Goal: Transaction & Acquisition: Purchase product/service

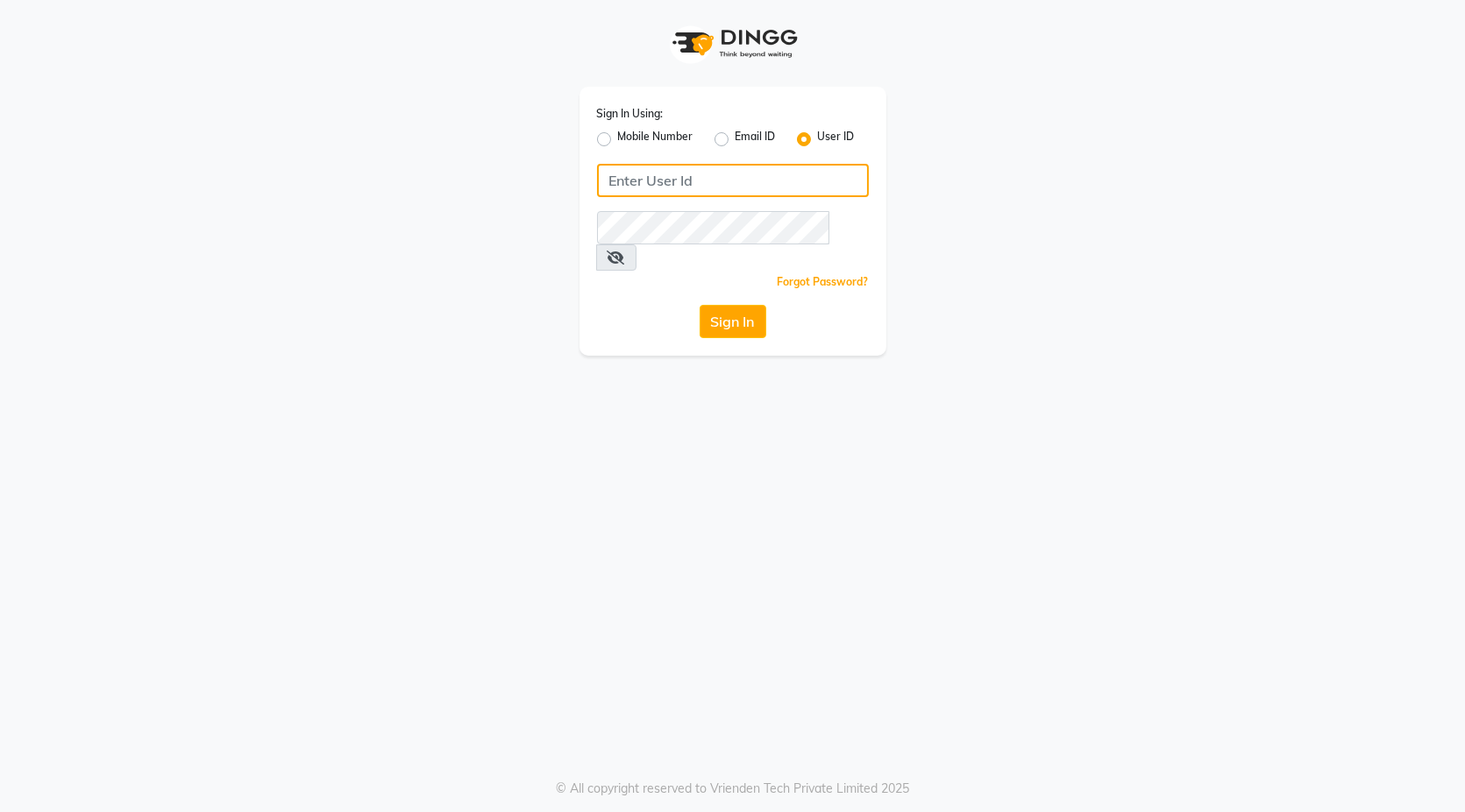
click at [665, 178] on input "Username" at bounding box center [732, 180] width 271 height 33
type input "blackexpress"
click at [758, 305] on button "Sign In" at bounding box center [732, 322] width 66 height 33
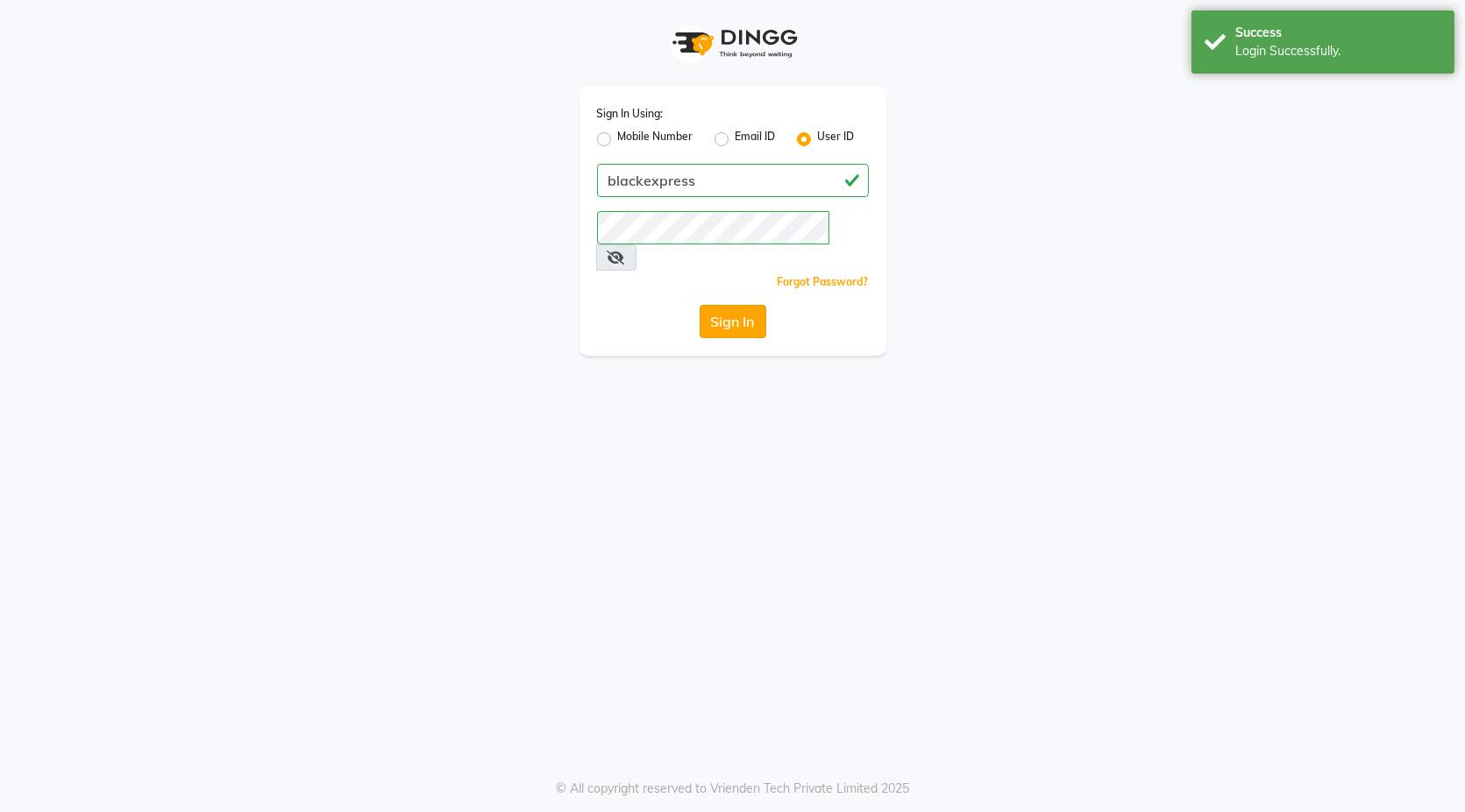
click at [739, 305] on button "Sign In" at bounding box center [732, 322] width 66 height 33
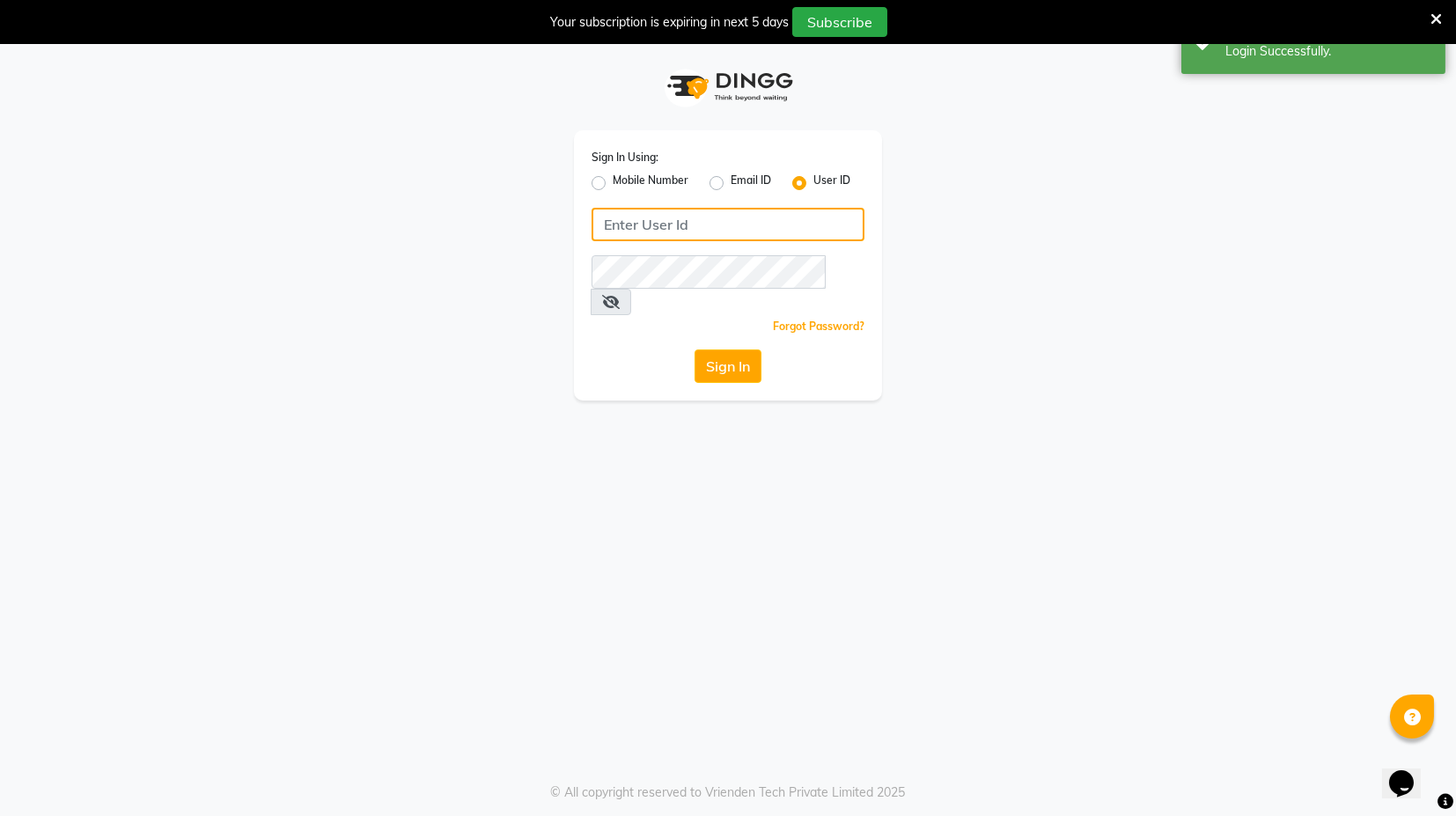
drag, startPoint x: 662, startPoint y: 228, endPoint x: 678, endPoint y: 239, distance: 19.4
click at [662, 229] on input "Username" at bounding box center [727, 225] width 273 height 33
type input "blackexpress"
click at [738, 350] on button "Sign In" at bounding box center [728, 366] width 66 height 33
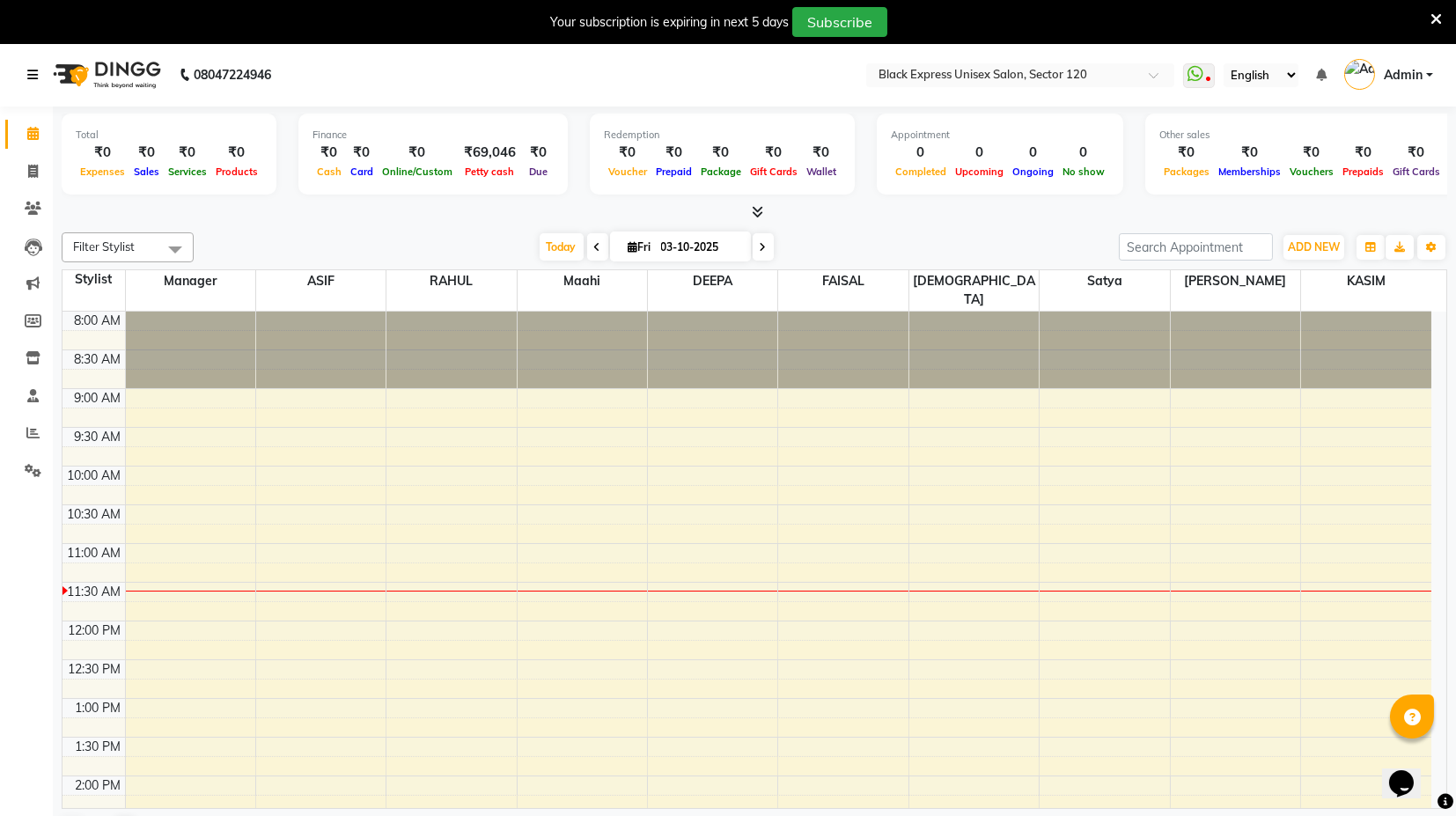
click at [32, 78] on icon at bounding box center [32, 74] width 11 height 13
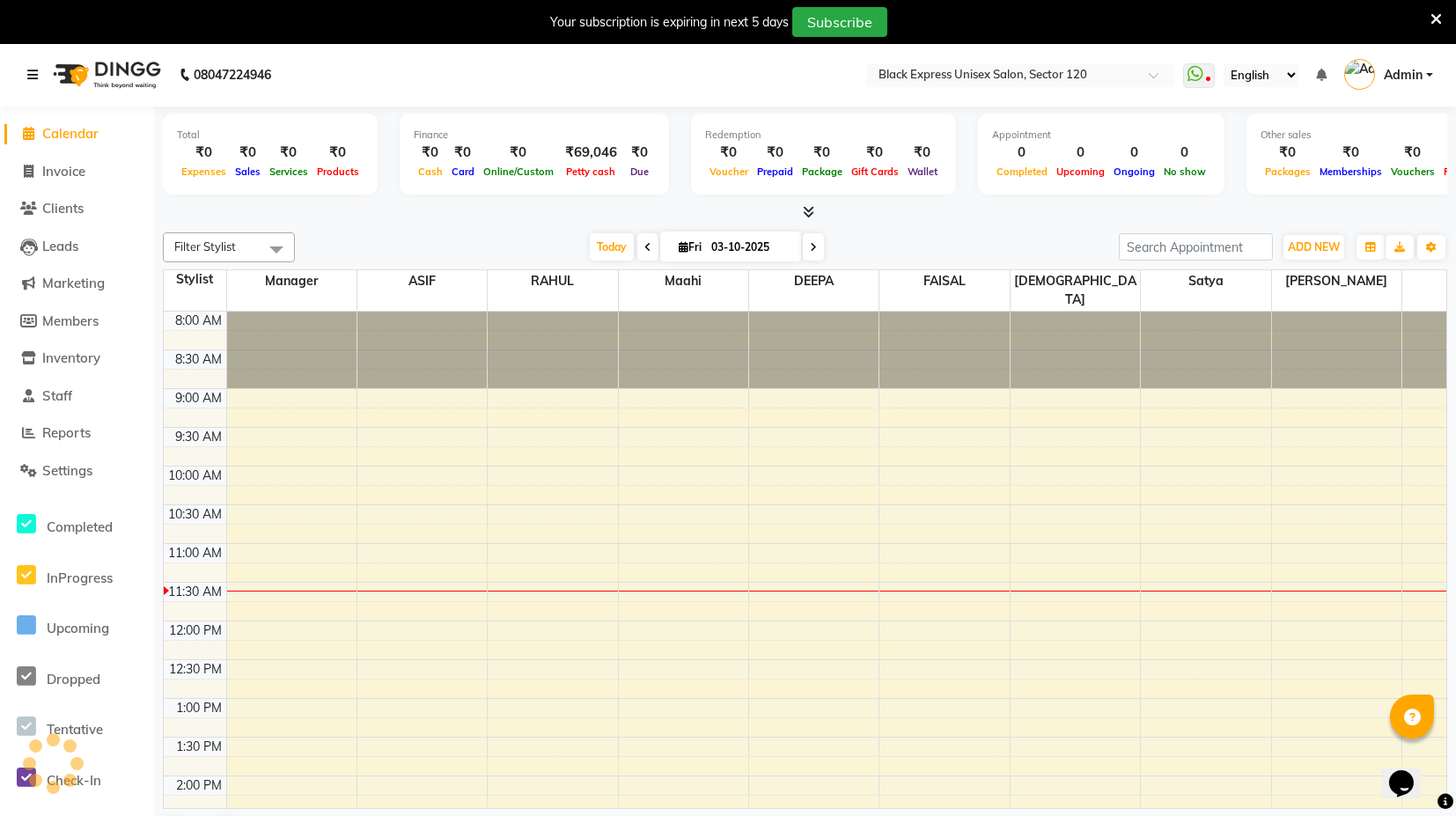
click at [32, 80] on icon at bounding box center [32, 74] width 11 height 13
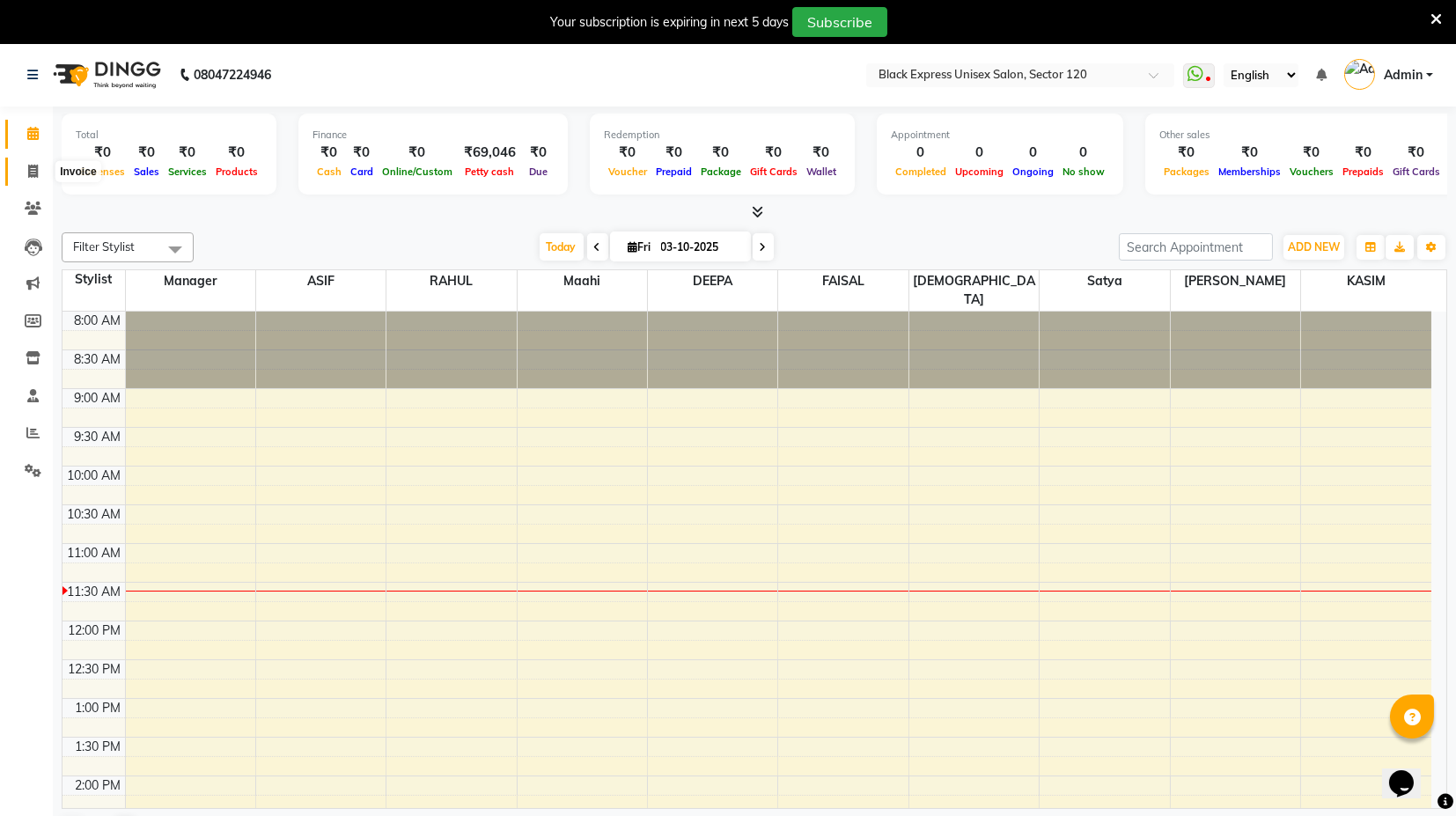
click at [23, 172] on span at bounding box center [33, 172] width 31 height 21
select select "service"
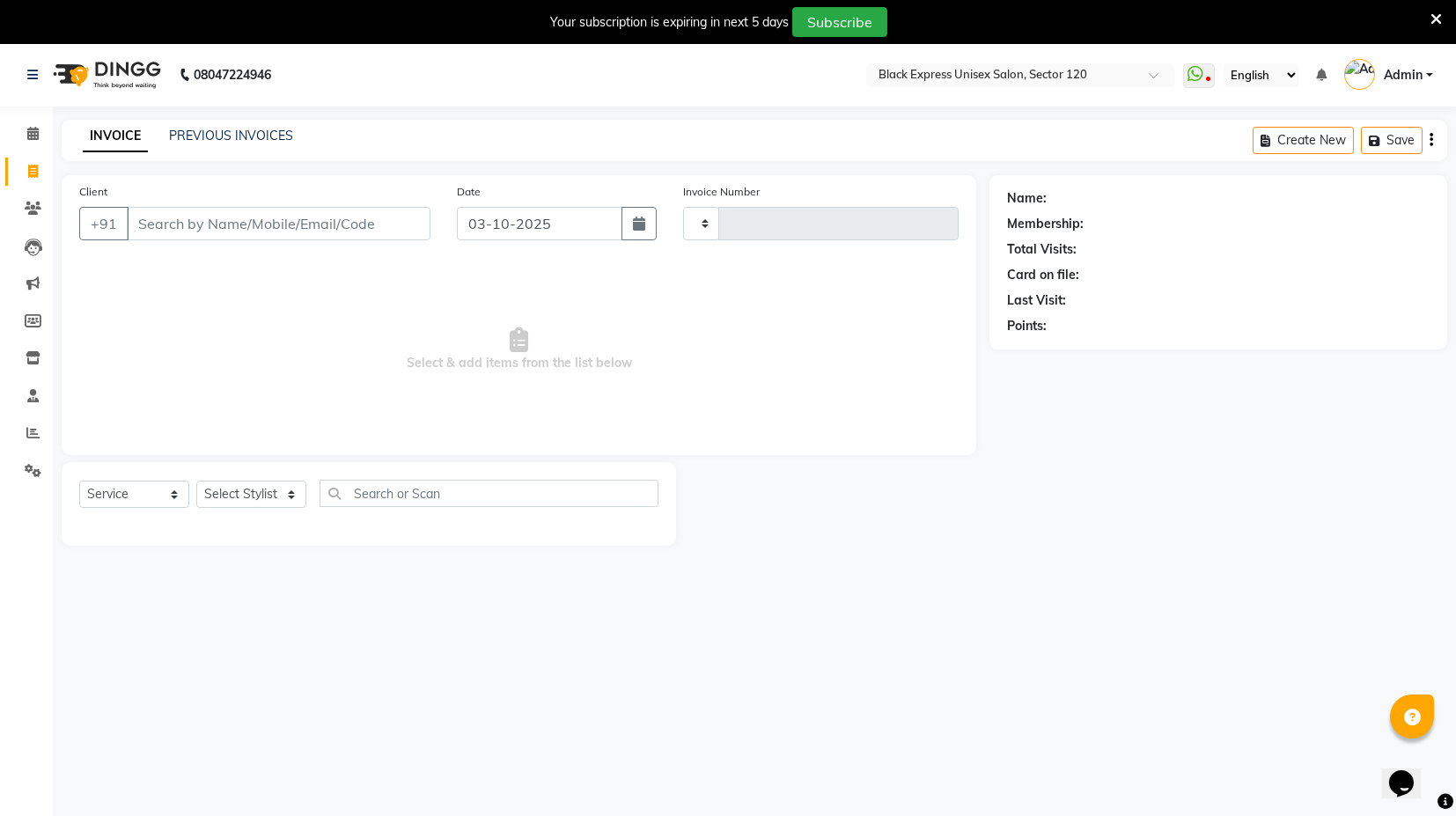
type input "4484"
select select "7082"
drag, startPoint x: 205, startPoint y: 224, endPoint x: 192, endPoint y: 222, distance: 13.2
click at [203, 224] on input "Client" at bounding box center [278, 224] width 304 height 33
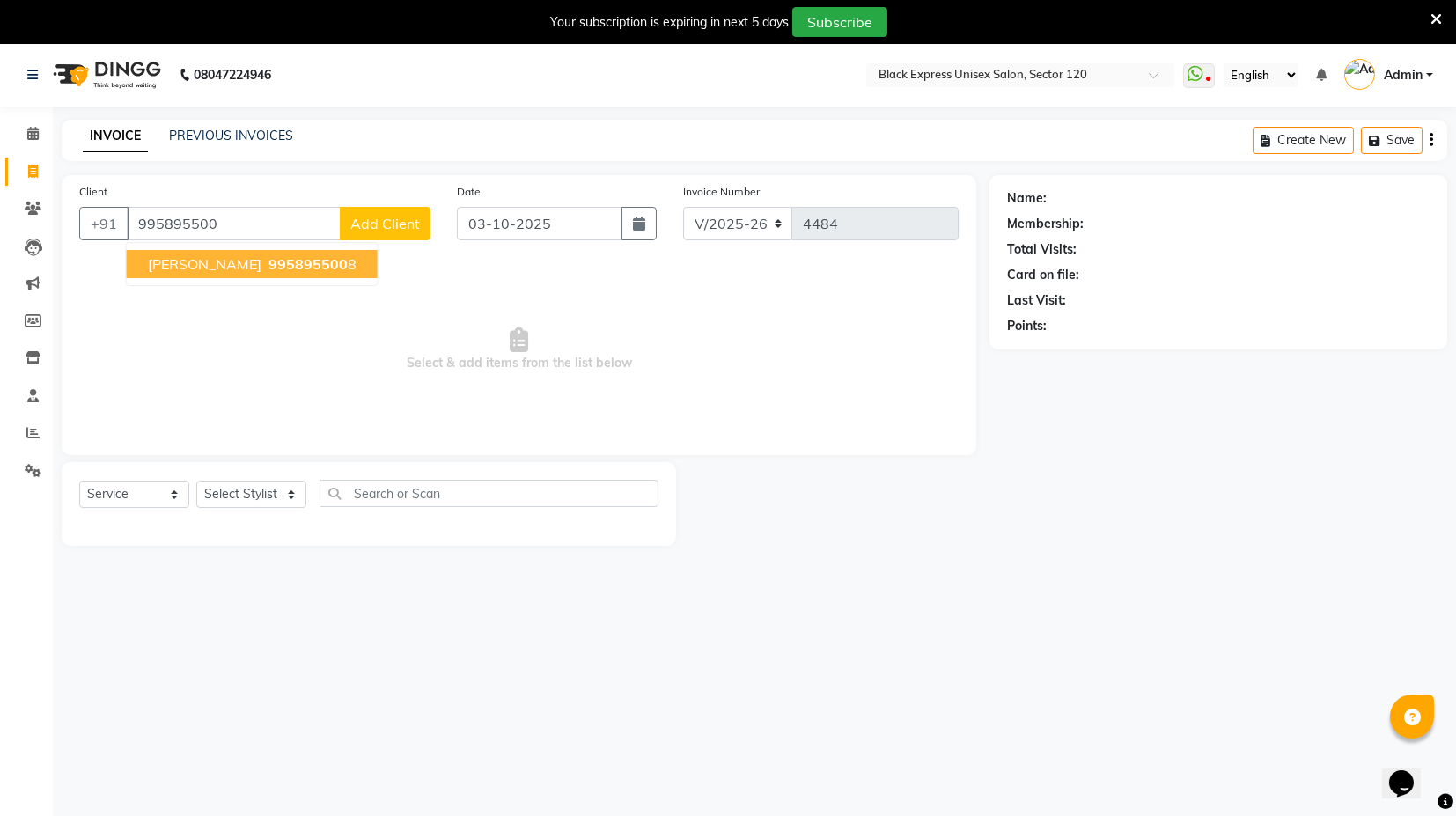
click at [269, 265] on span "995895500" at bounding box center [308, 264] width 79 height 18
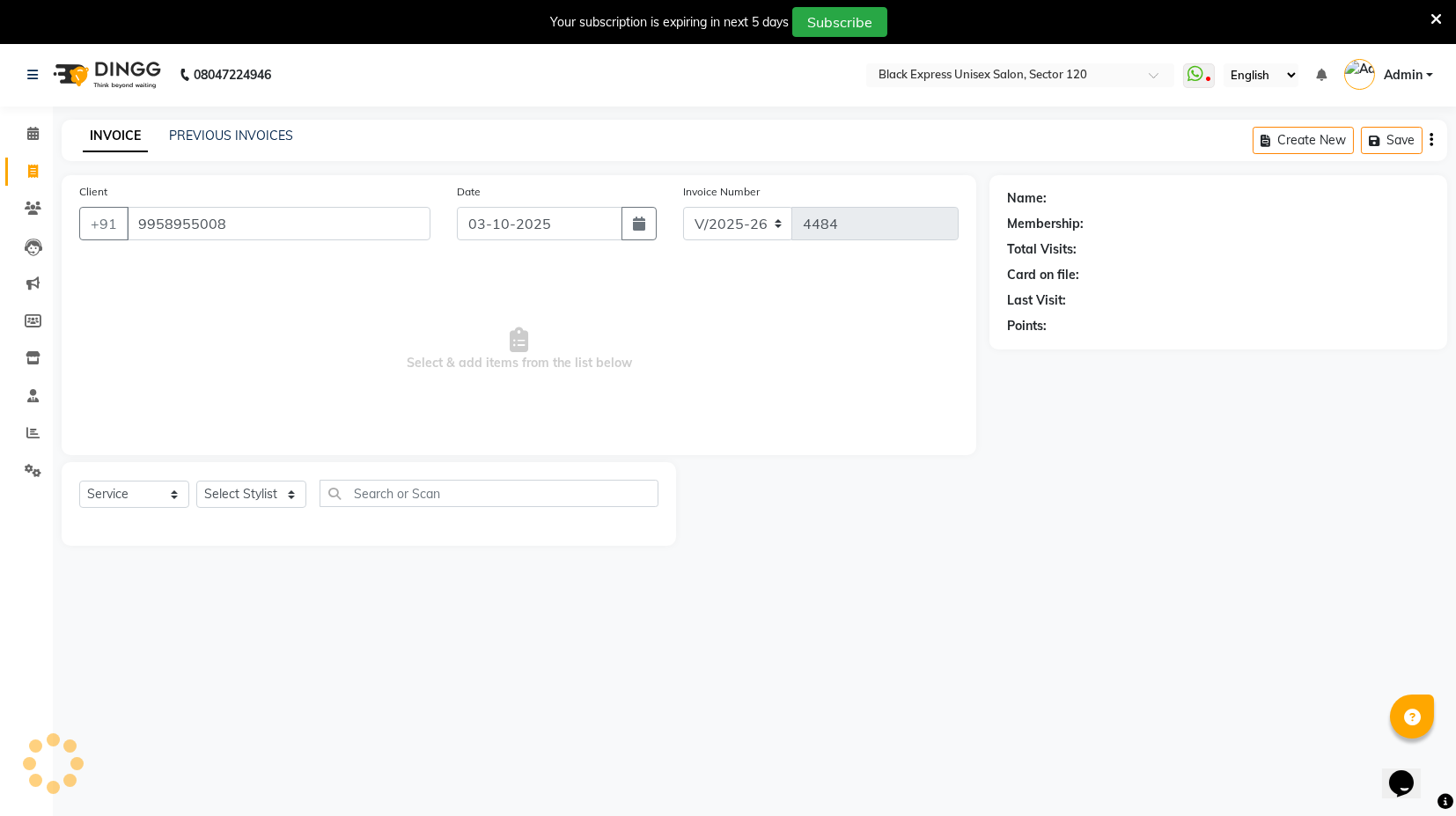
type input "9958955008"
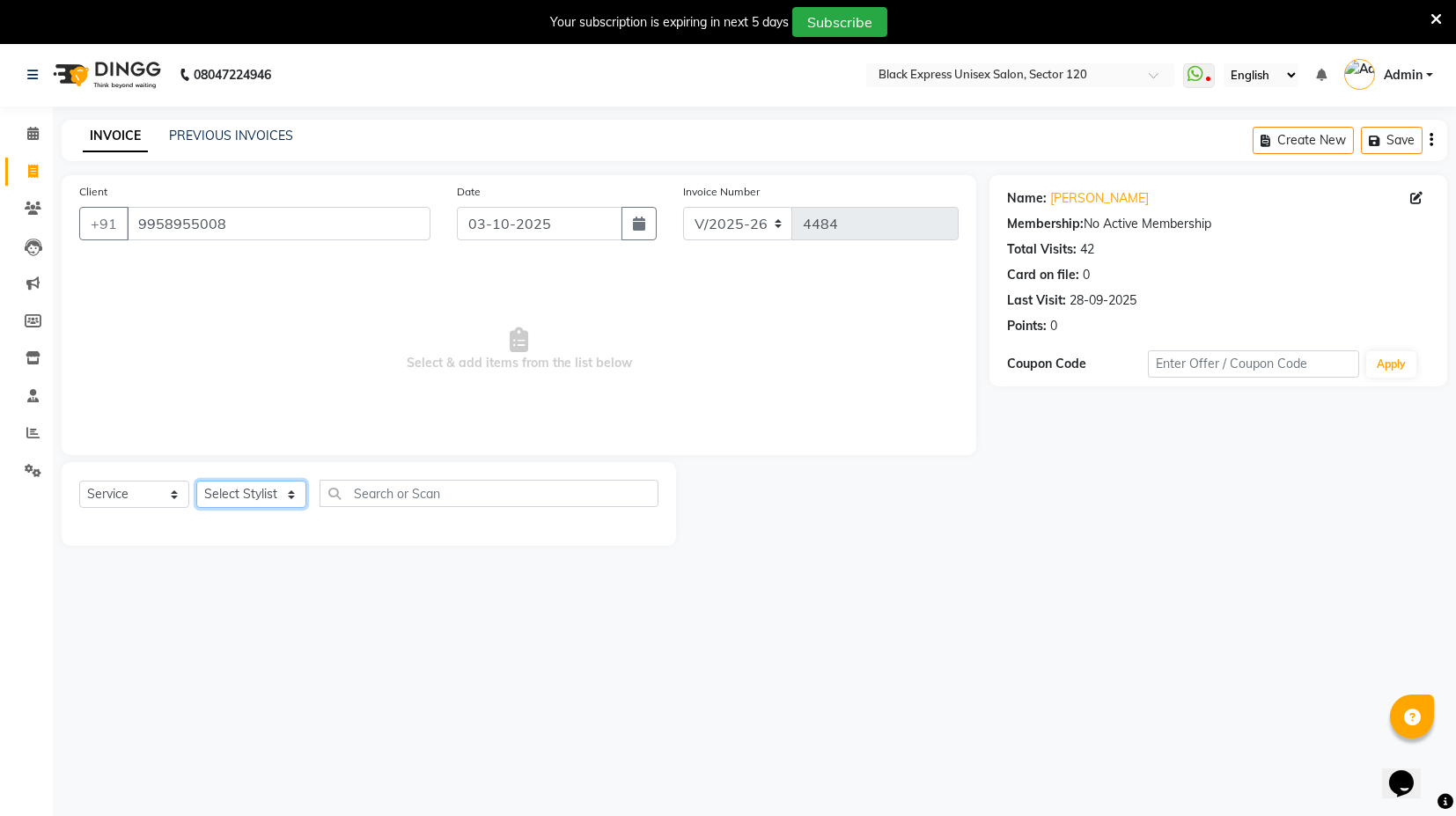
click at [280, 489] on select "Select Stylist ASIF DEEPA FAISAL KASIM maahi Manager RAHUL RAJVEER satya SHAFI …" at bounding box center [251, 494] width 110 height 27
select select "58978"
click at [196, 481] on select "Select Stylist ASIF DEEPA FAISAL KASIM maahi Manager RAHUL RAJVEER satya SHAFI …" at bounding box center [251, 494] width 110 height 27
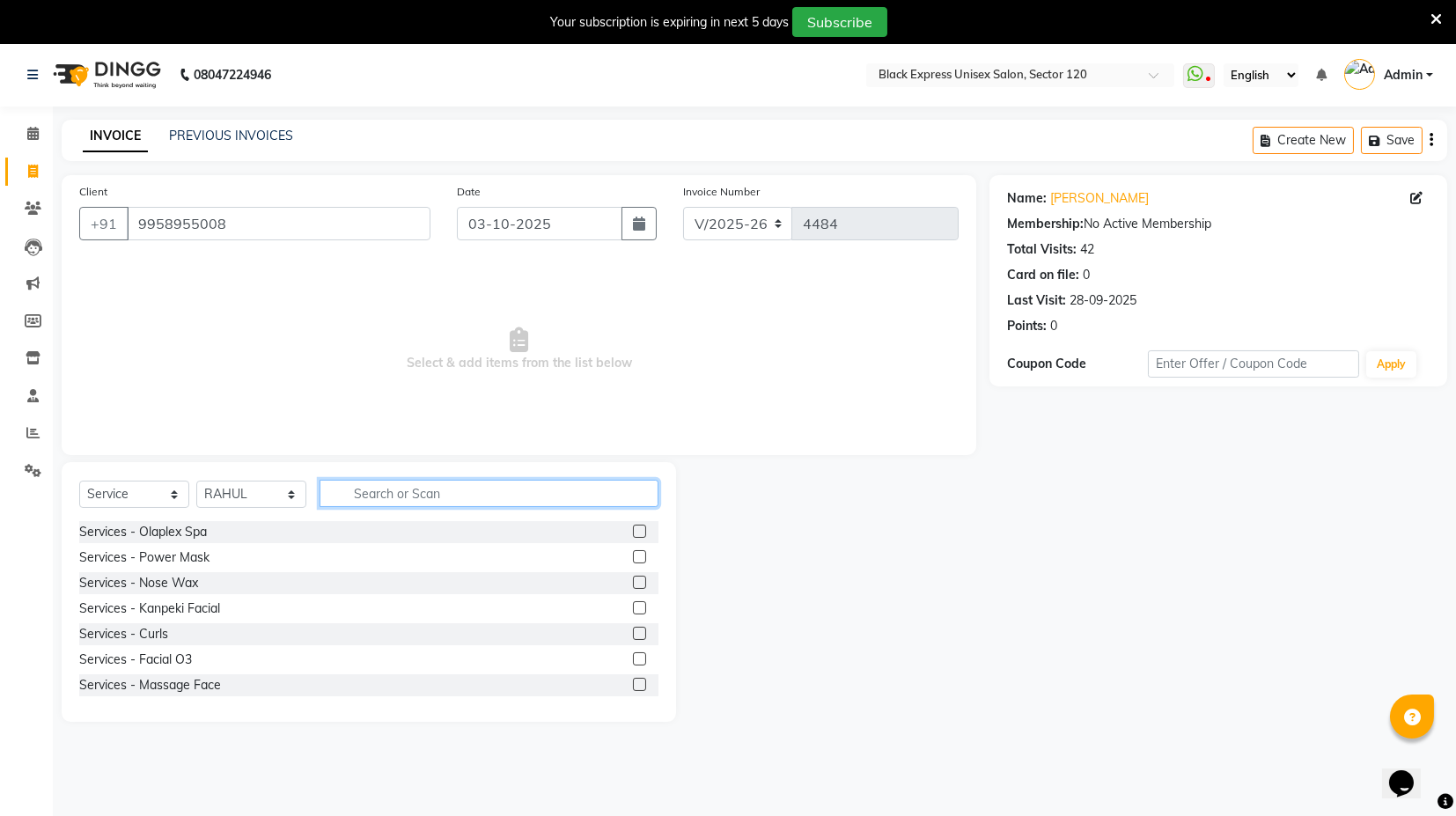
click at [407, 485] on input "text" at bounding box center [489, 494] width 339 height 27
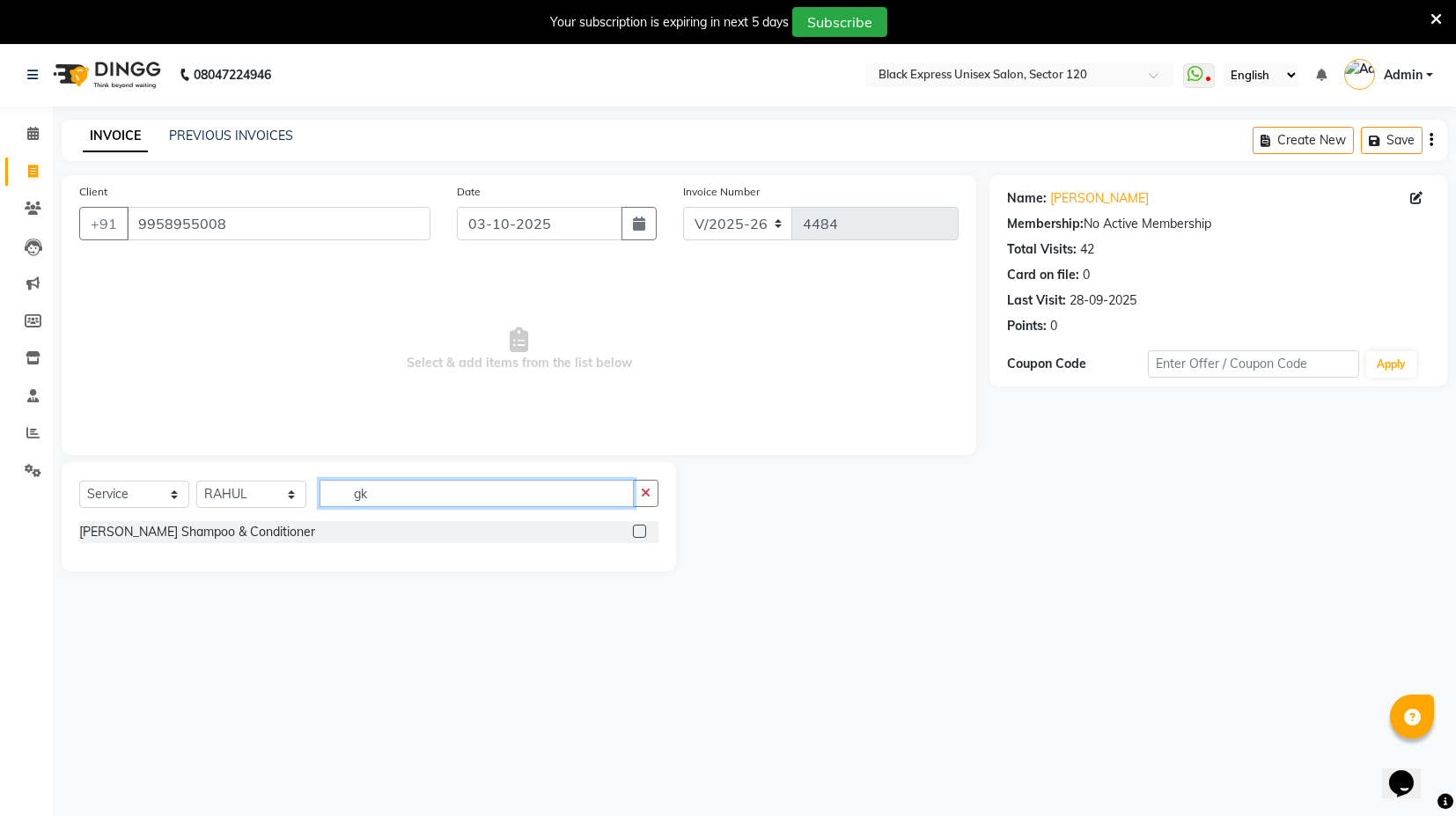
type input "gk"
click at [642, 528] on label at bounding box center [640, 532] width 14 height 14
click at [642, 528] on input "checkbox" at bounding box center [639, 533] width 12 height 12
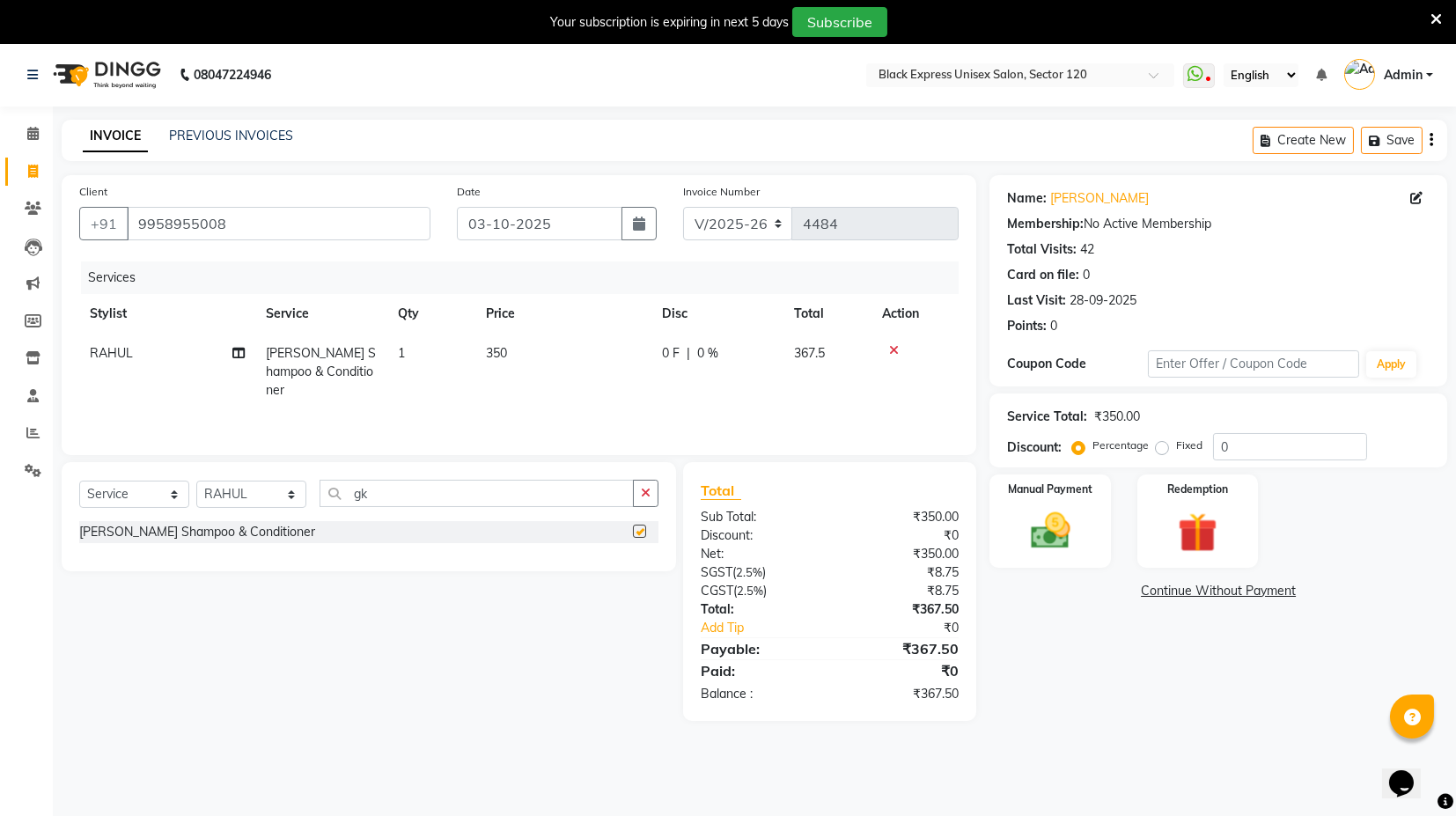
checkbox input "false"
click at [691, 386] on td "0 F | 0 %" at bounding box center [717, 371] width 132 height 76
select select "58978"
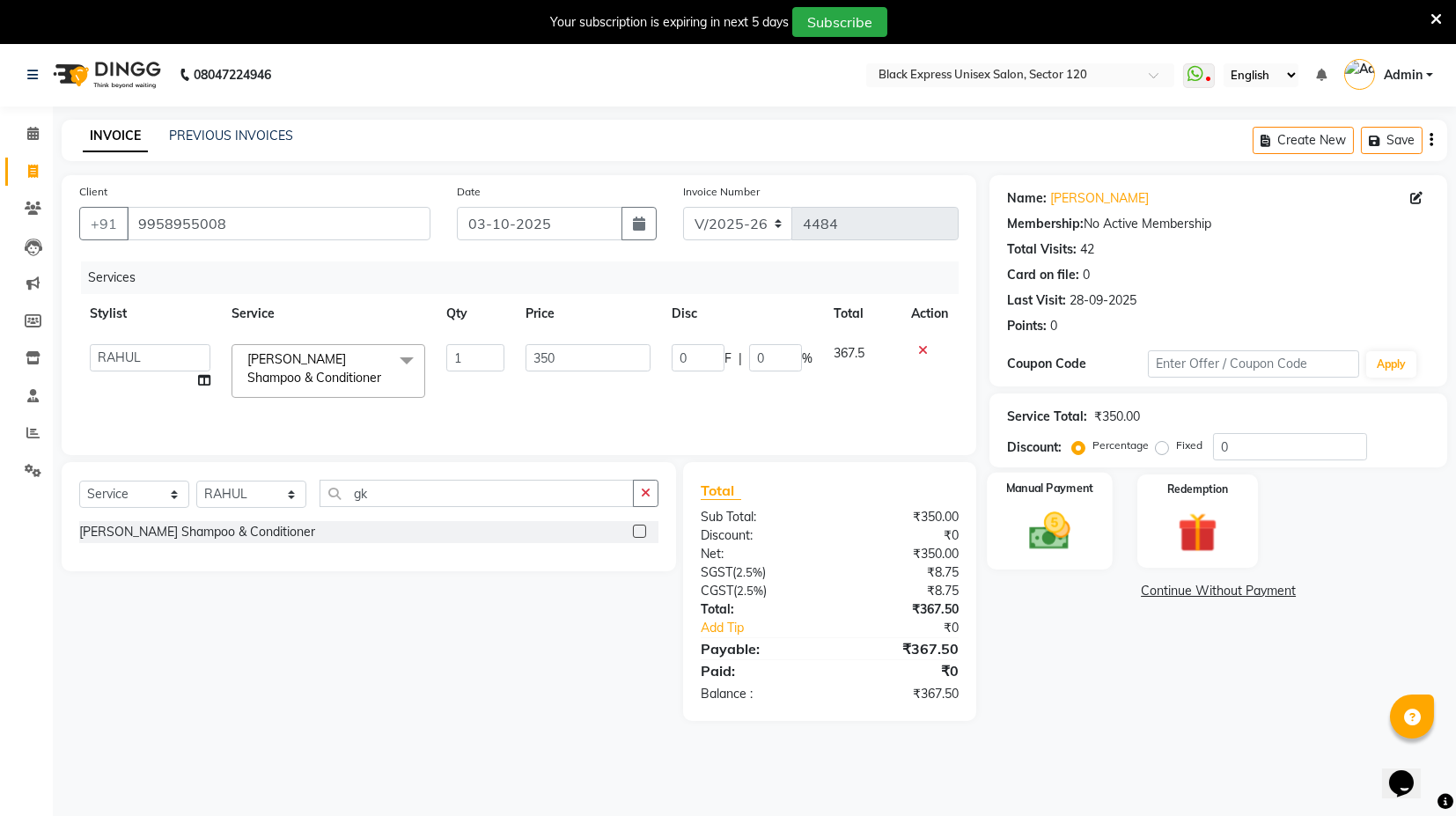
click at [1064, 532] on img at bounding box center [1050, 531] width 66 height 48
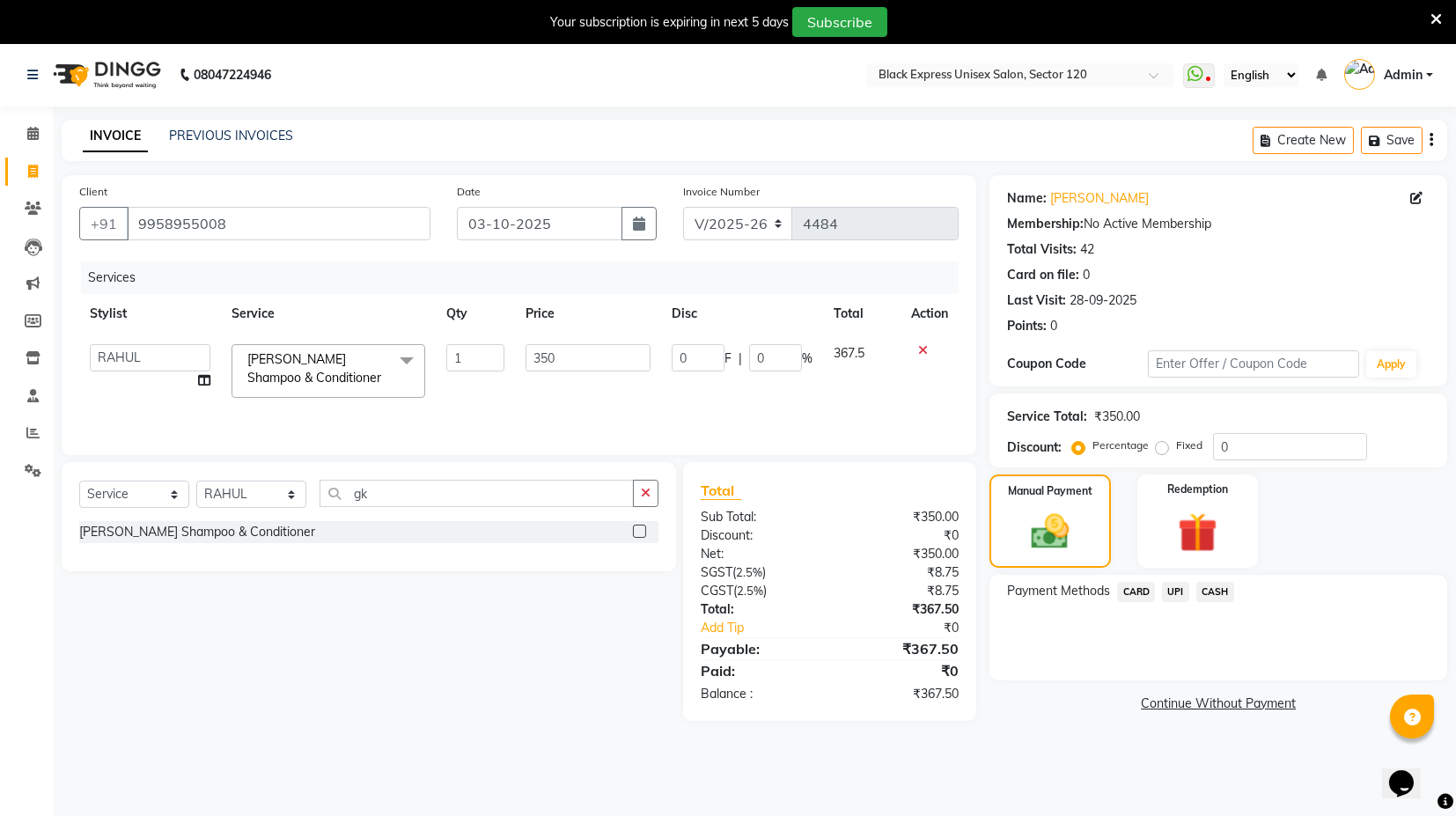
click at [1173, 589] on span "UPI" at bounding box center [1176, 592] width 27 height 21
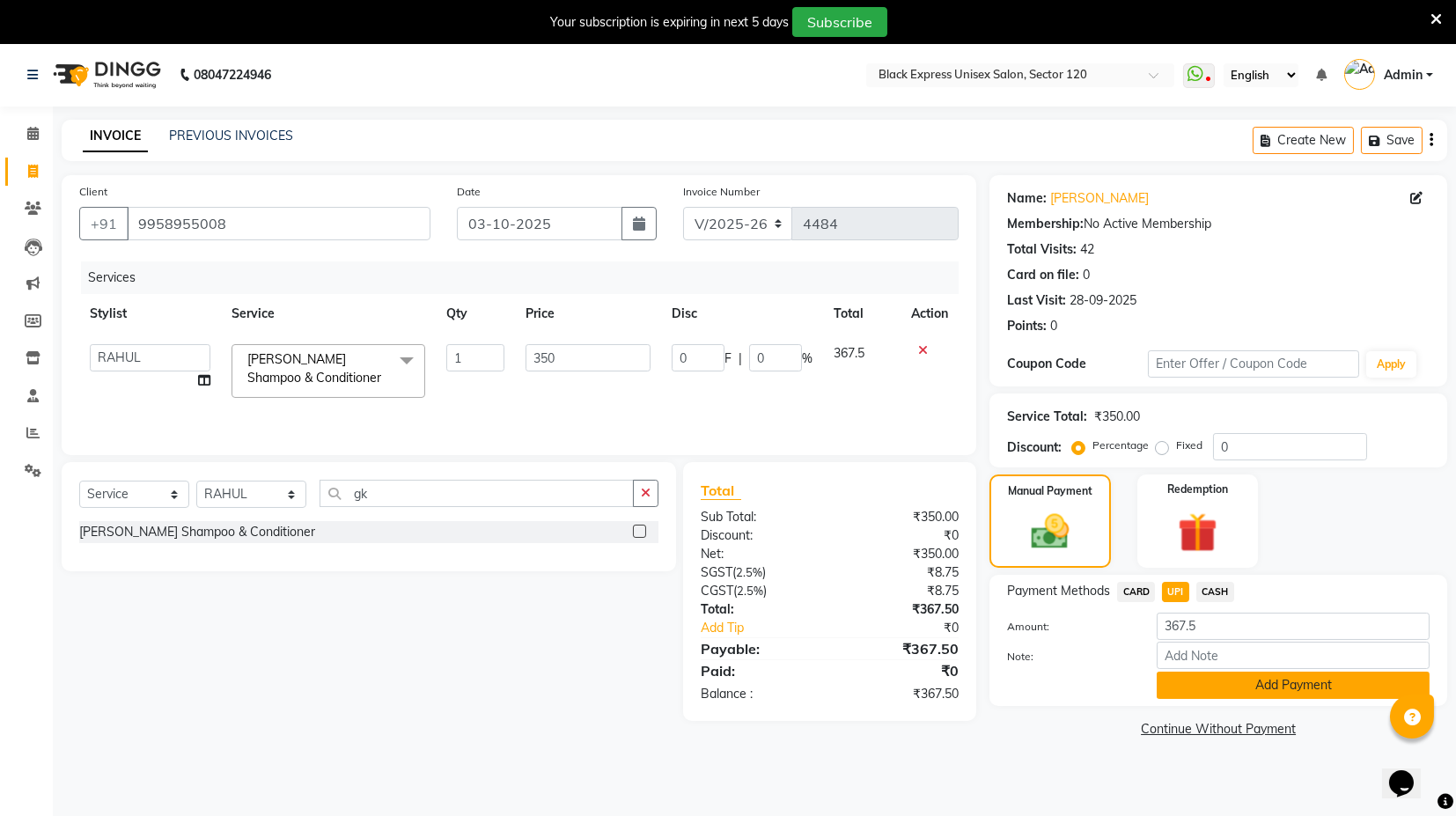
click at [1234, 689] on button "Add Payment" at bounding box center [1293, 685] width 273 height 27
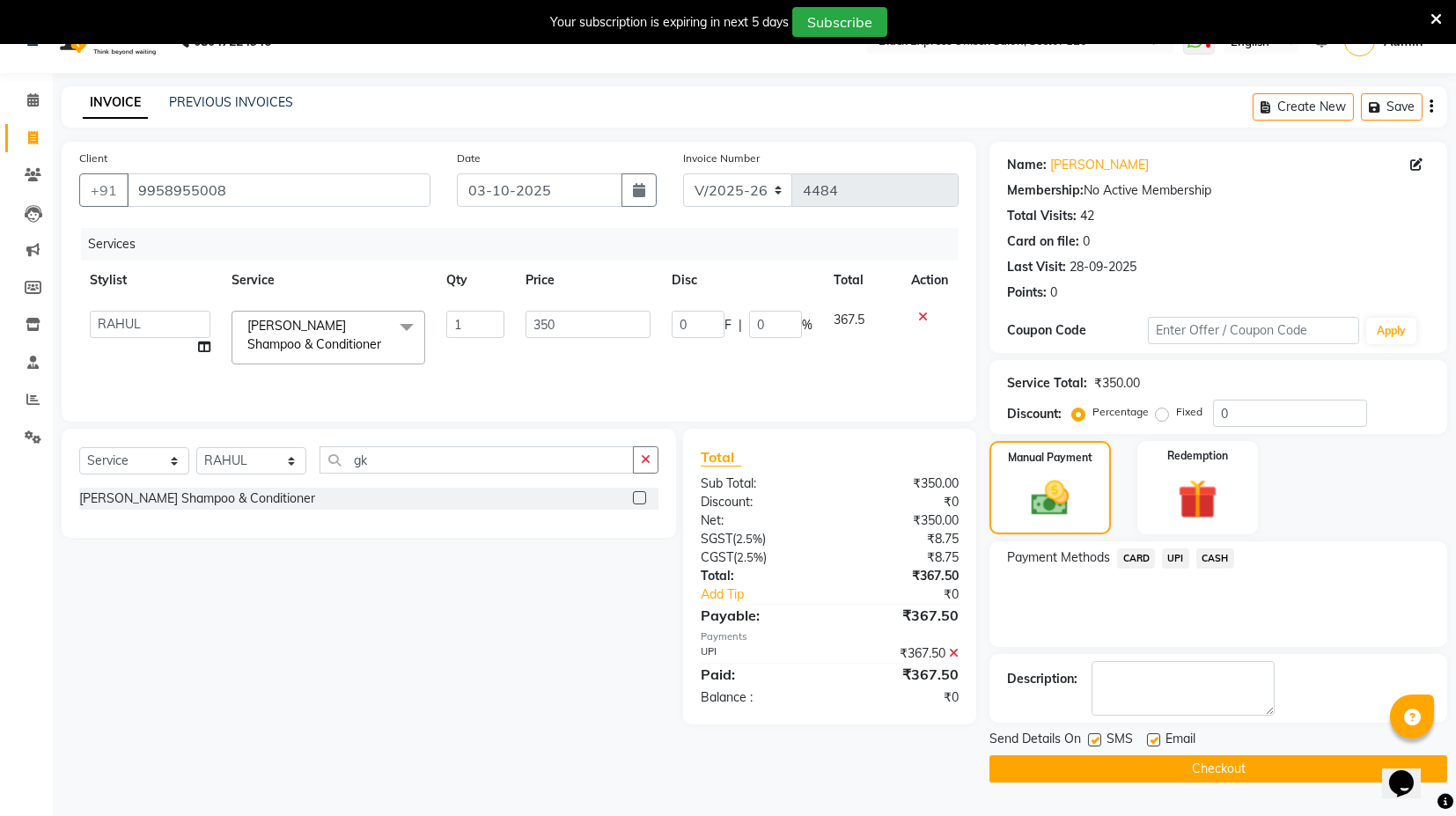
scroll to position [42, 0]
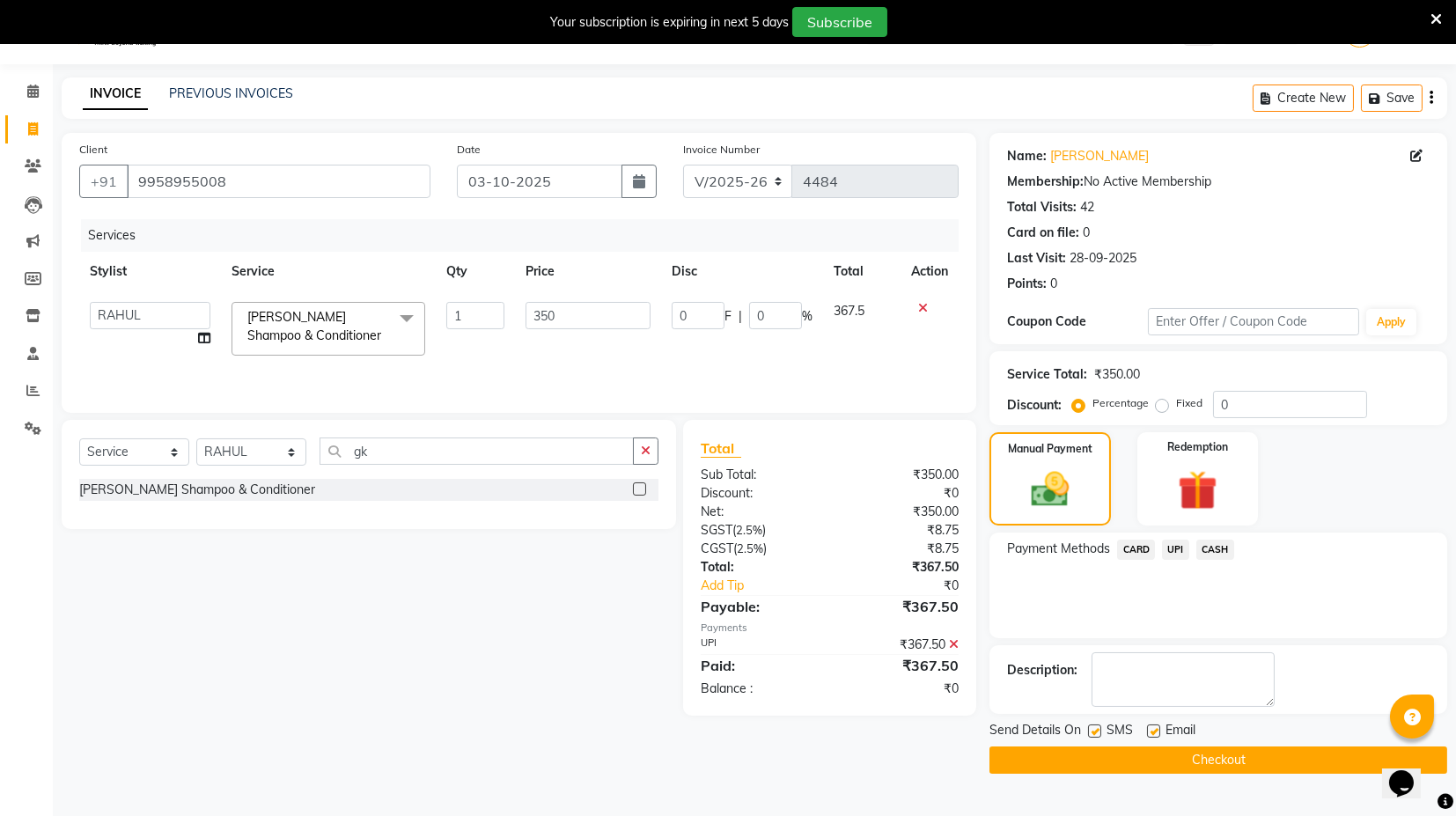
click at [1247, 756] on button "Checkout" at bounding box center [1219, 760] width 458 height 27
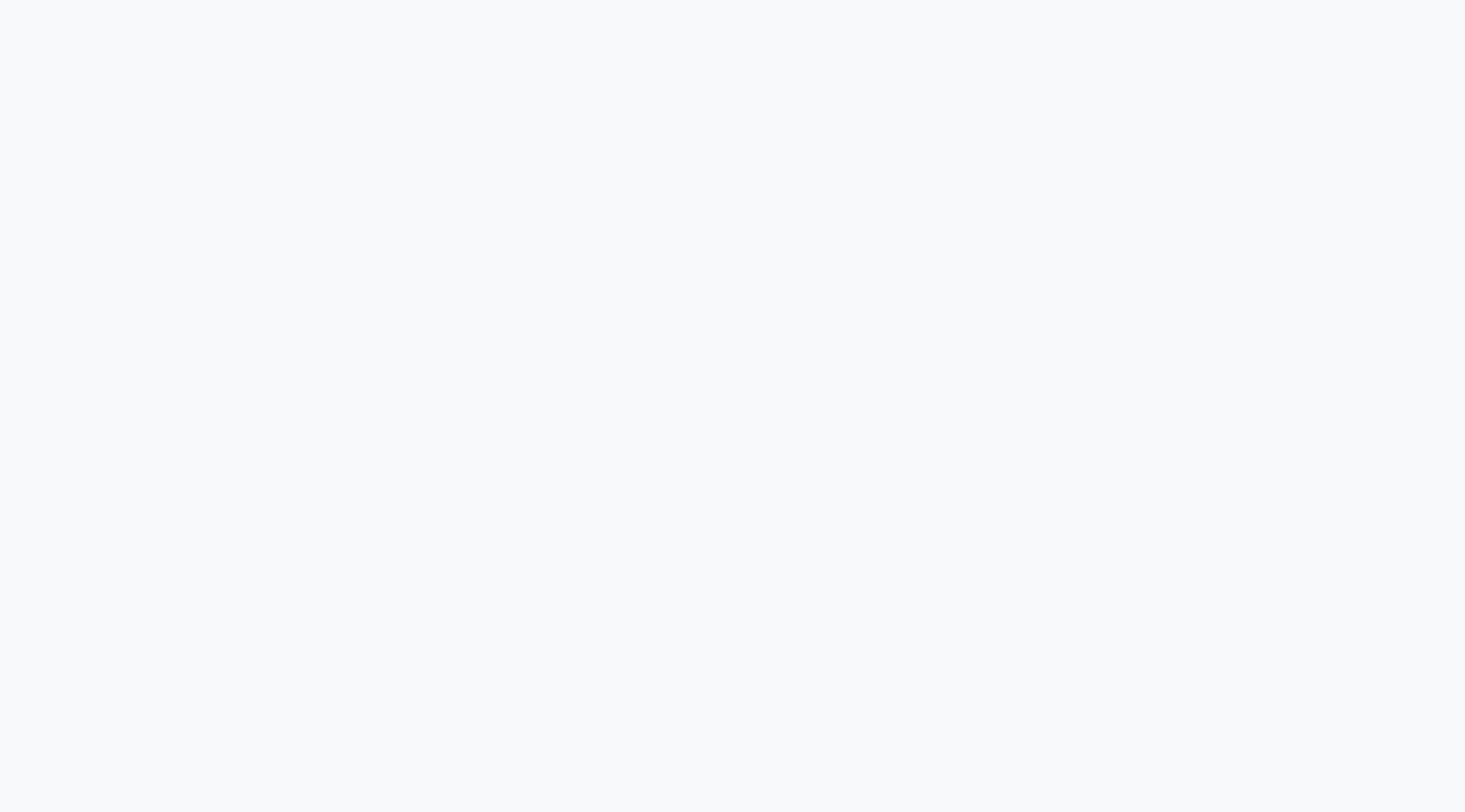
select select "service"
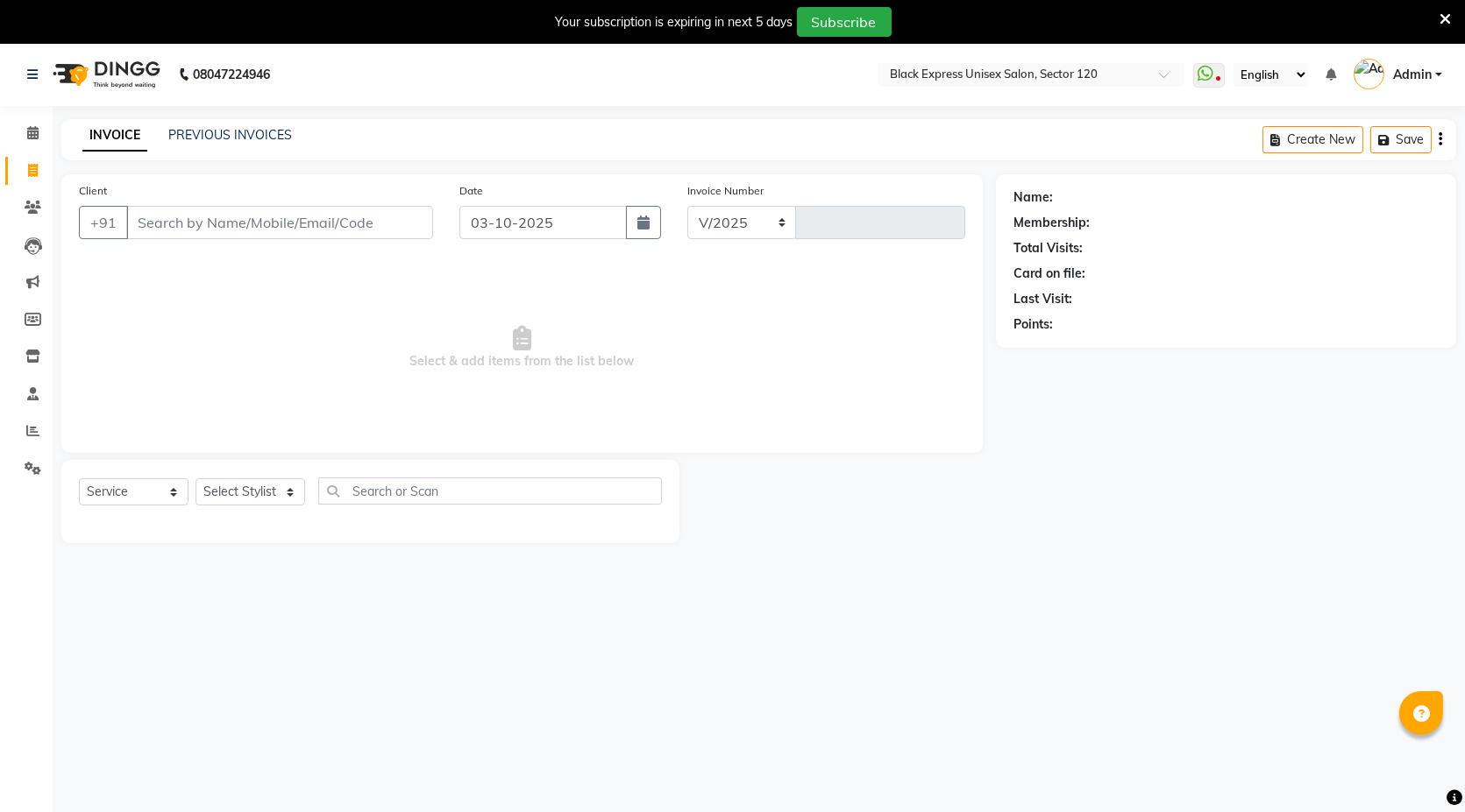
select select "7082"
type input "4485"
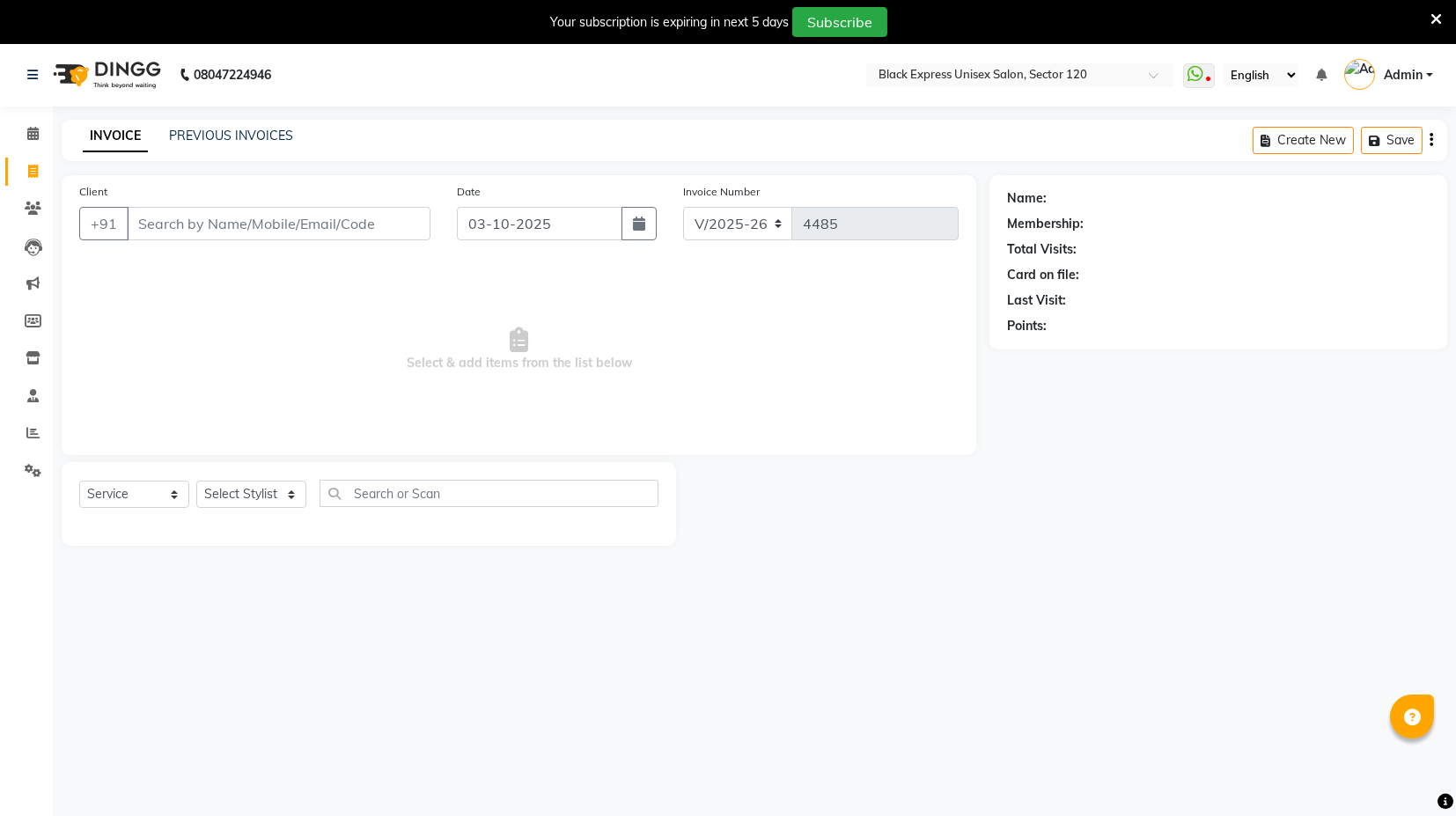
click at [236, 230] on input "Client" at bounding box center [278, 224] width 304 height 33
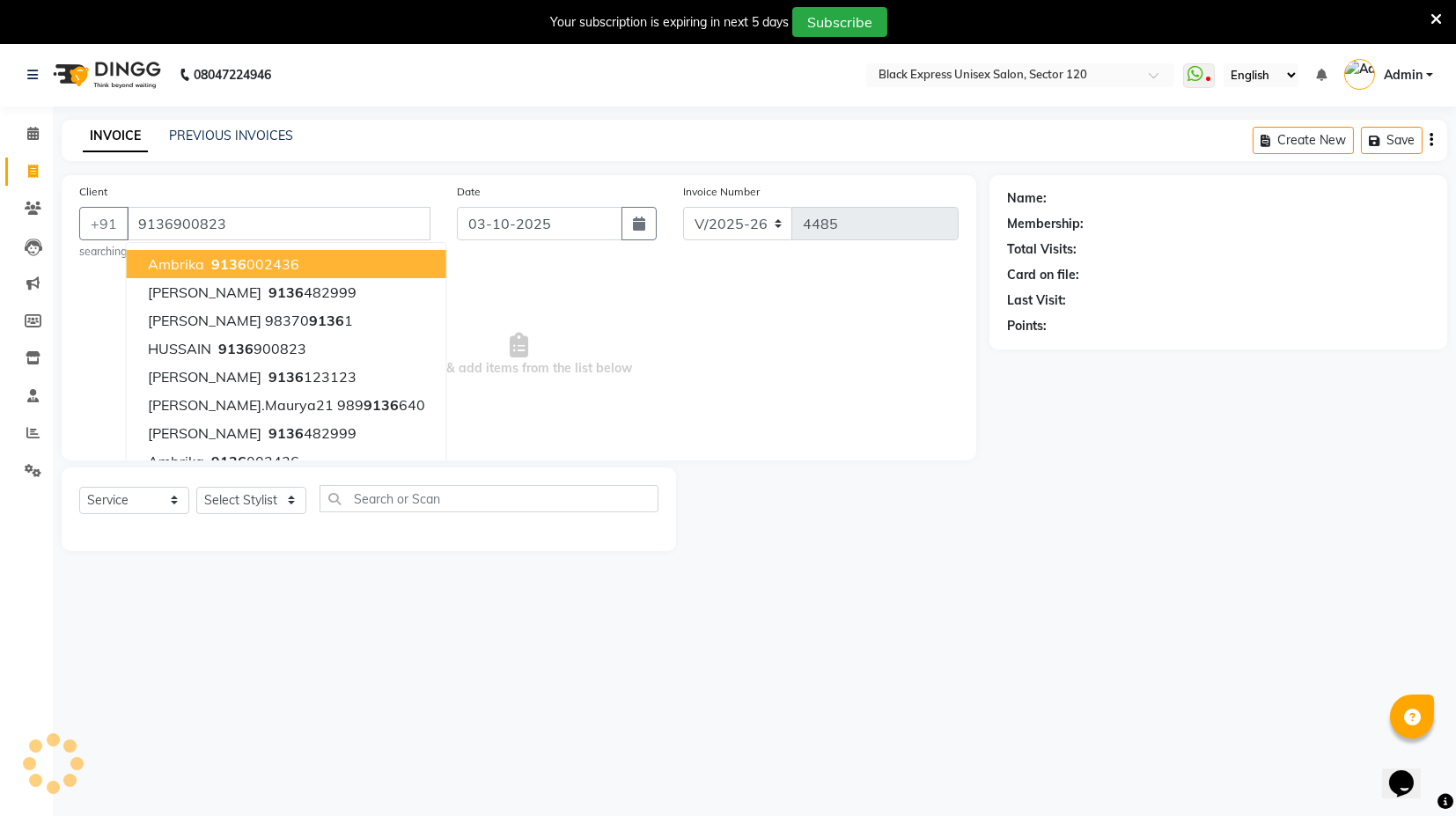
type input "9136900823"
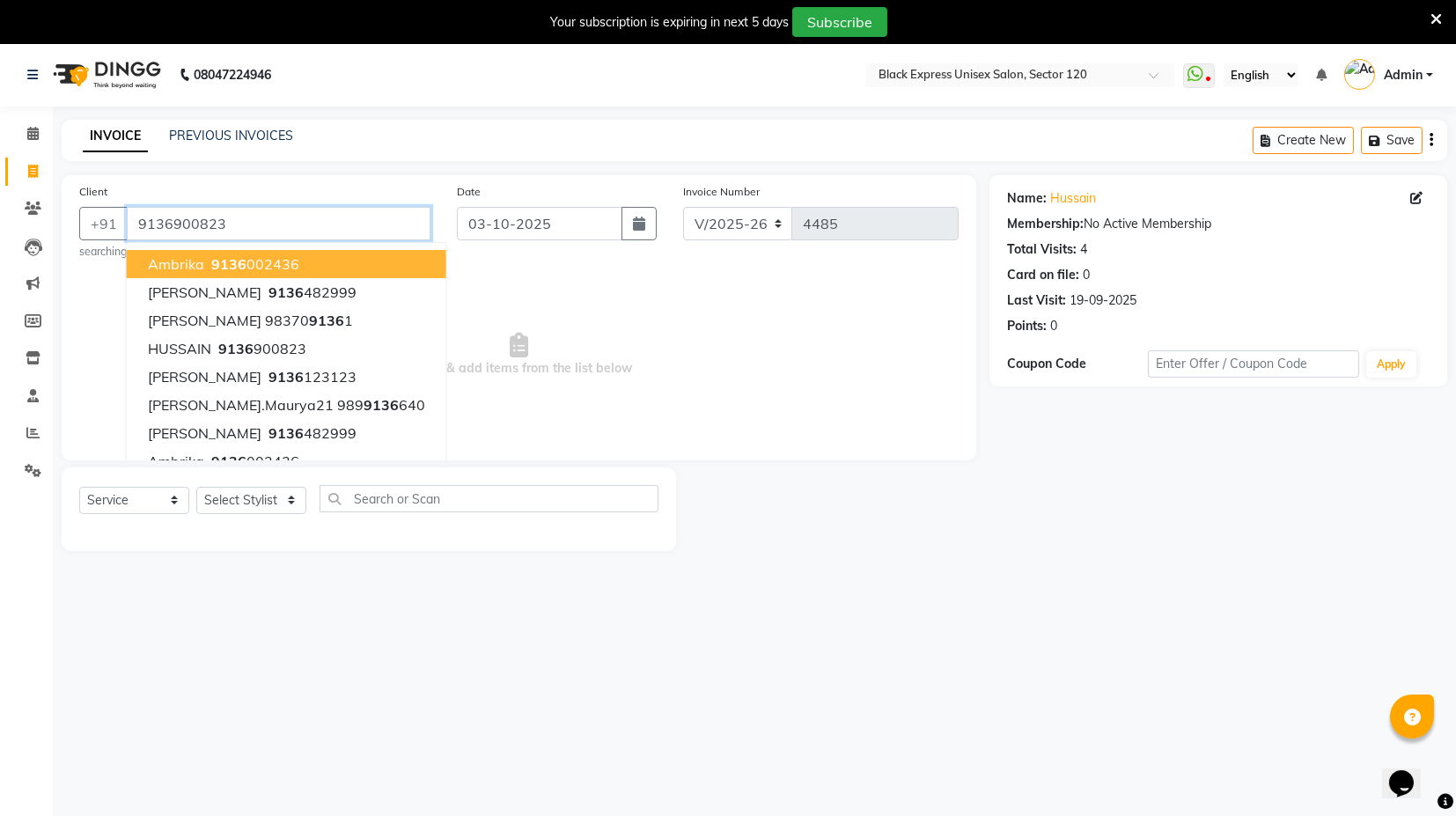
click at [241, 222] on input "9136900823" at bounding box center [278, 224] width 304 height 33
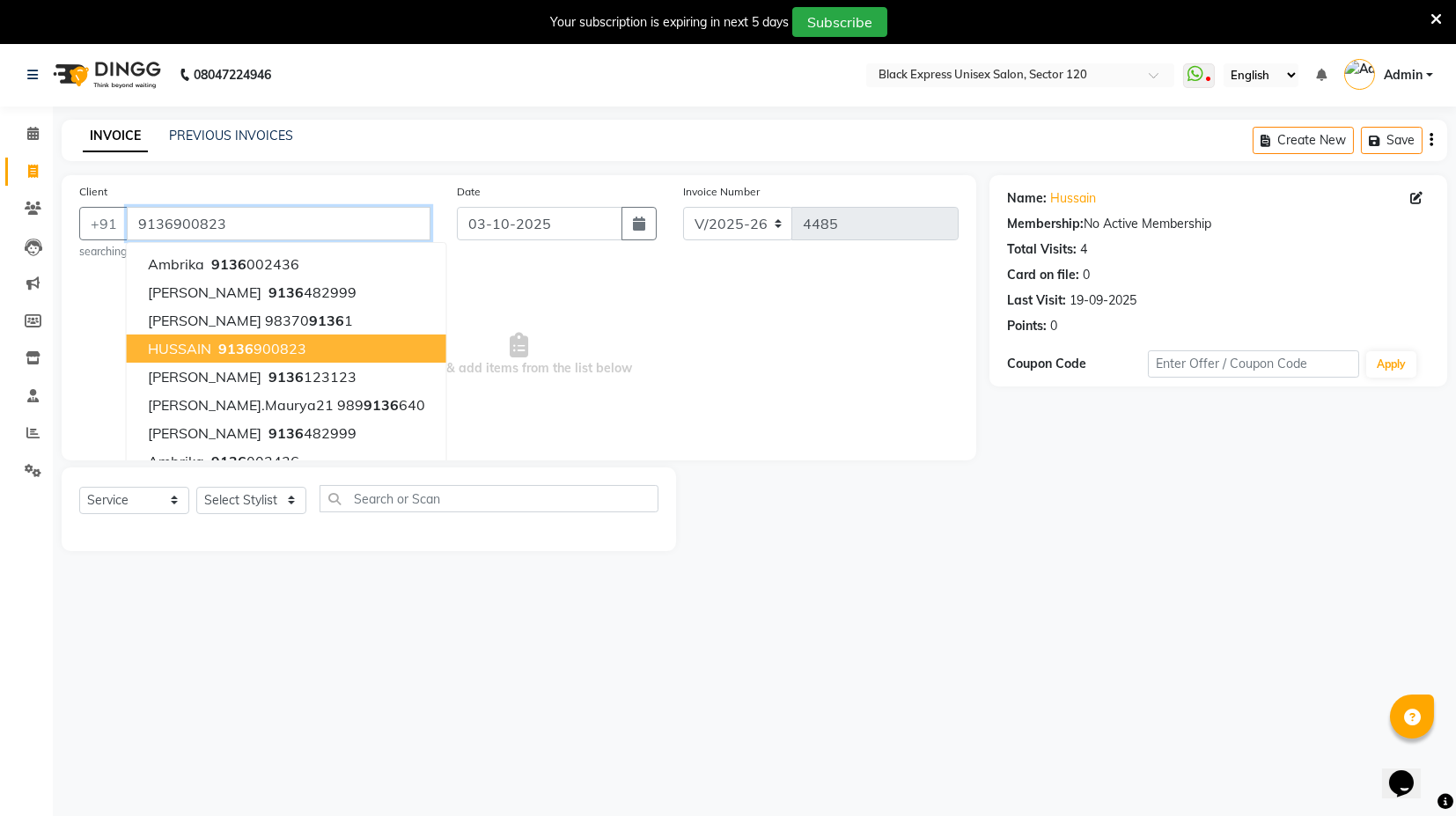
click at [267, 349] on ngb-highlight "9136 900823" at bounding box center [261, 349] width 92 height 18
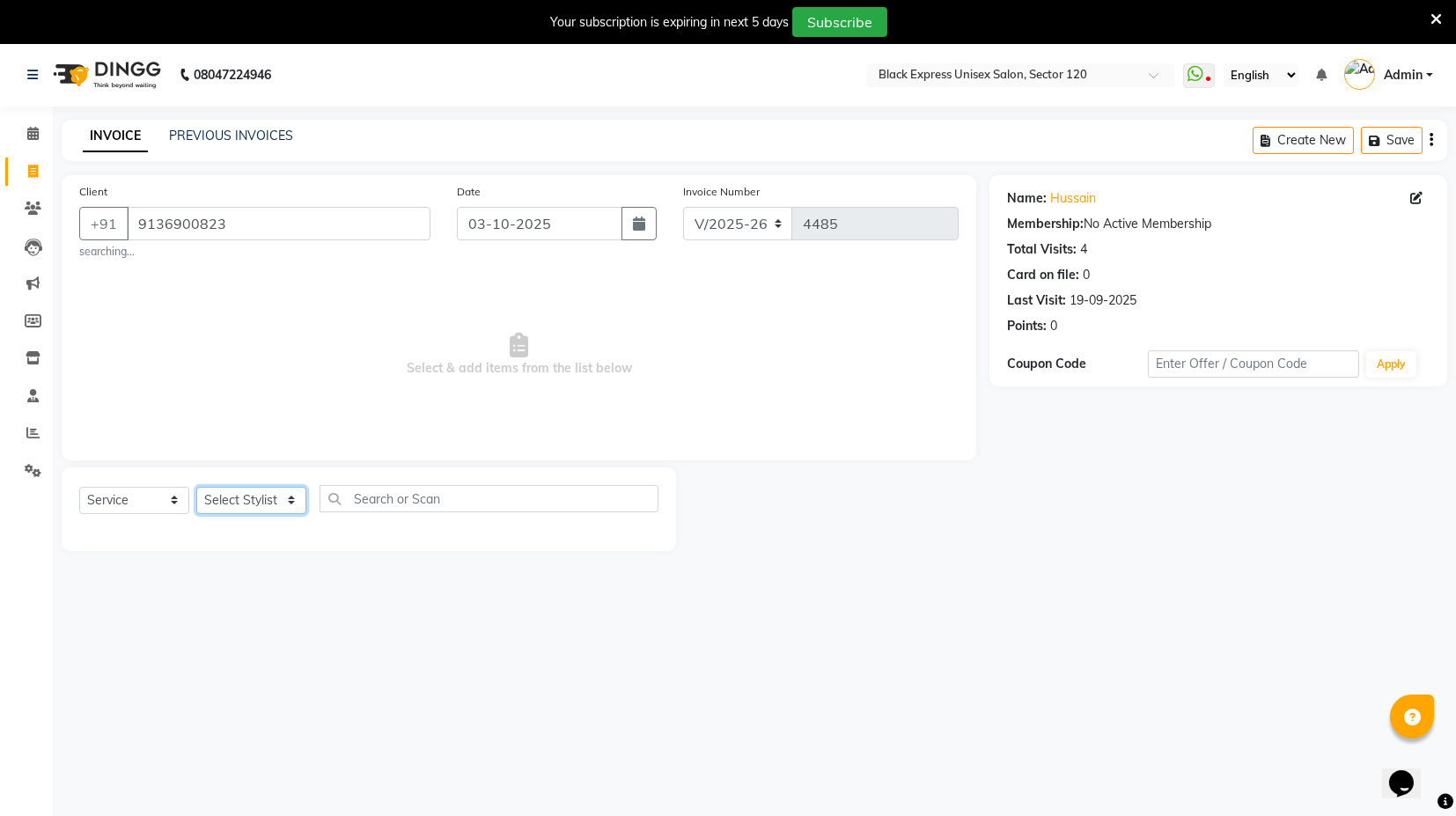
click at [287, 500] on select "Select Stylist ASIF DEEPA FAISAL KASIM maahi Manager RAHUL RAJVEER satya SHAFI …" at bounding box center [251, 500] width 110 height 27
select select "58974"
click at [196, 487] on select "Select Stylist ASIF DEEPA FAISAL KASIM maahi Manager RAHUL RAJVEER satya SHAFI …" at bounding box center [251, 500] width 110 height 27
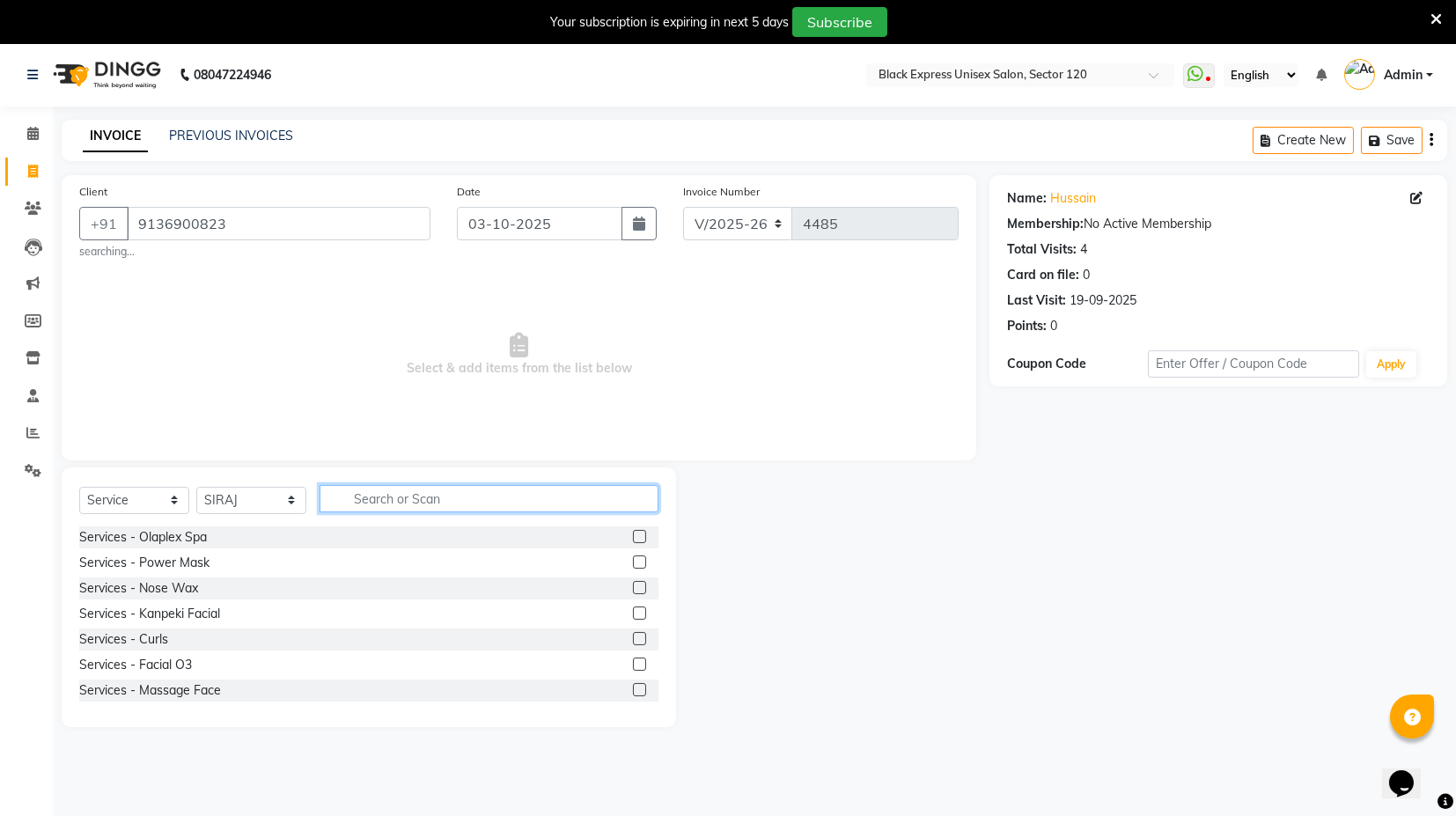
click at [400, 509] on input "text" at bounding box center [489, 498] width 339 height 27
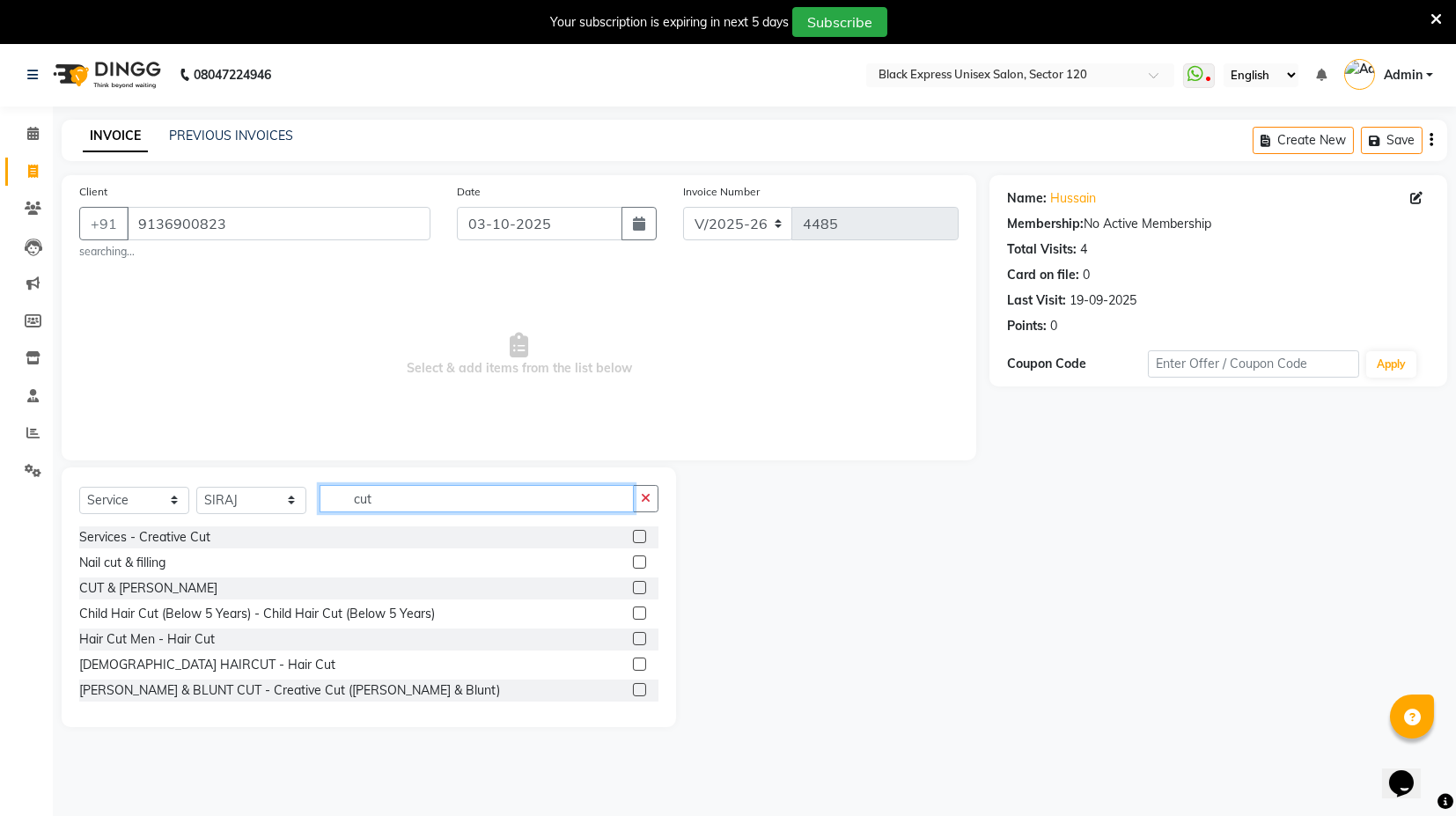
type input "cut"
click at [633, 633] on label at bounding box center [640, 639] width 14 height 14
click at [633, 634] on input "checkbox" at bounding box center [639, 640] width 12 height 12
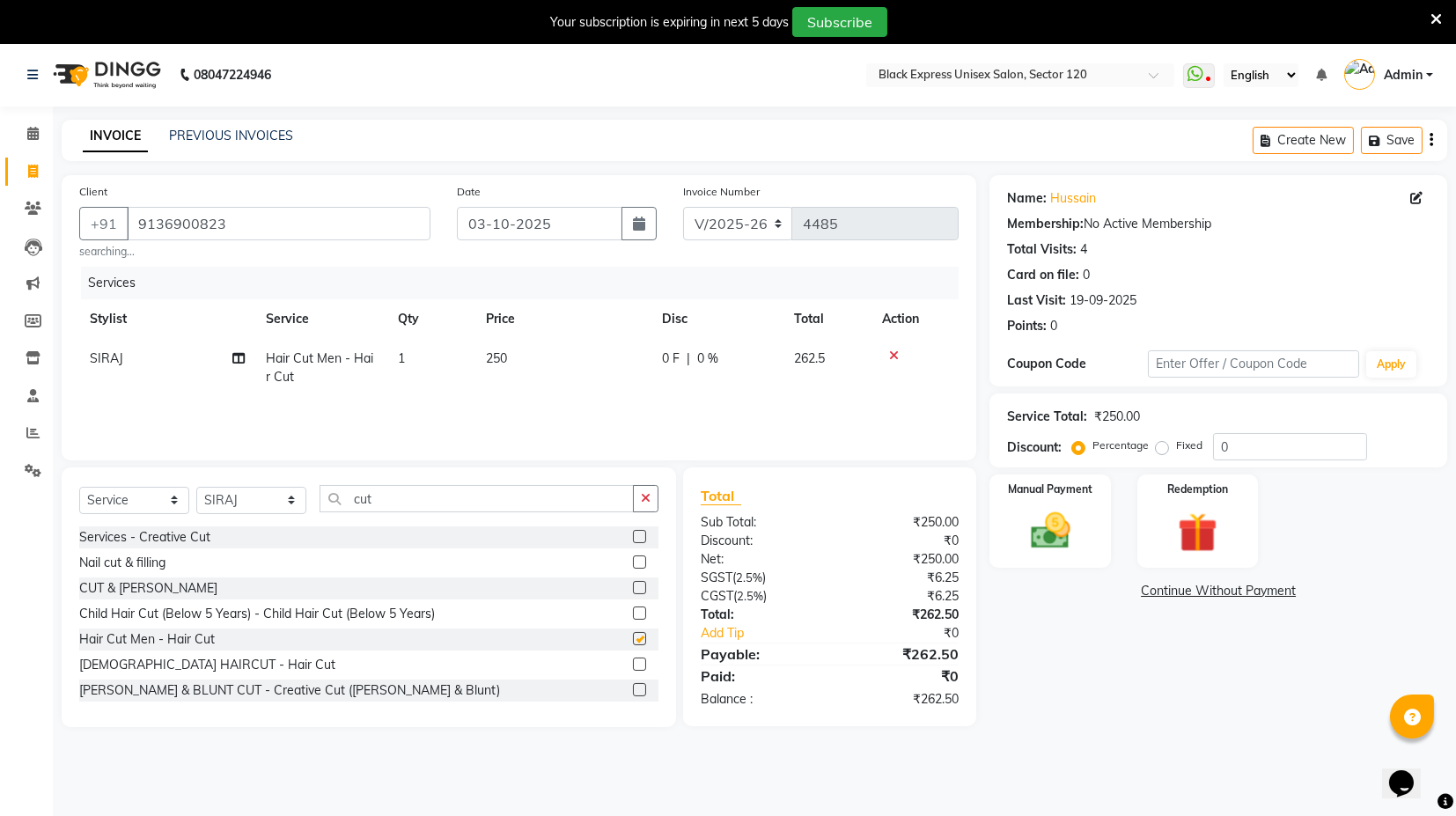
checkbox input "false"
click at [495, 364] on span "250" at bounding box center [496, 359] width 21 height 16
select select "58974"
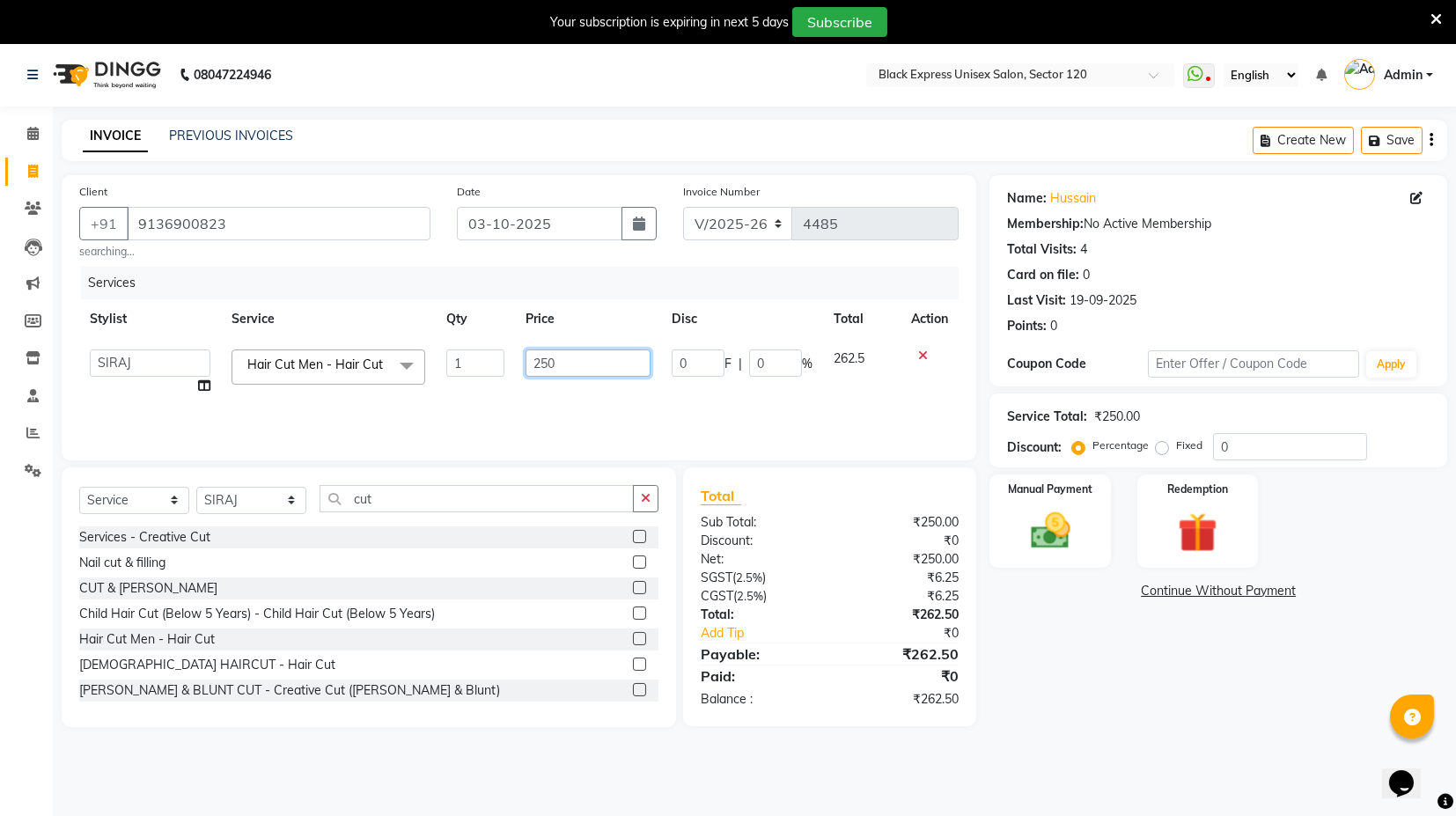
drag, startPoint x: 538, startPoint y: 369, endPoint x: 558, endPoint y: 442, distance: 75.7
click at [538, 368] on input "250" at bounding box center [588, 364] width 125 height 27
type input "300"
click at [596, 387] on td "300" at bounding box center [588, 372] width 147 height 66
select select "58974"
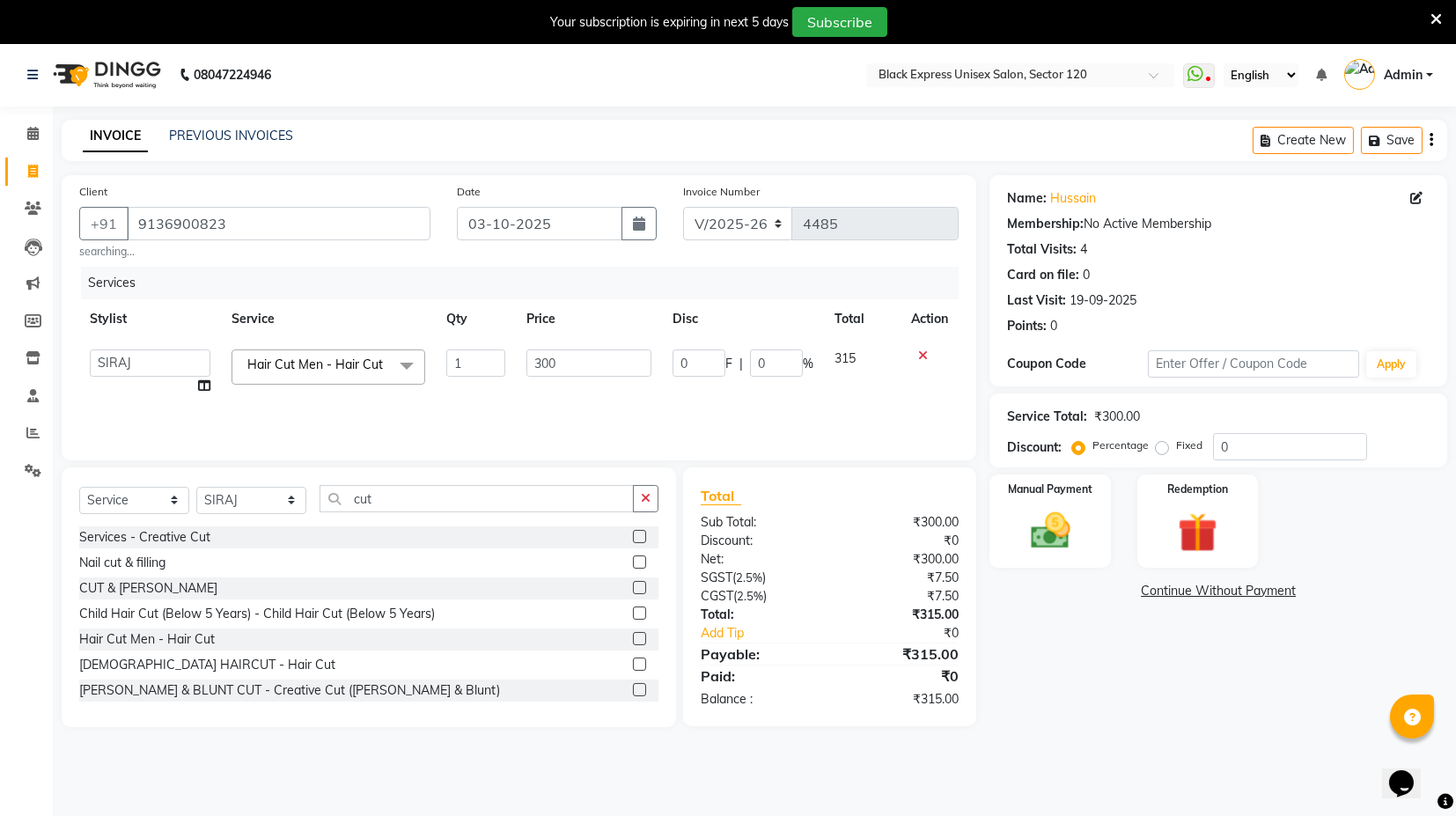
click at [1154, 672] on div "Name: Hussain Membership: No Active Membership Total Visits: 4 Card on file: 0 …" at bounding box center [1225, 451] width 471 height 552
click at [1076, 496] on div "Manual Payment" at bounding box center [1050, 521] width 126 height 97
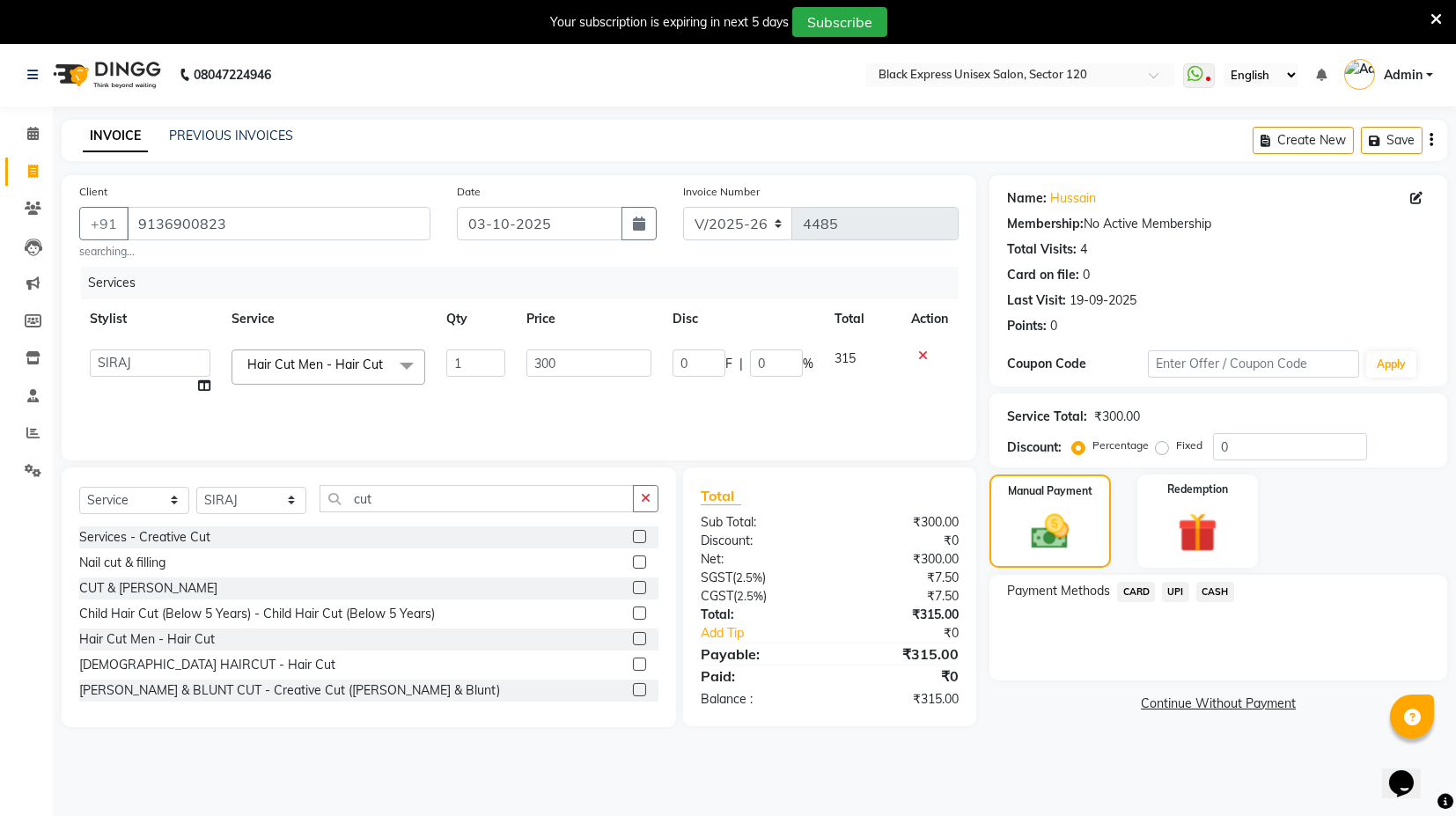
click at [1170, 588] on span "UPI" at bounding box center [1176, 592] width 27 height 21
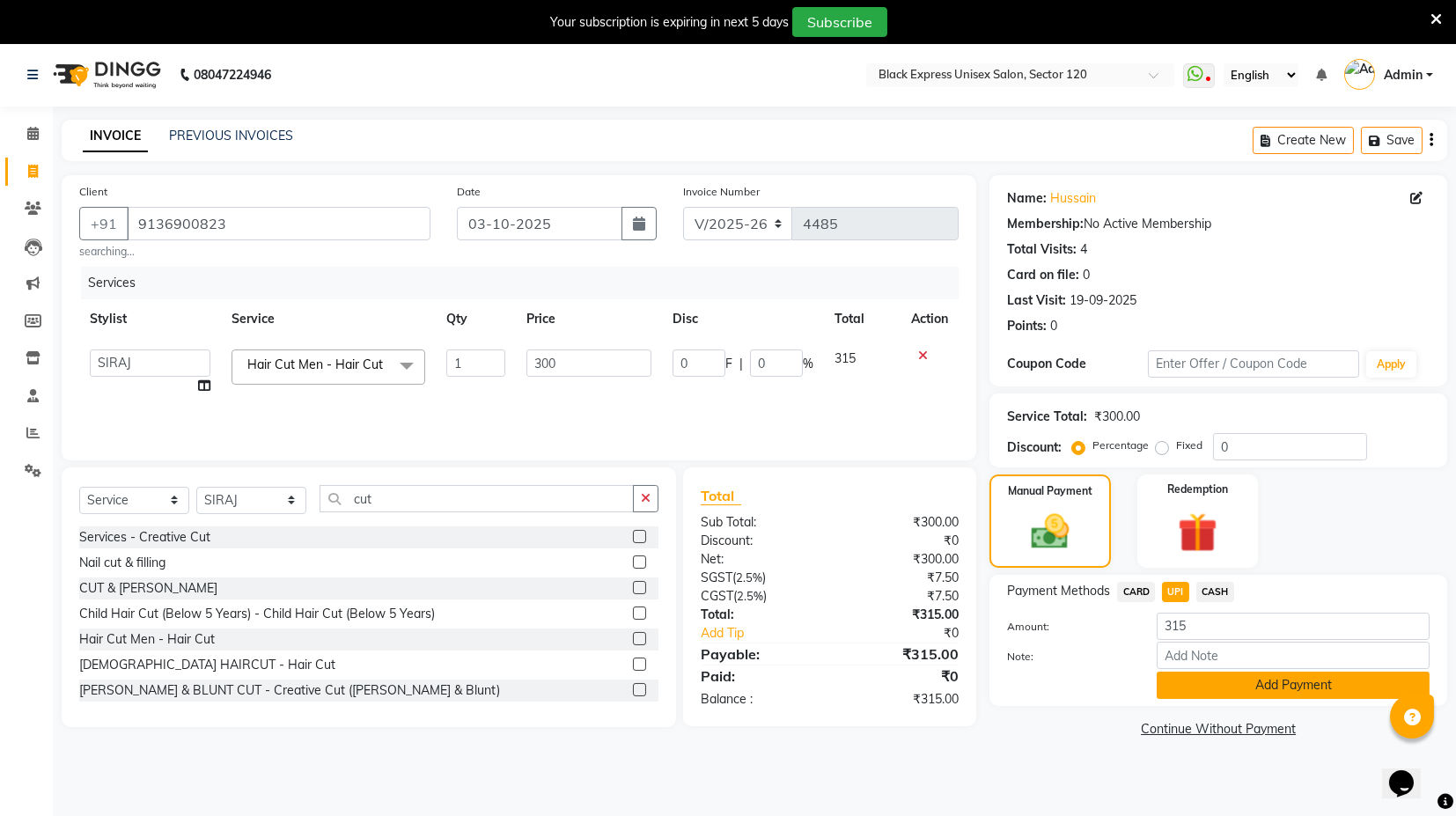
click at [1229, 695] on button "Add Payment" at bounding box center [1293, 685] width 273 height 27
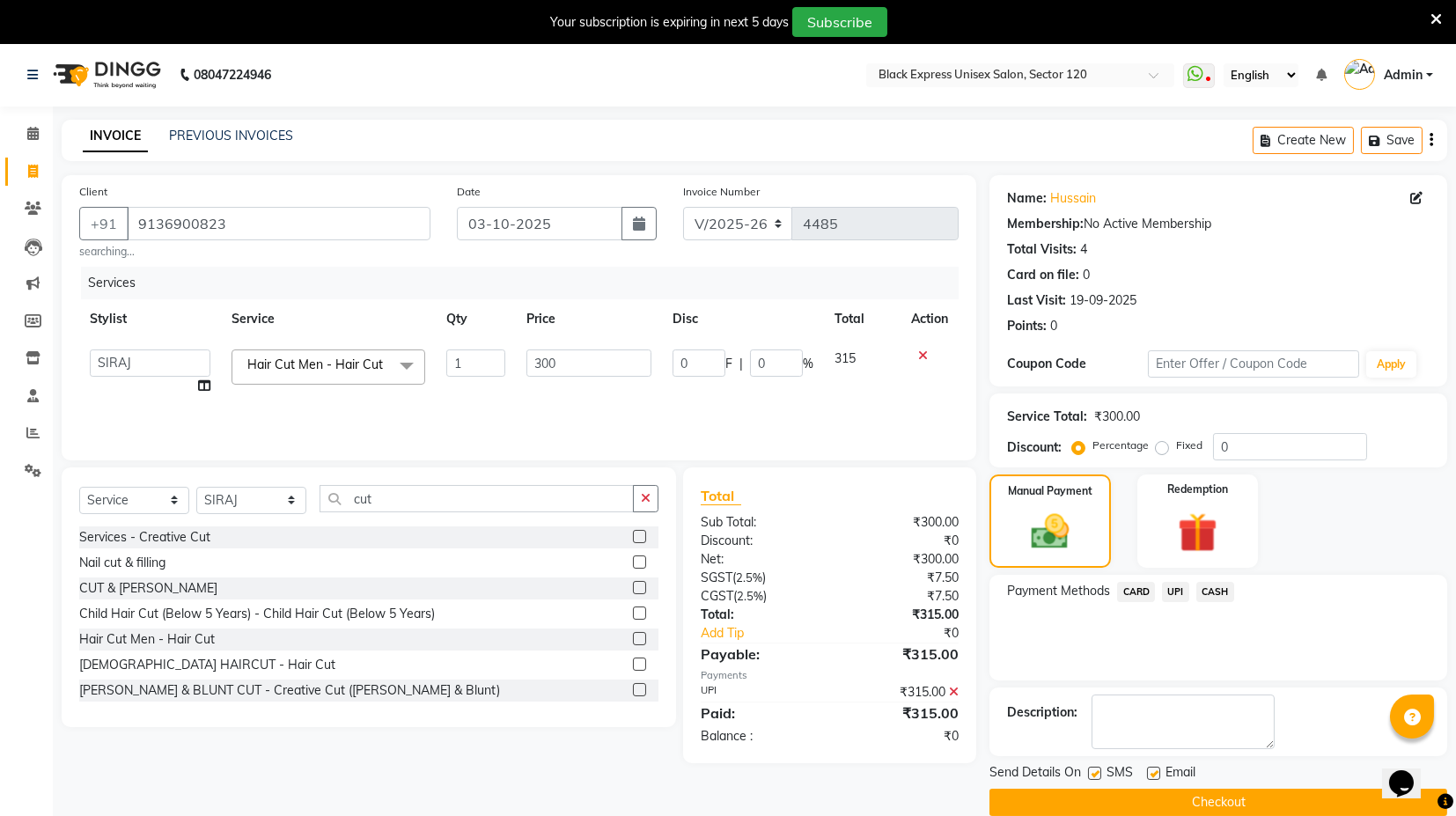
click at [1241, 807] on button "Checkout" at bounding box center [1219, 802] width 458 height 27
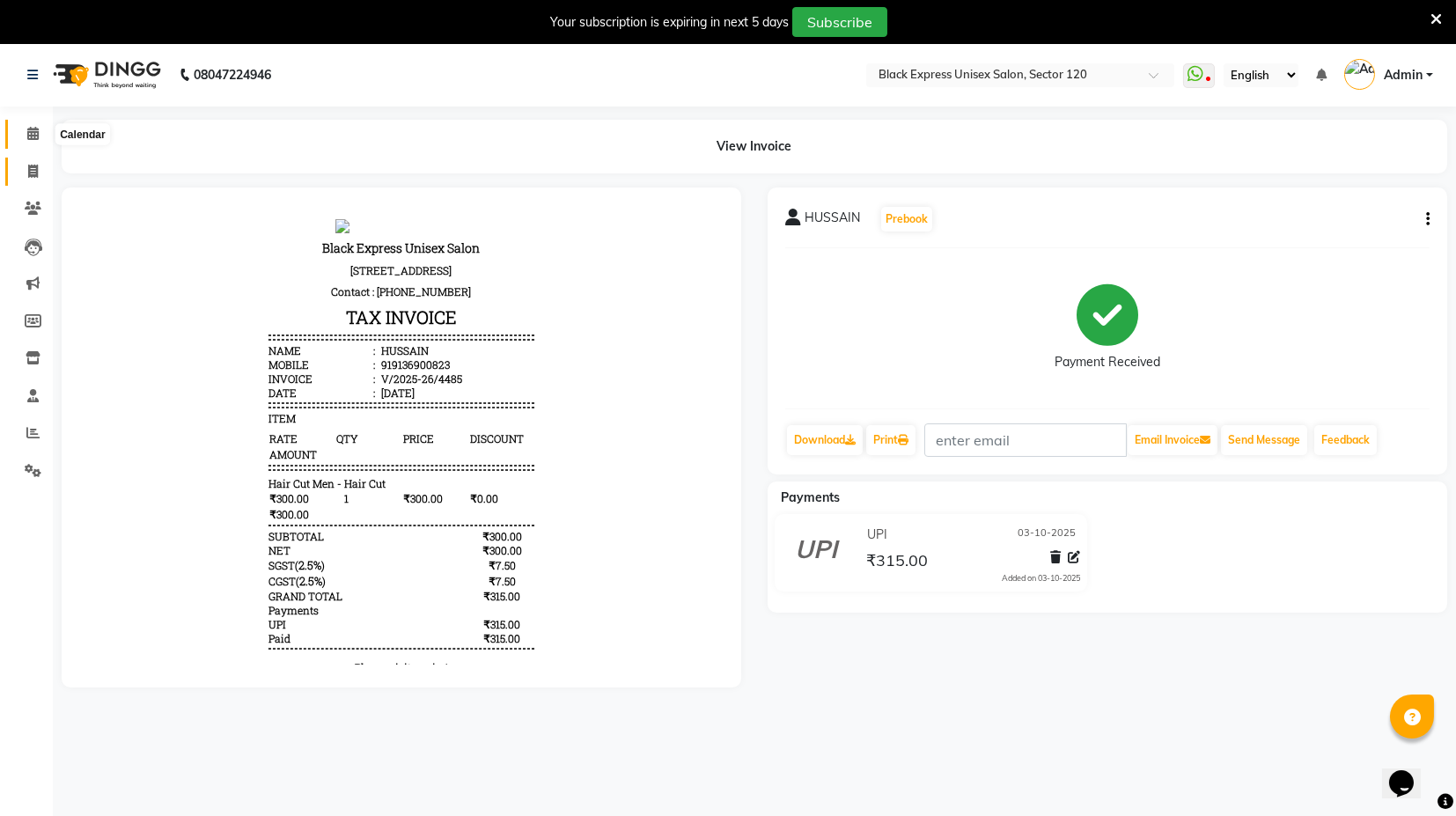
drag, startPoint x: 29, startPoint y: 134, endPoint x: 31, endPoint y: 163, distance: 29.1
click at [30, 134] on icon at bounding box center [33, 134] width 12 height 14
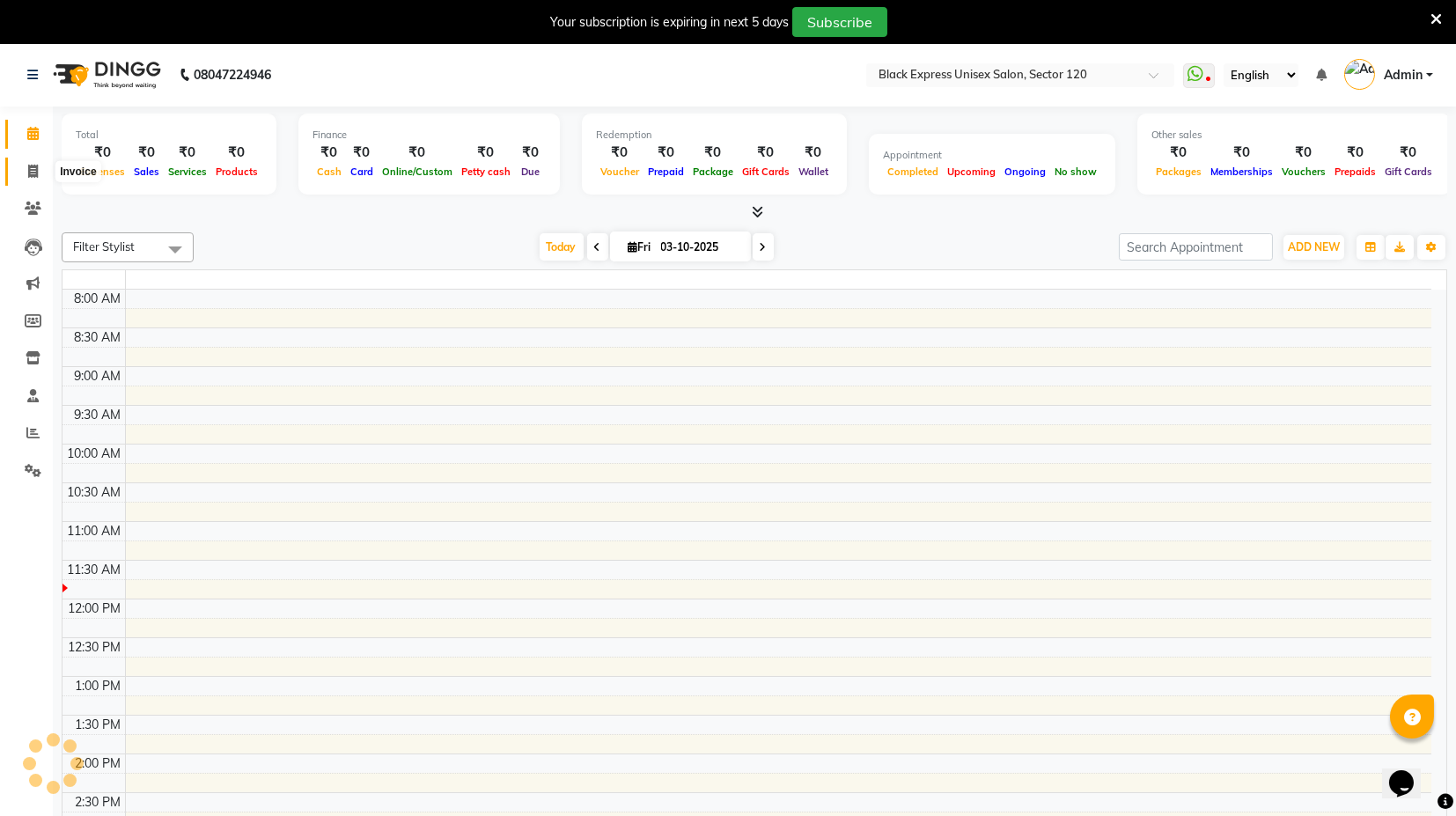
click at [31, 163] on span at bounding box center [33, 172] width 31 height 21
select select "service"
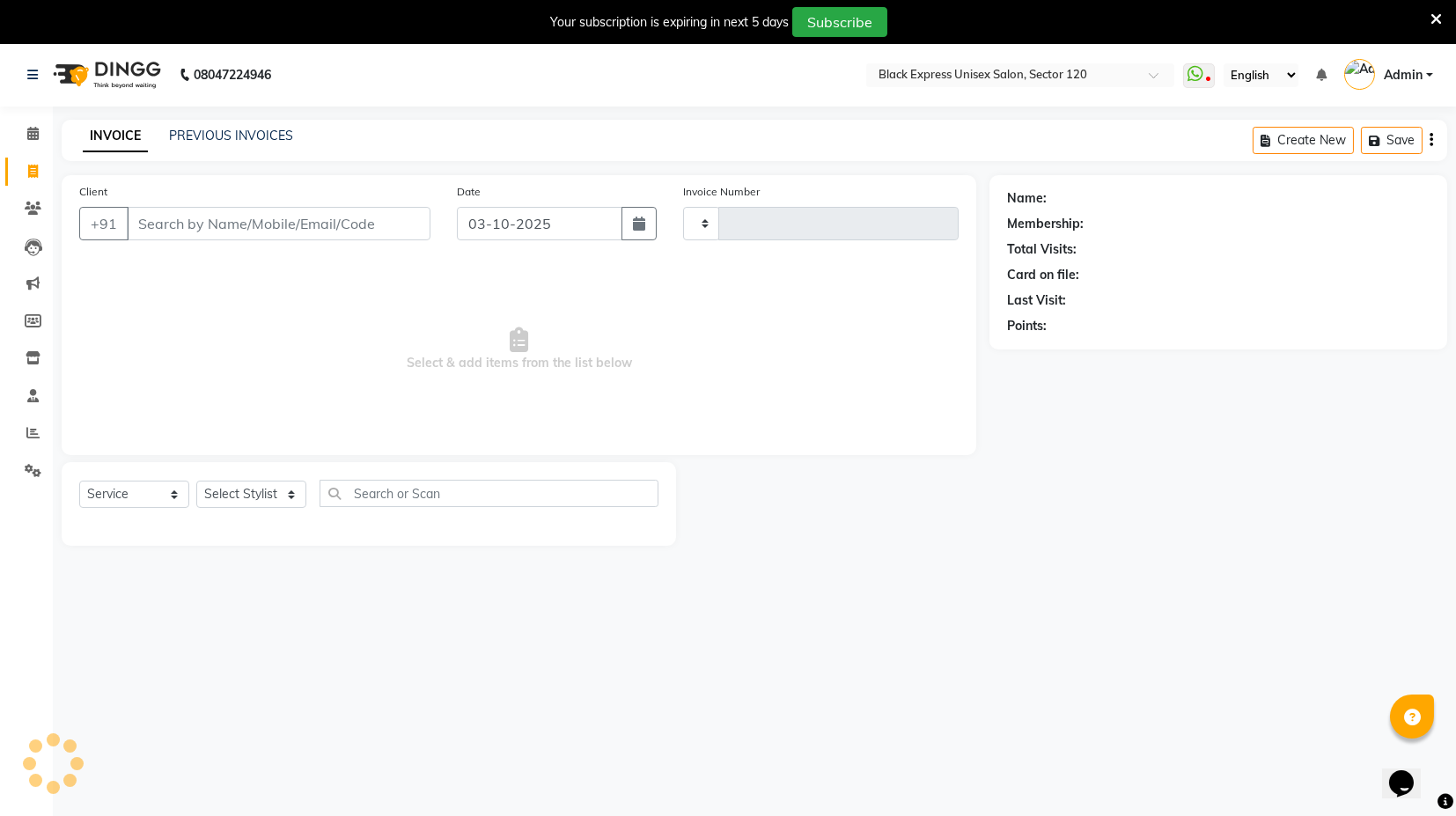
type input "4487"
select select "7082"
click at [192, 227] on input "Client" at bounding box center [278, 224] width 304 height 33
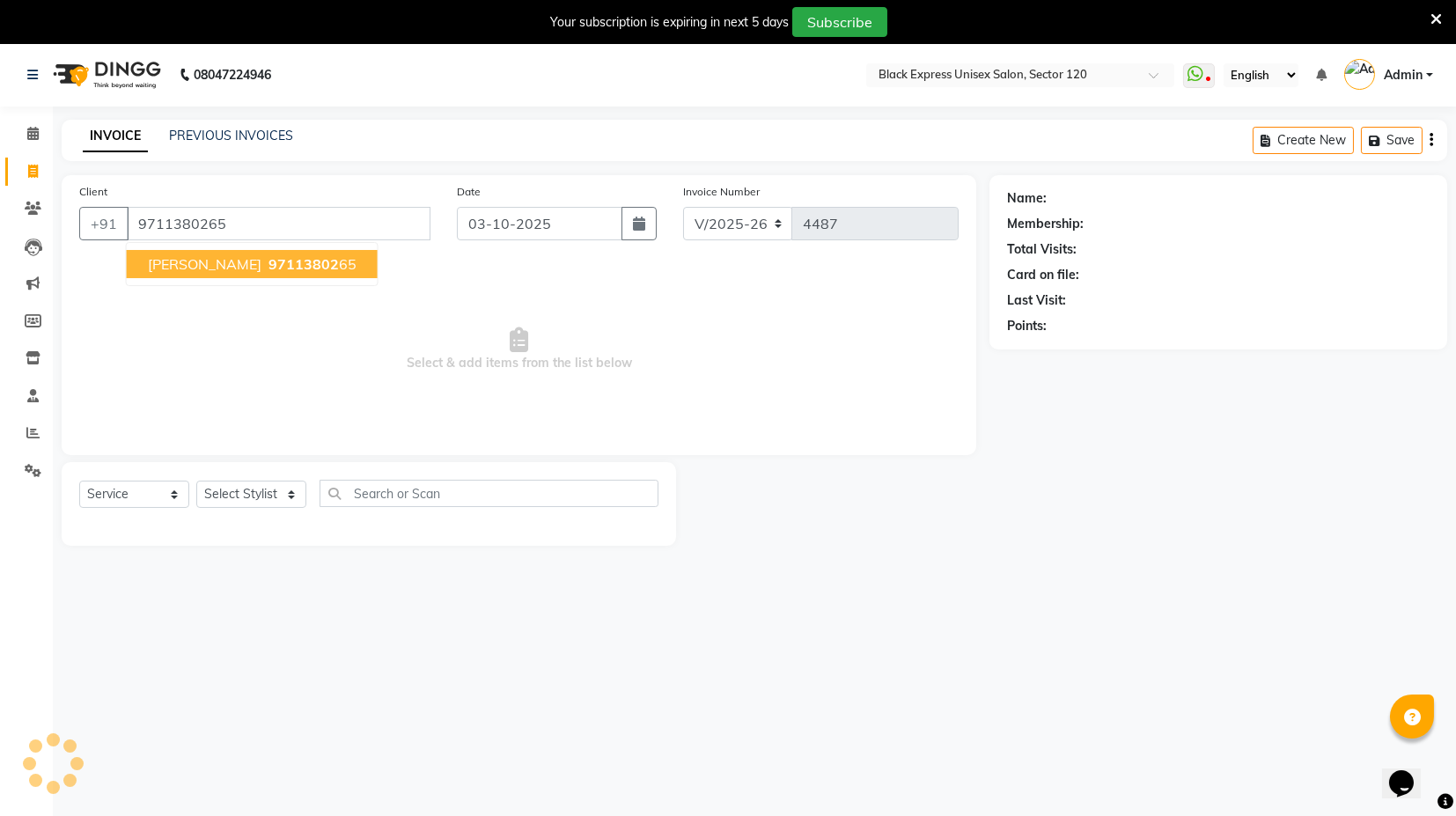
type input "9711380265"
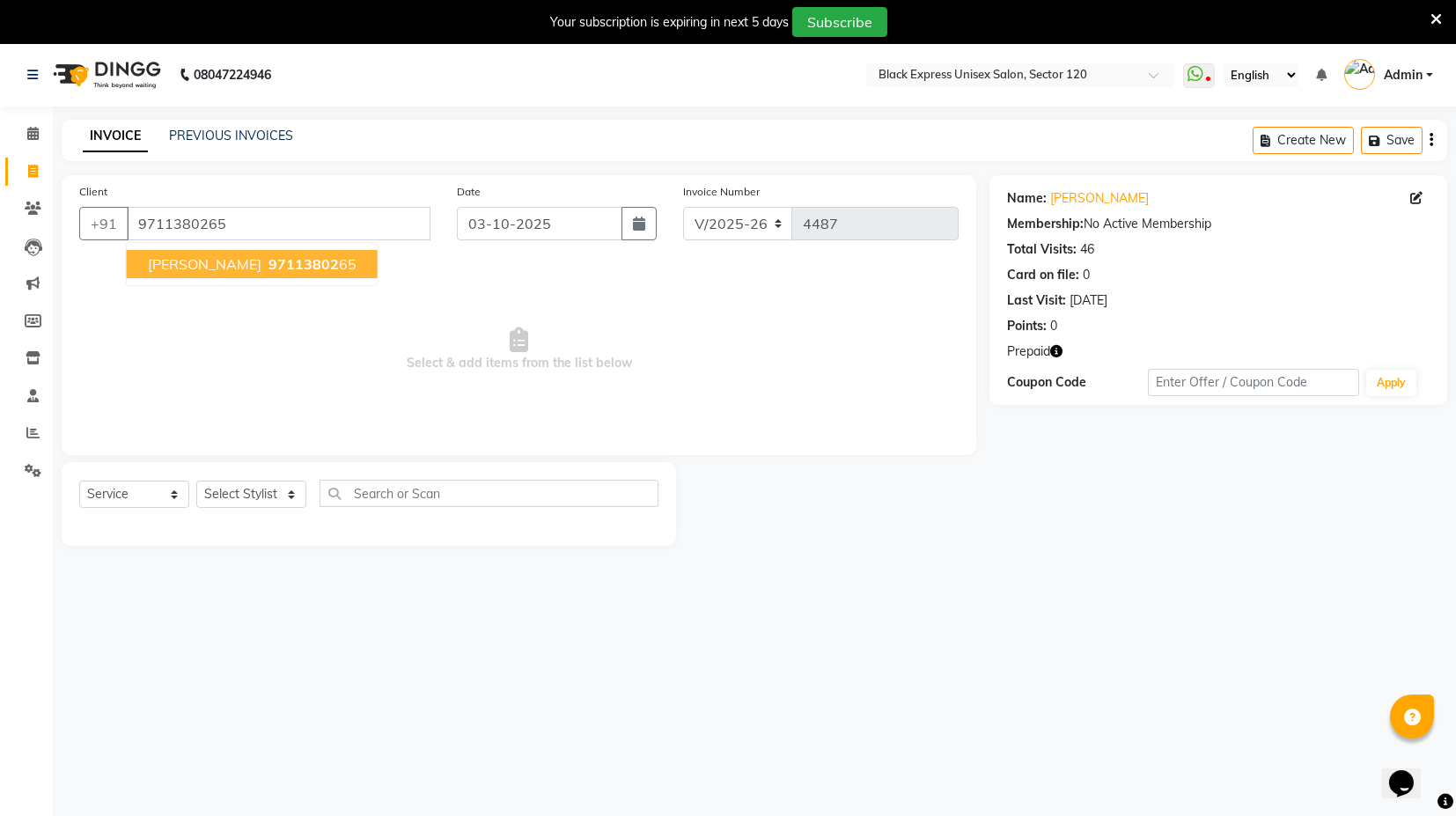
click at [211, 270] on span "[PERSON_NAME]" at bounding box center [204, 264] width 113 height 18
click at [1057, 348] on icon "button" at bounding box center [1056, 351] width 13 height 13
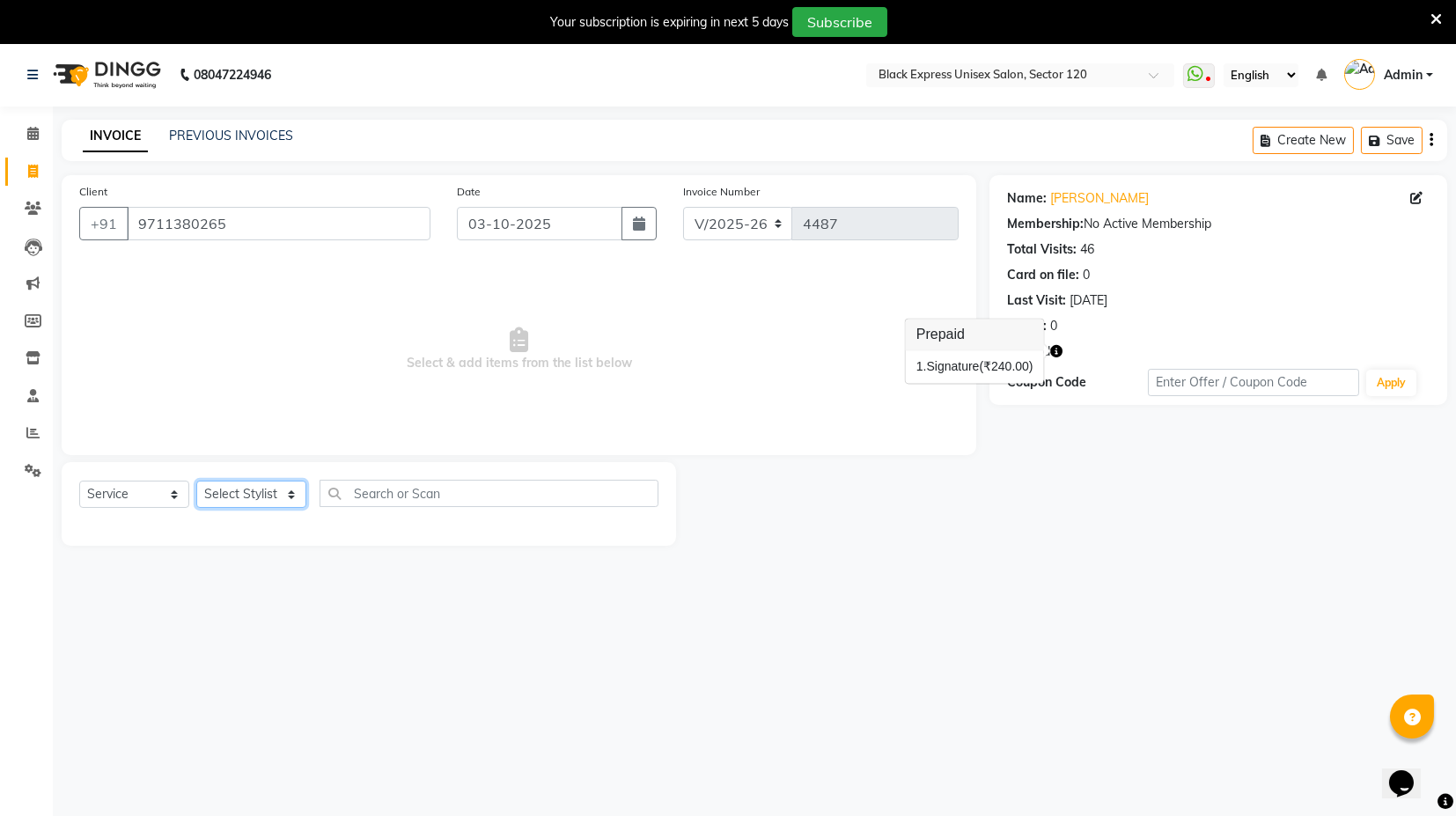
click at [250, 485] on select "Select Stylist ASIF DEEPA [PERSON_NAME] Manager [PERSON_NAME] [PERSON_NAME] [PE…" at bounding box center [251, 494] width 110 height 27
click at [196, 481] on select "Select Stylist ASIF DEEPA [PERSON_NAME] Manager [PERSON_NAME] [PERSON_NAME] [PE…" at bounding box center [251, 494] width 110 height 27
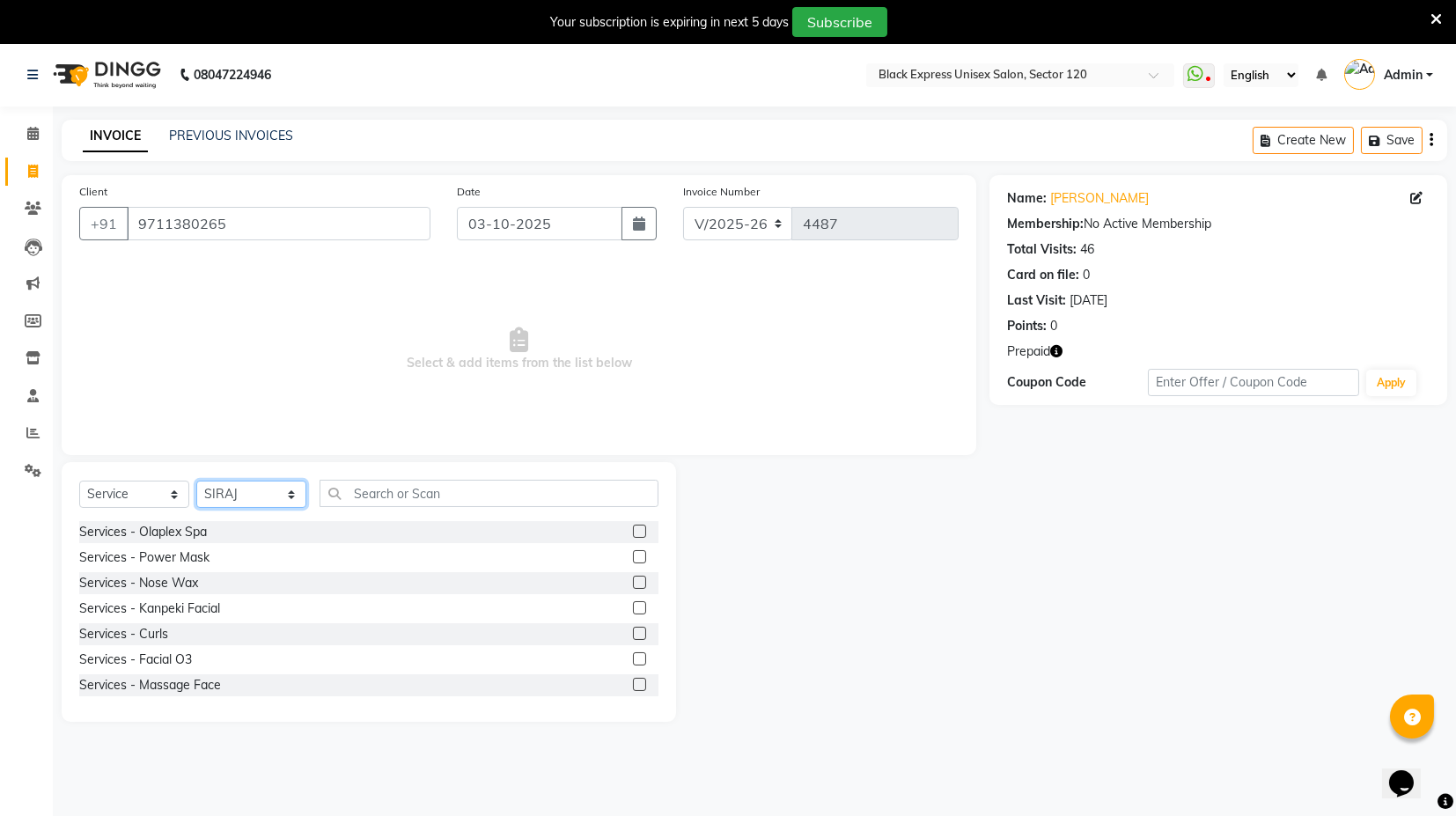
click at [280, 488] on select "Select Stylist ASIF DEEPA [PERSON_NAME] Manager [PERSON_NAME] [PERSON_NAME] [PE…" at bounding box center [251, 494] width 110 height 27
select select "87608"
click at [196, 481] on select "Select Stylist ASIF DEEPA [PERSON_NAME] Manager [PERSON_NAME] [PERSON_NAME] [PE…" at bounding box center [251, 494] width 110 height 27
click at [414, 492] on input "text" at bounding box center [489, 494] width 339 height 27
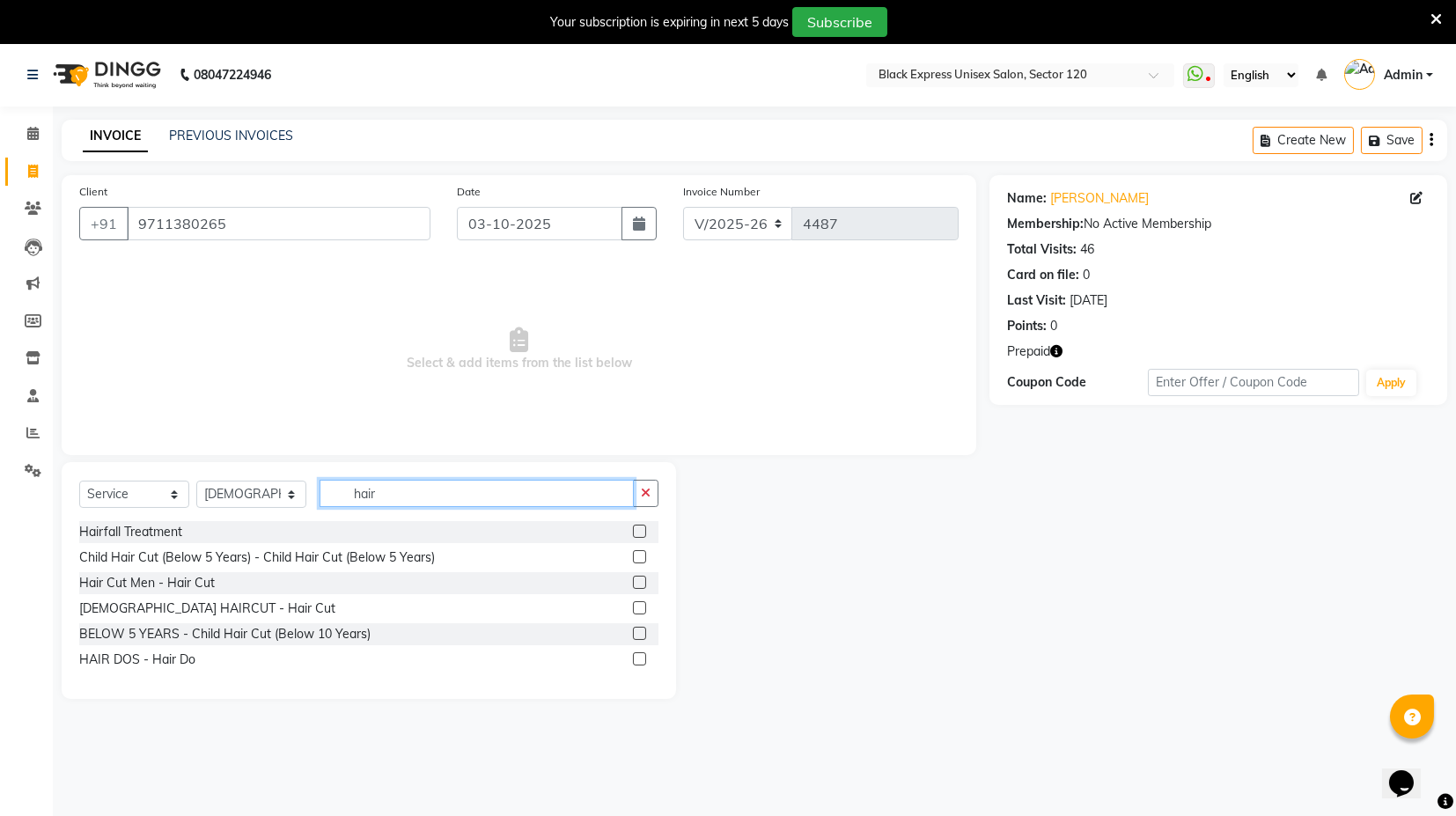
type input "hair"
drag, startPoint x: 636, startPoint y: 567, endPoint x: 631, endPoint y: 577, distance: 11.2
click at [633, 566] on div at bounding box center [639, 559] width 12 height 19
click at [636, 582] on label at bounding box center [640, 582] width 14 height 14
click at [636, 582] on input "checkbox" at bounding box center [639, 583] width 12 height 12
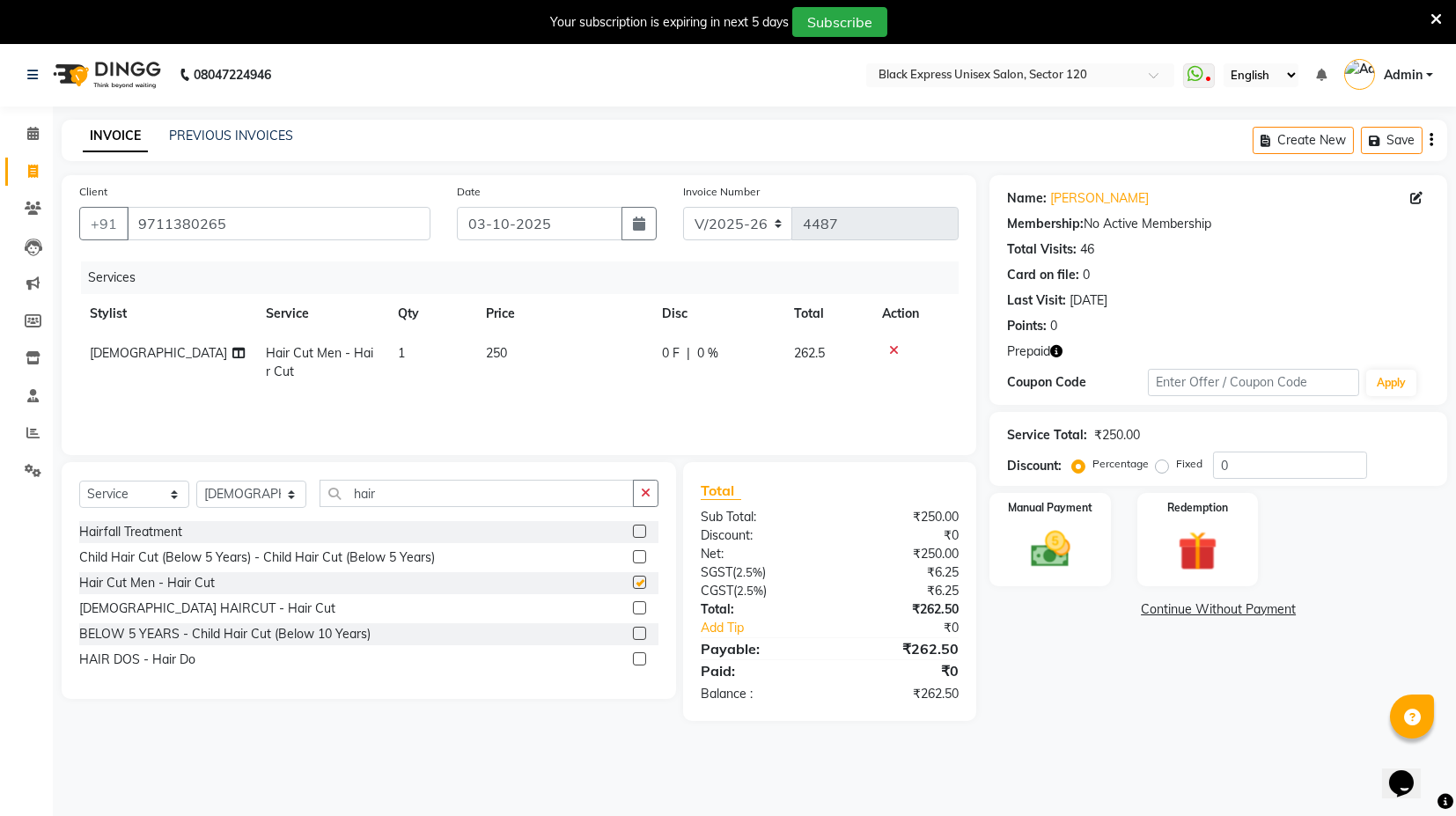
checkbox input "false"
click at [484, 493] on input "hair" at bounding box center [477, 494] width 315 height 27
type input "h"
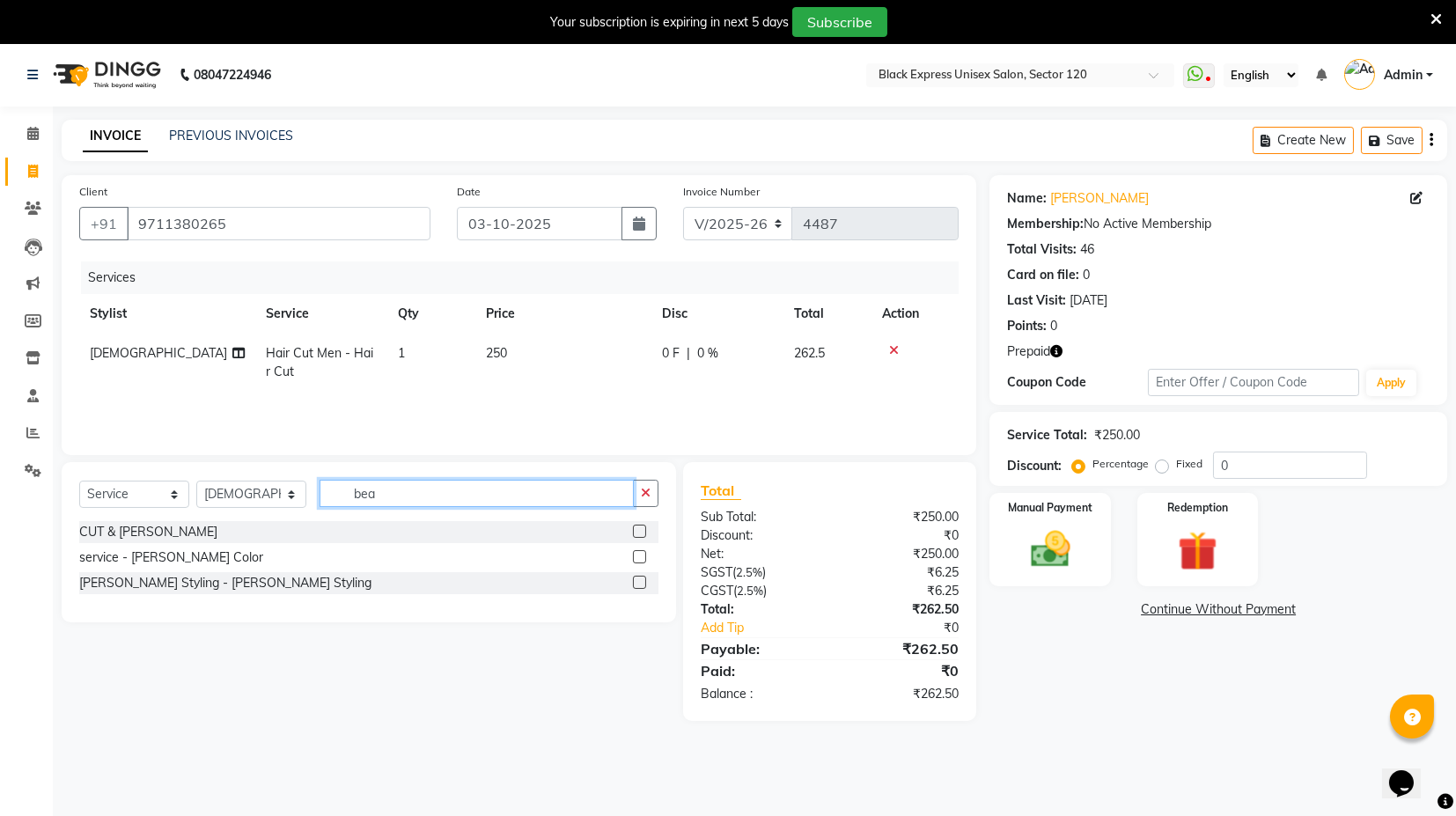
type input "bea"
click at [641, 580] on label at bounding box center [640, 582] width 14 height 14
click at [641, 580] on input "checkbox" at bounding box center [639, 583] width 12 height 12
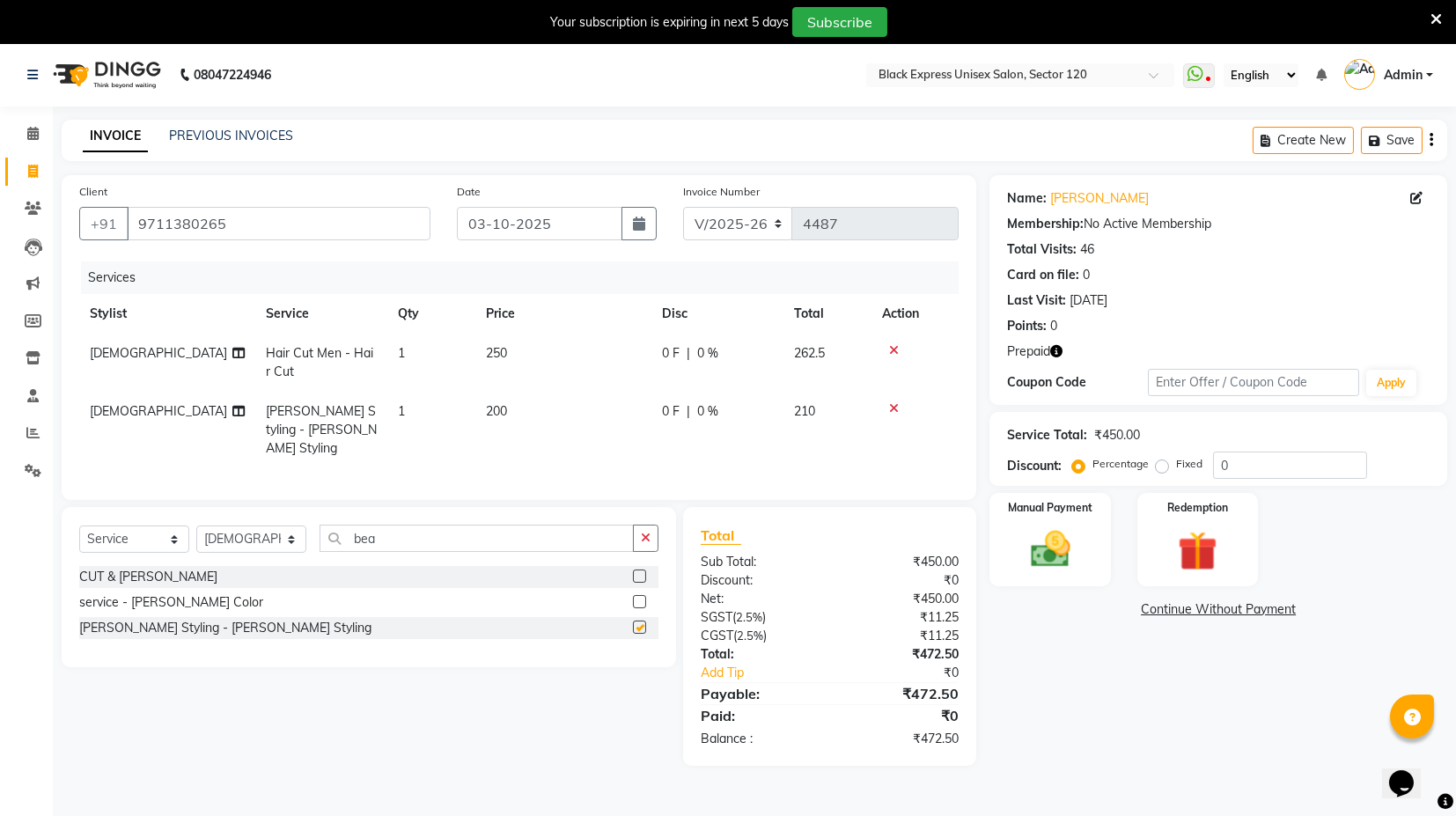
checkbox input "false"
click at [279, 529] on select "Select Stylist ASIF DEEPA [PERSON_NAME] Manager [PERSON_NAME] [PERSON_NAME] [PE…" at bounding box center [251, 539] width 110 height 27
select select "93556"
click at [196, 526] on select "Select Stylist ASIF DEEPA [PERSON_NAME] Manager [PERSON_NAME] [PERSON_NAME] [PE…" at bounding box center [251, 539] width 110 height 27
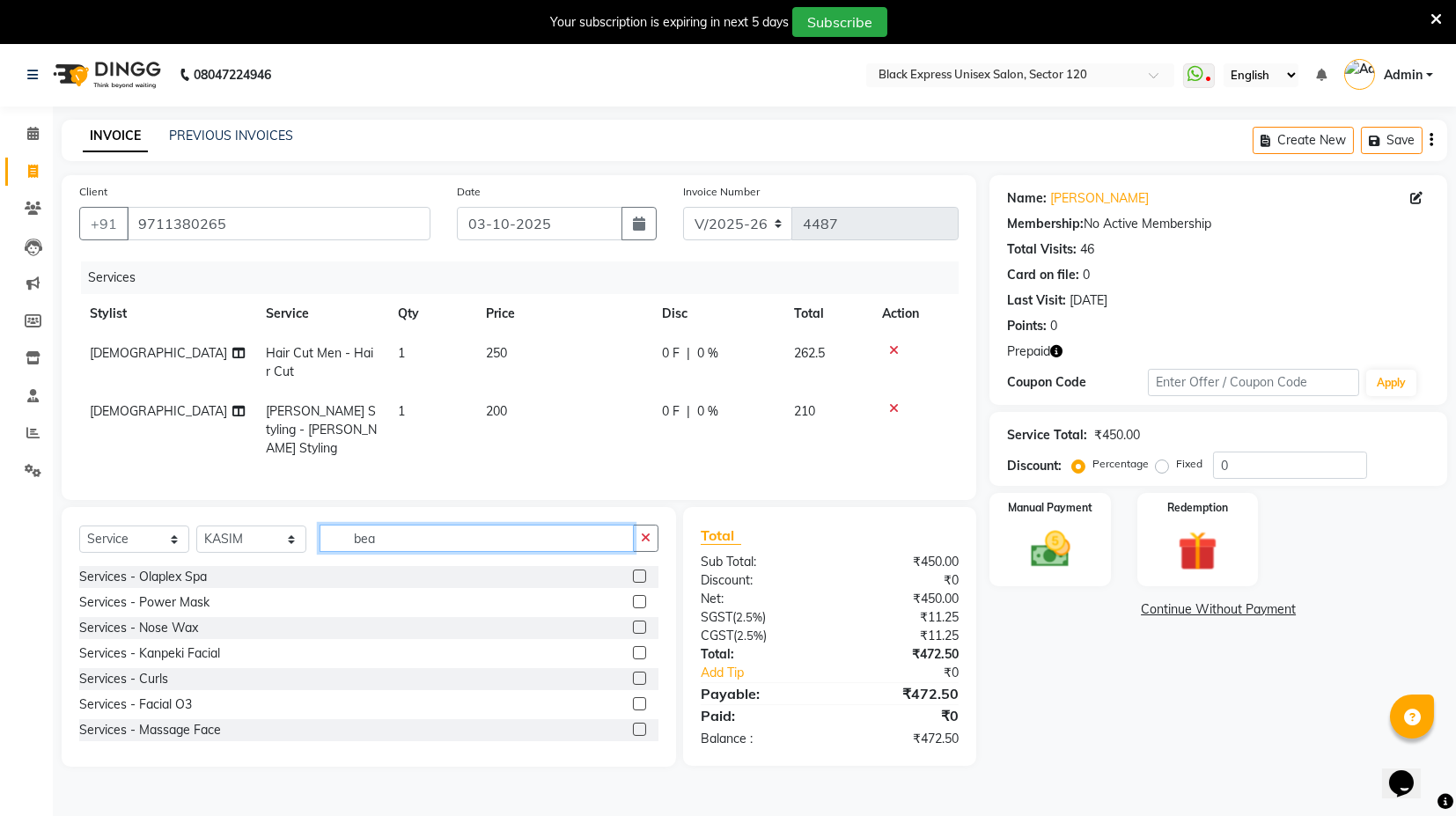
click at [599, 538] on input "bea" at bounding box center [477, 538] width 315 height 27
type input "b"
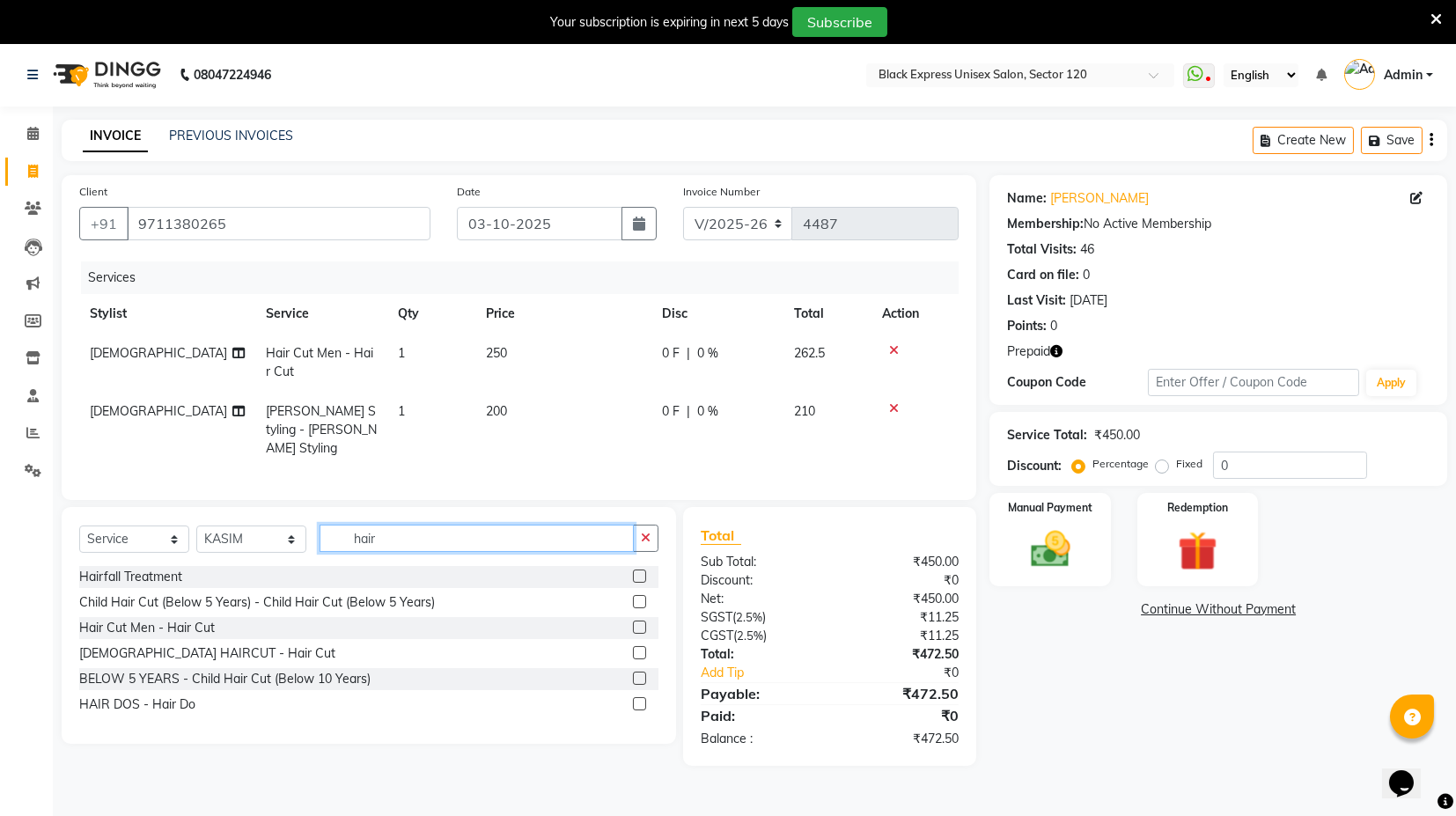
type input "hair"
click at [636, 627] on label at bounding box center [640, 627] width 14 height 14
click at [636, 627] on input "checkbox" at bounding box center [639, 628] width 12 height 12
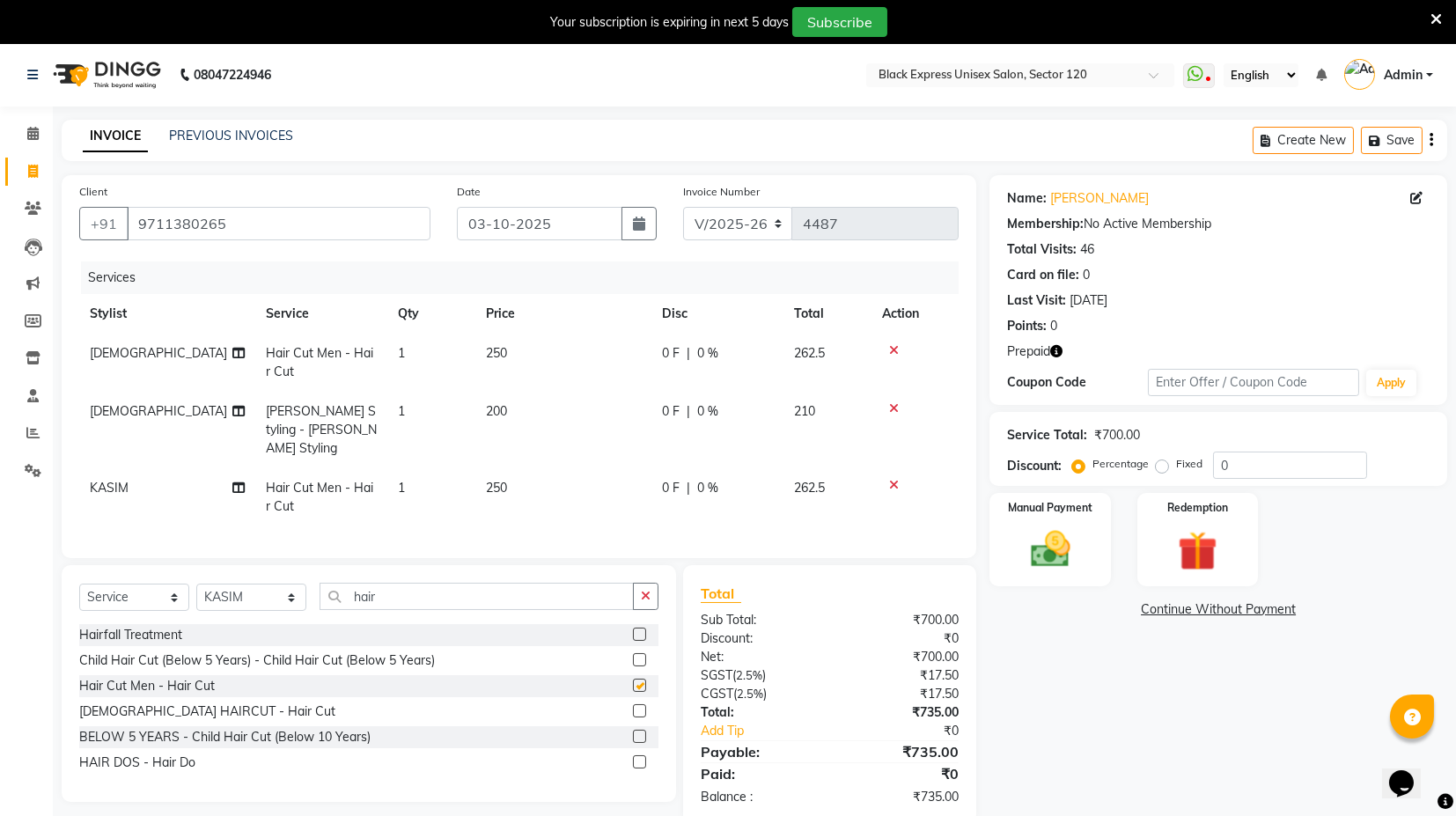
checkbox input "false"
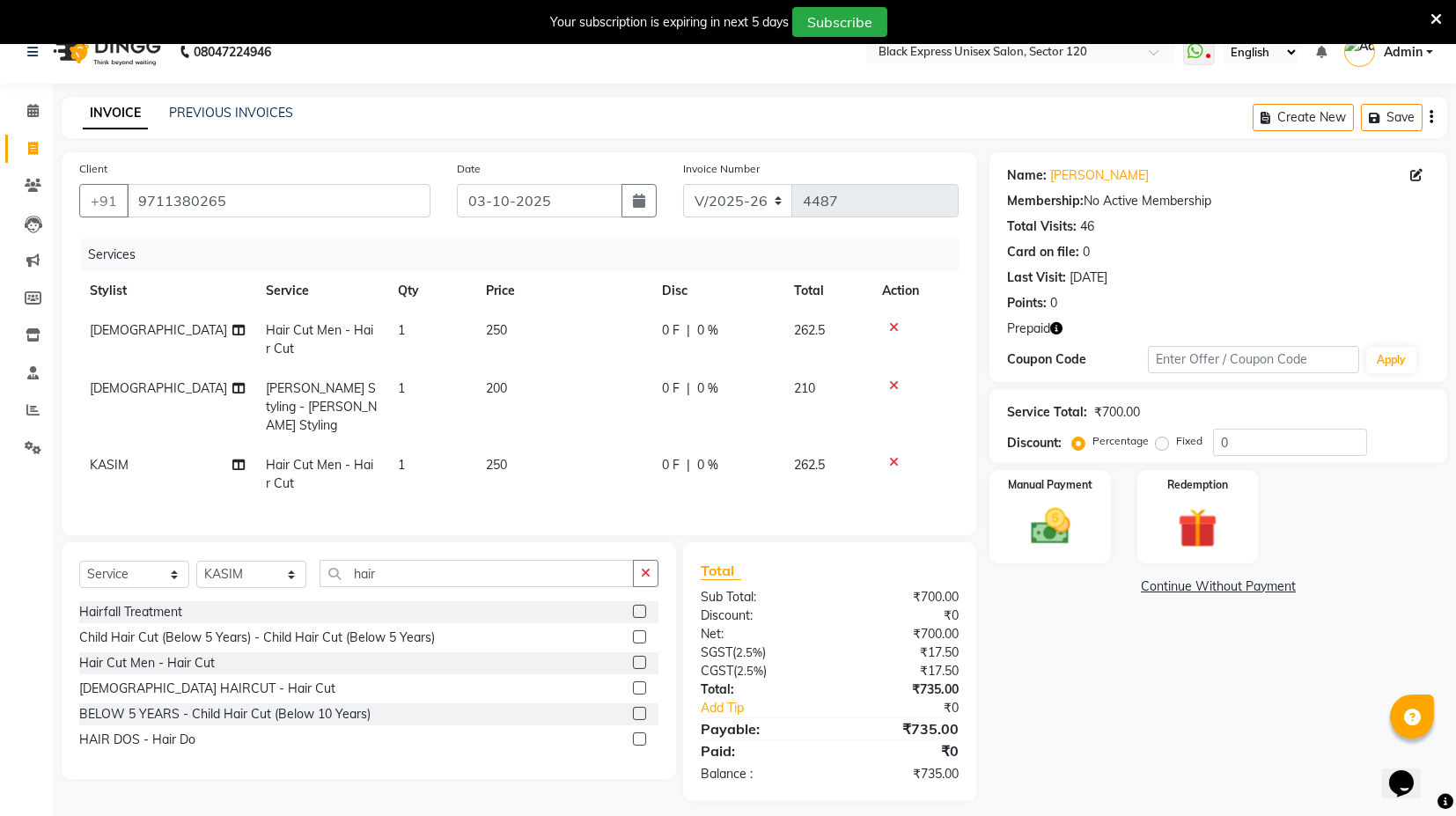
scroll to position [42, 0]
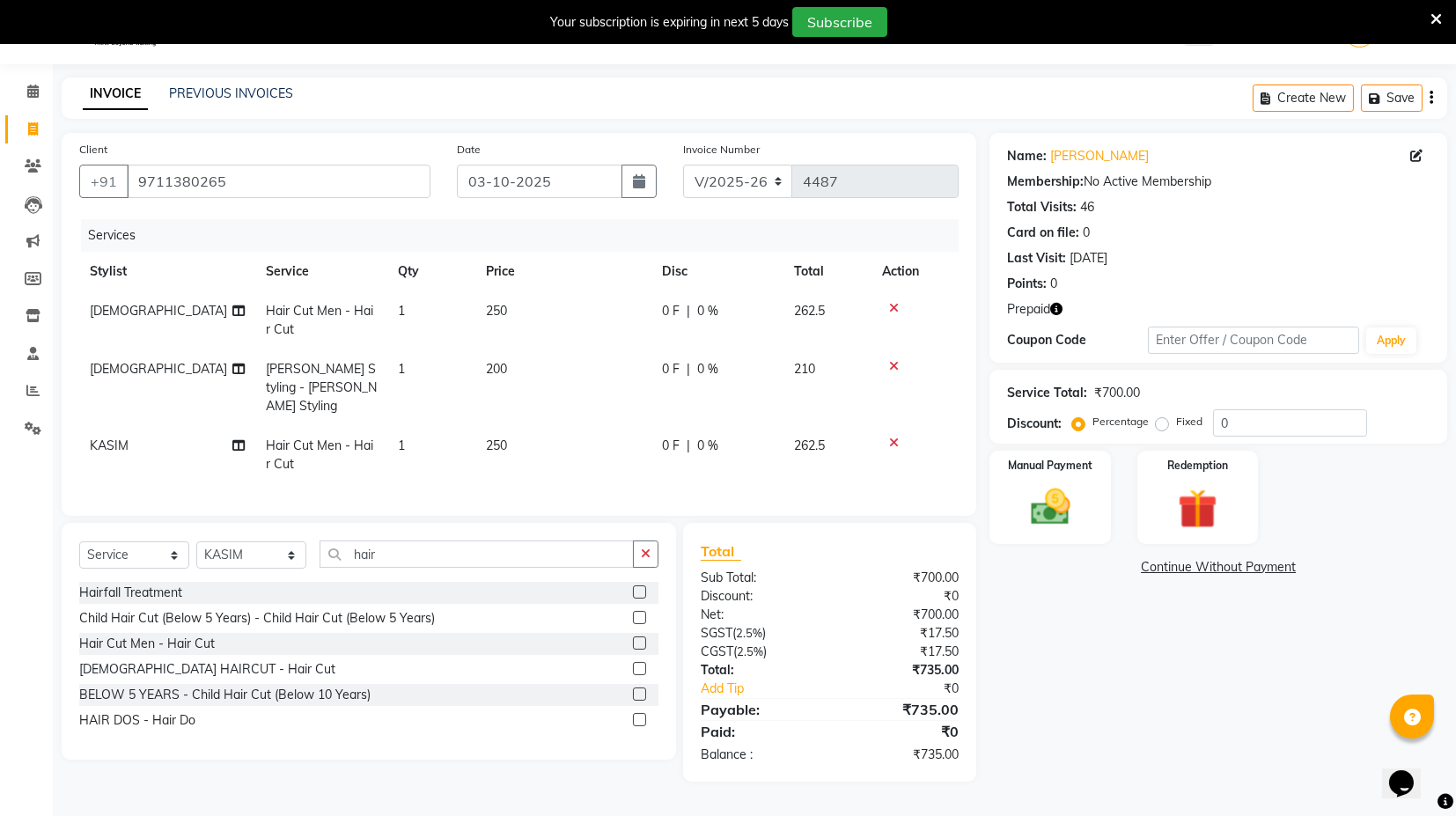
click at [512, 313] on td "250" at bounding box center [564, 320] width 176 height 58
select select "87608"
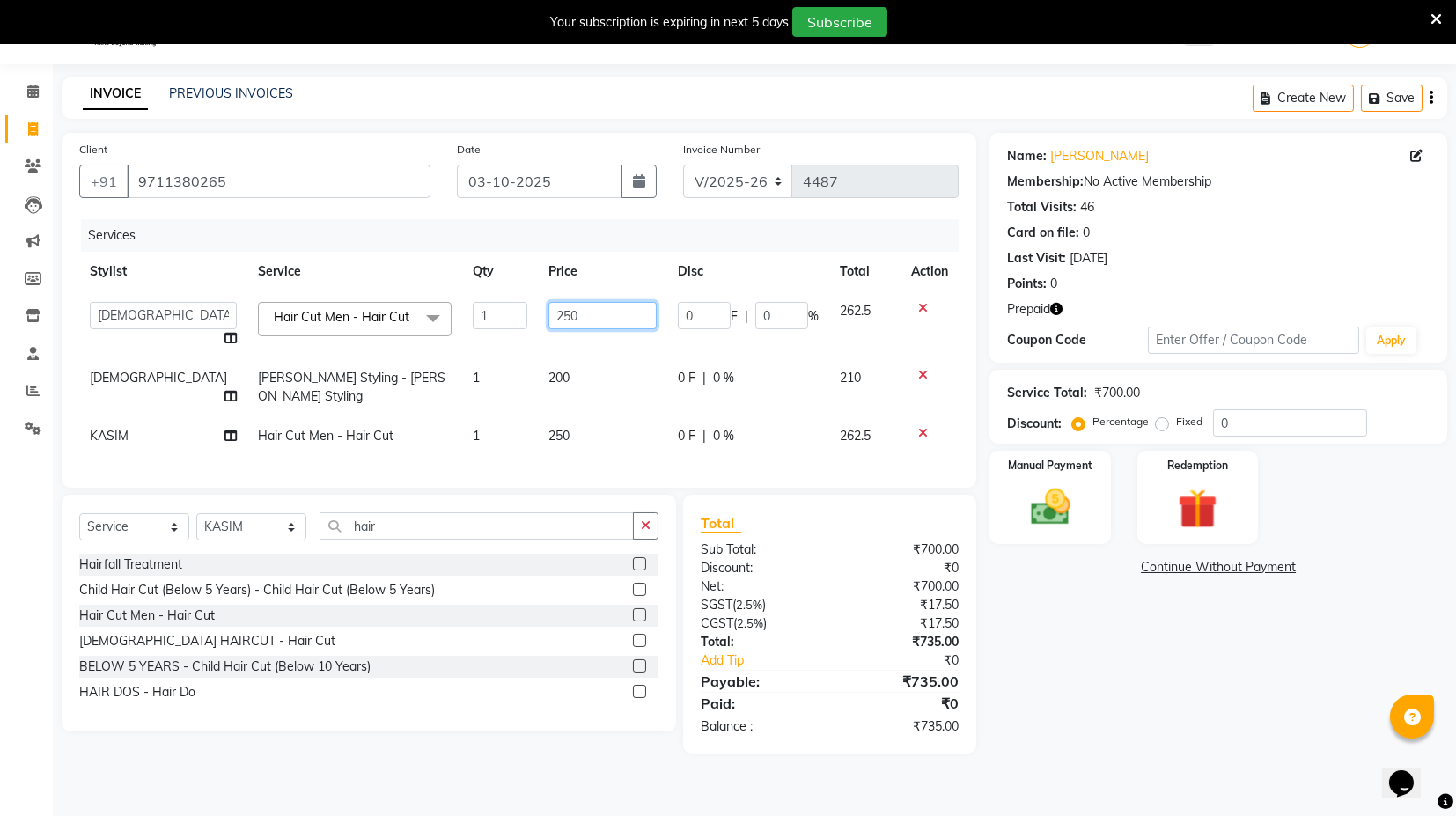
click at [569, 303] on input "250" at bounding box center [602, 316] width 108 height 27
type input "300"
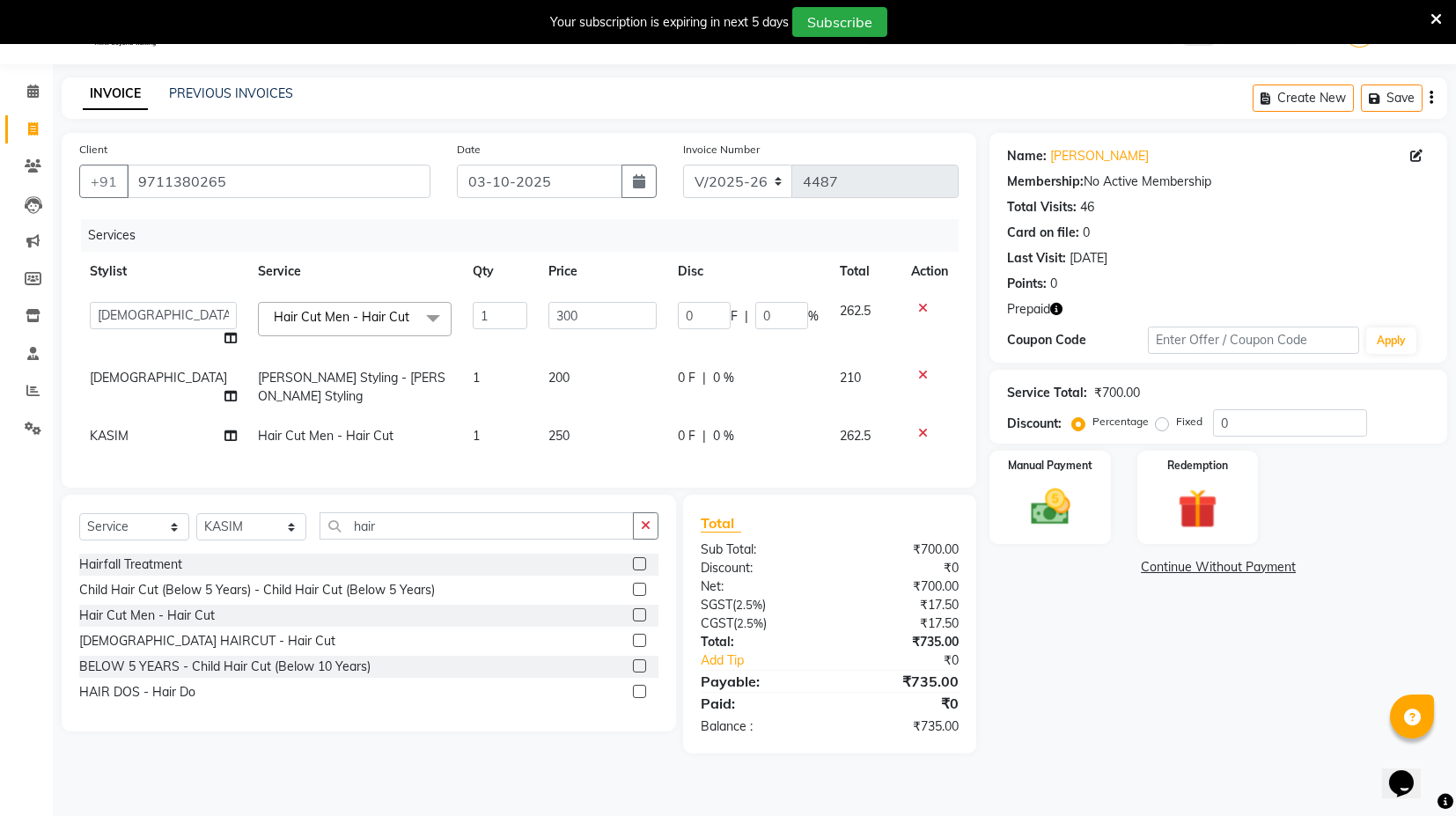
click at [592, 353] on tbody "ASIF DEEPA FAISAL KASIM maahi Manager RAHUL RAJVEER satya SHAFI SIRAJ Hair Cut …" at bounding box center [519, 373] width 879 height 164
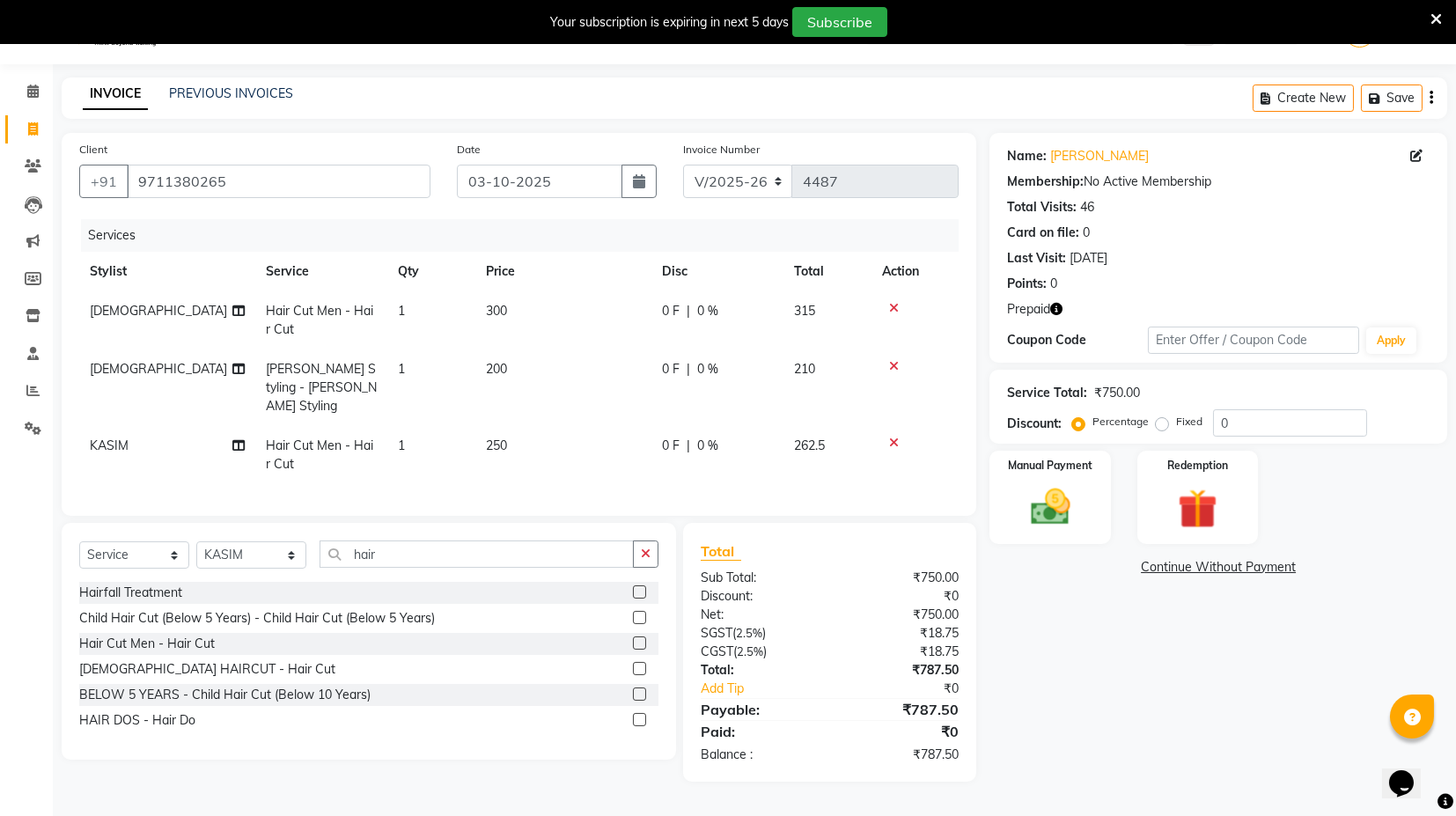
click at [521, 426] on td "250" at bounding box center [564, 454] width 176 height 58
select select "93556"
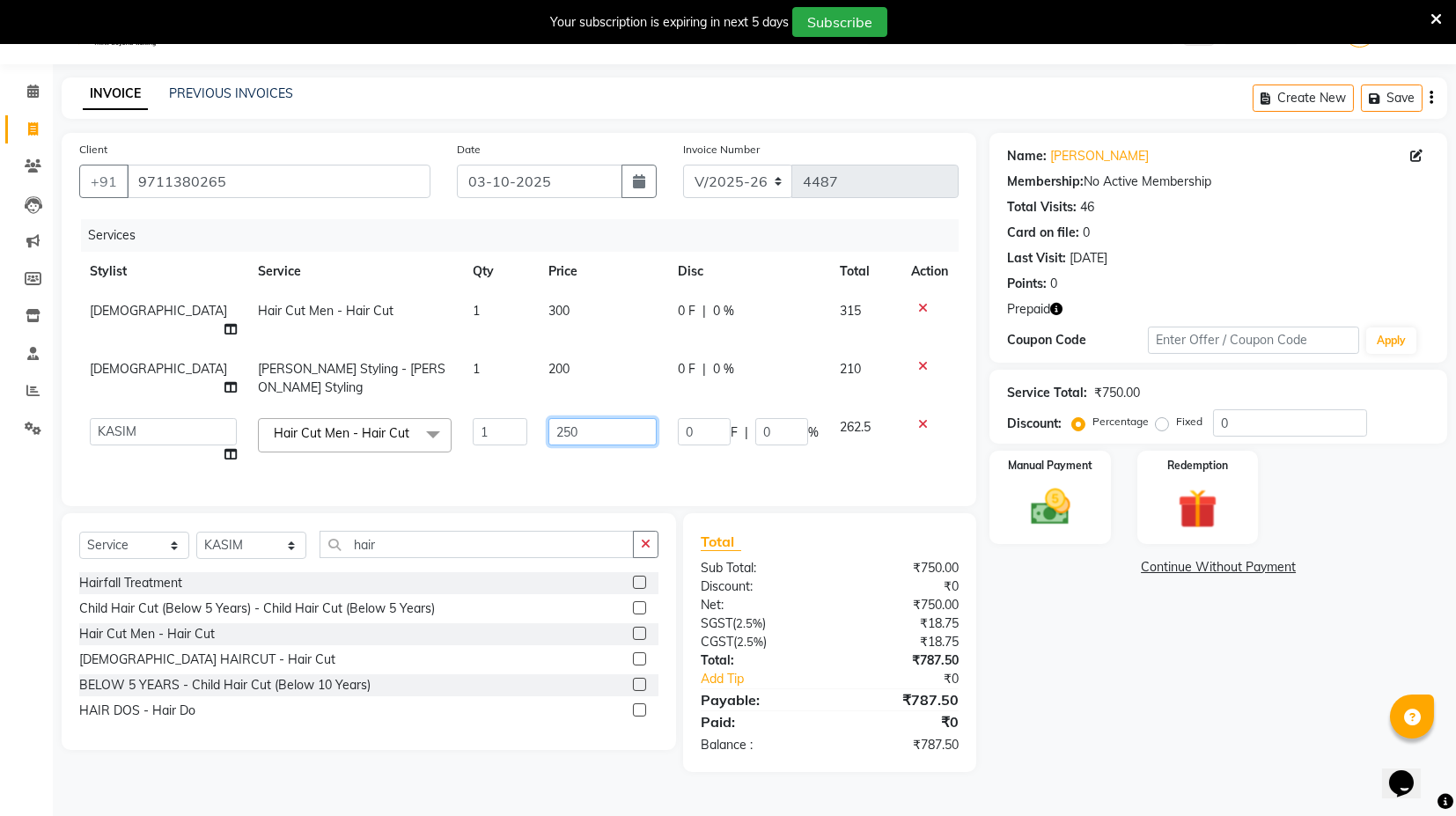
click at [574, 418] on input "250" at bounding box center [602, 432] width 108 height 27
type input "300"
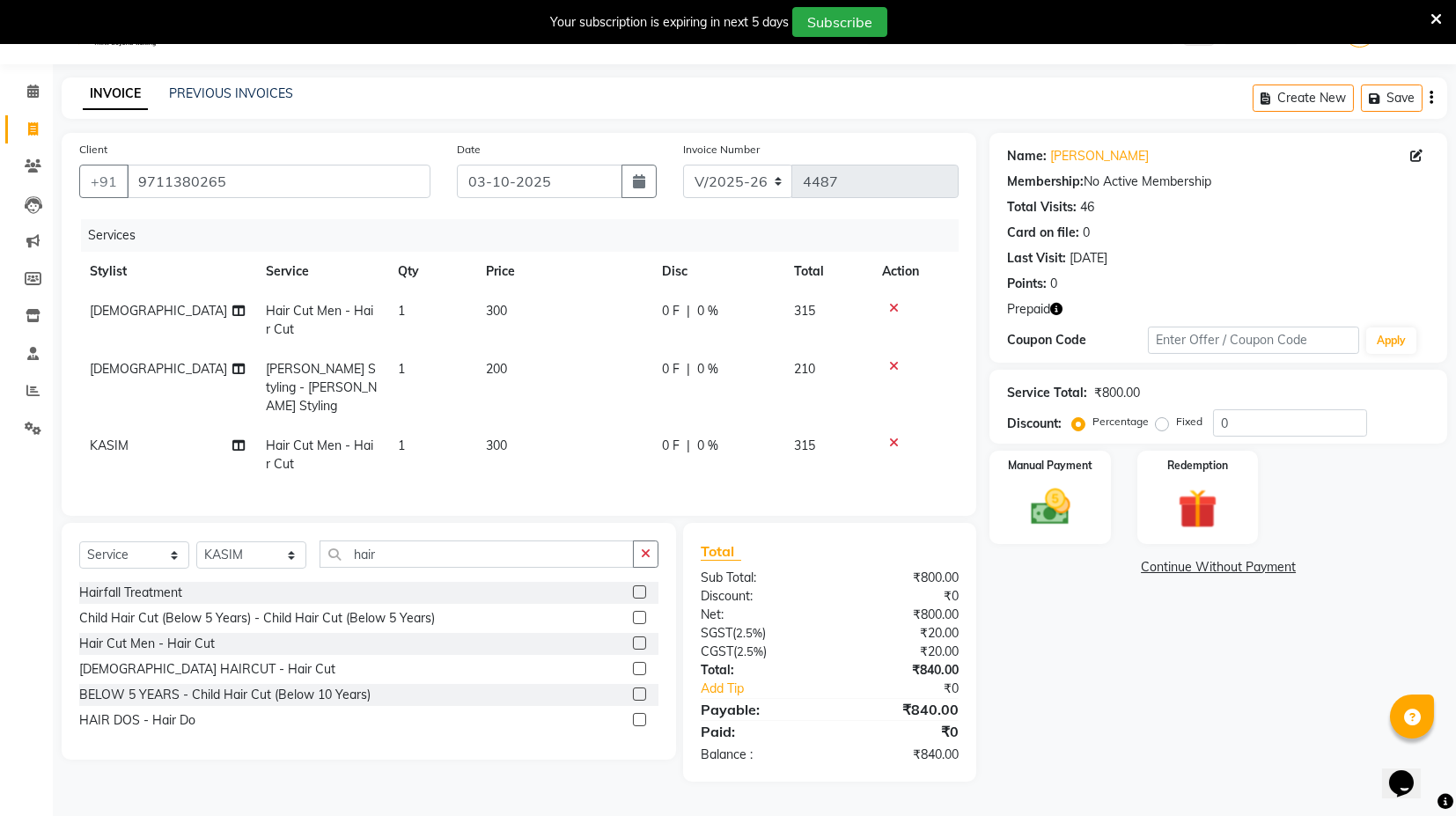
click at [593, 432] on td "300" at bounding box center [564, 454] width 176 height 58
select select "93556"
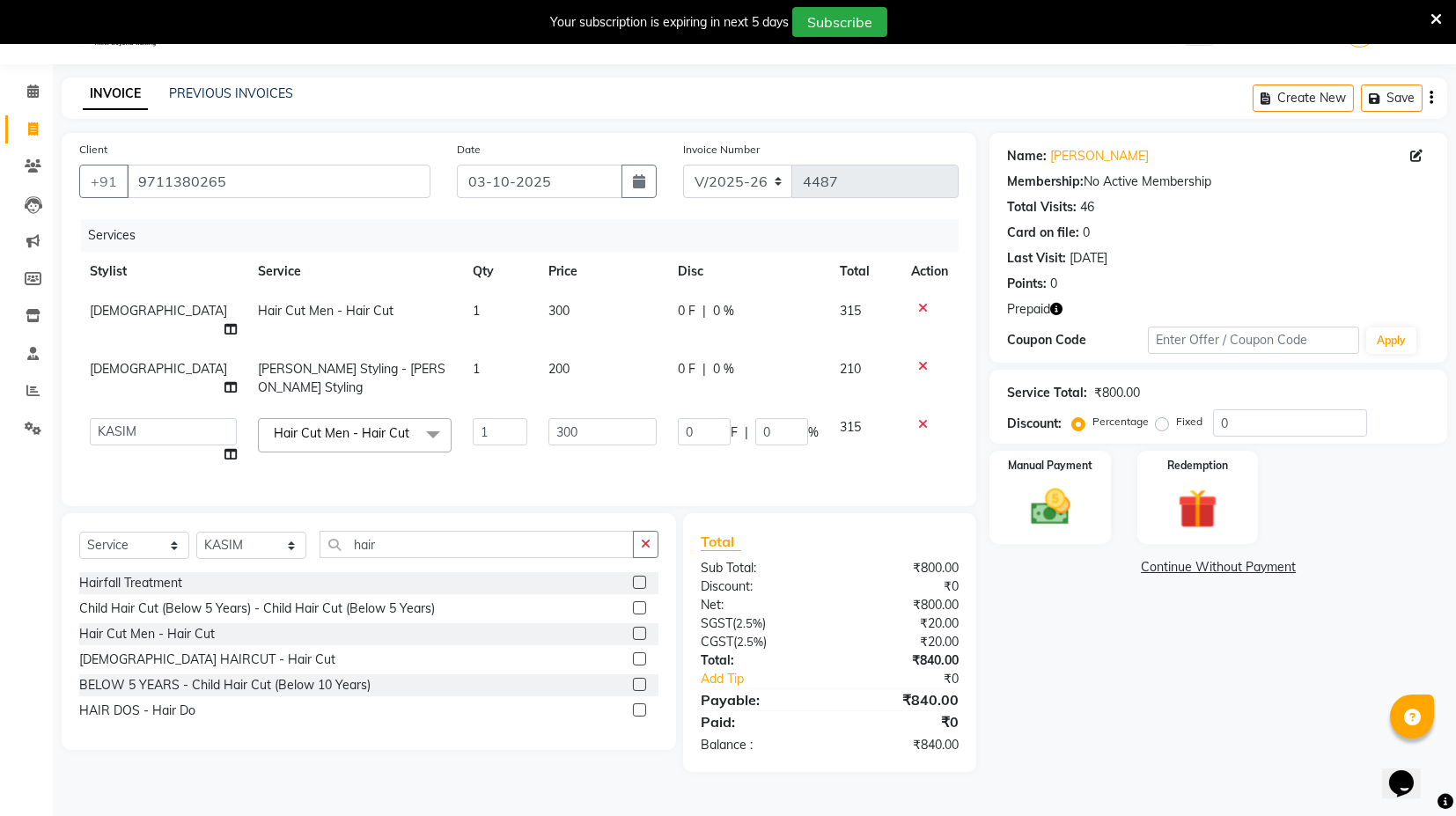
click at [1056, 308] on icon "button" at bounding box center [1056, 309] width 13 height 13
click at [1193, 491] on img at bounding box center [1197, 509] width 66 height 51
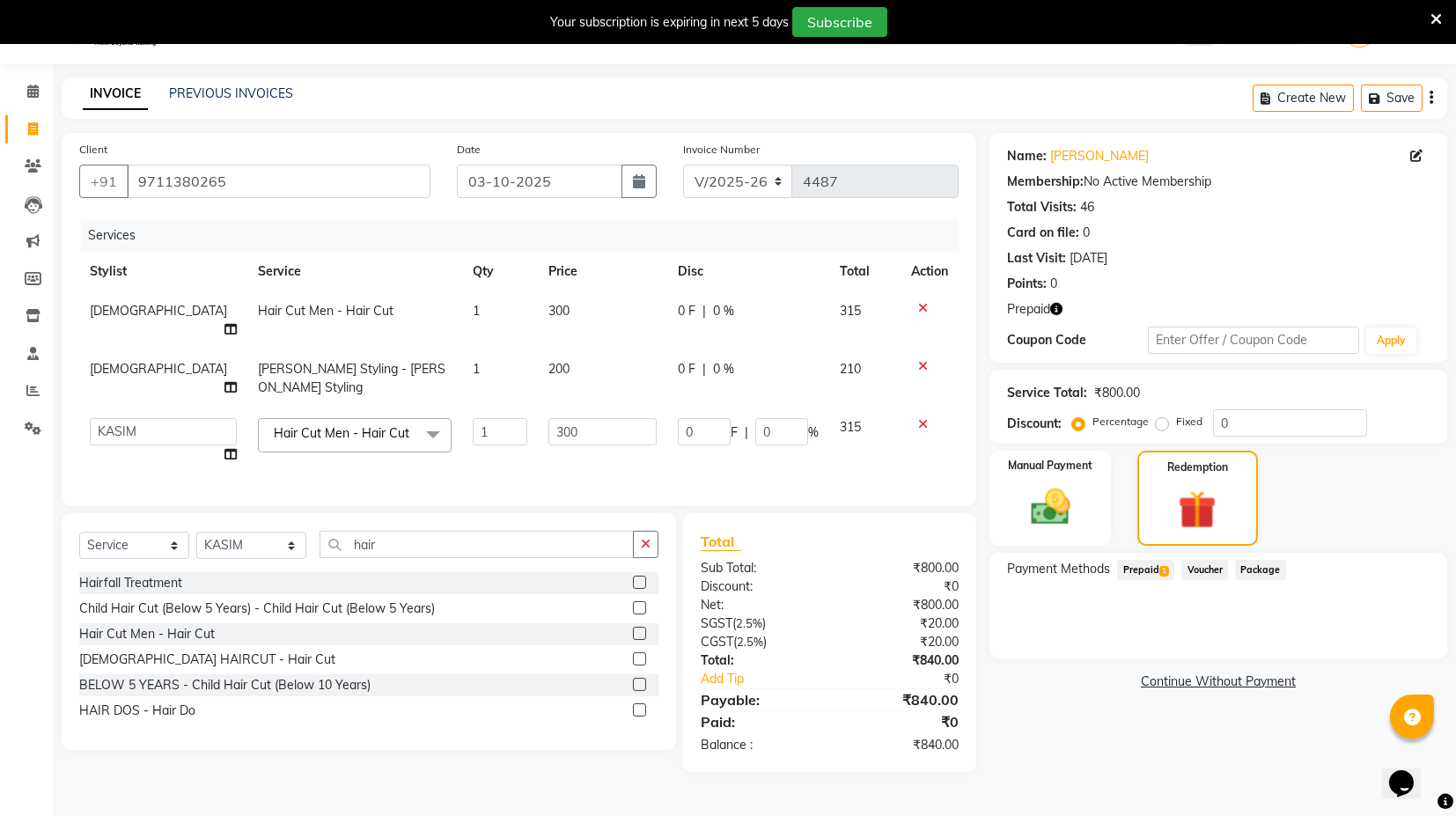
click at [1099, 714] on div "Name: Abhinav Membership: No Active Membership Total Visits: 46 Card on file: 0…" at bounding box center [1225, 452] width 471 height 639
click at [588, 418] on input "300" at bounding box center [602, 432] width 108 height 27
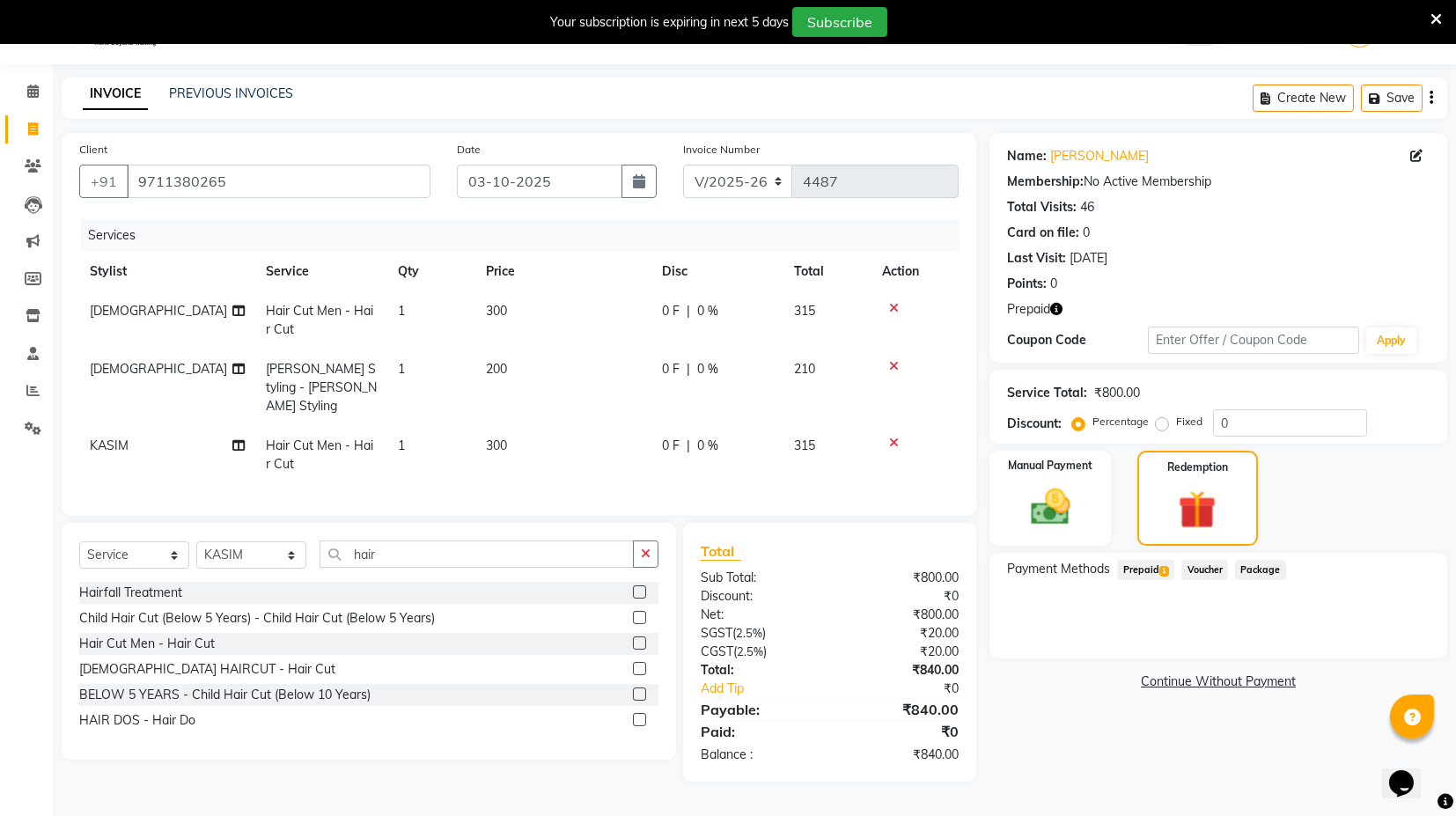
click at [554, 341] on tbody "SHAFI Hair Cut Men - Hair Cut 1 300 0 F | 0 % 315 SHAFI Beard Styling - Beard S…" at bounding box center [519, 387] width 879 height 193
click at [528, 369] on td "200" at bounding box center [564, 388] width 176 height 76
select select "87608"
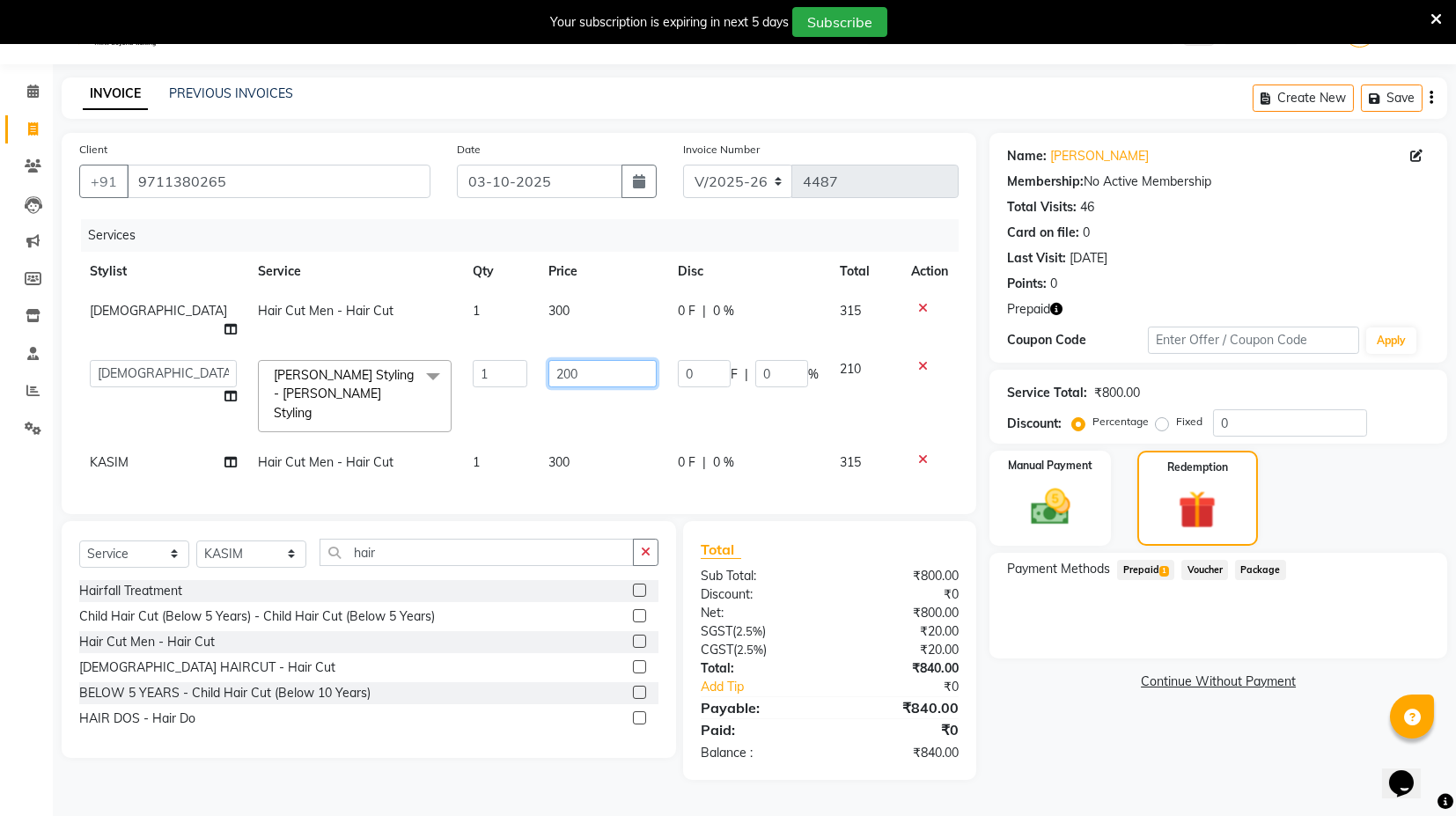
click at [577, 361] on input "200" at bounding box center [602, 374] width 108 height 27
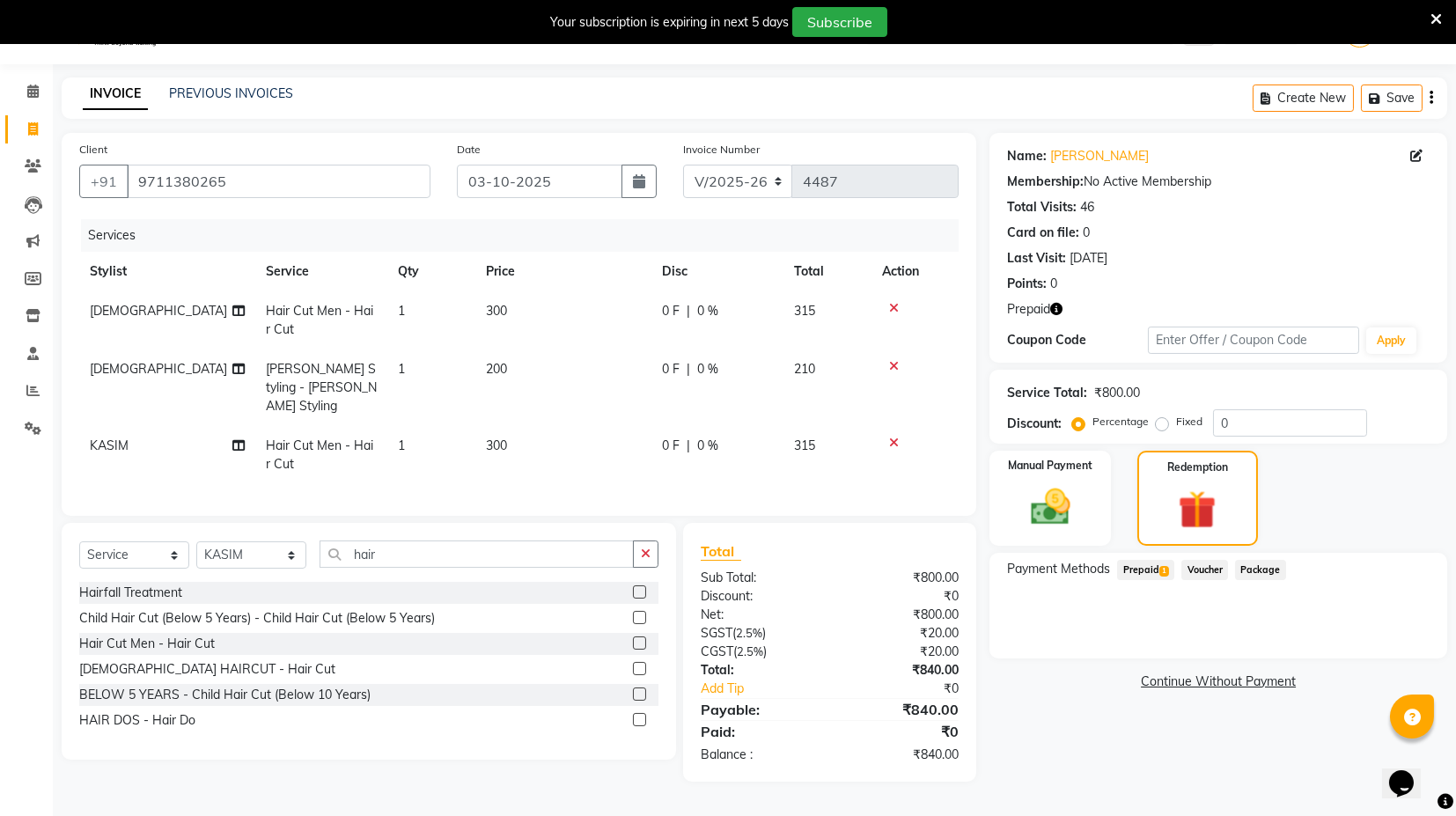
click at [921, 341] on tbody "SHAFI Hair Cut Men - Hair Cut 1 300 0 F | 0 % 315 SHAFI Beard Styling - Beard S…" at bounding box center [519, 387] width 879 height 193
click at [299, 379] on span "Beard Styling - Beard Styling" at bounding box center [321, 387] width 111 height 53
select select "87608"
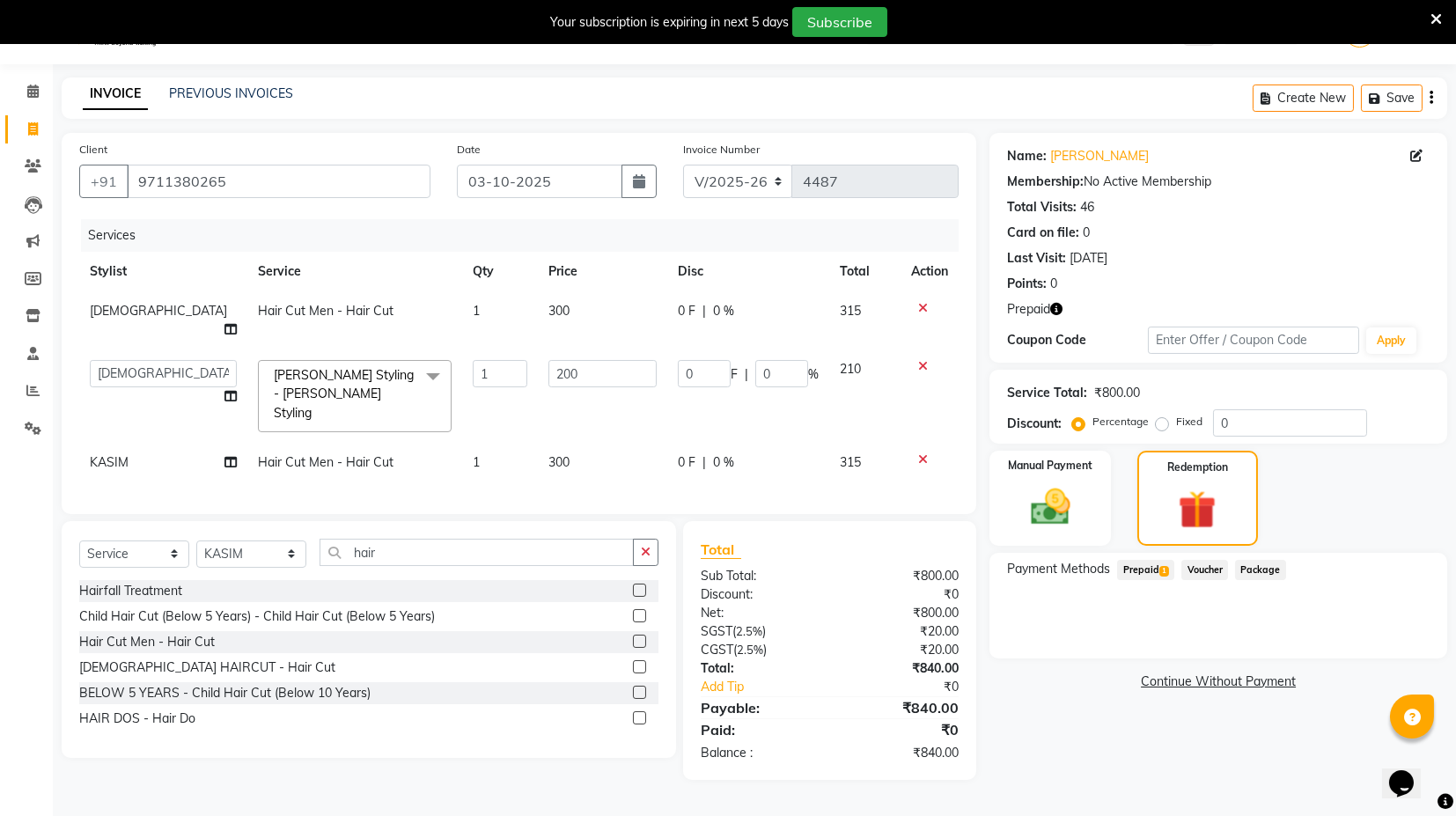
click at [321, 366] on span "Beard Styling - Beard Styling x" at bounding box center [347, 395] width 155 height 57
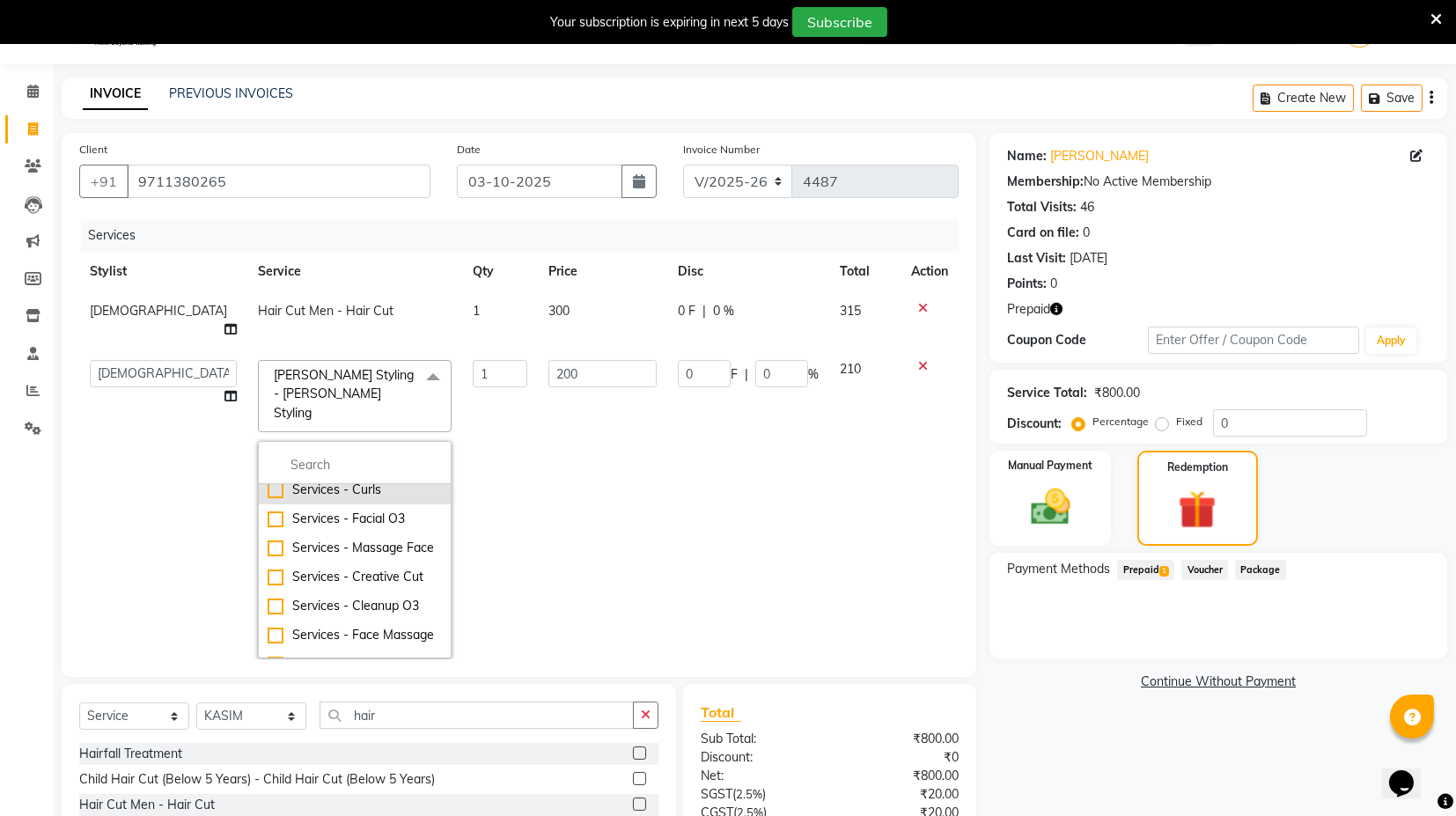
scroll to position [98, 0]
click at [322, 456] on input "multiselect-search" at bounding box center [355, 465] width 174 height 19
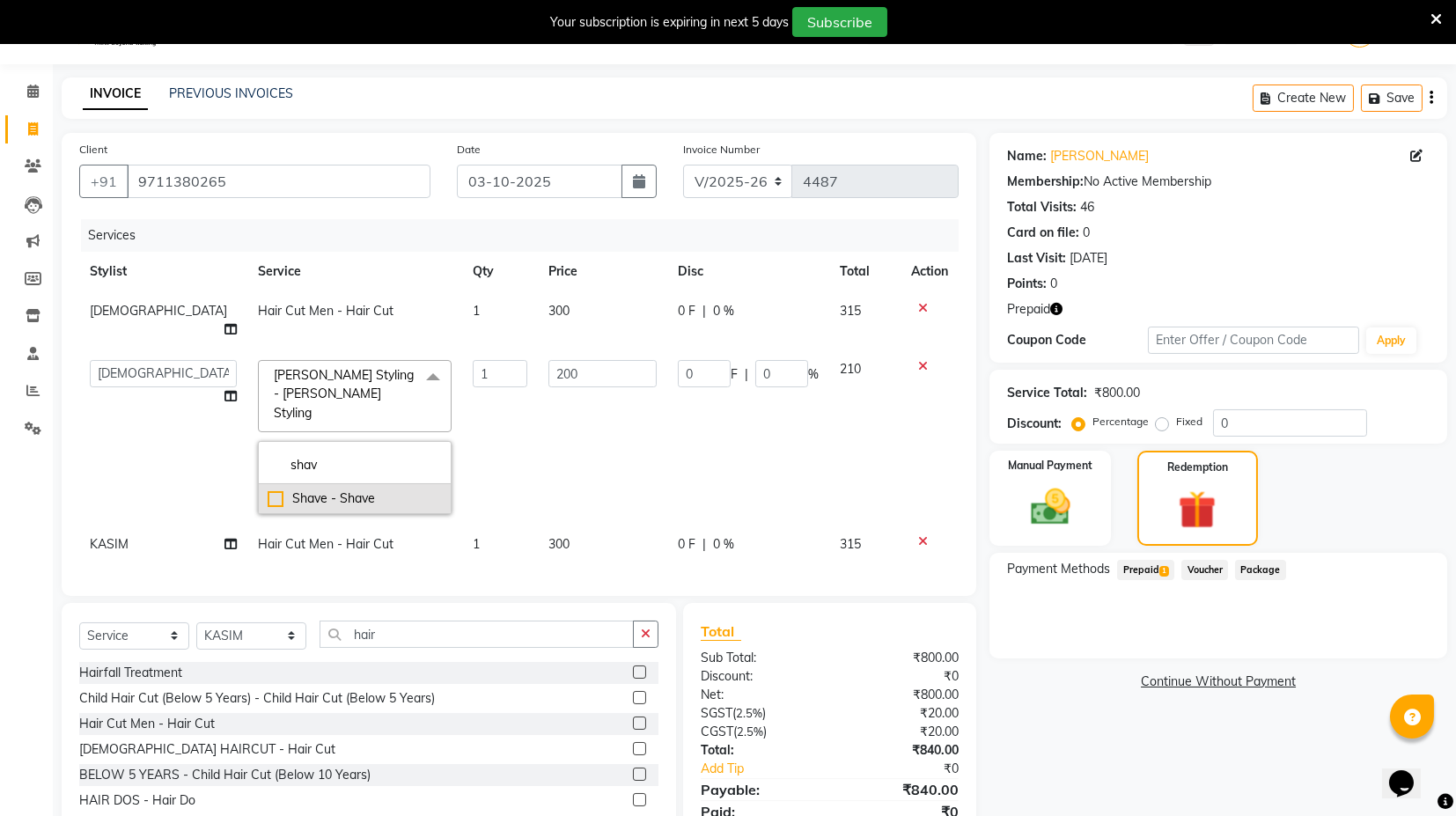
type input "shav"
click at [268, 490] on div "Shave - Shave" at bounding box center [355, 498] width 174 height 19
checkbox input "true"
type input "150"
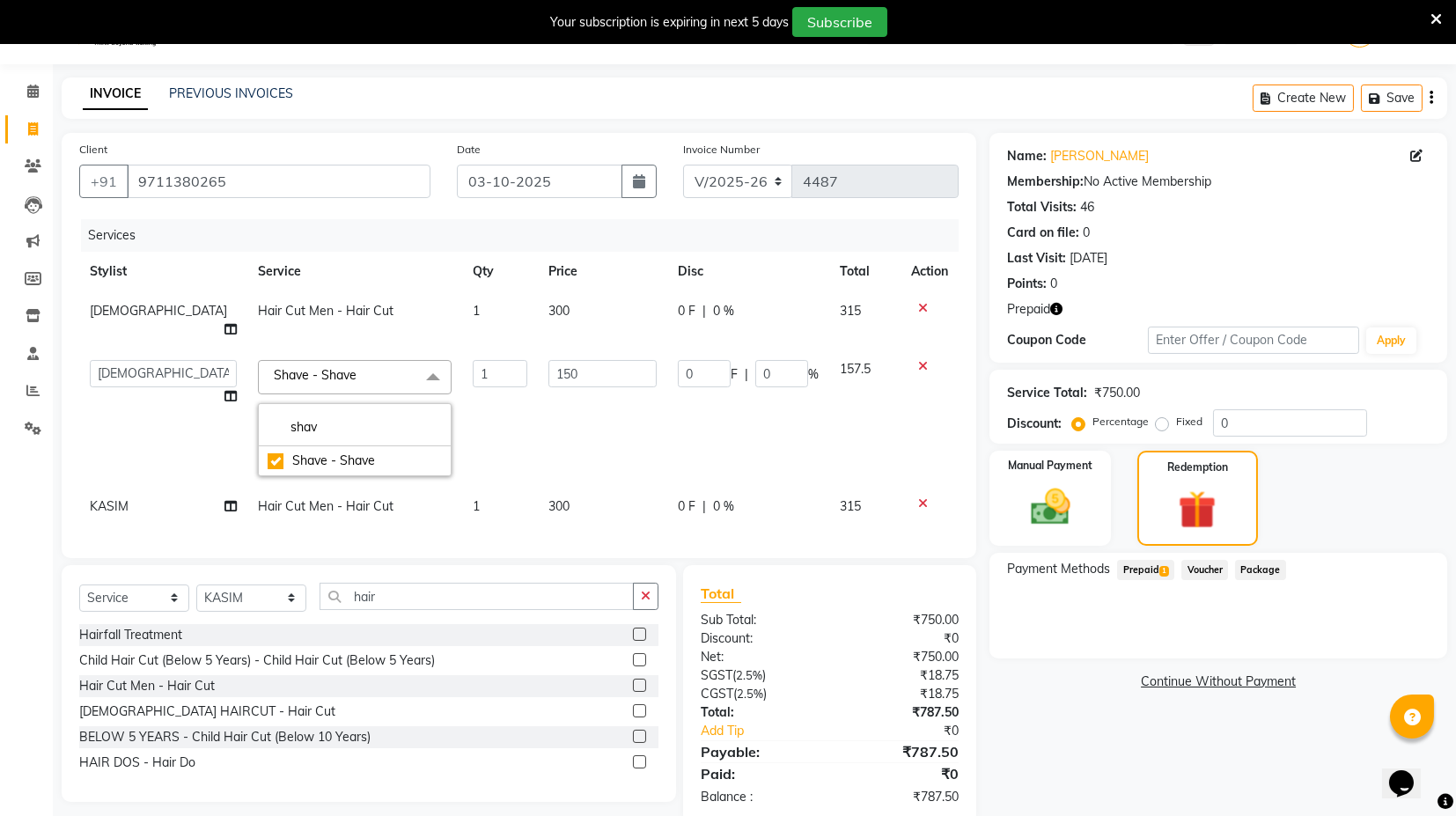
click at [586, 436] on td "150" at bounding box center [603, 418] width 129 height 138
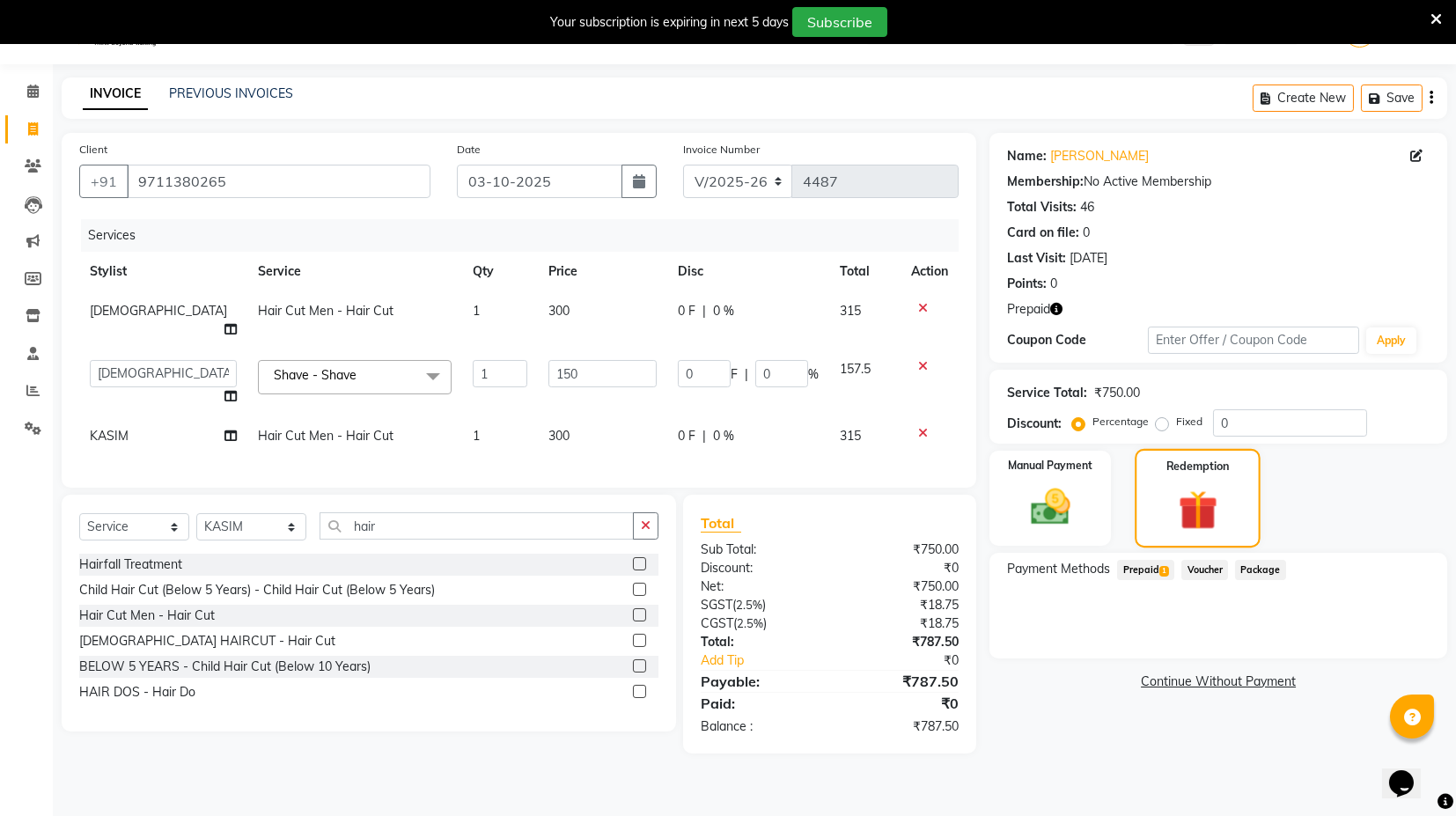
click at [1170, 512] on img at bounding box center [1198, 509] width 64 height 49
click at [1136, 573] on span "Prepaid 1" at bounding box center [1145, 570] width 58 height 21
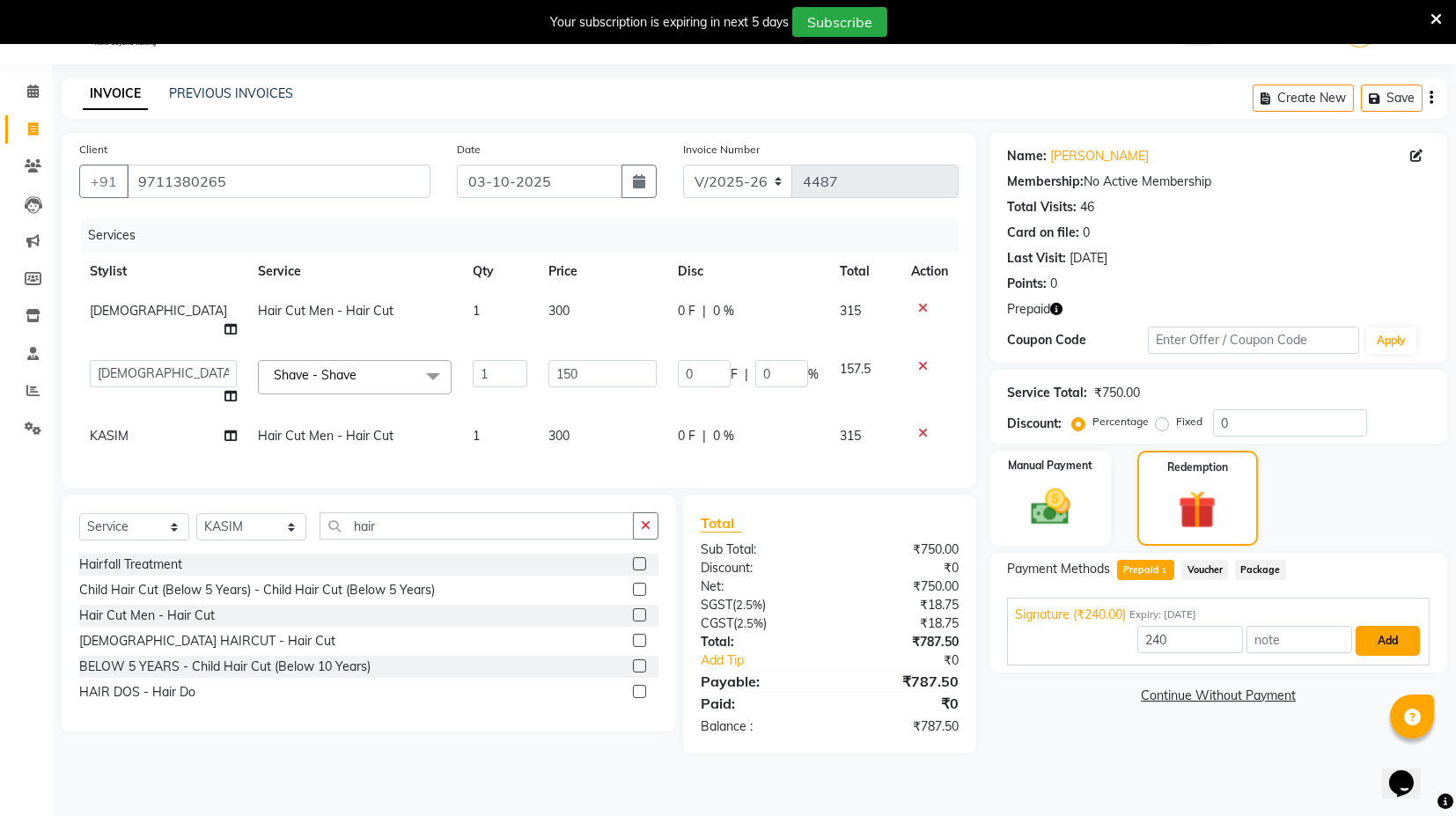
click at [1389, 640] on button "Add" at bounding box center [1389, 641] width 64 height 30
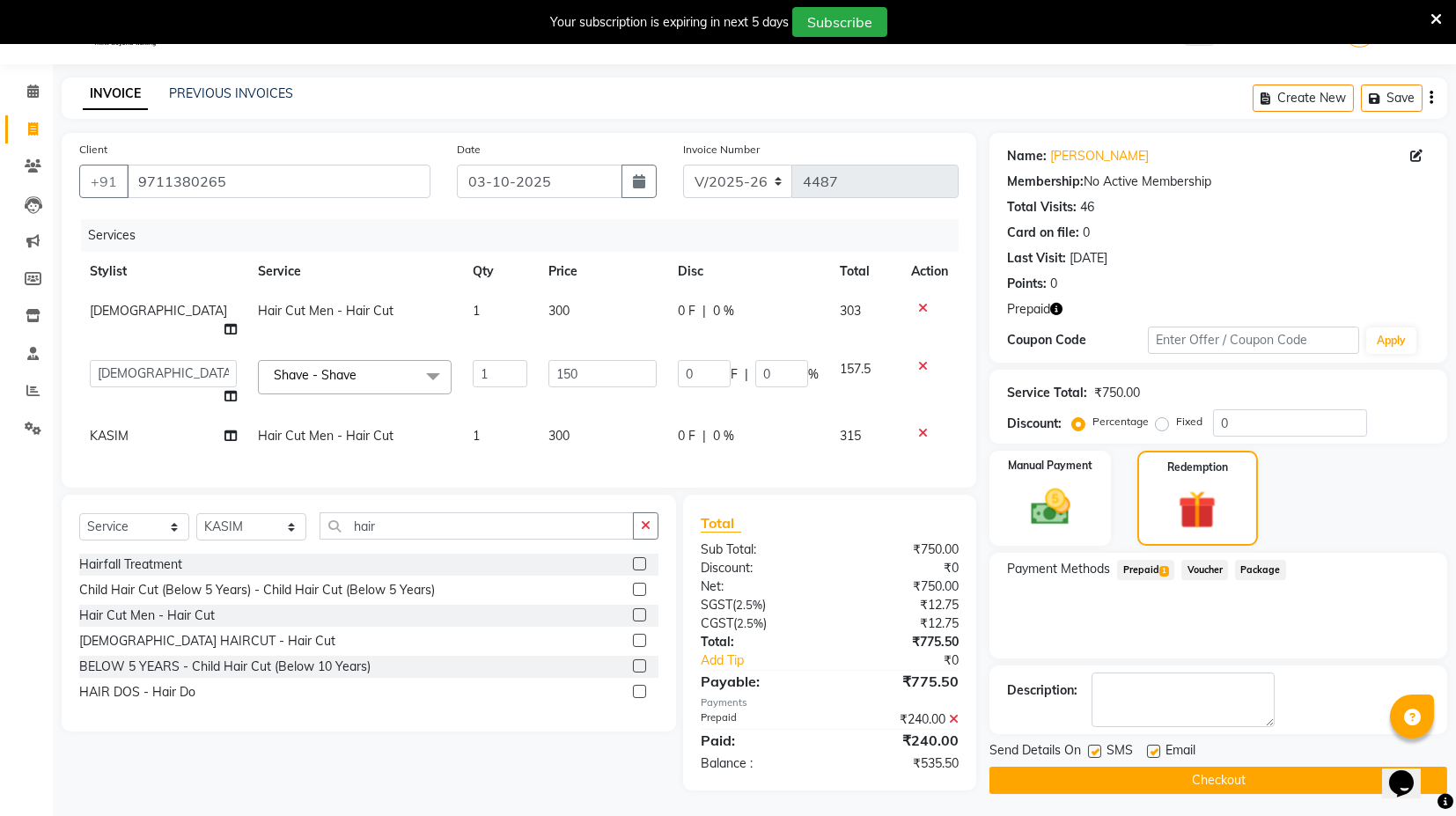
scroll to position [45, 0]
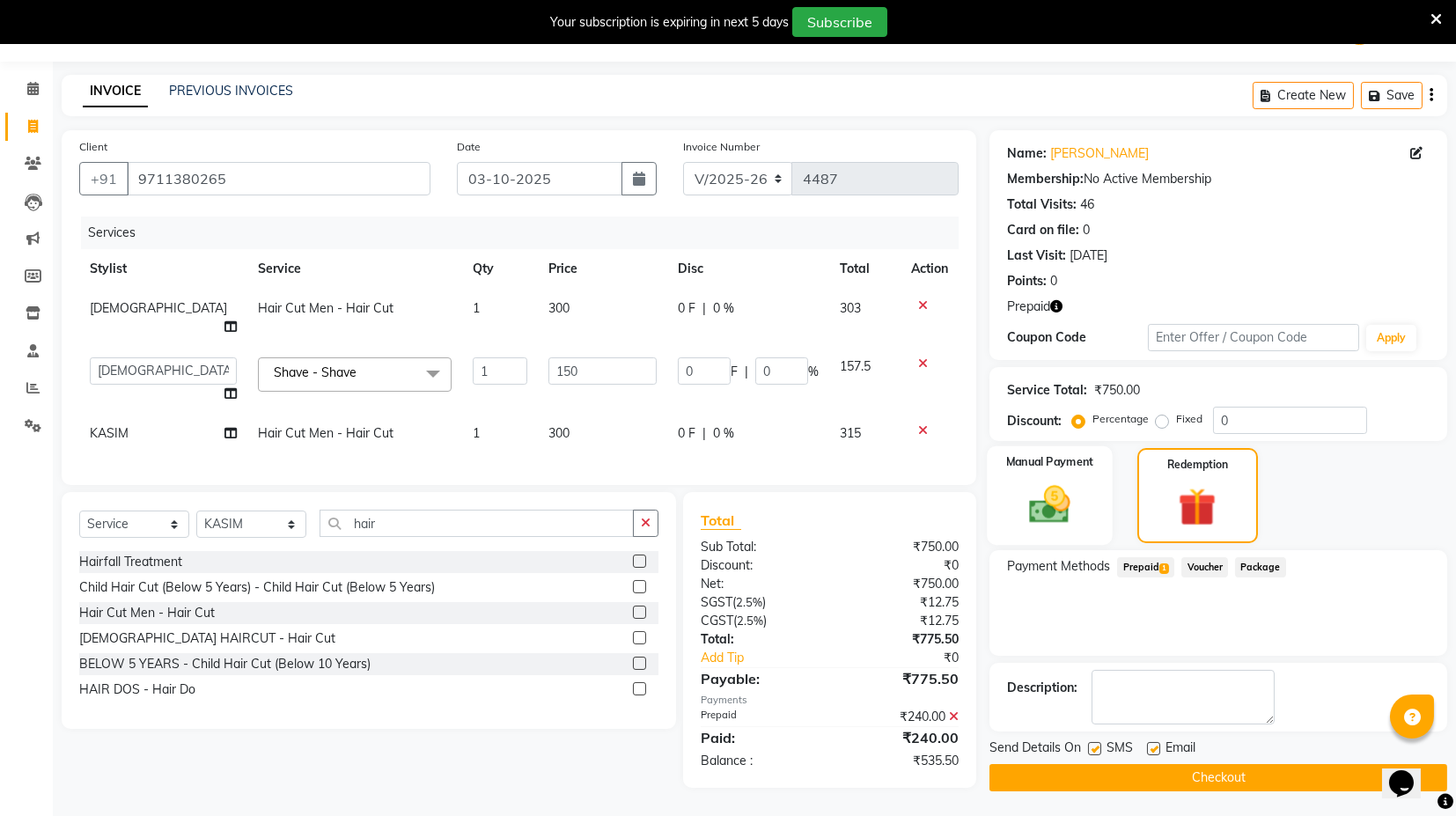
click at [1018, 489] on img at bounding box center [1050, 504] width 66 height 48
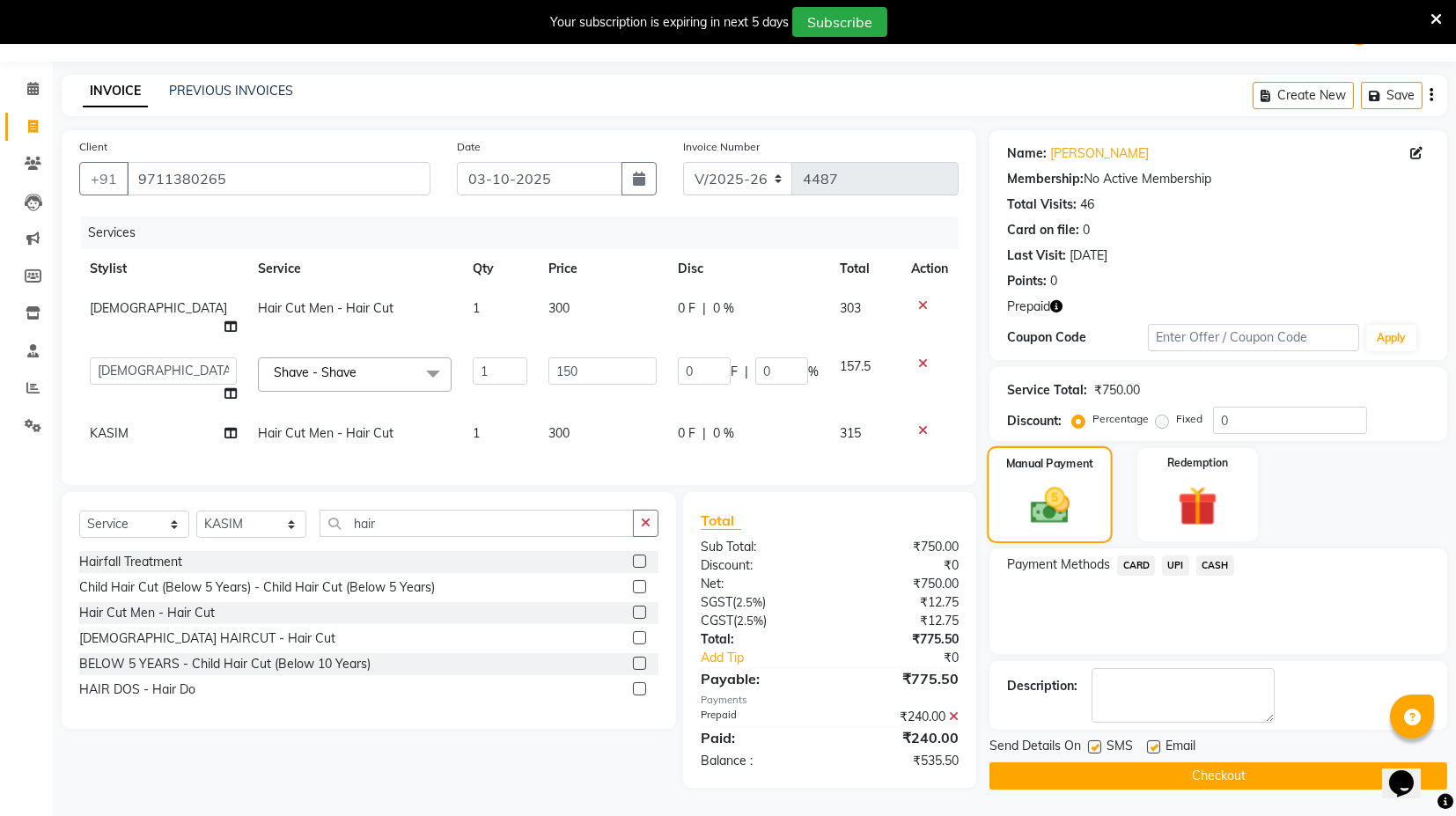
scroll to position [43, 0]
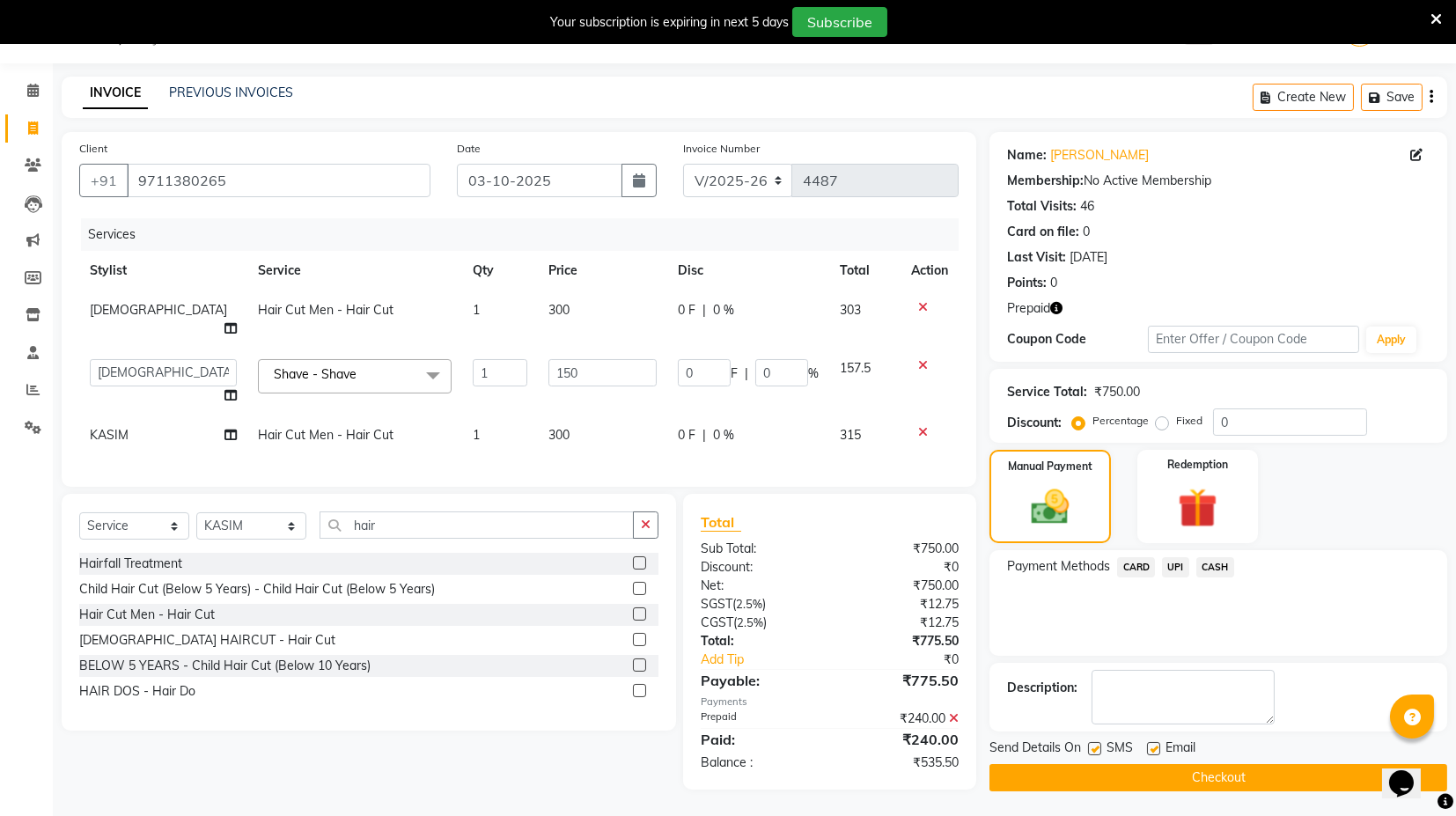
click at [1169, 566] on span "UPI" at bounding box center [1176, 567] width 27 height 21
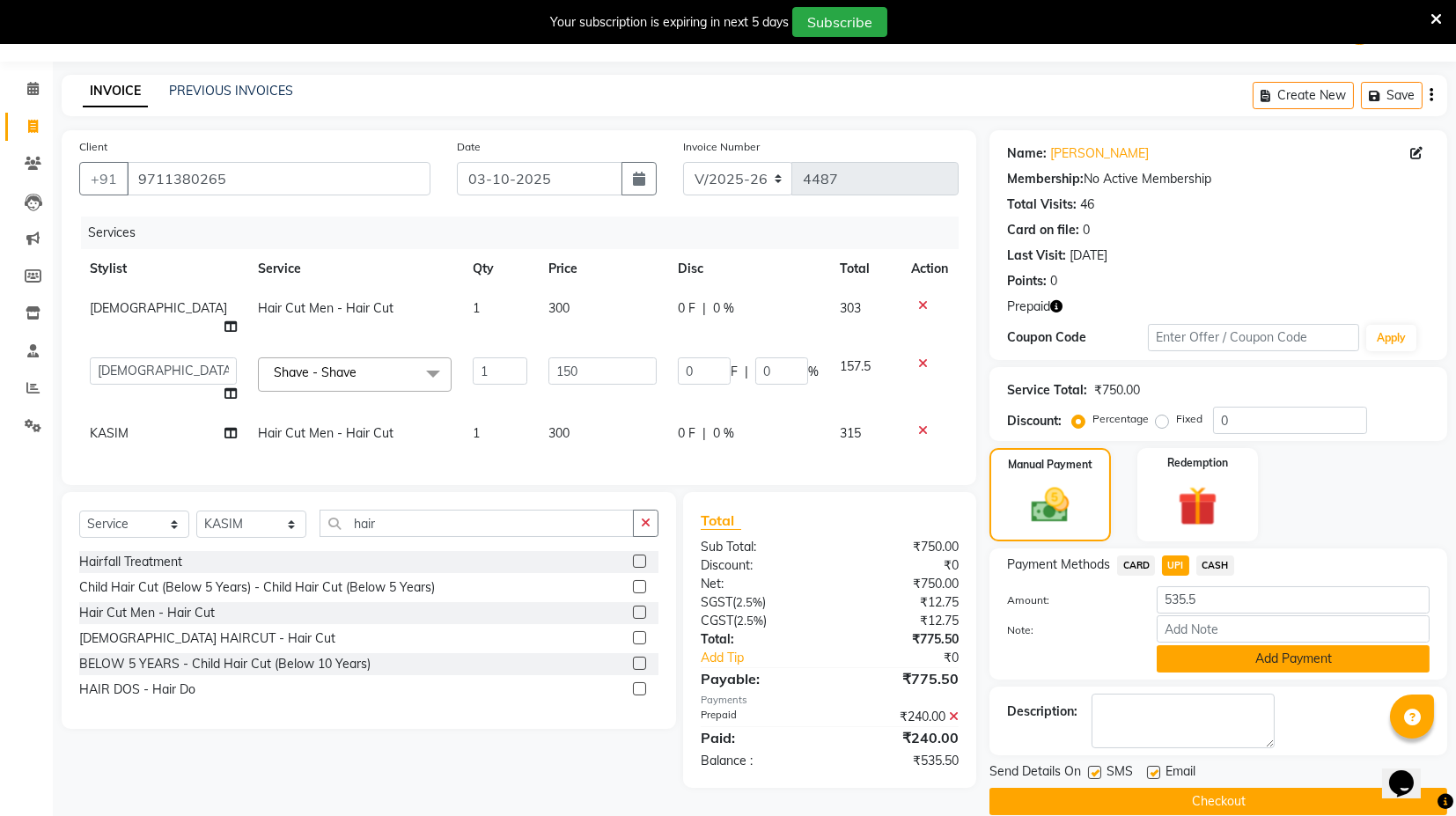
click at [1207, 658] on button "Add Payment" at bounding box center [1293, 659] width 273 height 27
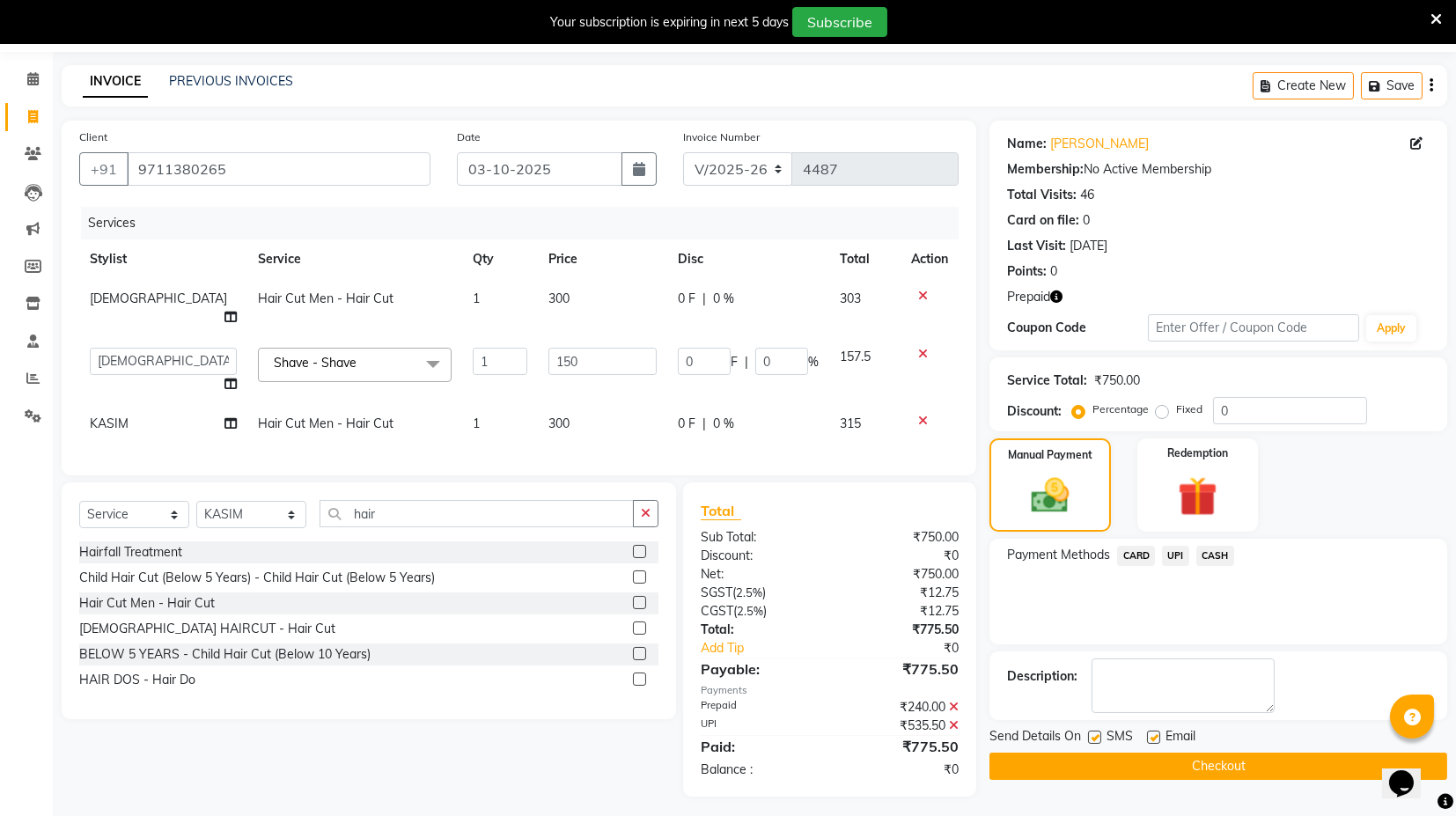
scroll to position [58, 0]
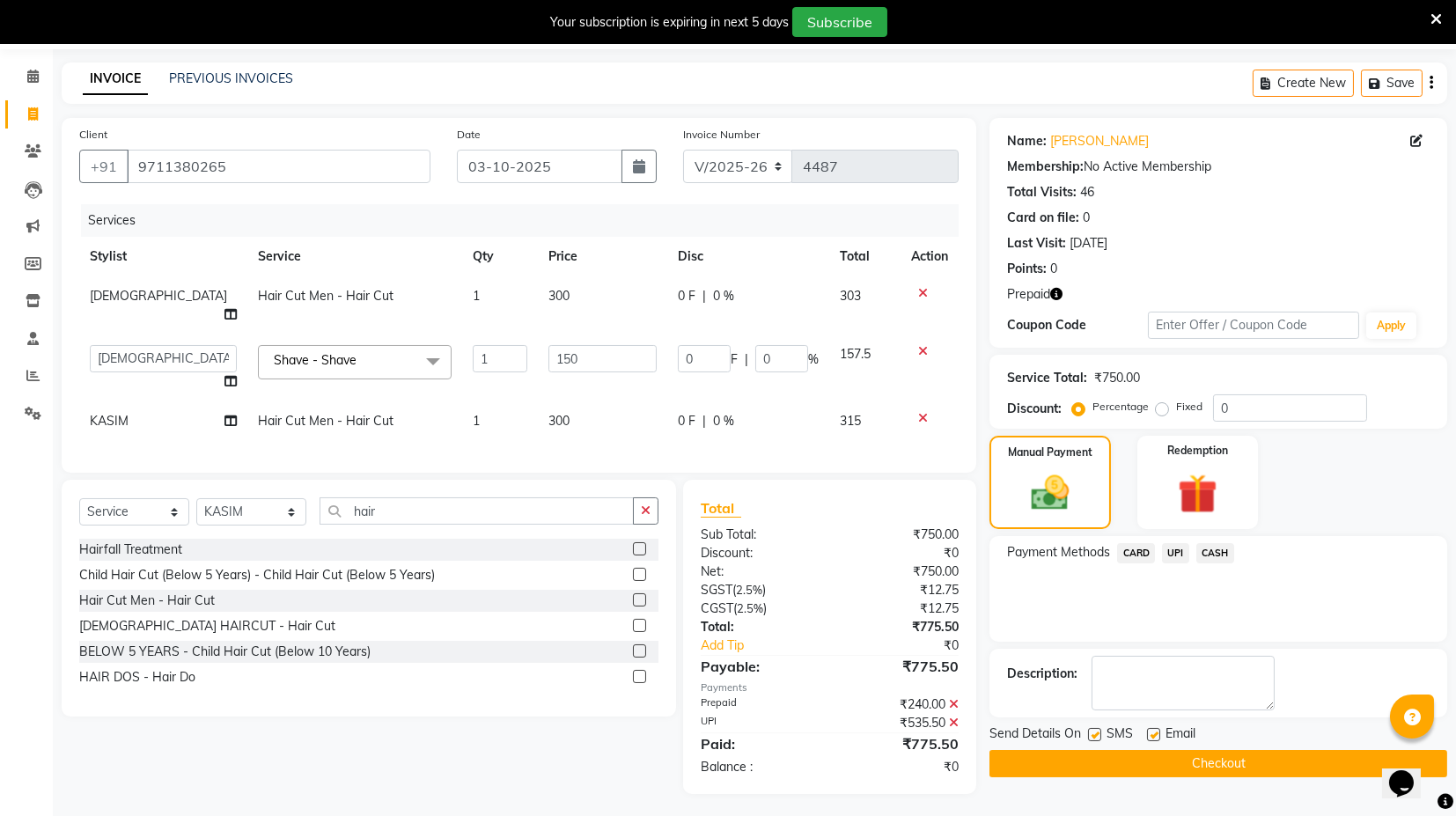
click at [1135, 770] on button "Checkout" at bounding box center [1219, 764] width 458 height 27
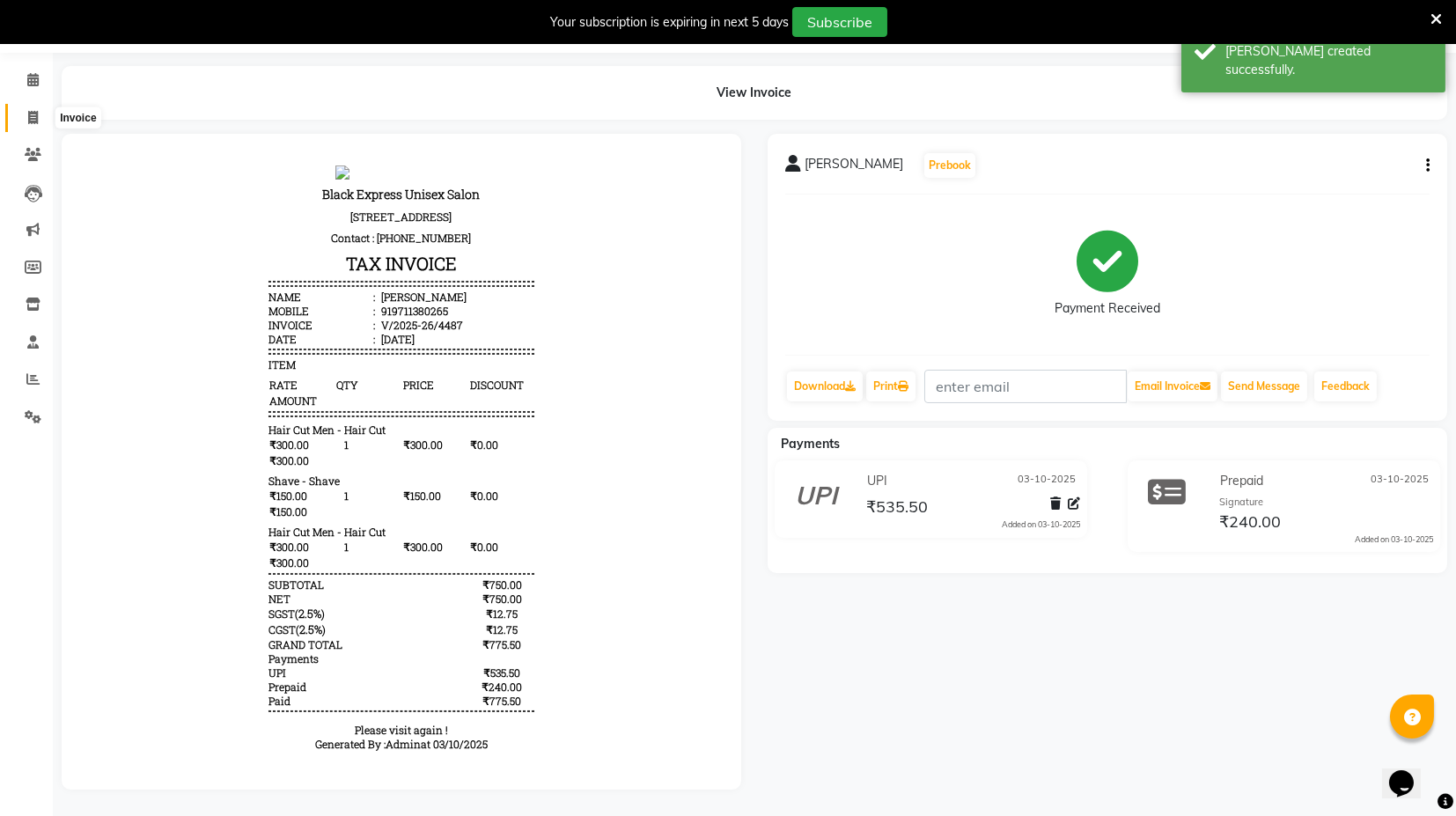
click at [31, 114] on icon at bounding box center [33, 118] width 10 height 14
select select "7082"
select select "service"
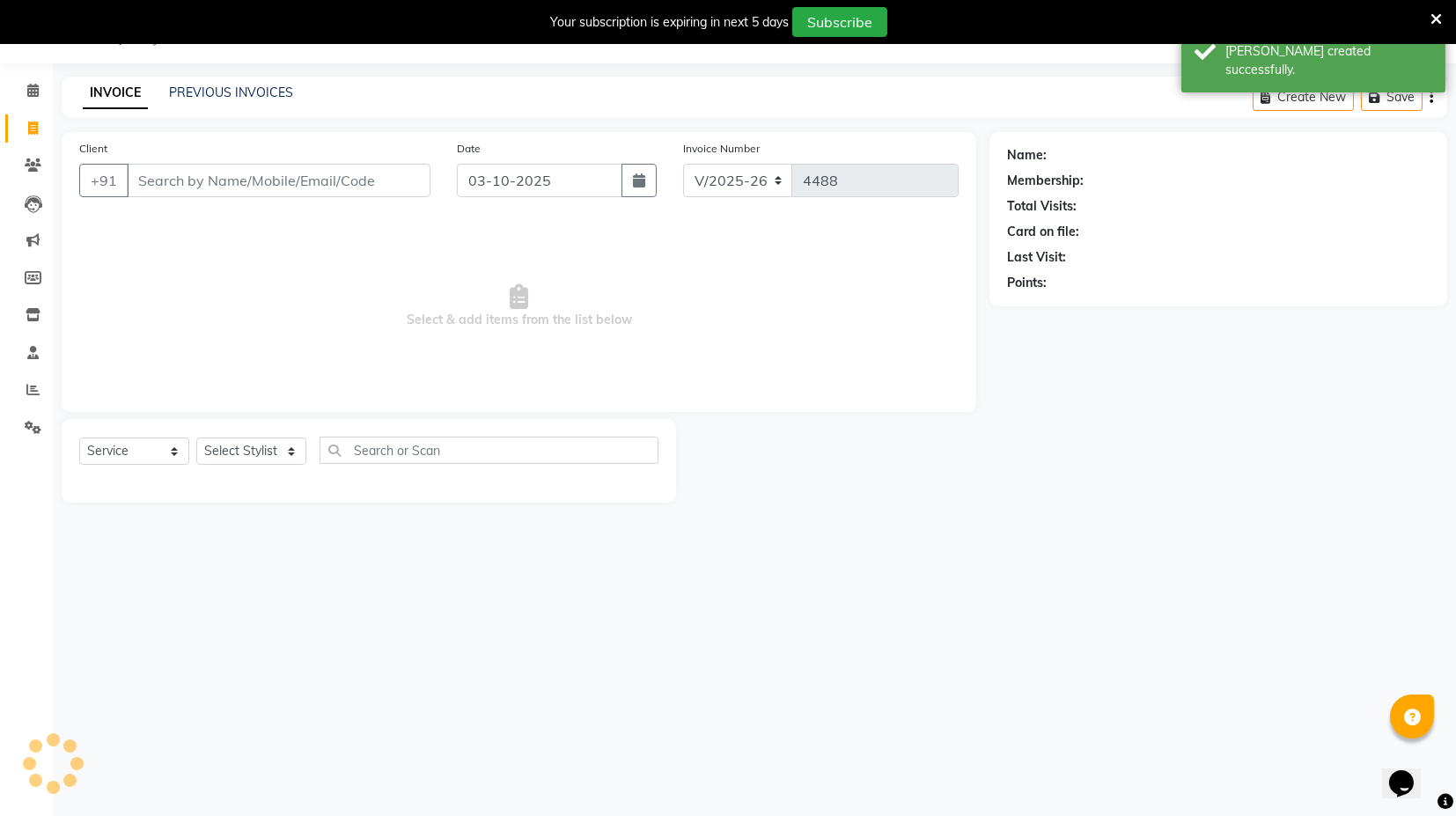
scroll to position [42, 0]
click at [157, 180] on input "Client" at bounding box center [278, 181] width 304 height 33
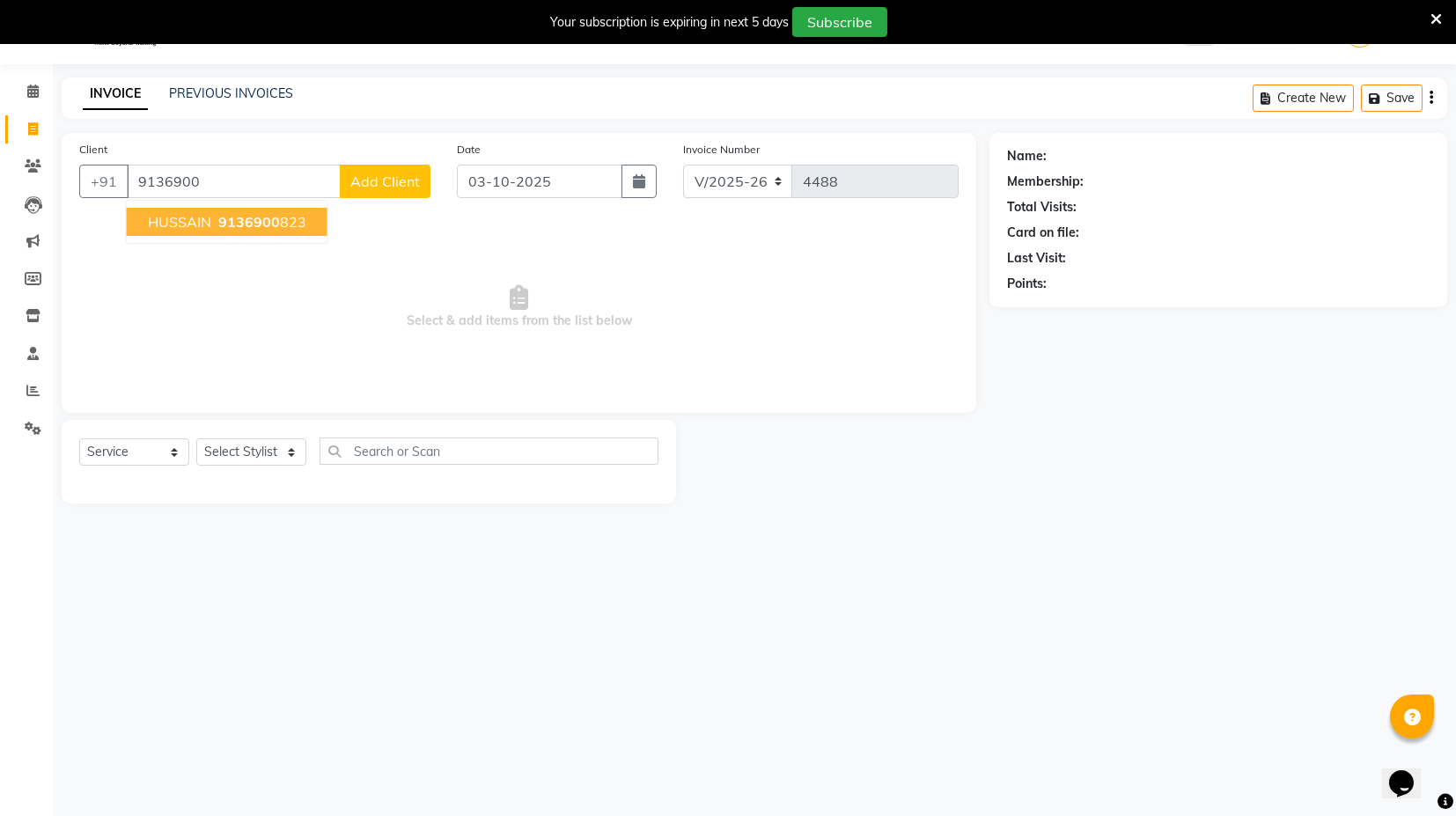
click at [212, 220] on button "HUSSAIN 9136900 823" at bounding box center [227, 222] width 200 height 28
type input "9136900823"
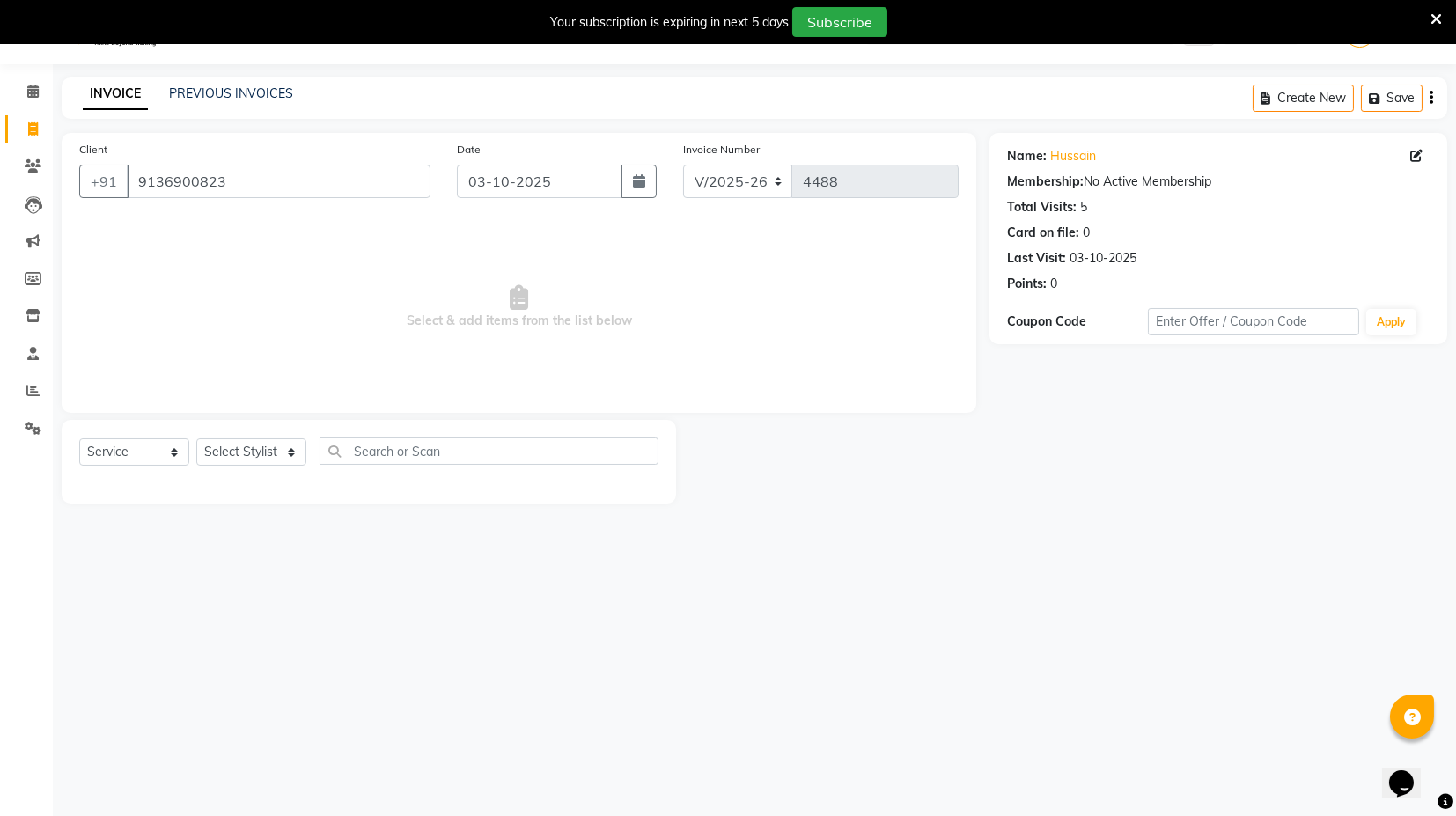
click at [1083, 205] on div "5" at bounding box center [1084, 207] width 7 height 19
click at [248, 94] on link "PREVIOUS INVOICES" at bounding box center [231, 93] width 124 height 16
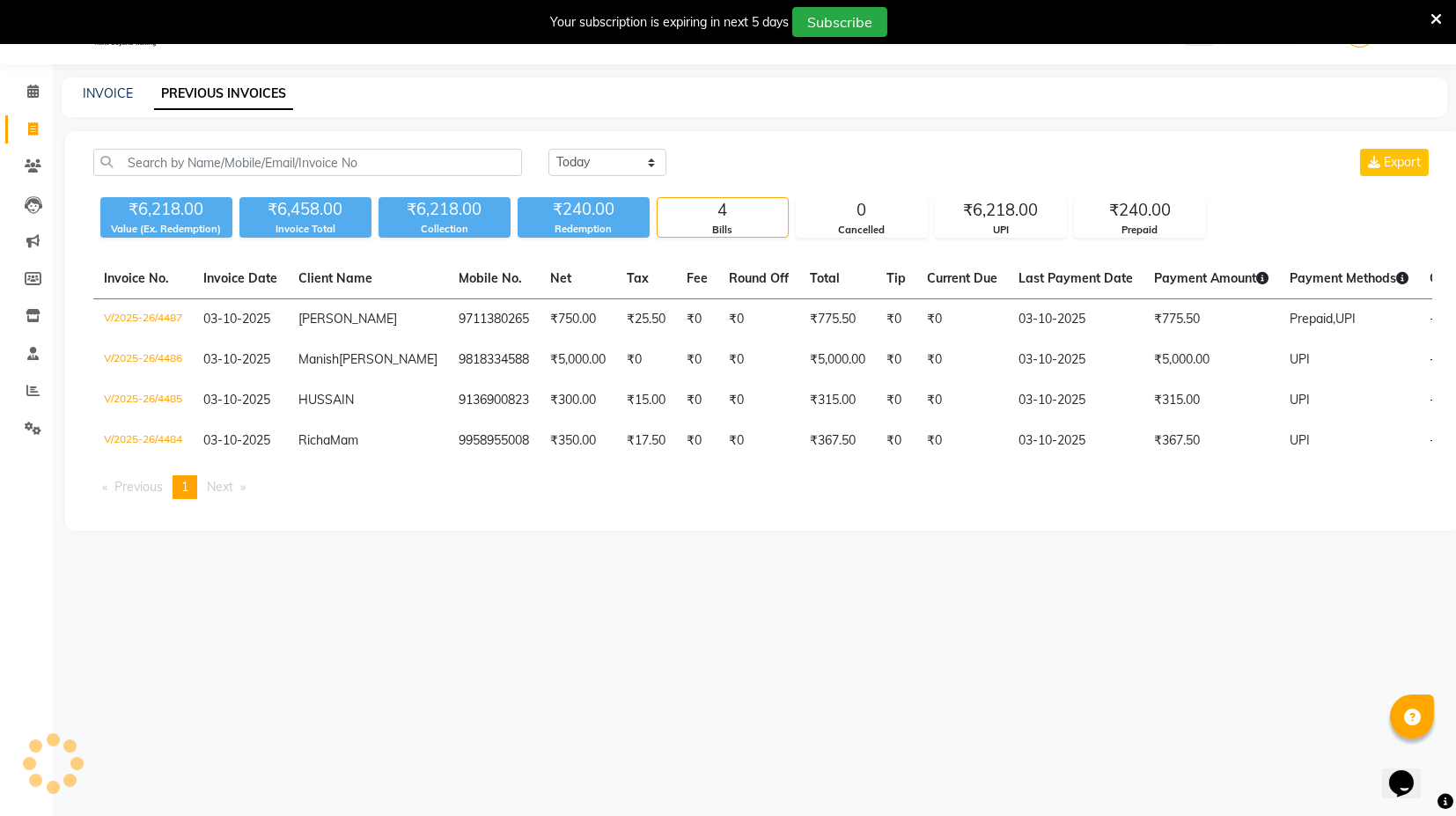
drag, startPoint x: 415, startPoint y: 549, endPoint x: 328, endPoint y: 632, distance: 120.2
click at [328, 632] on div "08047224946 Select Location × Black Express Unisex Salon, Sector 120 WhatsApp S…" at bounding box center [728, 408] width 1456 height 816
click at [30, 128] on icon at bounding box center [33, 129] width 10 height 14
select select "service"
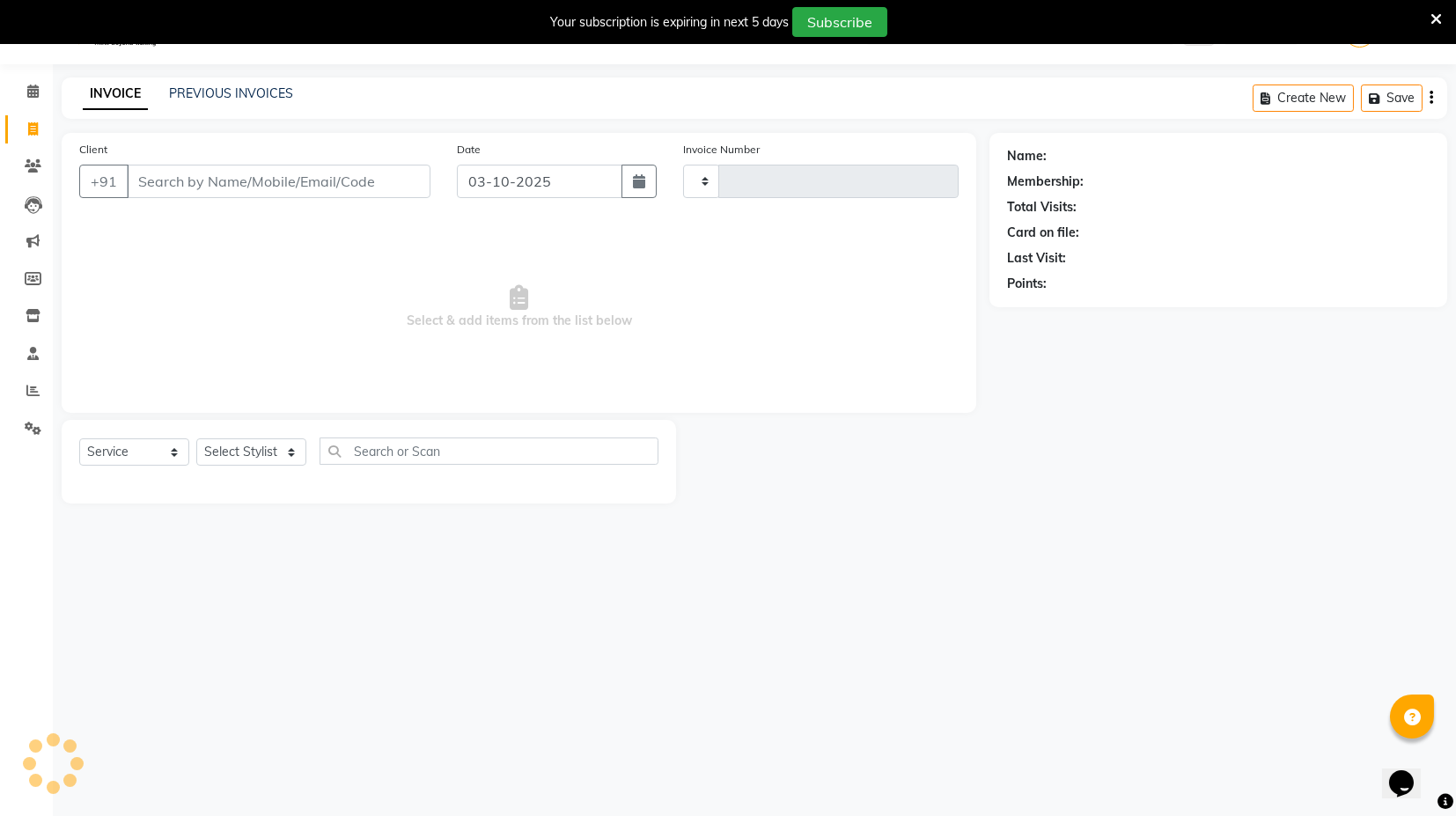
type input "4488"
select select "7082"
click at [198, 103] on div "INVOICE PREVIOUS INVOICES" at bounding box center [188, 94] width 253 height 21
click at [220, 104] on div "INVOICE PREVIOUS INVOICES Create New Save" at bounding box center [754, 98] width 1386 height 41
click at [226, 101] on div "PREVIOUS INVOICES" at bounding box center [231, 93] width 124 height 19
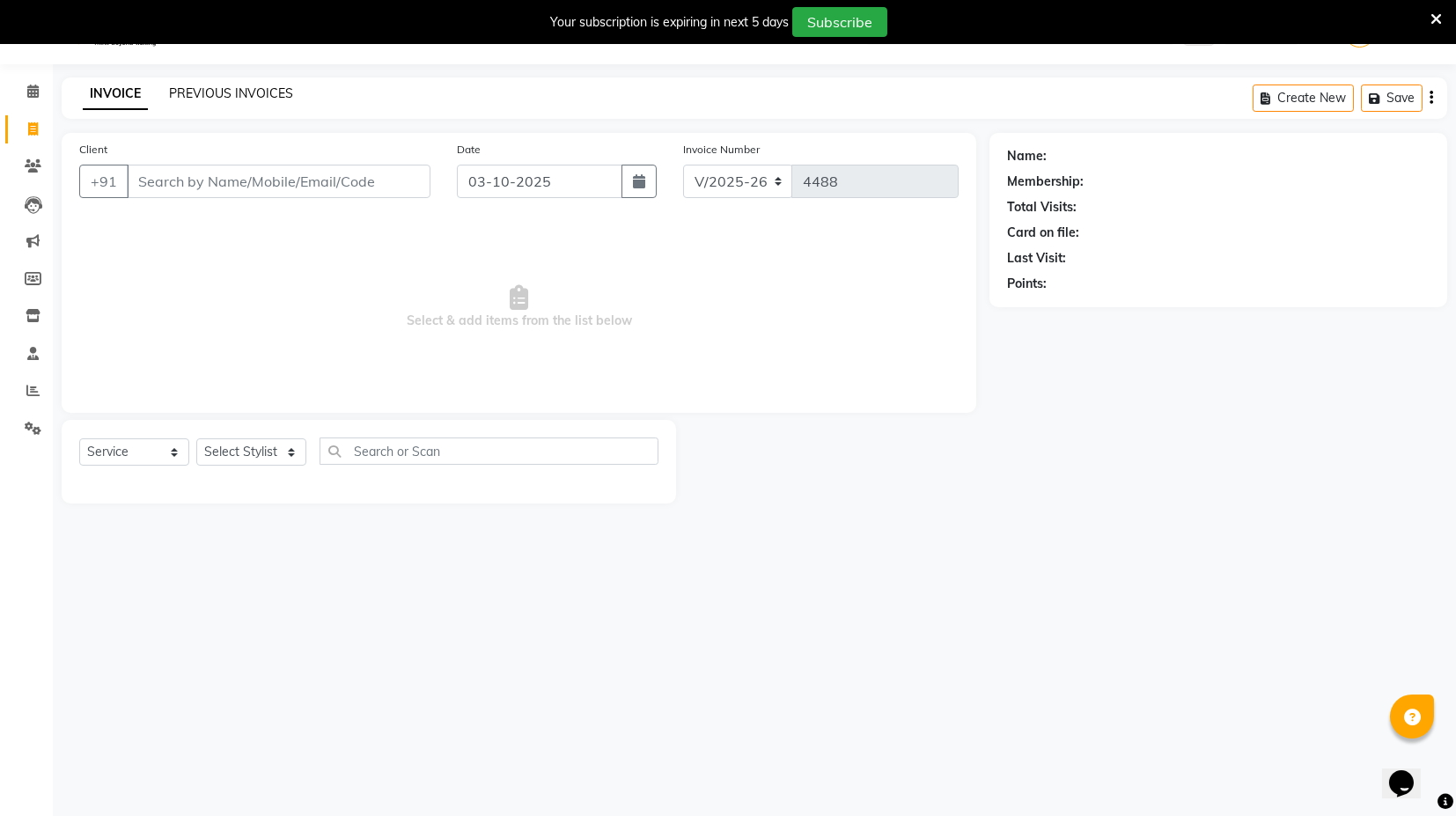
click at [240, 91] on link "PREVIOUS INVOICES" at bounding box center [231, 93] width 124 height 16
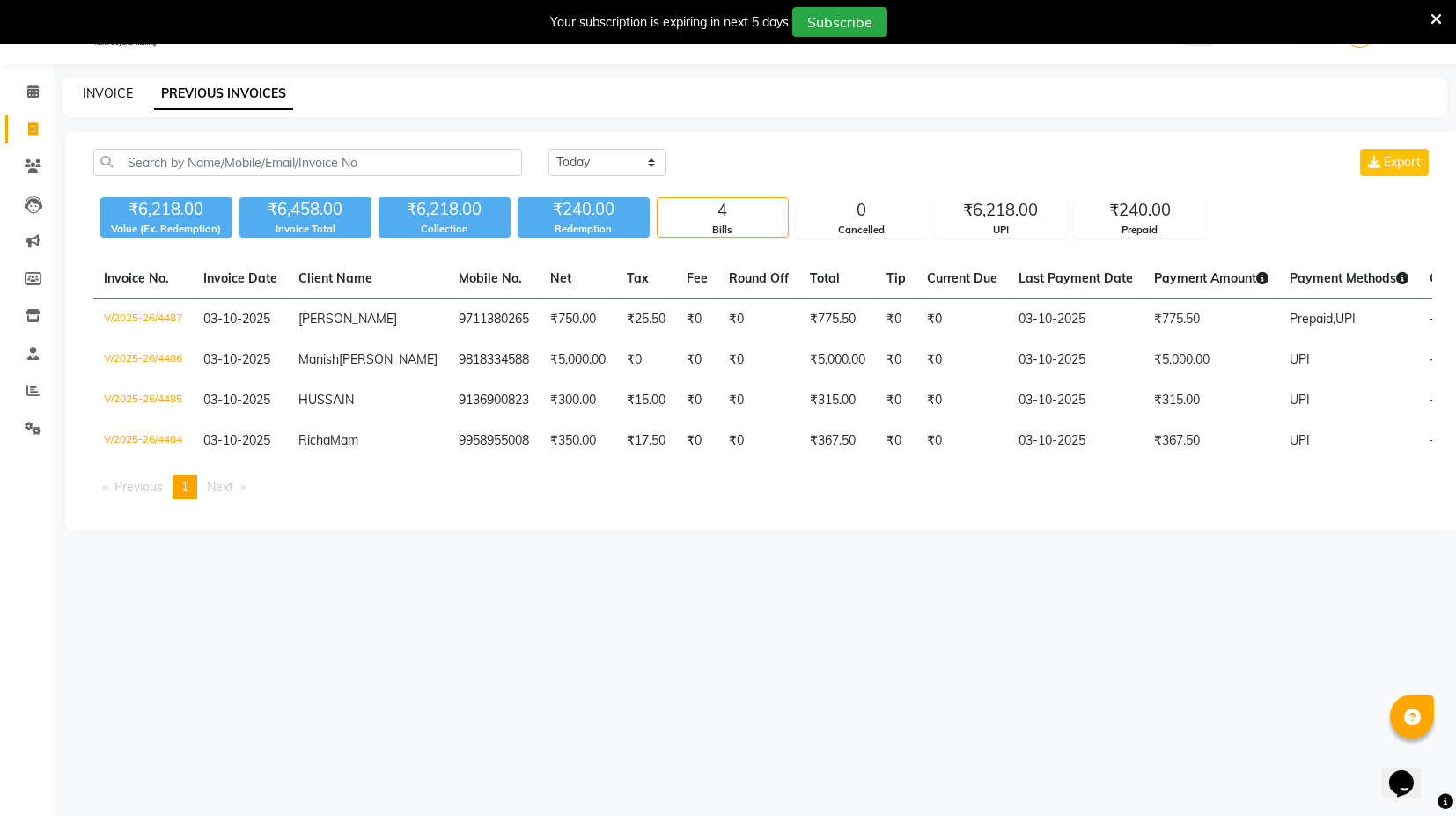
click at [106, 87] on link "INVOICE" at bounding box center [107, 93] width 50 height 16
select select "service"
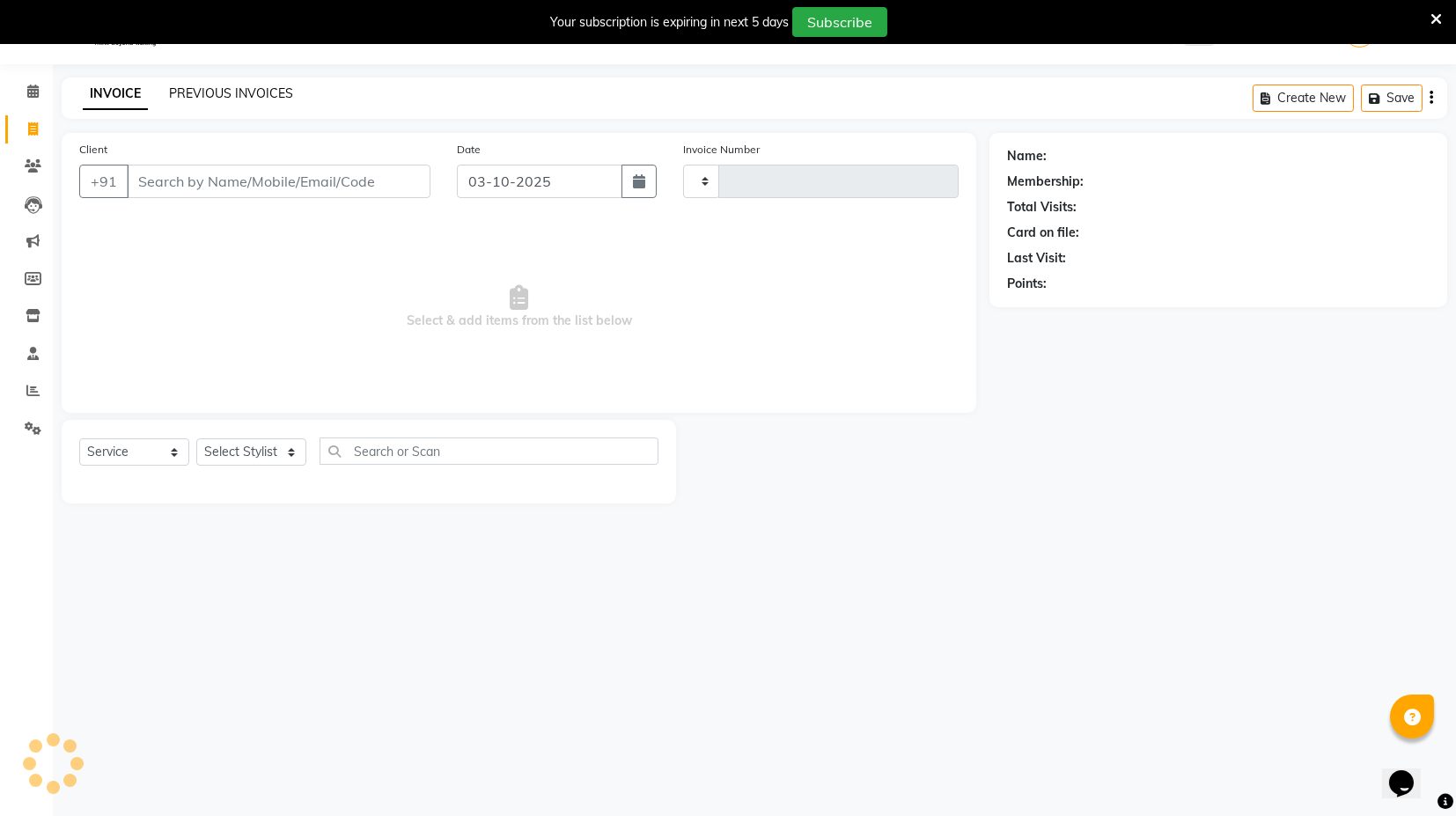
type input "4488"
select select "7082"
click at [194, 86] on link "PREVIOUS INVOICES" at bounding box center [231, 93] width 124 height 16
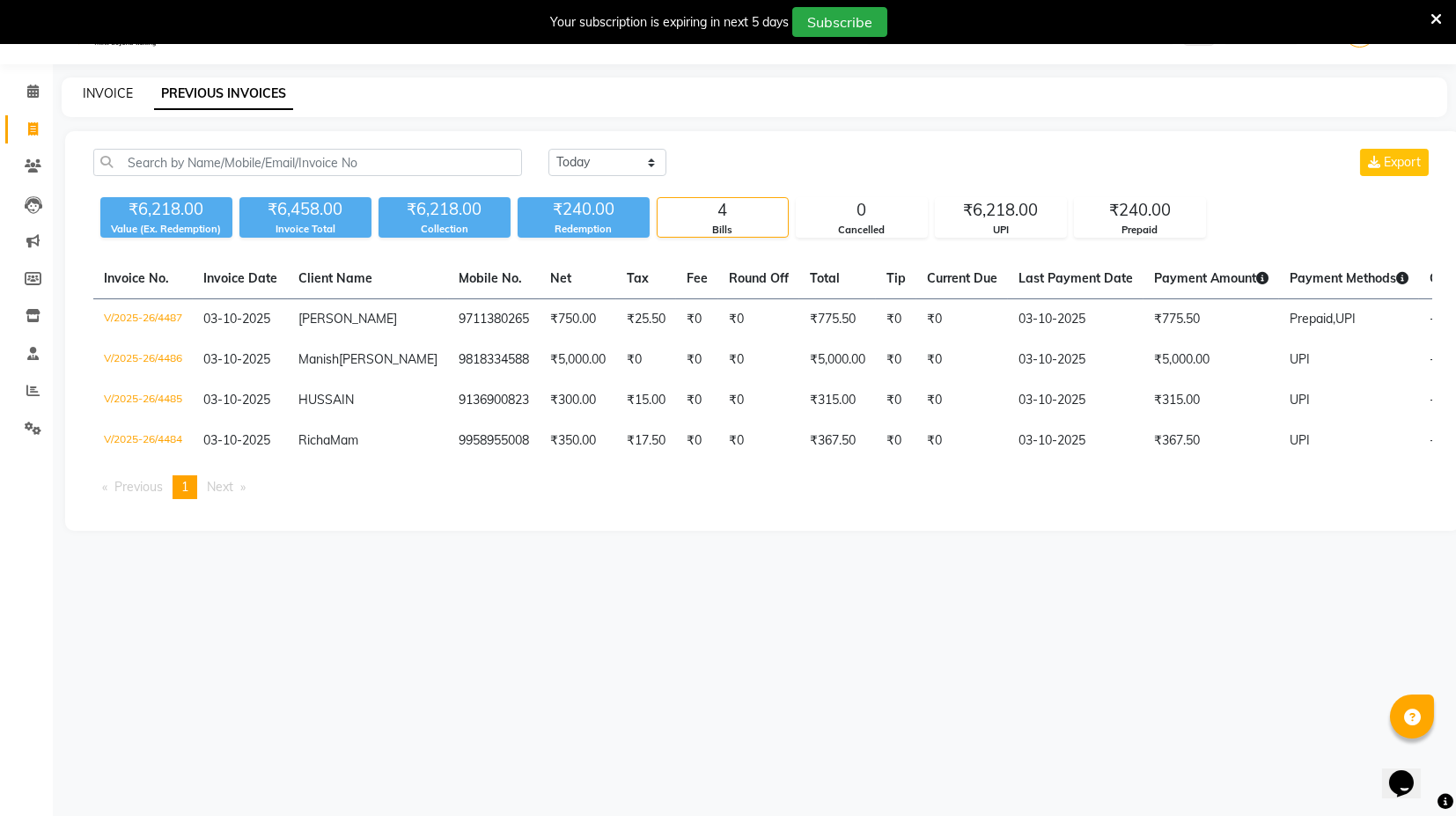
click at [91, 99] on link "INVOICE" at bounding box center [107, 93] width 50 height 16
select select "7082"
select select "service"
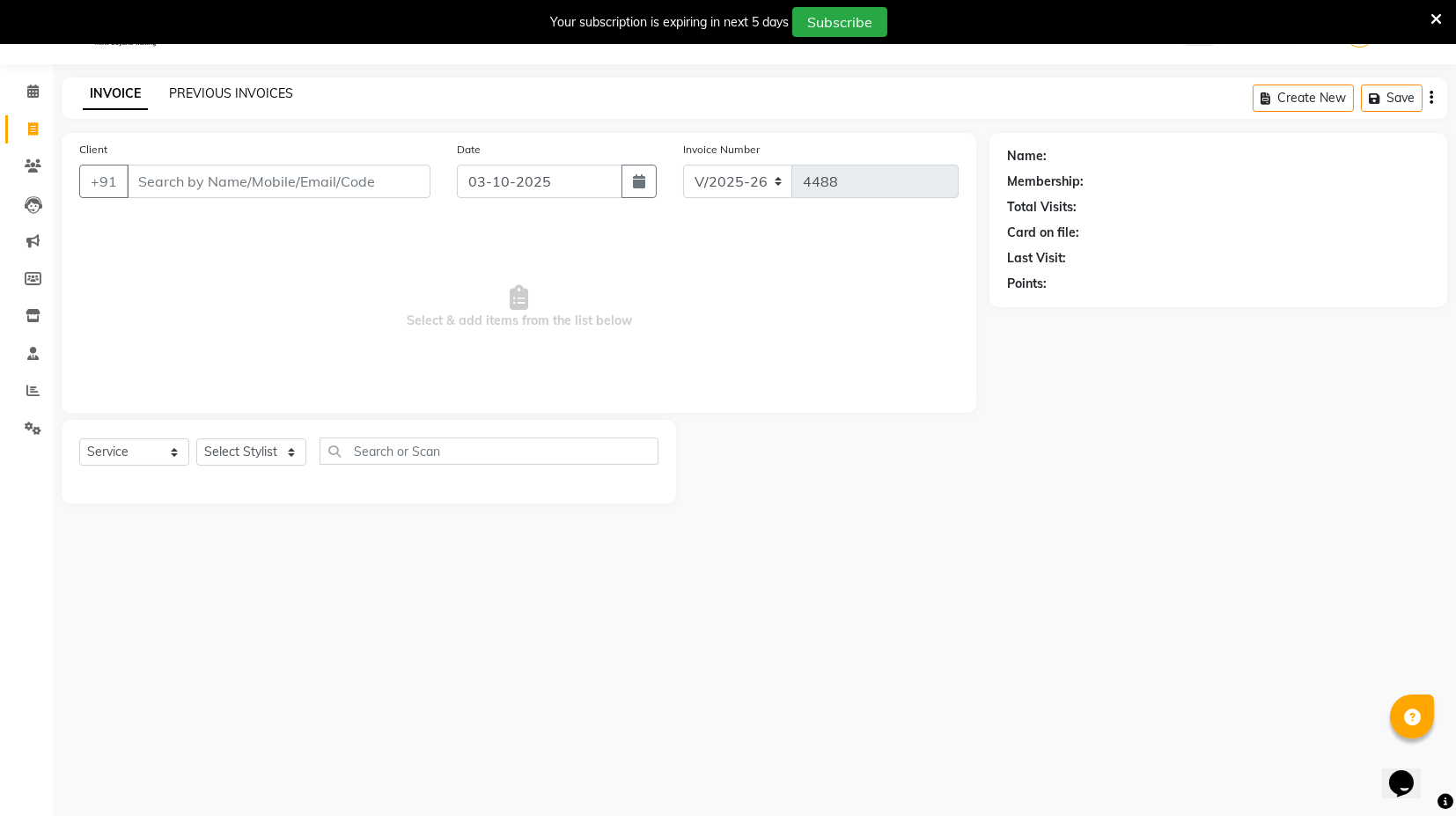
click at [247, 91] on link "PREVIOUS INVOICES" at bounding box center [231, 93] width 124 height 16
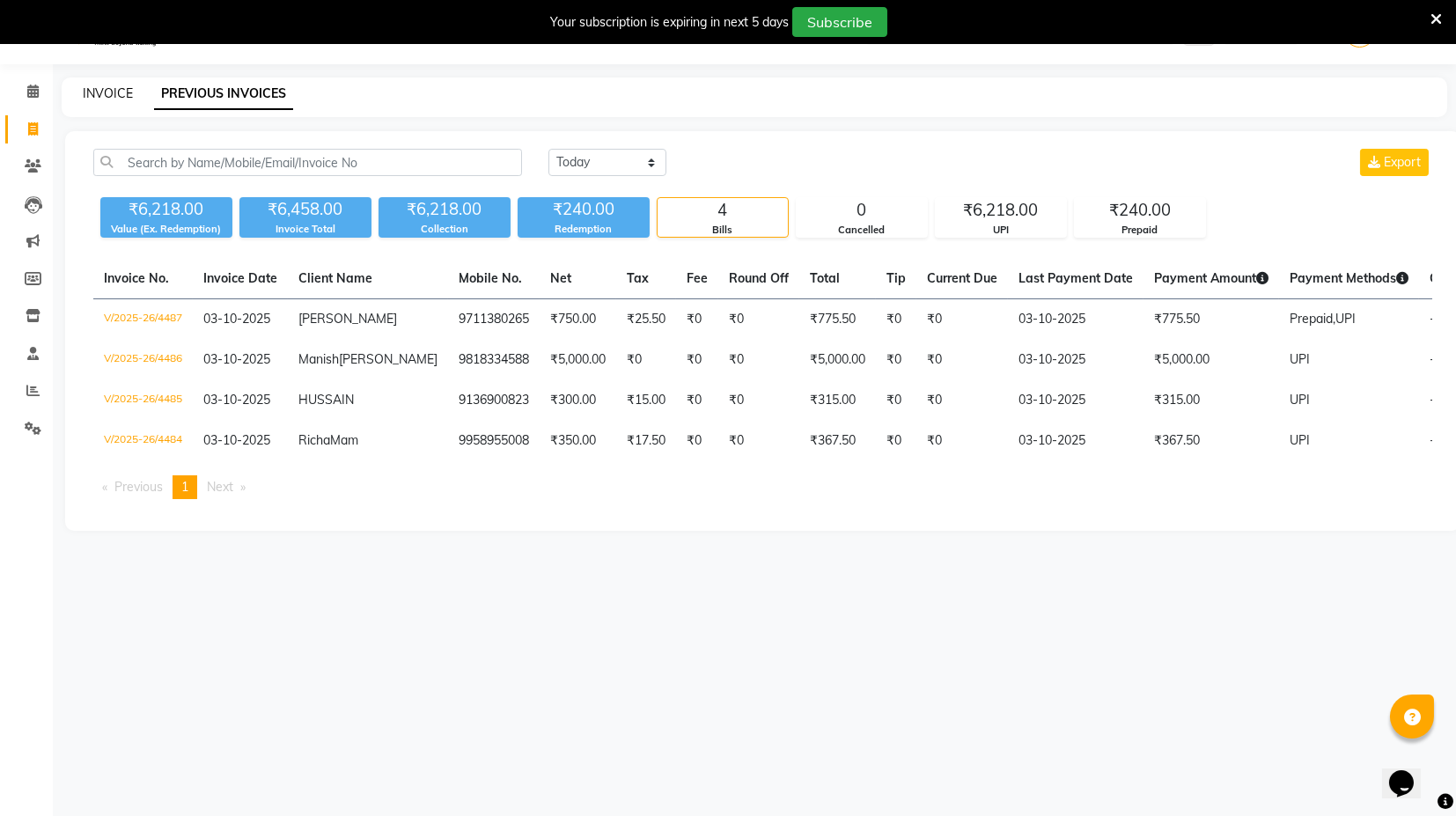
click at [106, 85] on link "INVOICE" at bounding box center [107, 93] width 50 height 16
select select "7082"
select select "service"
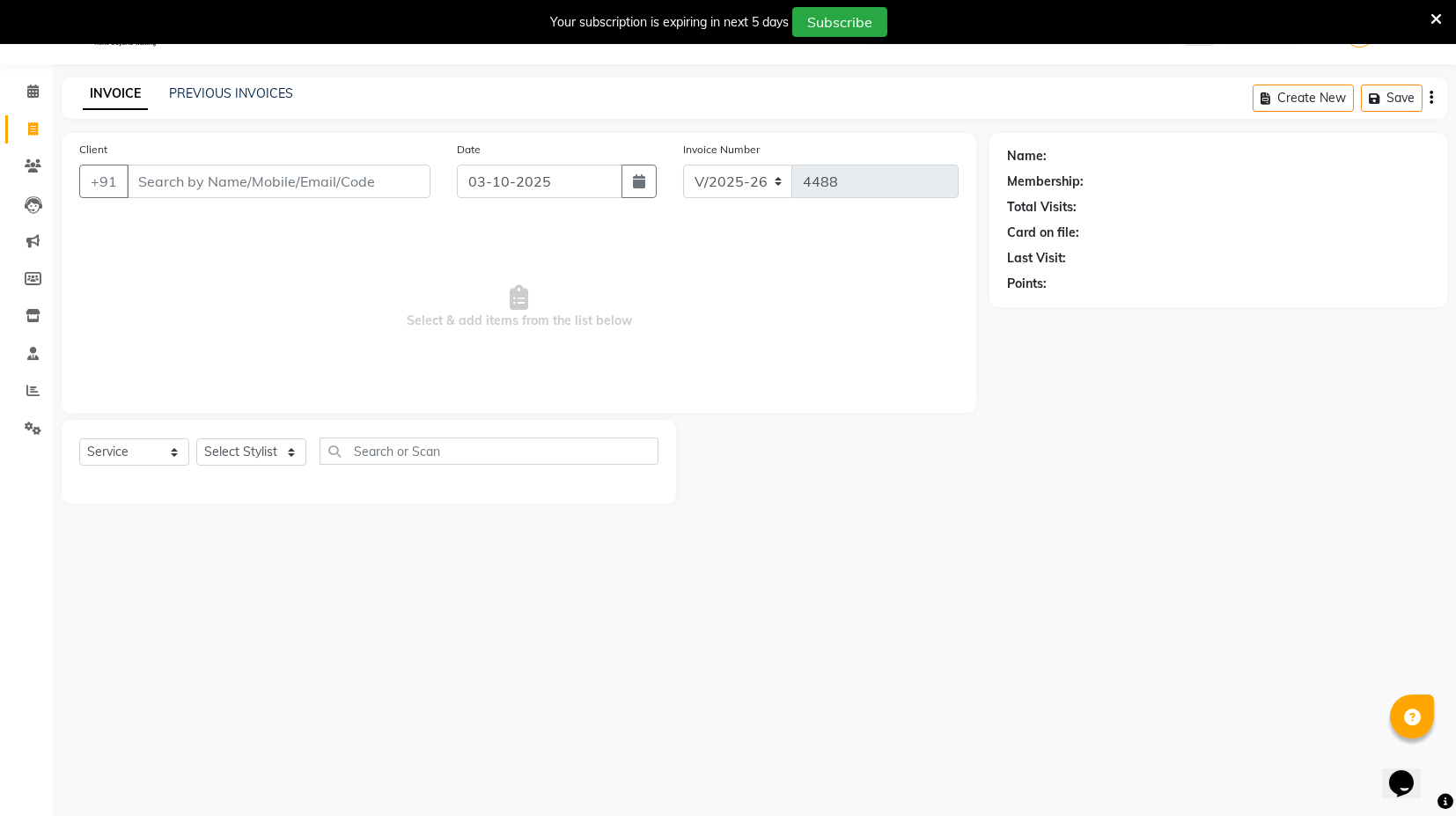
click at [212, 101] on div "PREVIOUS INVOICES" at bounding box center [231, 93] width 124 height 19
click at [212, 98] on link "PREVIOUS INVOICES" at bounding box center [231, 93] width 124 height 16
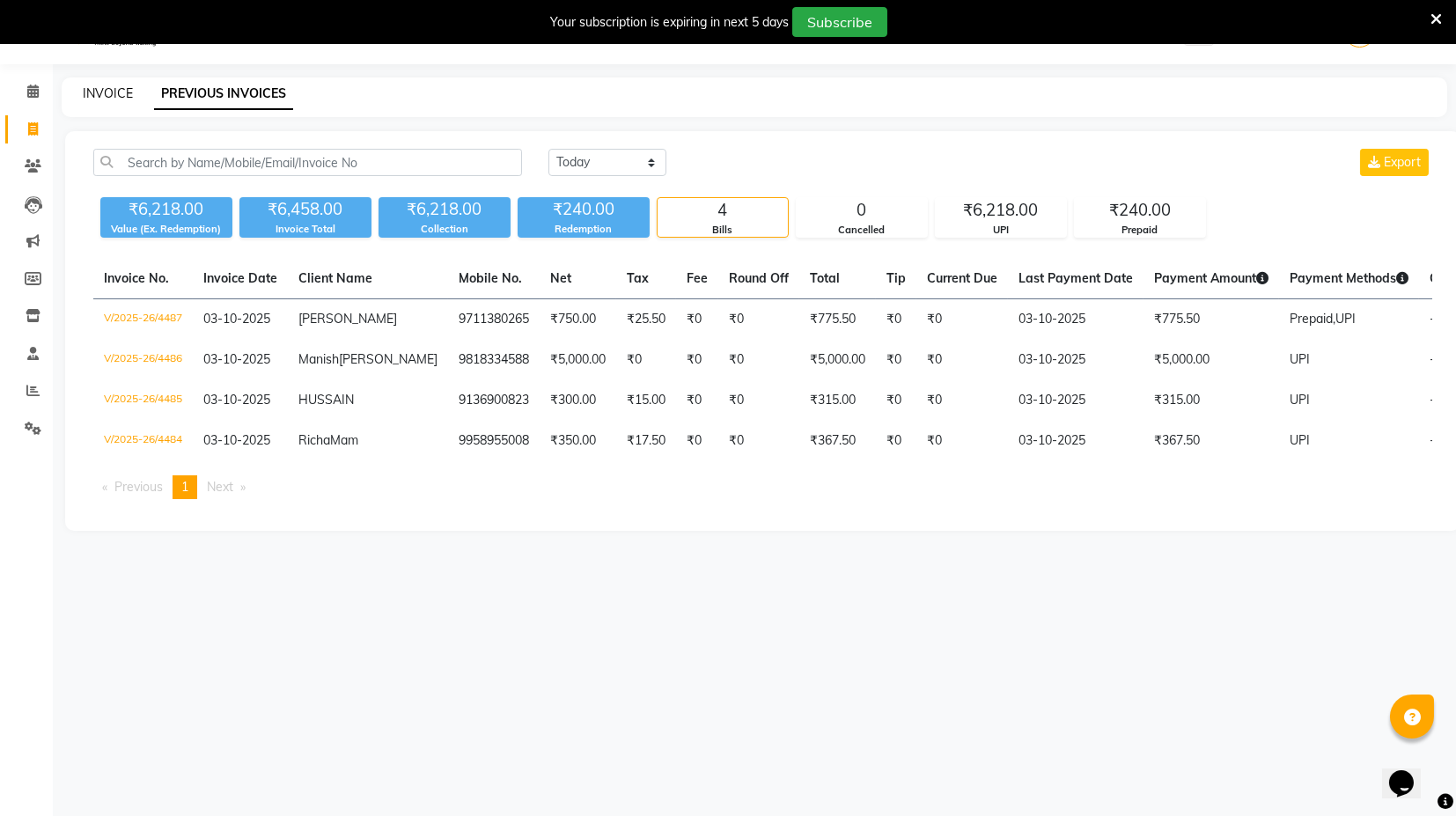
click at [107, 92] on link "INVOICE" at bounding box center [107, 93] width 50 height 16
select select "service"
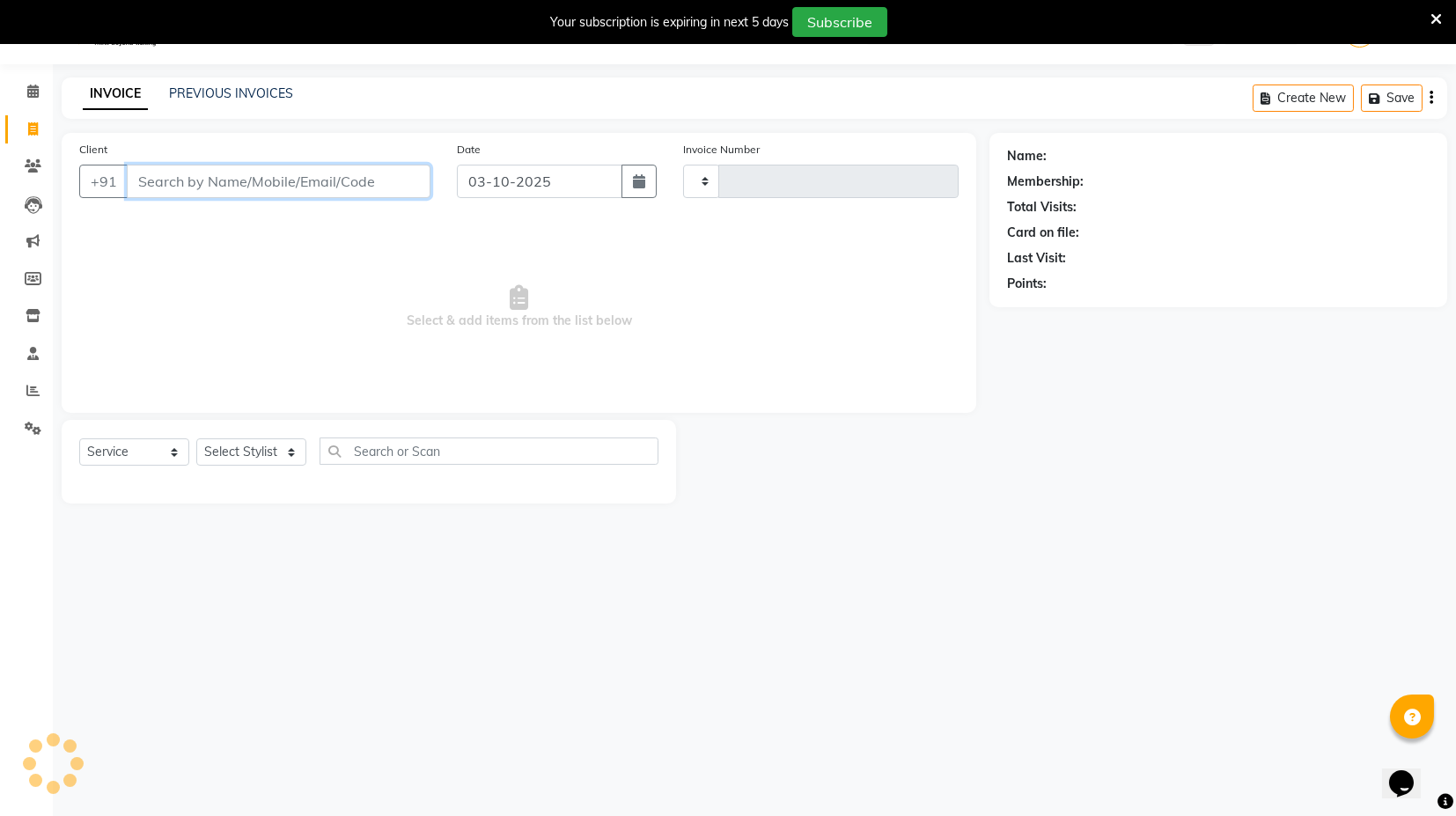
type input "4488"
select select "7082"
click at [227, 89] on link "PREVIOUS INVOICES" at bounding box center [231, 93] width 124 height 16
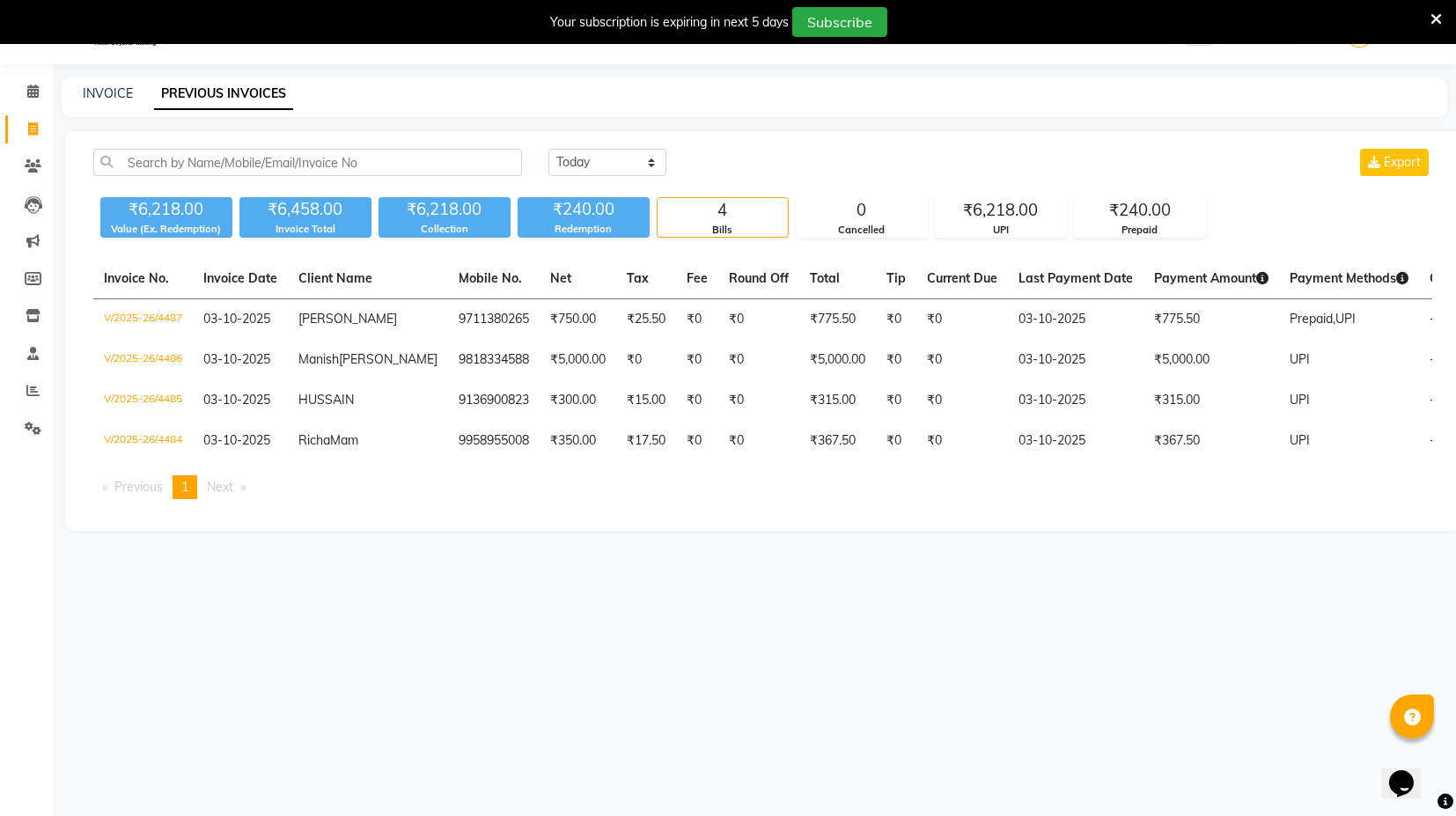
click at [1435, 16] on icon at bounding box center [1436, 20] width 12 height 16
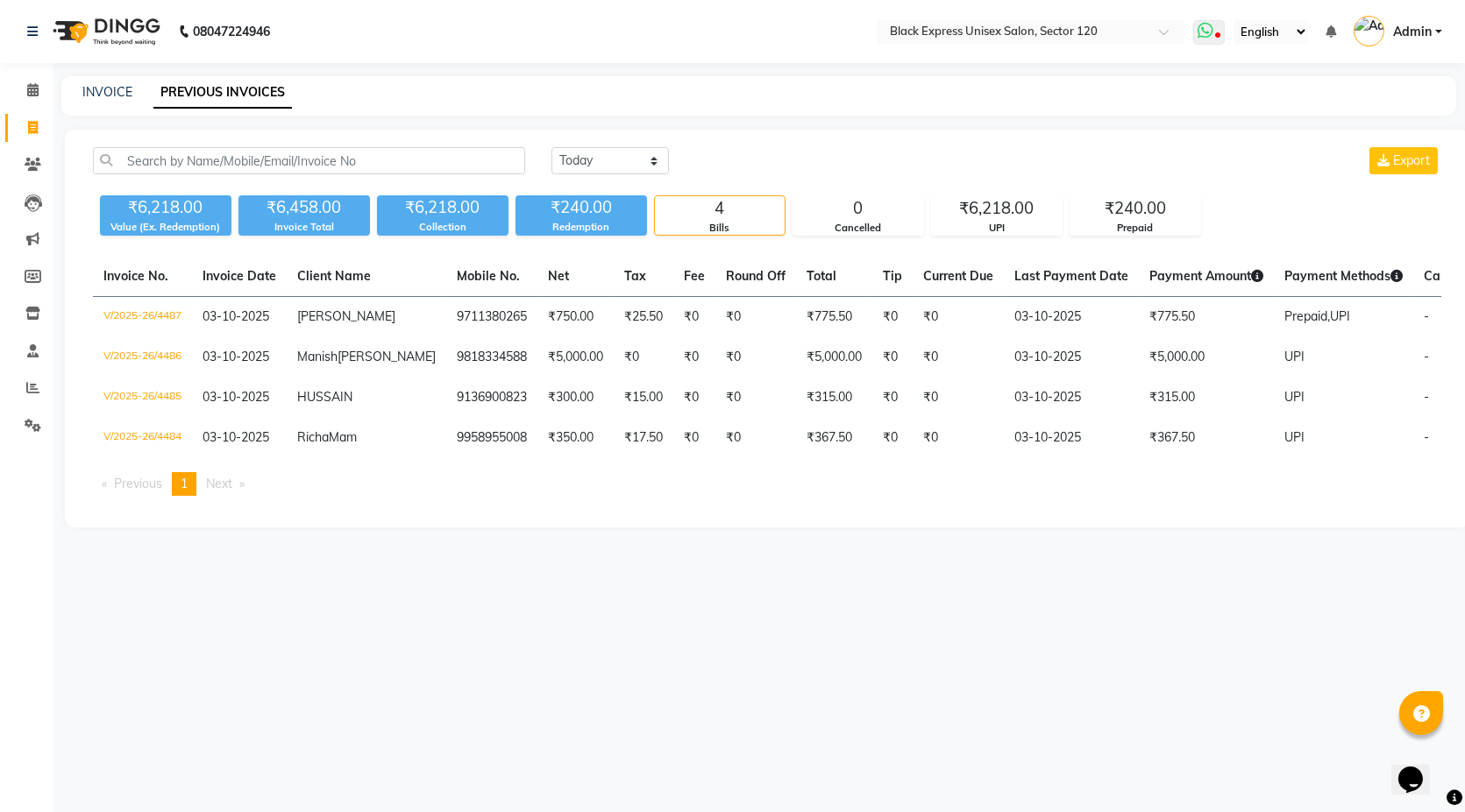
click at [1218, 36] on icon at bounding box center [1218, 36] width 5 height 9
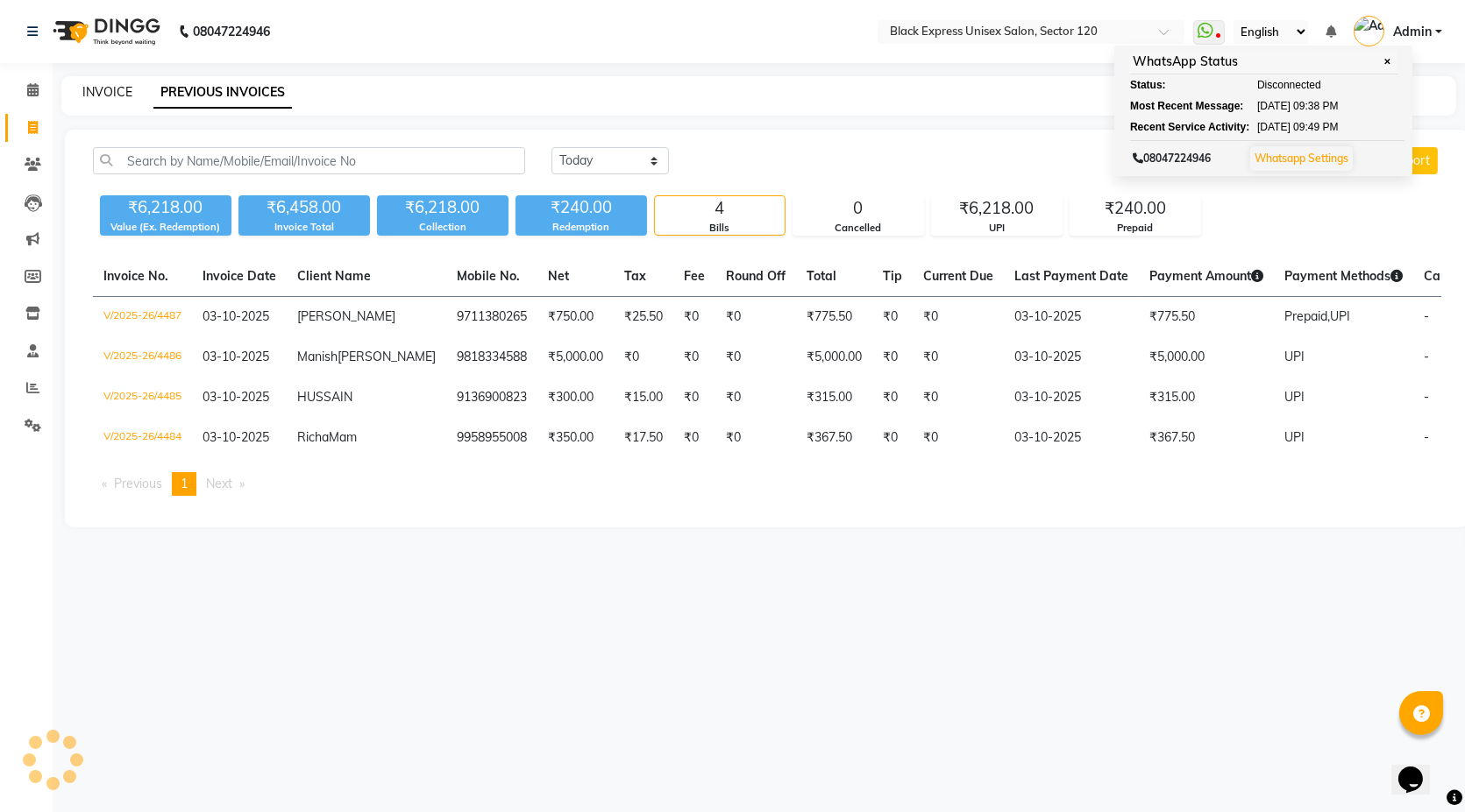
click at [95, 96] on link "INVOICE" at bounding box center [107, 91] width 50 height 16
select select "service"
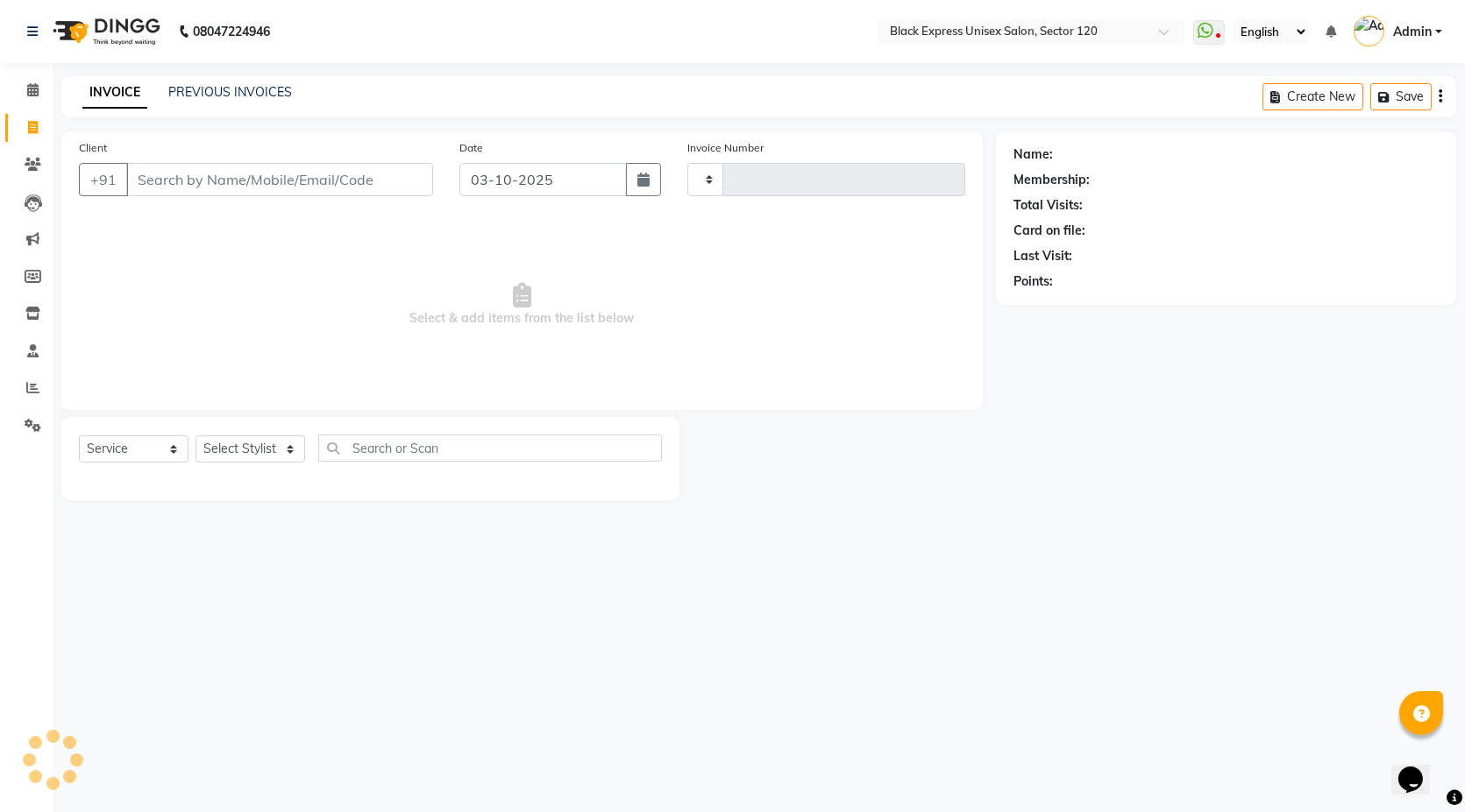
type input "4488"
select select "7082"
click at [214, 88] on link "PREVIOUS INVOICES" at bounding box center [230, 91] width 124 height 16
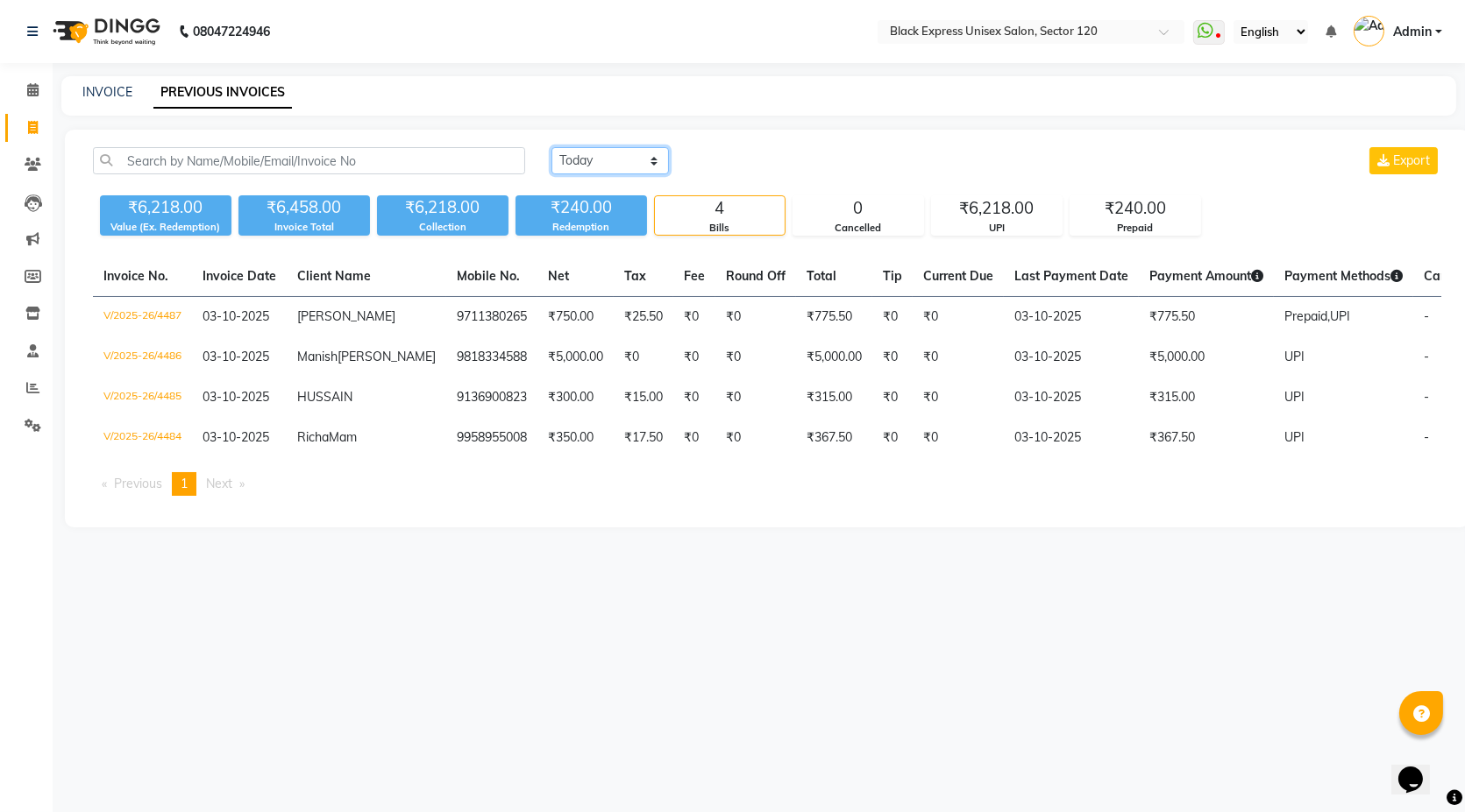
drag, startPoint x: 574, startPoint y: 154, endPoint x: 591, endPoint y: 173, distance: 25.5
click at [574, 154] on select "Today Yesterday Custom Range" at bounding box center [610, 160] width 118 height 27
select select "range"
click at [552, 147] on select "Today Yesterday Custom Range" at bounding box center [610, 160] width 118 height 27
click at [735, 166] on input "03-10-2025" at bounding box center [753, 160] width 123 height 24
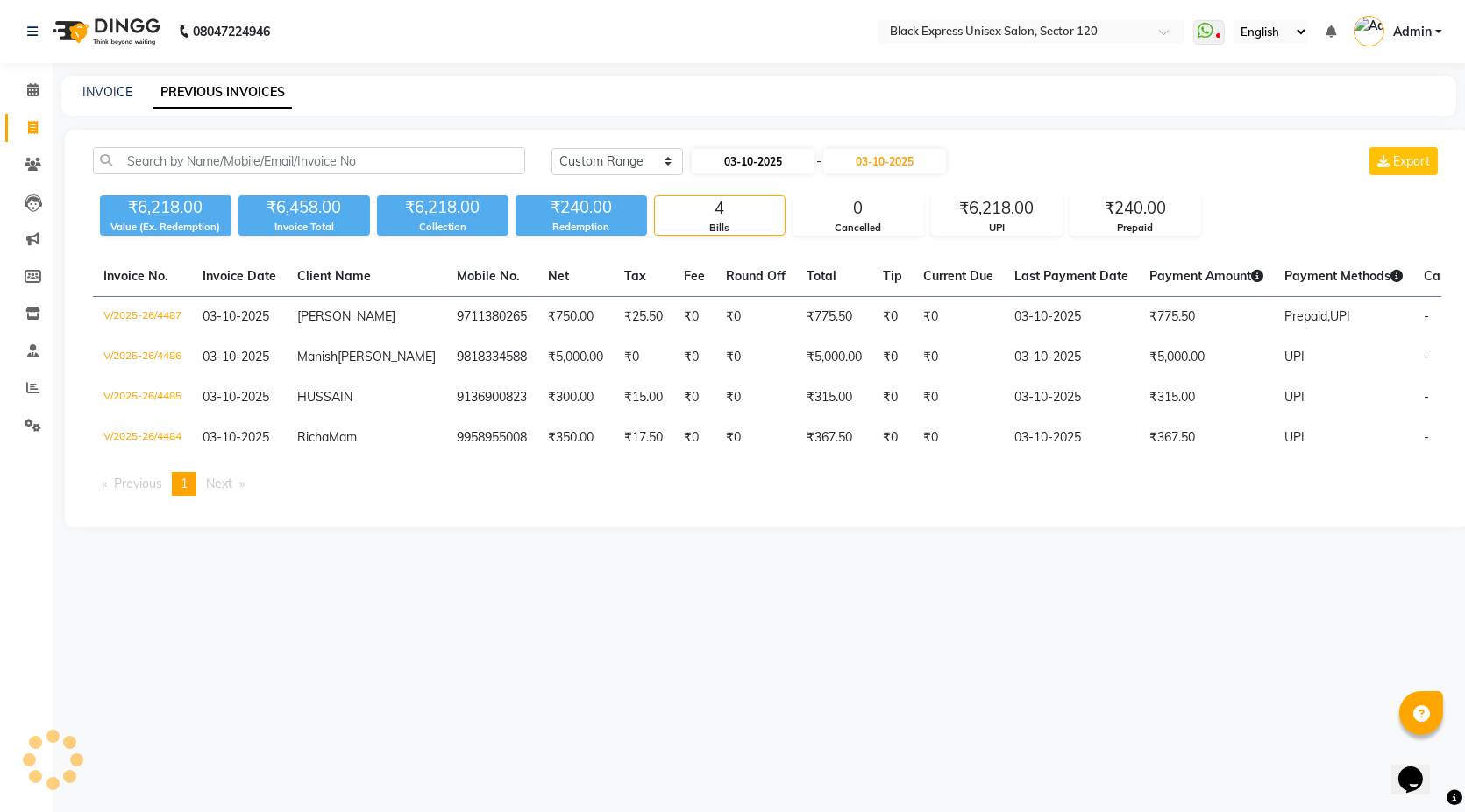
select select "10"
select select "2025"
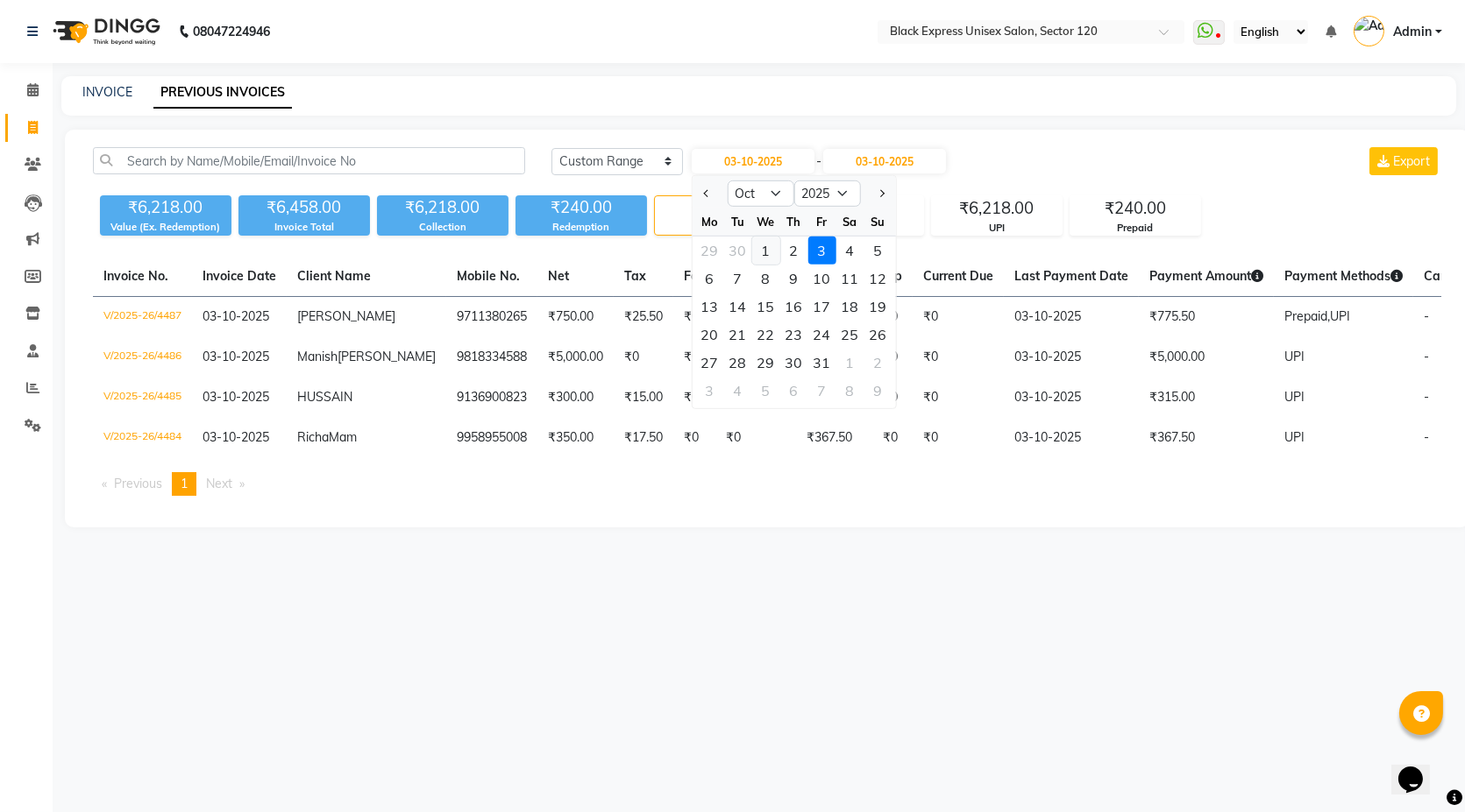
click at [764, 250] on div "1" at bounding box center [765, 250] width 28 height 28
type input "01-10-2025"
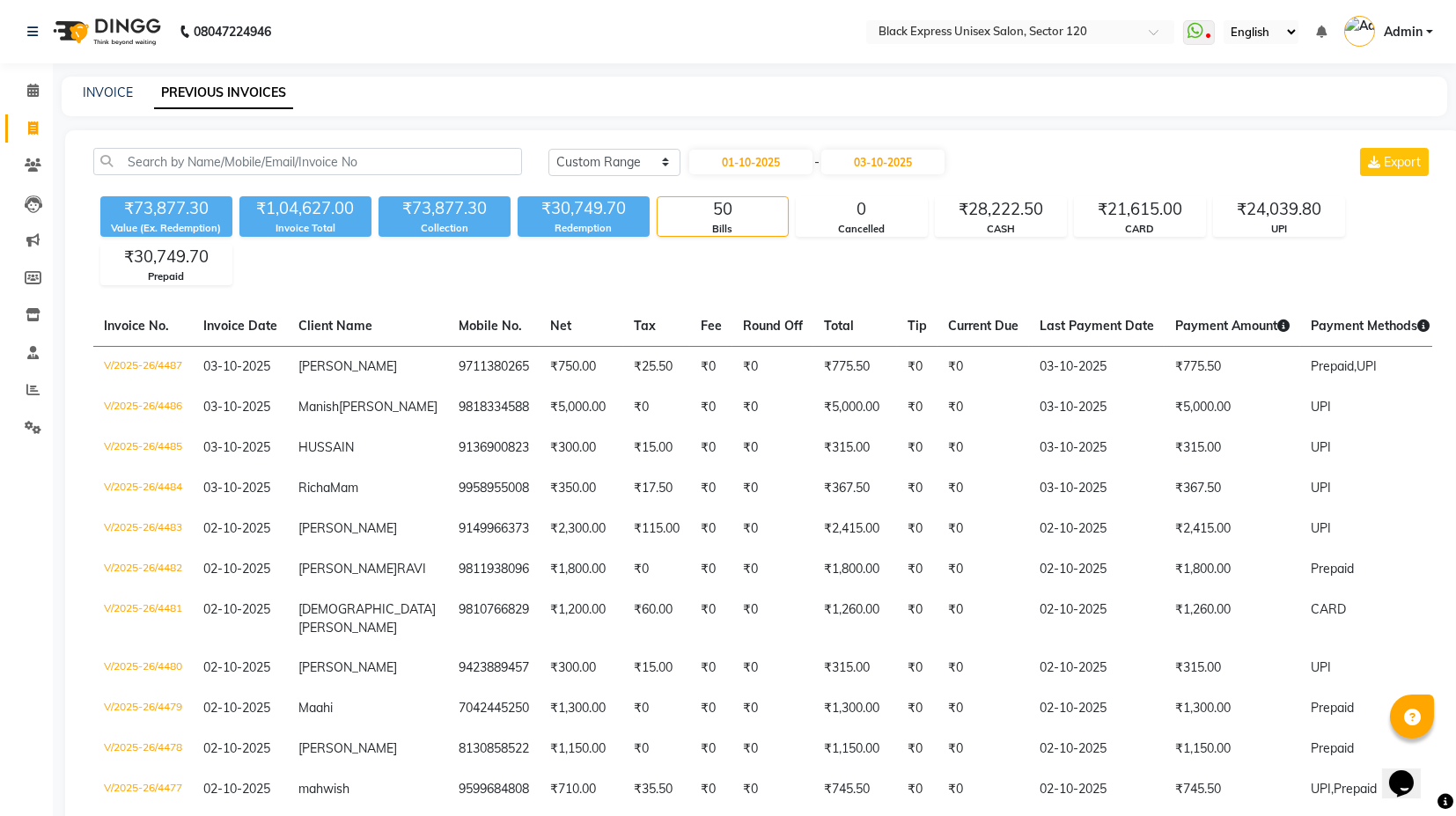
click at [437, 216] on div "₹73,877.30" at bounding box center [444, 208] width 132 height 24
click at [105, 86] on link "INVOICE" at bounding box center [107, 92] width 50 height 16
select select "service"
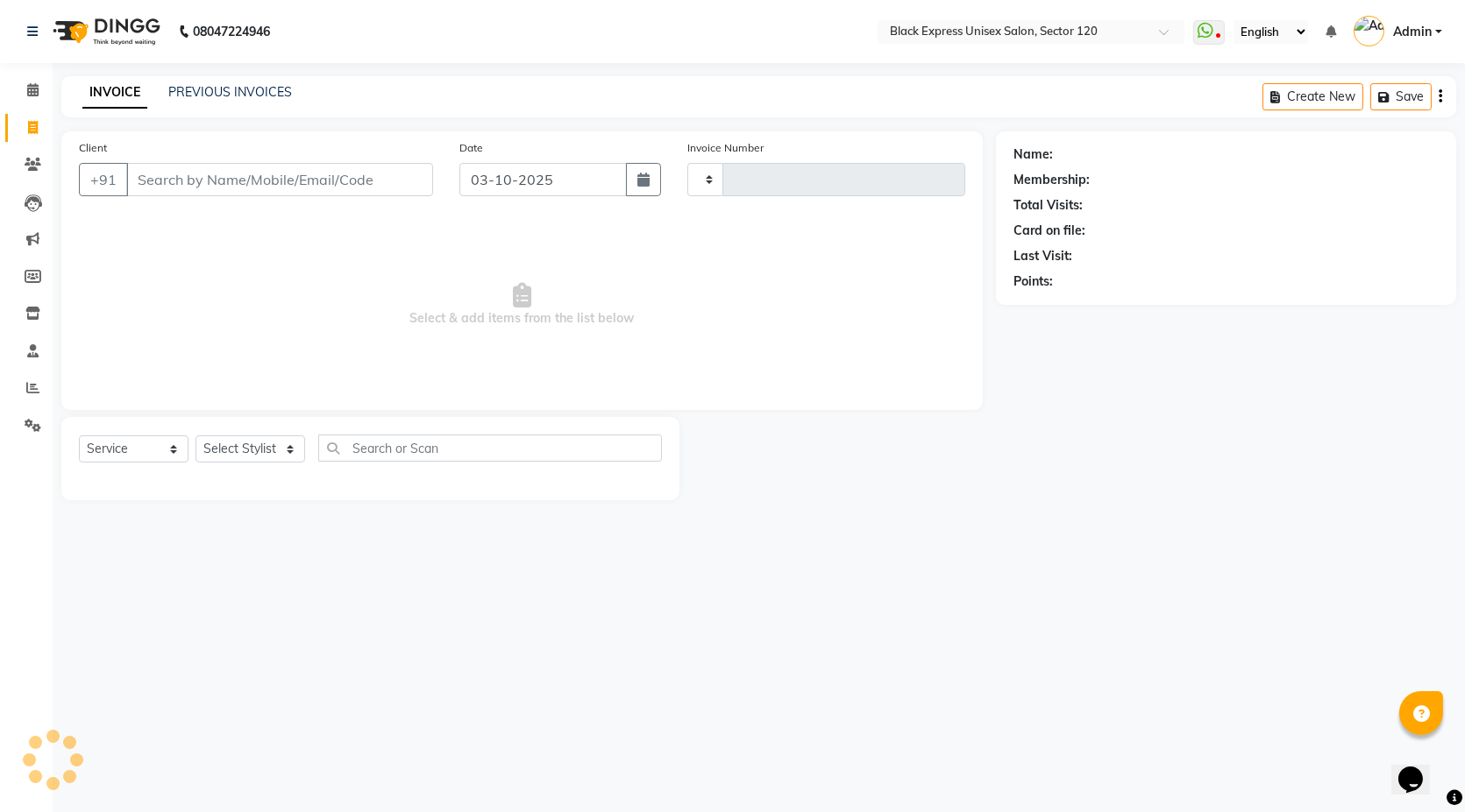
type input "4488"
select select "7082"
click at [211, 84] on div "PREVIOUS INVOICES" at bounding box center [230, 92] width 124 height 18
click at [210, 88] on link "PREVIOUS INVOICES" at bounding box center [230, 91] width 124 height 16
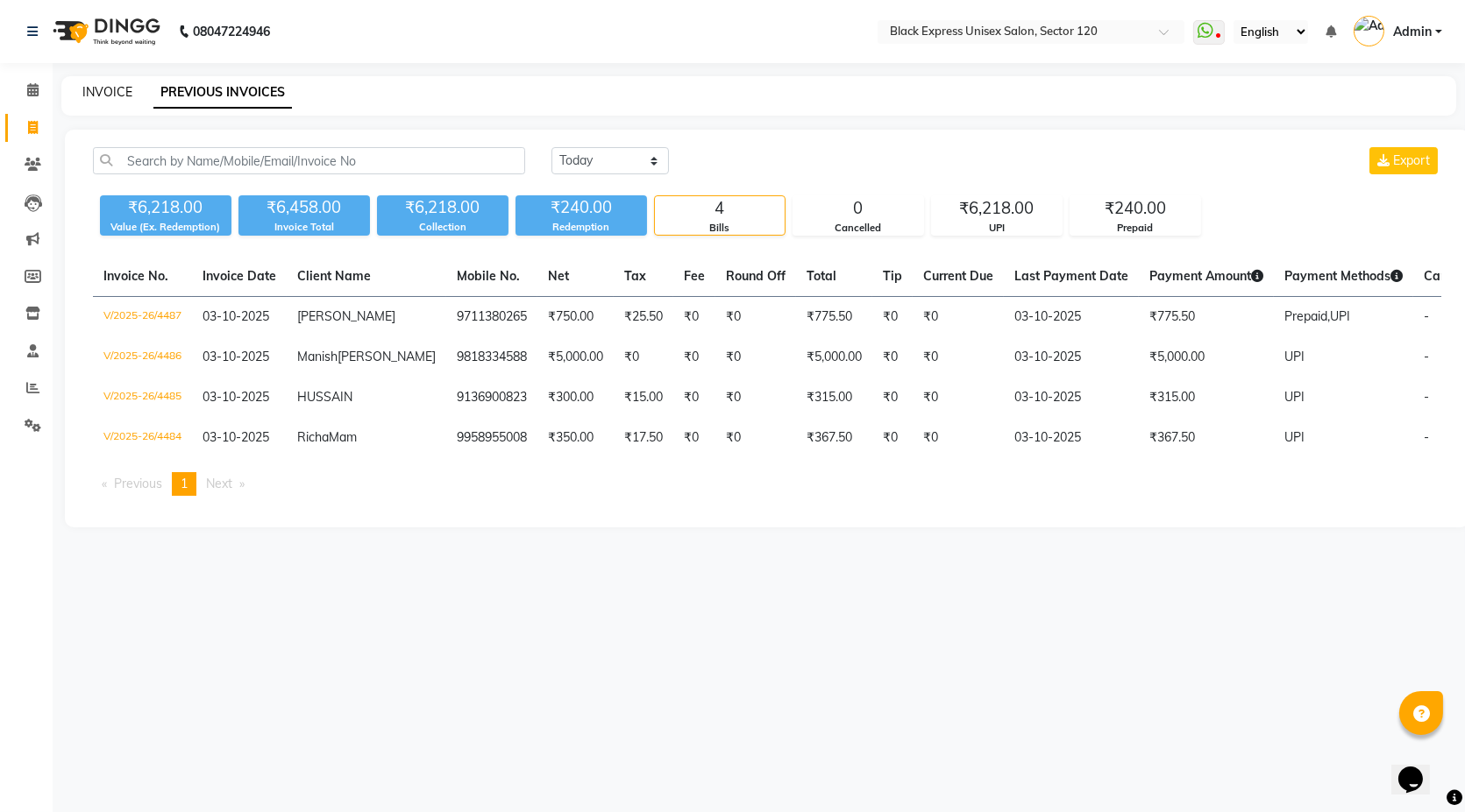
click at [100, 98] on link "INVOICE" at bounding box center [107, 91] width 50 height 16
select select "service"
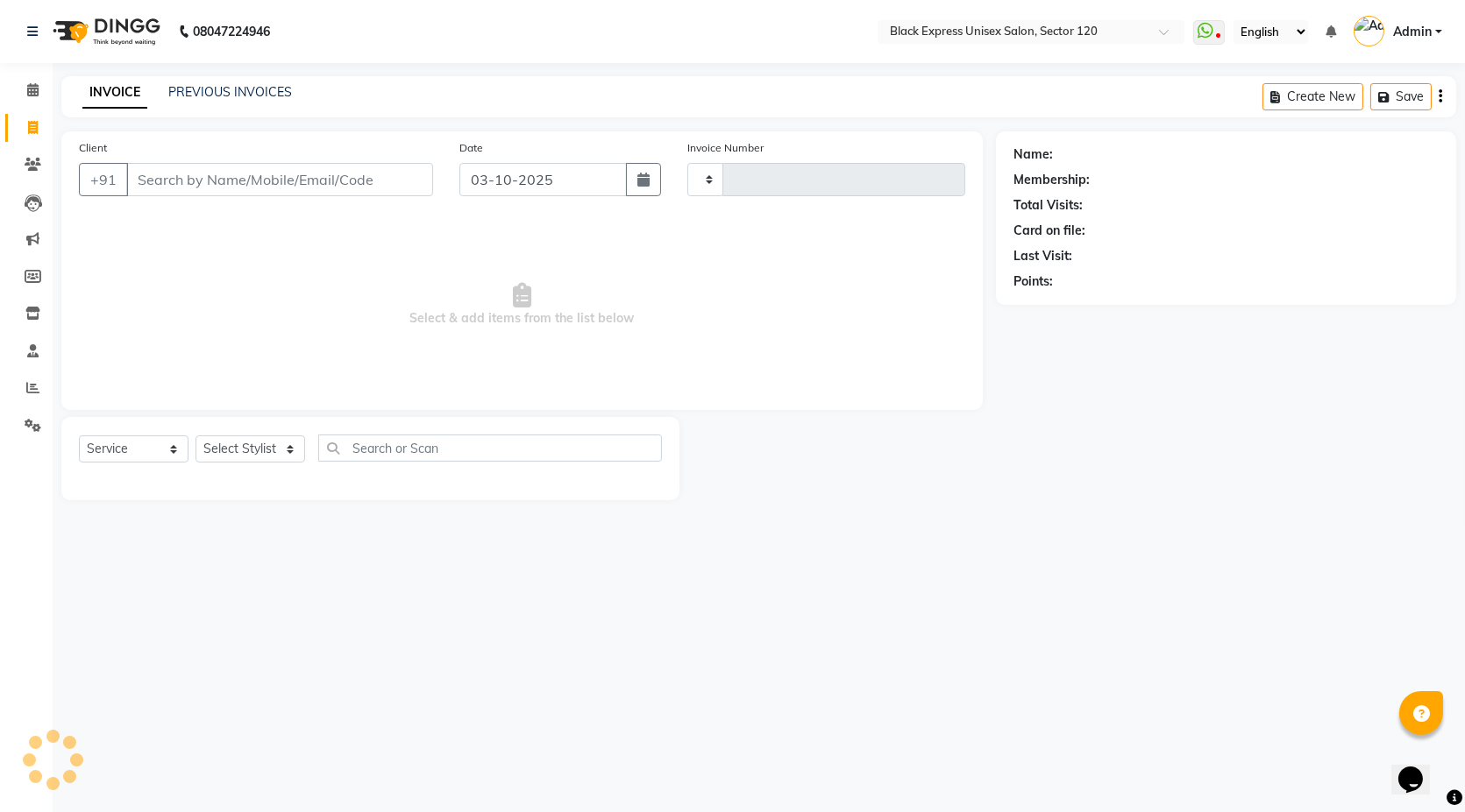
type input "4488"
select select "7082"
click at [209, 88] on link "PREVIOUS INVOICES" at bounding box center [230, 91] width 124 height 16
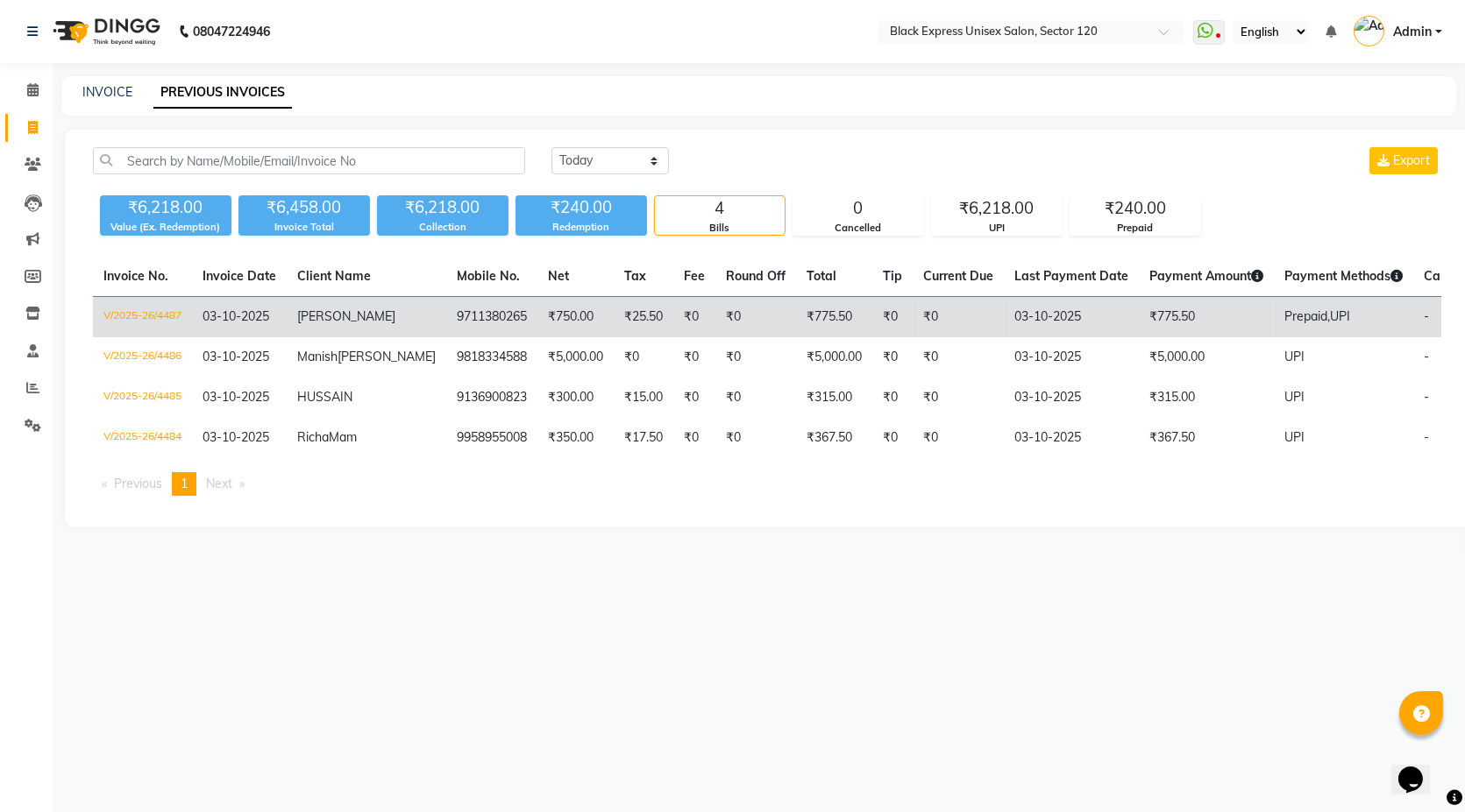
click at [673, 310] on td "₹0" at bounding box center [694, 317] width 42 height 41
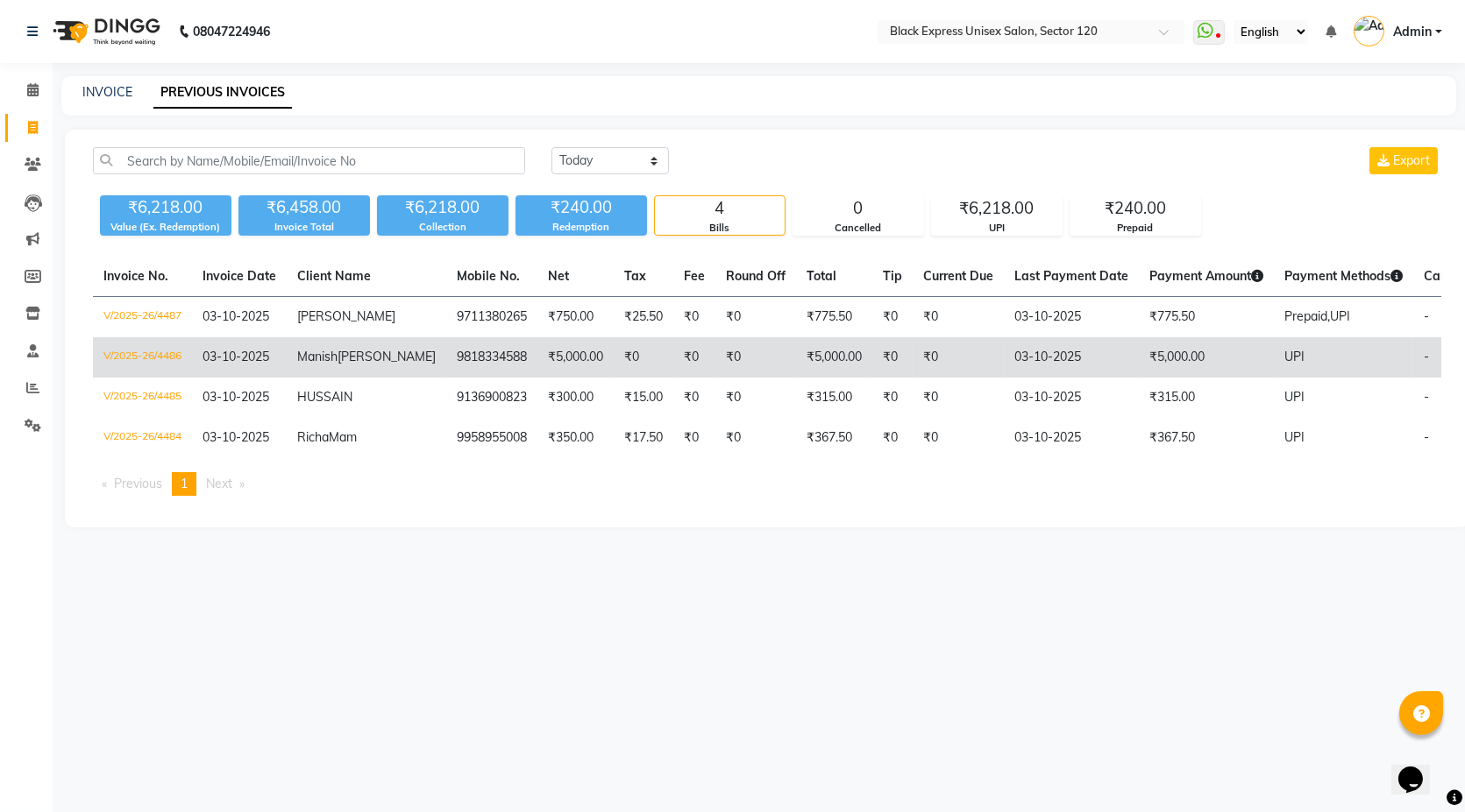
click at [803, 366] on td "₹5,000.00" at bounding box center [834, 357] width 76 height 40
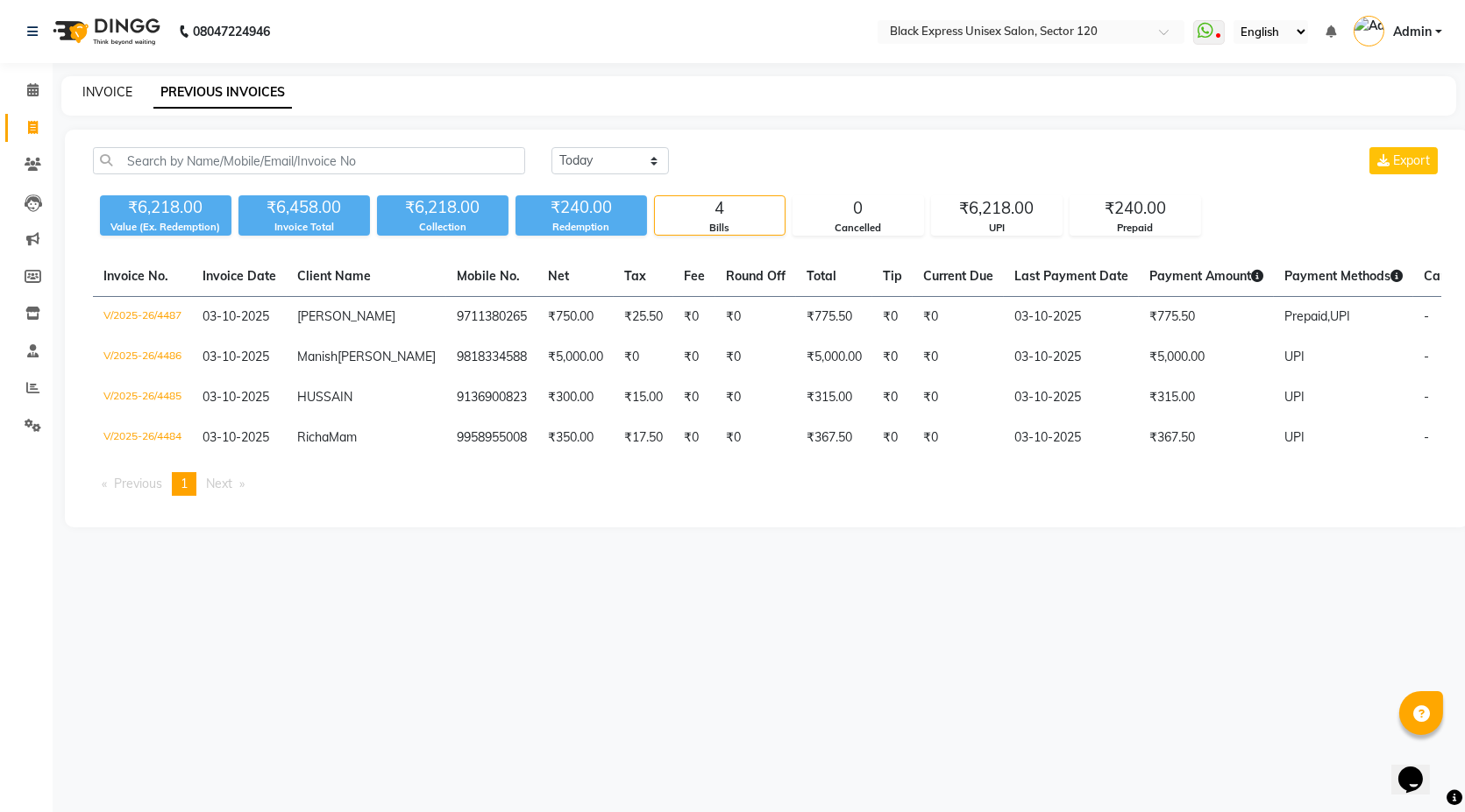
click at [95, 92] on link "INVOICE" at bounding box center [107, 91] width 50 height 16
select select "7082"
select select "service"
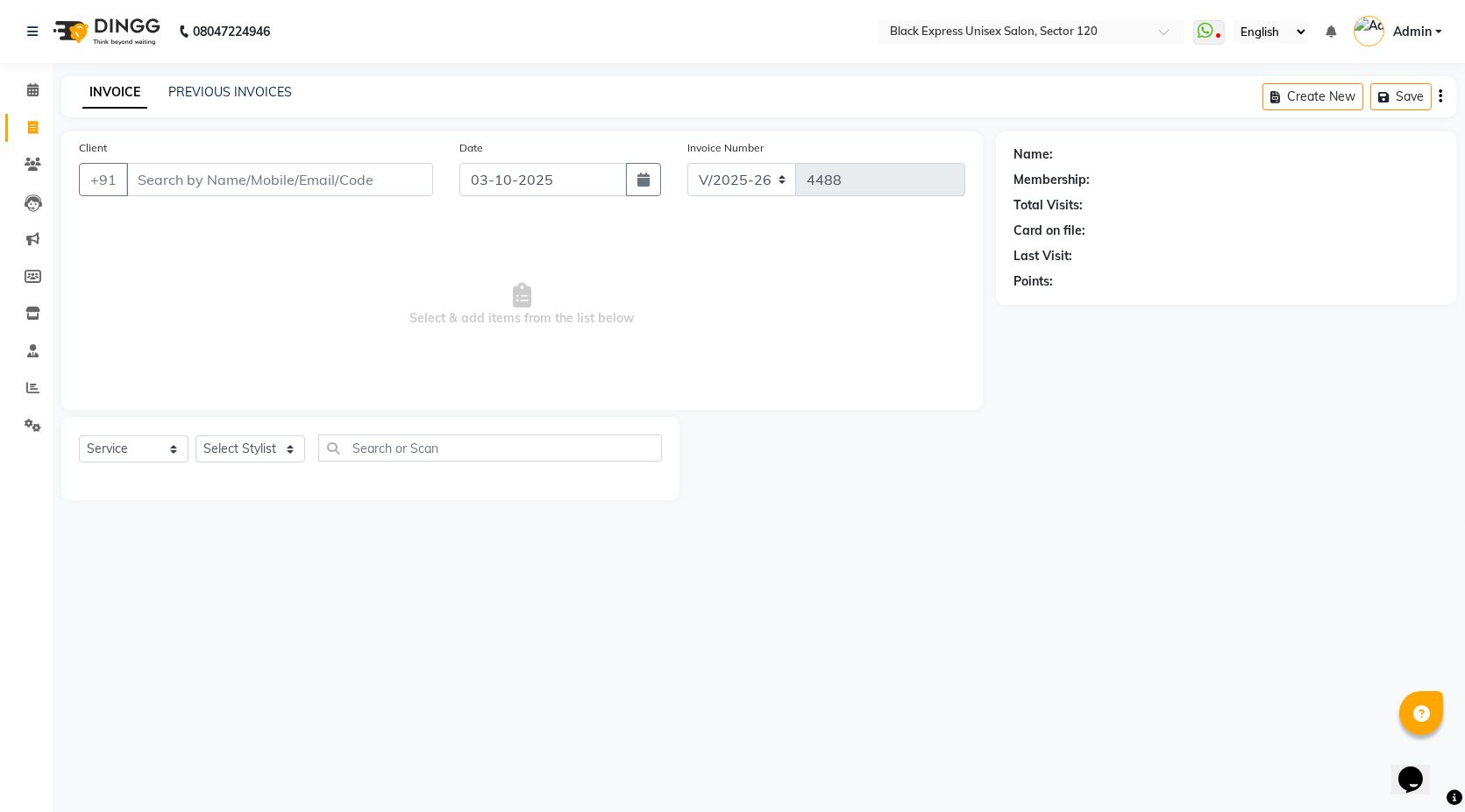
click at [217, 186] on input "Client" at bounding box center [279, 180] width 306 height 33
type input "919818334588"
click at [1078, 146] on link "Manish Sharma" at bounding box center [1105, 155] width 98 height 18
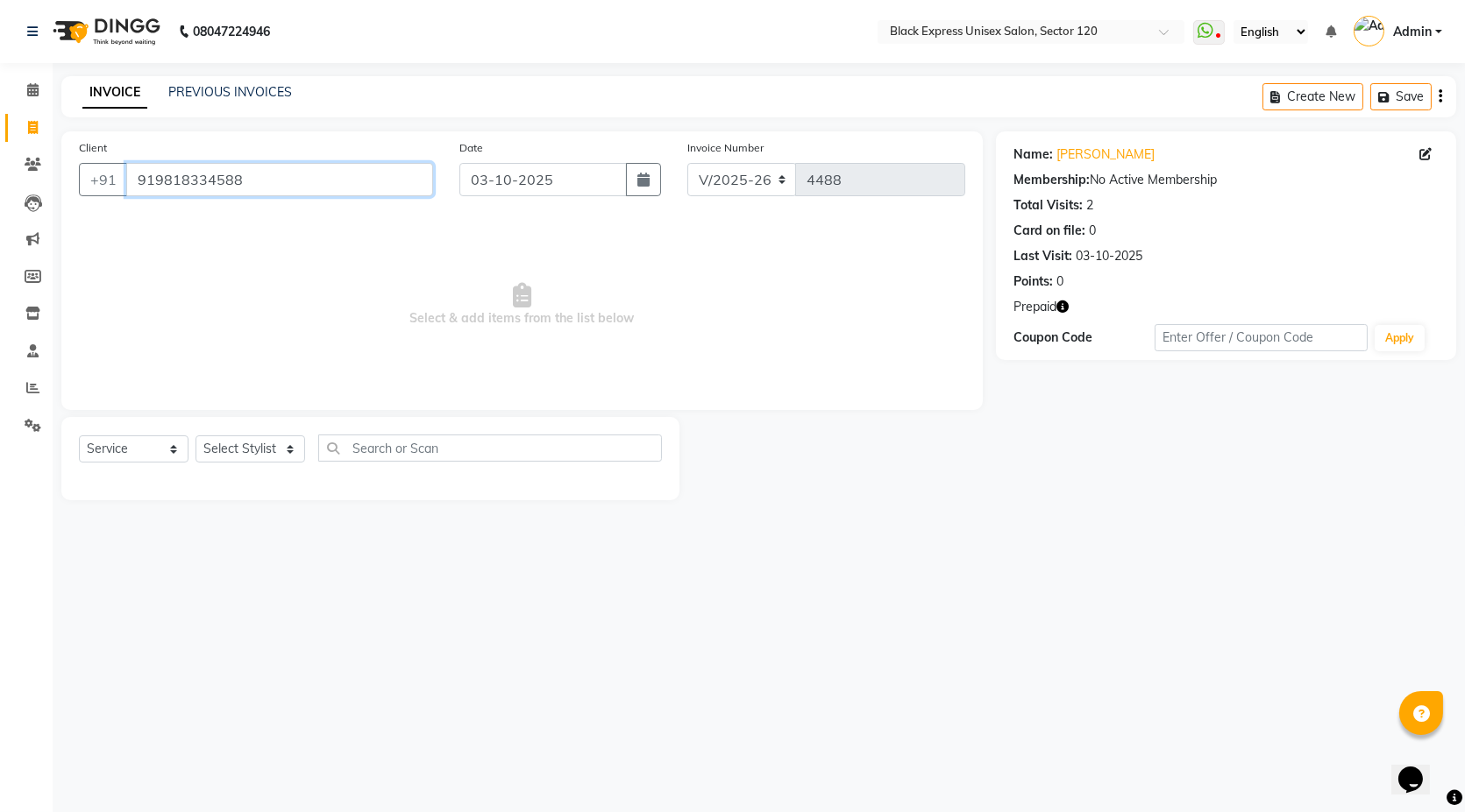
click at [262, 176] on input "919818334588" at bounding box center [279, 180] width 306 height 33
click at [1065, 306] on icon "button" at bounding box center [1062, 306] width 13 height 13
click at [280, 447] on select "Select Stylist ASIF DEEPA FAISAL KASIM maahi Manager RAHUL RAJVEER satya SHAFI …" at bounding box center [250, 449] width 110 height 27
select select "58976"
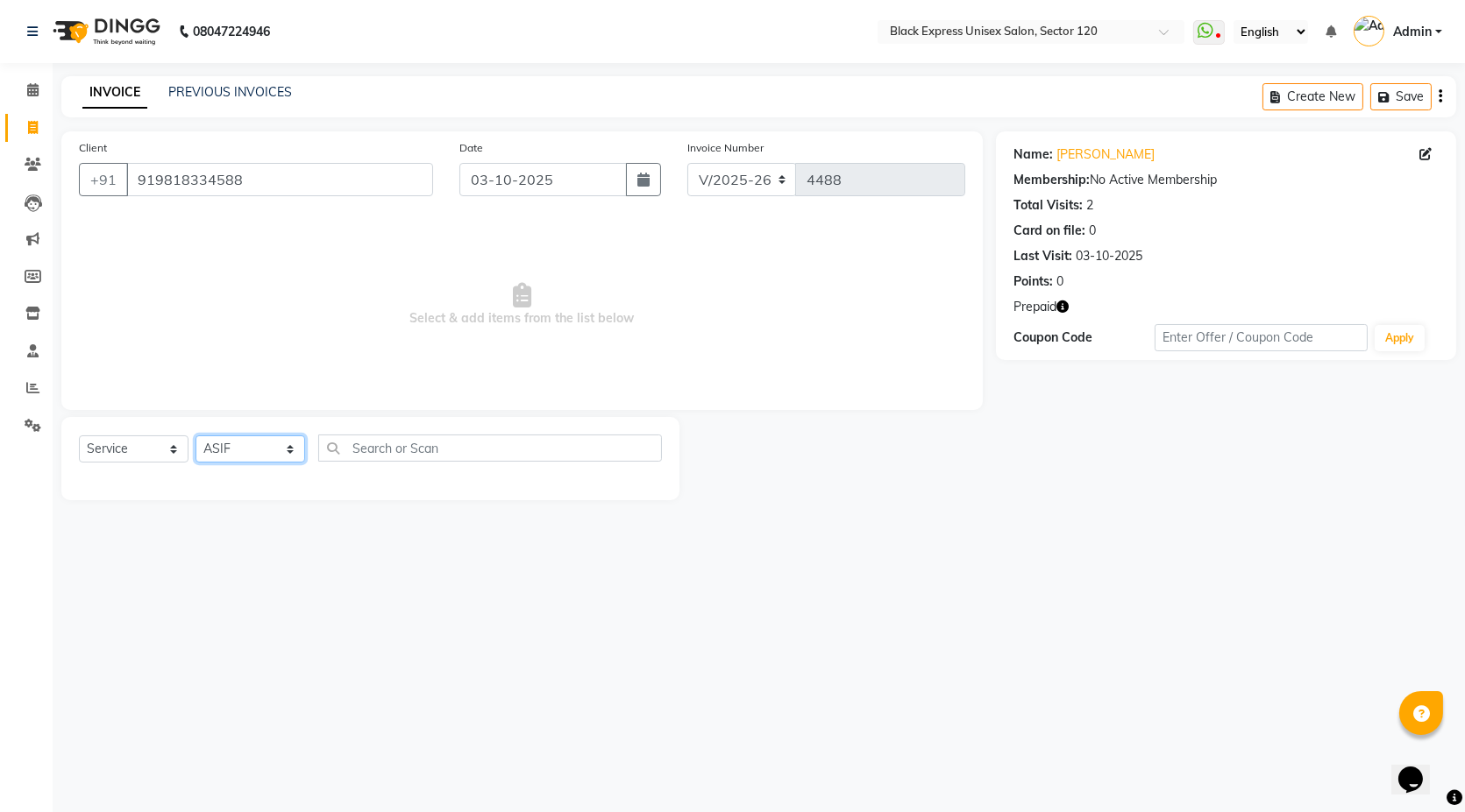
click at [196, 436] on select "Select Stylist ASIF DEEPA FAISAL KASIM maahi Manager RAHUL RAJVEER satya SHAFI …" at bounding box center [250, 449] width 110 height 27
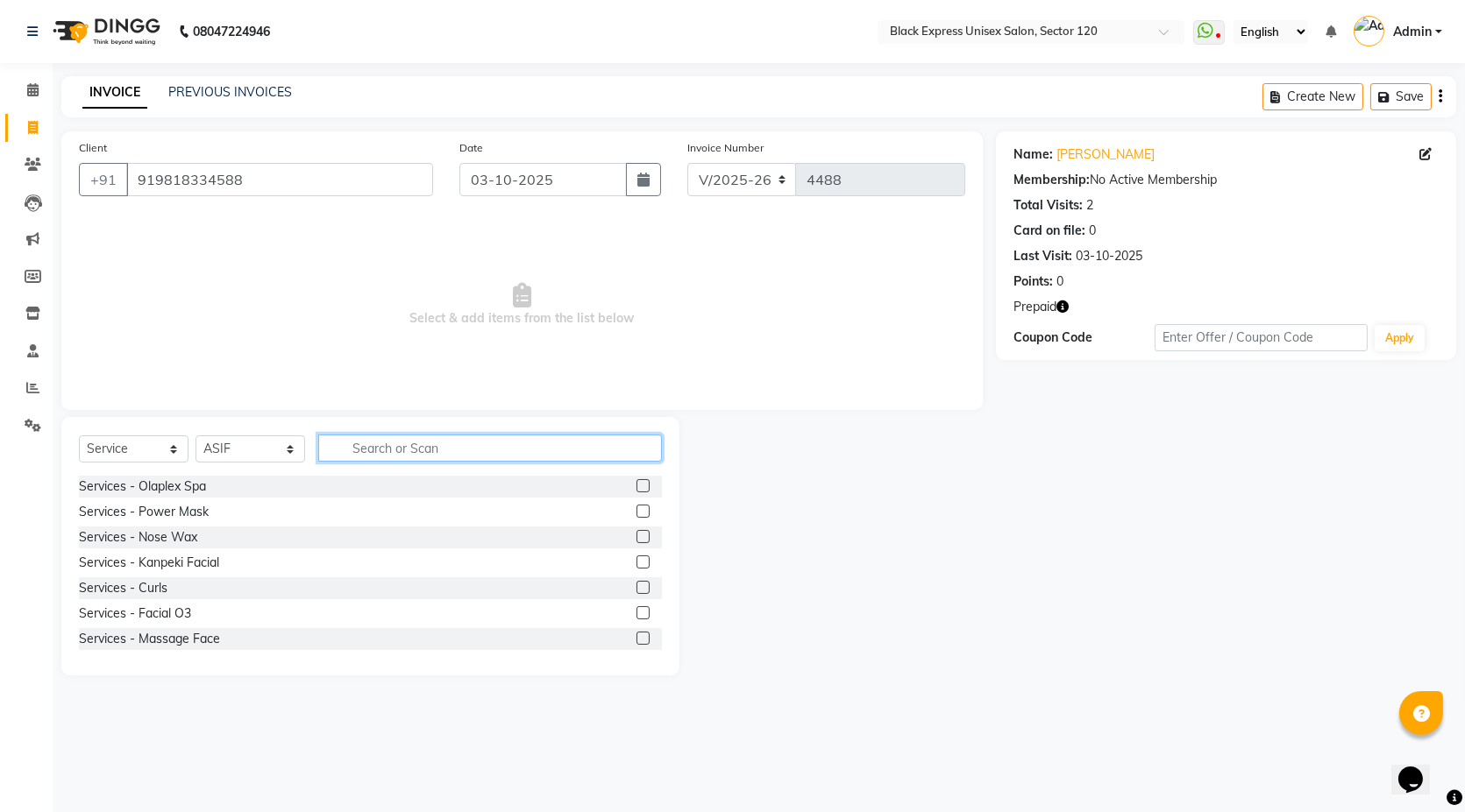
click at [373, 456] on input "text" at bounding box center [489, 448] width 343 height 27
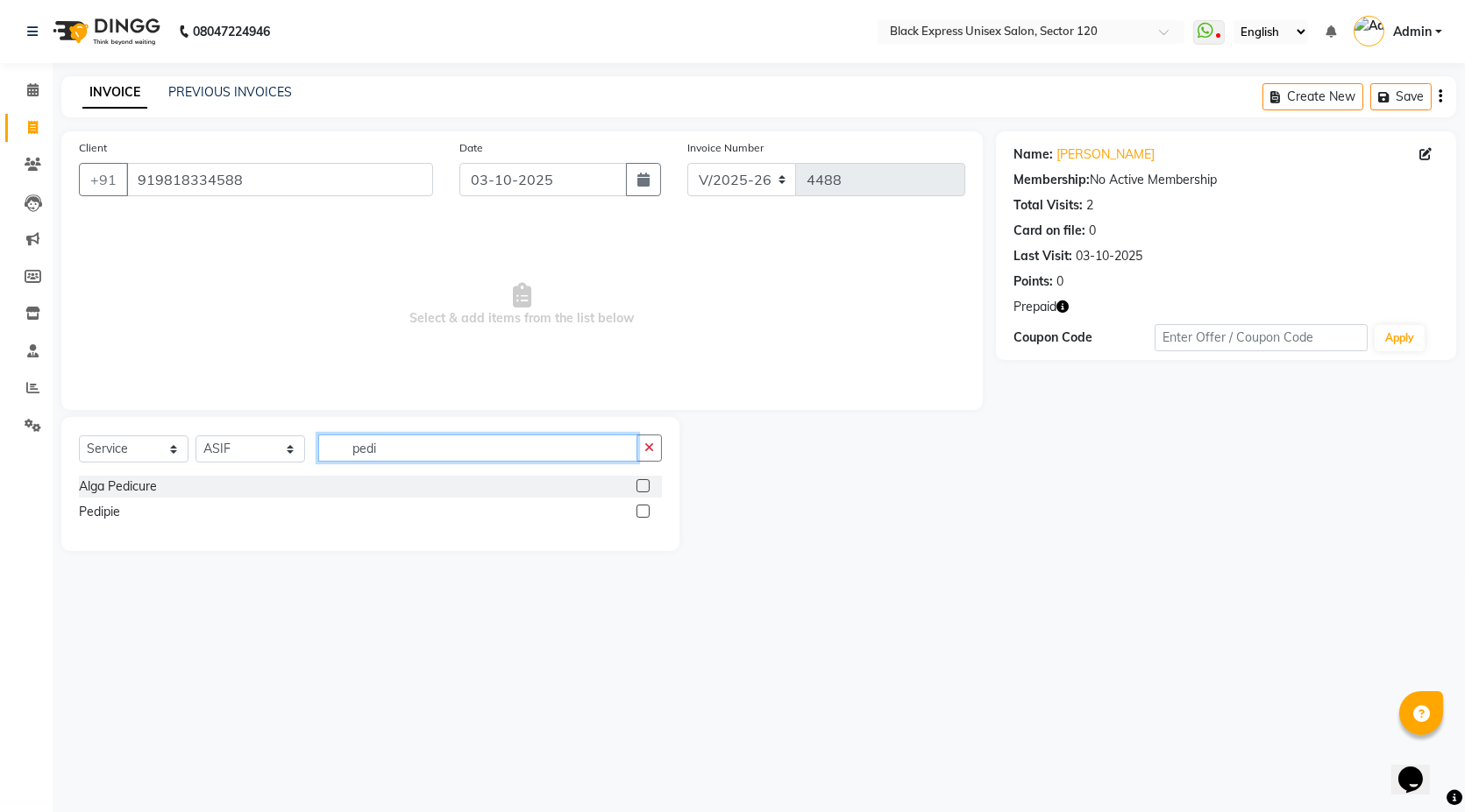
type input "pedi"
click at [643, 508] on label at bounding box center [643, 512] width 14 height 14
click at [643, 508] on input "checkbox" at bounding box center [642, 512] width 12 height 12
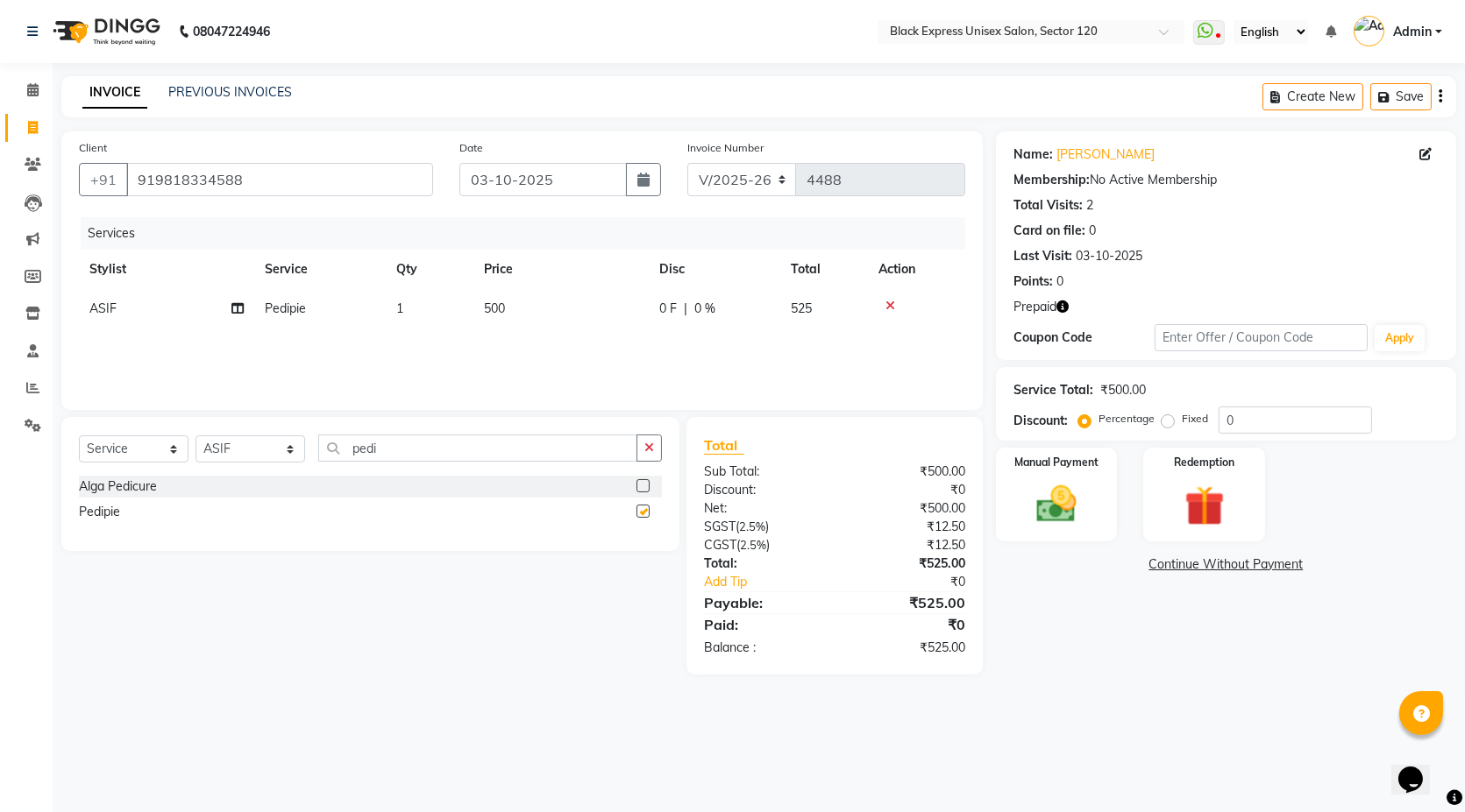
checkbox input "false"
click at [294, 447] on select "Select Stylist ASIF DEEPA FAISAL KASIM maahi Manager RAHUL RAJVEER satya SHAFI …" at bounding box center [250, 449] width 110 height 27
select select "58980"
click at [196, 436] on select "Select Stylist ASIF DEEPA FAISAL KASIM maahi Manager RAHUL RAJVEER satya SHAFI …" at bounding box center [250, 449] width 110 height 27
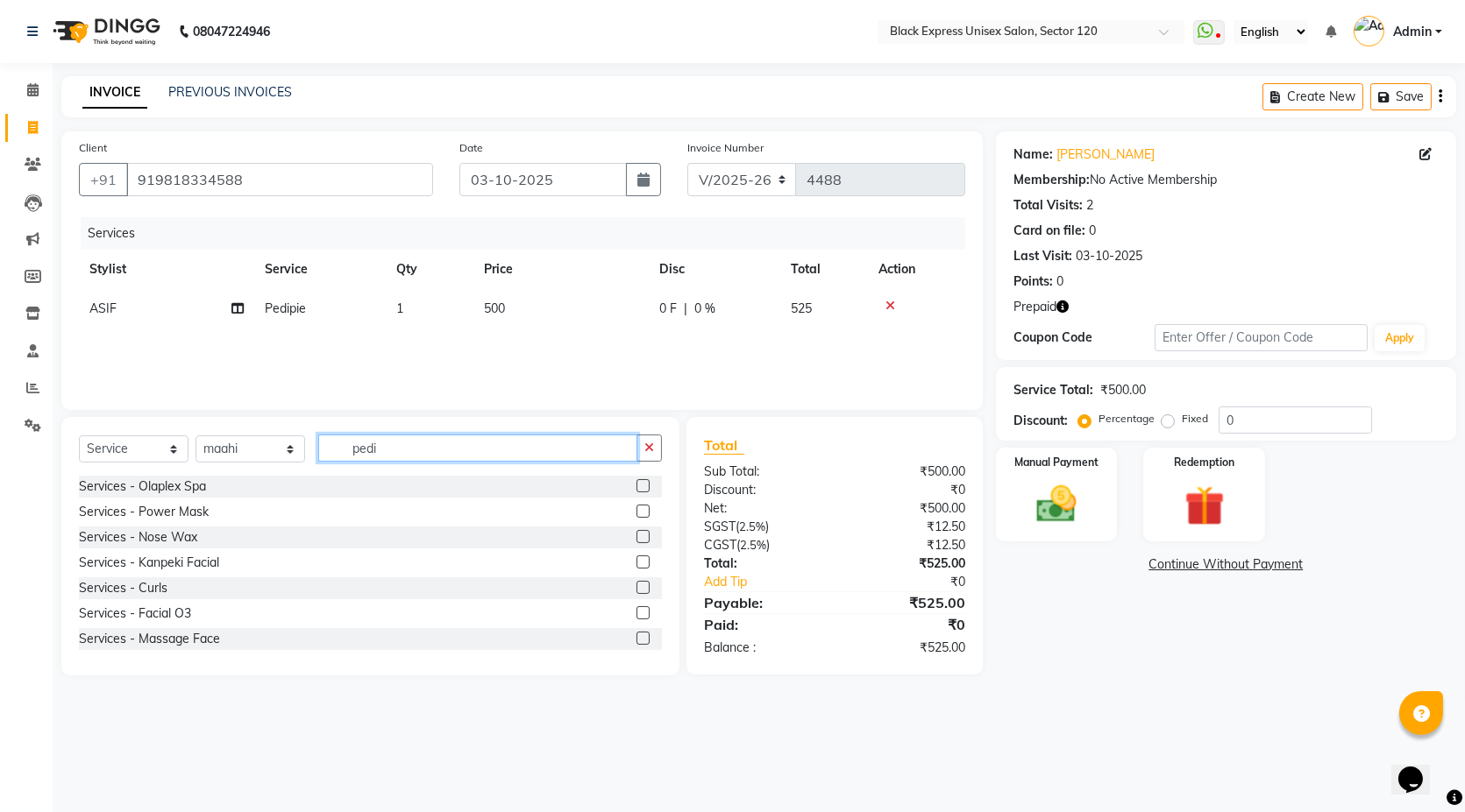
click at [430, 450] on input "pedi" at bounding box center [478, 448] width 319 height 27
type input "p"
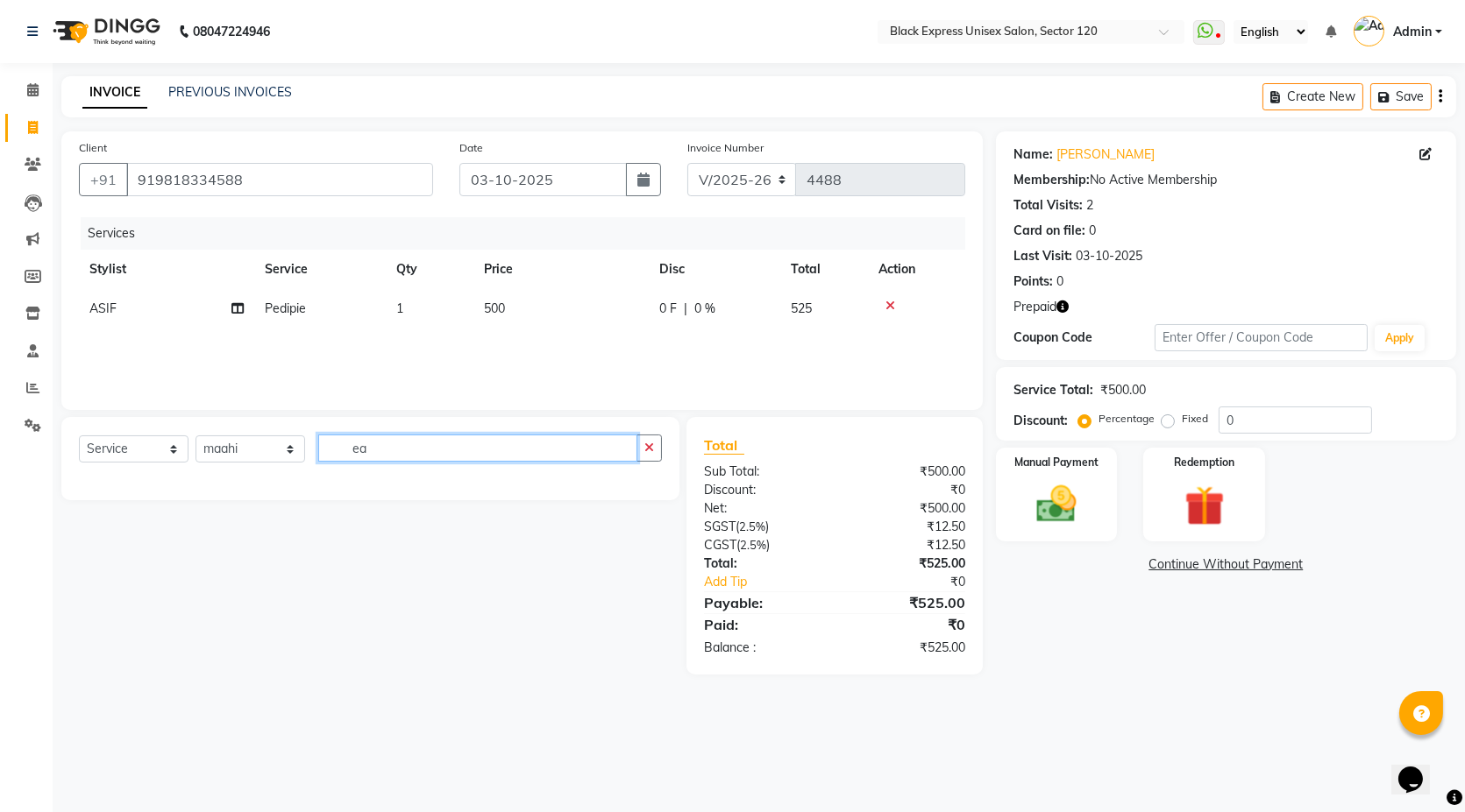
type input "e"
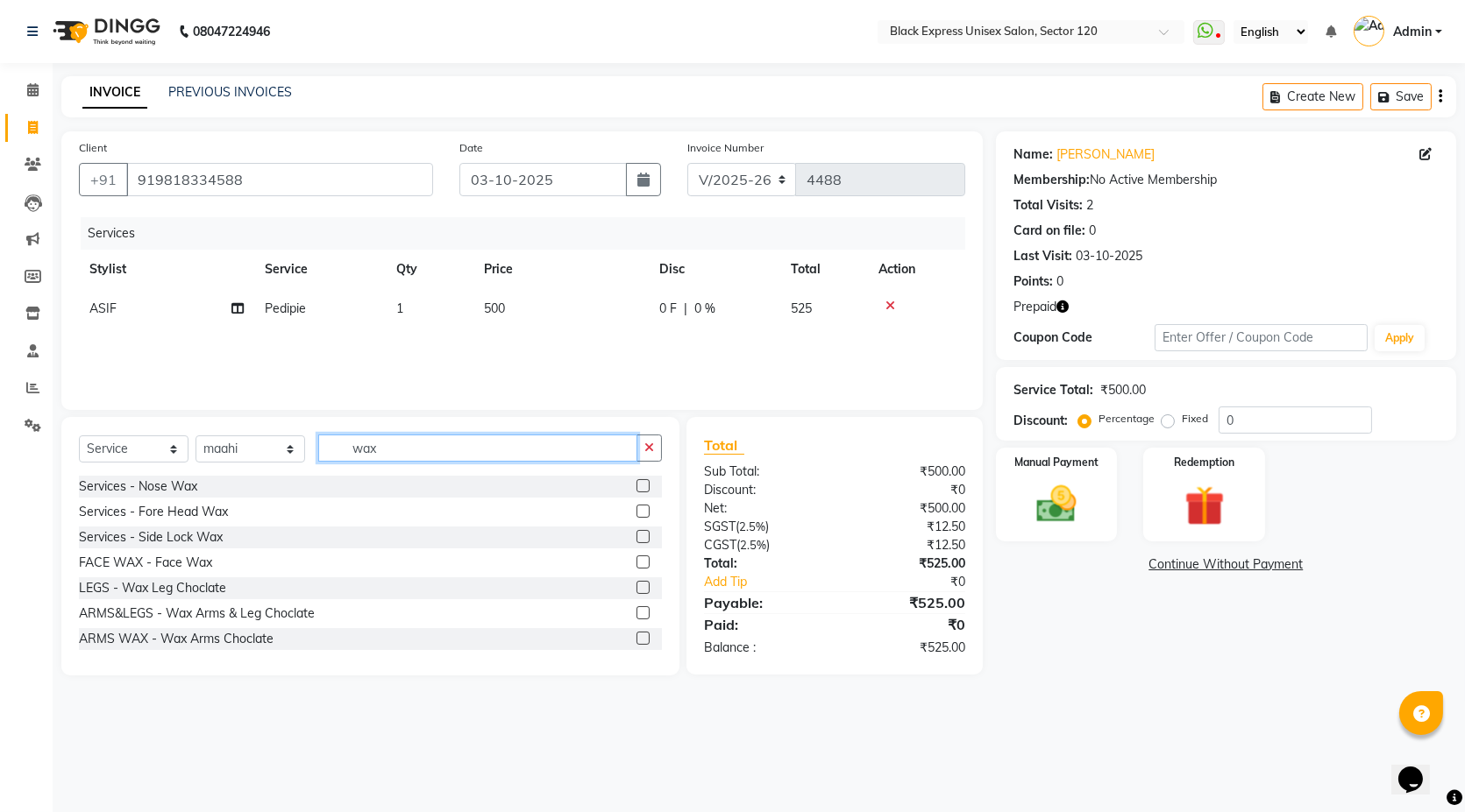
type input "wax"
click at [636, 605] on div at bounding box center [649, 614] width 25 height 22
click at [636, 609] on label at bounding box center [643, 614] width 14 height 14
click at [636, 609] on input "checkbox" at bounding box center [642, 614] width 12 height 12
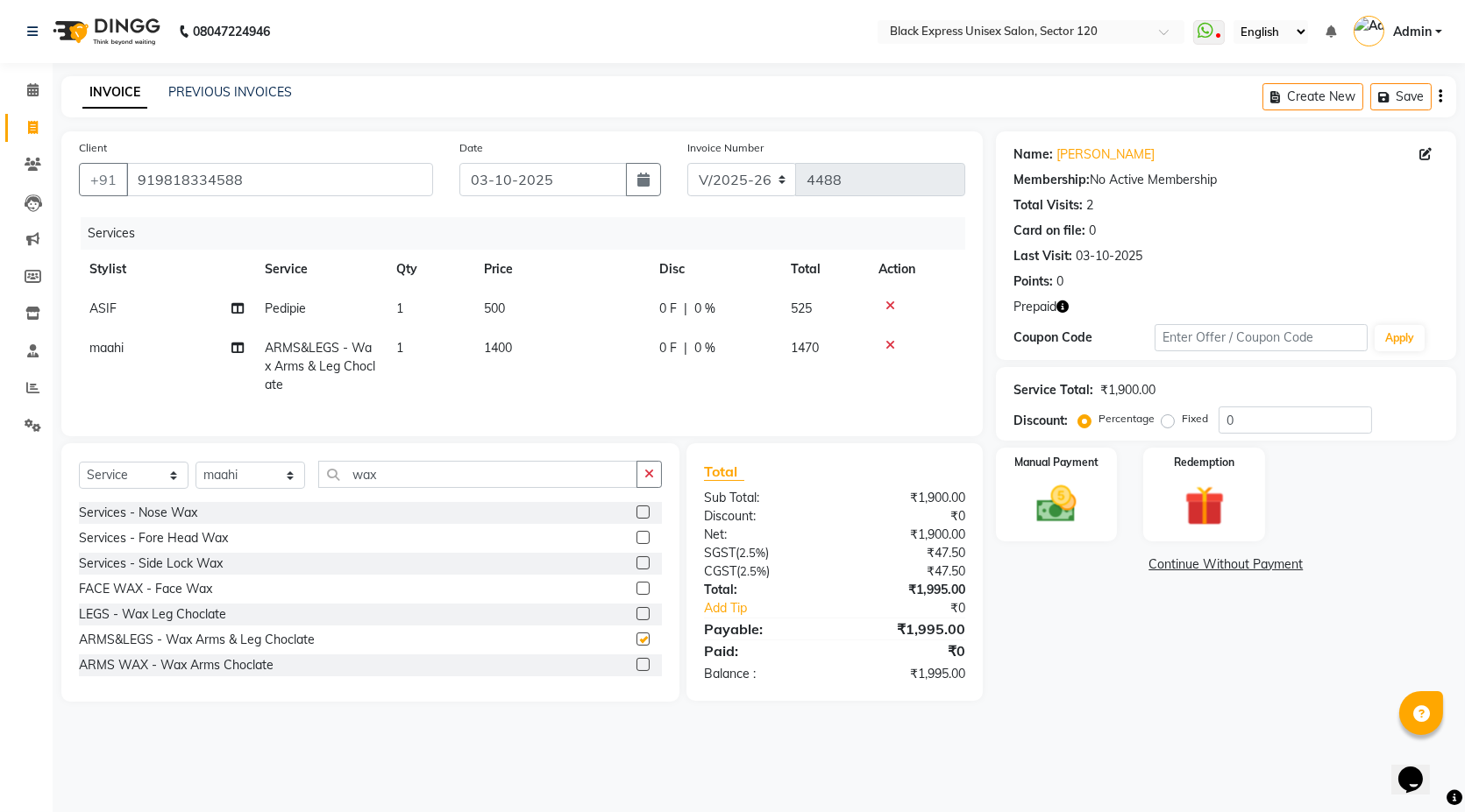
checkbox input "false"
click at [383, 488] on input "wax" at bounding box center [478, 475] width 319 height 27
type input "w"
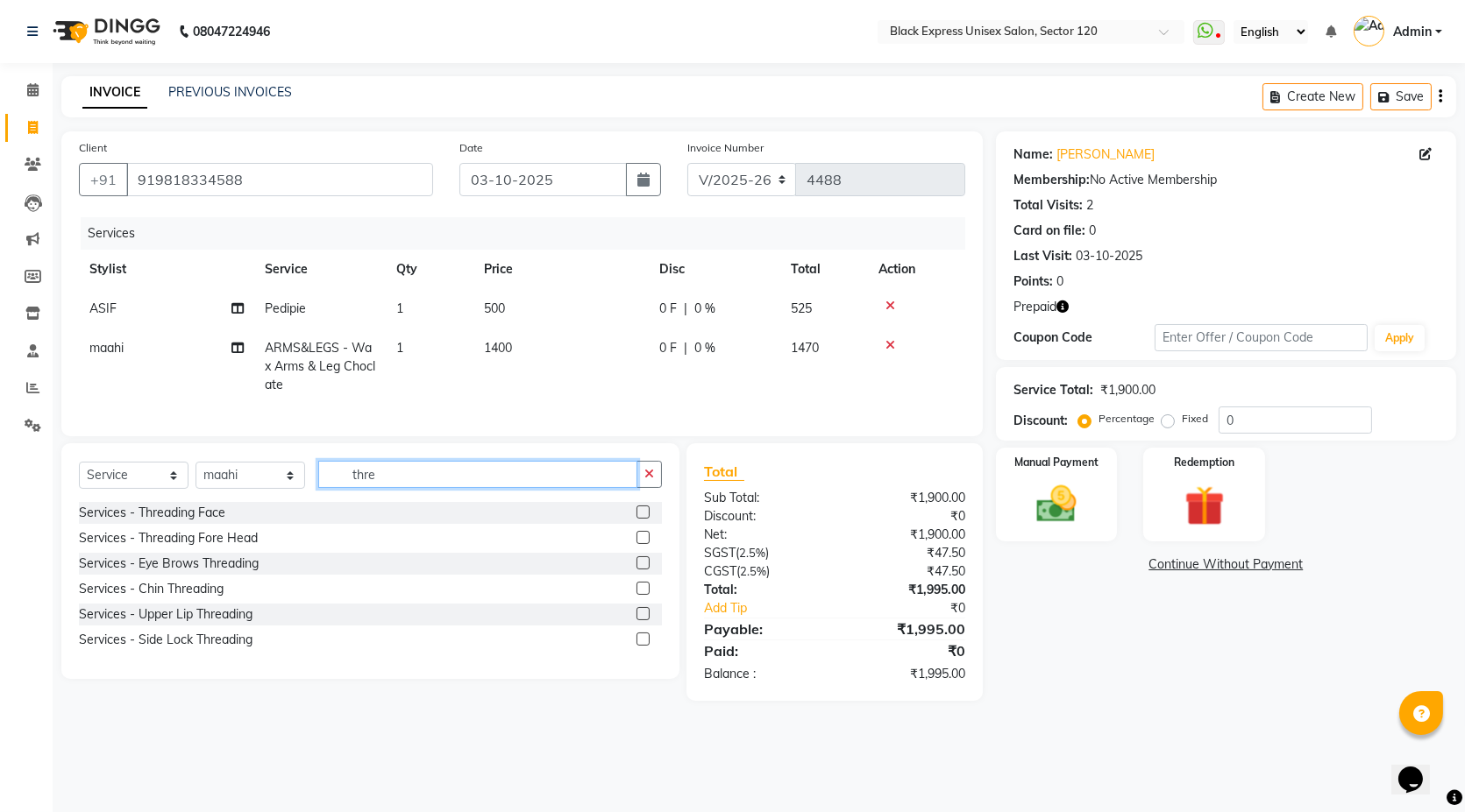
type input "thre"
click at [641, 570] on label at bounding box center [643, 563] width 14 height 14
click at [641, 570] on input "checkbox" at bounding box center [642, 564] width 12 height 12
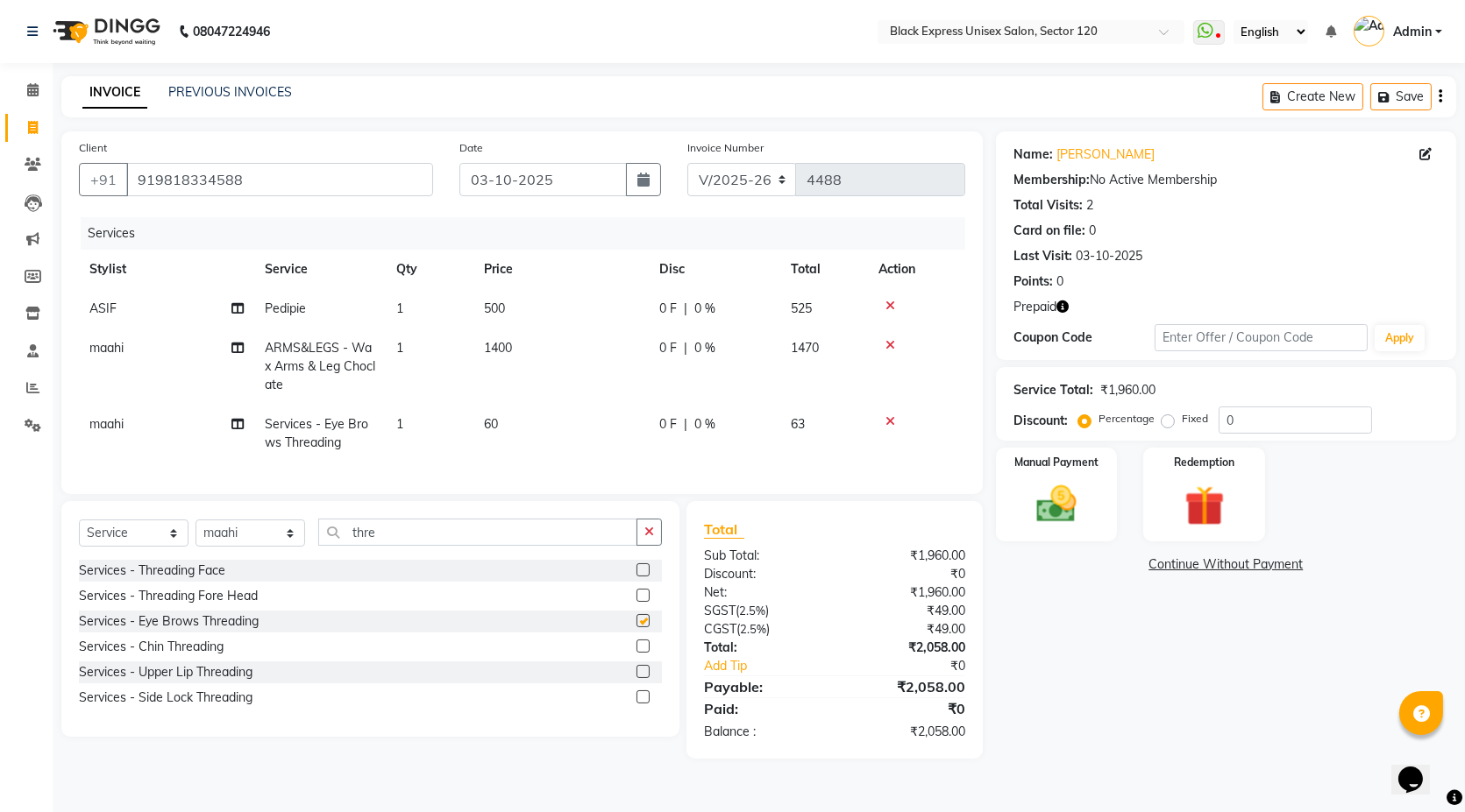
checkbox input "false"
click at [382, 546] on input "thre" at bounding box center [478, 532] width 319 height 27
type input "t"
type input "face"
click at [641, 602] on label at bounding box center [643, 595] width 14 height 14
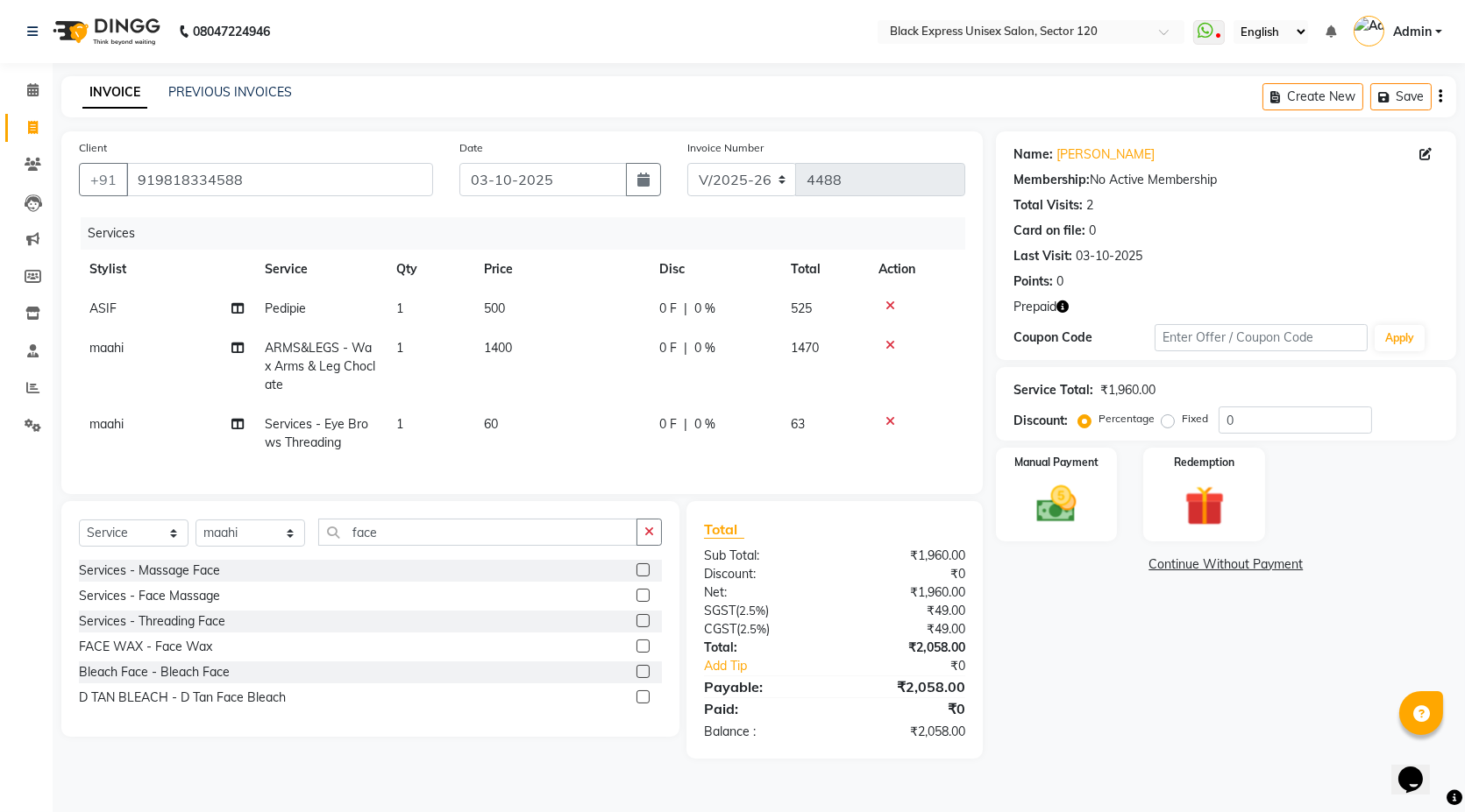
click at [641, 602] on input "checkbox" at bounding box center [642, 596] width 12 height 12
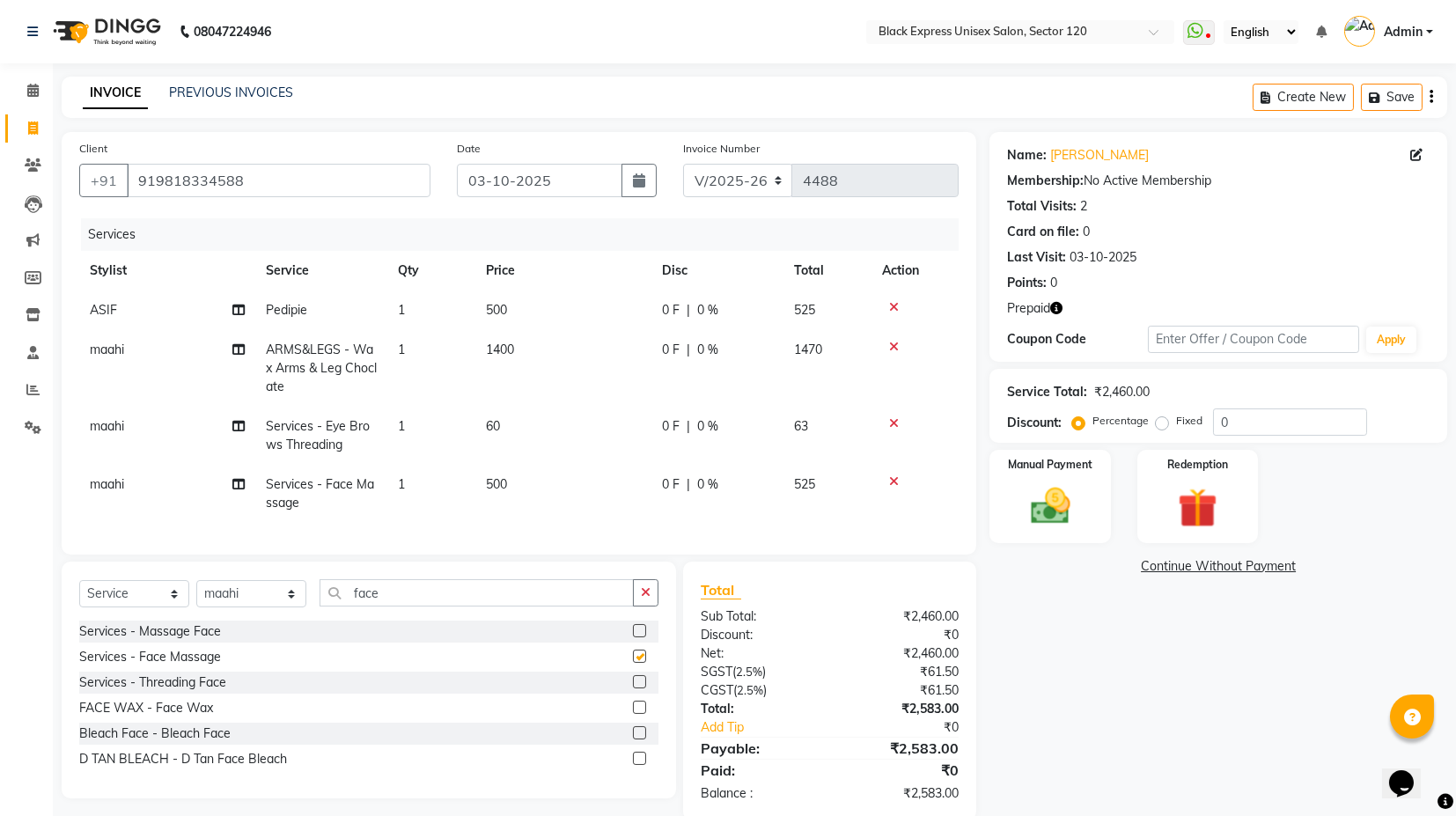
checkbox input "false"
click at [395, 607] on input "face" at bounding box center [477, 593] width 315 height 27
click at [291, 607] on select "Select Stylist ASIF DEEPA FAISAL KASIM maahi Manager RAHUL RAJVEER satya SHAFI …" at bounding box center [251, 594] width 110 height 27
select select "88661"
click at [196, 595] on select "Select Stylist ASIF DEEPA FAISAL KASIM maahi Manager RAHUL RAJVEER satya SHAFI …" at bounding box center [251, 594] width 110 height 27
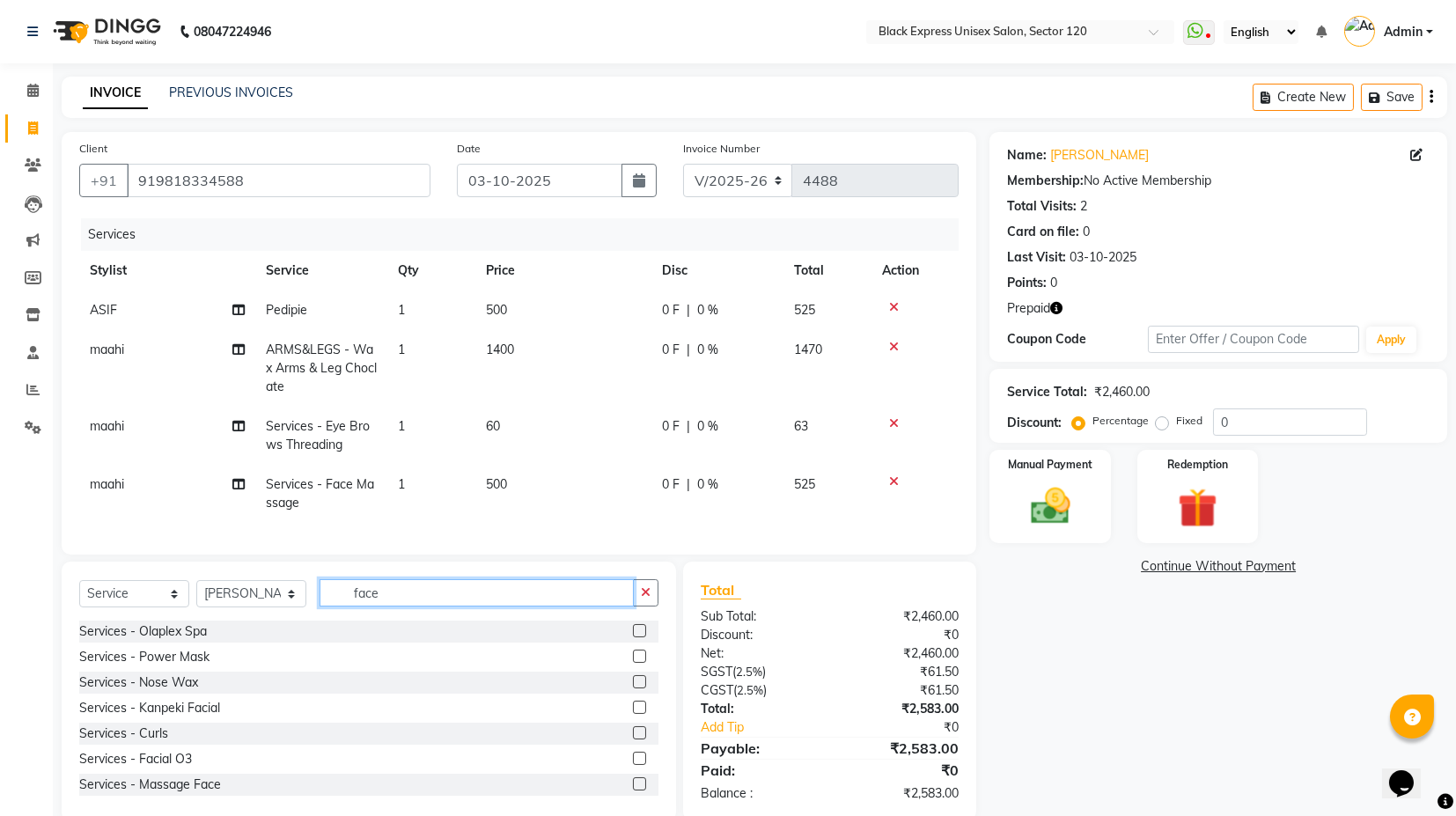
click at [386, 607] on input "face" at bounding box center [477, 593] width 315 height 27
type input "f"
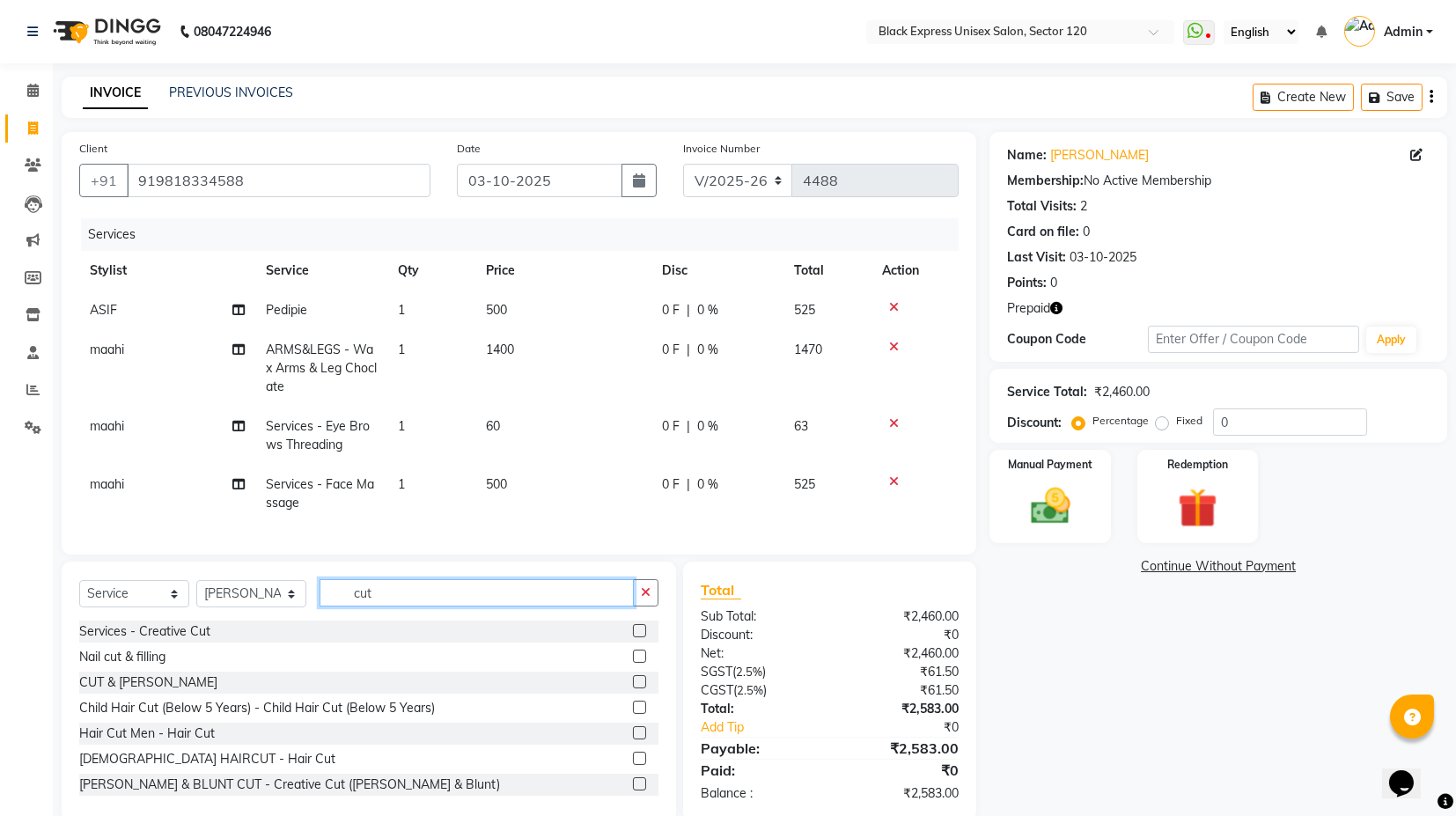
type input "cut"
click at [617, 643] on div "Services - Creative Cut" at bounding box center [368, 631] width 579 height 22
click at [633, 637] on label at bounding box center [640, 631] width 14 height 14
click at [633, 637] on input "checkbox" at bounding box center [639, 632] width 12 height 12
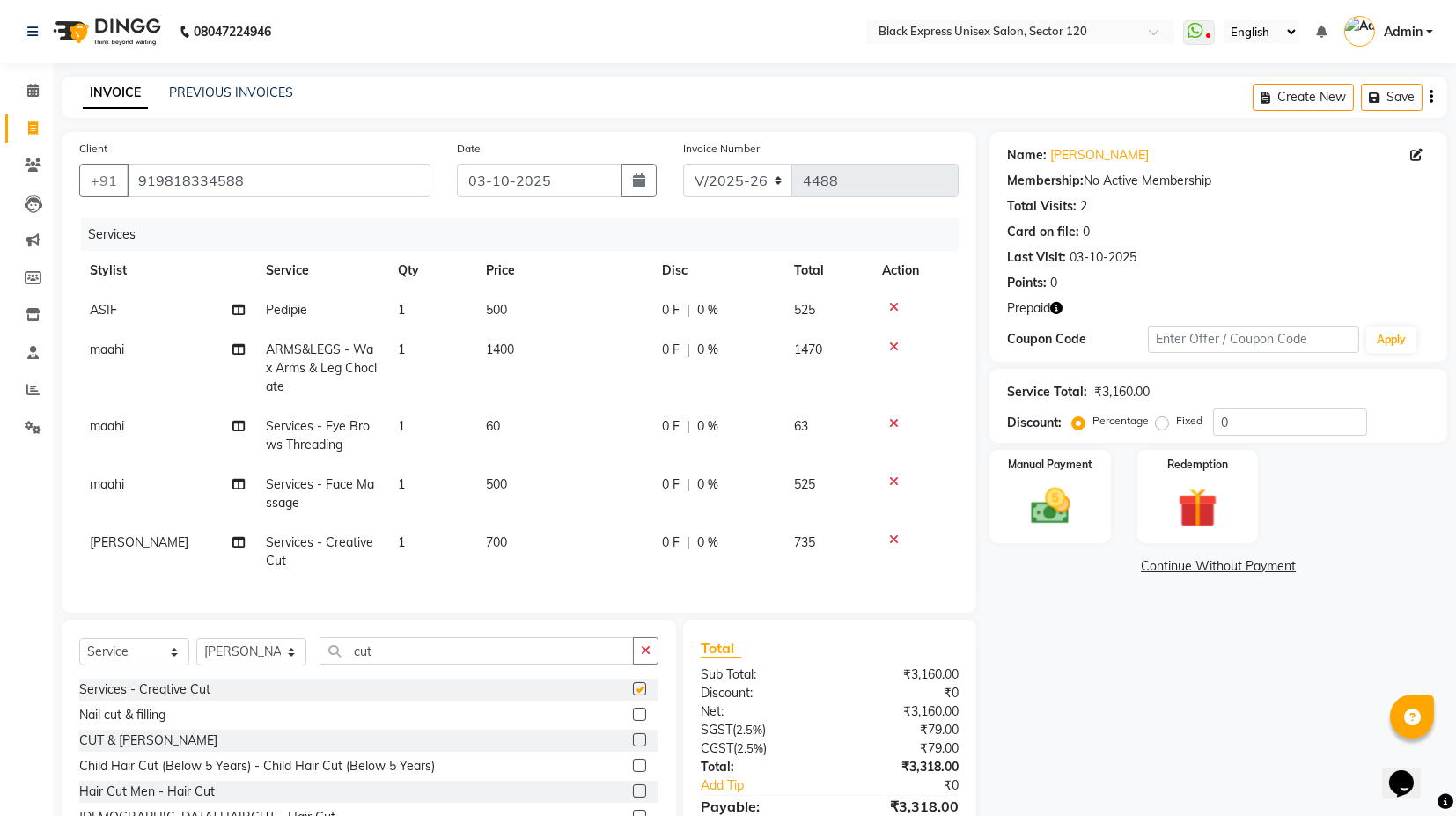
checkbox input "false"
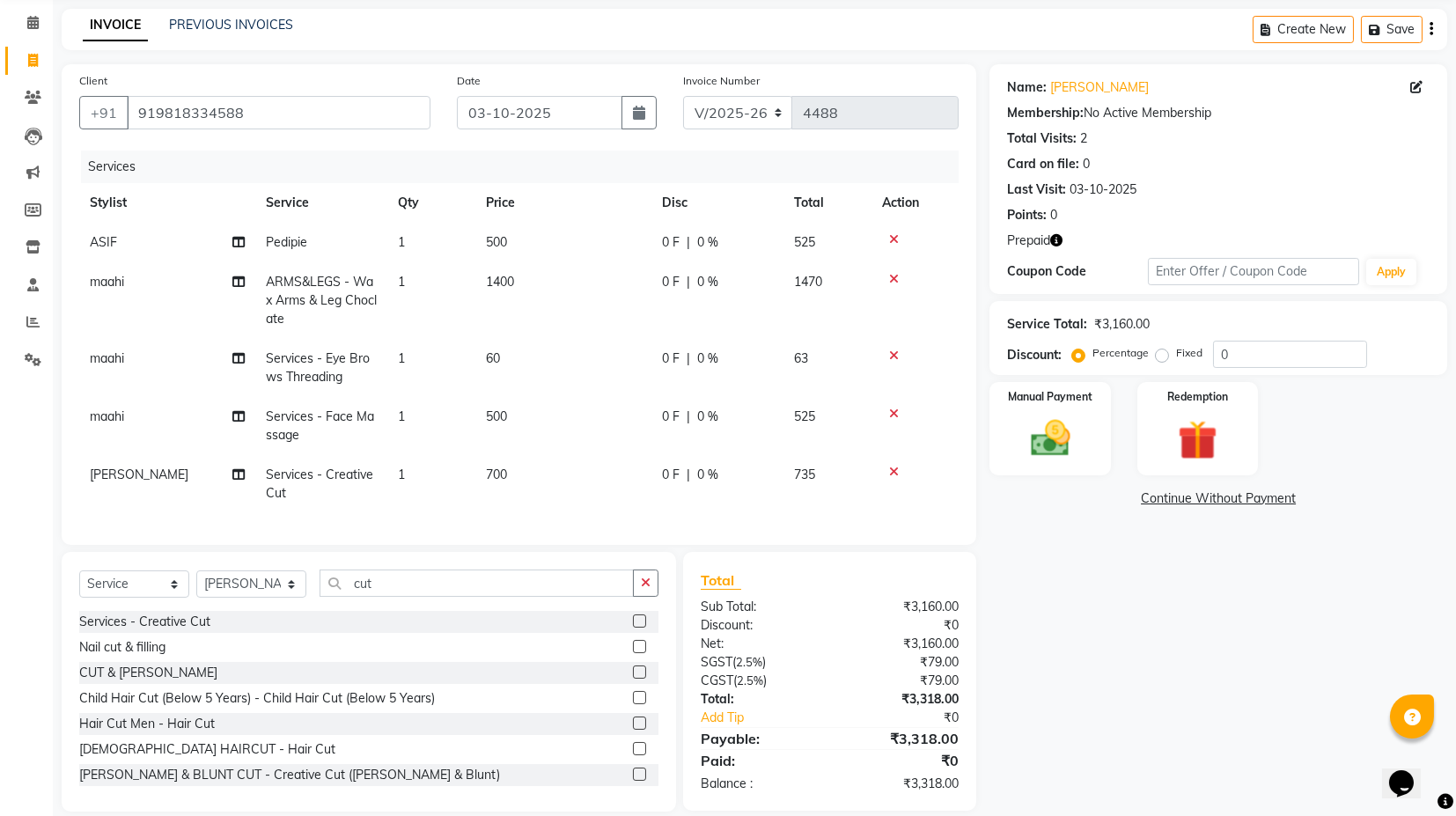
scroll to position [105, 0]
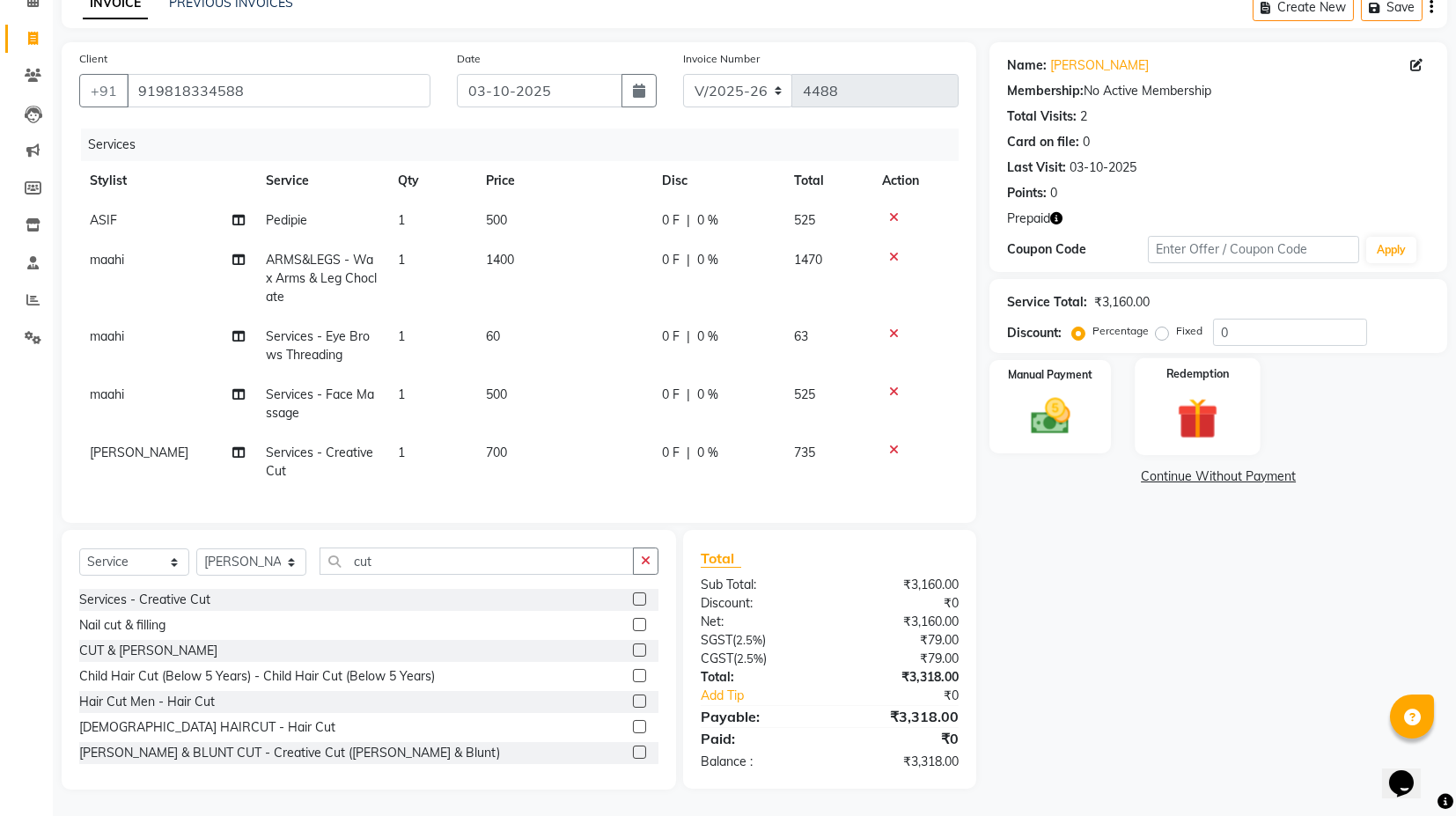
click at [1194, 393] on img at bounding box center [1197, 418] width 66 height 51
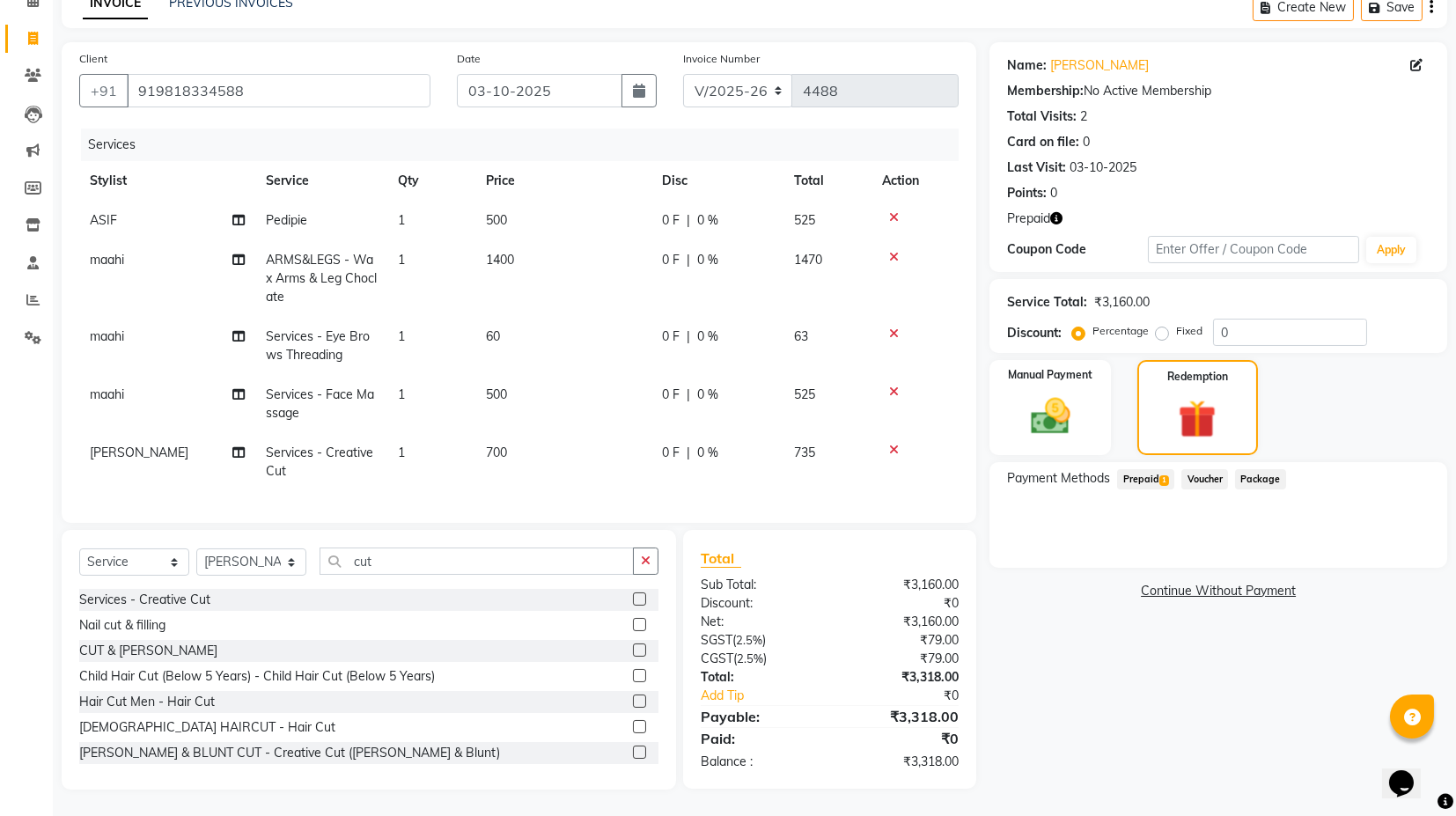
click at [1142, 469] on span "Prepaid 1" at bounding box center [1145, 479] width 58 height 21
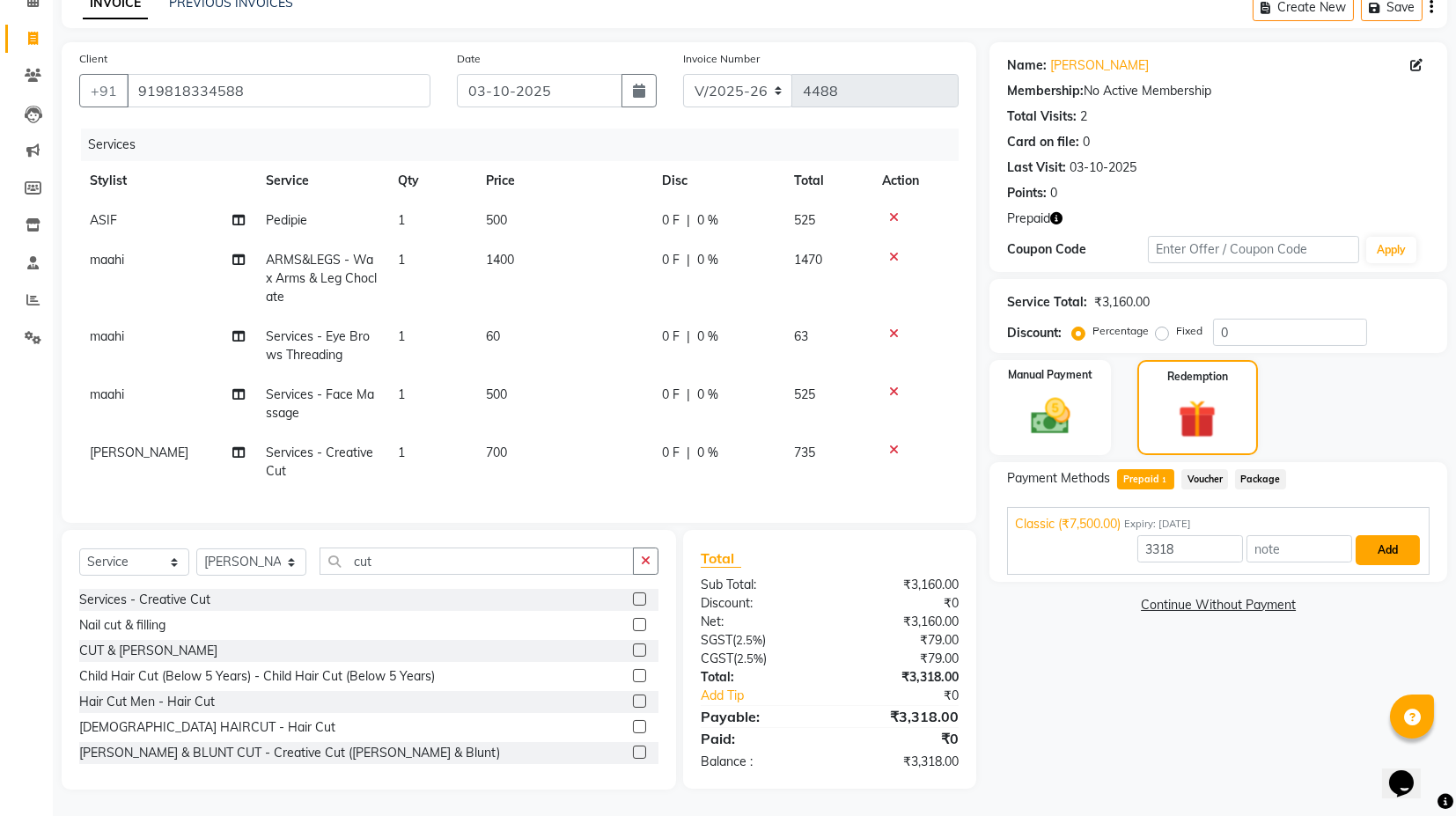
click at [1389, 536] on button "Add" at bounding box center [1389, 550] width 64 height 30
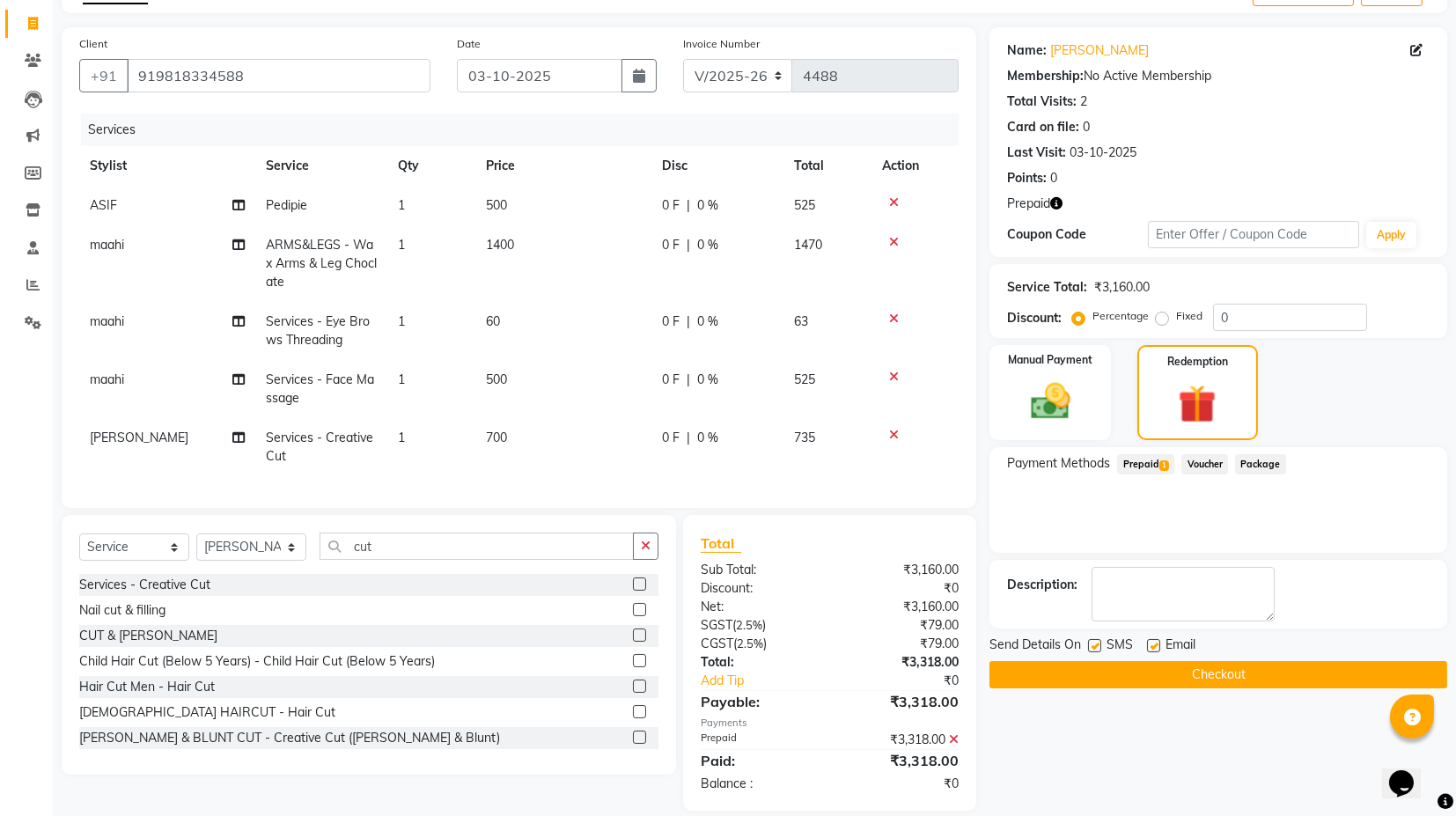
click at [1153, 645] on label at bounding box center [1154, 646] width 14 height 14
click at [1153, 645] on input "checkbox" at bounding box center [1153, 647] width 12 height 12
checkbox input "false"
click at [1195, 666] on button "Checkout" at bounding box center [1219, 675] width 458 height 27
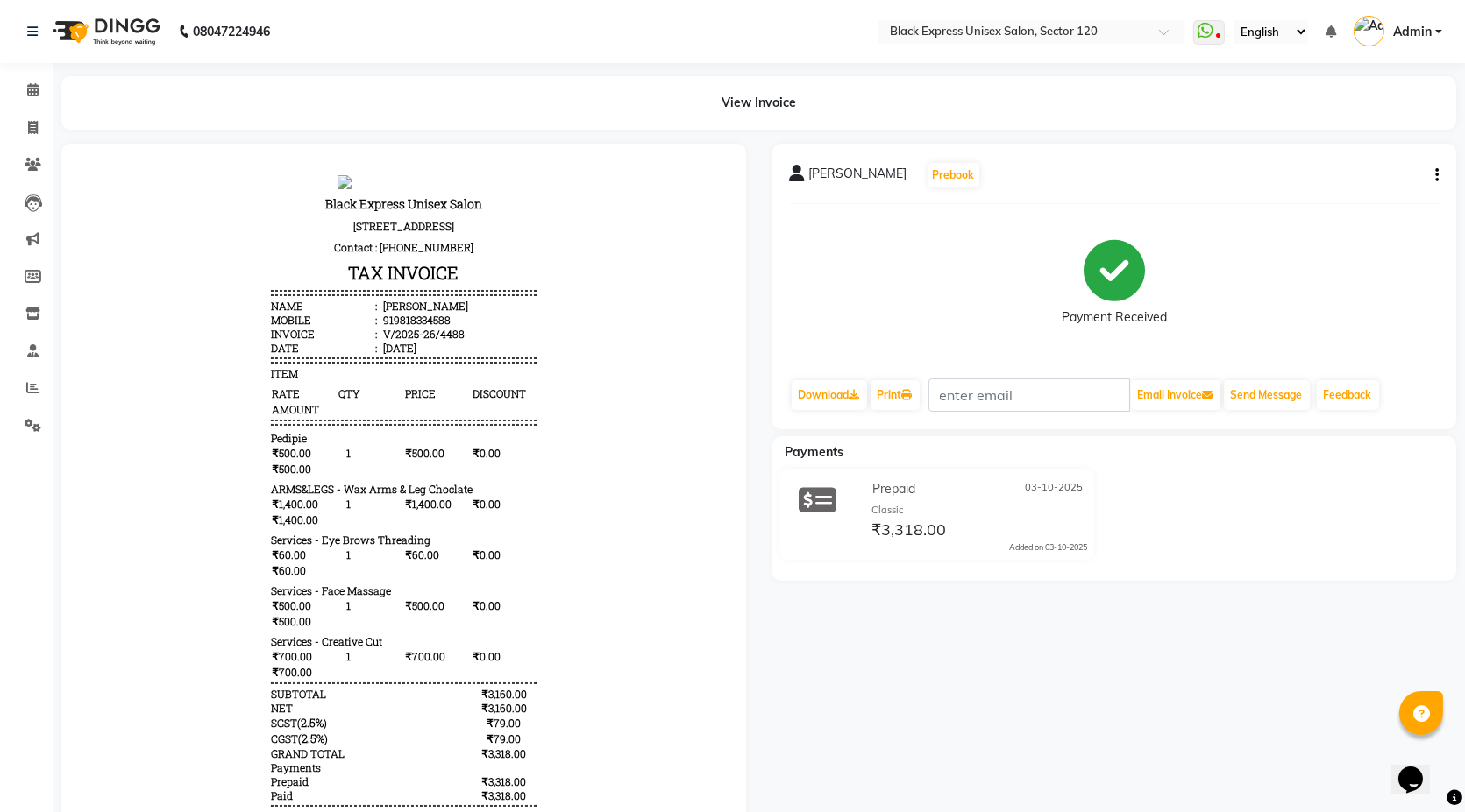
select select "7082"
select select "service"
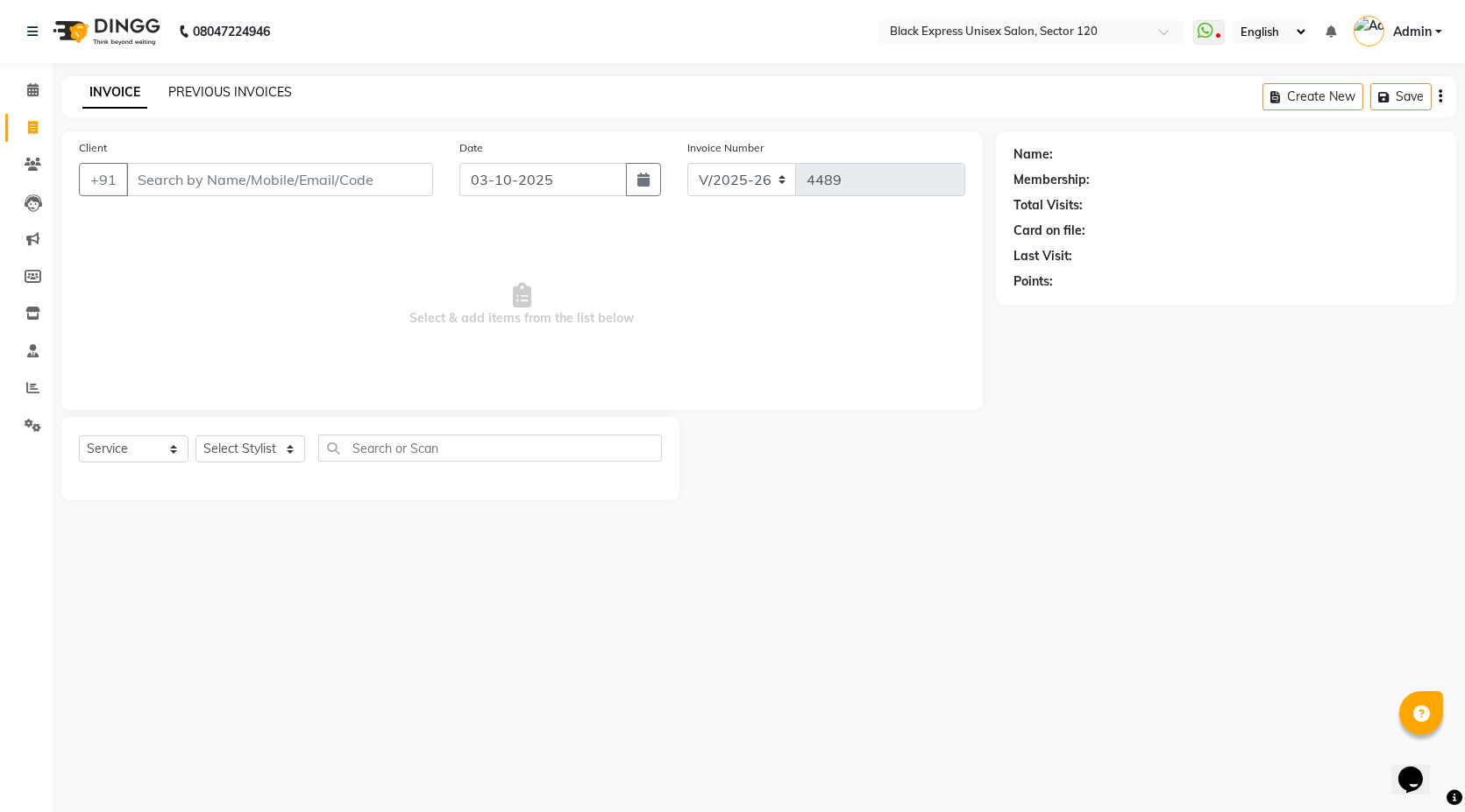
click at [232, 91] on link "PREVIOUS INVOICES" at bounding box center [230, 91] width 124 height 16
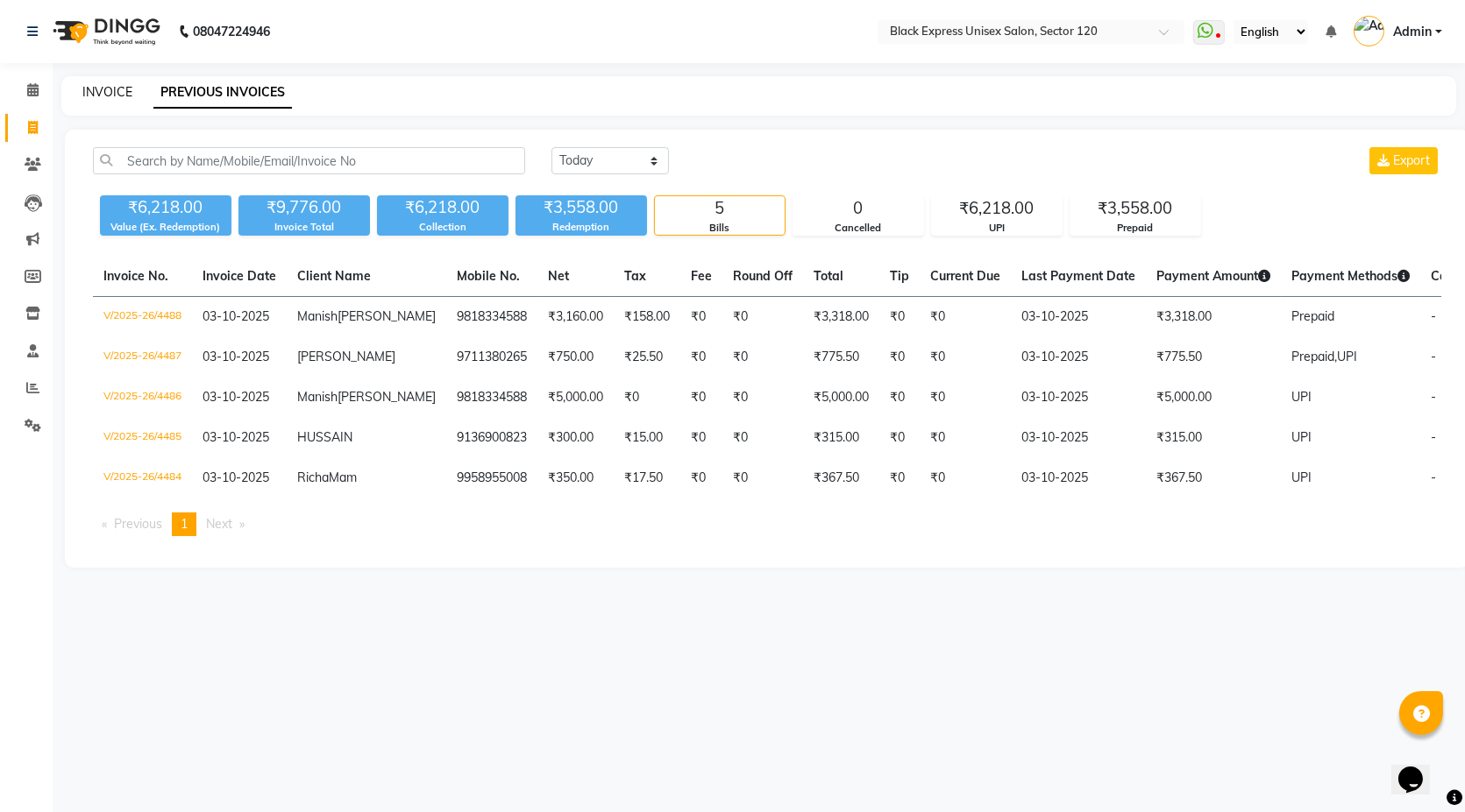
click at [102, 91] on link "INVOICE" at bounding box center [107, 91] width 50 height 16
select select "service"
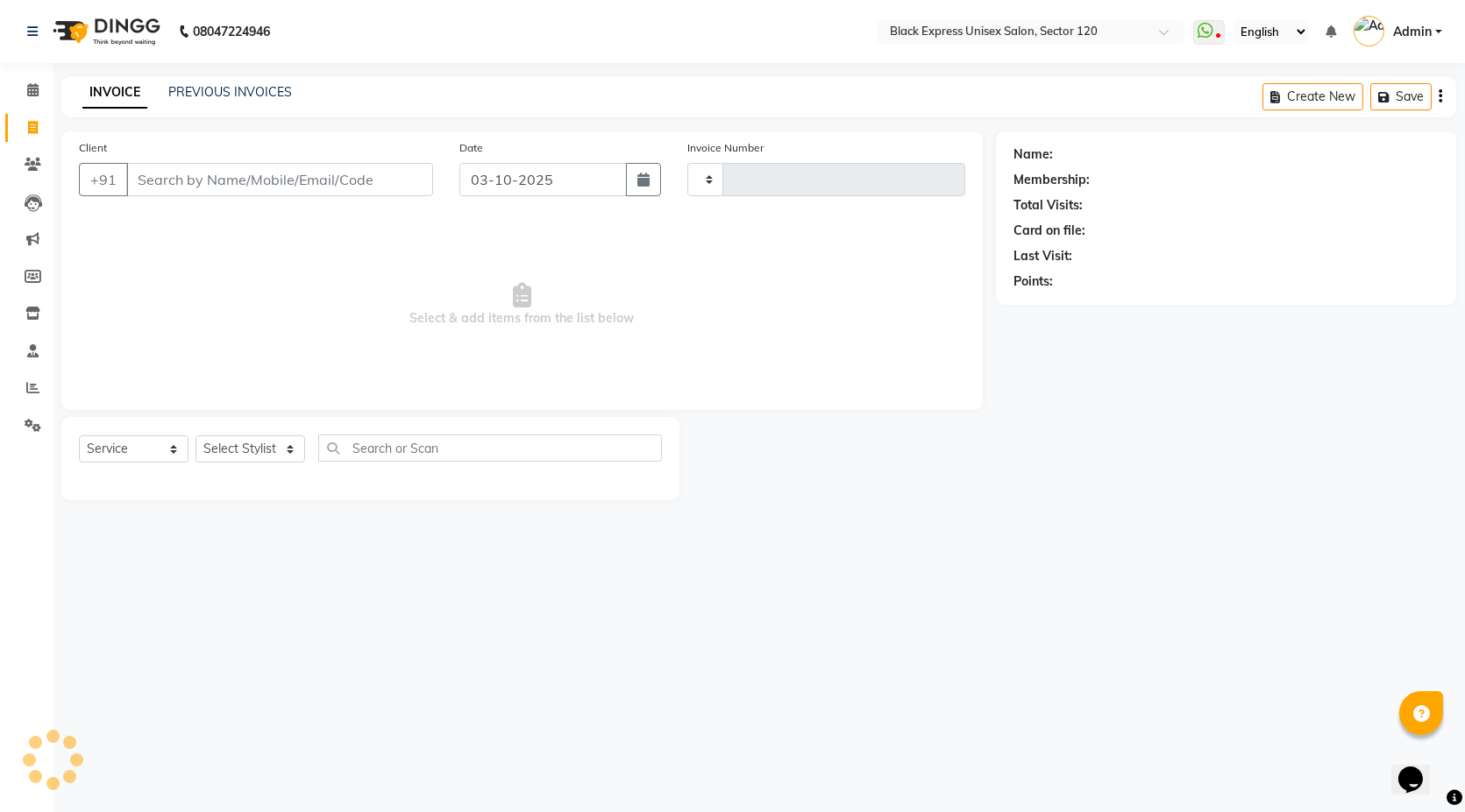
type input "4489"
select select "7082"
click at [234, 189] on input "Client" at bounding box center [279, 180] width 306 height 33
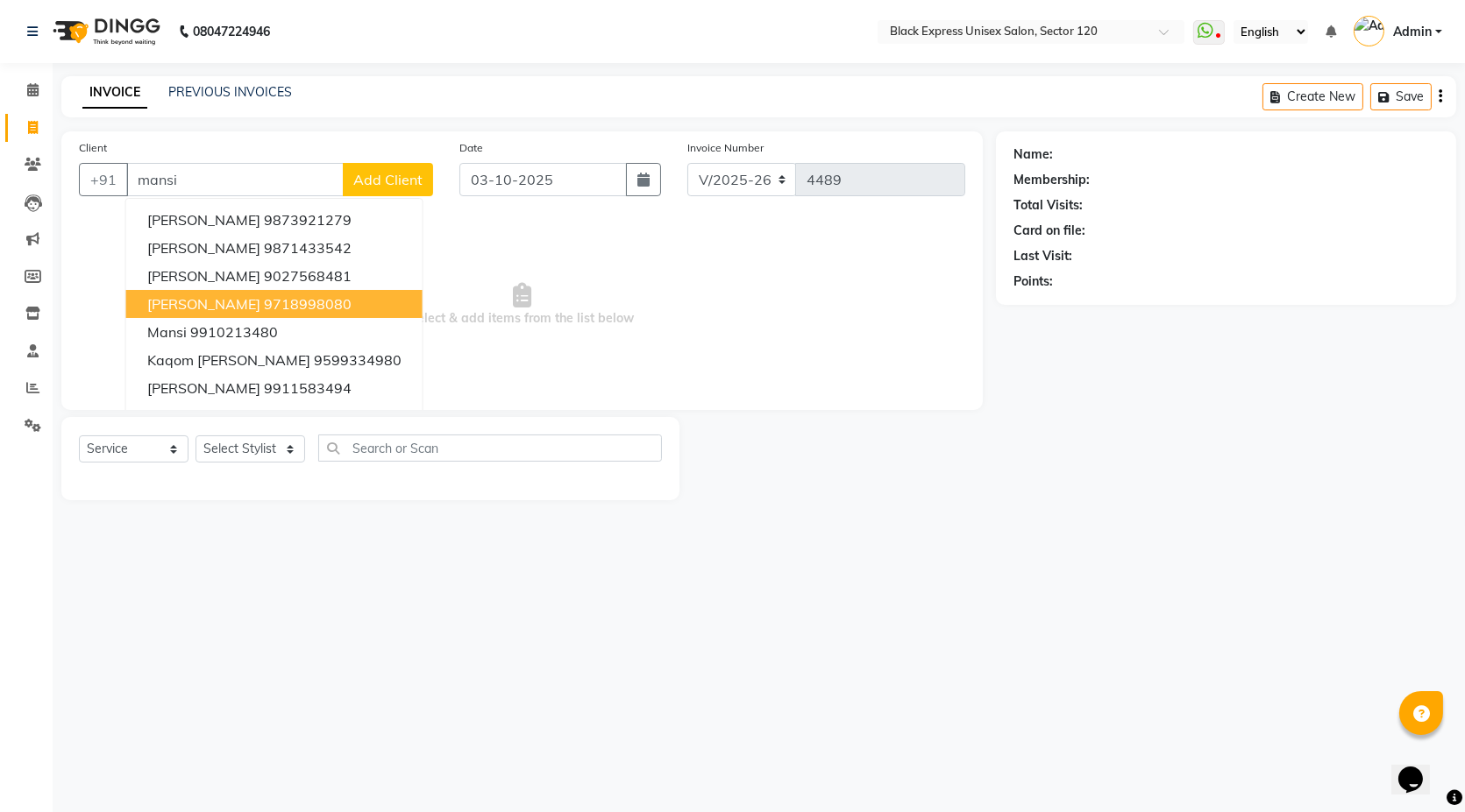
click at [268, 297] on ngb-highlight "9718998080" at bounding box center [307, 304] width 88 height 18
type input "9718998080"
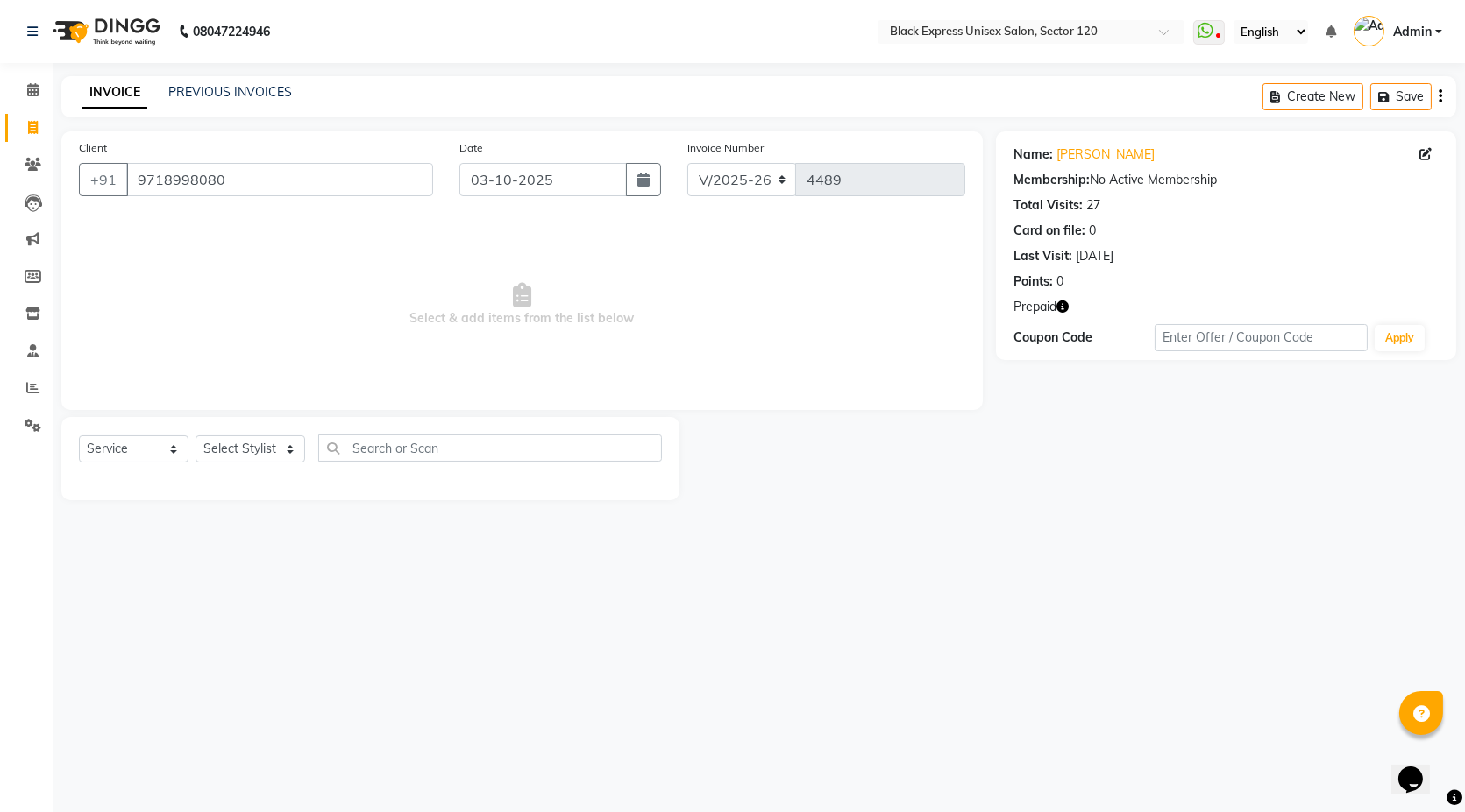
click at [1065, 307] on icon "button" at bounding box center [1062, 306] width 13 height 13
click at [546, 371] on span "Select & add items from the list below" at bounding box center [521, 304] width 886 height 175
click at [1065, 306] on icon "button" at bounding box center [1062, 306] width 13 height 13
click at [1064, 307] on icon "button" at bounding box center [1062, 306] width 13 height 13
click at [293, 451] on select "Select Stylist ASIF DEEPA FAISAL KASIM maahi Manager RAHUL RAJVEER satya SHAFI …" at bounding box center [250, 449] width 110 height 27
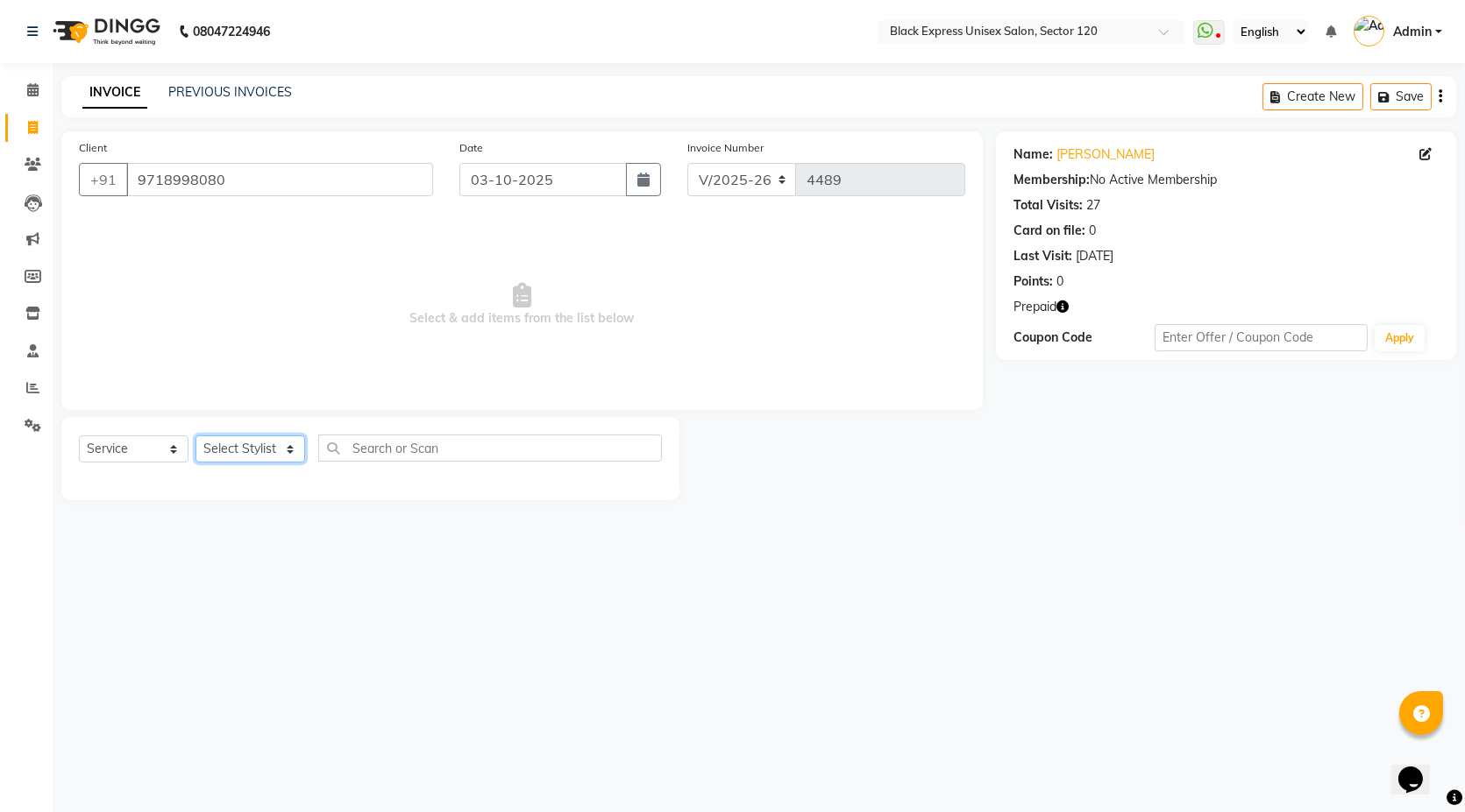
select select "58974"
click at [196, 436] on select "Select Stylist ASIF DEEPA FAISAL KASIM maahi Manager RAHUL RAJVEER satya SHAFI …" at bounding box center [250, 449] width 110 height 27
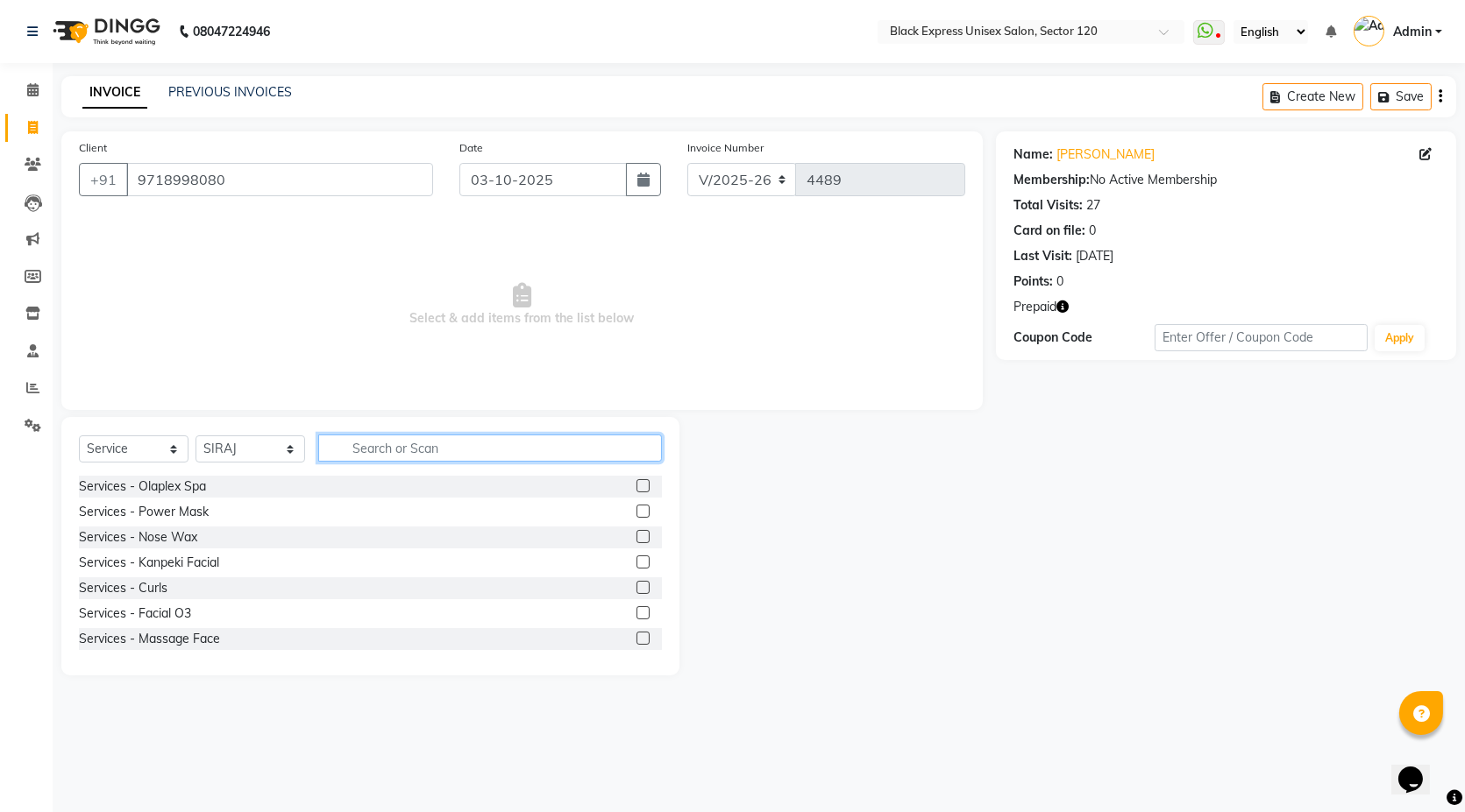
click at [406, 435] on input "text" at bounding box center [489, 448] width 343 height 27
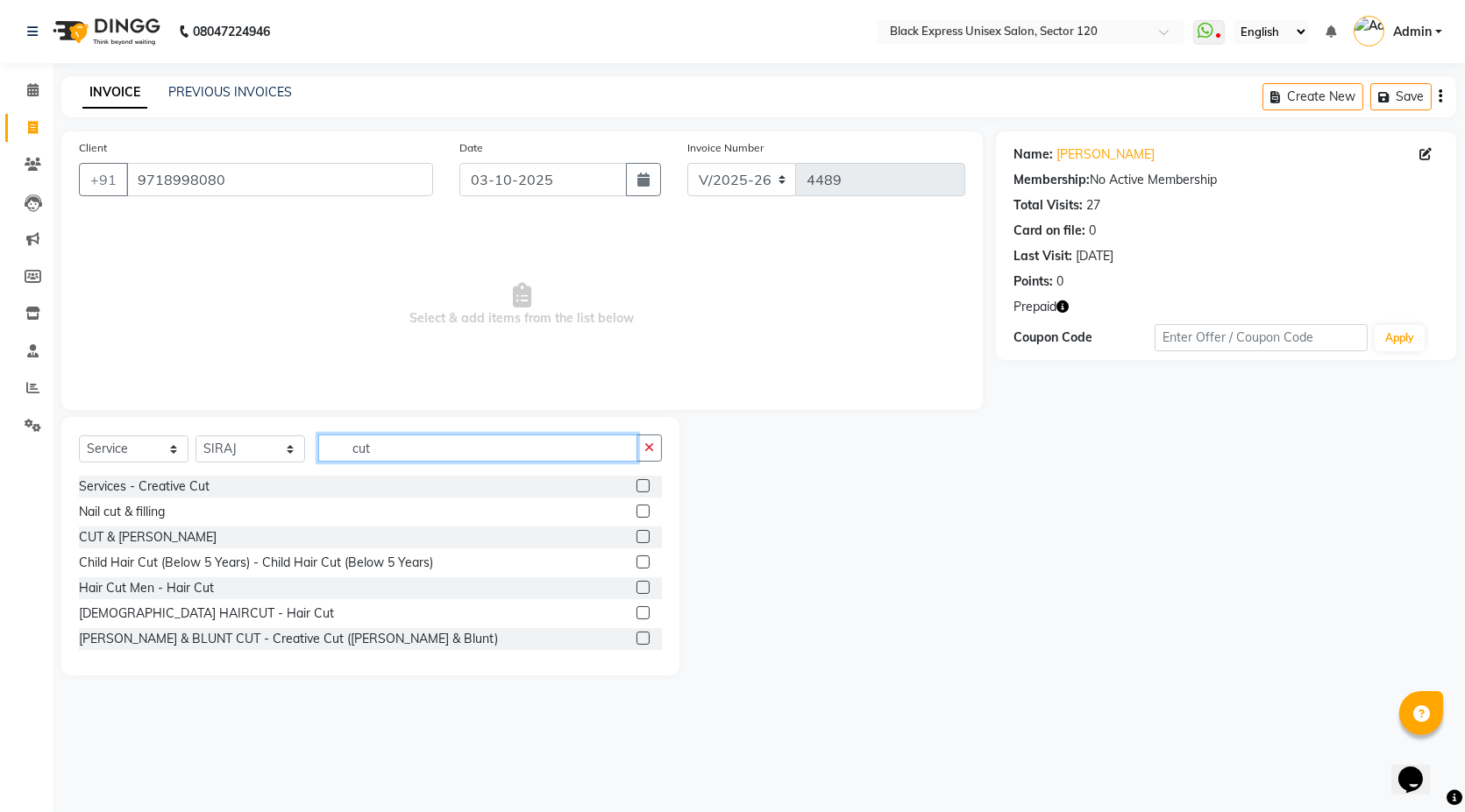
type input "cut"
click at [636, 534] on label at bounding box center [643, 537] width 14 height 14
click at [636, 534] on input "checkbox" at bounding box center [642, 538] width 12 height 12
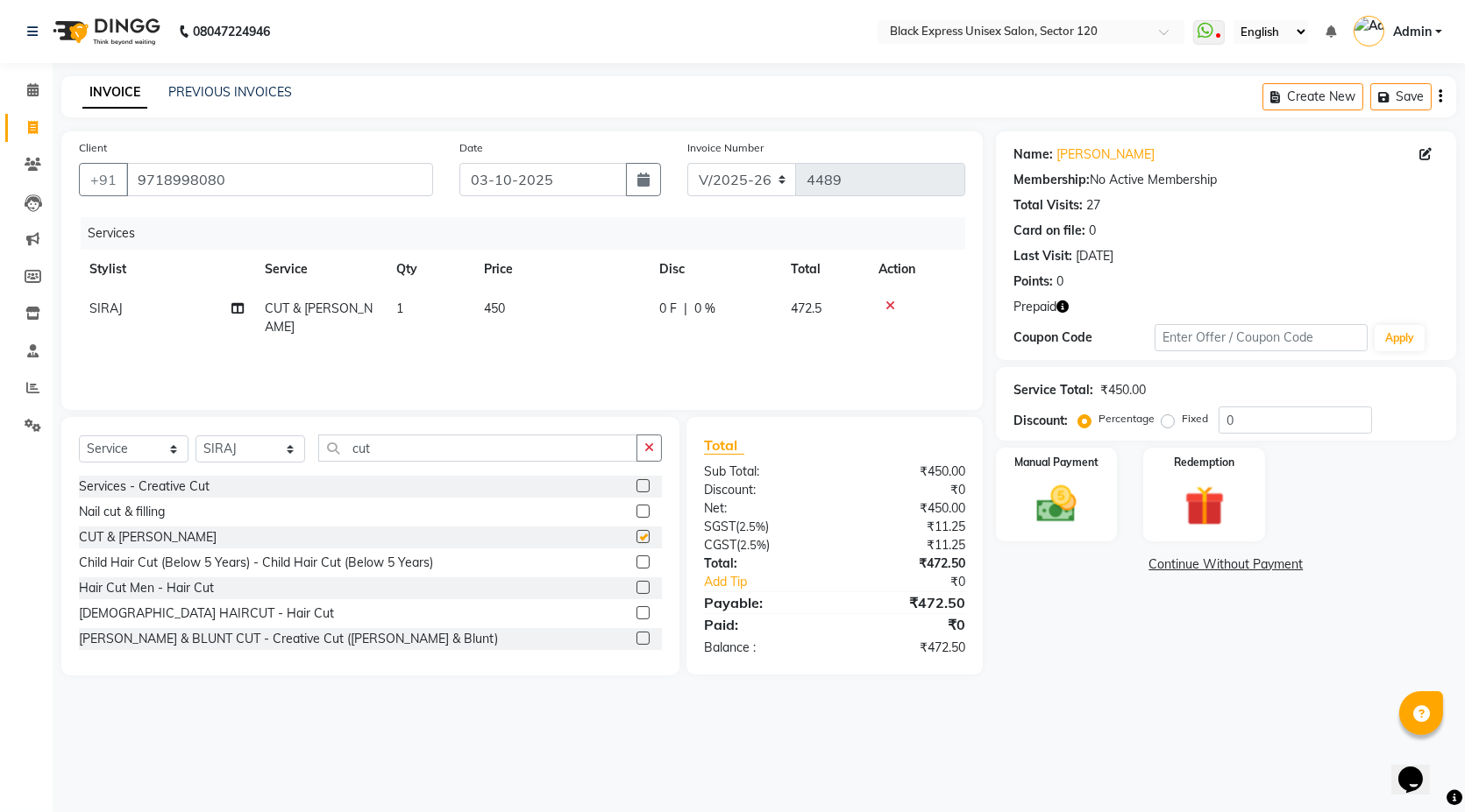
checkbox input "false"
drag, startPoint x: 293, startPoint y: 449, endPoint x: 290, endPoint y: 459, distance: 10.4
click at [293, 449] on select "Select Stylist ASIF DEEPA FAISAL KASIM maahi Manager RAHUL RAJVEER satya SHAFI …" at bounding box center [250, 449] width 110 height 27
select select "87608"
click at [196, 436] on select "Select Stylist ASIF DEEPA FAISAL KASIM maahi Manager RAHUL RAJVEER satya SHAFI …" at bounding box center [250, 449] width 110 height 27
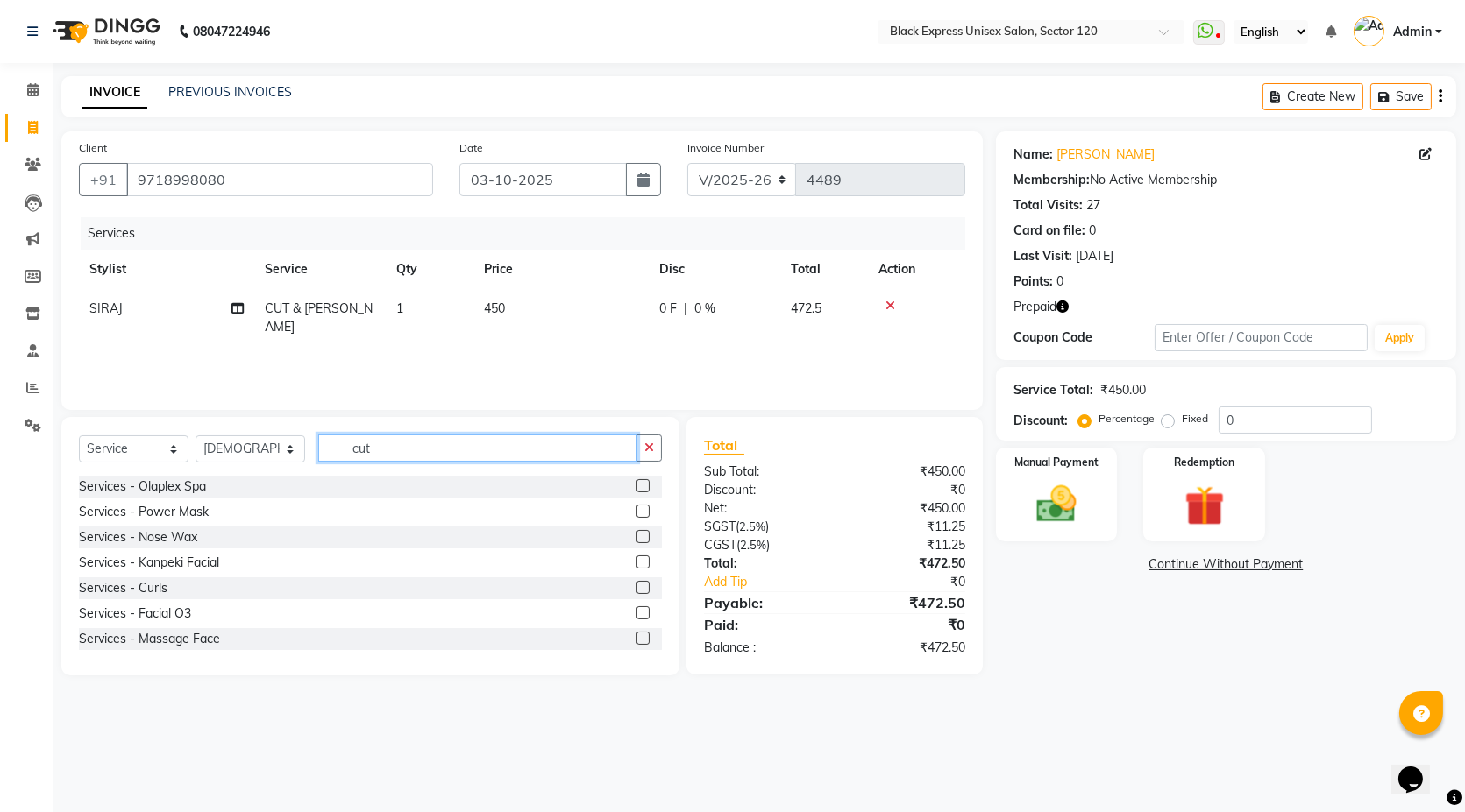
click at [387, 458] on input "cut" at bounding box center [478, 448] width 319 height 27
type input "c"
type input "cut"
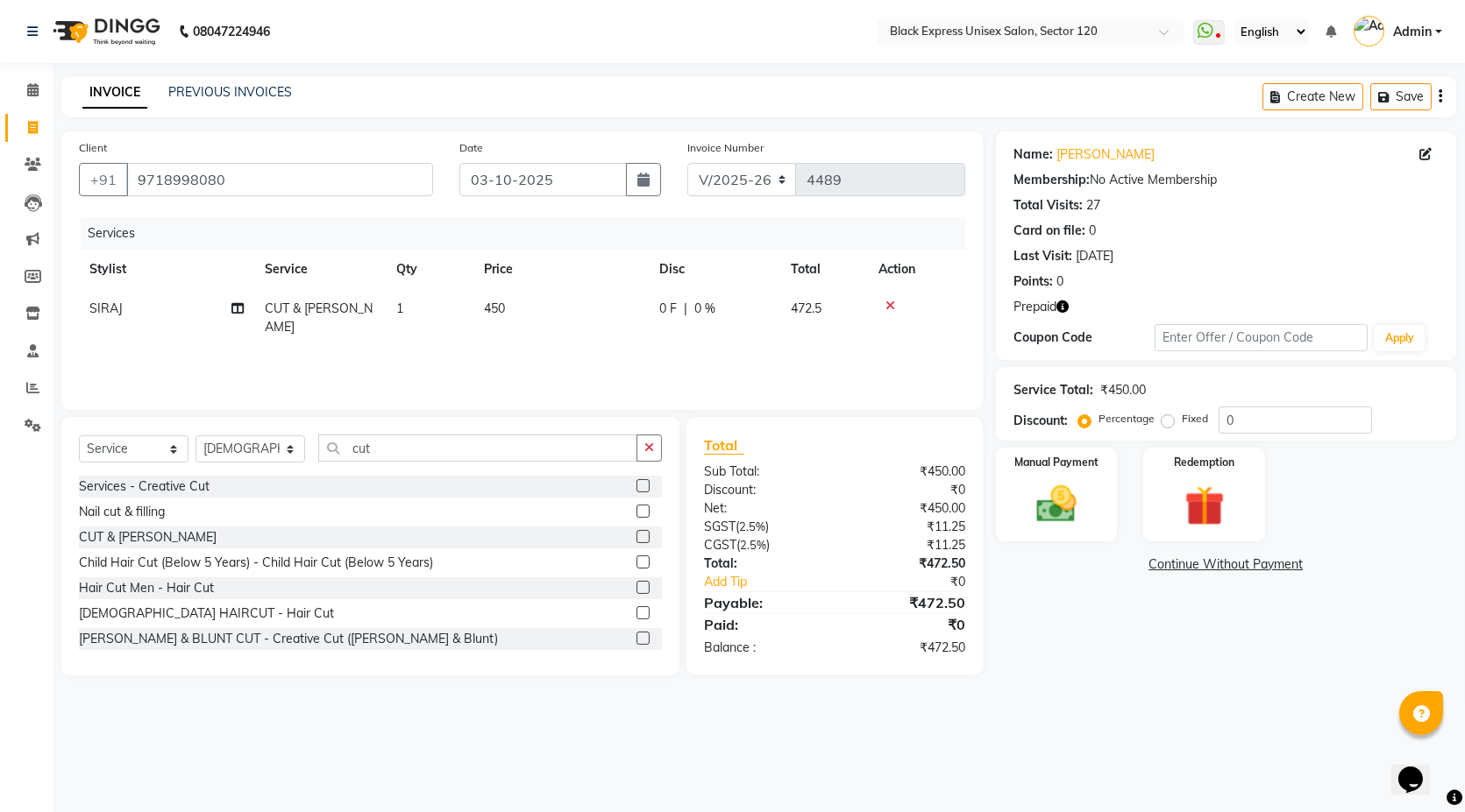
click at [636, 587] on label at bounding box center [643, 587] width 14 height 14
click at [636, 587] on input "checkbox" at bounding box center [642, 588] width 12 height 12
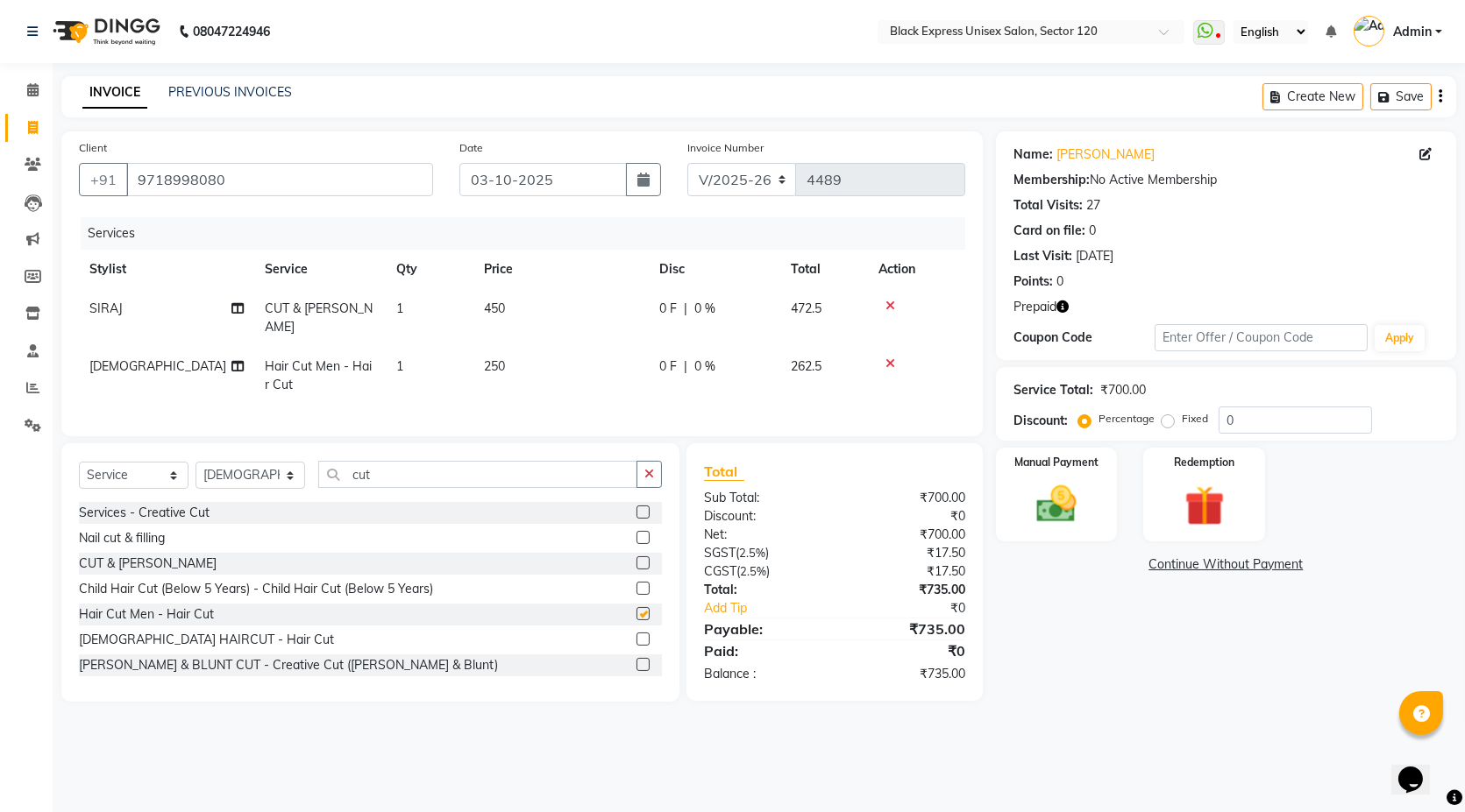
checkbox input "false"
click at [496, 359] on span "250" at bounding box center [494, 367] width 21 height 16
select select "87608"
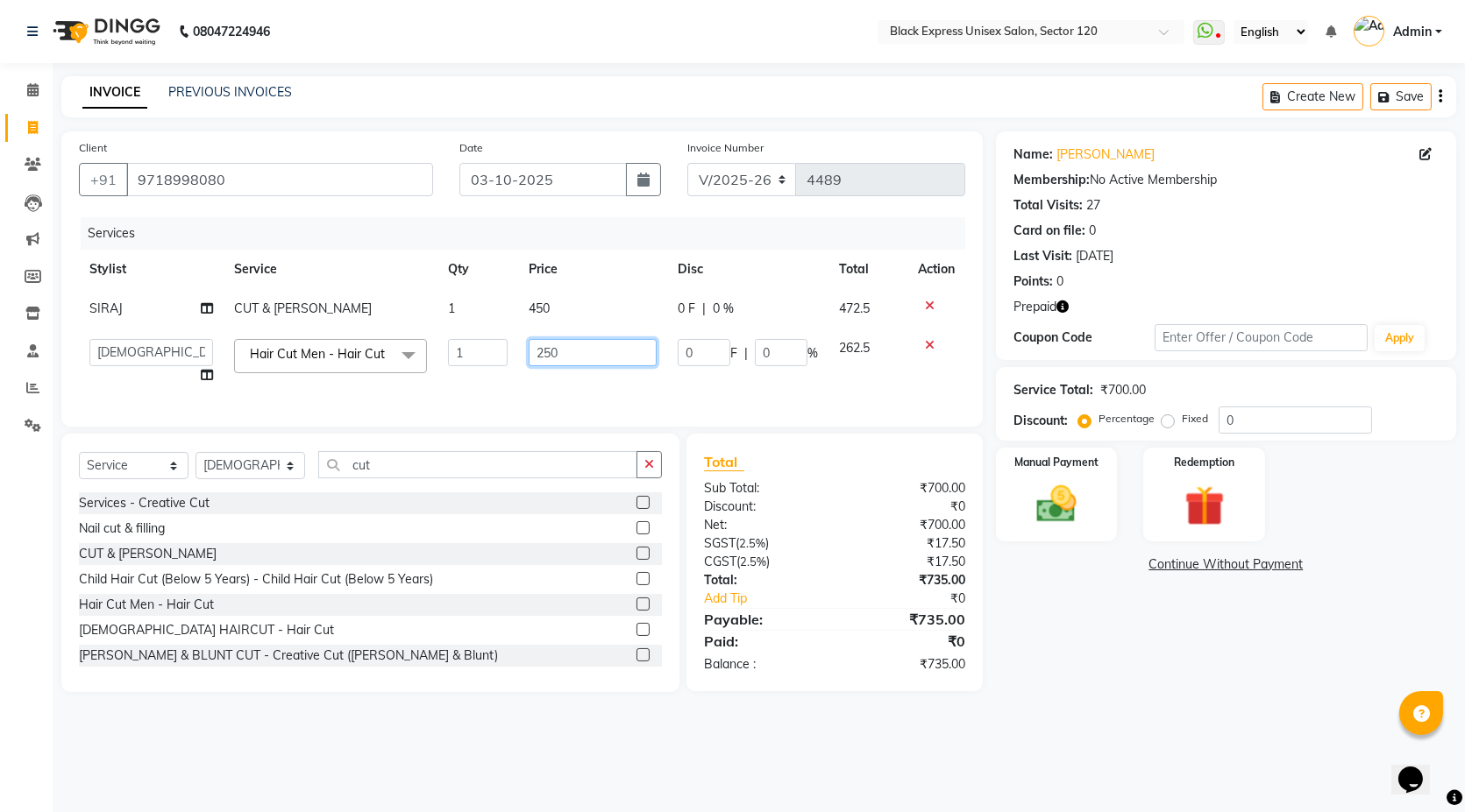
drag, startPoint x: 550, startPoint y: 351, endPoint x: 624, endPoint y: 364, distance: 75.1
click at [551, 351] on input "250" at bounding box center [592, 353] width 128 height 27
type input "300"
click at [547, 315] on td "450" at bounding box center [592, 308] width 149 height 40
select select "58974"
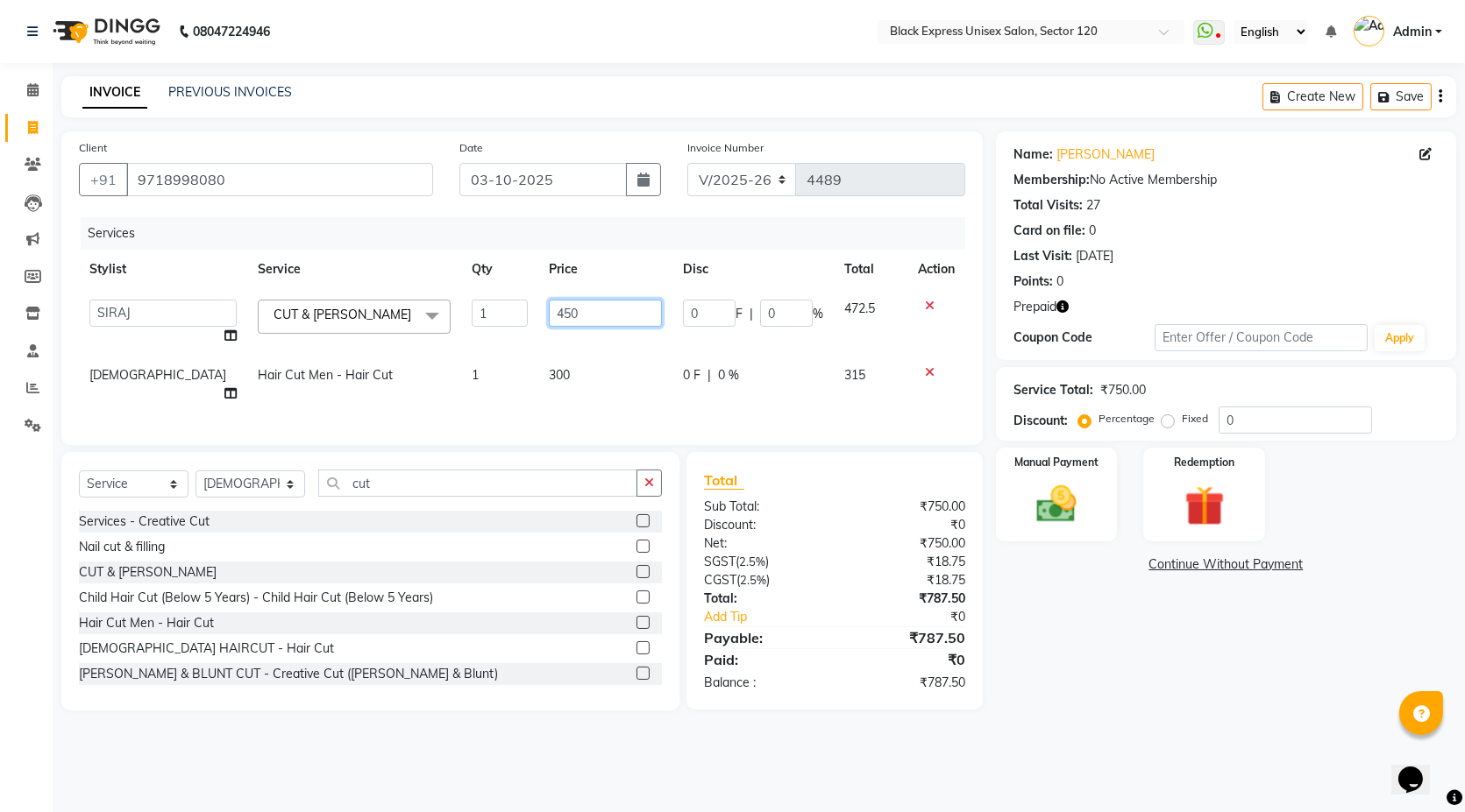
click at [552, 314] on input "450" at bounding box center [605, 313] width 114 height 27
click at [610, 401] on div "Services Stylist Service Qty Price Disc Total Action ASIF DEEPA FAISAL KASIM ma…" at bounding box center [521, 322] width 886 height 210
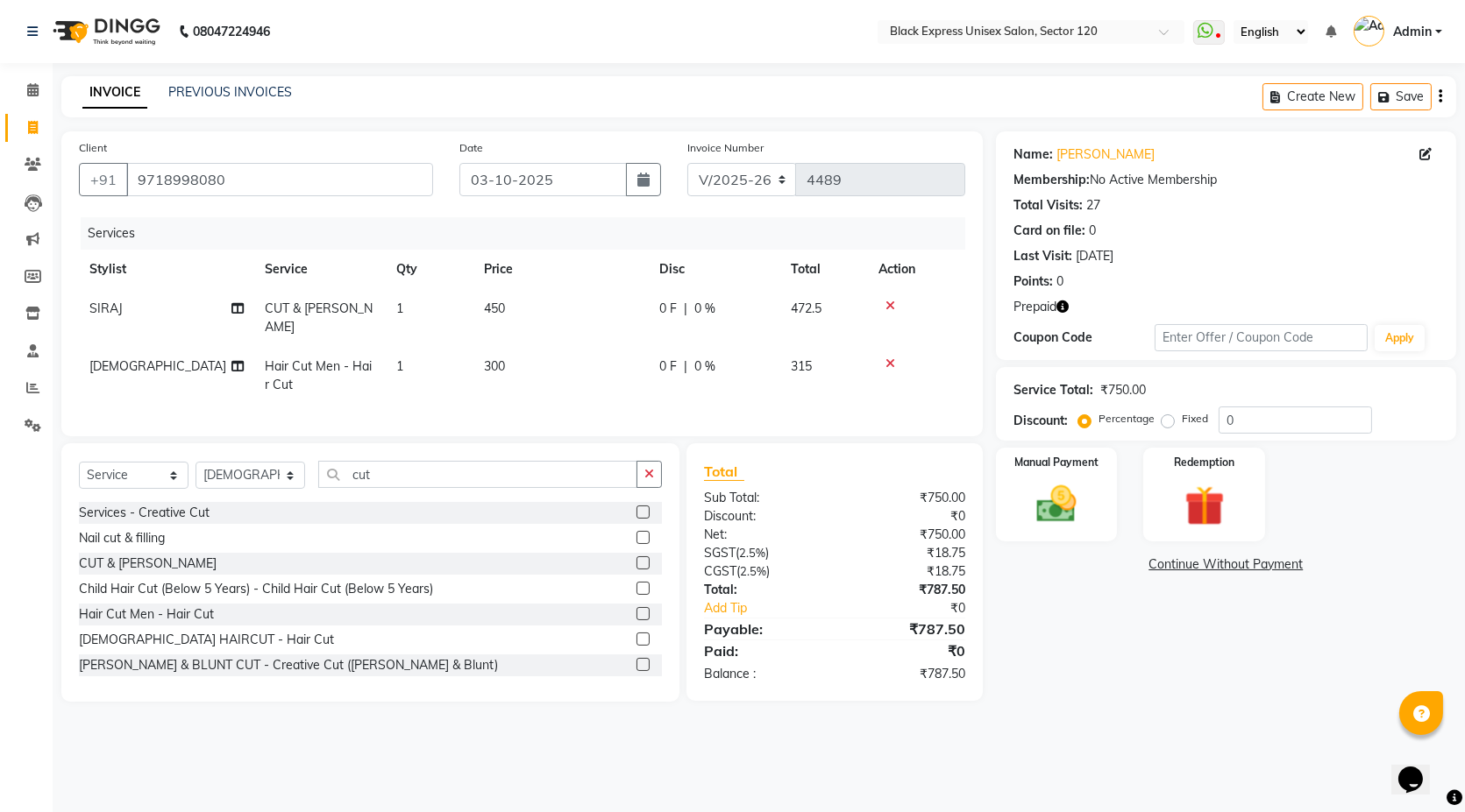
click at [494, 304] on span "450" at bounding box center [494, 308] width 21 height 16
select select "58974"
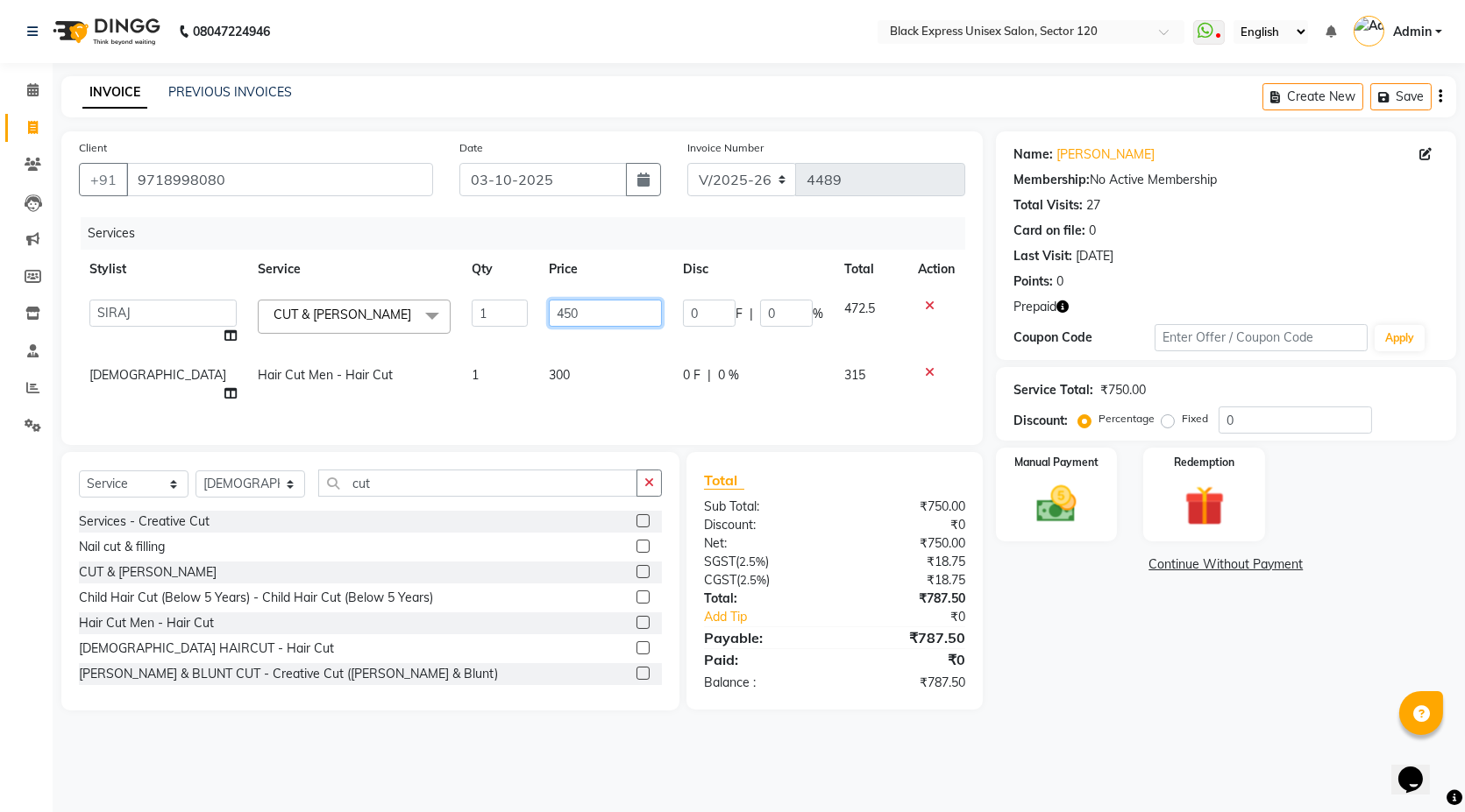
drag, startPoint x: 547, startPoint y: 310, endPoint x: 604, endPoint y: 339, distance: 64.0
click at [549, 312] on input "450" at bounding box center [605, 313] width 114 height 27
type input "500"
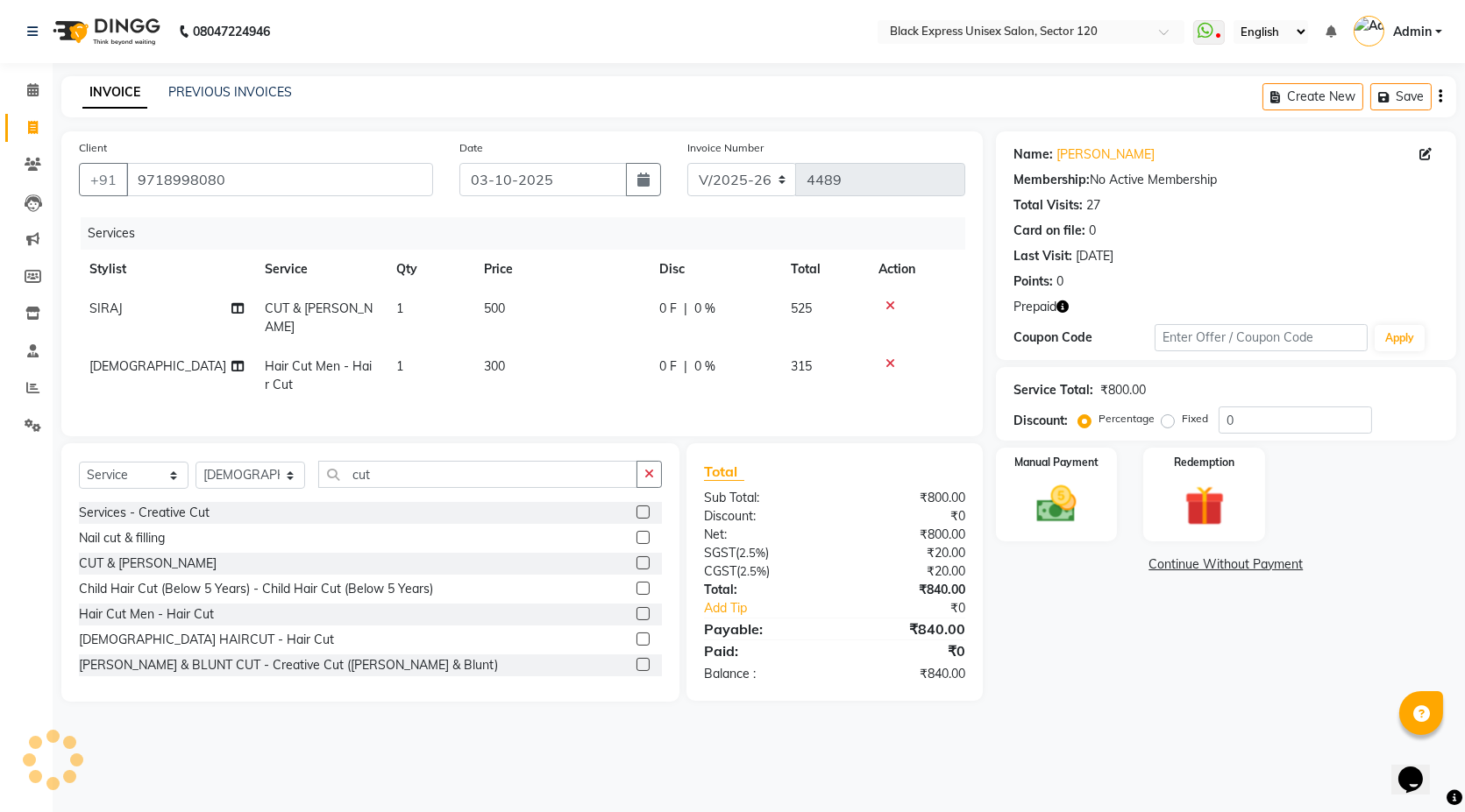
click at [625, 395] on div "Services Stylist Service Qty Price Disc Total Action SIRAJ CUT & BEARD 1 500 0 …" at bounding box center [521, 317] width 886 height 201
click at [1064, 306] on icon "button" at bounding box center [1062, 306] width 13 height 13
click at [1067, 305] on icon "button" at bounding box center [1062, 306] width 13 height 13
click at [1218, 482] on img at bounding box center [1203, 506] width 67 height 52
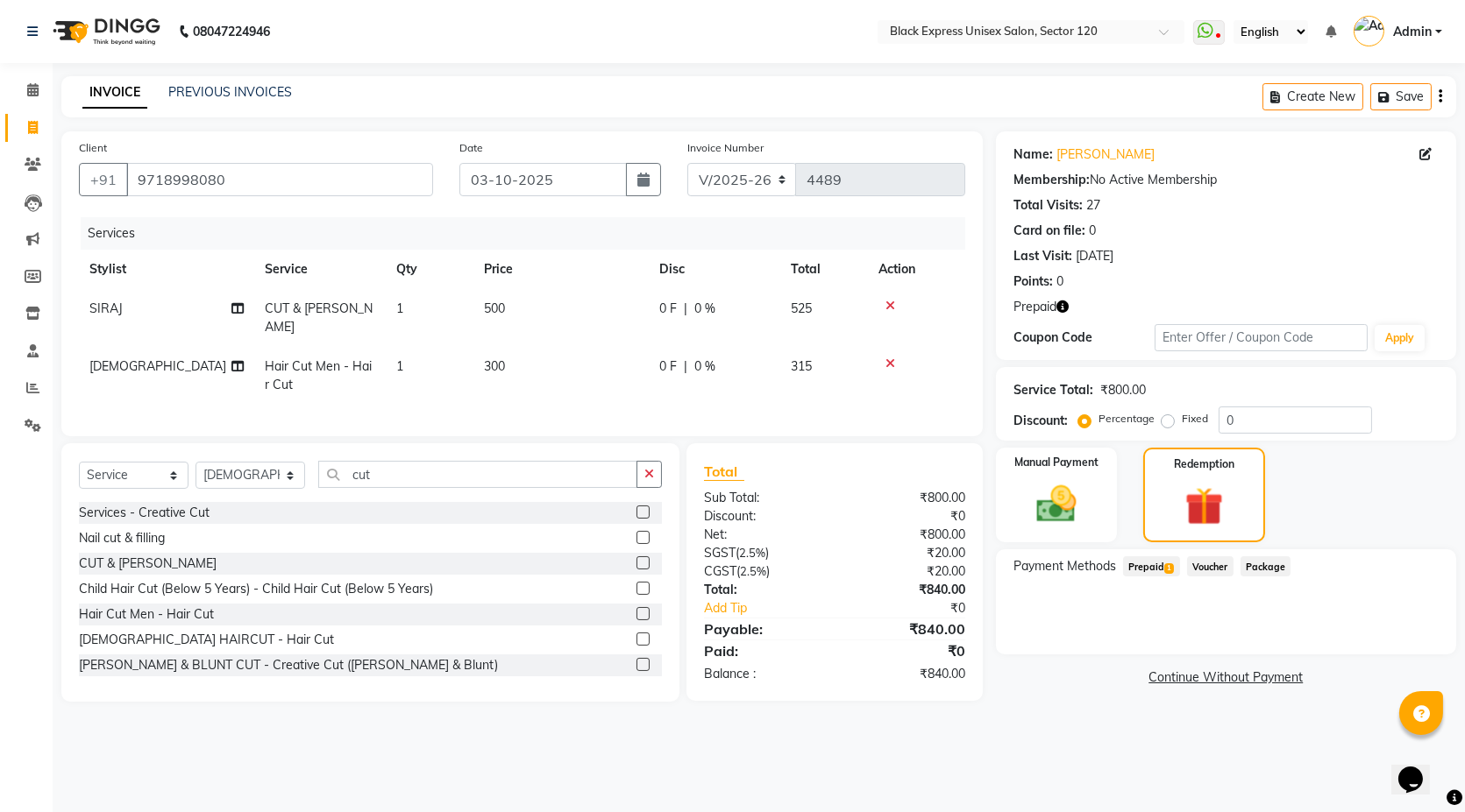
click at [1149, 556] on span "Prepaid 1" at bounding box center [1151, 566] width 57 height 20
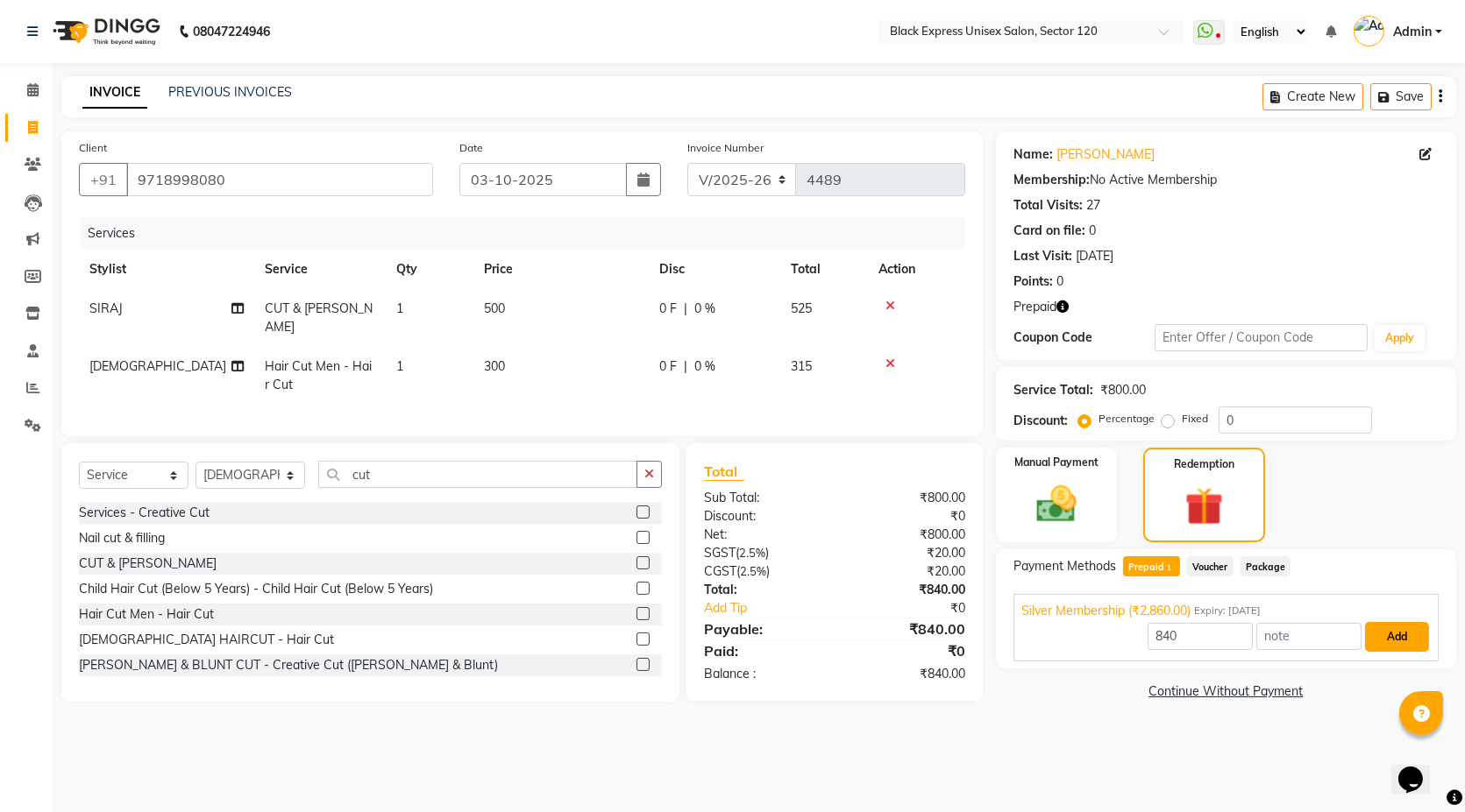
click at [1386, 633] on button "Add" at bounding box center [1397, 637] width 64 height 30
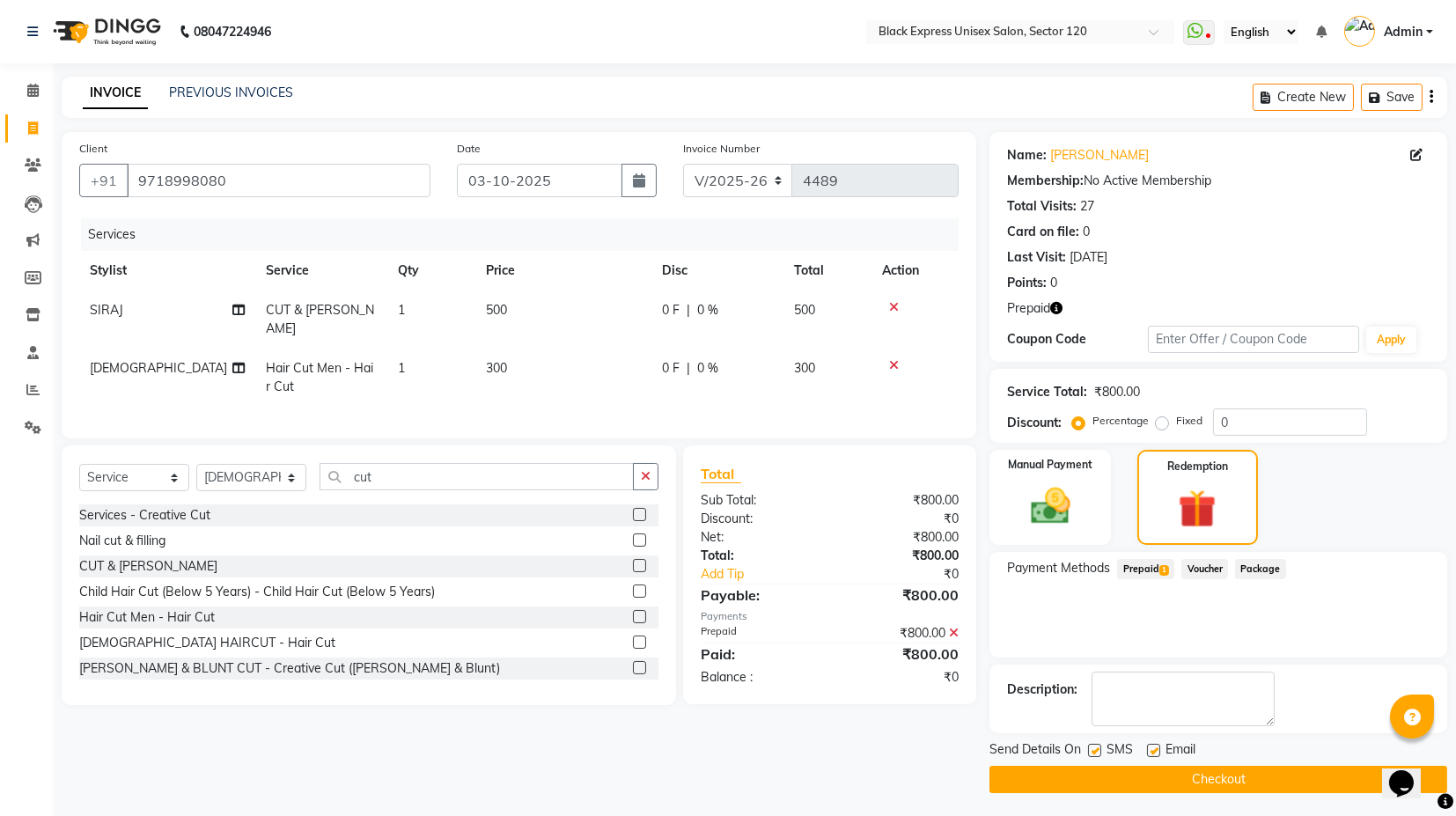
click at [1151, 746] on label at bounding box center [1154, 751] width 14 height 14
click at [1151, 746] on input "checkbox" at bounding box center [1153, 752] width 12 height 12
checkbox input "false"
click at [1161, 778] on button "Checkout" at bounding box center [1219, 780] width 458 height 27
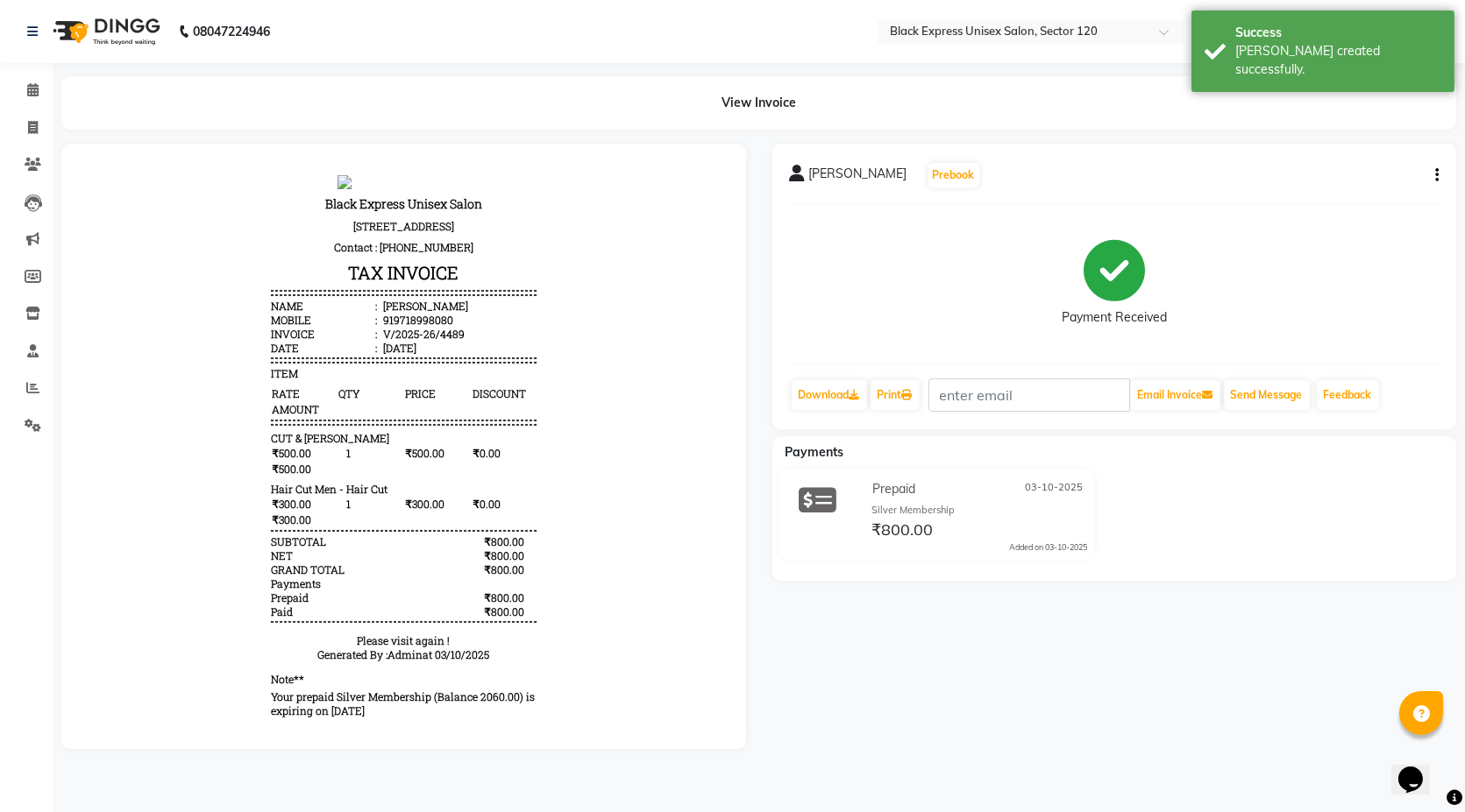
select select "7082"
select select "service"
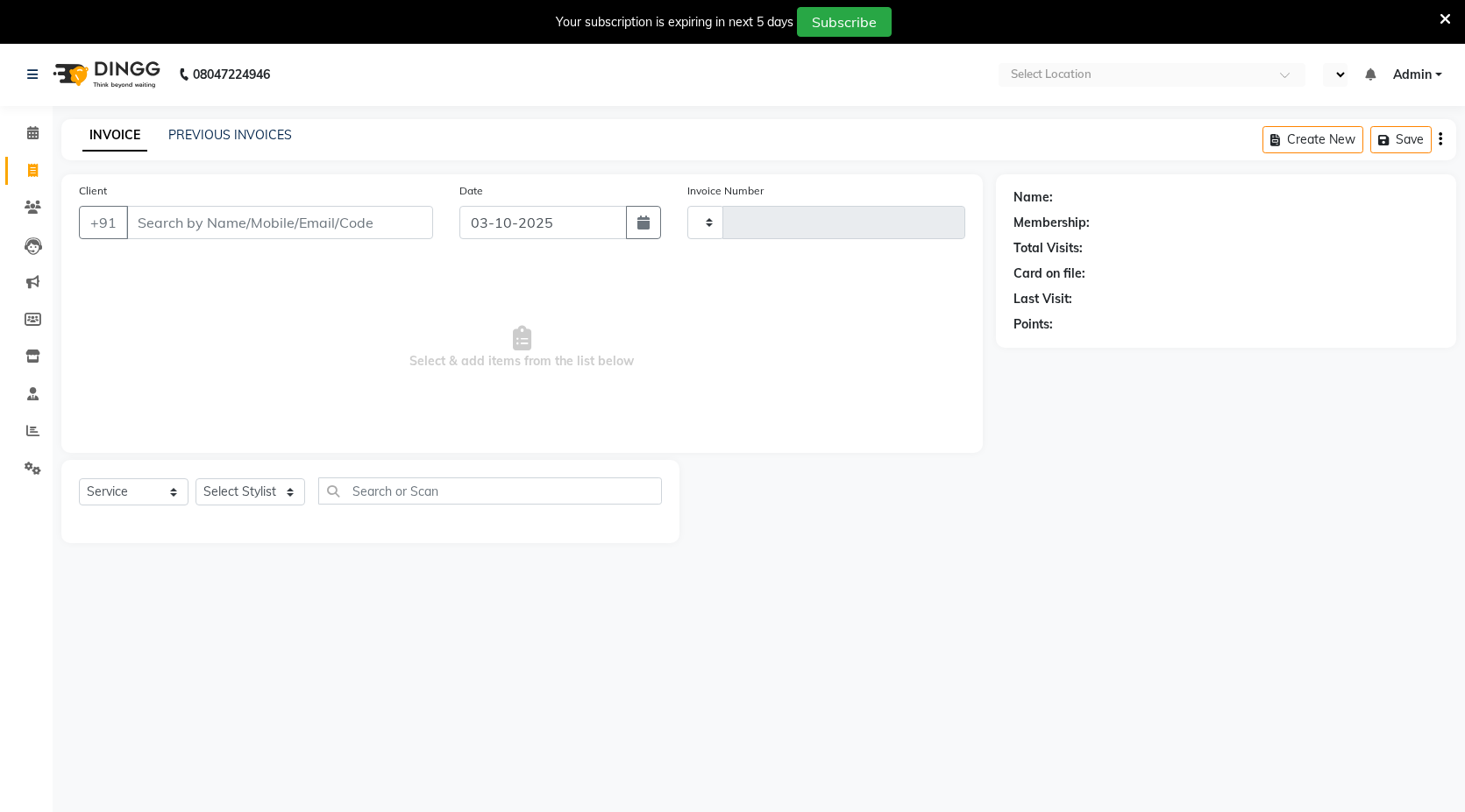
select select "service"
type input "4486"
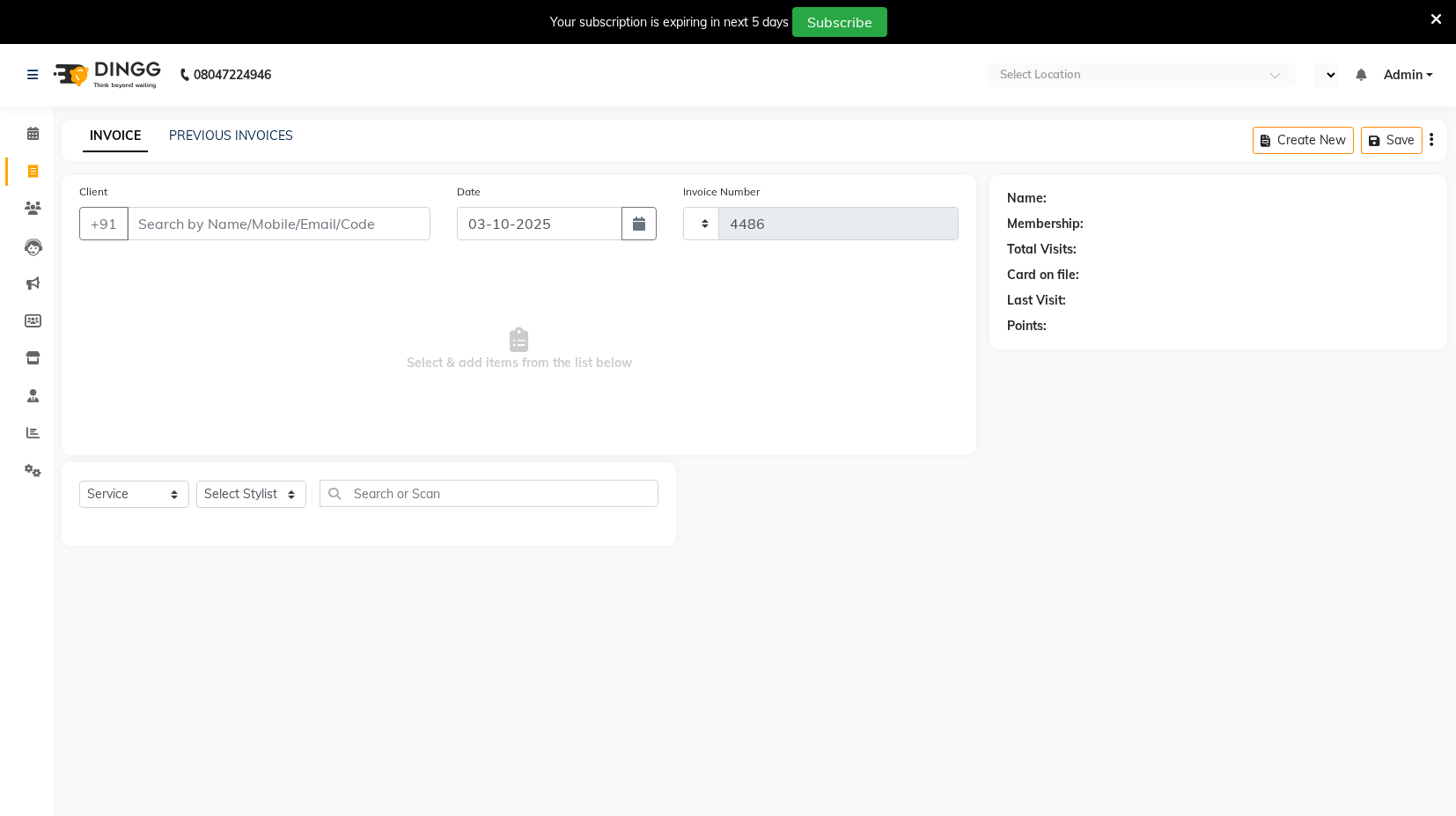
select select "en"
select select "7082"
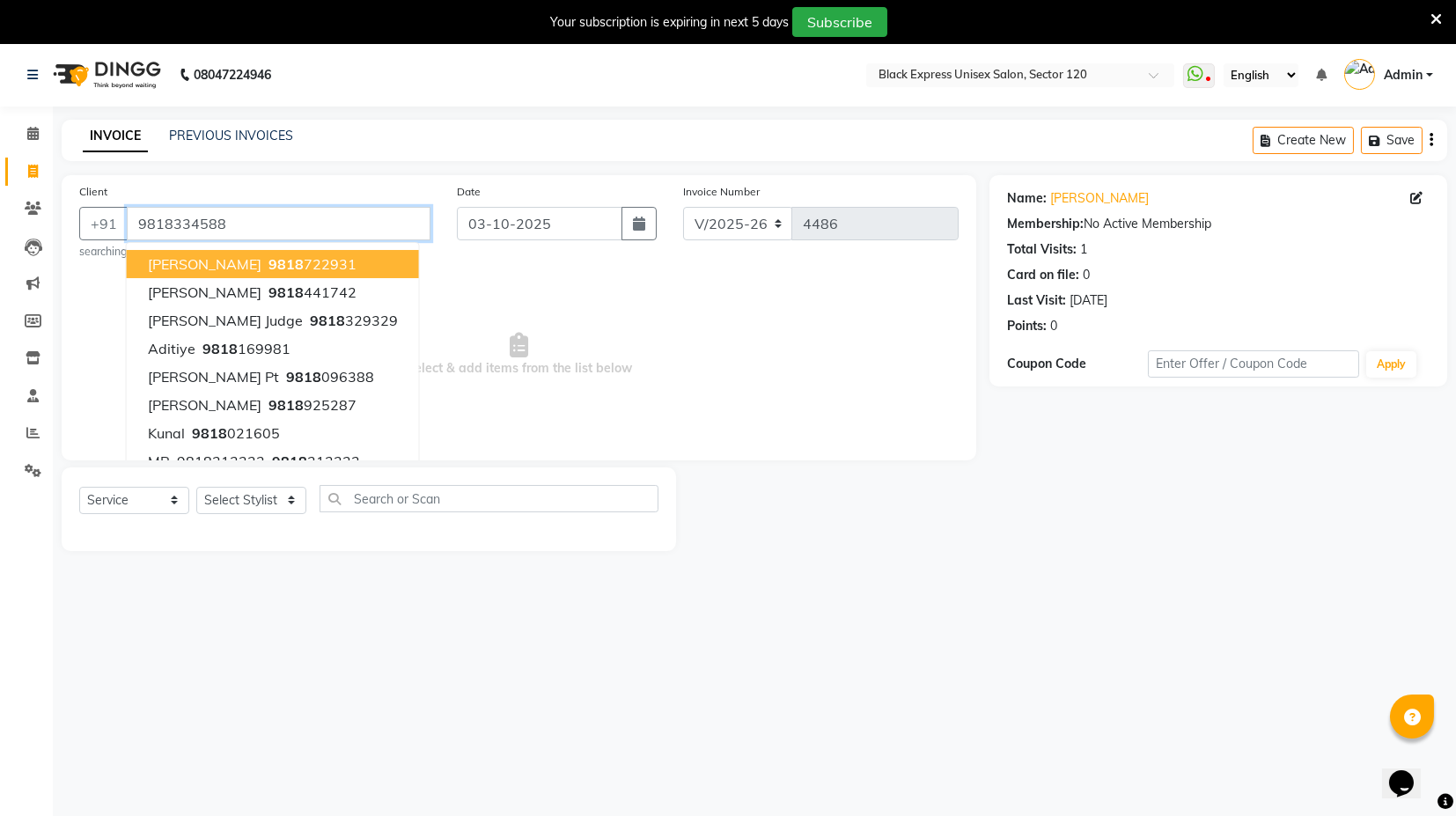
click at [240, 222] on input "9818334588" at bounding box center [278, 224] width 304 height 33
click at [264, 223] on input "9818334588" at bounding box center [278, 224] width 304 height 33
click at [573, 276] on span "Select & add items from the list below" at bounding box center [519, 355] width 879 height 176
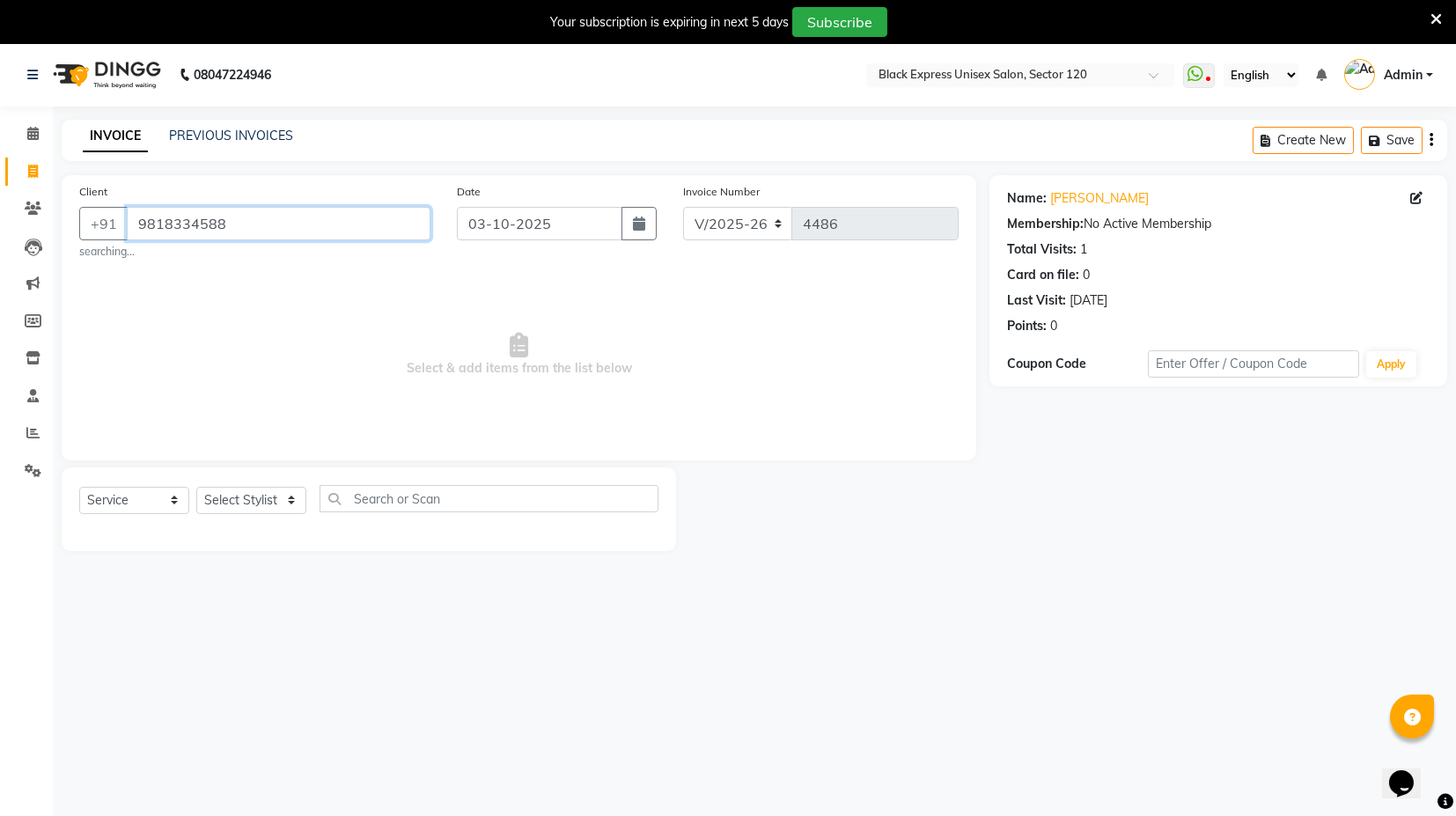
click at [364, 233] on input "9818334588" at bounding box center [278, 224] width 304 height 33
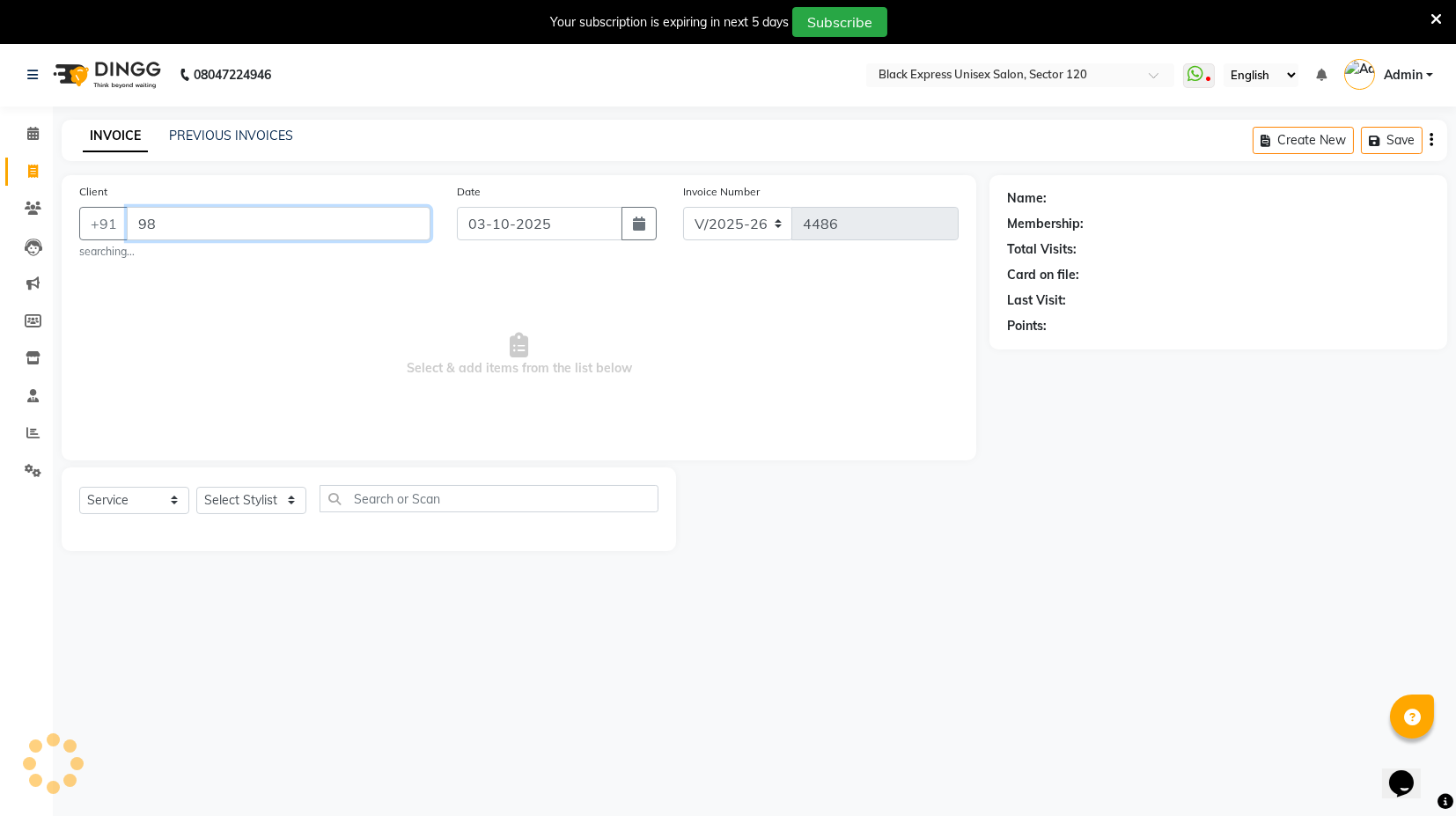
type input "9"
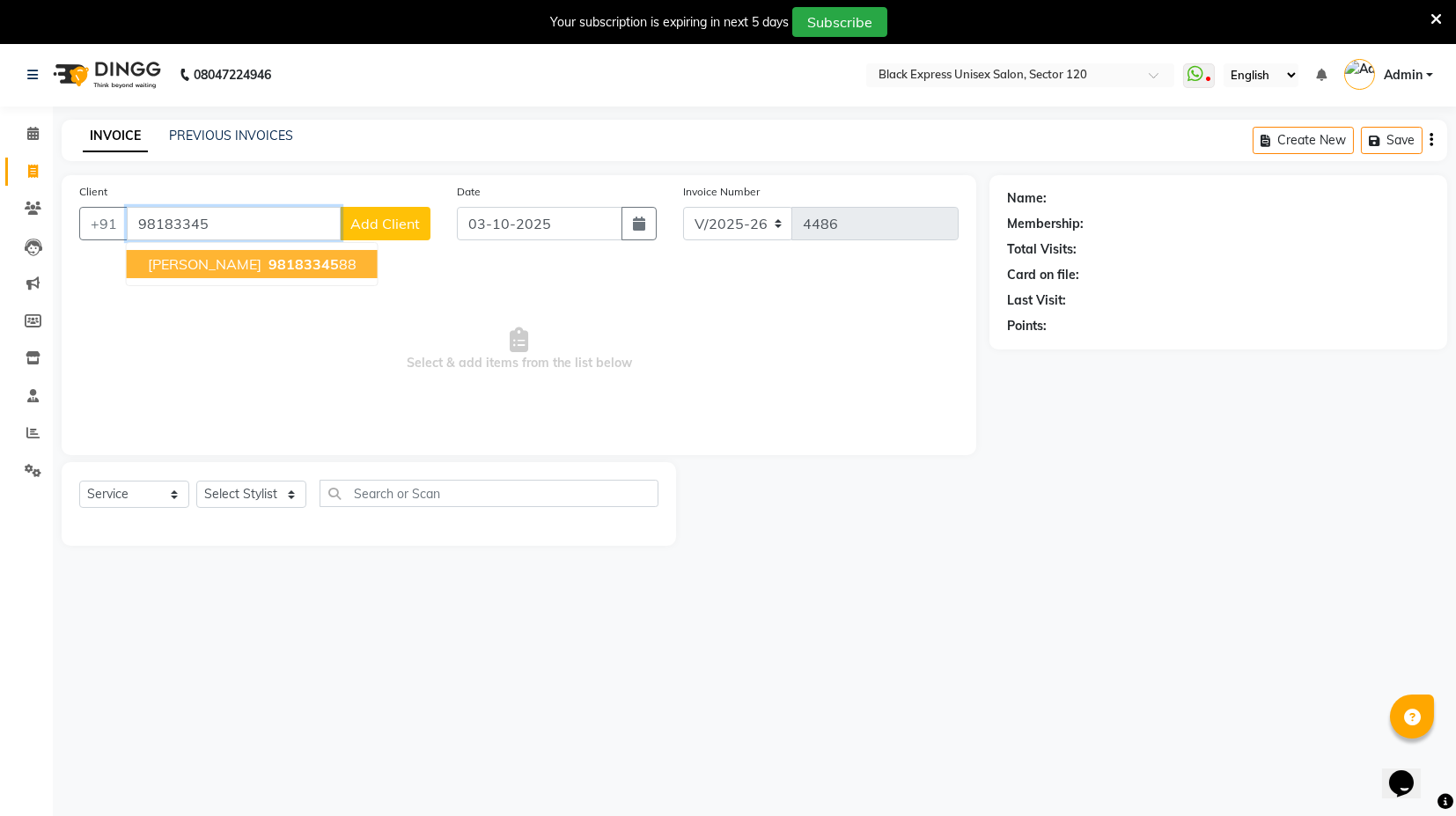
click at [320, 266] on span "98183345" at bounding box center [304, 264] width 70 height 18
type input "9818334588"
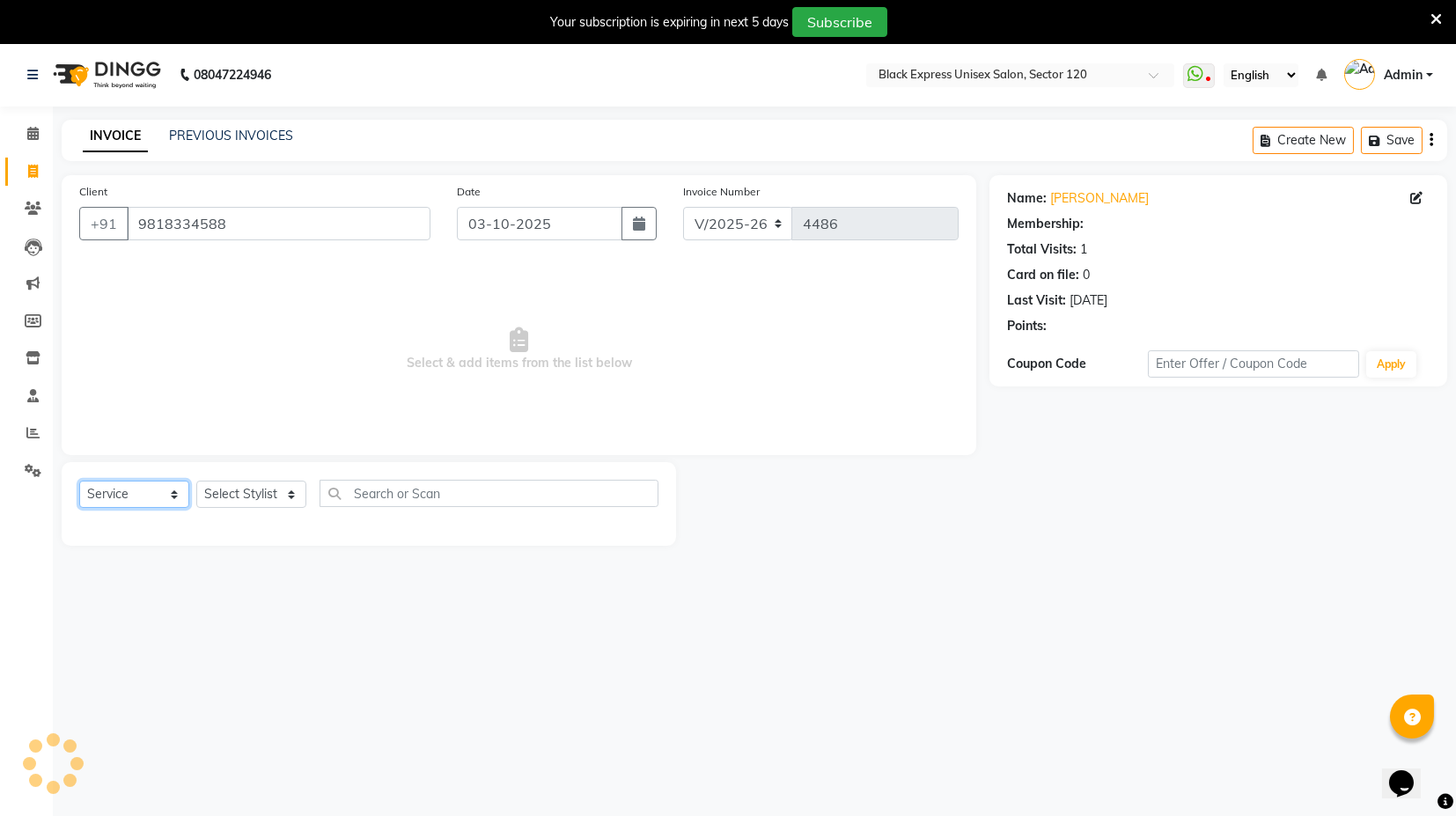
click at [146, 496] on select "Select Service Product Membership Package Voucher Prepaid Gift Card" at bounding box center [134, 494] width 110 height 27
click at [79, 481] on select "Select Service Product Membership Package Voucher Prepaid Gift Card" at bounding box center [134, 494] width 110 height 27
click at [251, 493] on select "Select Stylist ASIF DEEPA FAISAL KASIM maahi Manager RAHUL RAJVEER satya SHAFI …" at bounding box center [251, 494] width 110 height 27
click at [166, 495] on select "Select Service Product Membership Package Voucher Prepaid Gift Card" at bounding box center [134, 494] width 110 height 27
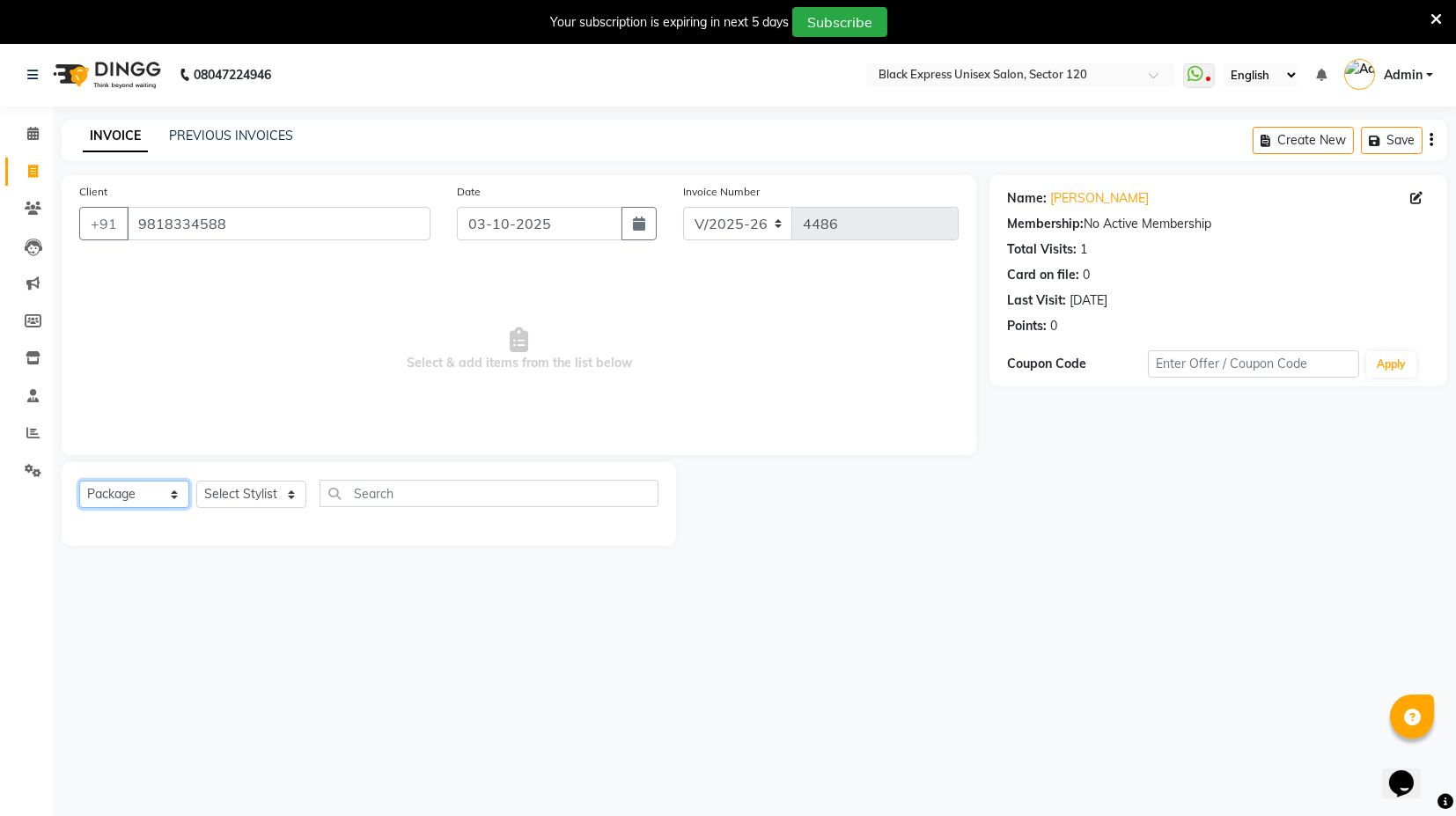
select select "P"
click at [79, 481] on select "Select Service Product Membership Package Voucher Prepaid Gift Card" at bounding box center [134, 494] width 110 height 27
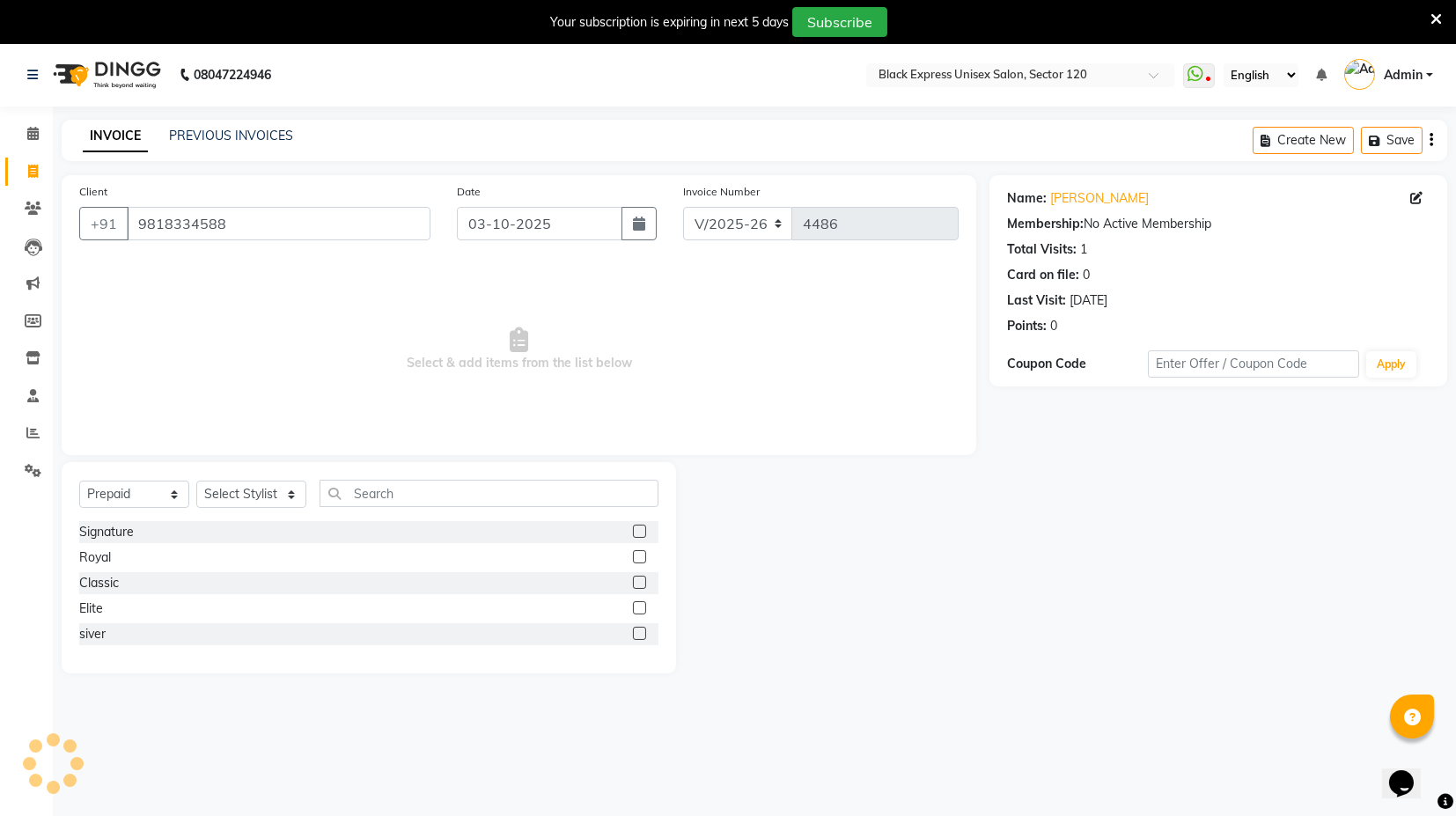
click at [635, 630] on label at bounding box center [640, 634] width 14 height 14
click at [635, 630] on input "checkbox" at bounding box center [639, 634] width 12 height 12
checkbox input "false"
click at [639, 611] on label at bounding box center [640, 608] width 14 height 14
click at [639, 611] on input "checkbox" at bounding box center [639, 609] width 12 height 12
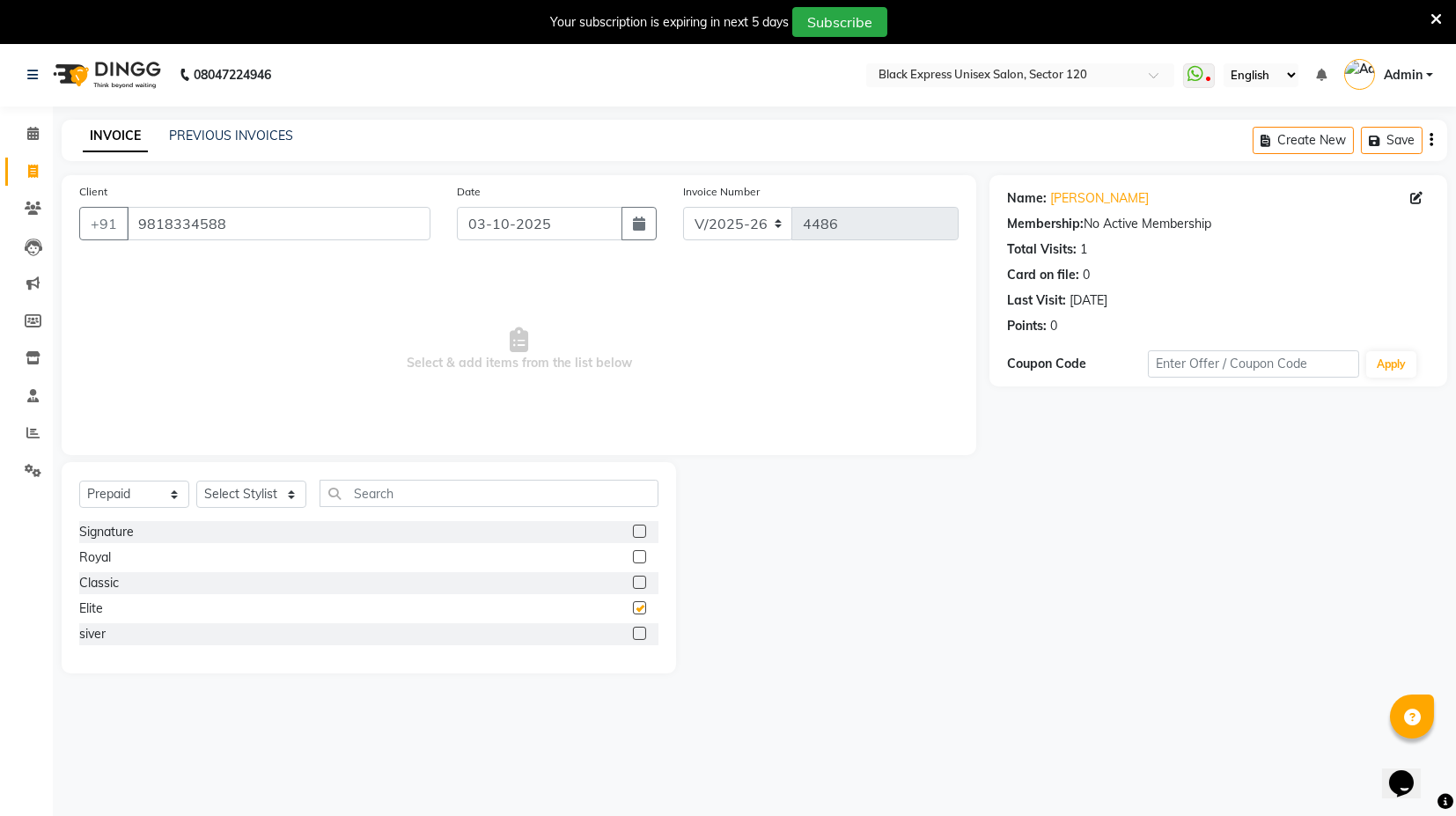
checkbox input "false"
click at [641, 636] on label at bounding box center [640, 634] width 14 height 14
click at [641, 636] on input "checkbox" at bounding box center [639, 634] width 12 height 12
click at [640, 636] on label at bounding box center [640, 634] width 14 height 14
click at [640, 636] on input "checkbox" at bounding box center [639, 634] width 12 height 12
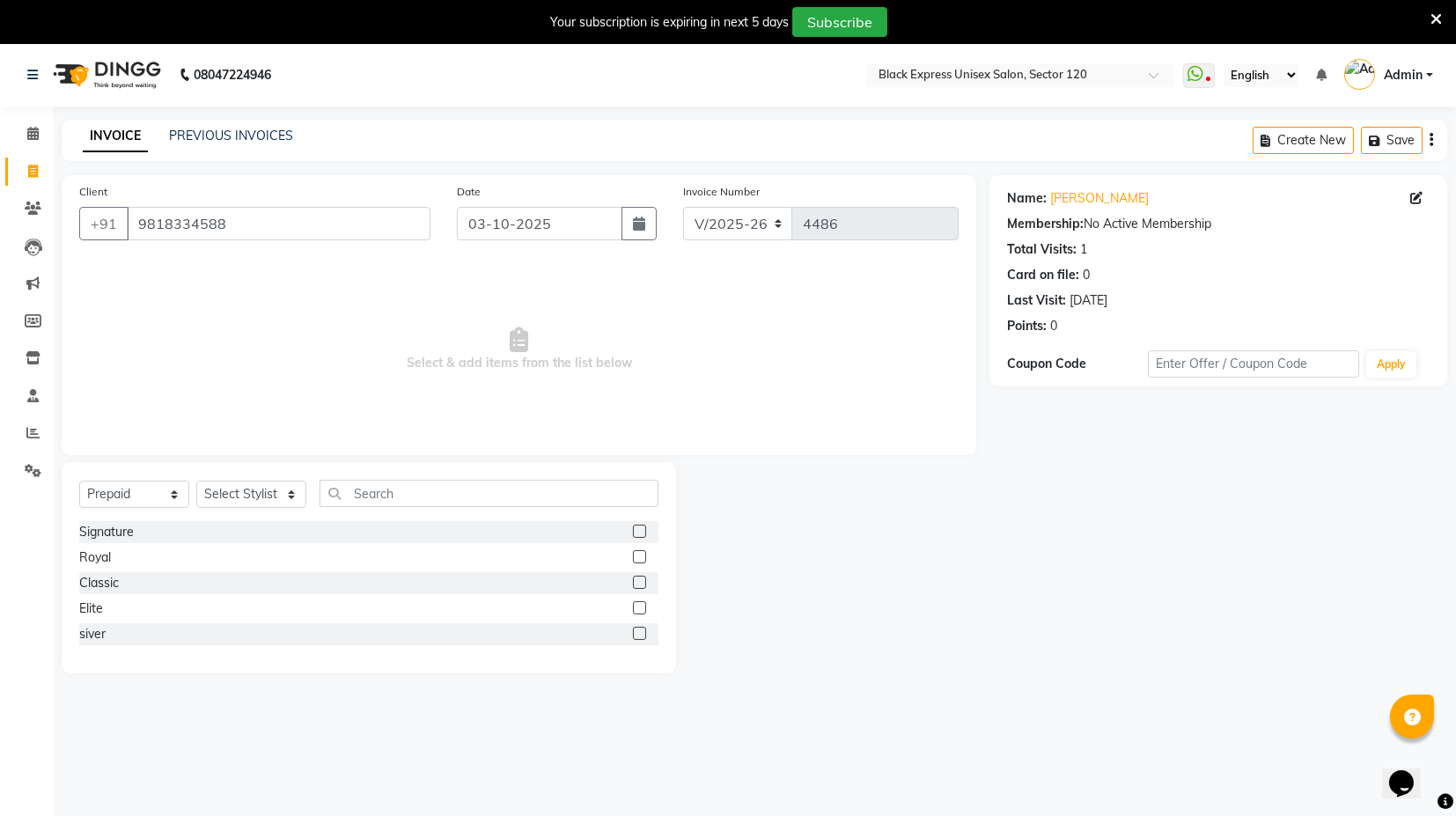
click at [634, 632] on label at bounding box center [640, 634] width 14 height 14
click at [634, 632] on input "checkbox" at bounding box center [639, 634] width 12 height 12
checkbox input "false"
click at [272, 494] on select "Select Stylist ASIF DEEPA [PERSON_NAME] Manager [PERSON_NAME] [PERSON_NAME] [PE…" at bounding box center [251, 494] width 110 height 27
select select "87608"
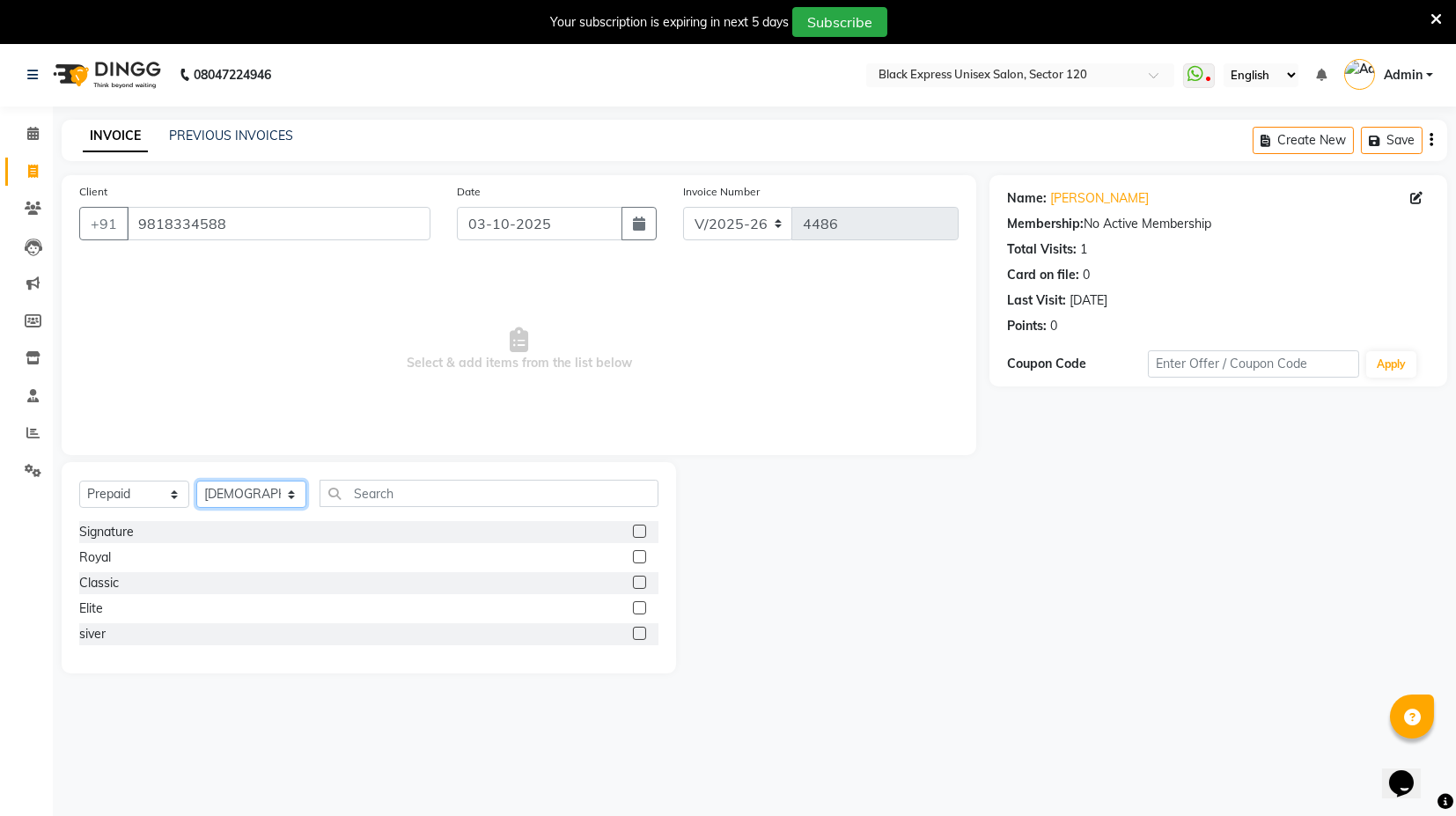
click at [196, 481] on select "Select Stylist ASIF DEEPA [PERSON_NAME] Manager [PERSON_NAME] [PERSON_NAME] [PE…" at bounding box center [251, 494] width 110 height 27
click at [410, 496] on input "text" at bounding box center [489, 494] width 339 height 27
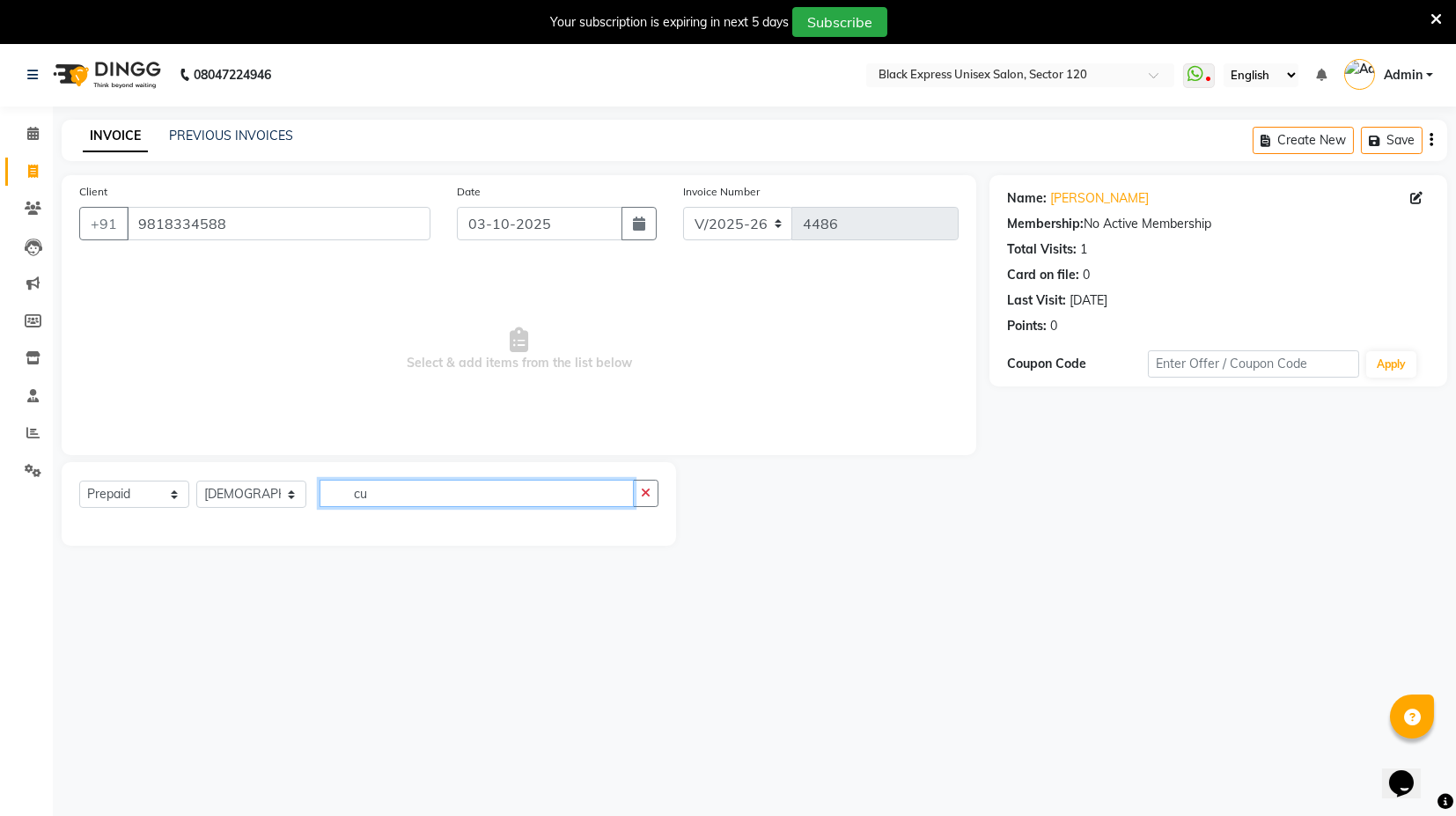
type input "c"
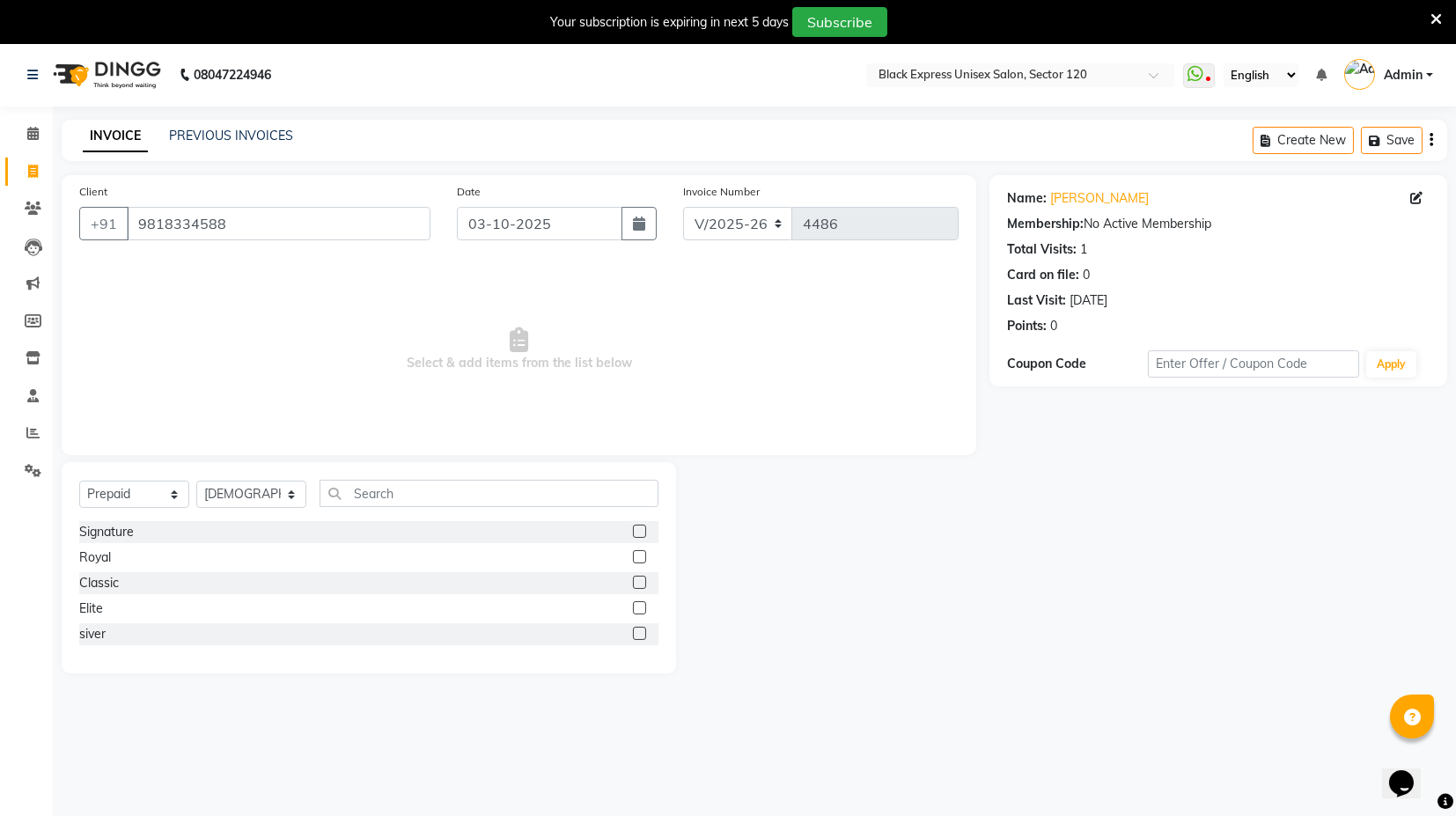
click at [641, 633] on label at bounding box center [640, 634] width 14 height 14
click at [641, 633] on input "checkbox" at bounding box center [639, 634] width 12 height 12
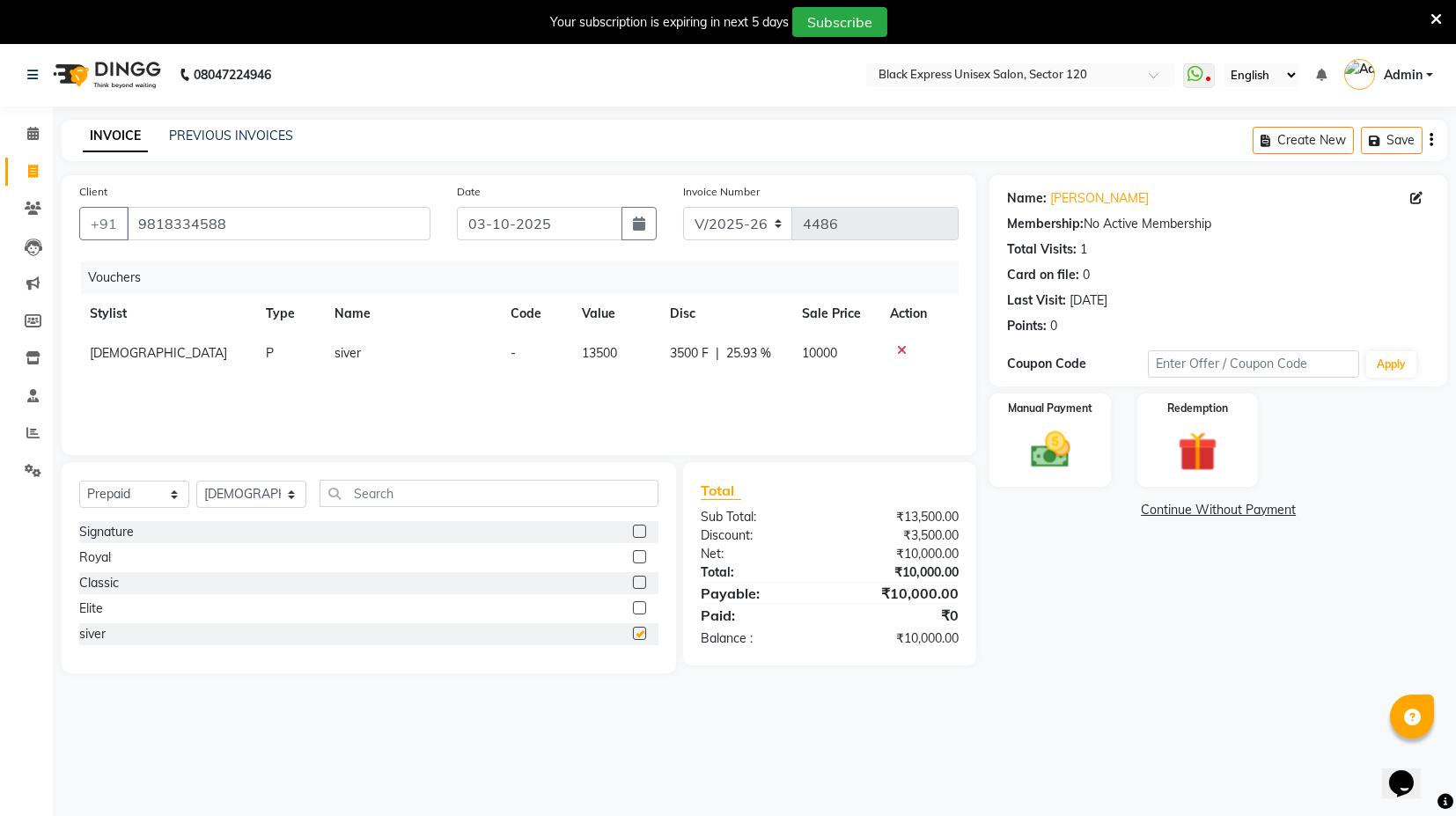
checkbox input "false"
click at [634, 607] on label at bounding box center [640, 608] width 14 height 14
click at [634, 607] on input "checkbox" at bounding box center [639, 609] width 12 height 12
checkbox input "false"
click at [897, 348] on icon at bounding box center [902, 350] width 10 height 13
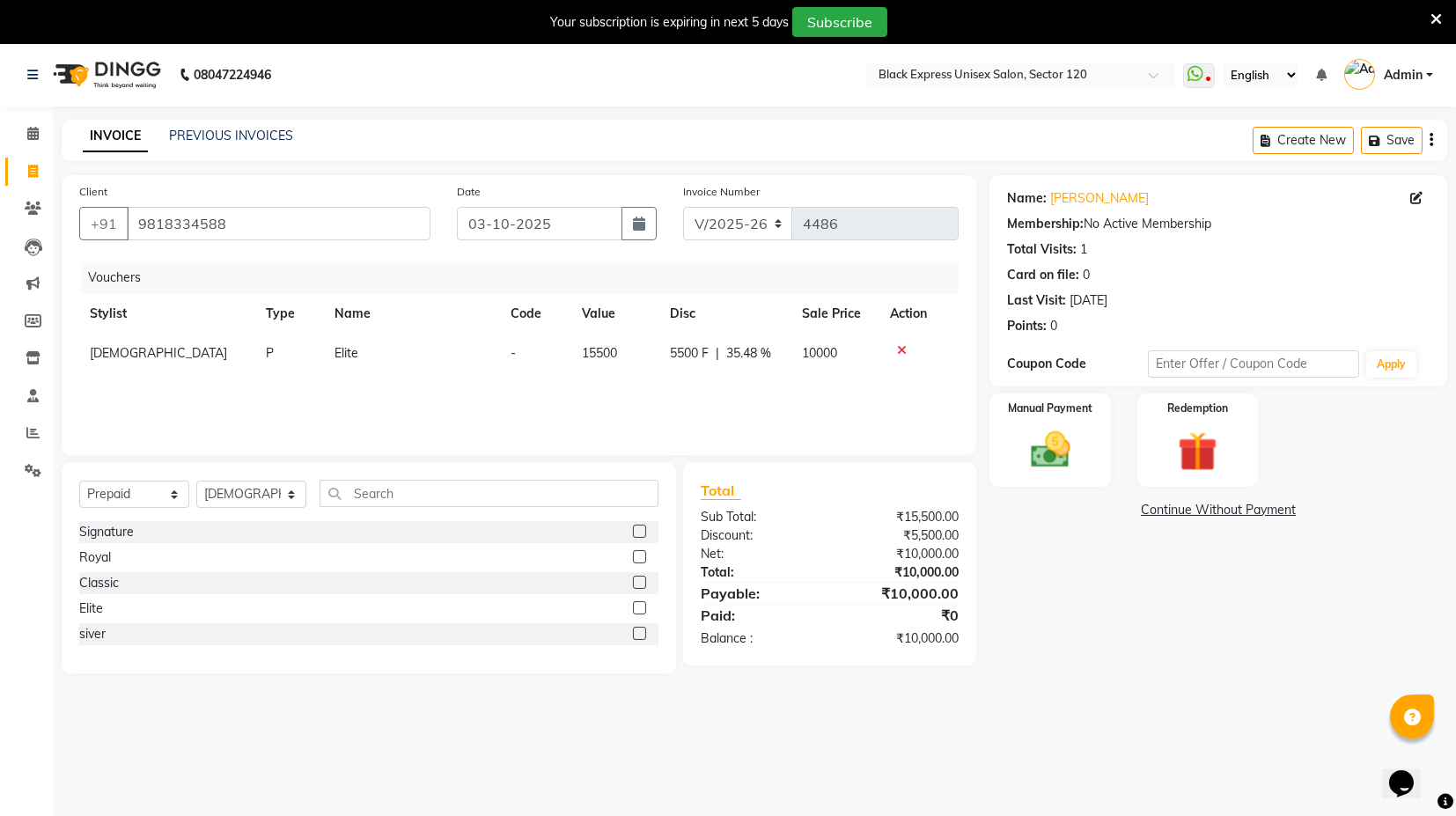
click at [907, 347] on div at bounding box center [919, 350] width 58 height 13
click at [638, 528] on label at bounding box center [640, 532] width 14 height 14
click at [638, 528] on input "checkbox" at bounding box center [639, 533] width 12 height 12
checkbox input "false"
click at [903, 340] on td at bounding box center [919, 353] width 79 height 40
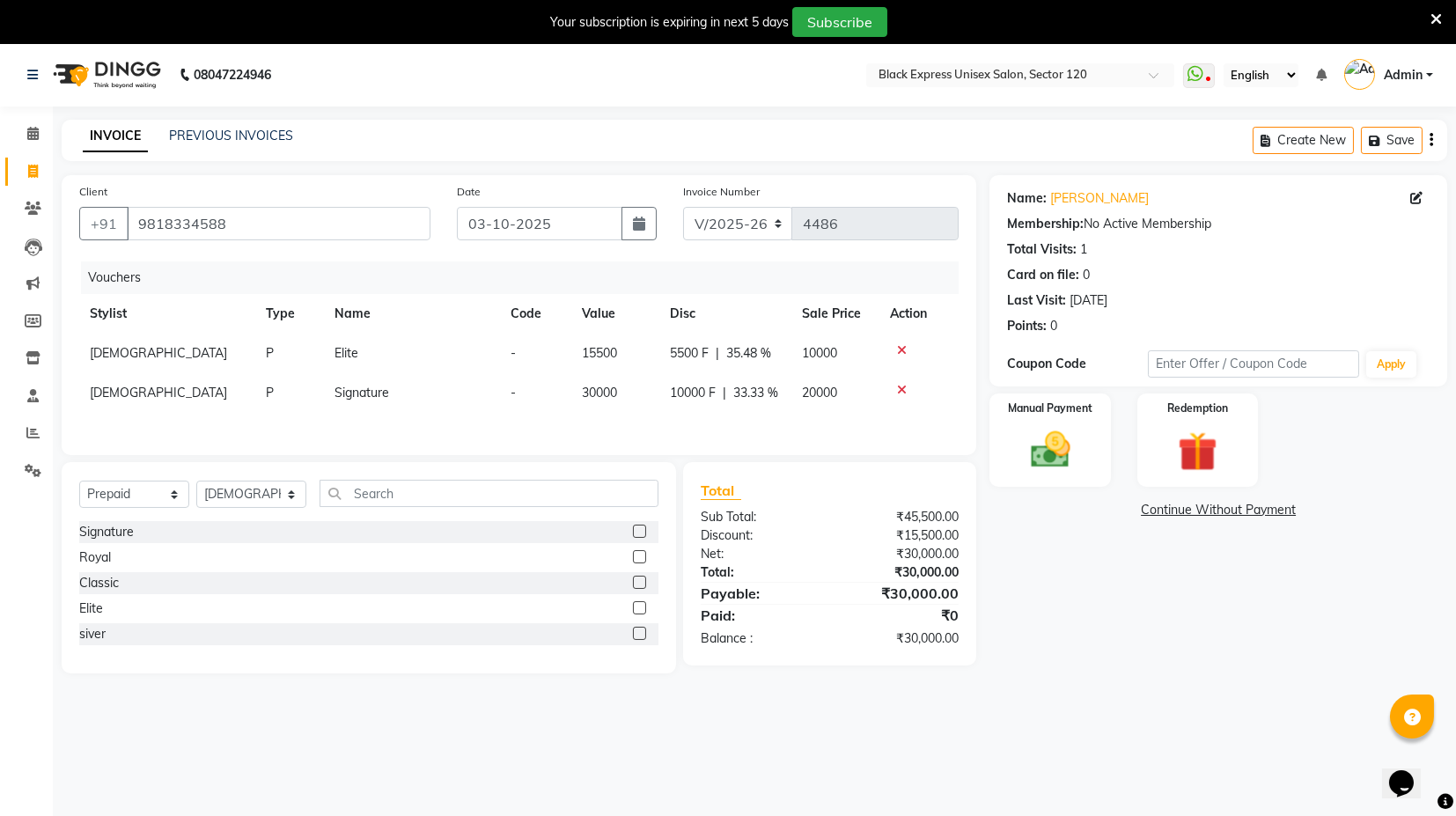
click at [900, 341] on td at bounding box center [919, 353] width 79 height 40
click at [901, 348] on icon at bounding box center [902, 350] width 10 height 13
click at [635, 556] on label at bounding box center [640, 557] width 14 height 14
click at [635, 556] on input "checkbox" at bounding box center [639, 558] width 12 height 12
checkbox input "false"
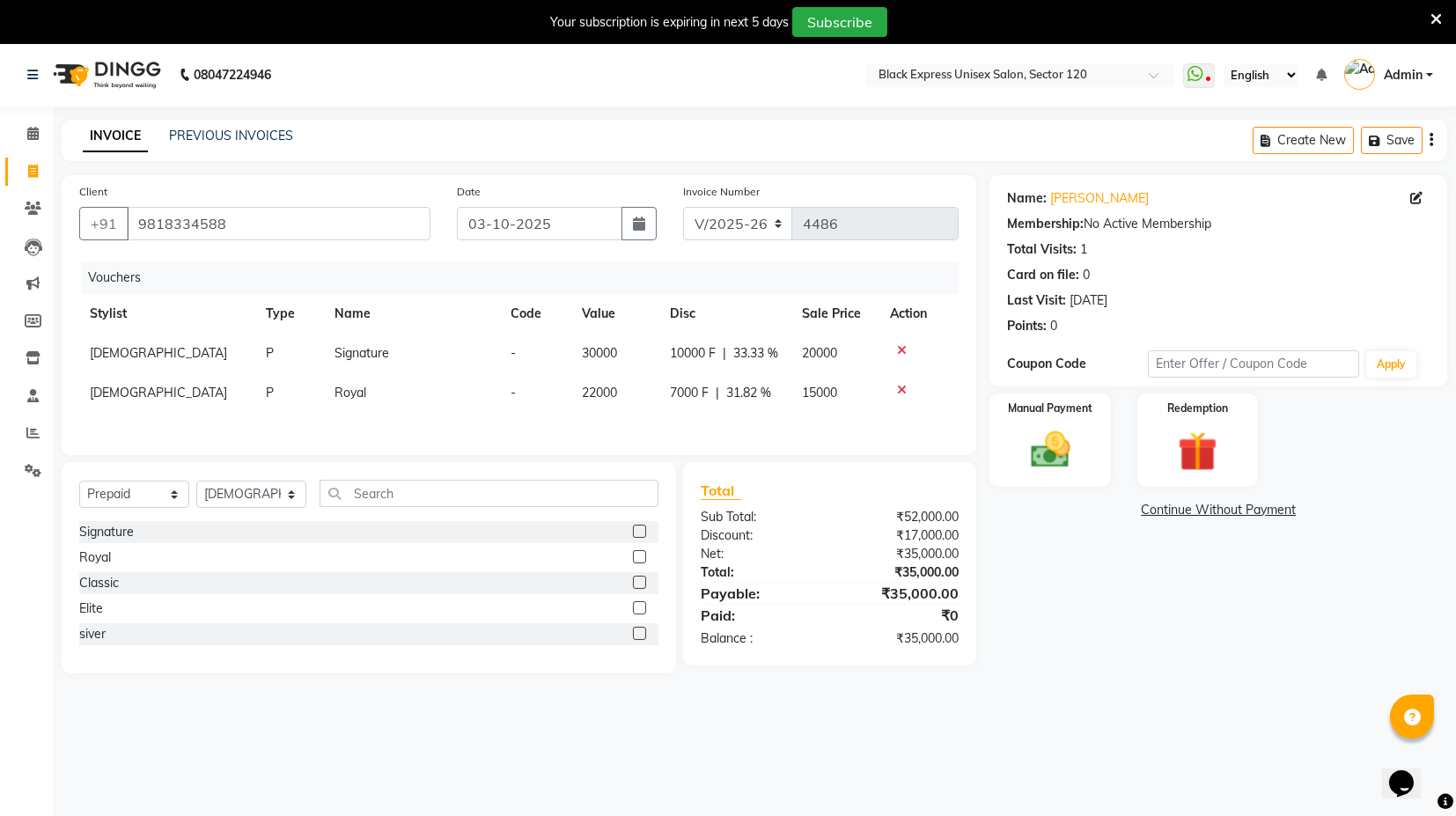
click at [901, 356] on icon at bounding box center [902, 350] width 10 height 13
click at [900, 352] on icon at bounding box center [902, 350] width 10 height 13
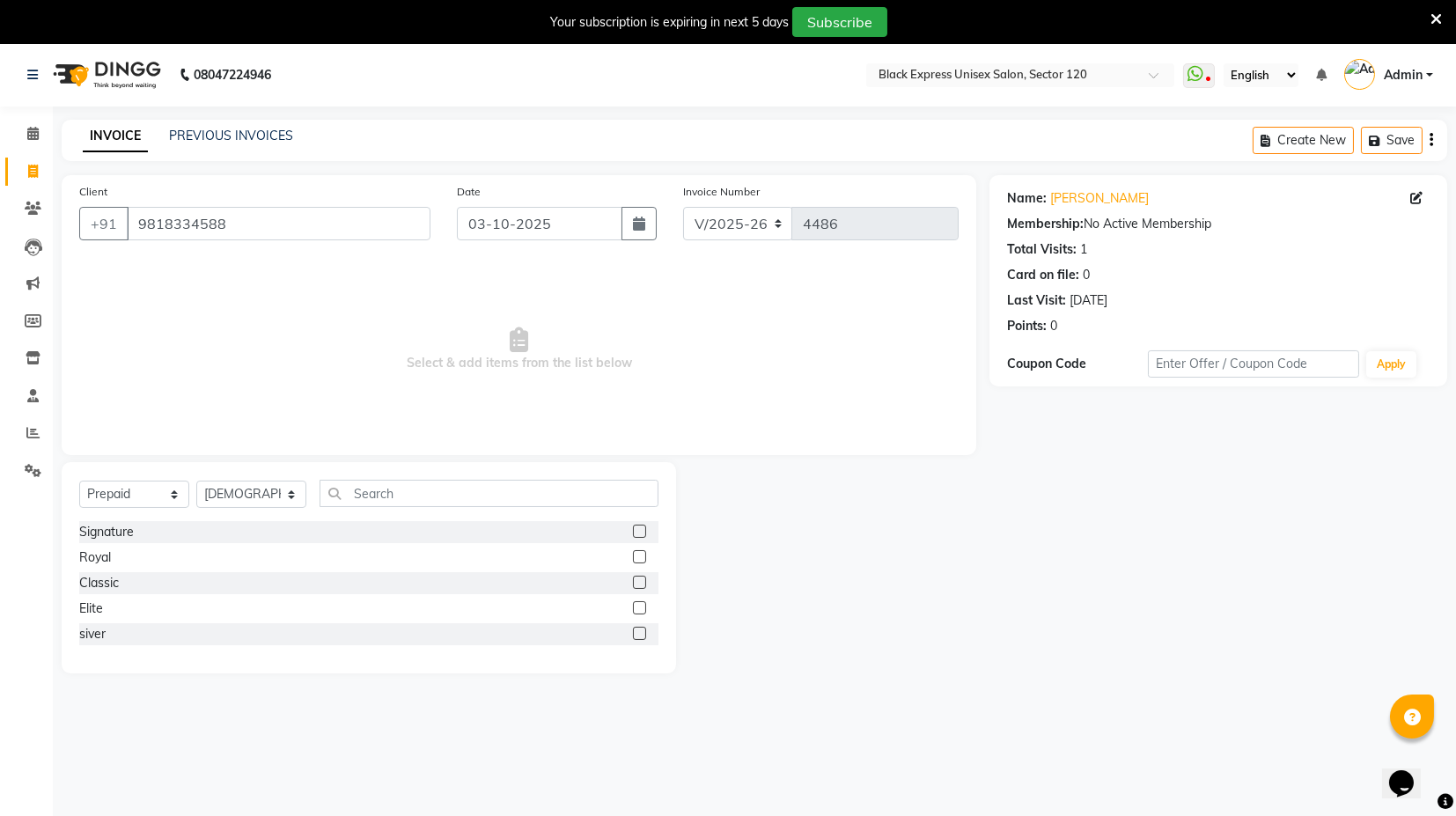
click at [638, 533] on label at bounding box center [640, 532] width 14 height 14
click at [638, 533] on input "checkbox" at bounding box center [639, 533] width 12 height 12
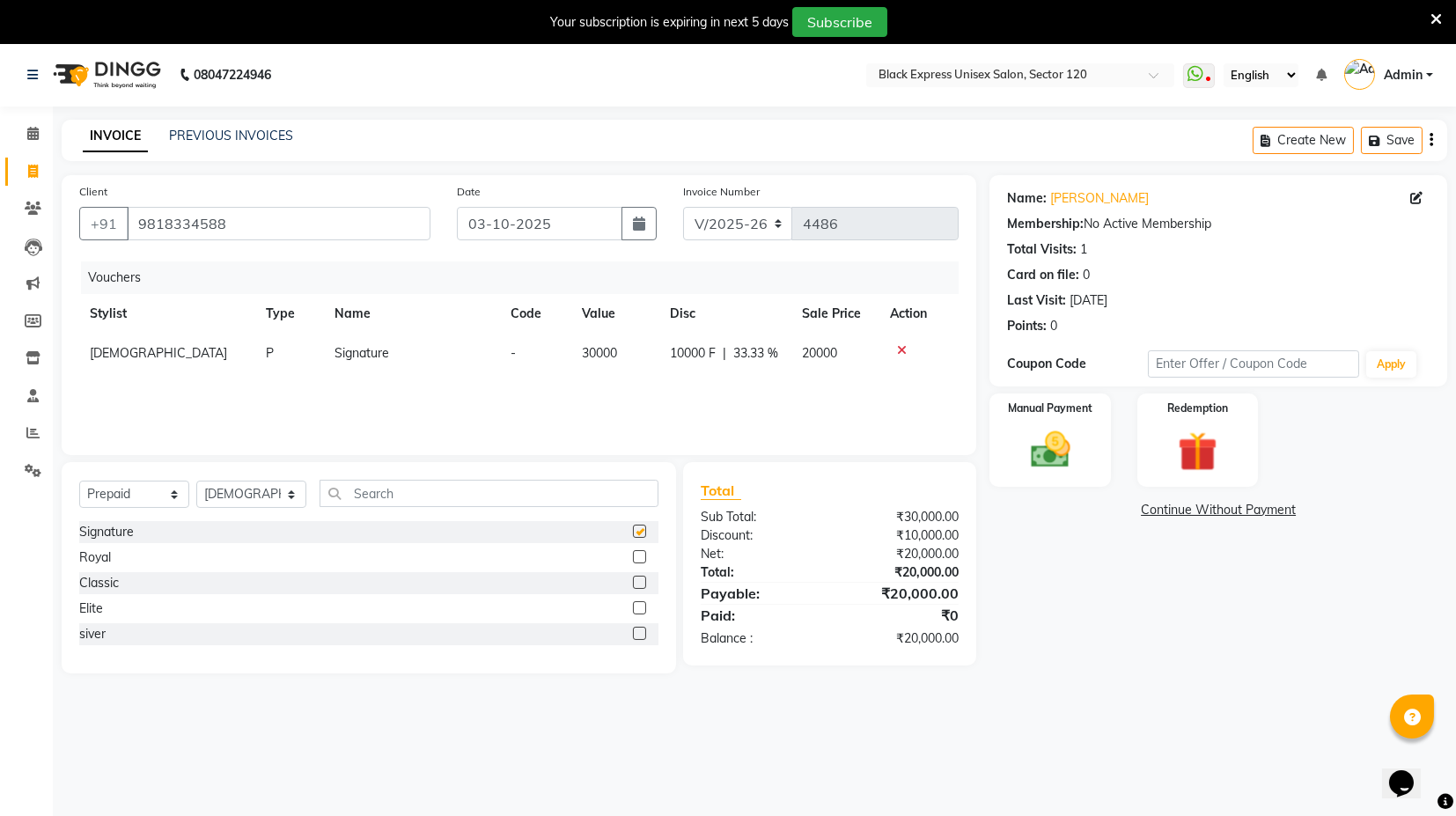
checkbox input "false"
click at [640, 552] on label at bounding box center [640, 557] width 14 height 14
click at [640, 552] on input "checkbox" at bounding box center [639, 558] width 12 height 12
checkbox input "false"
click at [636, 586] on label at bounding box center [640, 582] width 14 height 14
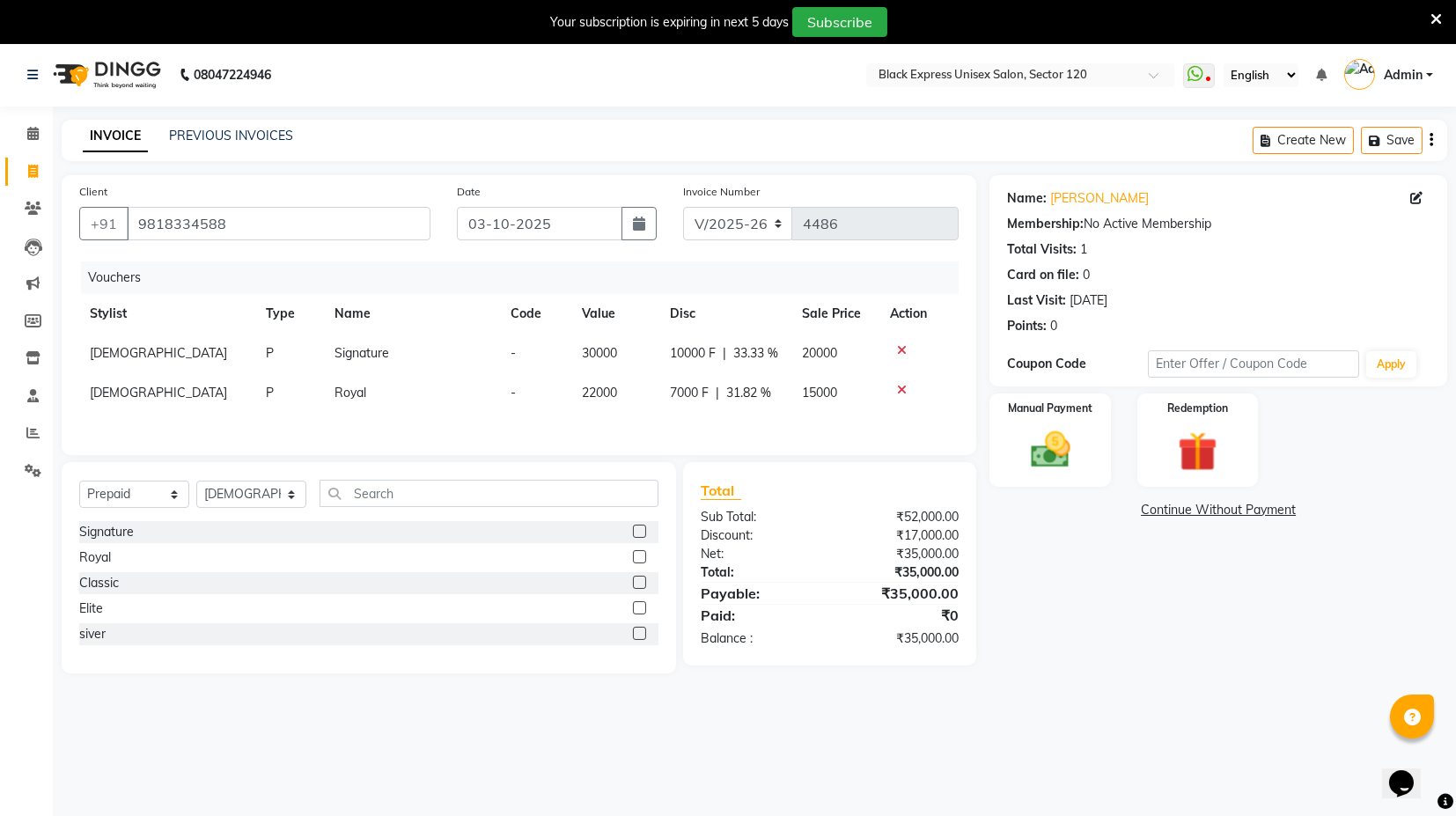
click at [636, 586] on input "checkbox" at bounding box center [639, 583] width 12 height 12
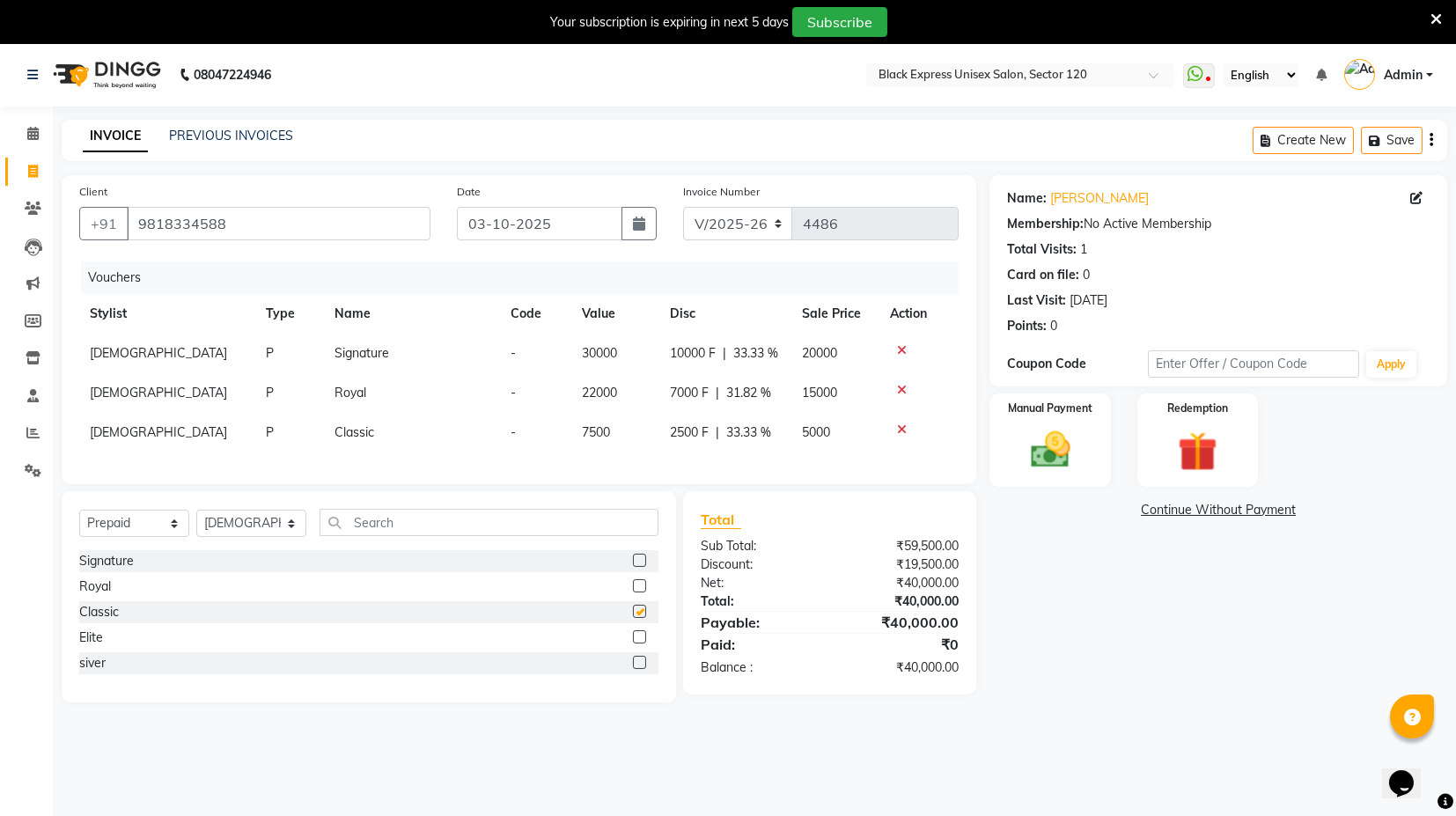
checkbox input "false"
click at [899, 350] on icon at bounding box center [902, 350] width 10 height 13
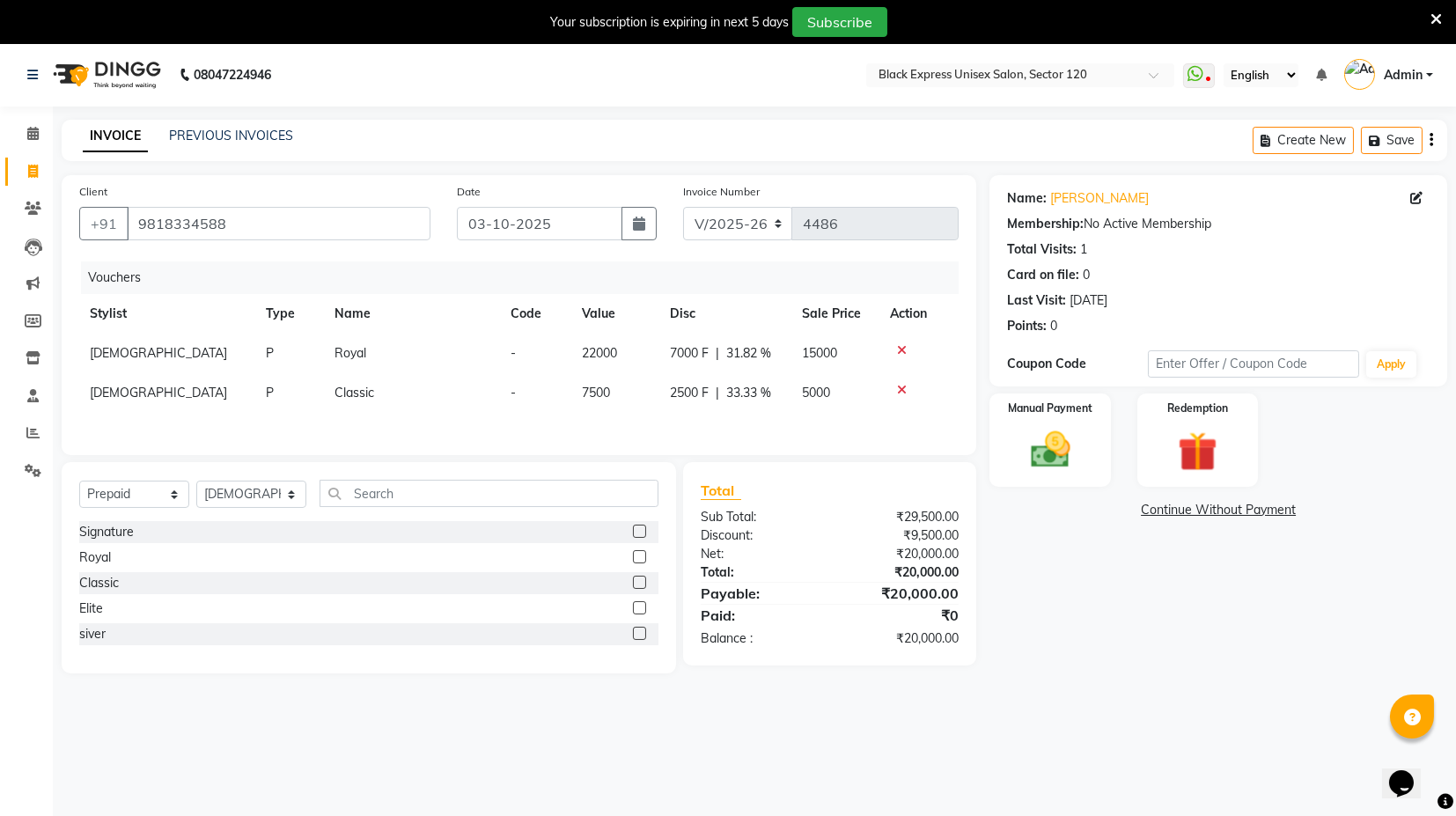
click at [900, 351] on icon at bounding box center [902, 350] width 10 height 13
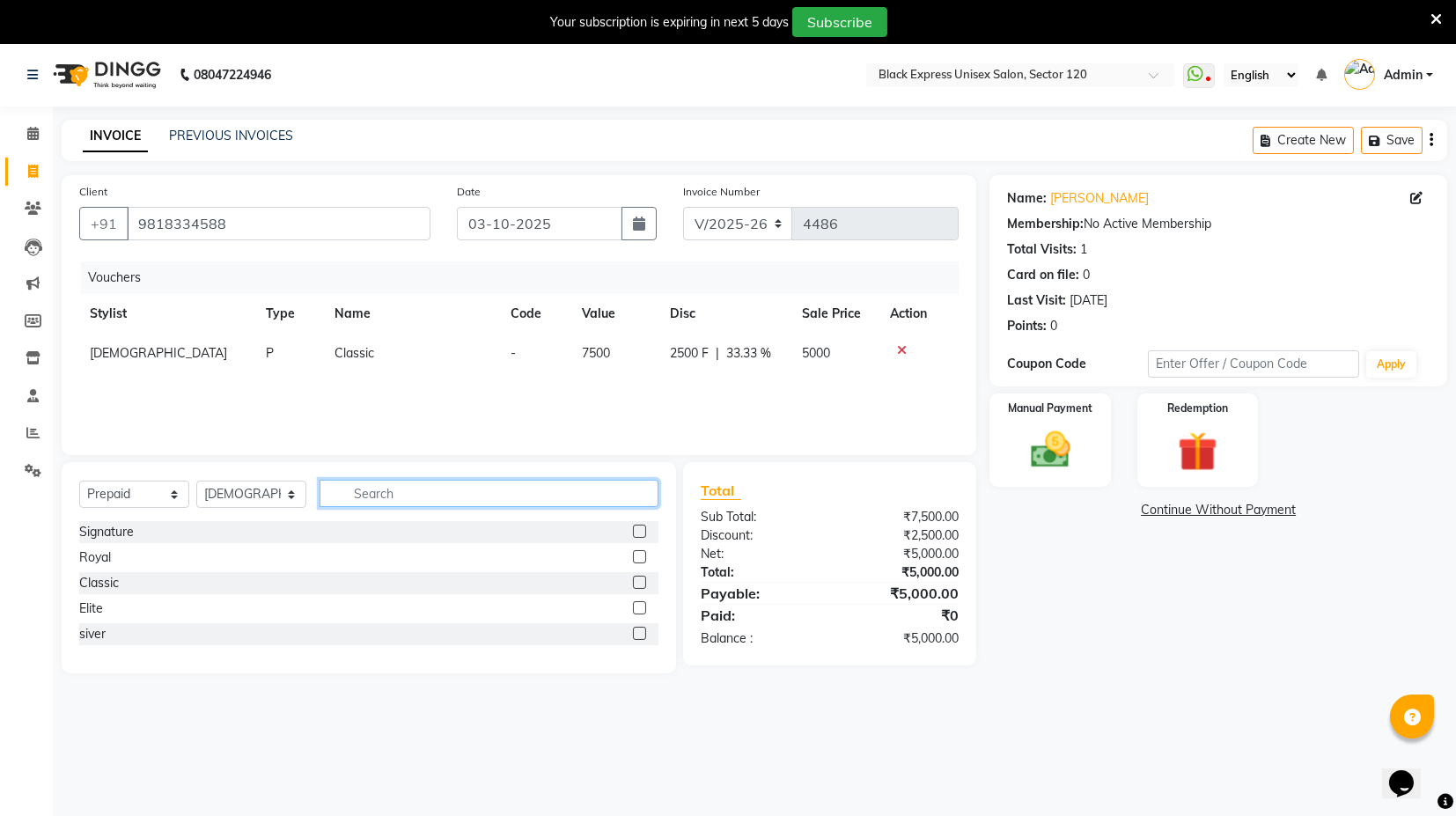
click at [403, 492] on input "text" at bounding box center [489, 494] width 339 height 27
click at [719, 411] on div "Vouchers Stylist Type Name Code Value Disc Sale Price Action SHAFI P Classic - …" at bounding box center [519, 350] width 879 height 176
click at [286, 489] on select "Select Stylist ASIF DEEPA FAISAL KASIM maahi Manager RAHUL RAJVEER satya SHAFI …" at bounding box center [251, 494] width 110 height 27
select select "58971"
click at [196, 481] on select "Select Stylist ASIF DEEPA FAISAL KASIM maahi Manager RAHUL RAJVEER satya SHAFI …" at bounding box center [251, 494] width 110 height 27
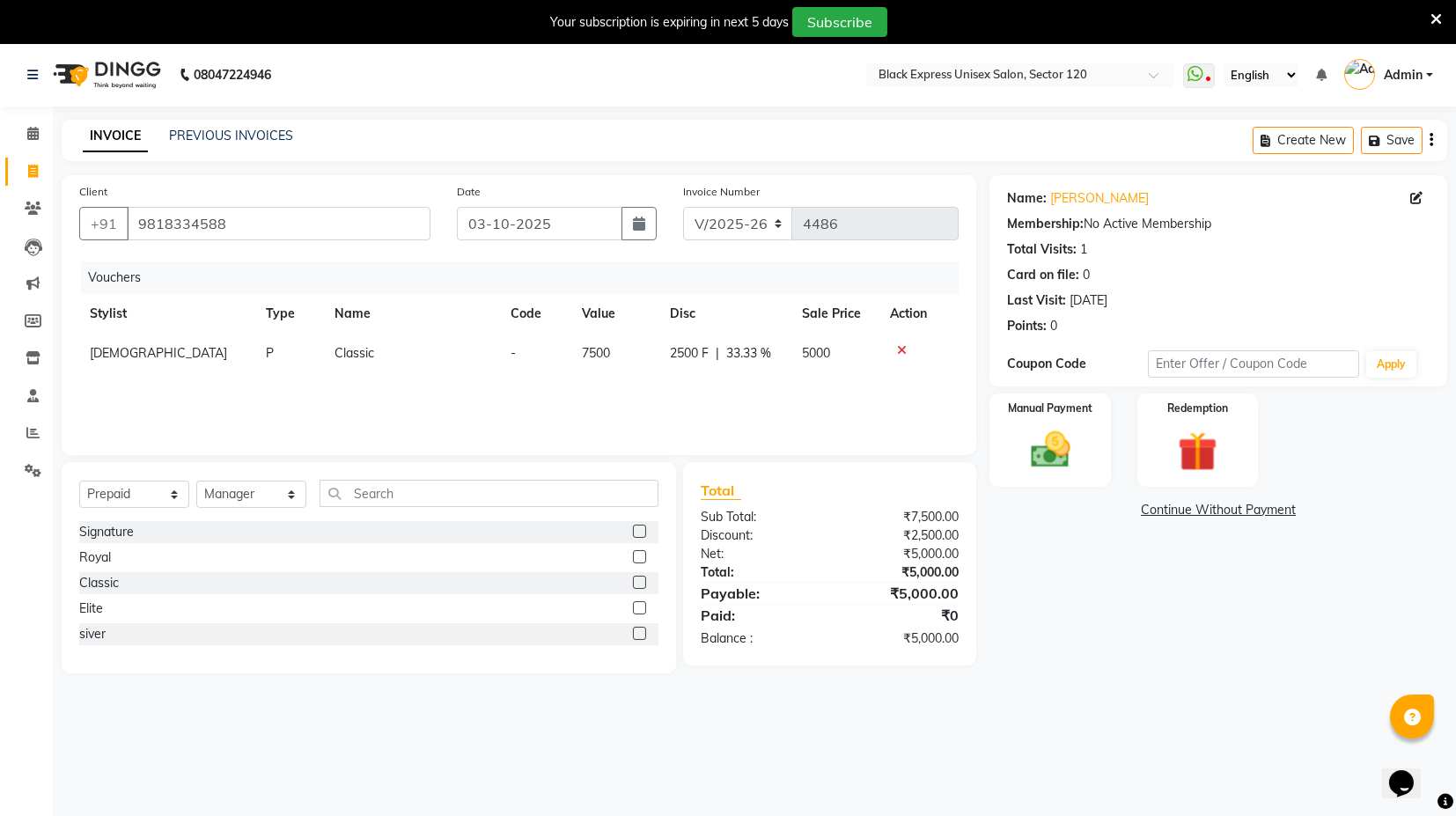
click at [476, 739] on div "08047224946 Select Location × Black Express Unisex Salon, Sector 120 WhatsApp S…" at bounding box center [728, 451] width 1456 height 816
click at [1061, 441] on img at bounding box center [1050, 450] width 66 height 48
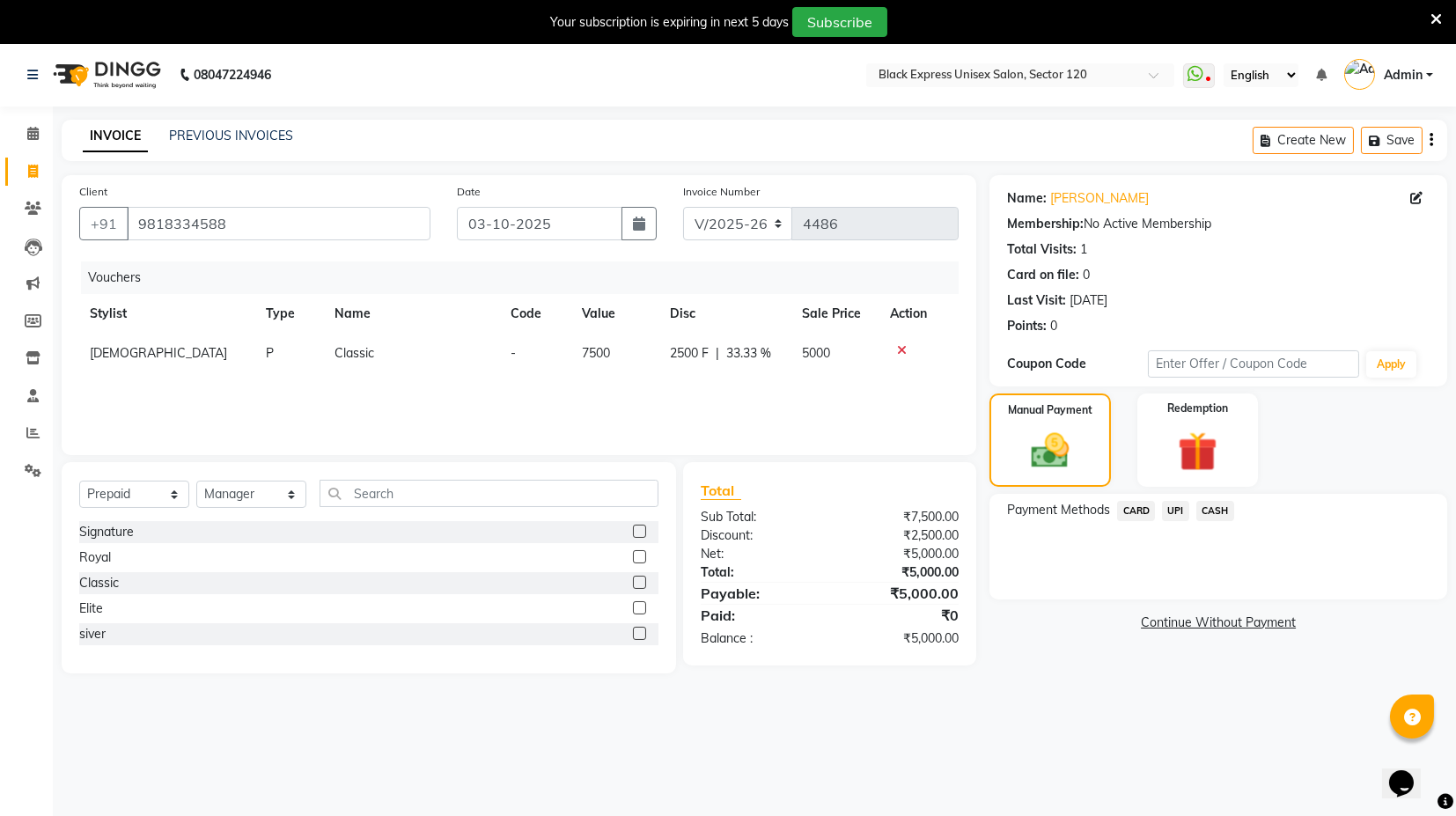
click at [1178, 511] on span "UPI" at bounding box center [1176, 511] width 27 height 21
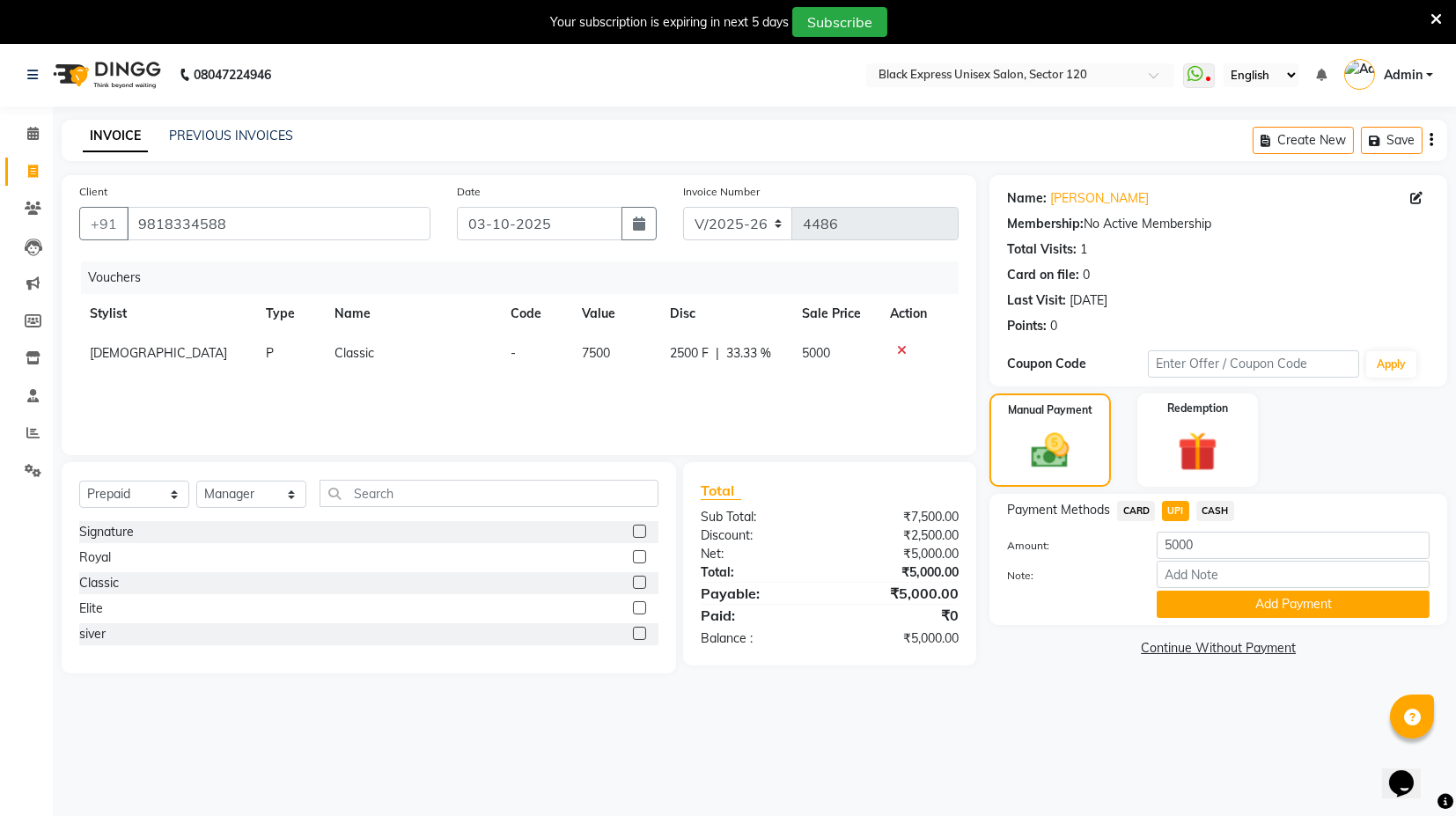
click at [1230, 601] on button "Add Payment" at bounding box center [1293, 605] width 273 height 27
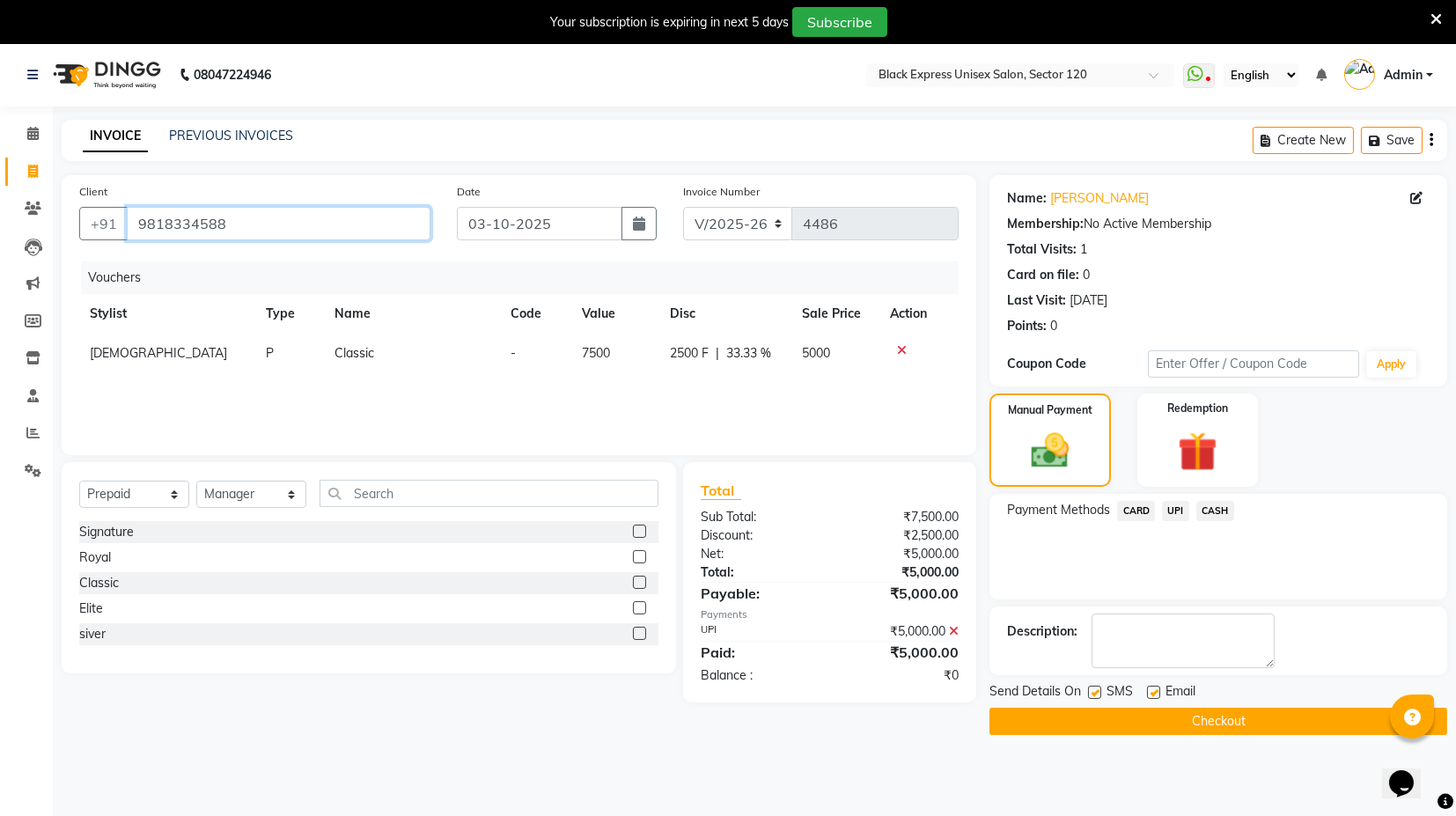
drag, startPoint x: 228, startPoint y: 227, endPoint x: 139, endPoint y: 215, distance: 89.8
click at [139, 215] on input "9818334588" at bounding box center [278, 224] width 304 height 33
click at [267, 411] on div "Vouchers Stylist Type Name Code Value Disc Sale Price Action SHAFI P Classic - …" at bounding box center [519, 350] width 879 height 176
click at [267, 406] on div "Vouchers Stylist Type Name Code Value Disc Sale Price Action SHAFI P Classic - …" at bounding box center [519, 350] width 879 height 176
click at [284, 494] on select "Select Stylist ASIF DEEPA [PERSON_NAME] Manager [PERSON_NAME] [PERSON_NAME] [PE…" at bounding box center [251, 494] width 110 height 27
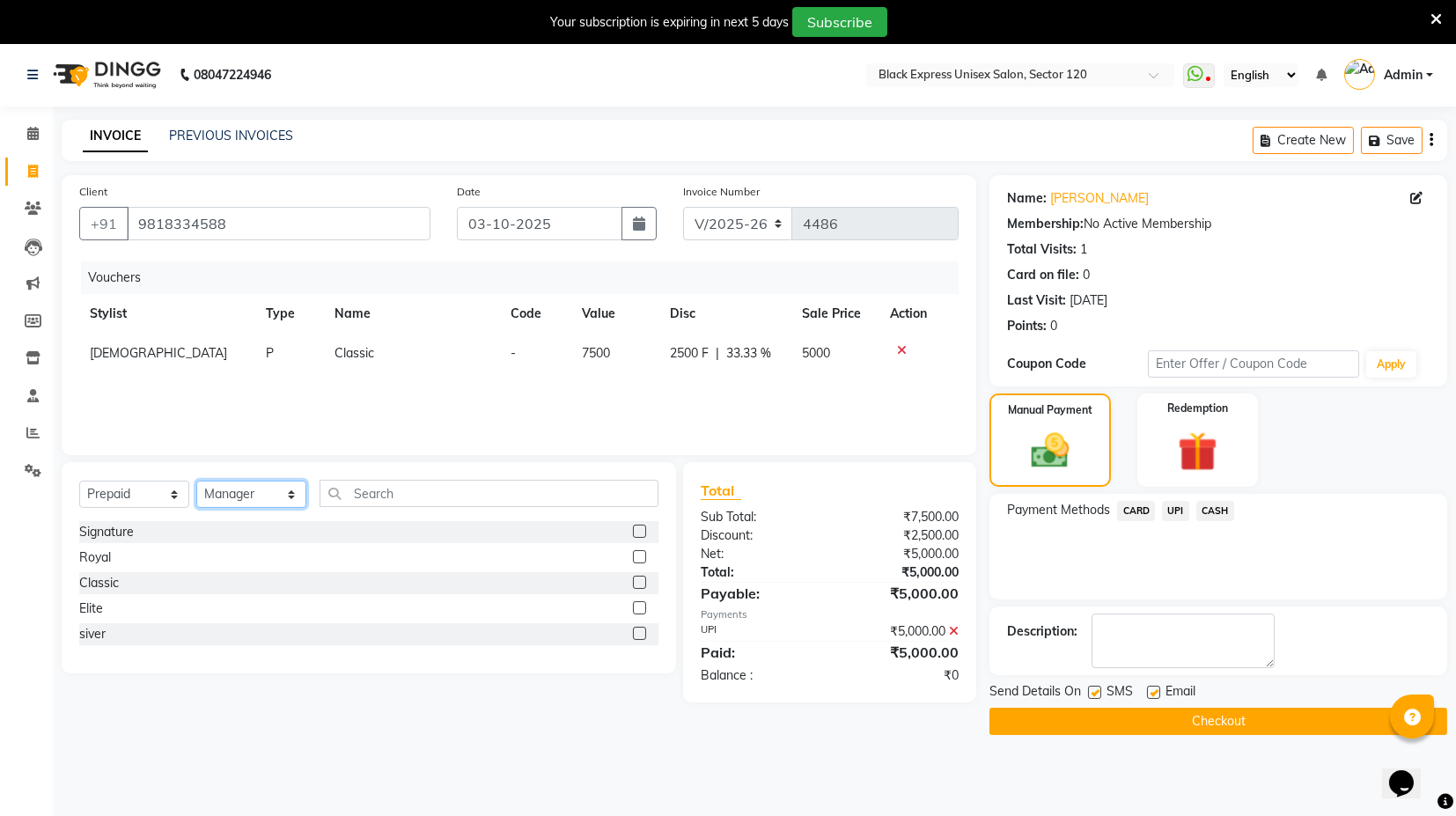
click at [196, 481] on select "Select Stylist ASIF DEEPA [PERSON_NAME] Manager [PERSON_NAME] [PERSON_NAME] [PE…" at bounding box center [251, 494] width 110 height 27
click at [153, 369] on td "[DEMOGRAPHIC_DATA]" at bounding box center [167, 353] width 176 height 40
select select "87608"
click at [169, 388] on td "ASIF DEEPA FAISAL KASIM maahi Manager RAHUL RAJVEER satya SHAFI SIRAJ" at bounding box center [164, 361] width 170 height 56
click at [922, 352] on icon at bounding box center [923, 350] width 10 height 13
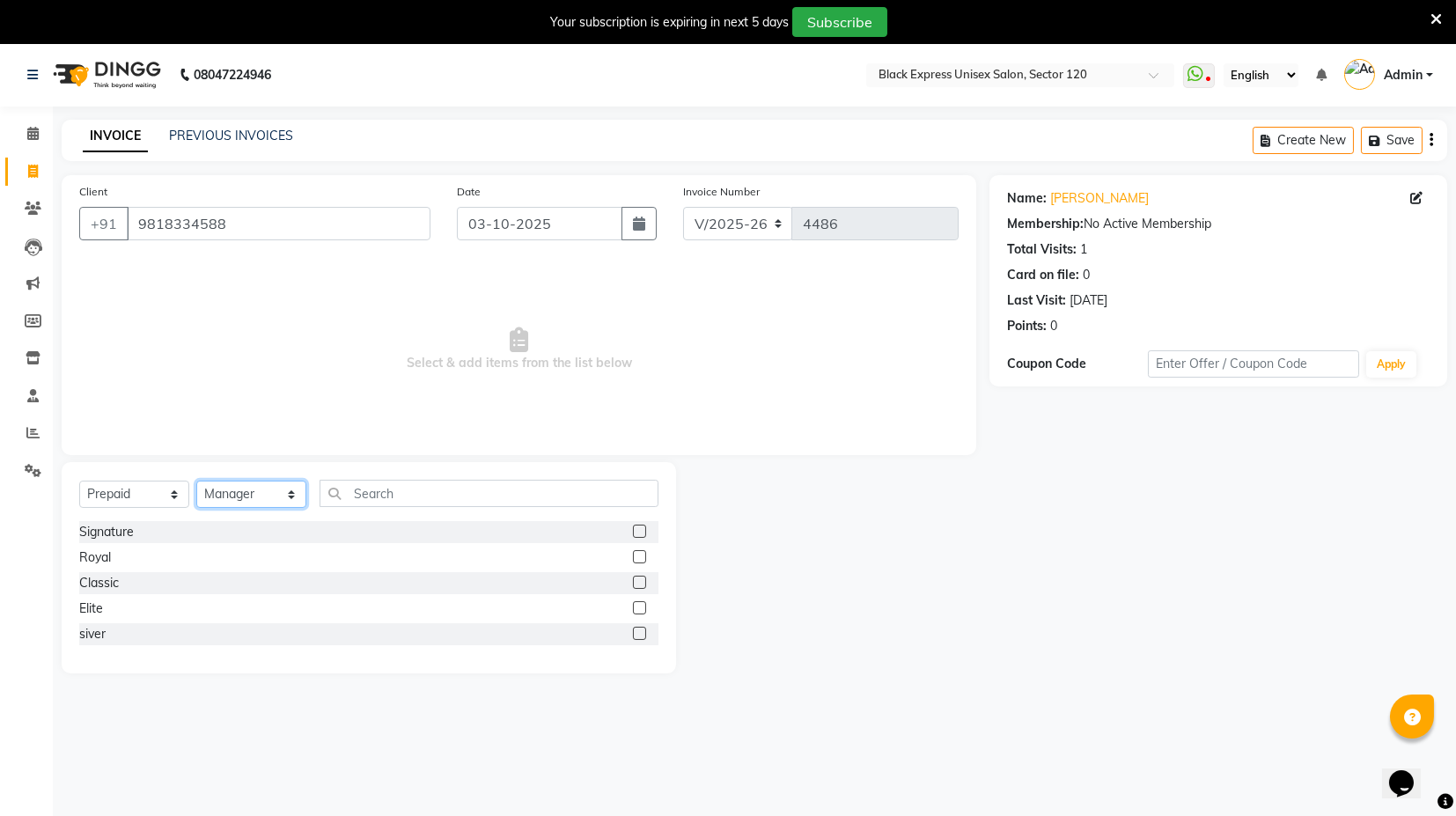
click at [264, 496] on select "Select Stylist ASIF DEEPA [PERSON_NAME] Manager [PERSON_NAME] [PERSON_NAME] [PE…" at bounding box center [251, 494] width 110 height 27
click at [641, 582] on label at bounding box center [640, 582] width 14 height 14
click at [641, 582] on input "checkbox" at bounding box center [639, 583] width 12 height 12
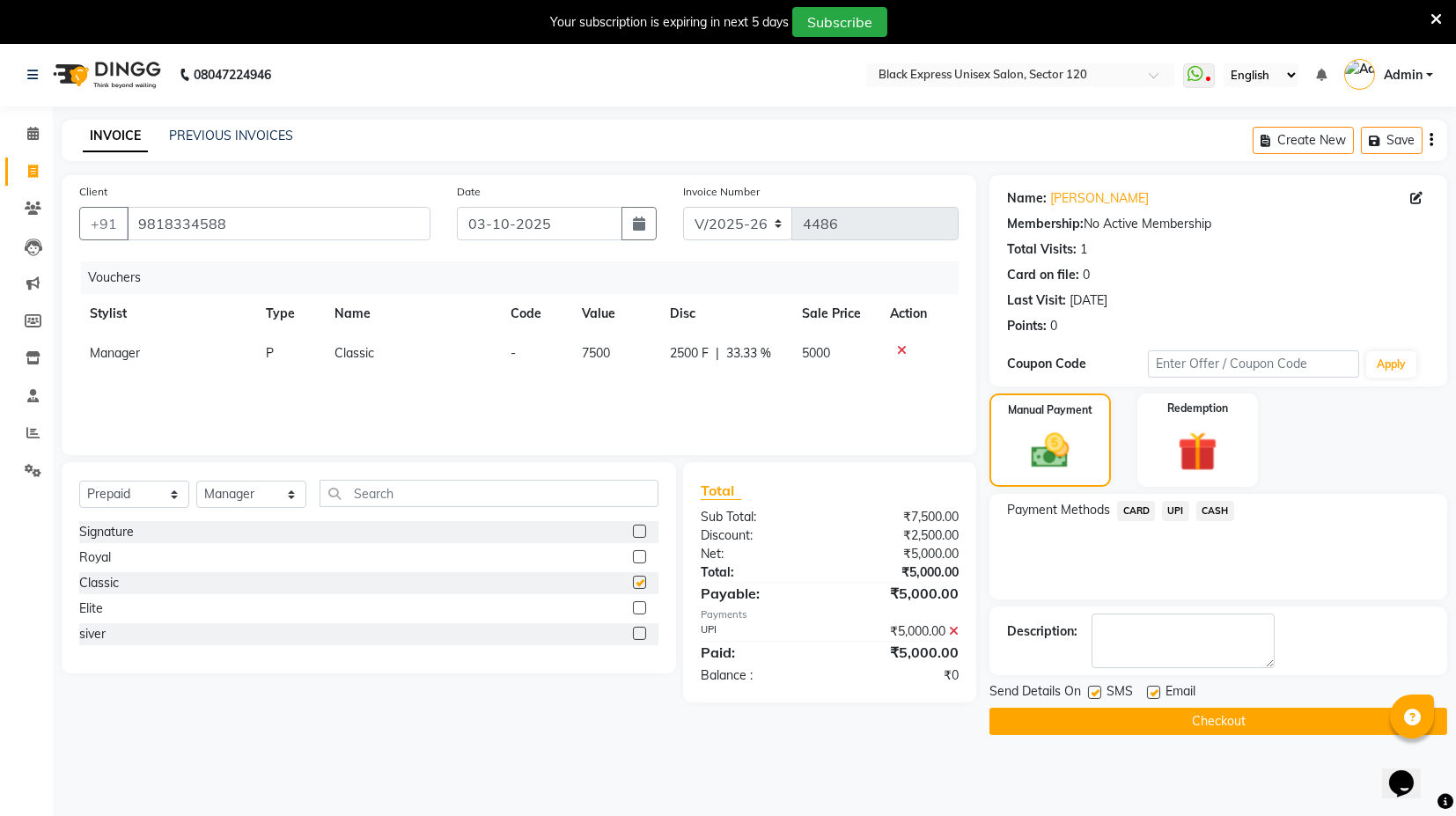
checkbox input "false"
click at [1050, 442] on img at bounding box center [1050, 451] width 64 height 46
click at [1172, 503] on span "UPI" at bounding box center [1176, 511] width 27 height 21
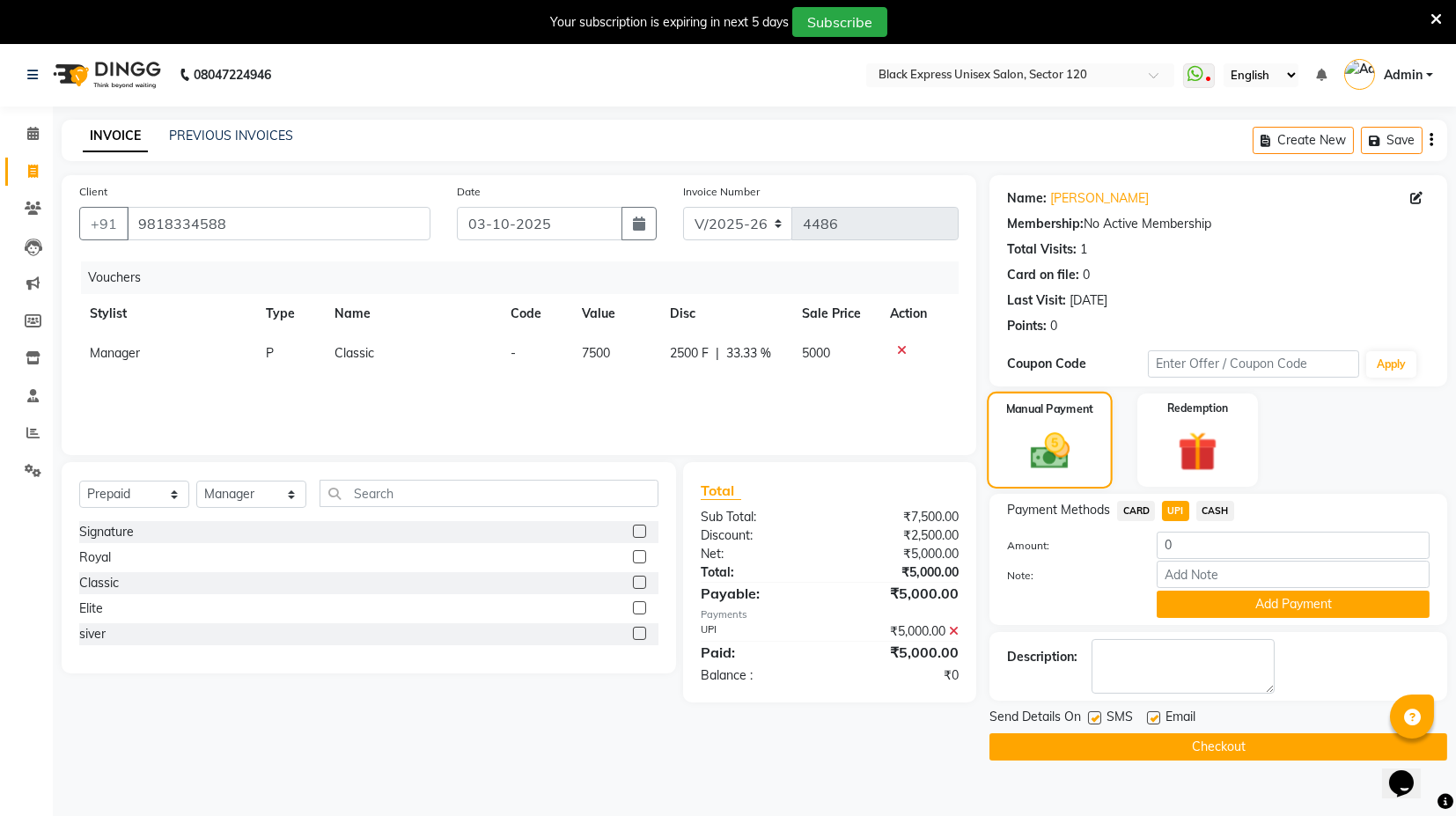
click at [1030, 454] on img at bounding box center [1050, 451] width 64 height 46
click at [1123, 743] on button "Checkout" at bounding box center [1219, 748] width 458 height 27
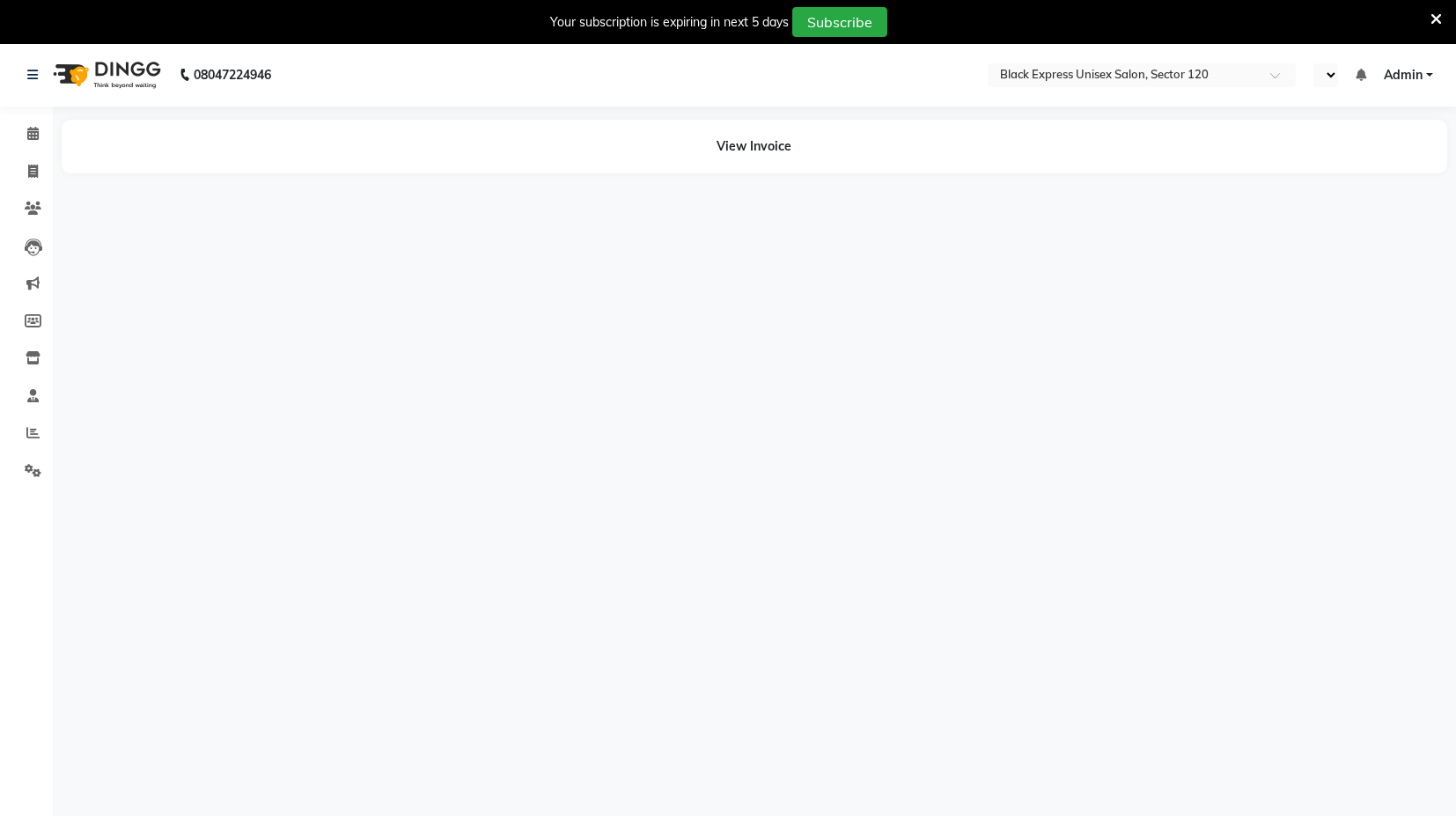
select select "en"
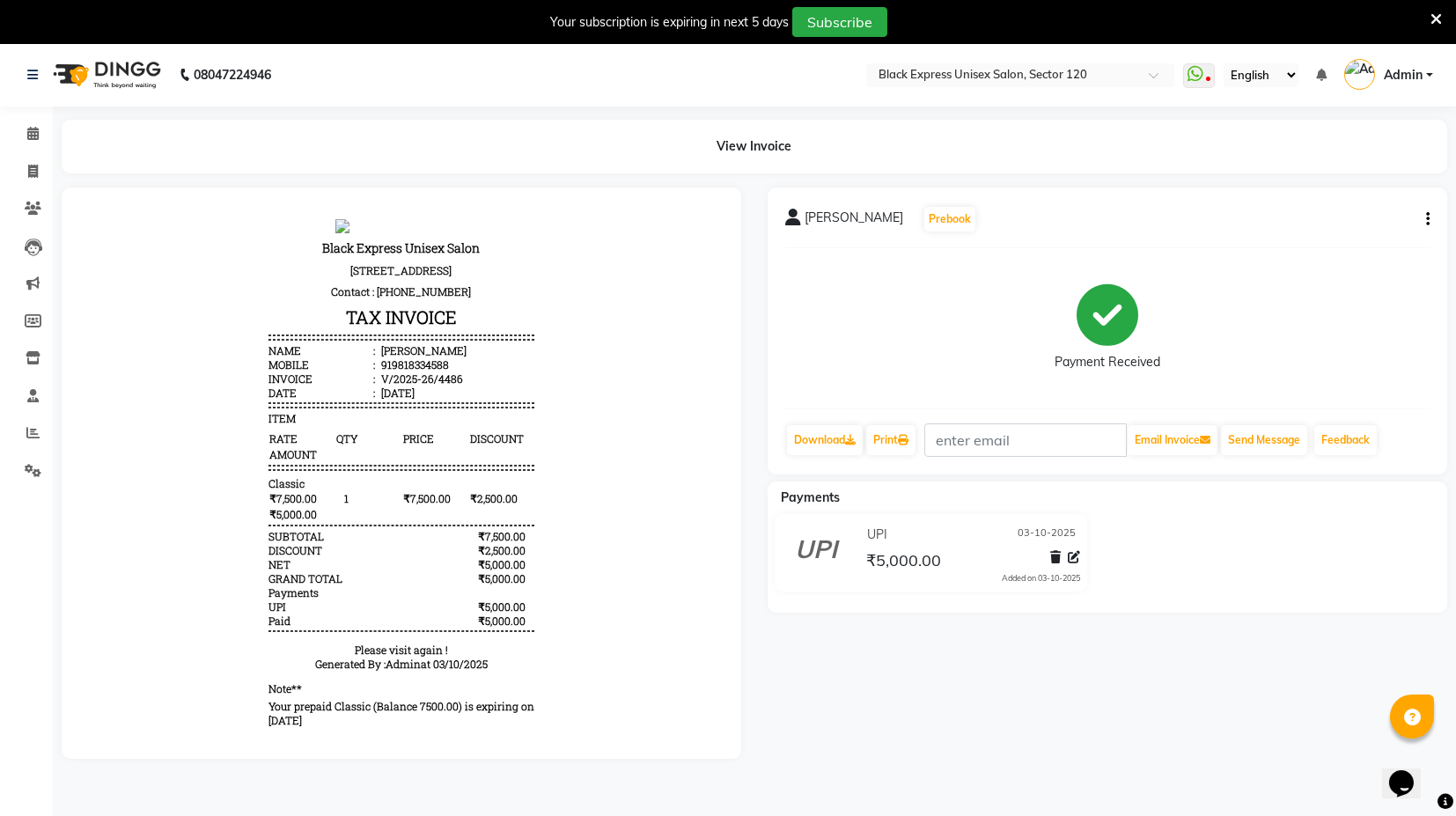
click at [410, 367] on div "919818334588" at bounding box center [413, 364] width 71 height 14
copy div "919818334588"
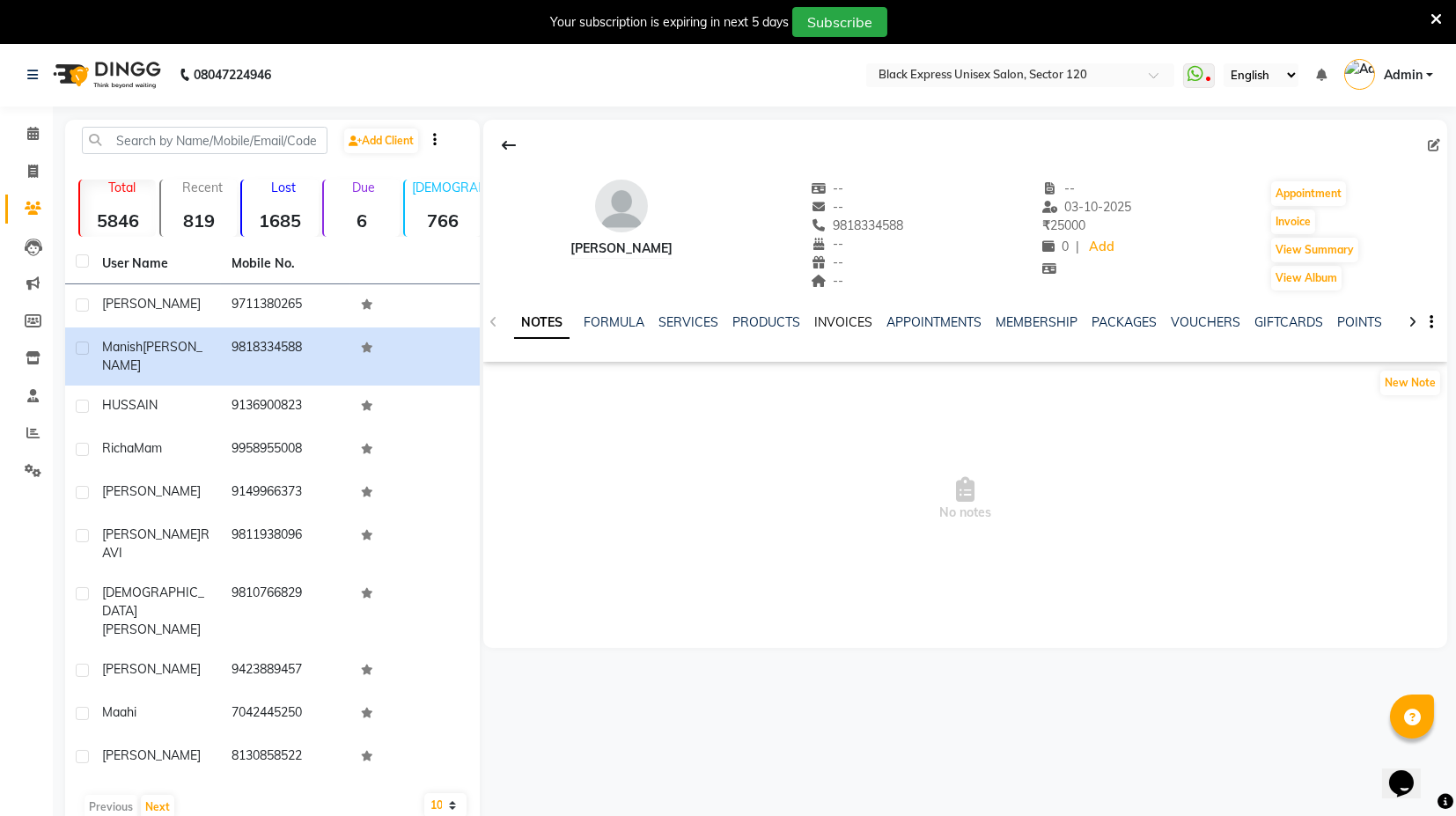
click at [835, 323] on link "INVOICES" at bounding box center [842, 322] width 58 height 16
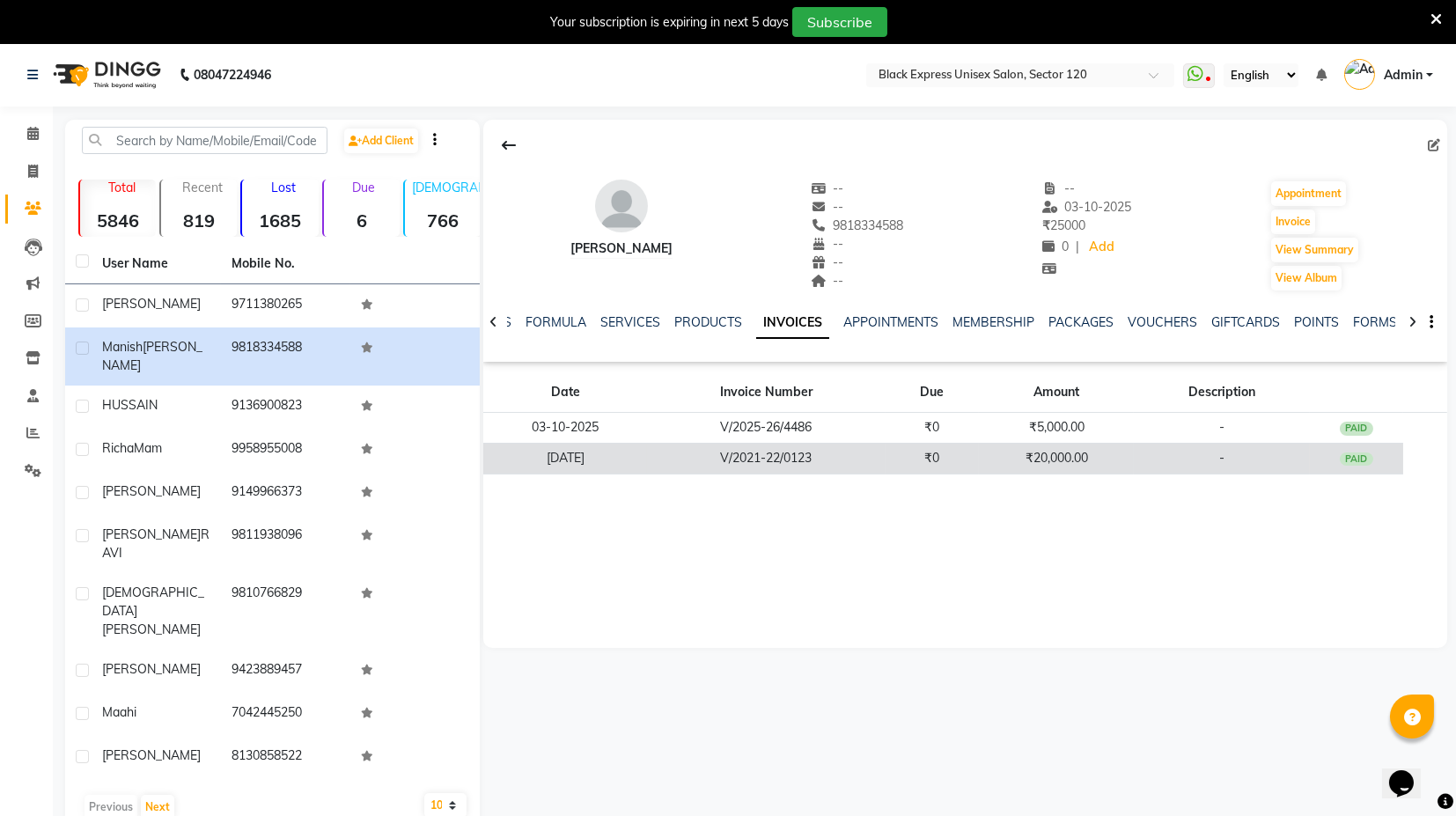
click at [816, 458] on td "V/2021-22/0123" at bounding box center [765, 458] width 237 height 31
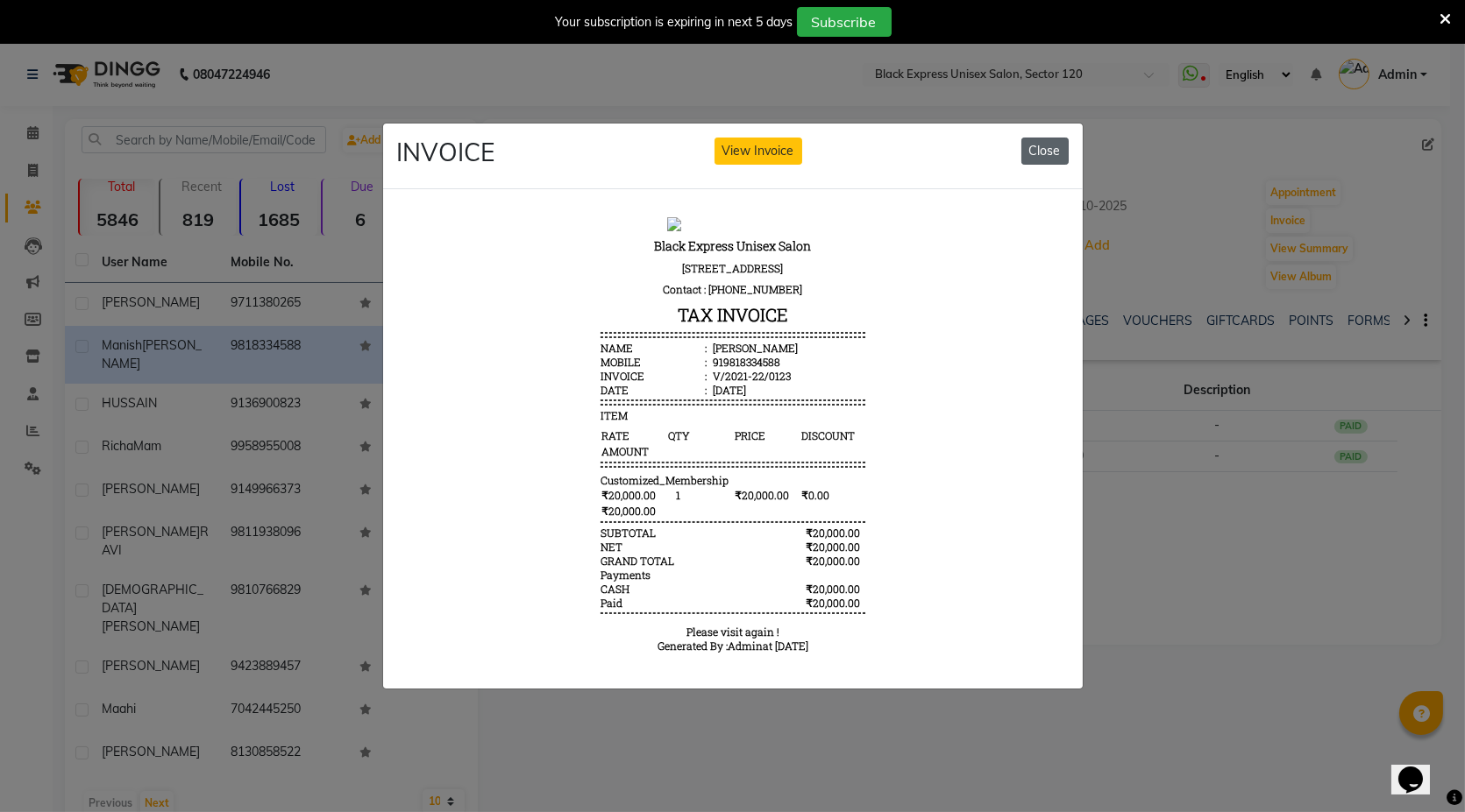
click at [1047, 137] on button "Close" at bounding box center [1045, 151] width 48 height 27
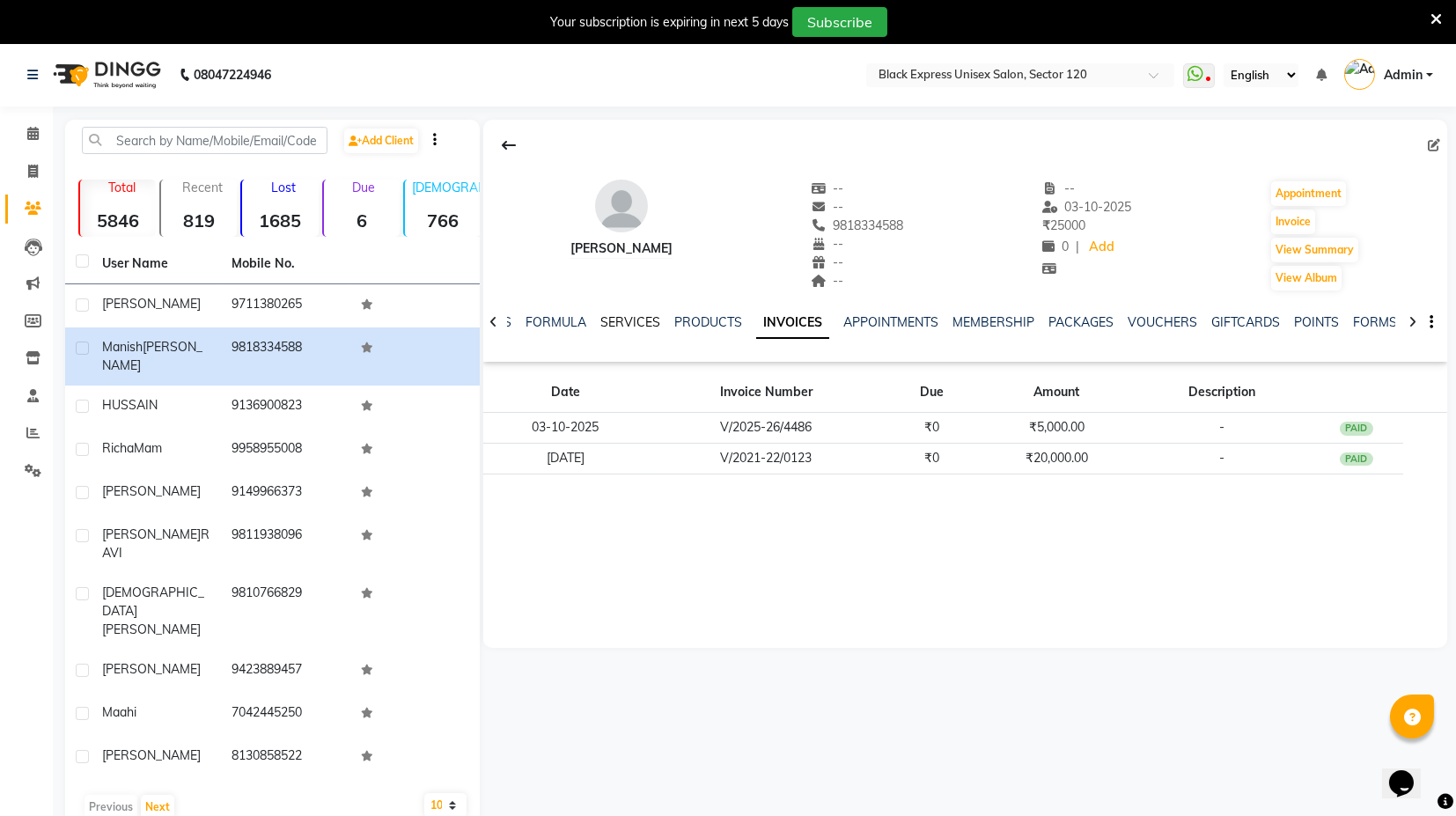
click at [621, 319] on link "SERVICES" at bounding box center [630, 322] width 60 height 16
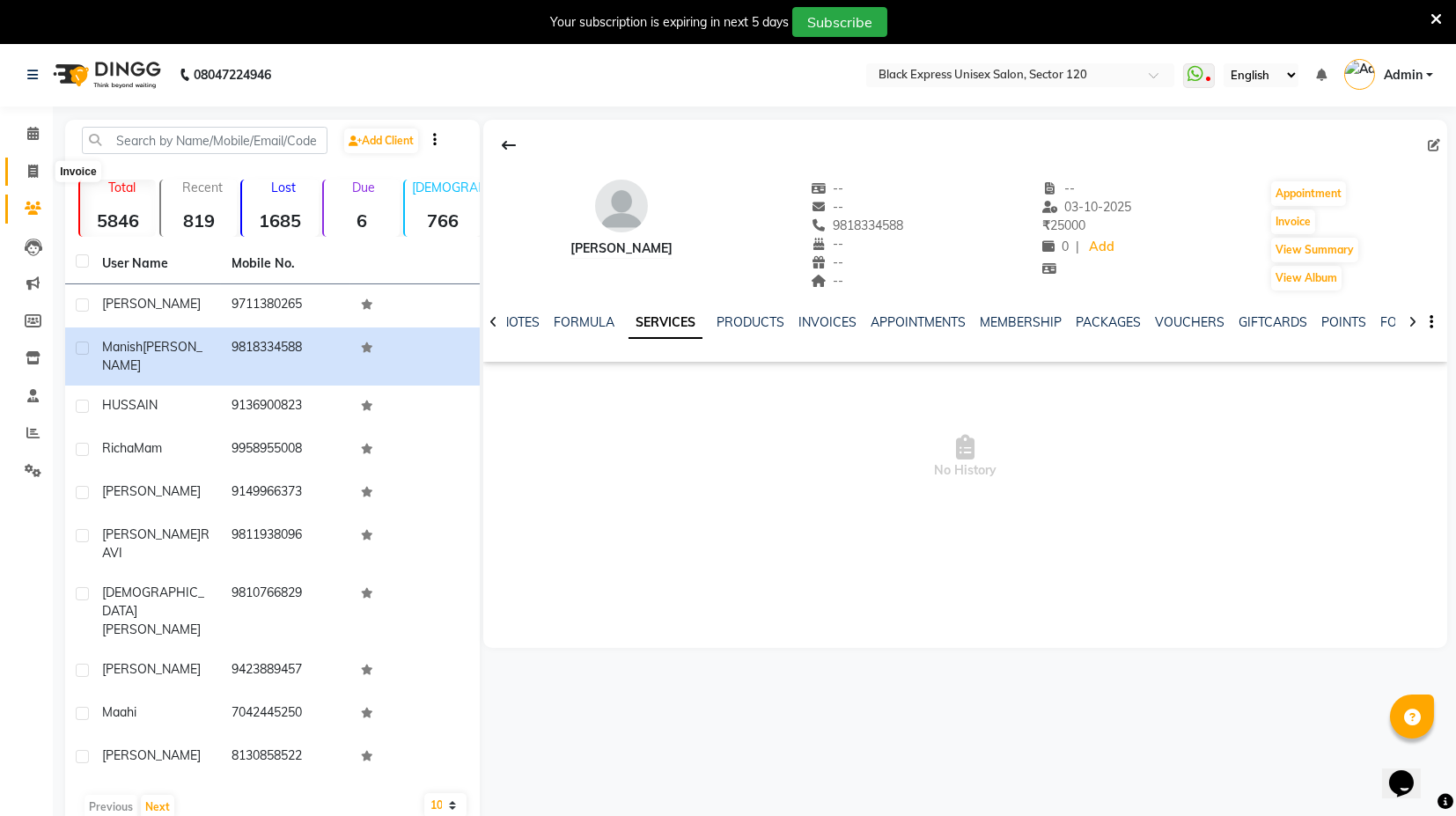
drag, startPoint x: 27, startPoint y: 164, endPoint x: 40, endPoint y: 158, distance: 14.3
click at [28, 164] on icon at bounding box center [33, 171] width 10 height 14
select select "service"
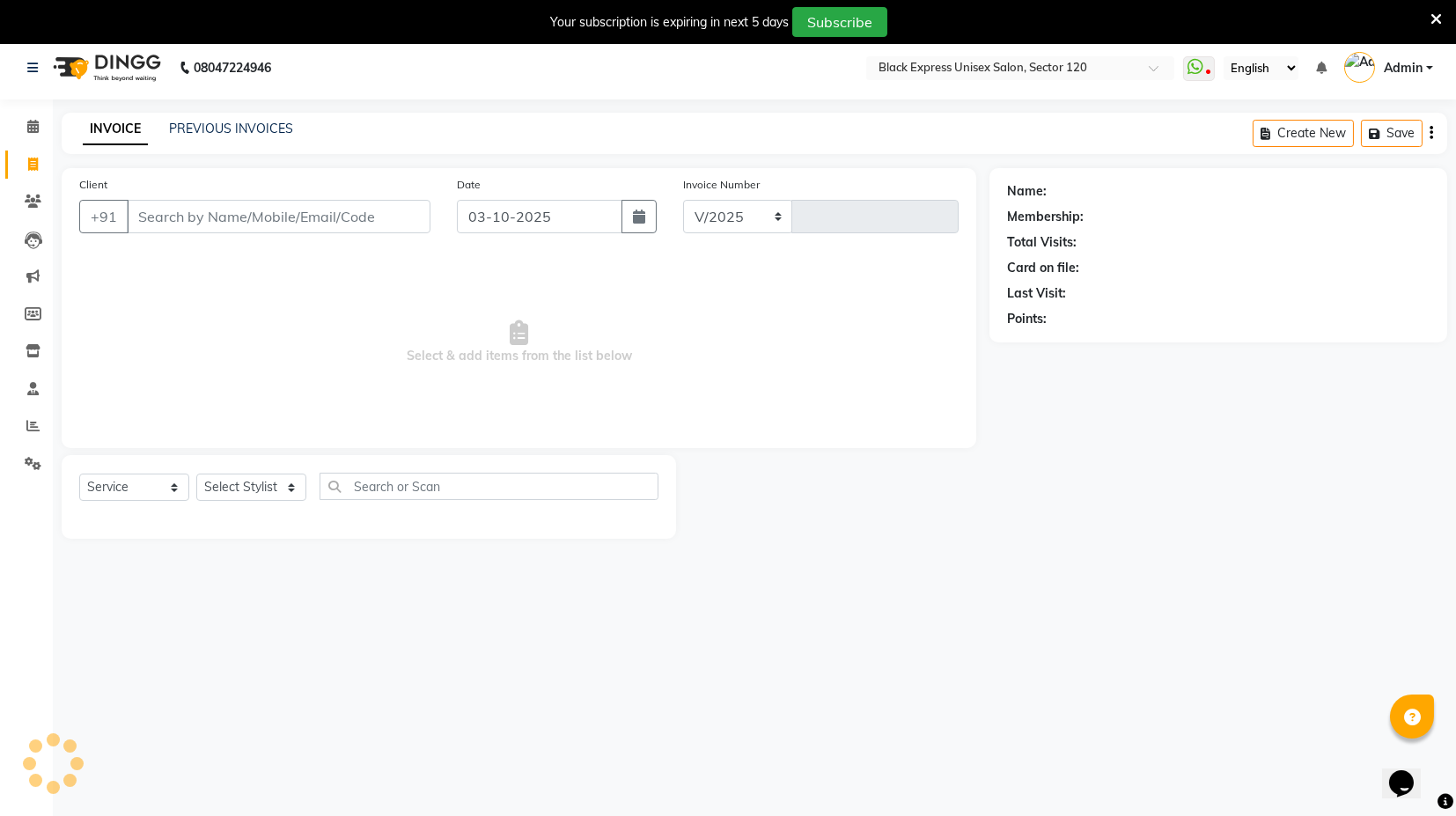
select select "7082"
type input "4488"
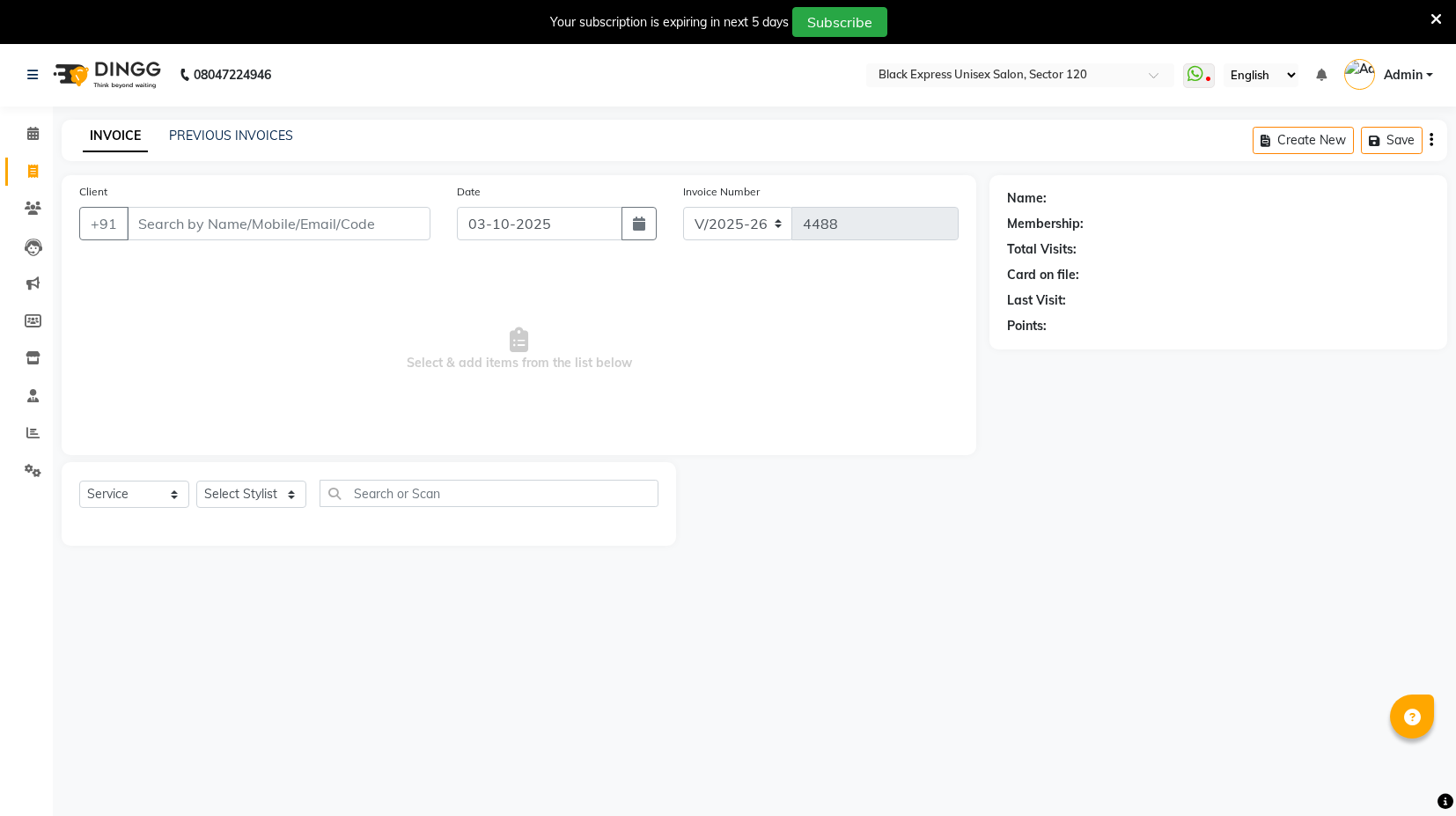
select select "7082"
select select "service"
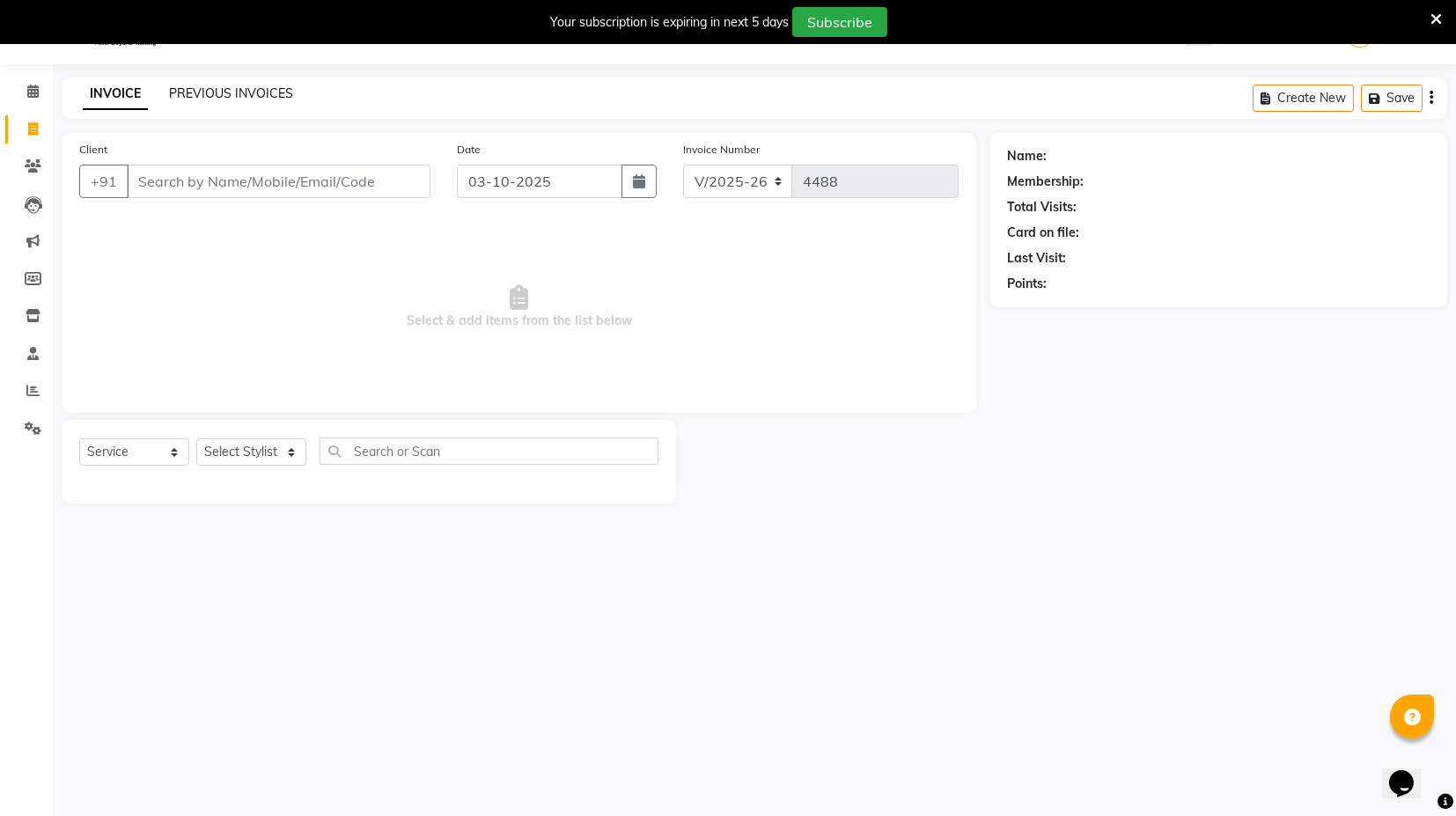
click at [195, 88] on link "PREVIOUS INVOICES" at bounding box center [231, 93] width 124 height 16
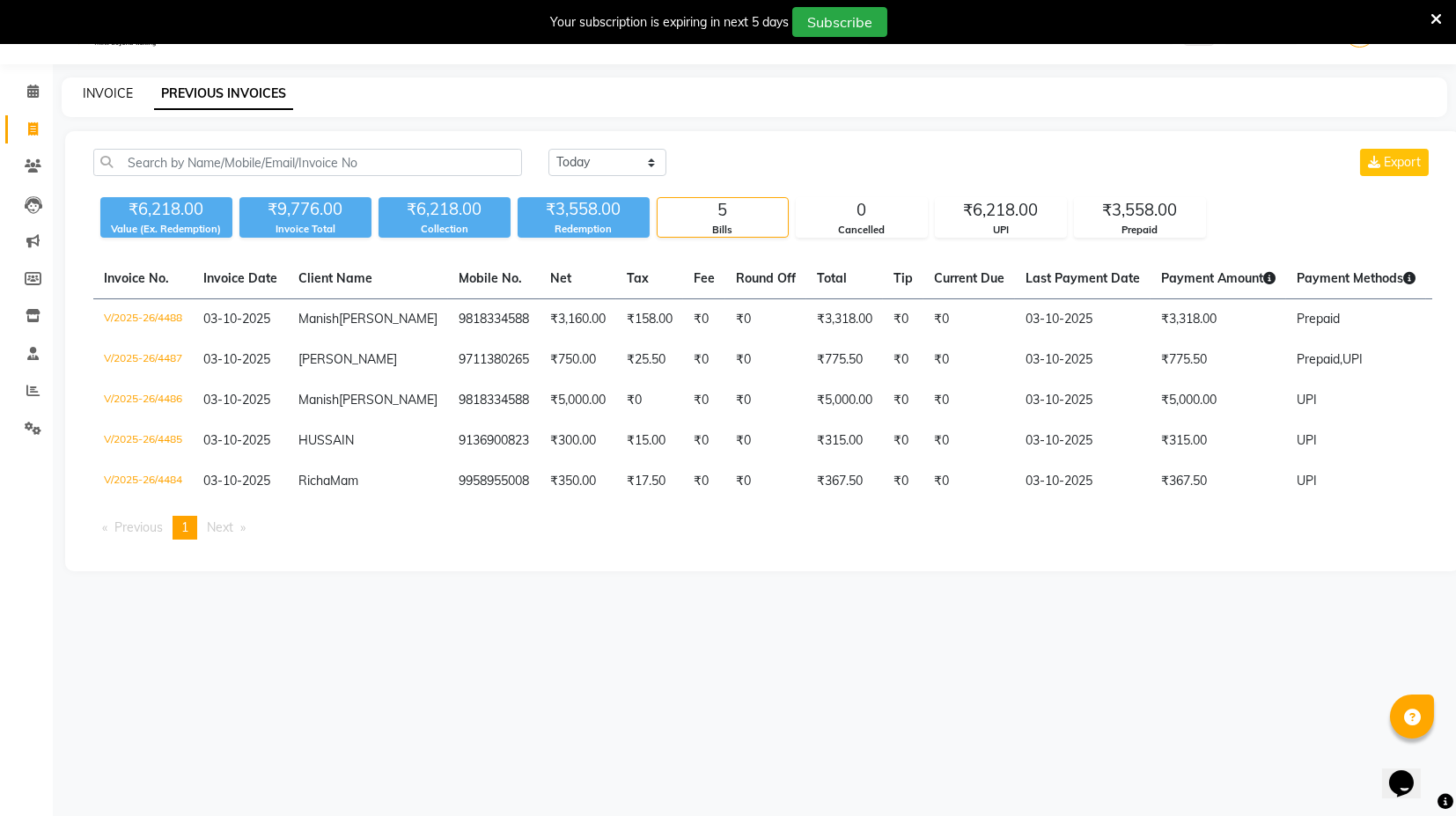
click at [117, 93] on link "INVOICE" at bounding box center [107, 93] width 50 height 16
select select "service"
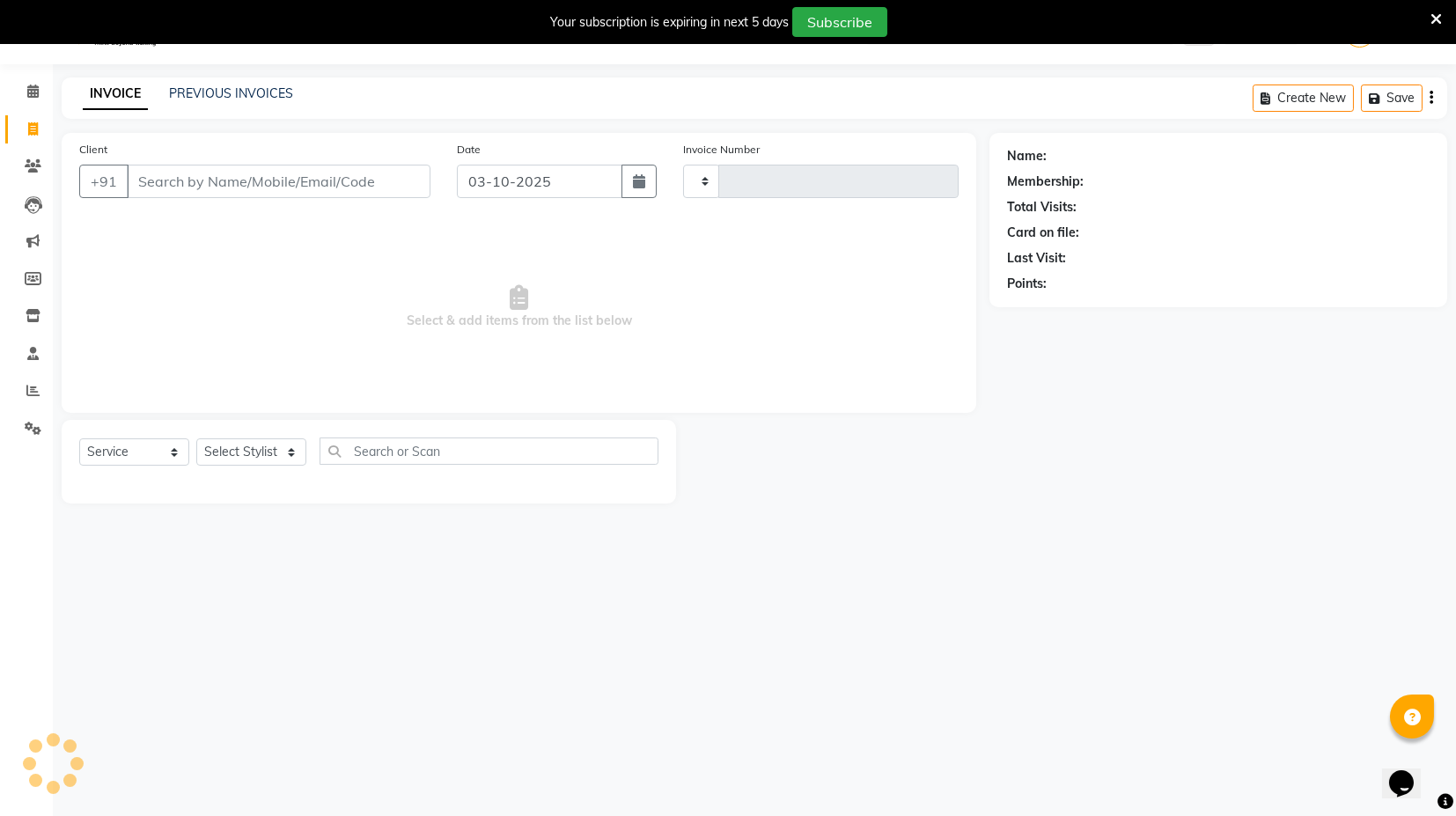
type input "4489"
select select "7082"
click at [232, 175] on input "Client" at bounding box center [278, 181] width 304 height 33
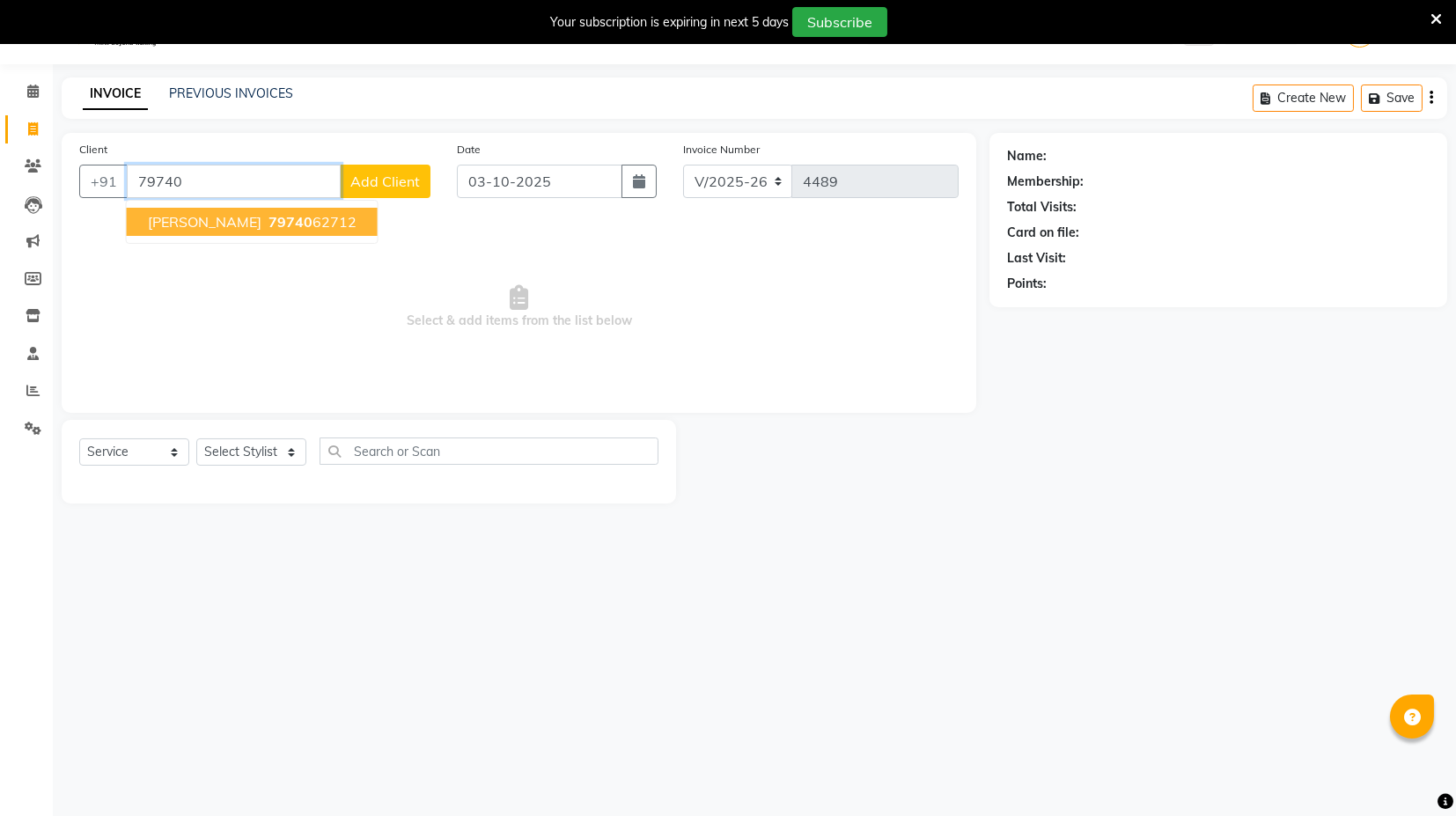
click at [269, 227] on span "79740" at bounding box center [290, 222] width 44 height 18
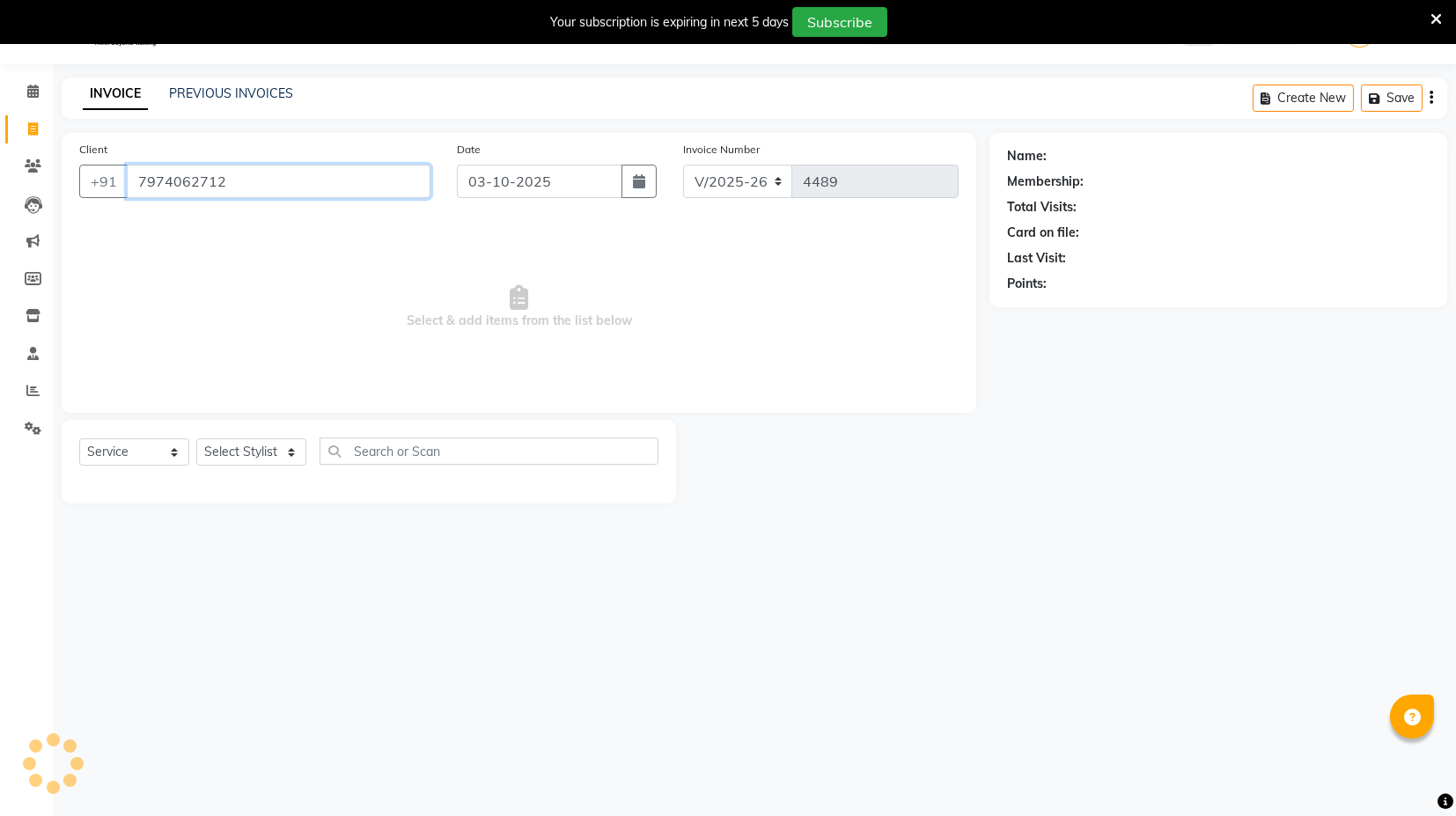
type input "7974062712"
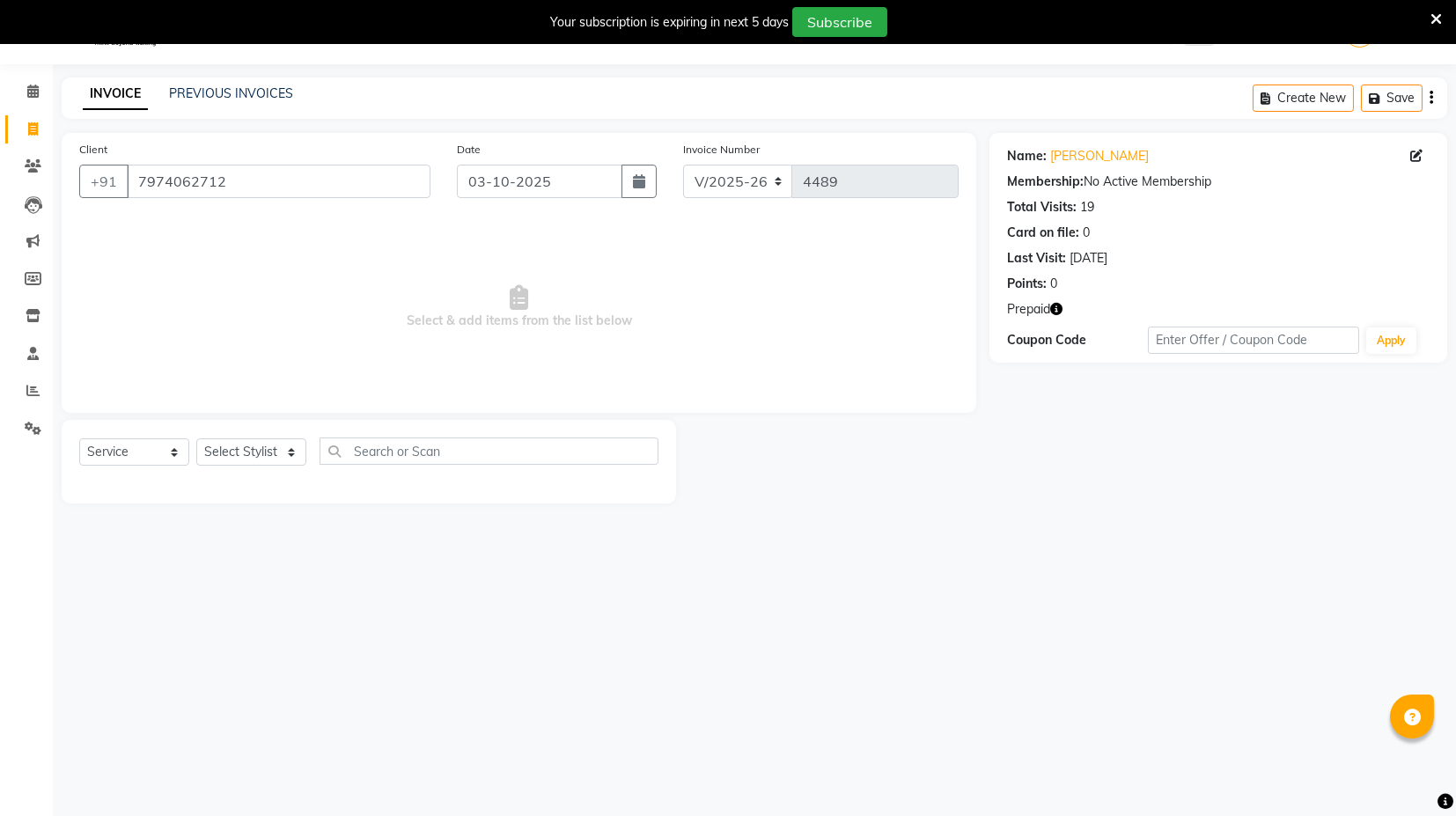
click at [1058, 313] on icon "button" at bounding box center [1056, 309] width 13 height 13
click at [751, 415] on div "Client +91 7974062712 Date 03-10-2025 Invoice Number V/2025 V/2025-26 4489 Sele…" at bounding box center [519, 318] width 941 height 370
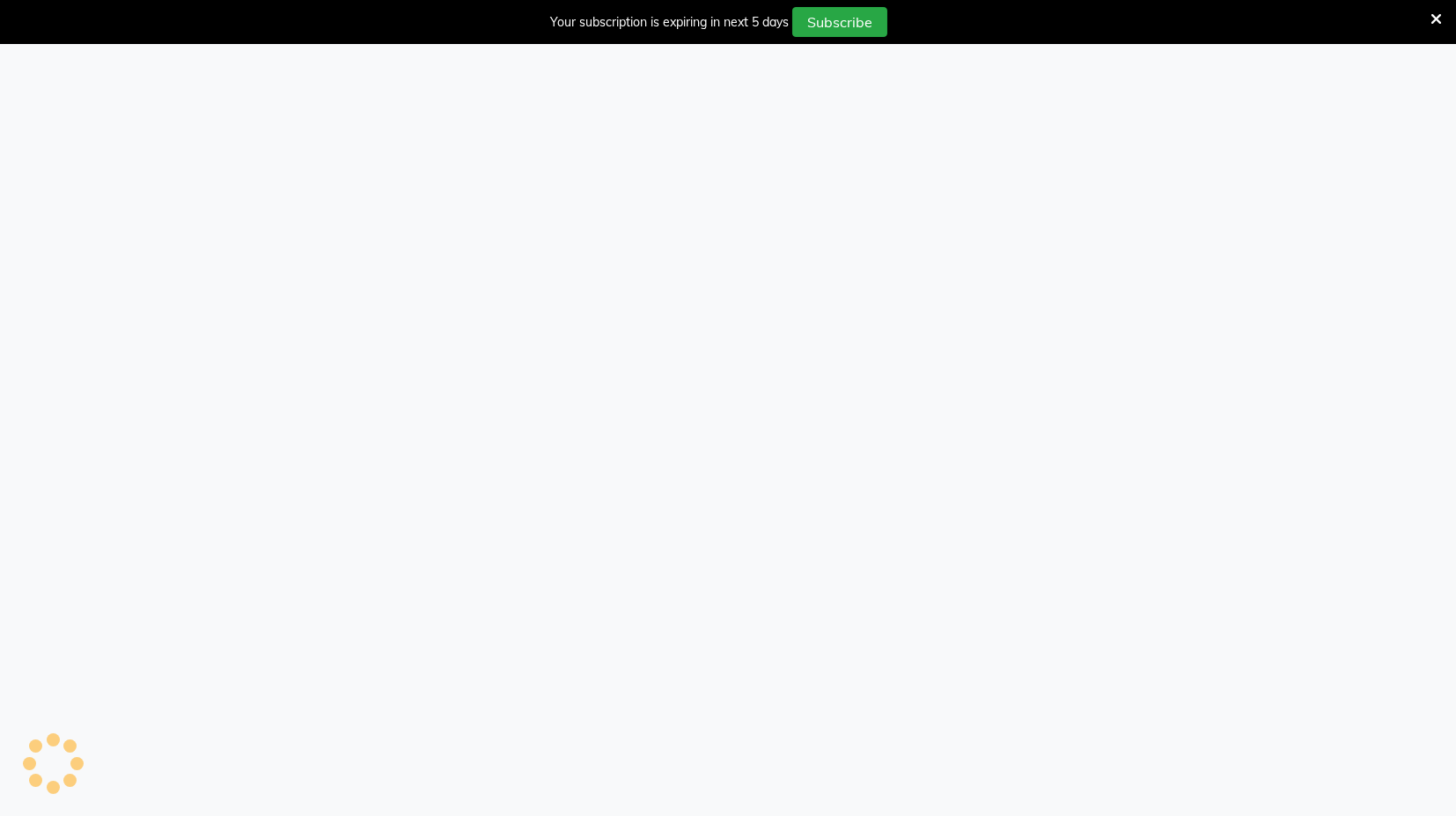
select select "7082"
select select "service"
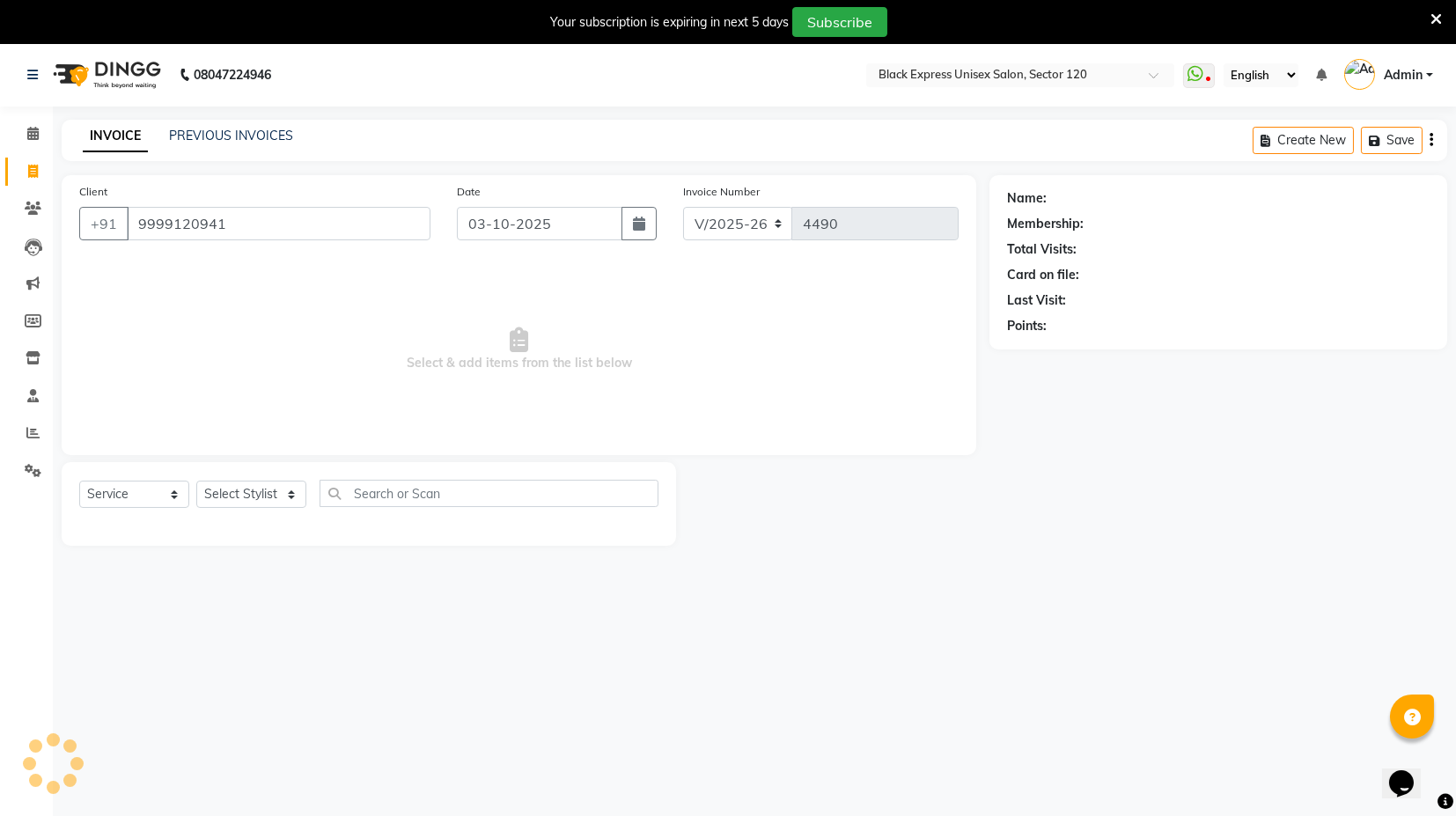
type input "9999120941"
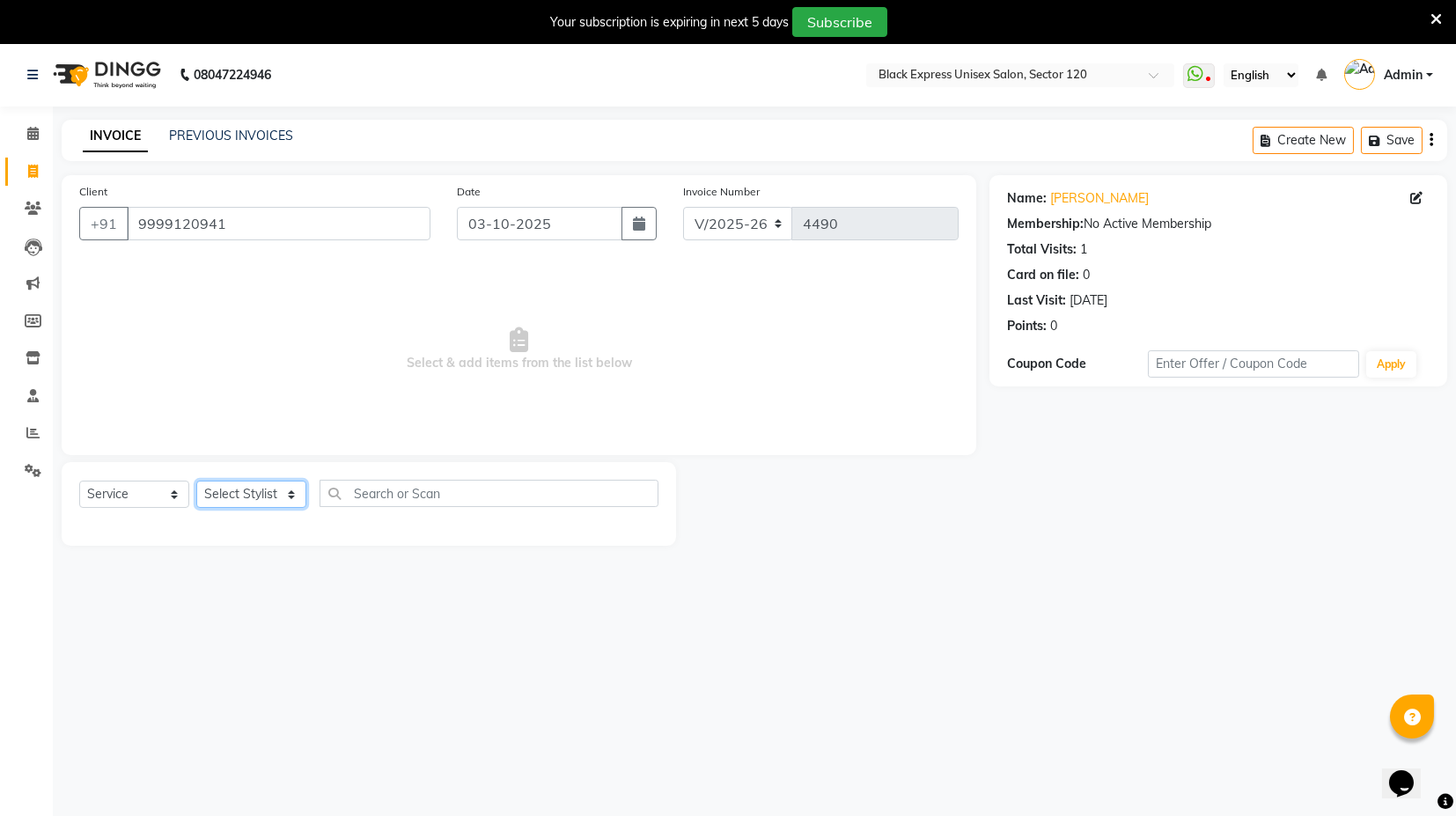
drag, startPoint x: 290, startPoint y: 494, endPoint x: 289, endPoint y: 505, distance: 11.0
click at [290, 494] on select "Select Stylist ASIF DEEPA [PERSON_NAME] Manager [PERSON_NAME] [PERSON_NAME] [PE…" at bounding box center [251, 494] width 110 height 27
select select "58974"
click at [196, 481] on select "Select Stylist ASIF DEEPA [PERSON_NAME] Manager [PERSON_NAME] [PERSON_NAME] [PE…" at bounding box center [251, 494] width 110 height 27
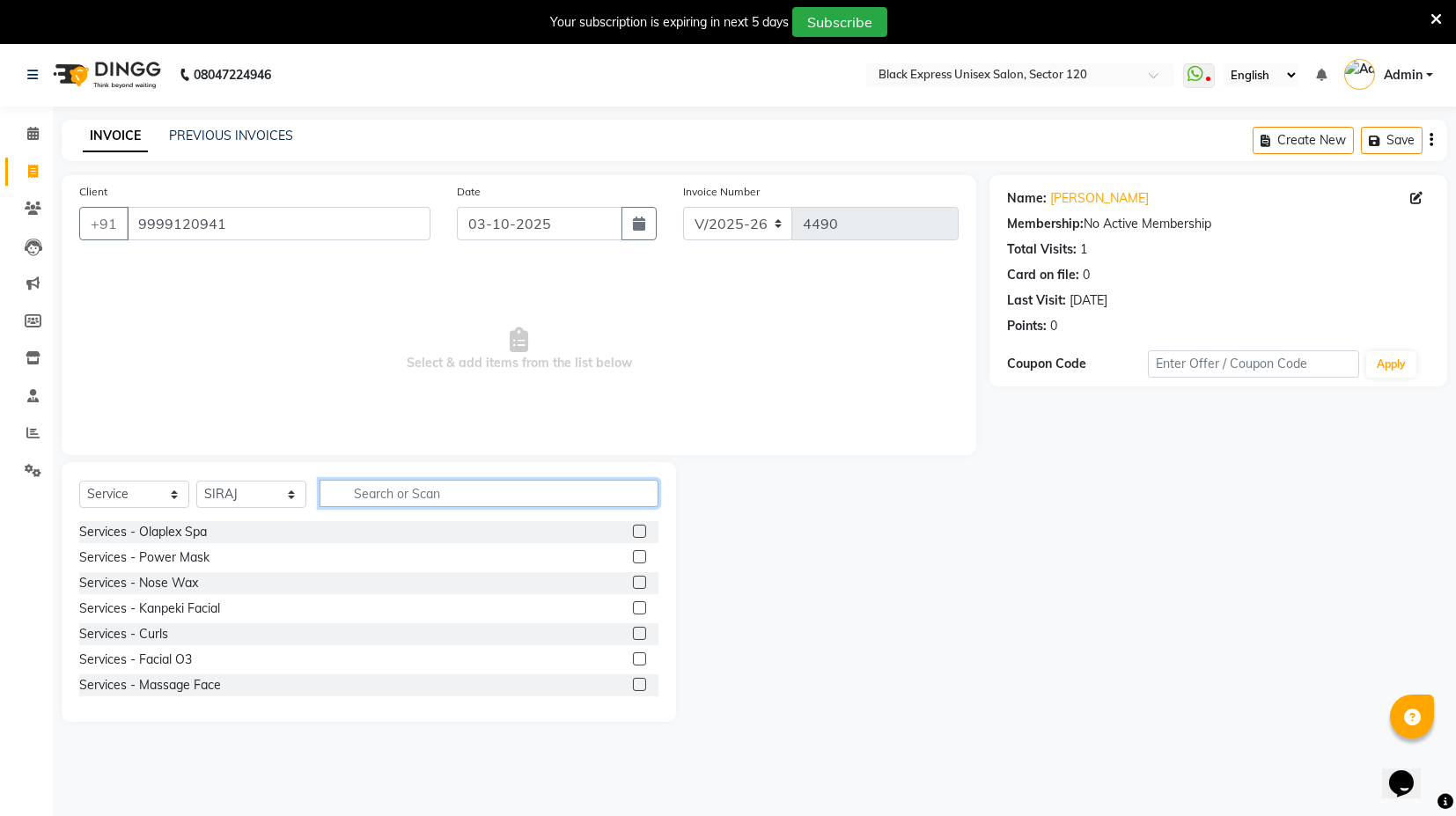
click at [424, 485] on input "text" at bounding box center [489, 494] width 339 height 27
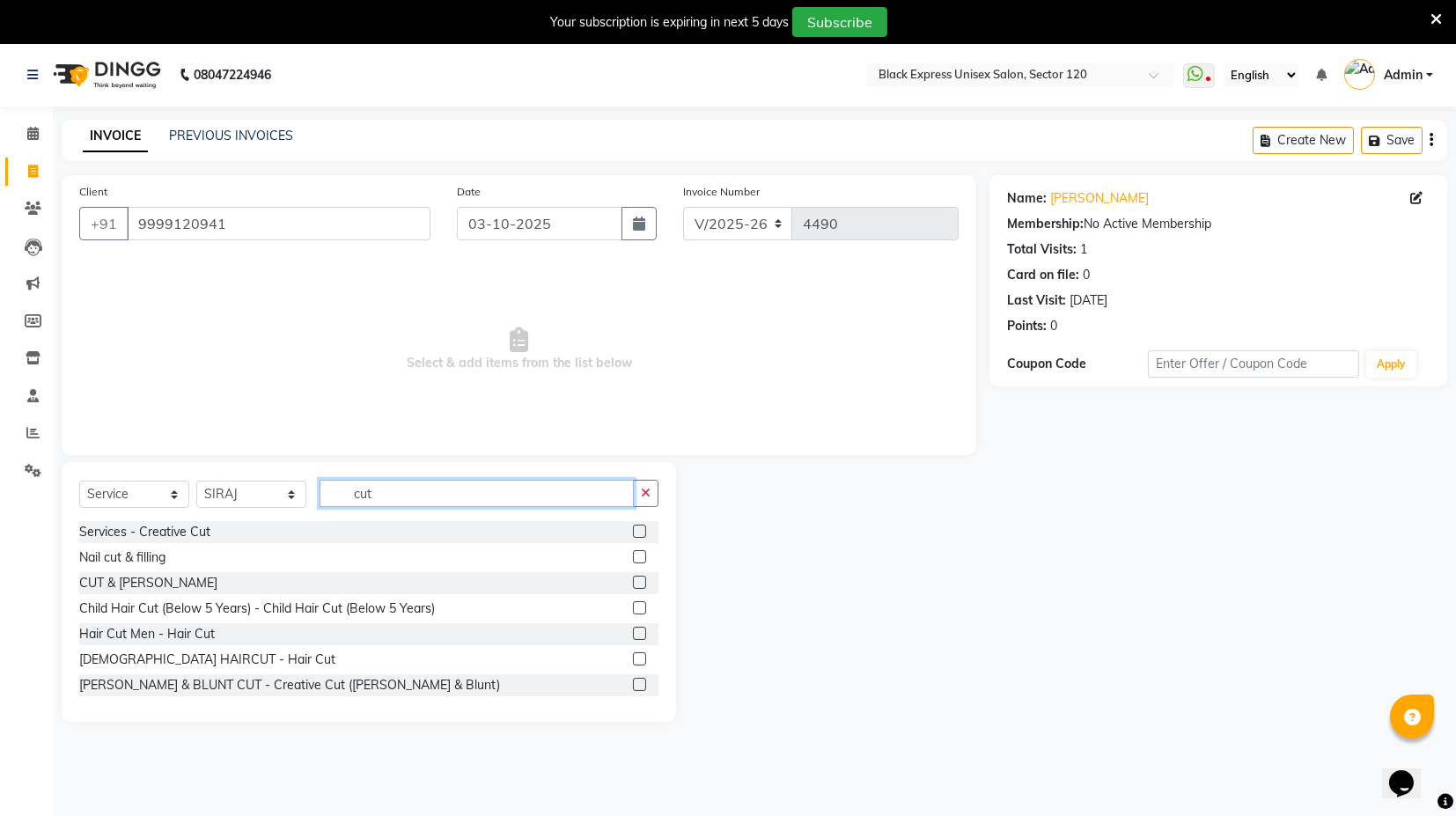
type input "cut"
click at [633, 627] on label at bounding box center [640, 634] width 14 height 14
click at [633, 628] on input "checkbox" at bounding box center [639, 634] width 12 height 12
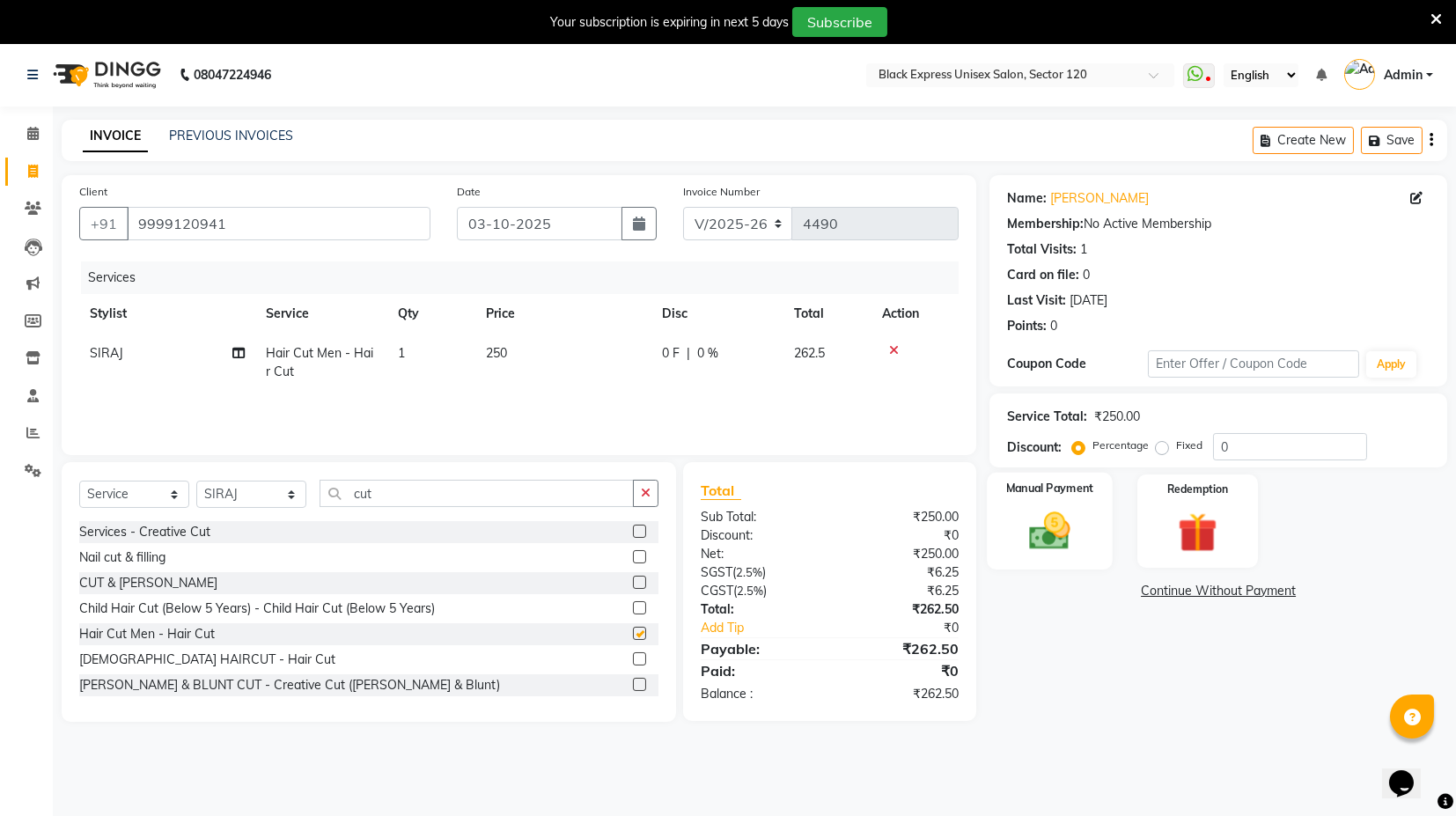
checkbox input "false"
click at [1242, 447] on input "0" at bounding box center [1291, 447] width 154 height 27
type input "12.50"
click at [1063, 511] on img at bounding box center [1050, 531] width 66 height 48
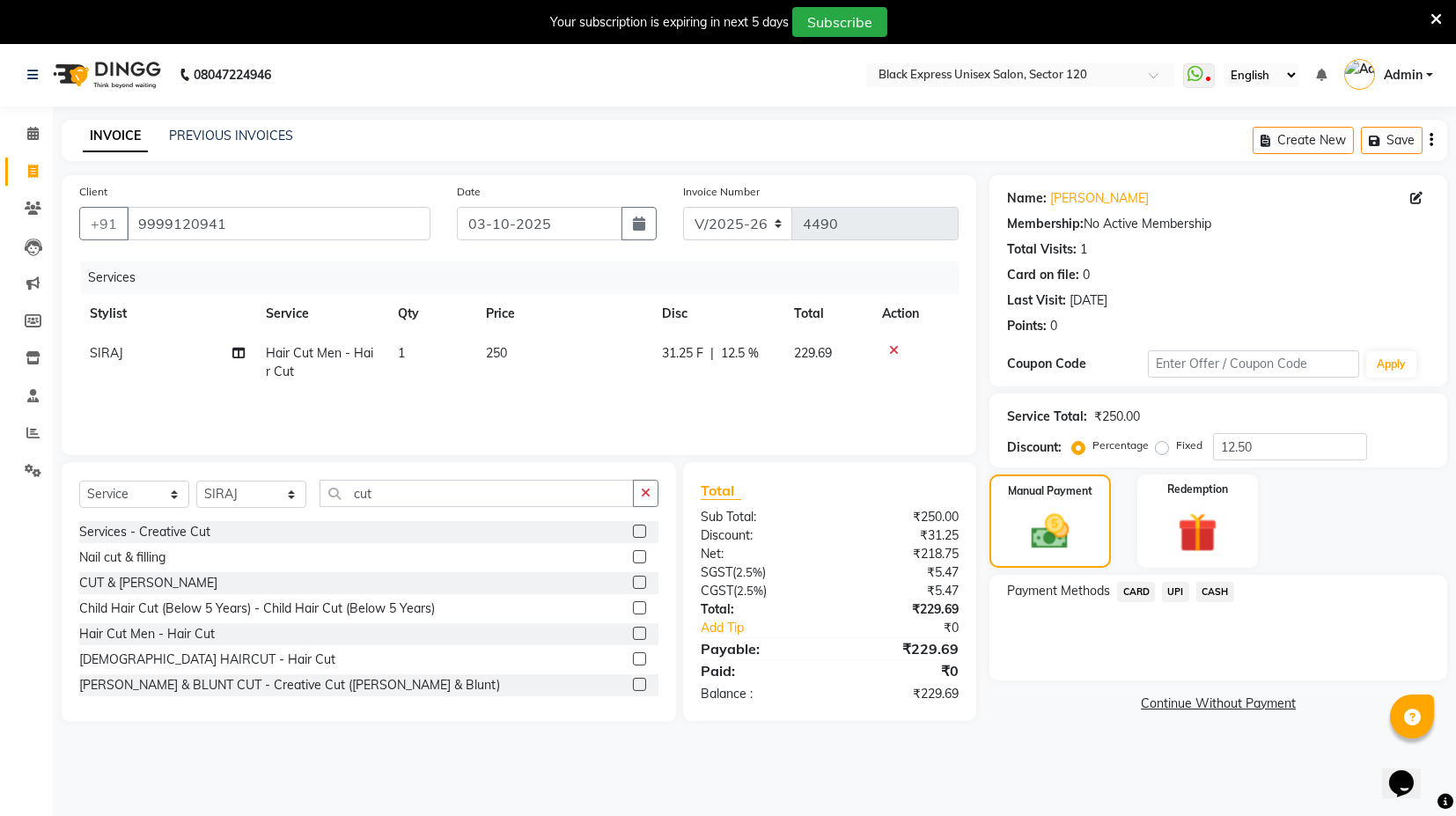
click at [1215, 586] on span "CASH" at bounding box center [1215, 592] width 38 height 21
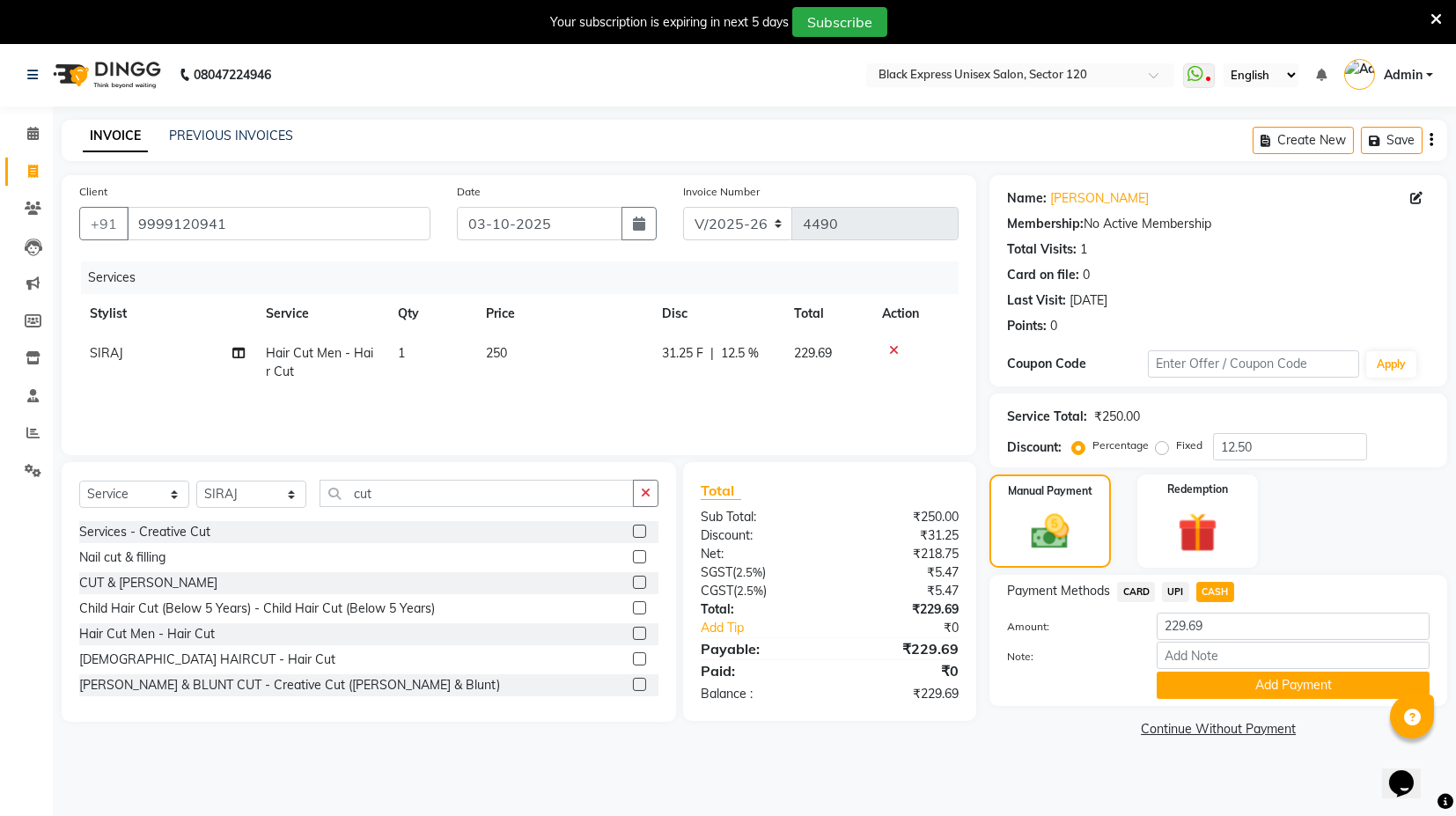
click at [1177, 446] on label "Fixed" at bounding box center [1189, 446] width 26 height 16
click at [1161, 446] on input "Fixed" at bounding box center [1166, 446] width 13 height 13
radio input "true"
click at [1178, 585] on span "UPI" at bounding box center [1176, 592] width 27 height 21
type input "250"
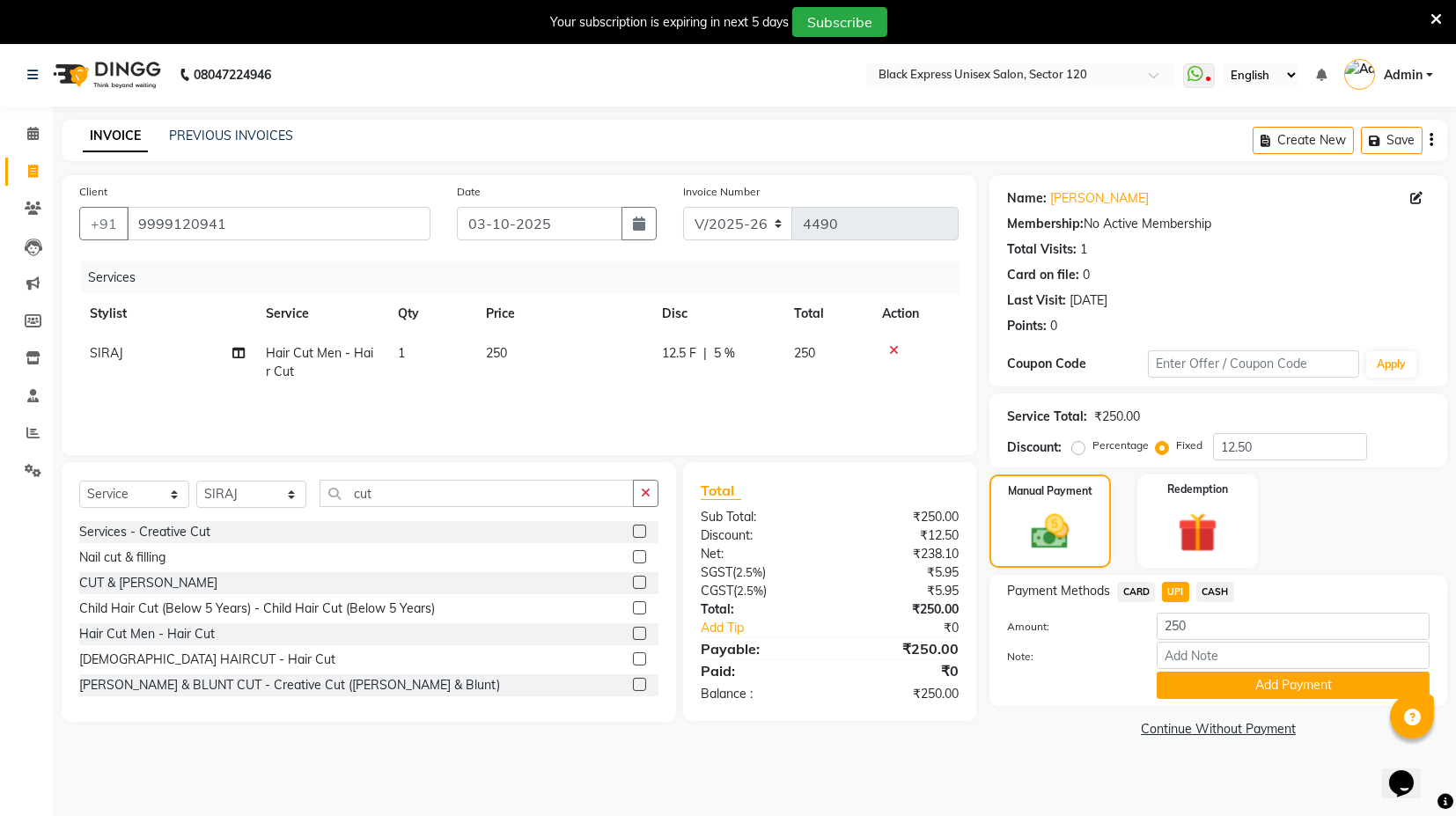
click at [1217, 587] on span "CASH" at bounding box center [1215, 592] width 38 height 21
click at [1250, 678] on button "Add Payment" at bounding box center [1293, 685] width 273 height 27
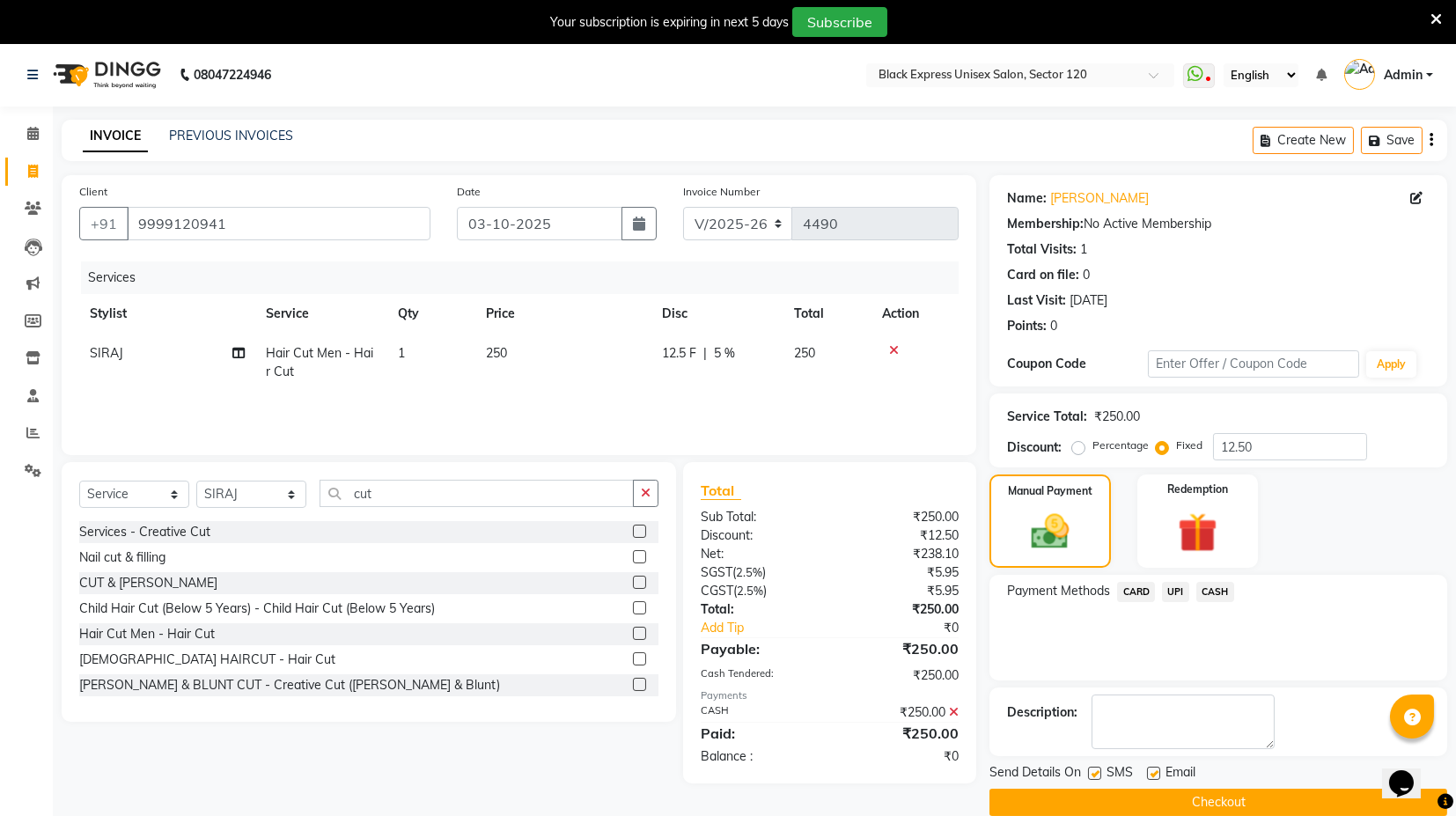
click at [1151, 773] on label at bounding box center [1154, 774] width 14 height 14
click at [1151, 773] on input "checkbox" at bounding box center [1153, 775] width 12 height 12
checkbox input "false"
click at [1154, 797] on button "Checkout" at bounding box center [1219, 802] width 458 height 27
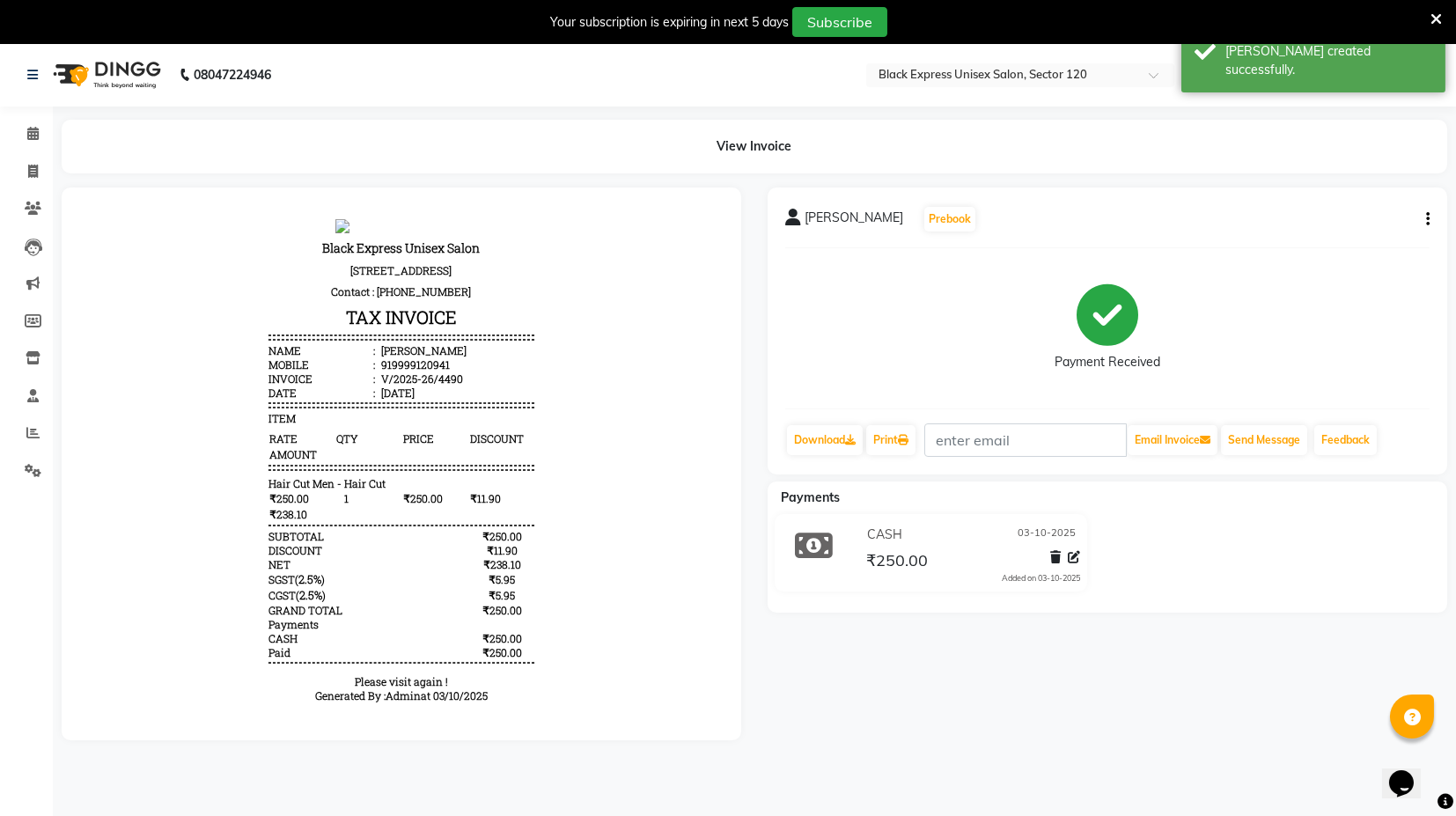
select select "service"
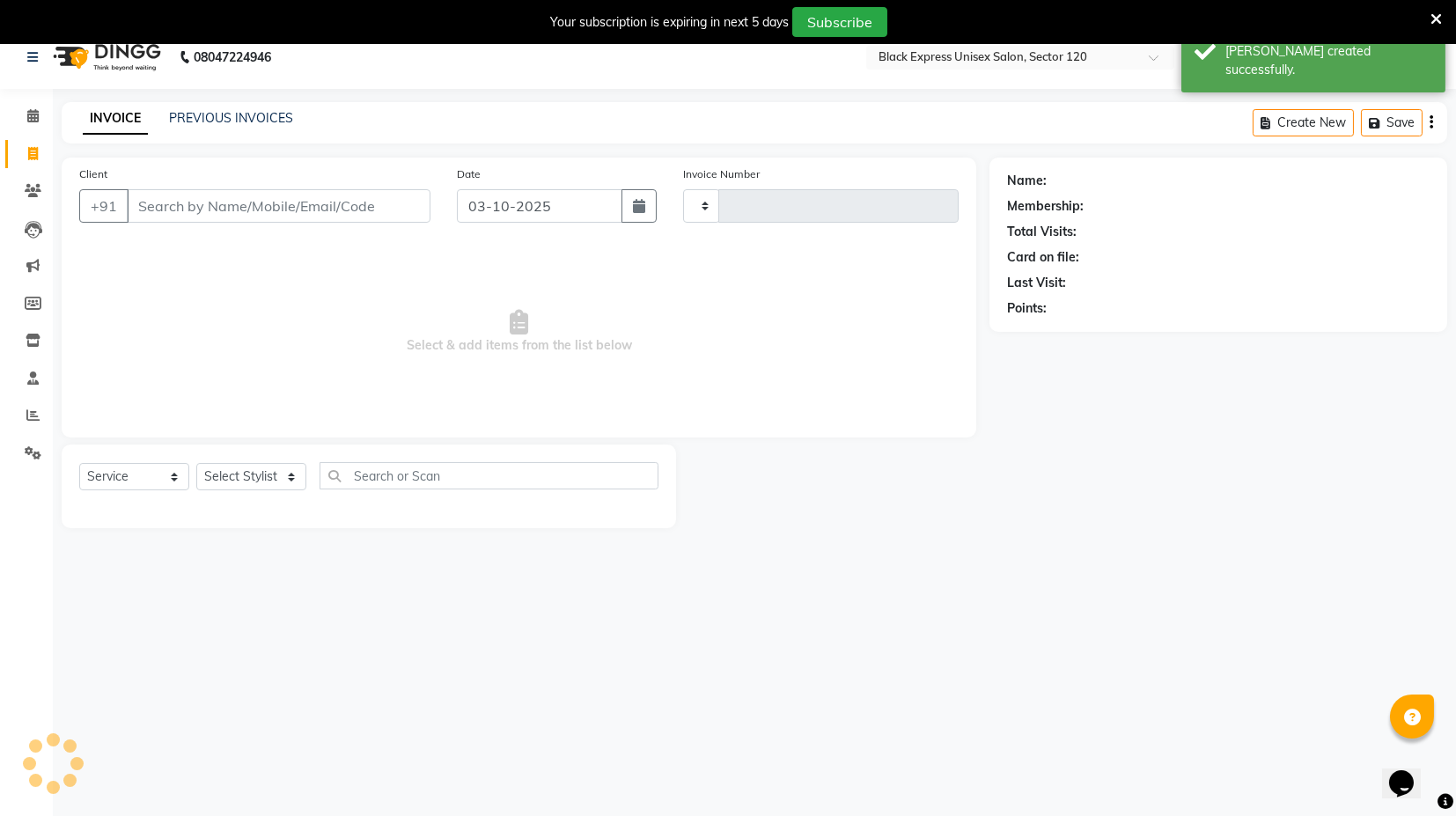
type input "4491"
select select "7082"
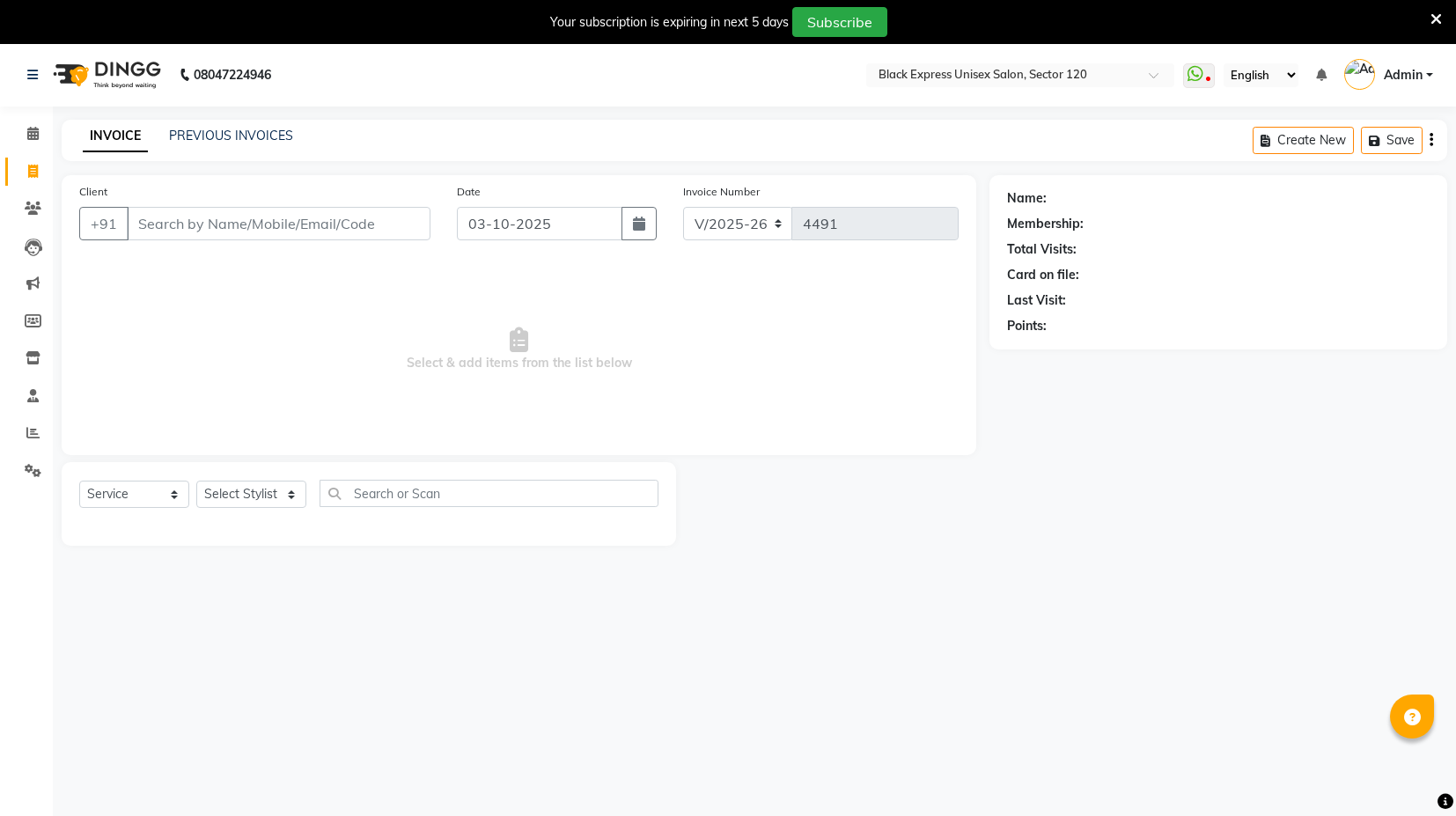
select select "7082"
select select "service"
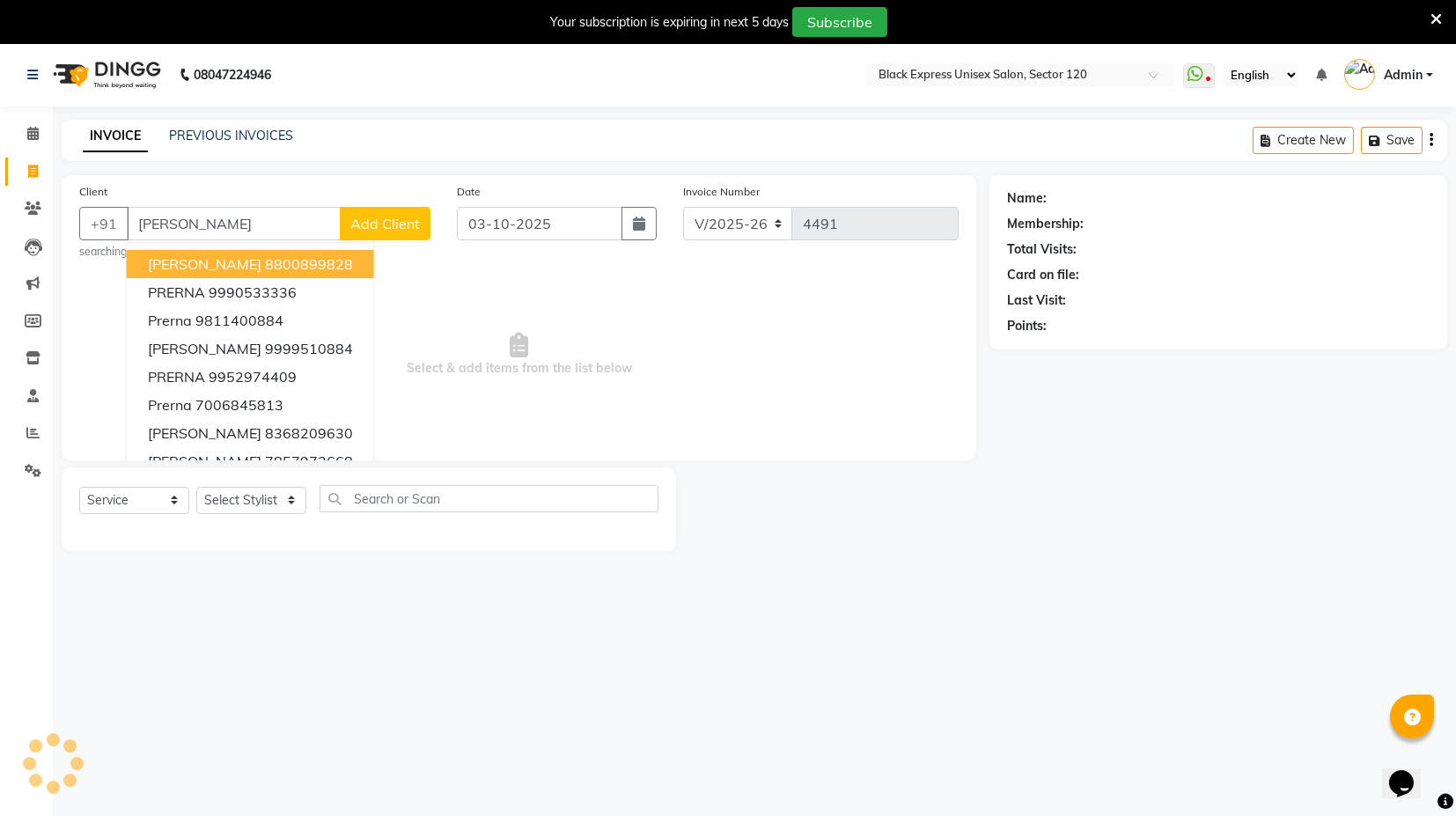
click at [280, 265] on ngb-highlight "8800899828" at bounding box center [309, 264] width 88 height 18
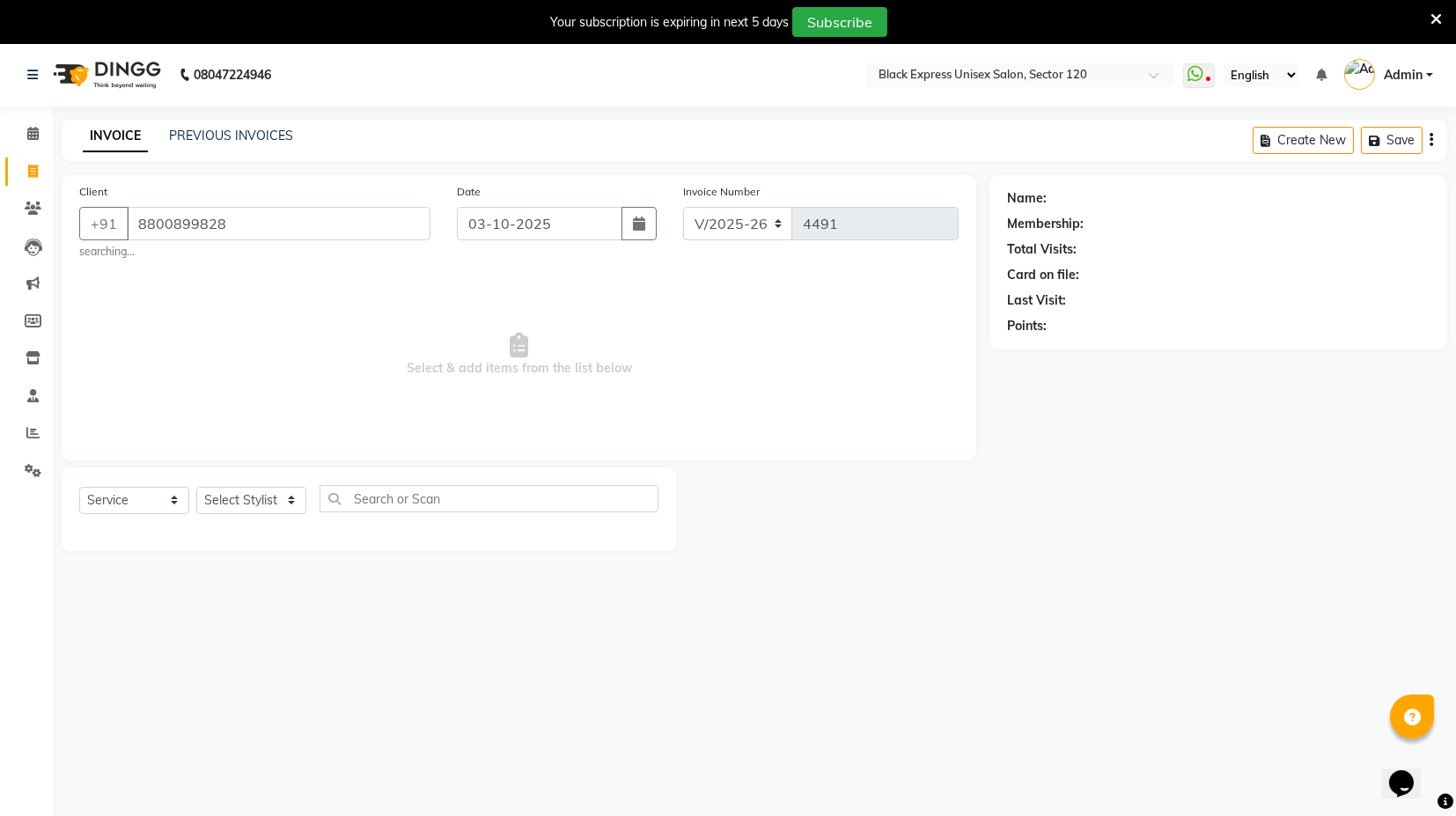
type input "8800899828"
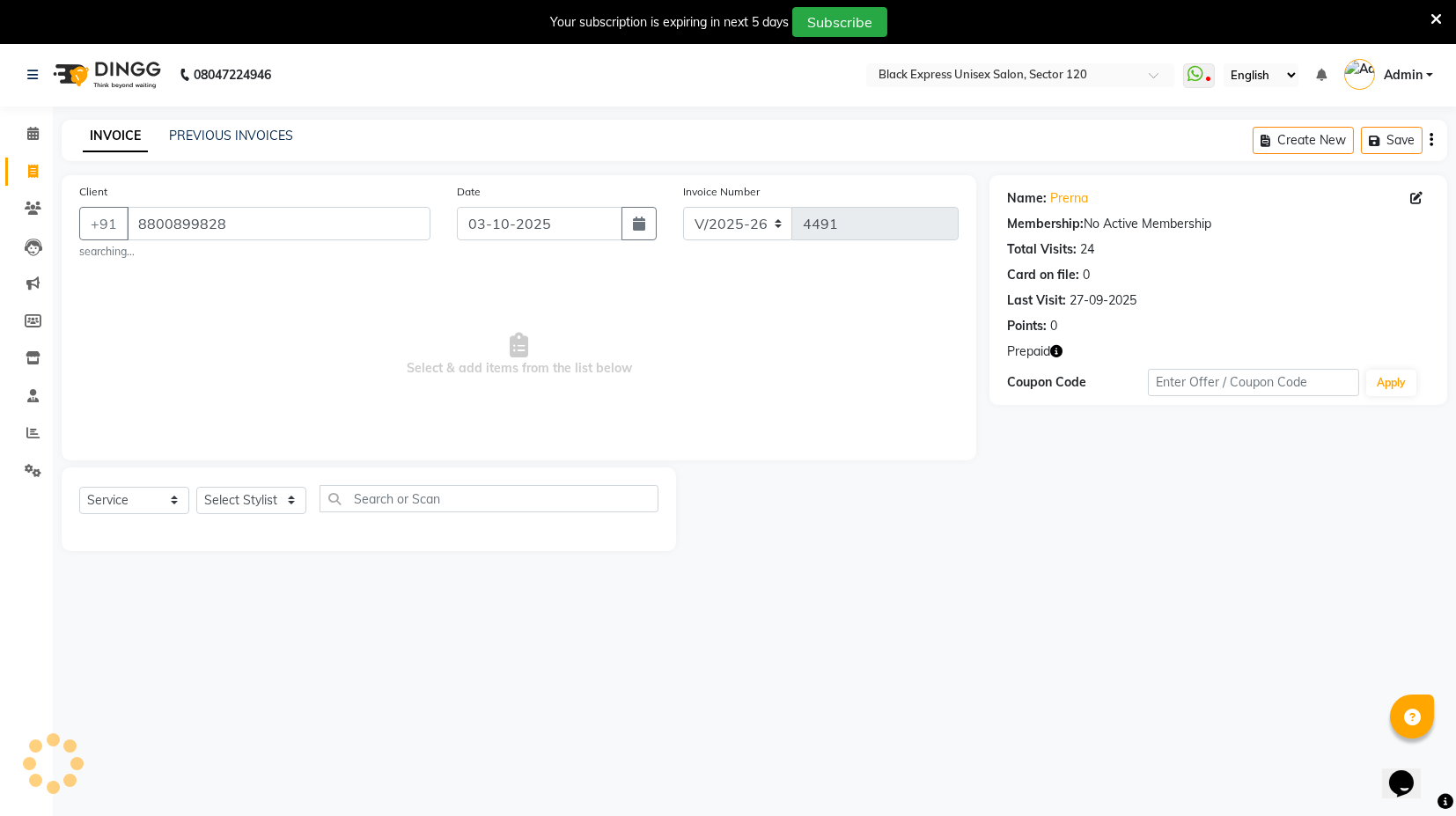
click at [1054, 352] on icon "button" at bounding box center [1056, 351] width 13 height 13
click at [750, 451] on div "Client [PHONE_NUMBER] searching... Date [DATE] Invoice Number V/2025 V/[PHONE_N…" at bounding box center [519, 318] width 915 height 285
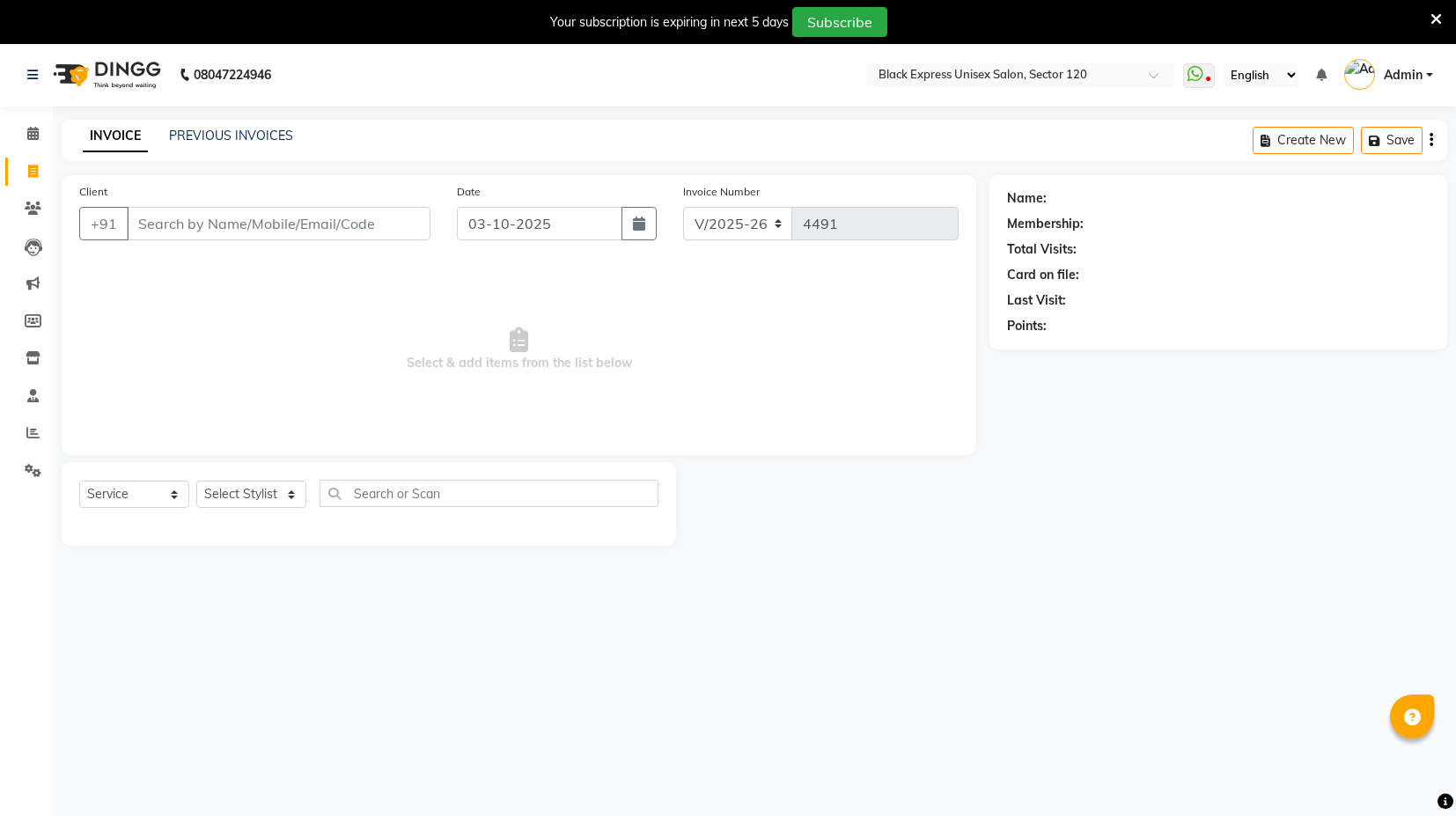
select select "7082"
select select "service"
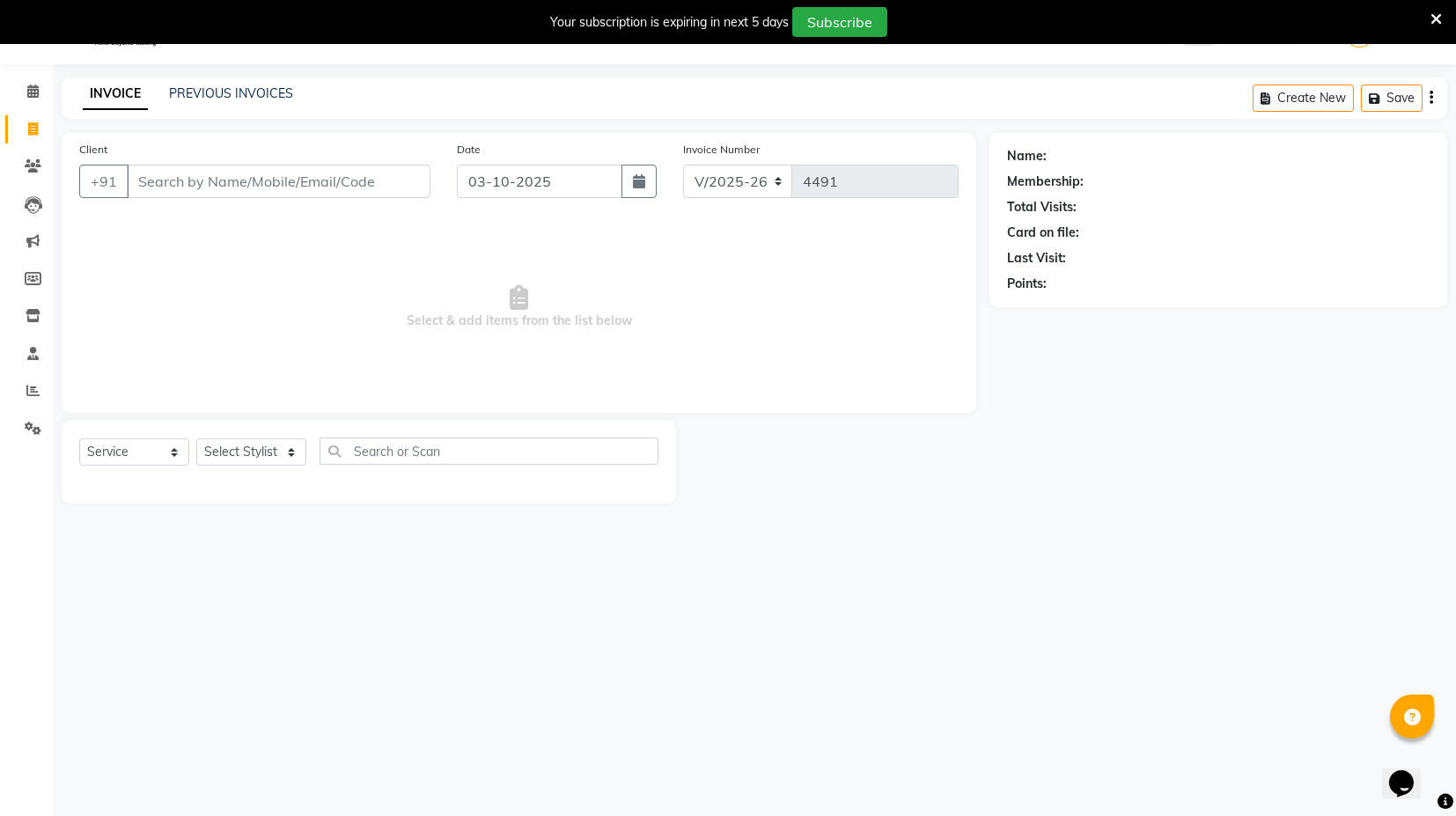
scroll to position [42, 0]
click at [1434, 16] on icon at bounding box center [1436, 20] width 12 height 16
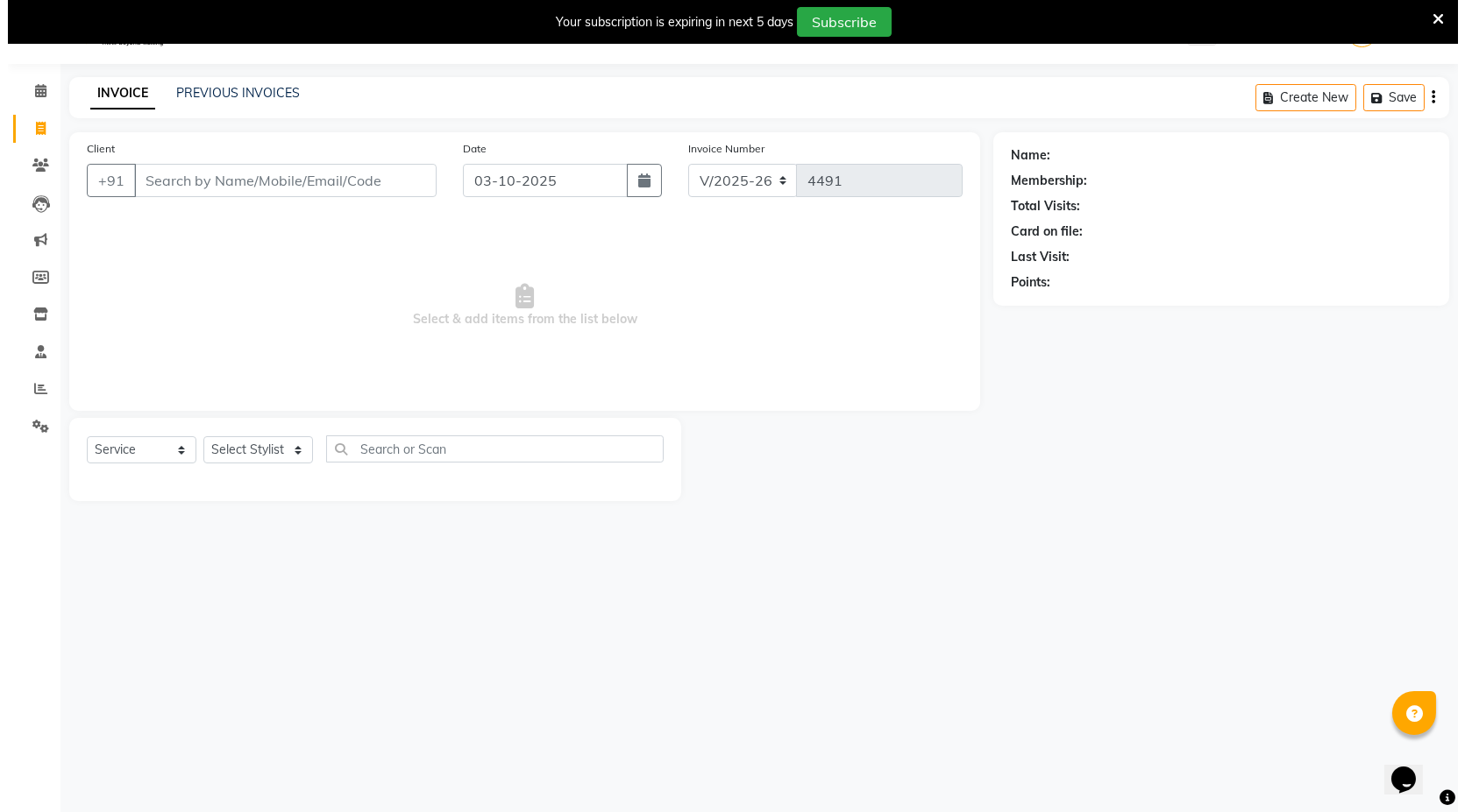
scroll to position [0, 0]
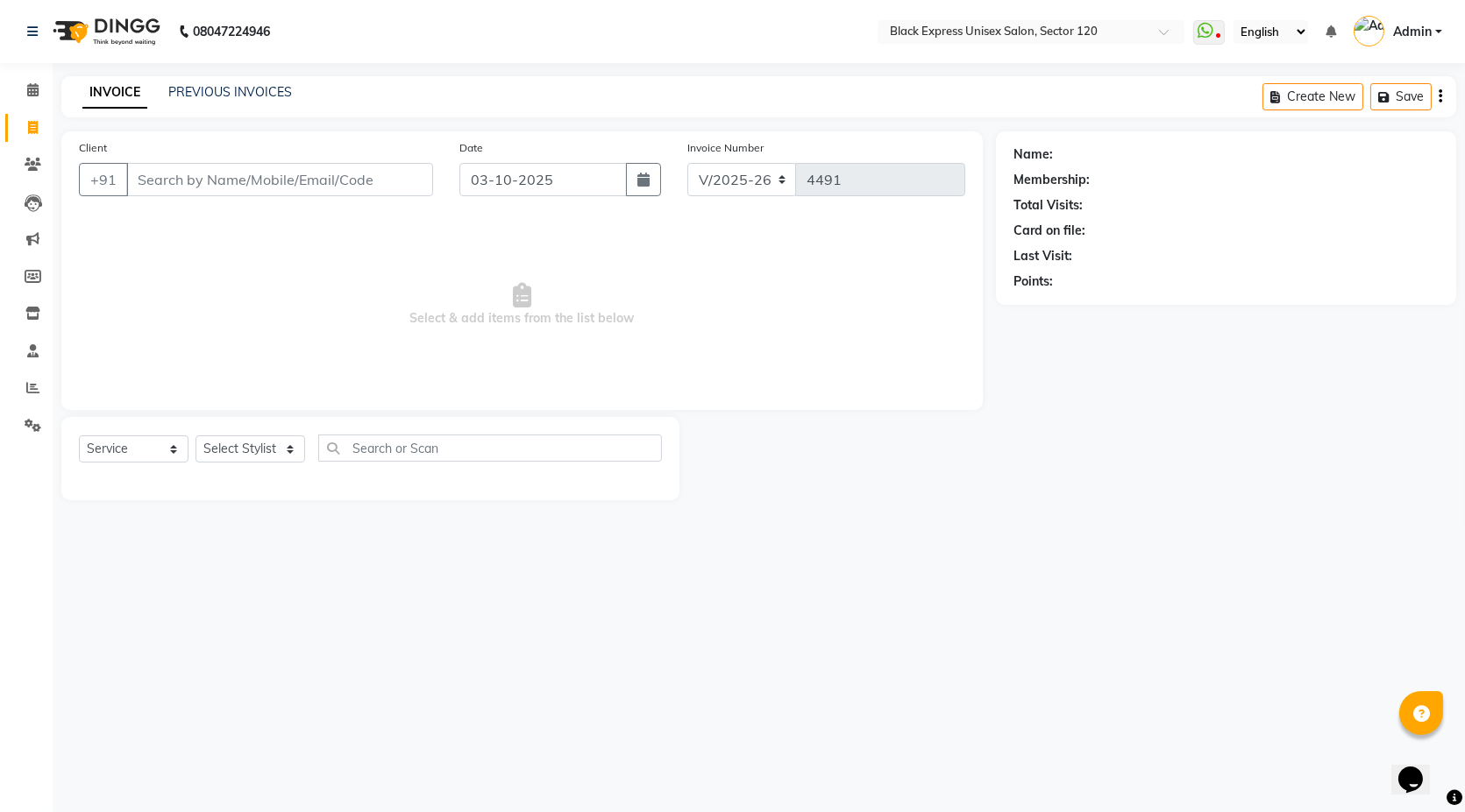
click at [227, 102] on div "INVOICE PREVIOUS INVOICES" at bounding box center [187, 93] width 252 height 20
click at [228, 87] on link "PREVIOUS INVOICES" at bounding box center [230, 91] width 124 height 16
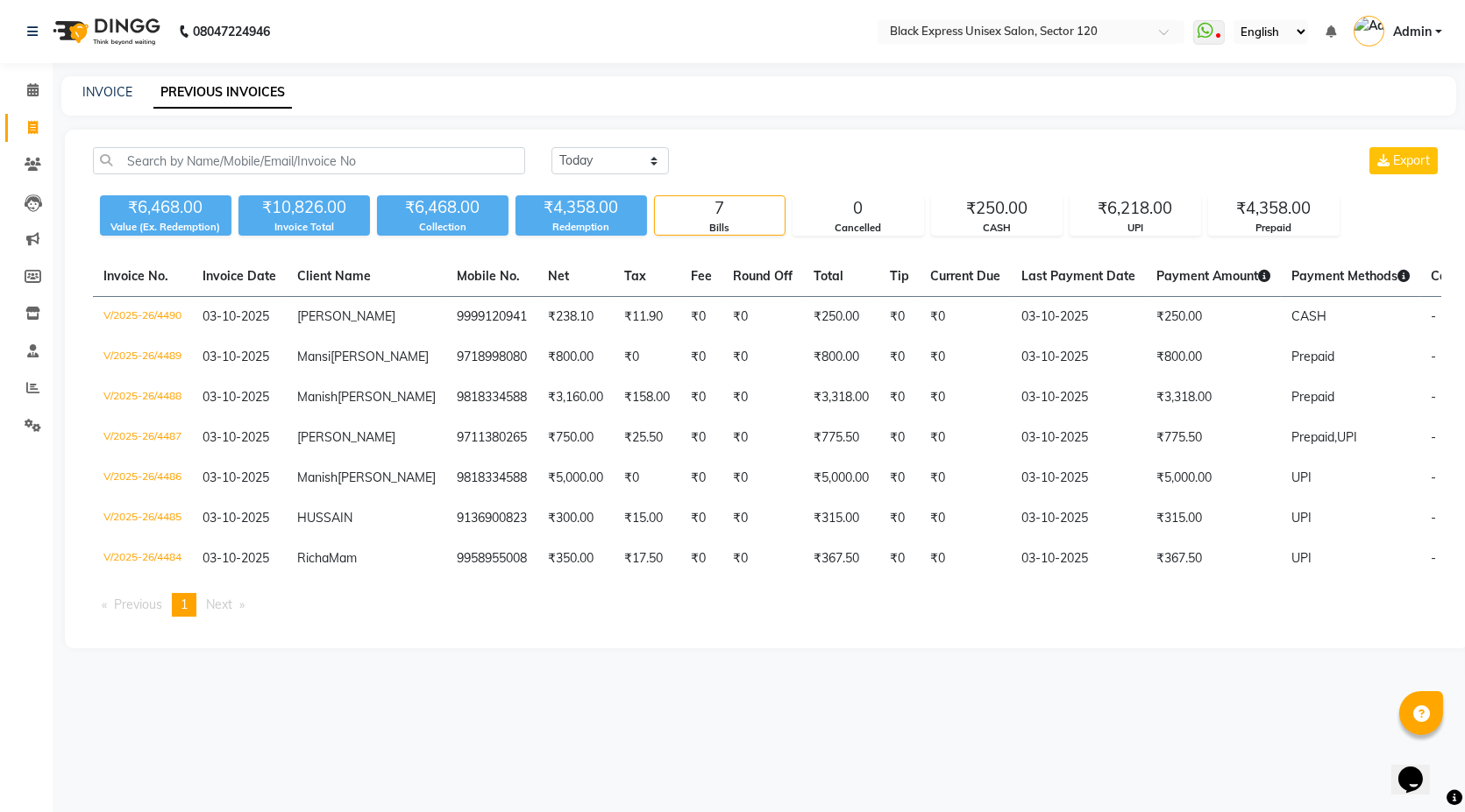
click at [425, 211] on div "₹6,468.00" at bounding box center [442, 207] width 131 height 24
click at [120, 87] on link "INVOICE" at bounding box center [107, 91] width 50 height 16
select select "7082"
select select "service"
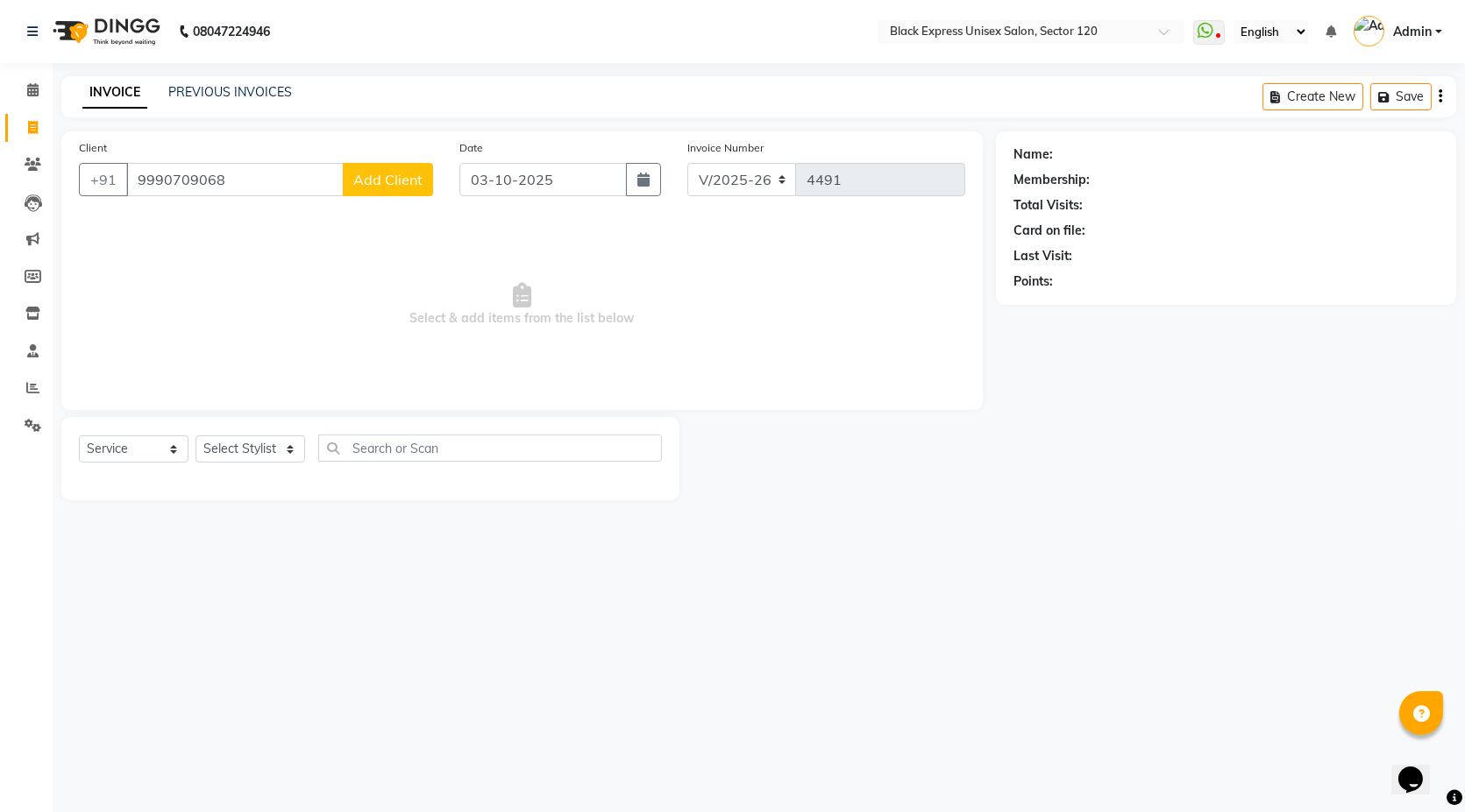
type input "9990709068"
click at [358, 178] on span "Add Client" at bounding box center [387, 180] width 69 height 18
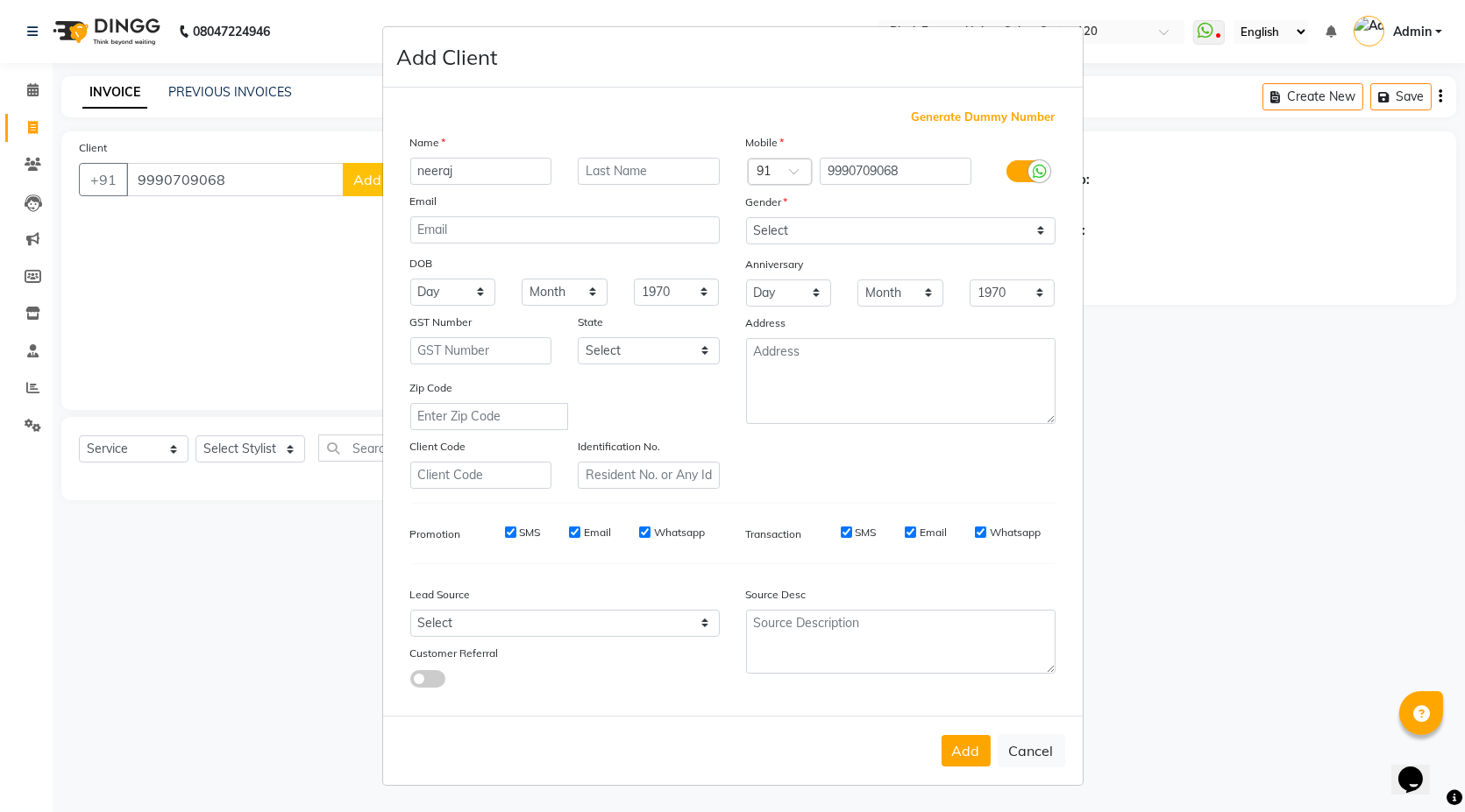
type input "neeraj"
click at [856, 226] on select "Select Male Female Other Prefer Not To Say" at bounding box center [901, 230] width 309 height 27
select select "male"
click at [746, 217] on select "Select Male Female Other Prefer Not To Say" at bounding box center [901, 230] width 309 height 27
click at [977, 733] on div "Add Cancel" at bounding box center [732, 750] width 699 height 69
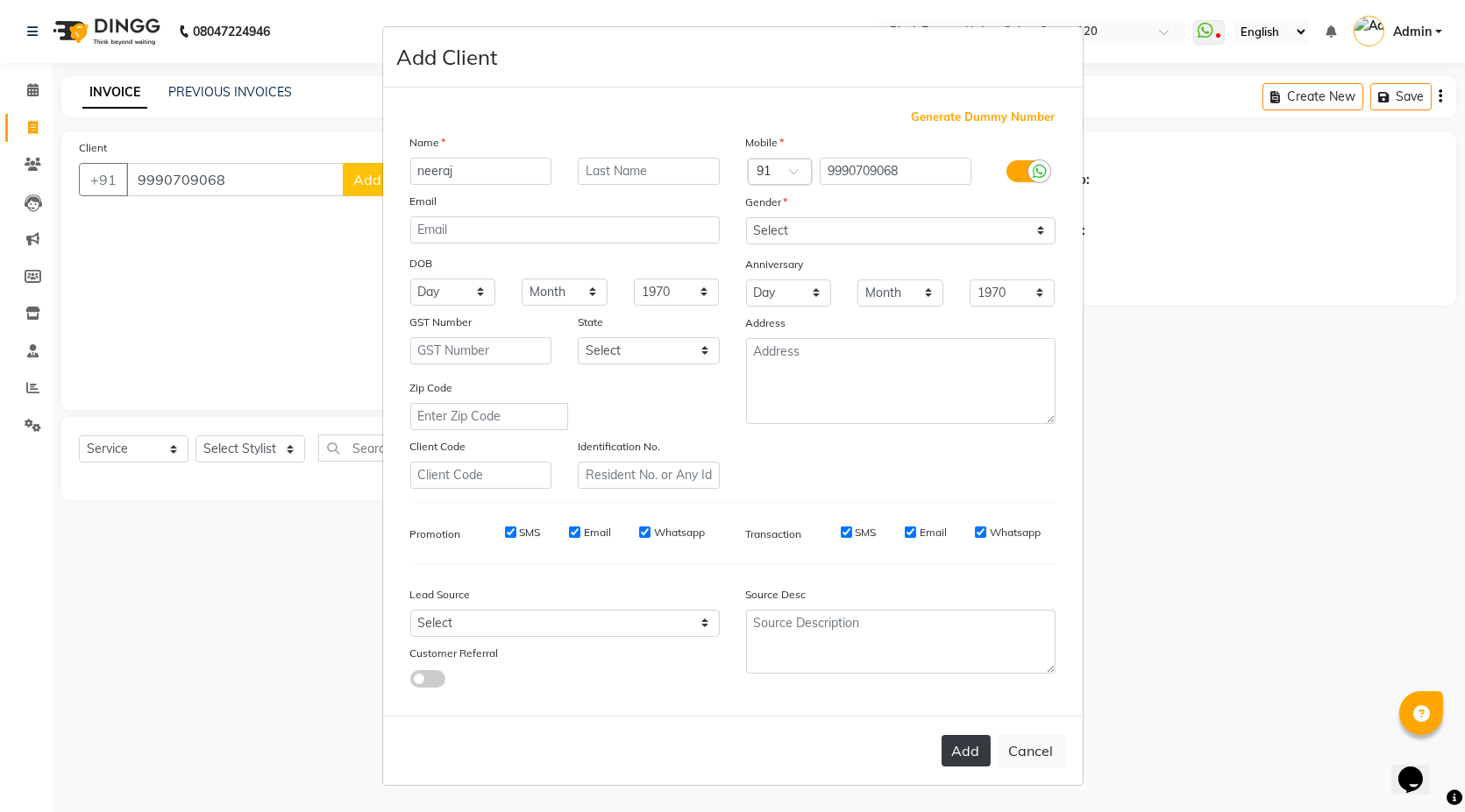
drag, startPoint x: 966, startPoint y: 760, endPoint x: 862, endPoint y: 710, distance: 115.4
click at [965, 759] on button "Add" at bounding box center [966, 751] width 49 height 31
select select
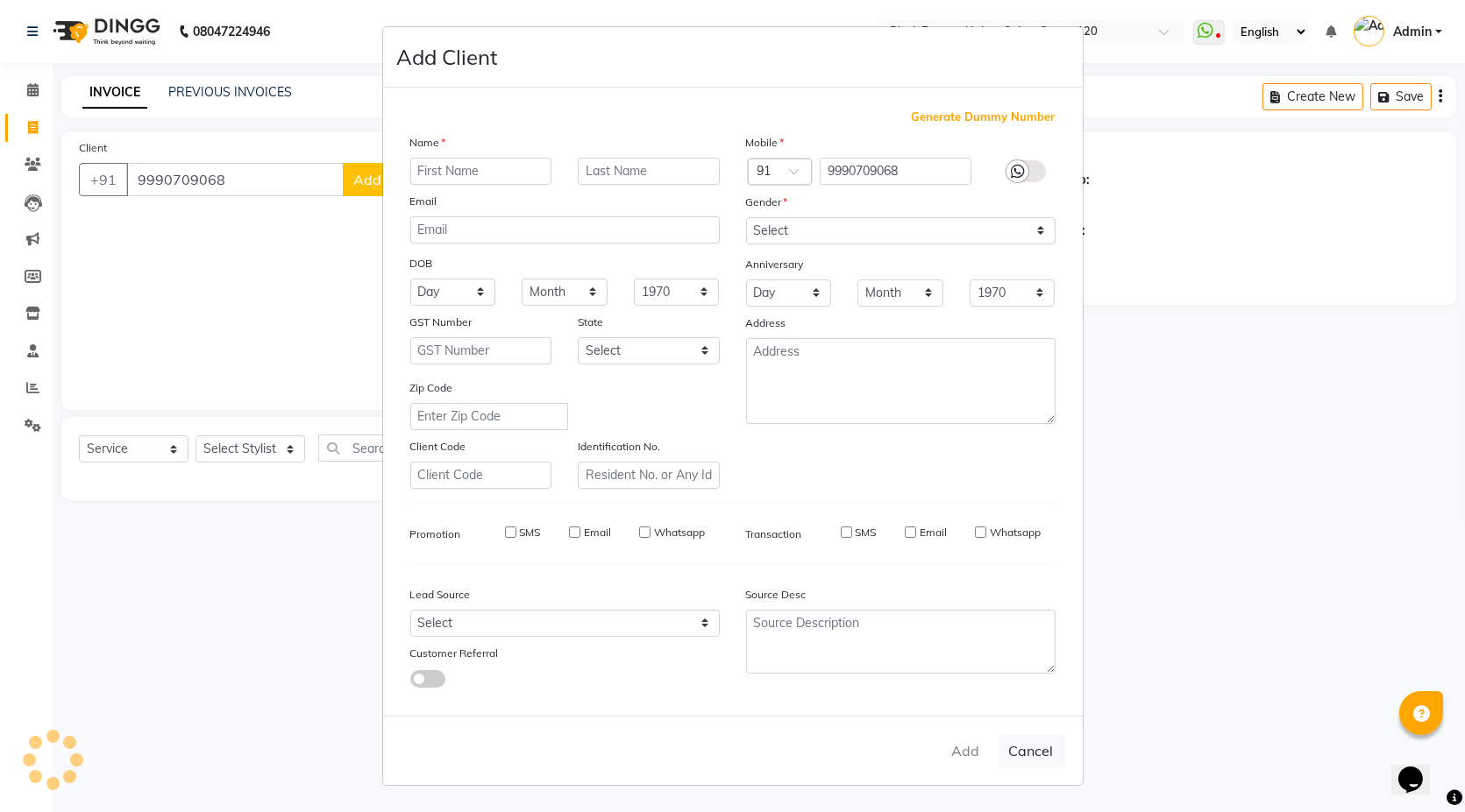
select select
checkbox input "false"
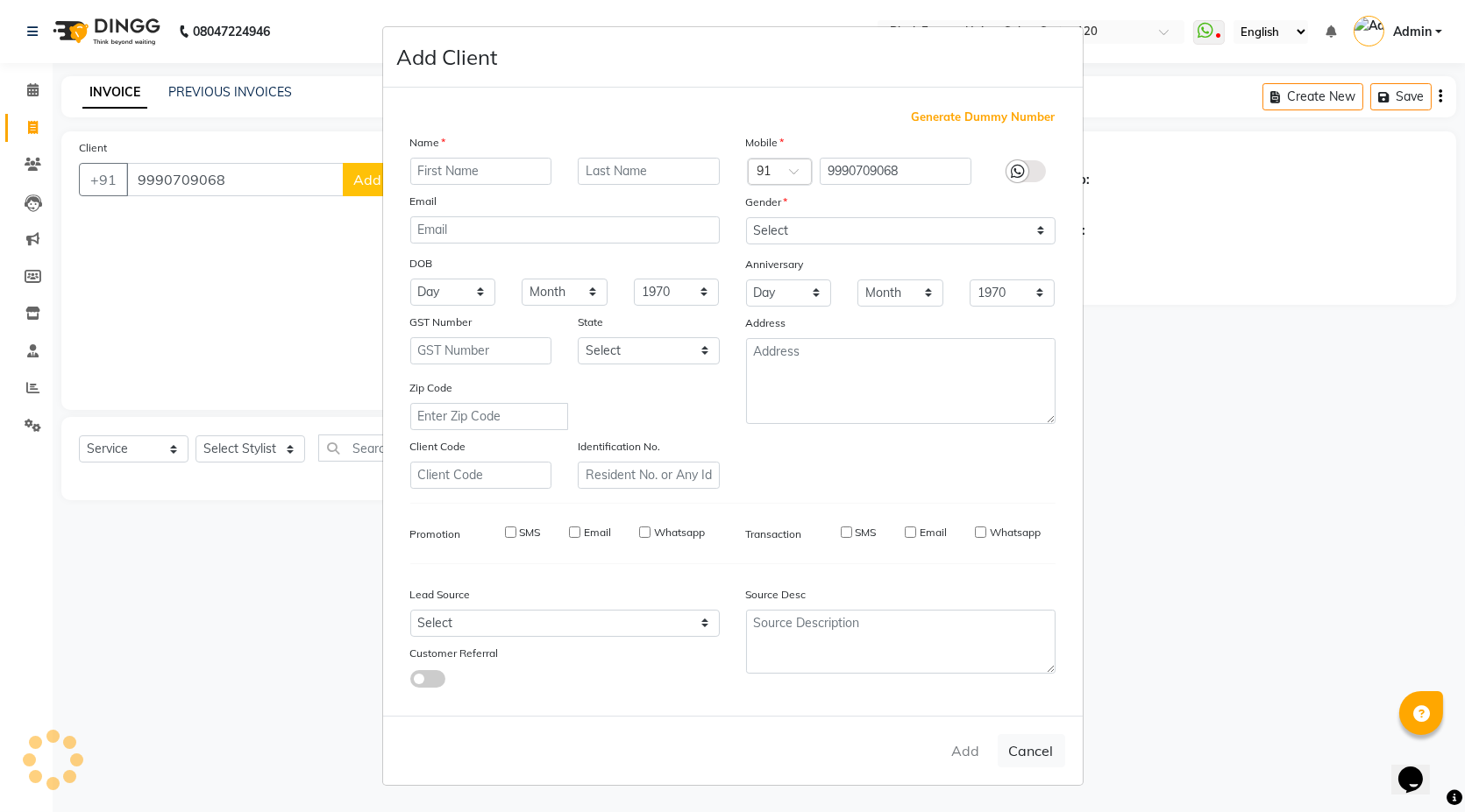
checkbox input "false"
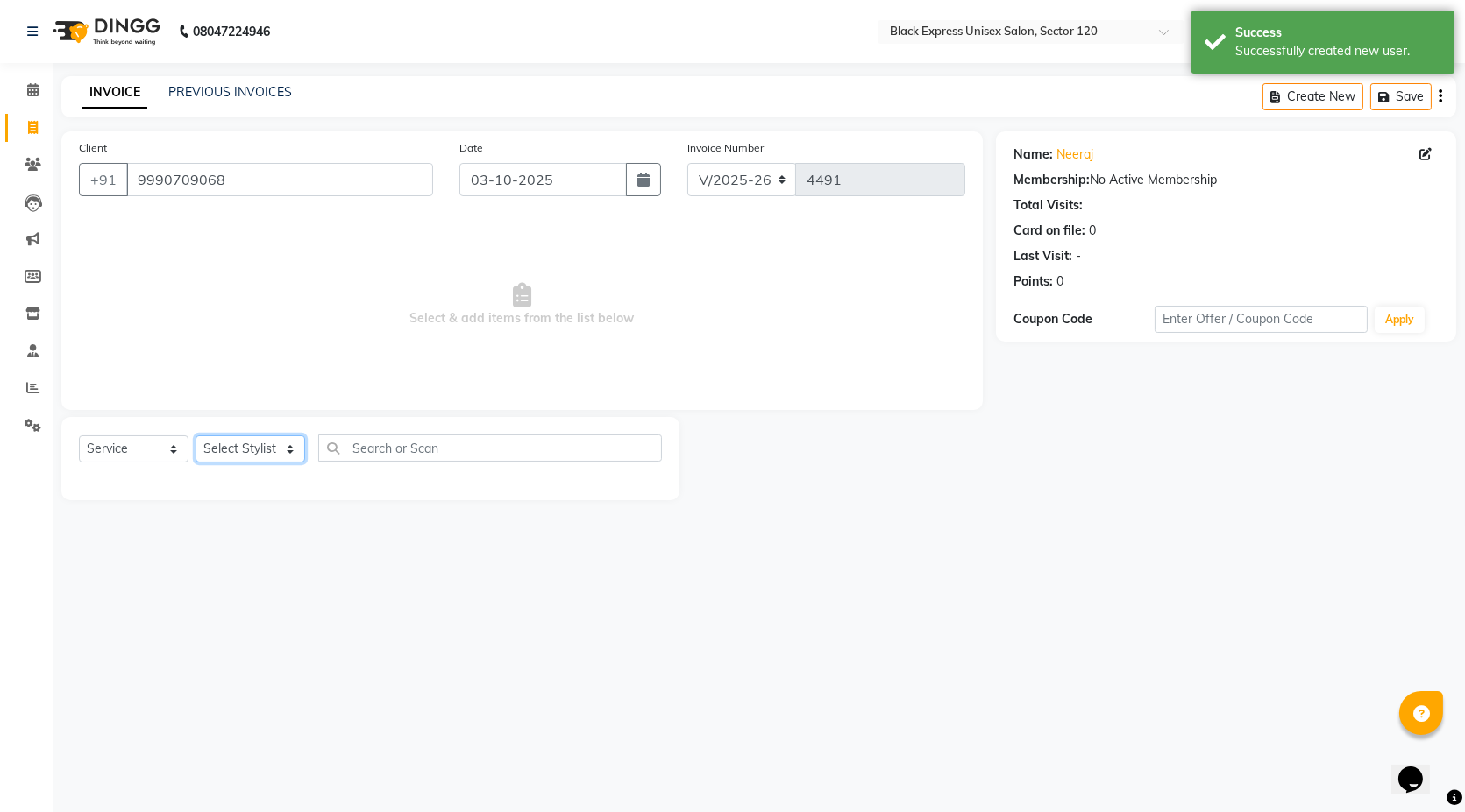
click at [243, 453] on select "Select Stylist ASIF DEEPA FAISAL KASIM maahi Manager RAHUL RAJVEER satya SHAFI …" at bounding box center [250, 449] width 110 height 27
select select "87608"
click at [196, 436] on select "Select Stylist ASIF DEEPA FAISAL KASIM maahi Manager RAHUL RAJVEER satya SHAFI …" at bounding box center [250, 449] width 110 height 27
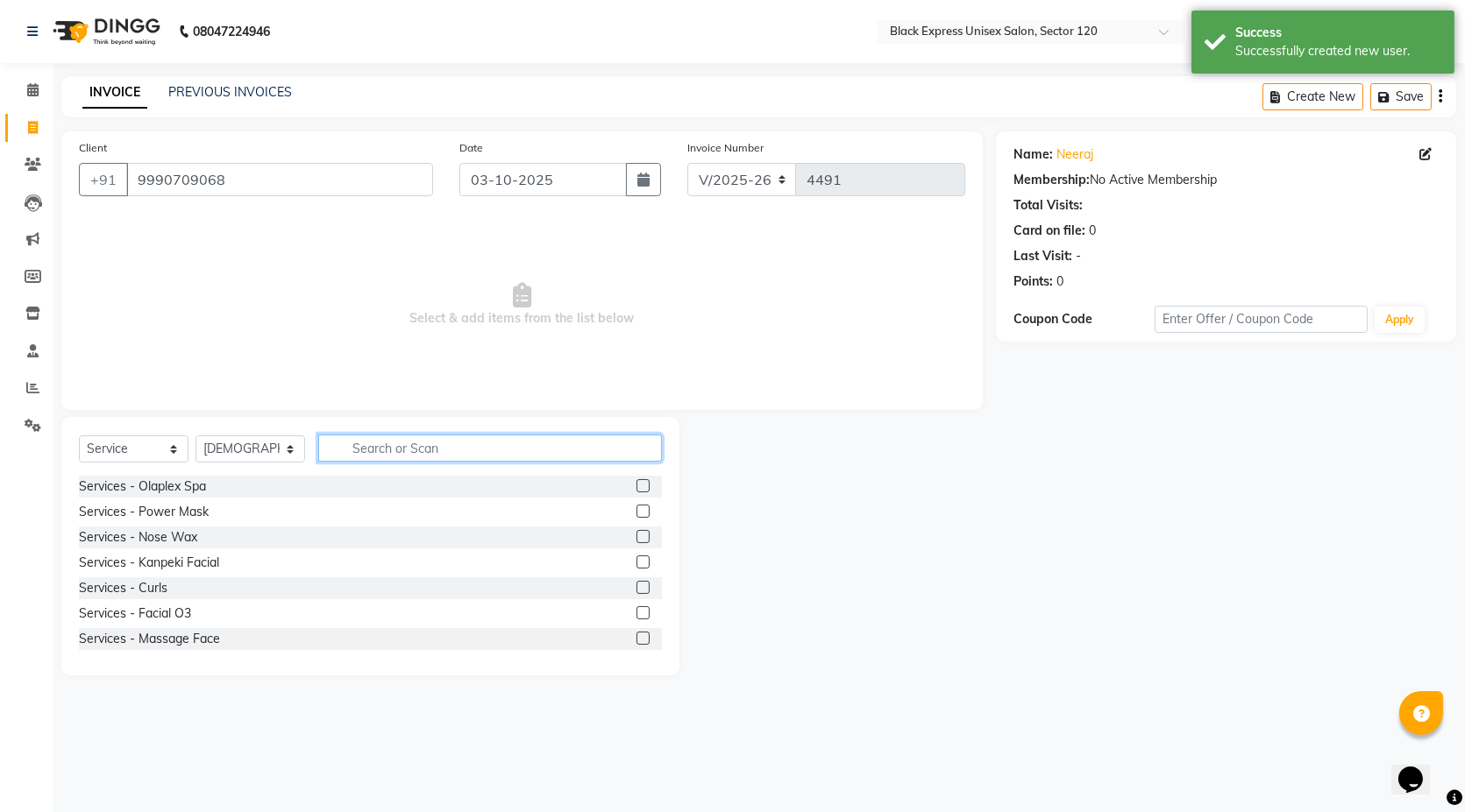
click at [399, 448] on input "text" at bounding box center [489, 448] width 343 height 27
type input "cu"
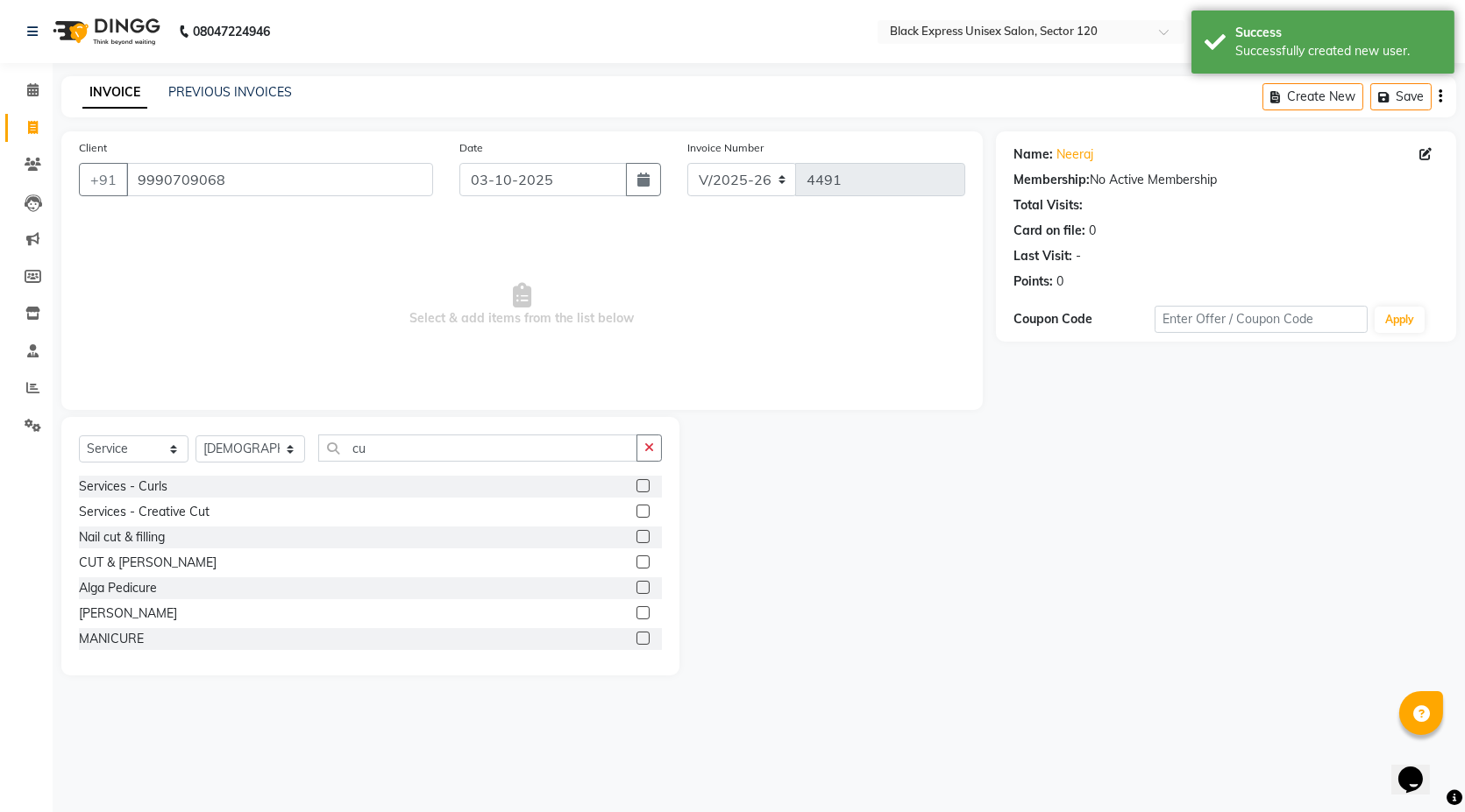
click at [636, 570] on div at bounding box center [642, 564] width 12 height 18
click at [636, 562] on label at bounding box center [643, 562] width 14 height 14
click at [636, 562] on input "checkbox" at bounding box center [642, 563] width 12 height 12
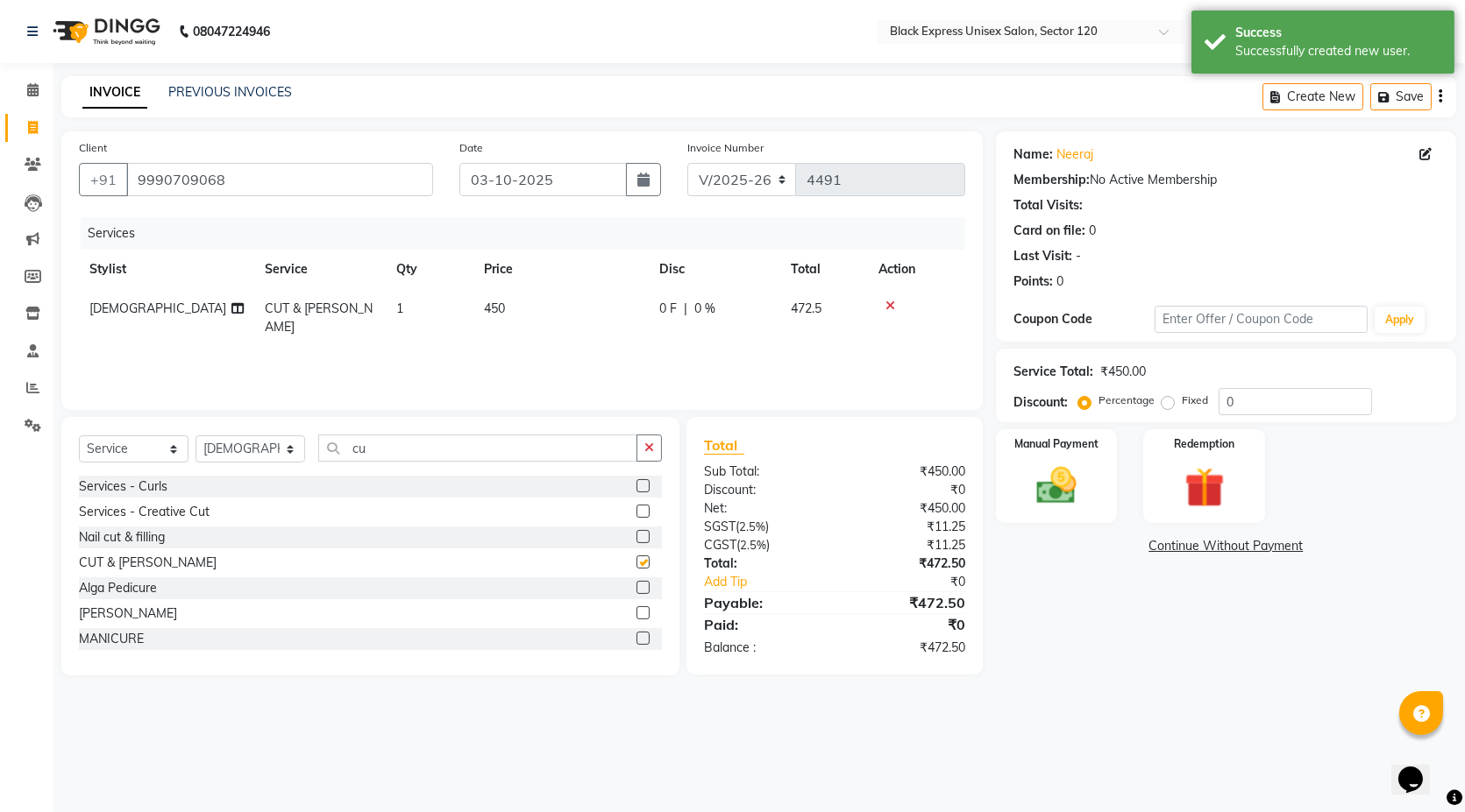
click at [513, 333] on div "Services Stylist Service Qty Price Disc Total Action SHAFI CUT & BEARD 1 450 0 …" at bounding box center [521, 304] width 886 height 175
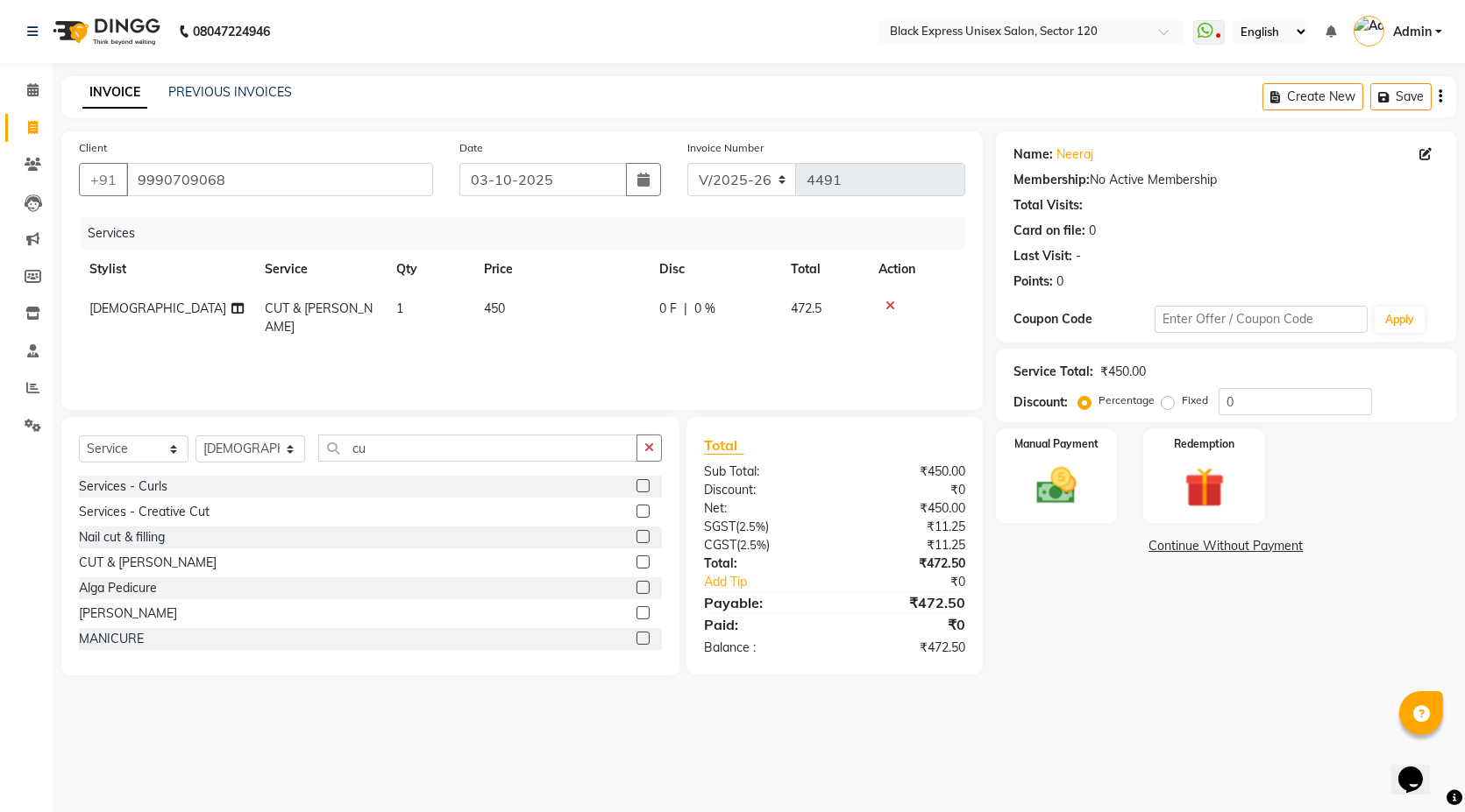
checkbox input "false"
click at [488, 311] on span "450" at bounding box center [494, 308] width 21 height 16
select select "87608"
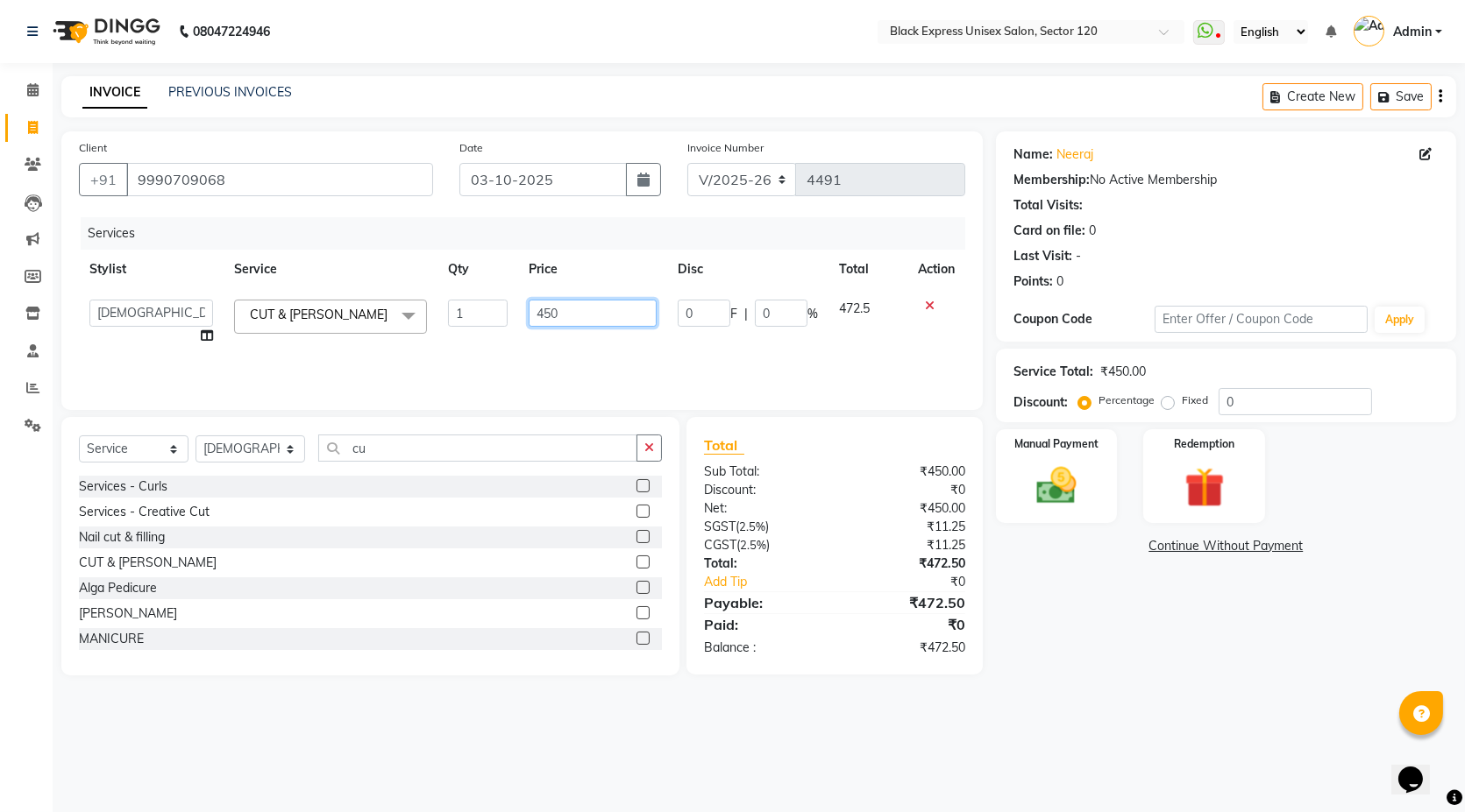
click at [541, 313] on input "450" at bounding box center [592, 313] width 128 height 27
type input "550"
click at [537, 371] on div "Services Stylist Service Qty Price Disc Total Action ASIF DEEPA FAISAL KASIM ma…" at bounding box center [521, 304] width 886 height 175
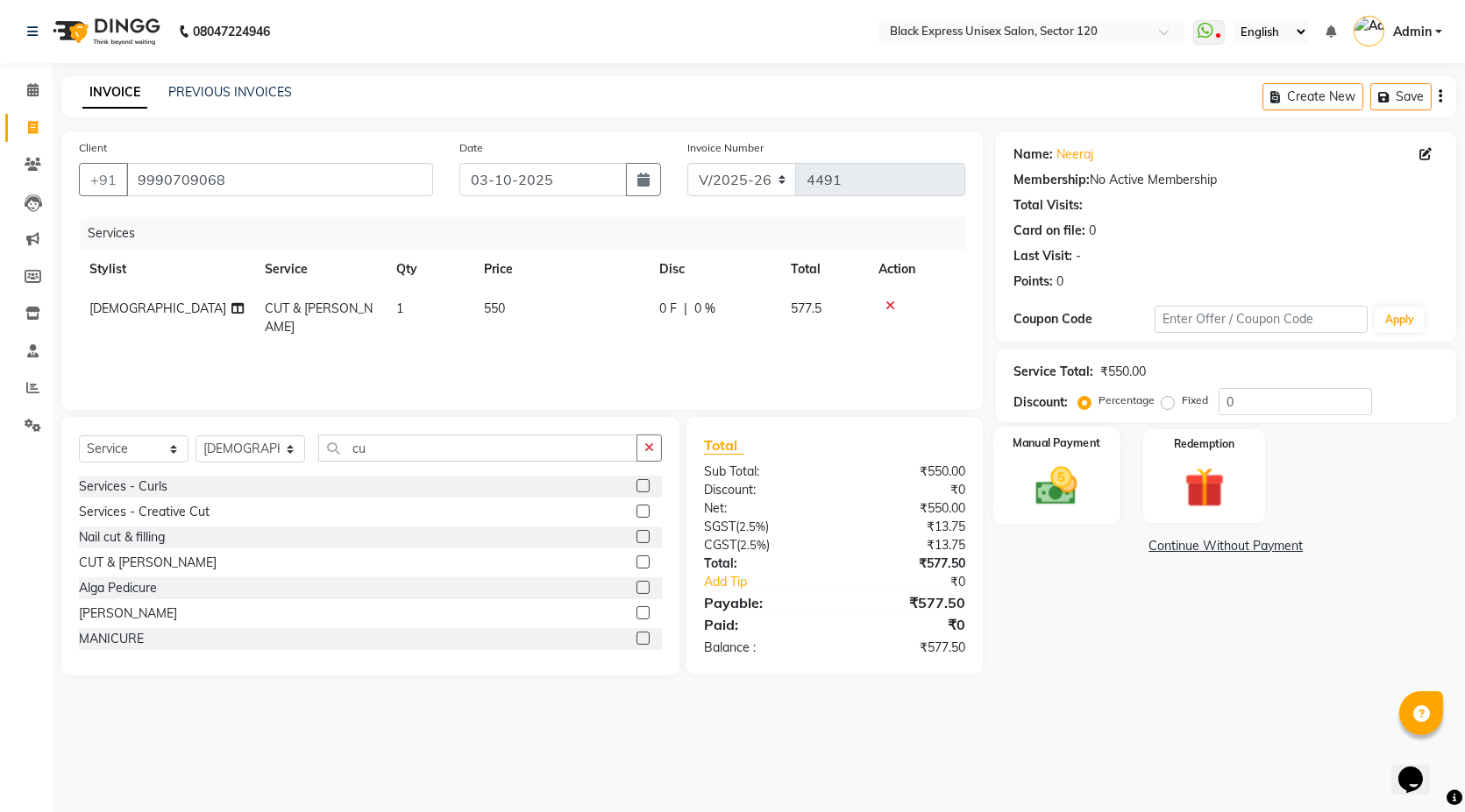
click at [1090, 477] on div "Manual Payment" at bounding box center [1056, 477] width 126 height 97
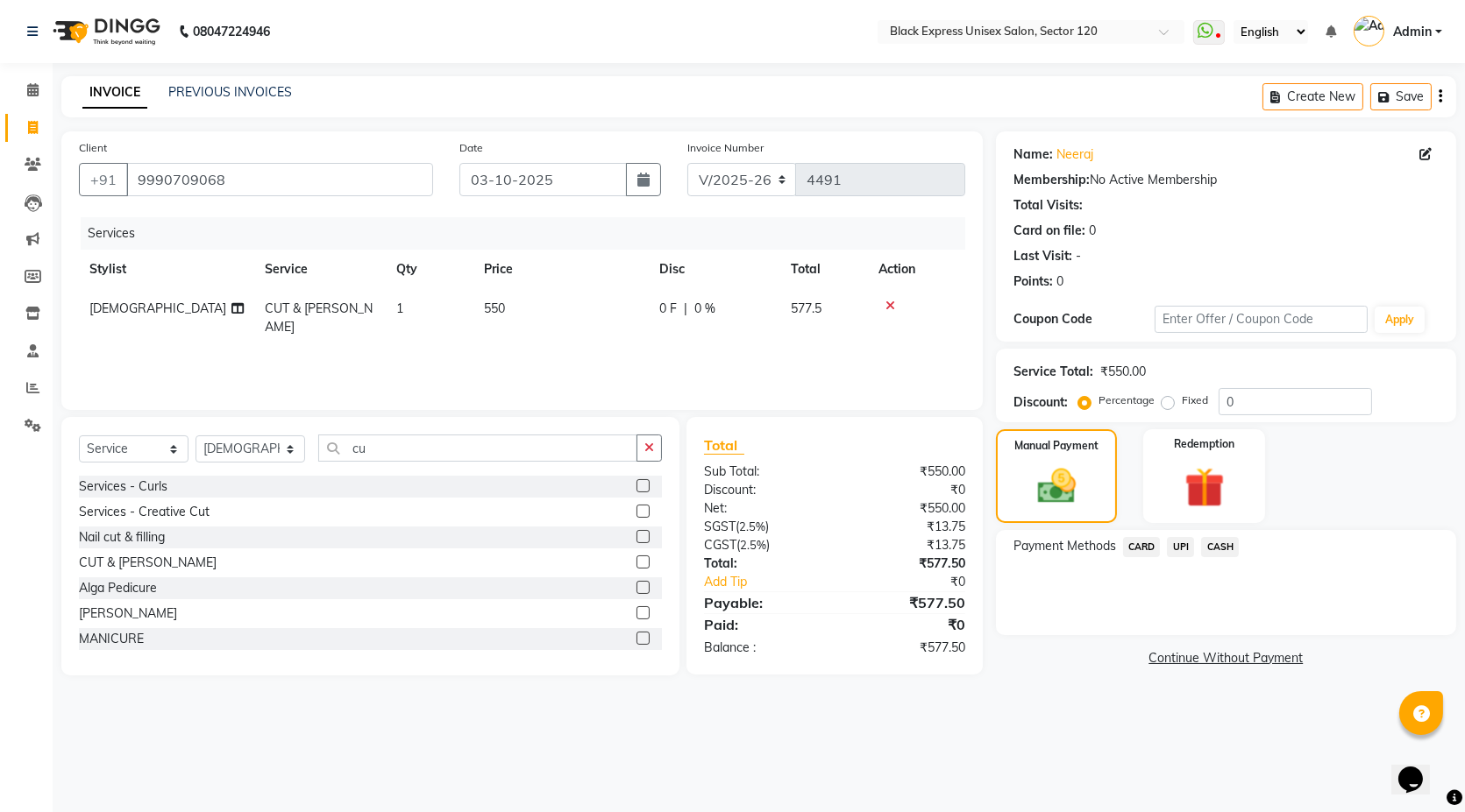
click at [1184, 542] on span "UPI" at bounding box center [1180, 547] width 27 height 20
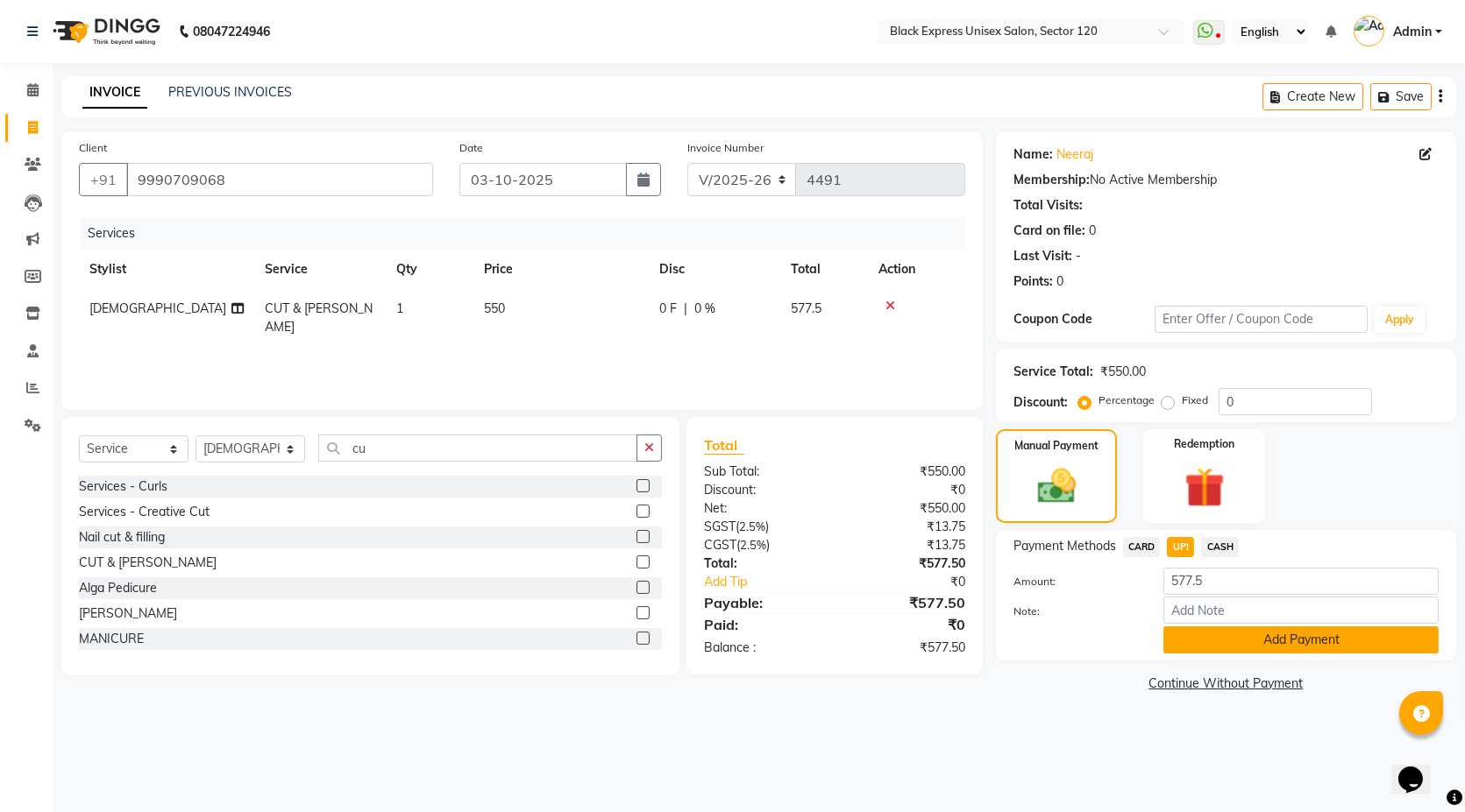
drag, startPoint x: 1220, startPoint y: 631, endPoint x: 1220, endPoint y: 641, distance: 10.0
click at [1220, 641] on button "Add Payment" at bounding box center [1301, 640] width 275 height 27
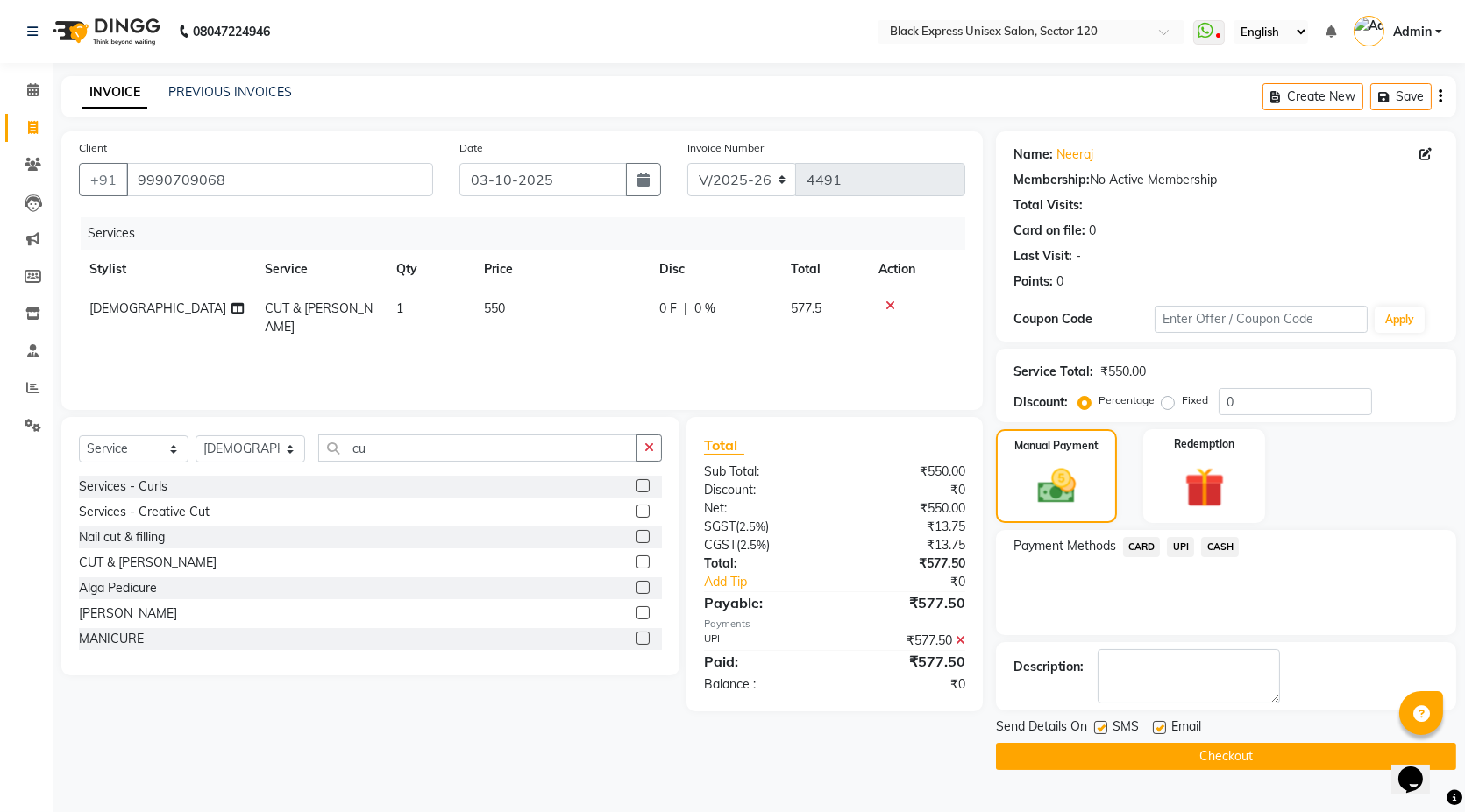
drag, startPoint x: 1223, startPoint y: 744, endPoint x: 1228, endPoint y: 768, distance: 24.5
click at [1227, 764] on button "Checkout" at bounding box center [1226, 757] width 460 height 27
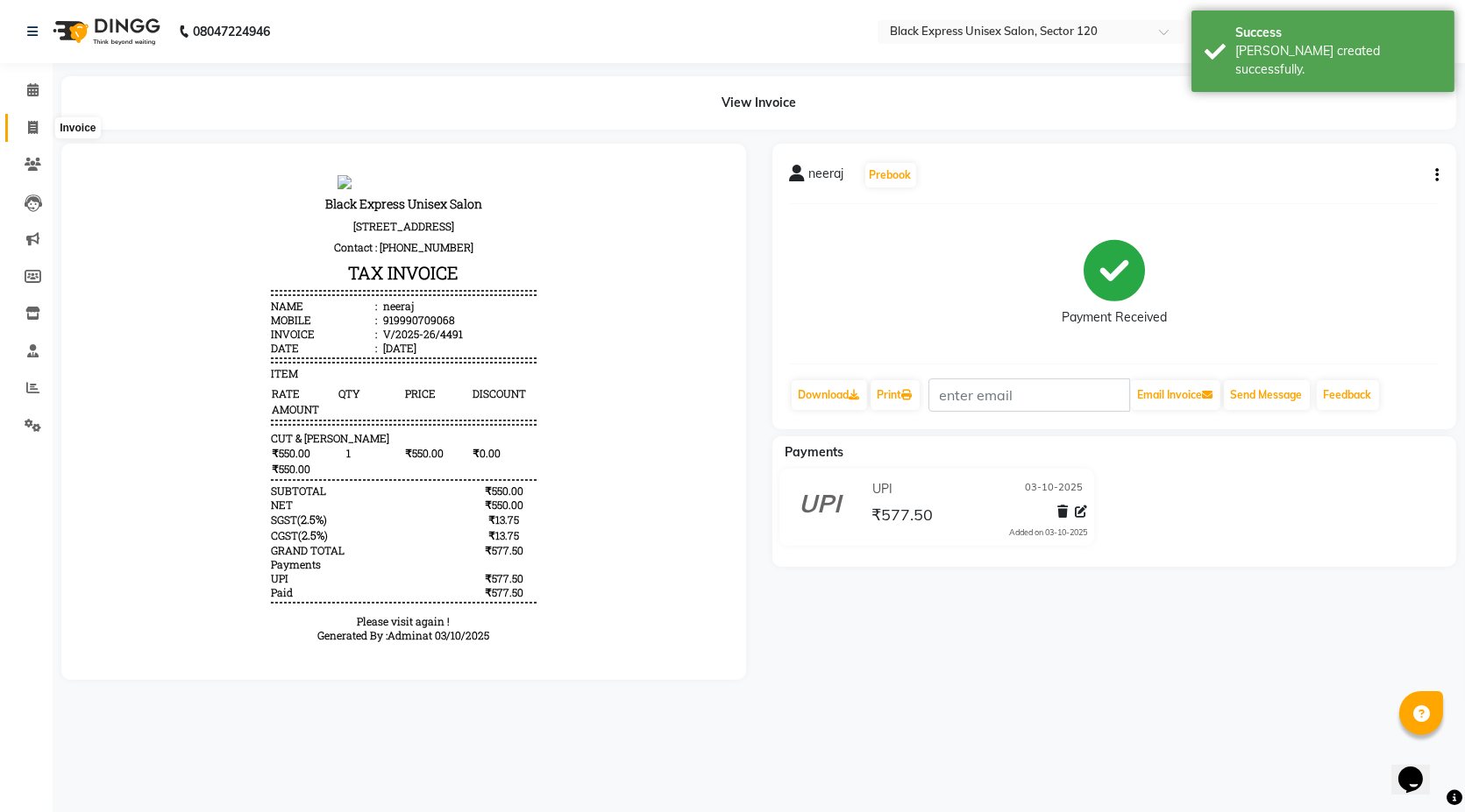
drag, startPoint x: 25, startPoint y: 127, endPoint x: 90, endPoint y: 120, distance: 65.4
click at [25, 127] on span at bounding box center [33, 128] width 31 height 20
select select "7082"
select select "service"
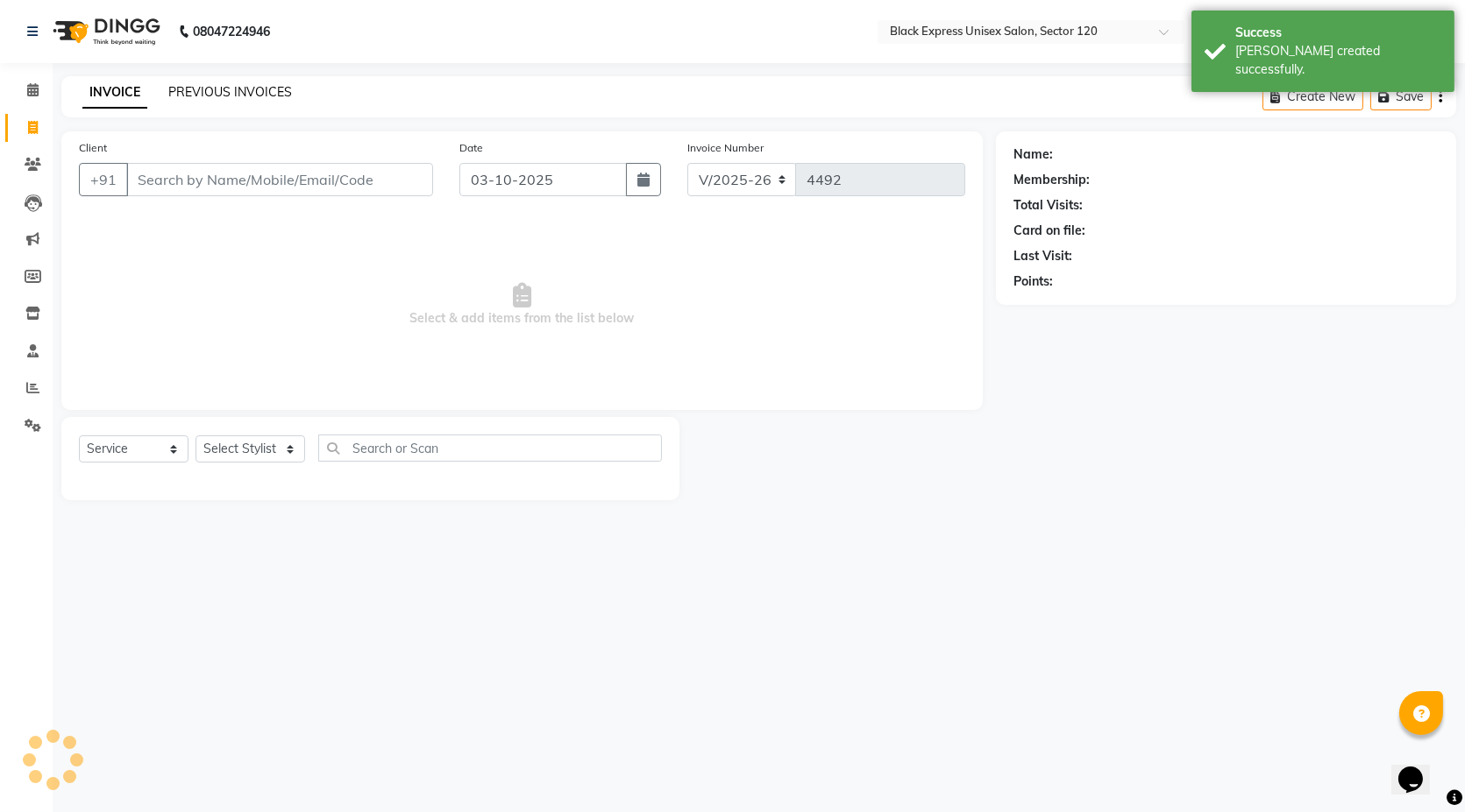
click at [212, 93] on link "PREVIOUS INVOICES" at bounding box center [230, 91] width 124 height 16
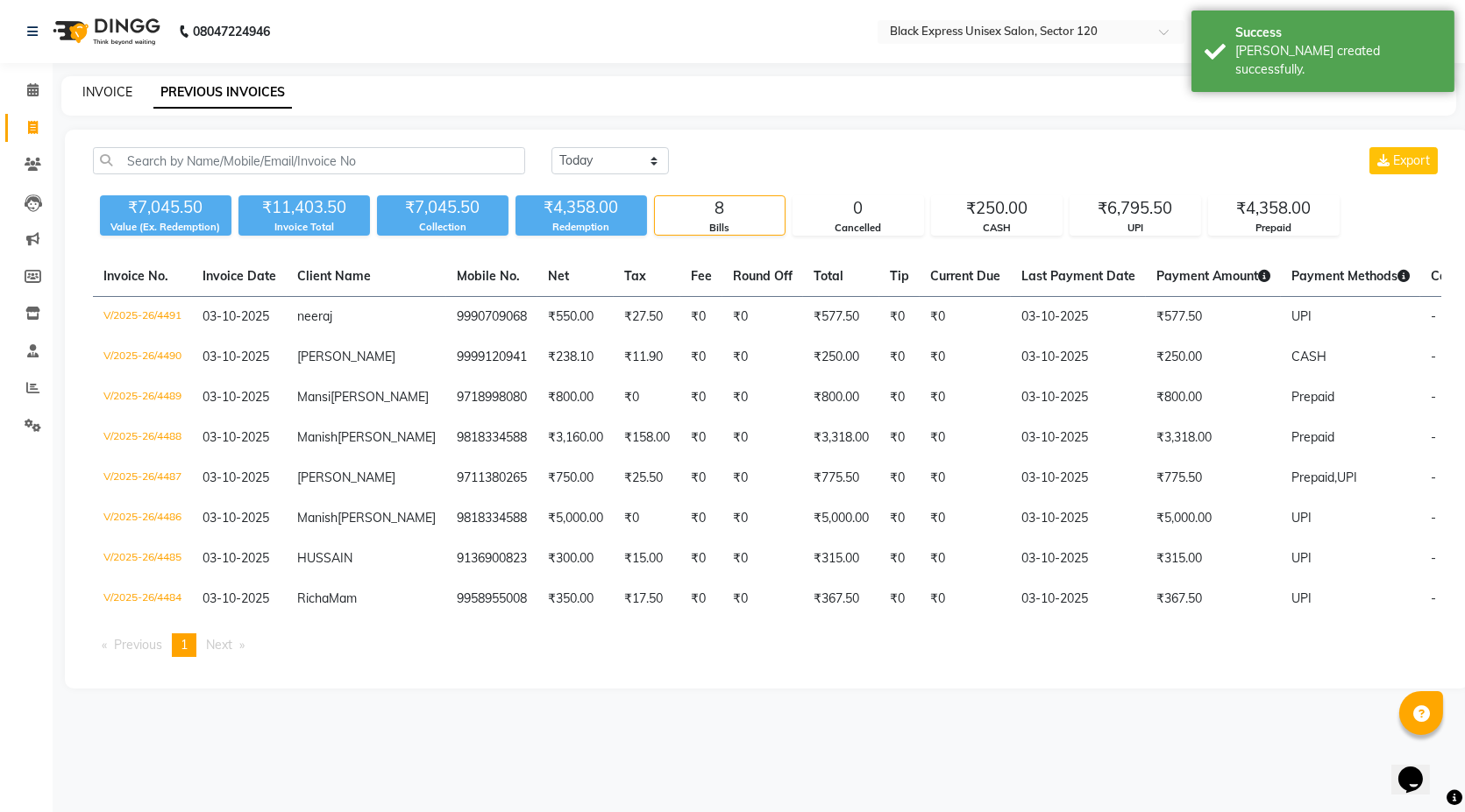
click at [115, 98] on link "INVOICE" at bounding box center [107, 91] width 50 height 16
select select "7082"
select select "service"
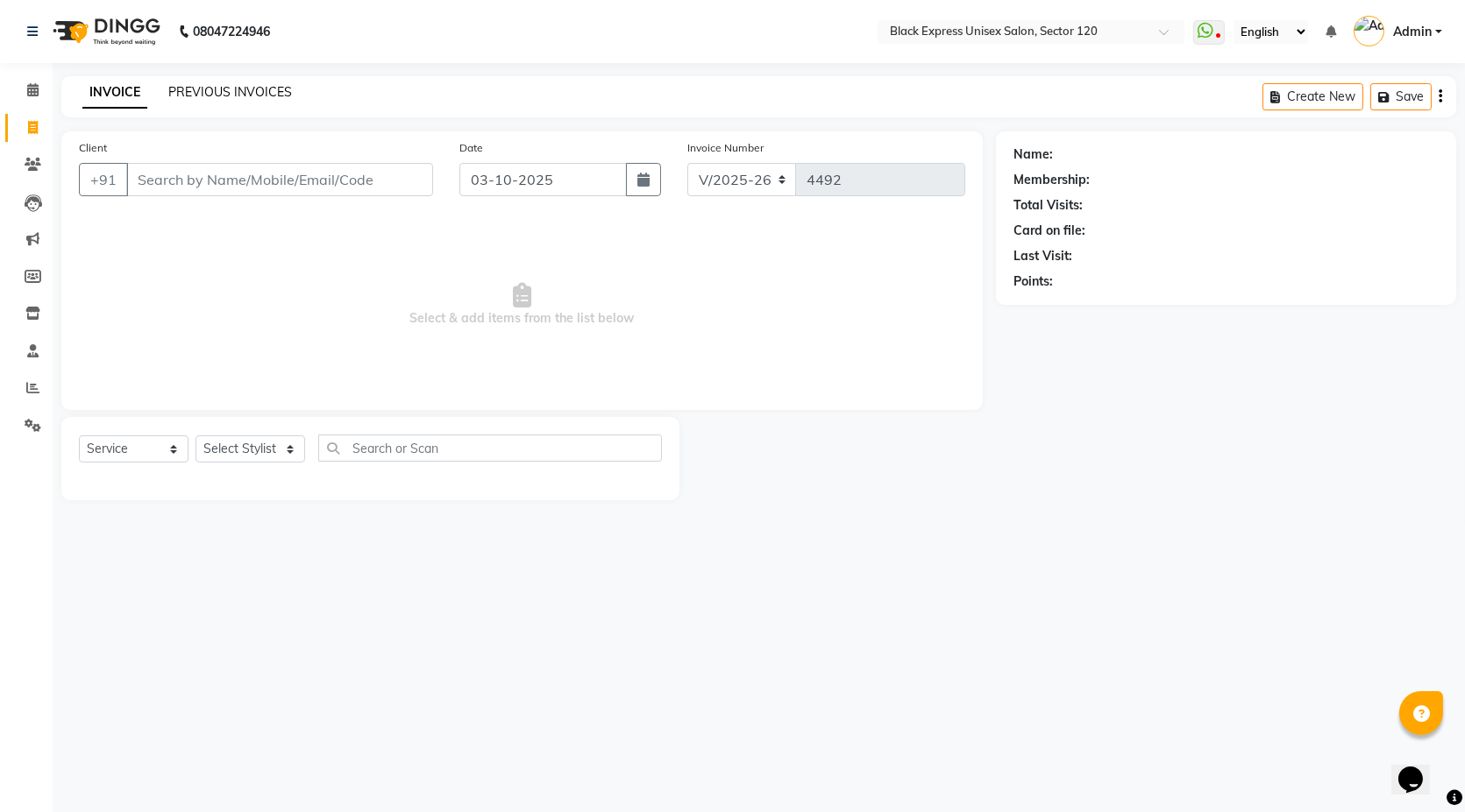
click at [246, 87] on link "PREVIOUS INVOICES" at bounding box center [230, 91] width 124 height 16
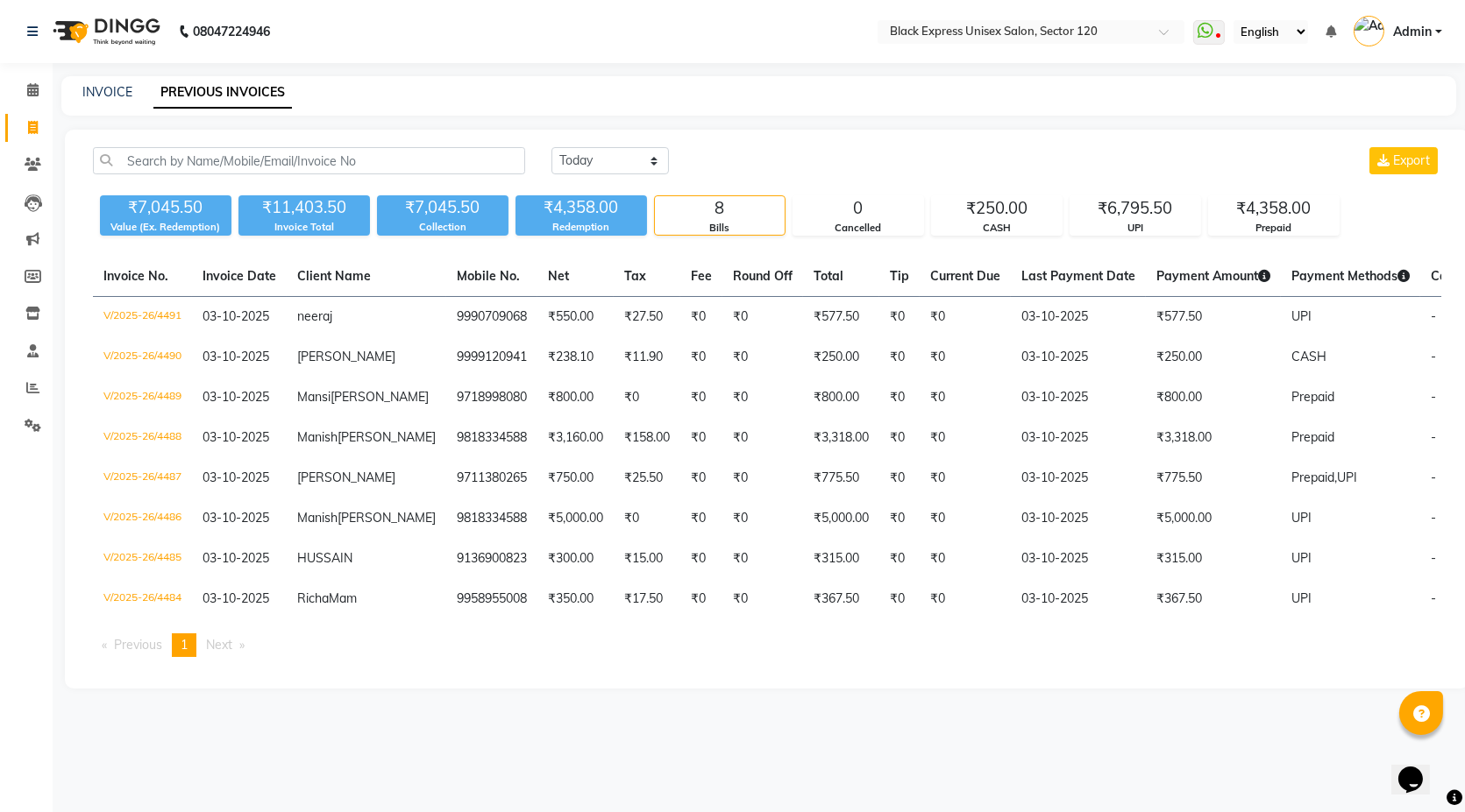
click at [428, 201] on div "₹7,045.50" at bounding box center [442, 207] width 131 height 24
click at [586, 216] on div "₹4,358.00" at bounding box center [581, 207] width 131 height 24
click at [582, 214] on div "₹4,358.00" at bounding box center [581, 207] width 131 height 24
click at [110, 91] on link "INVOICE" at bounding box center [107, 91] width 50 height 16
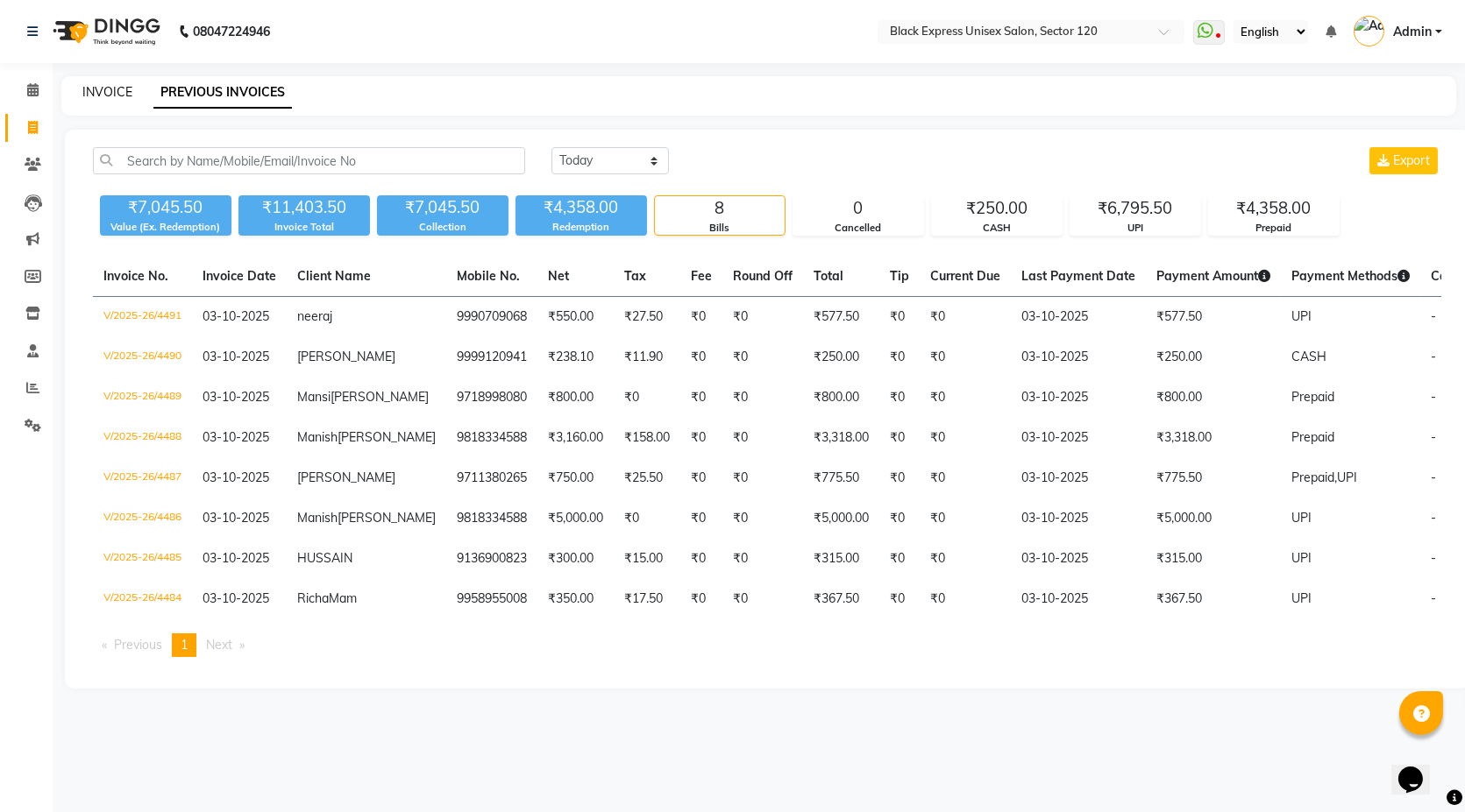
select select "service"
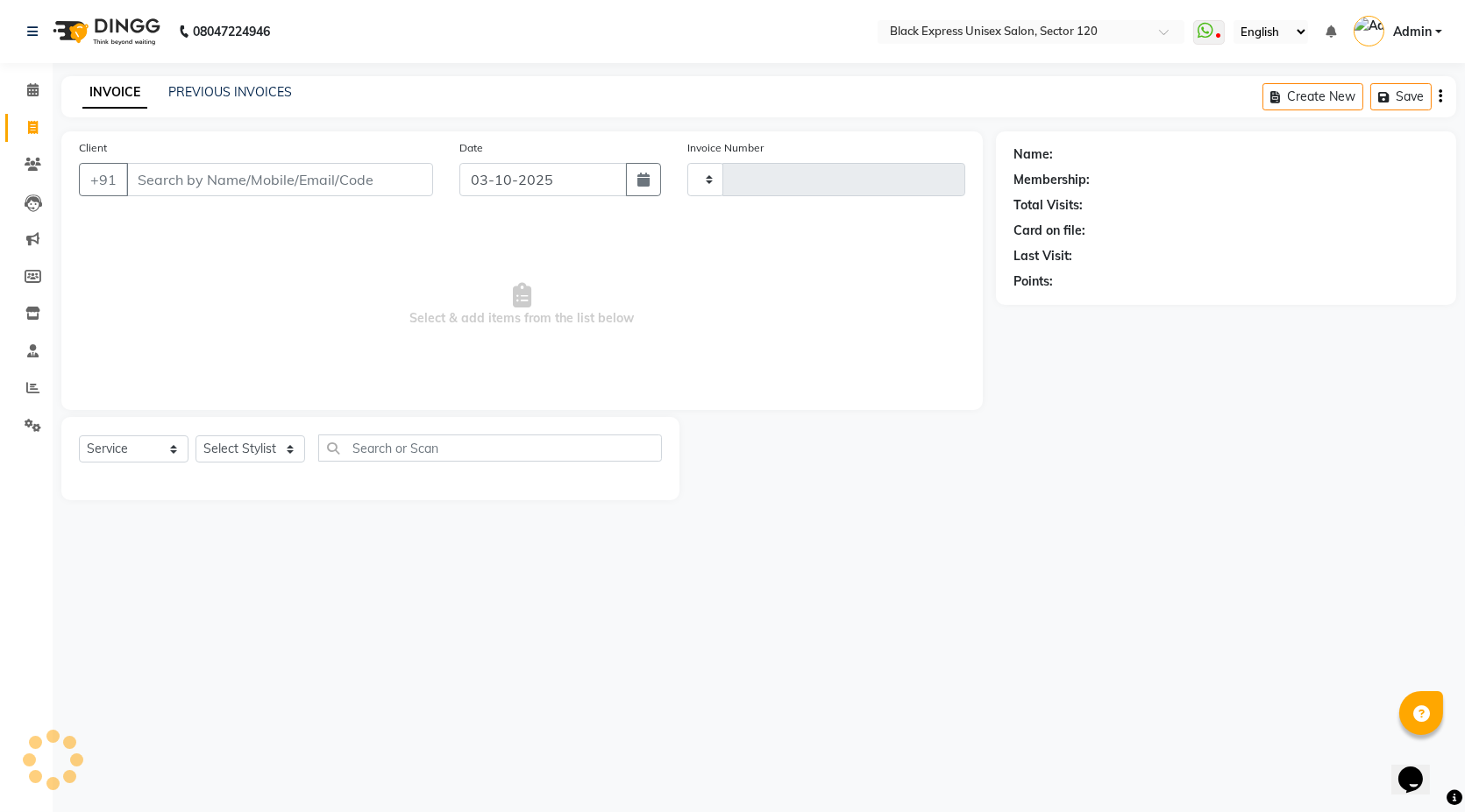
type input "4492"
select select "7082"
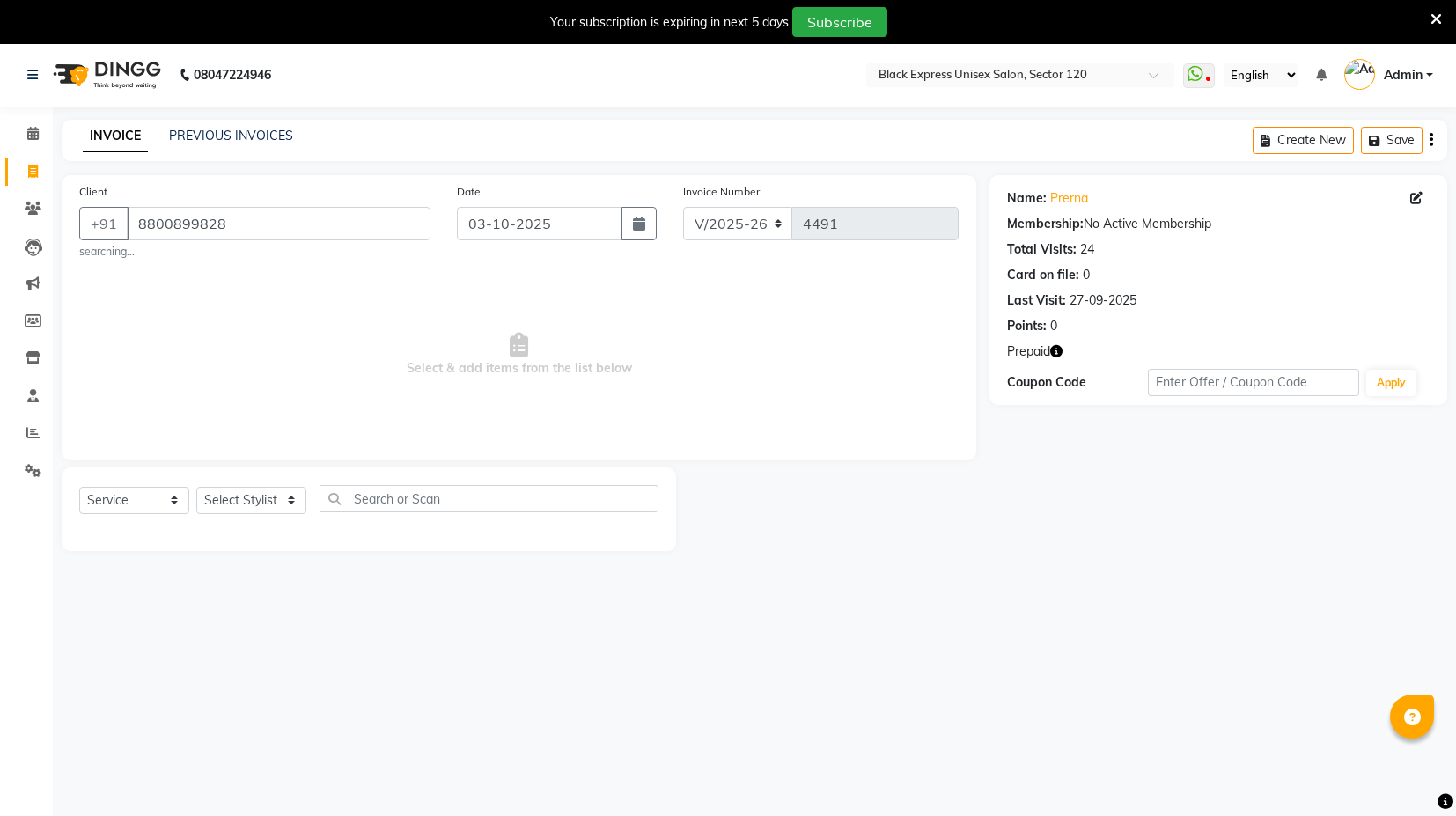
select select "7082"
select select "service"
click at [217, 505] on select "Select Stylist ASIF DEEPA [PERSON_NAME] Manager [PERSON_NAME] [PERSON_NAME] [PE…" at bounding box center [251, 500] width 110 height 27
select select "58978"
click at [196, 487] on select "Select Stylist ASIF DEEPA [PERSON_NAME] Manager [PERSON_NAME] [PERSON_NAME] [PE…" at bounding box center [251, 500] width 110 height 27
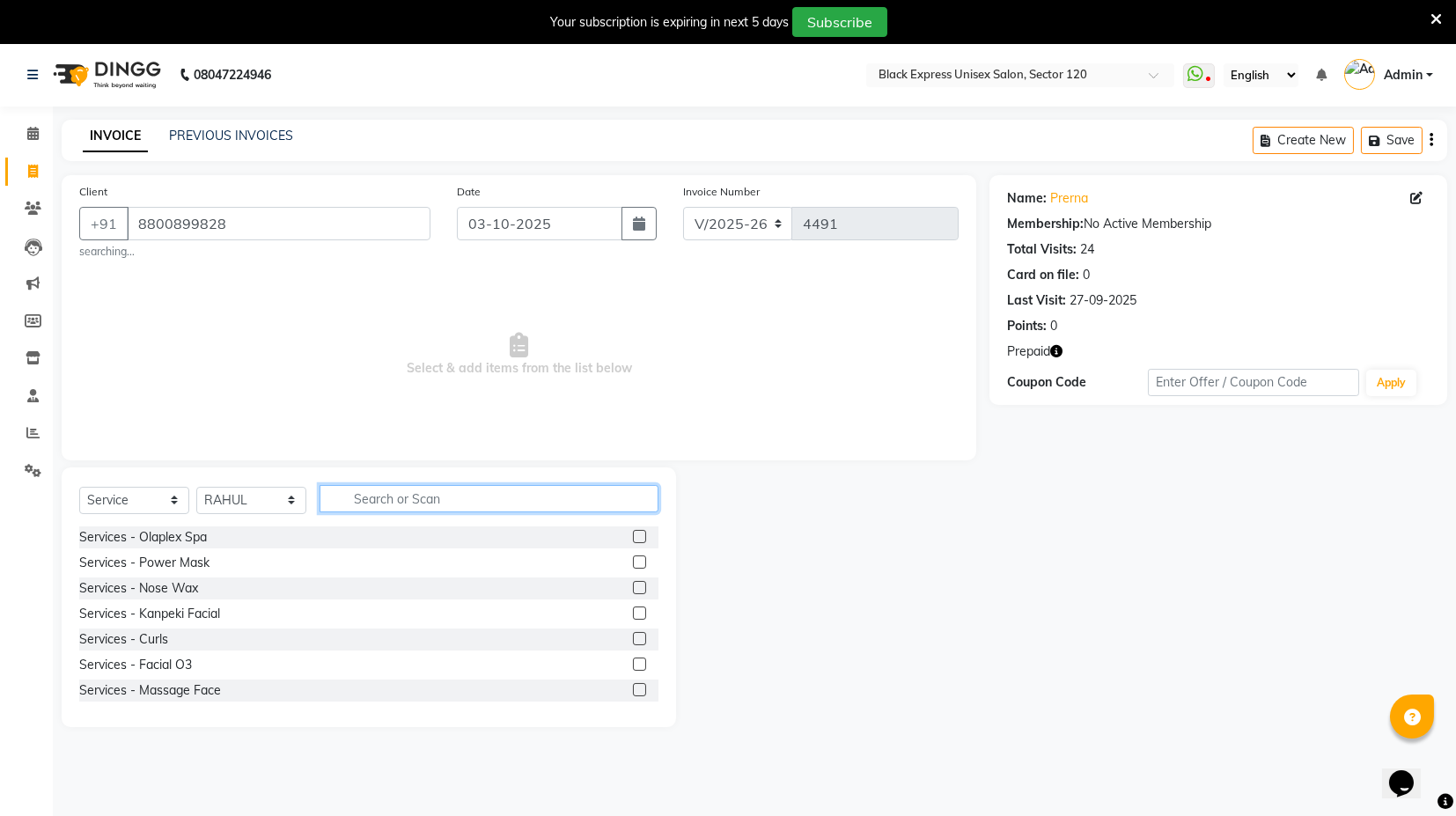
click at [405, 502] on input "text" at bounding box center [489, 498] width 339 height 27
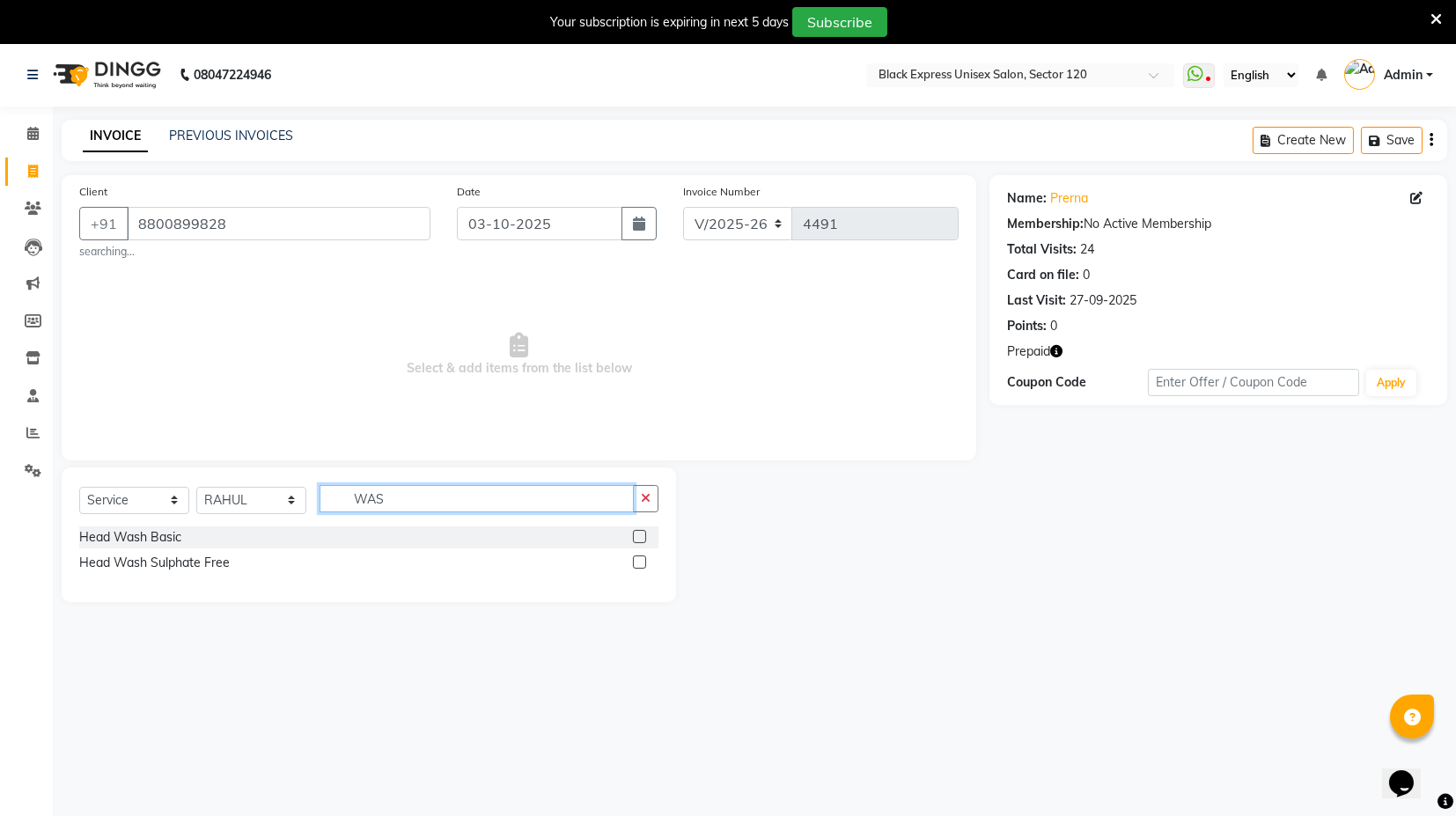
type input "WAS"
click at [636, 564] on label at bounding box center [640, 563] width 14 height 14
click at [636, 564] on input "checkbox" at bounding box center [639, 563] width 12 height 12
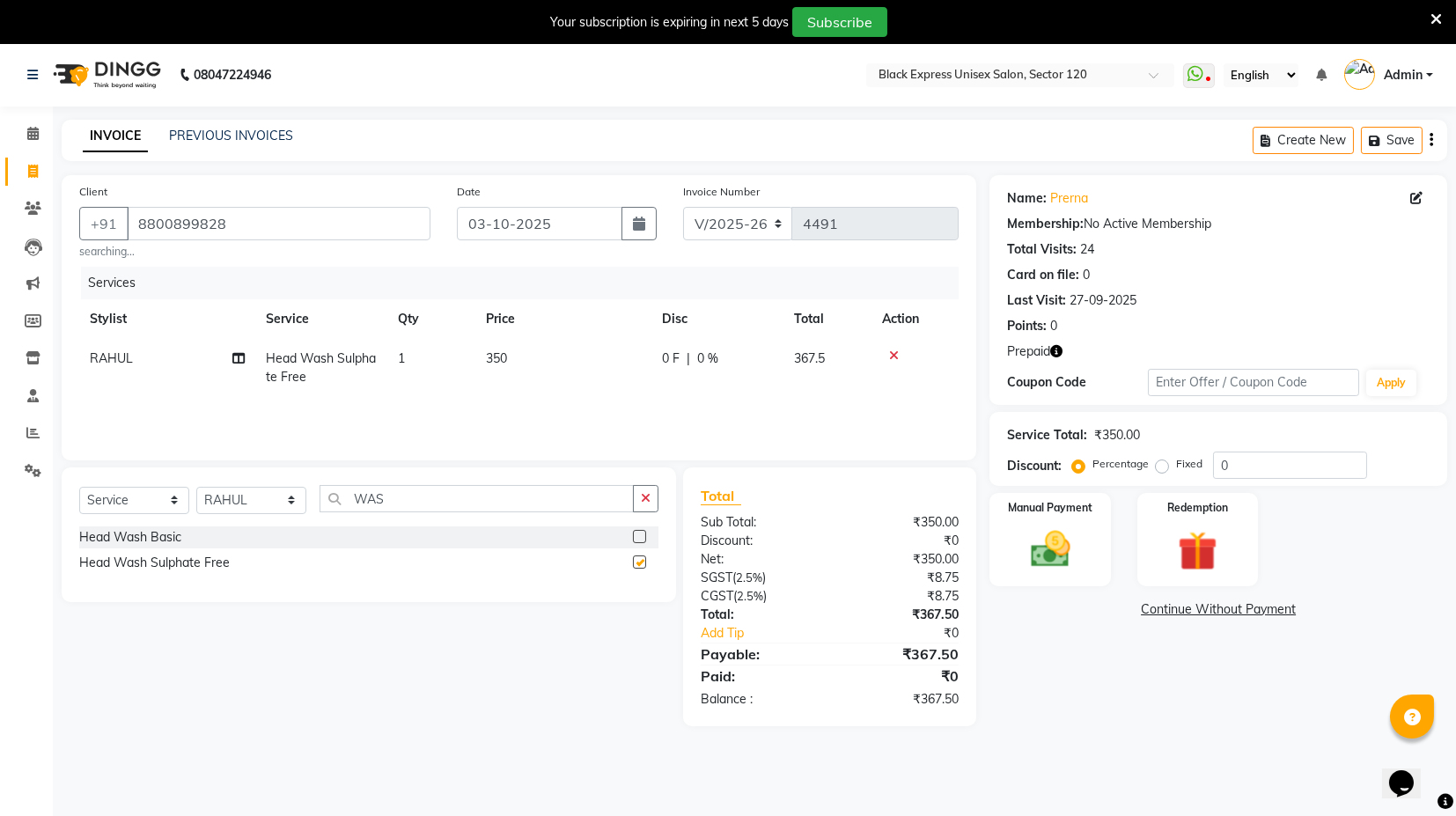
checkbox input "false"
click at [1063, 354] on div "Prepaid" at bounding box center [1219, 352] width 422 height 19
click at [1062, 348] on icon "button" at bounding box center [1056, 351] width 13 height 13
click at [1174, 567] on img at bounding box center [1197, 551] width 66 height 51
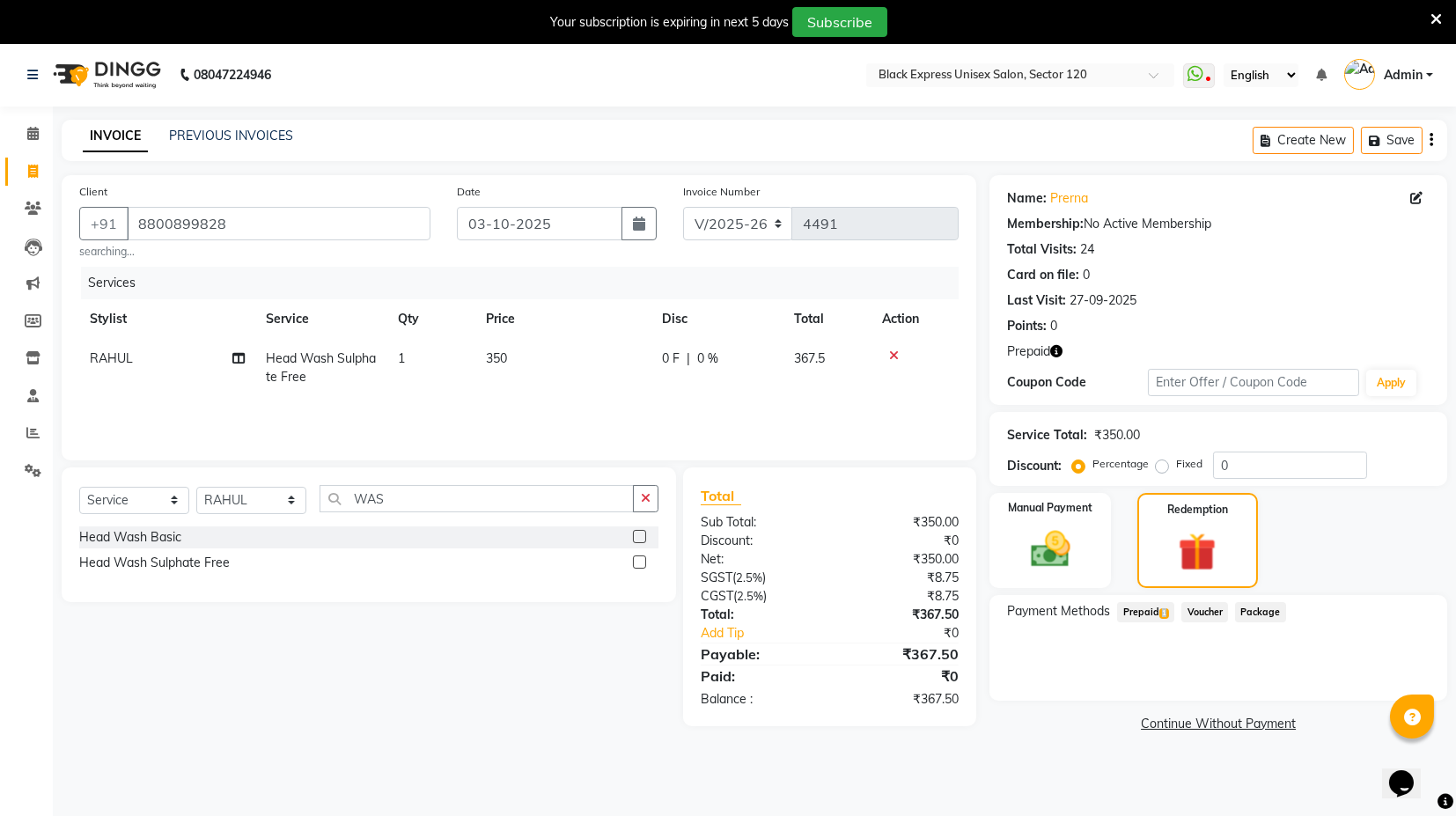
drag, startPoint x: 1165, startPoint y: 615, endPoint x: 1217, endPoint y: 623, distance: 52.6
click at [1167, 616] on span "1" at bounding box center [1165, 614] width 10 height 11
drag, startPoint x: 1389, startPoint y: 679, endPoint x: 1373, endPoint y: 696, distance: 23.3
click at [1388, 680] on button "Add" at bounding box center [1389, 683] width 64 height 30
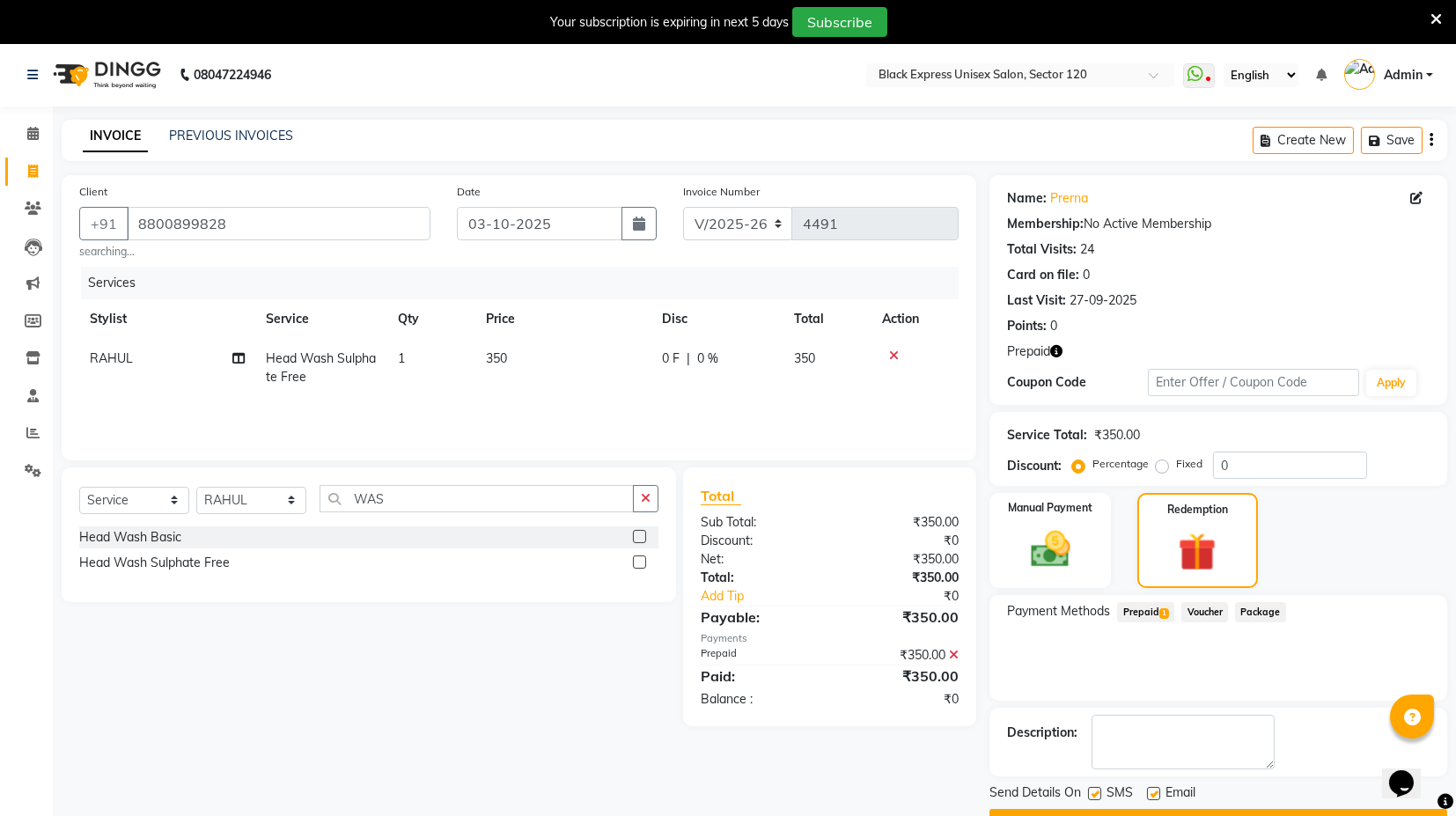
click at [1099, 795] on label at bounding box center [1095, 795] width 14 height 14
click at [1099, 795] on input "checkbox" at bounding box center [1094, 795] width 12 height 12
checkbox input "false"
click at [1158, 796] on label at bounding box center [1154, 795] width 14 height 14
click at [1158, 796] on input "checkbox" at bounding box center [1153, 795] width 12 height 12
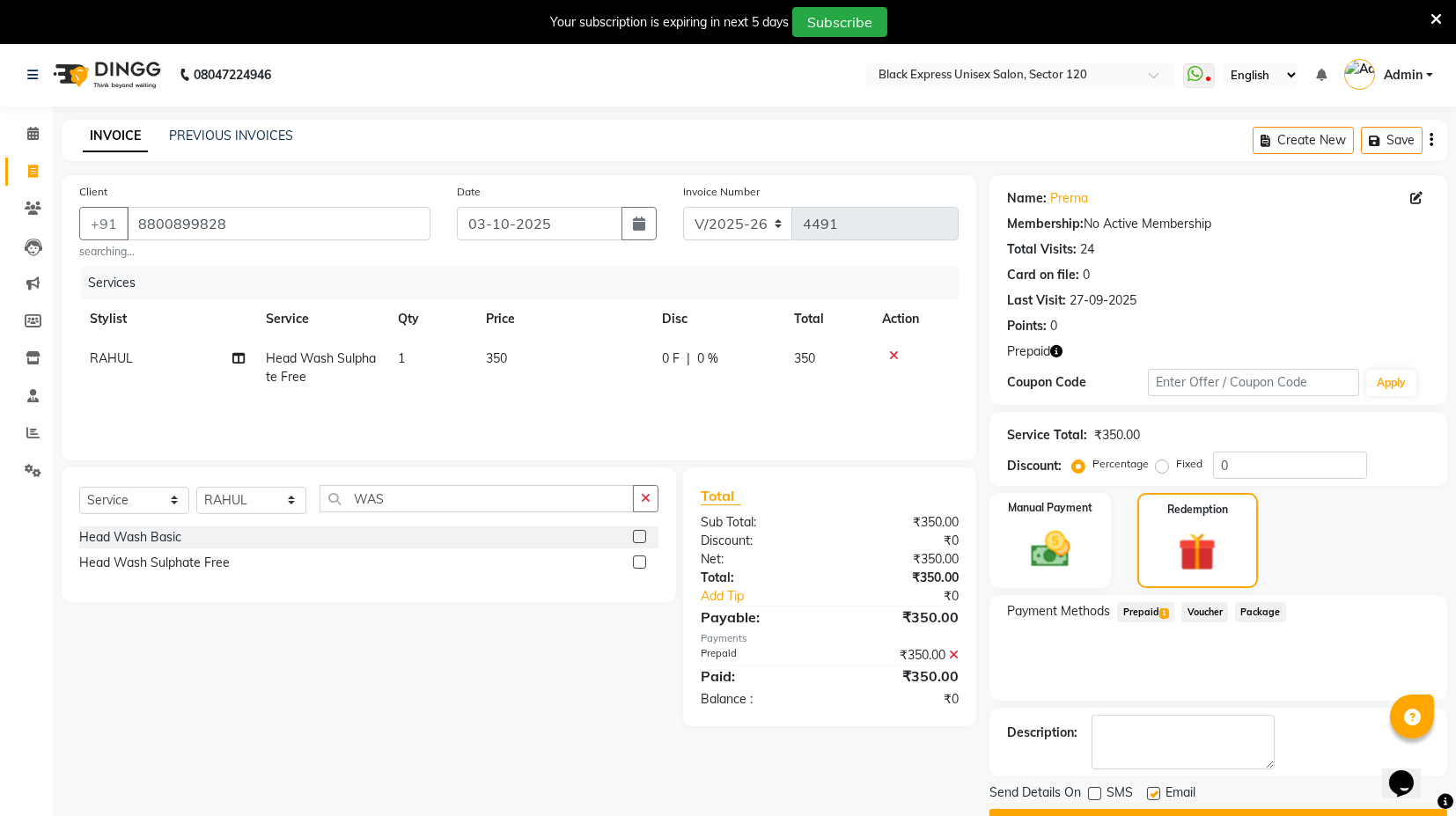
checkbox input "false"
click at [1154, 814] on button "Checkout" at bounding box center [1219, 823] width 458 height 27
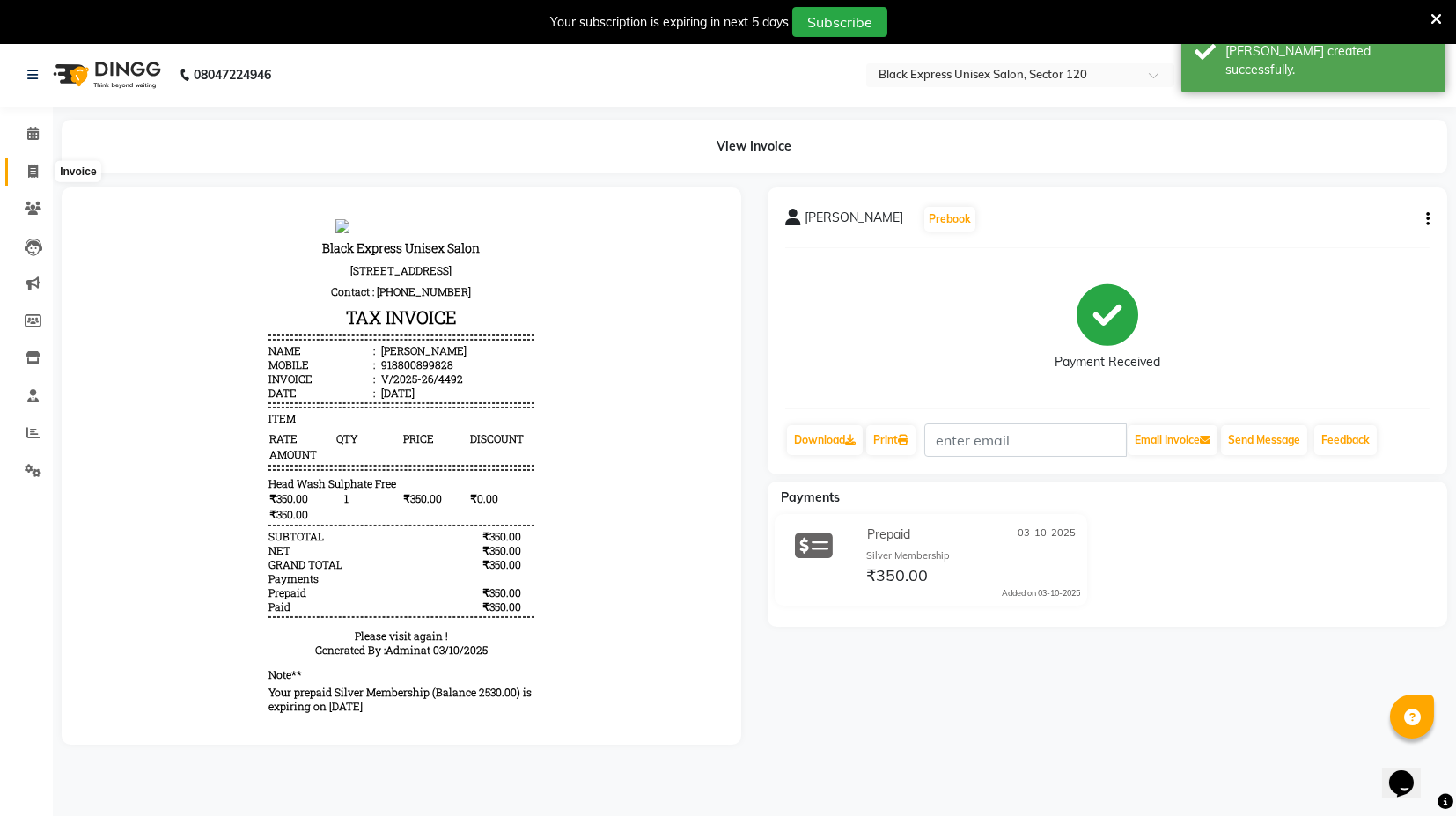
click at [31, 177] on icon at bounding box center [33, 171] width 10 height 14
select select "7082"
select select "service"
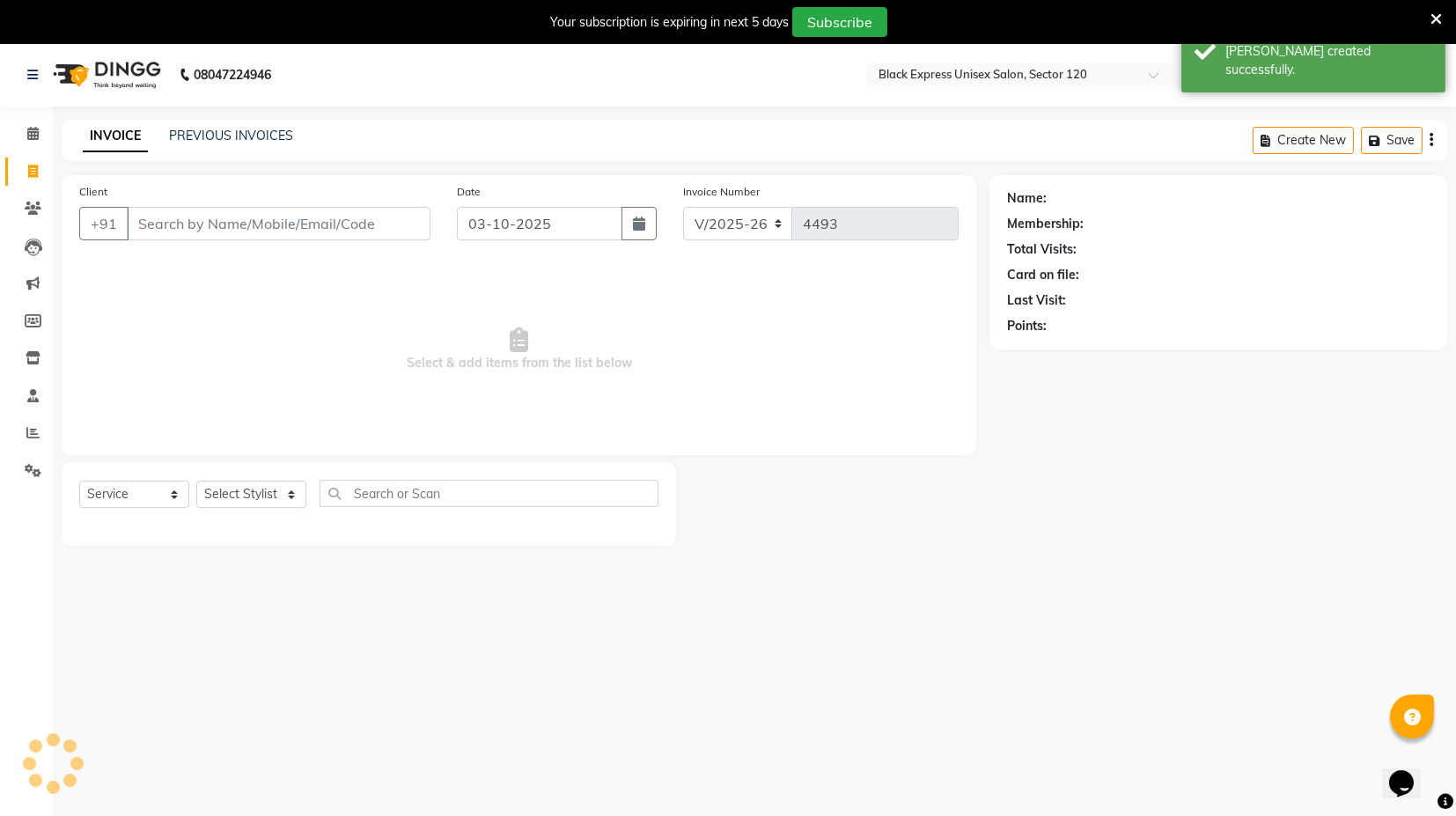
scroll to position [42, 0]
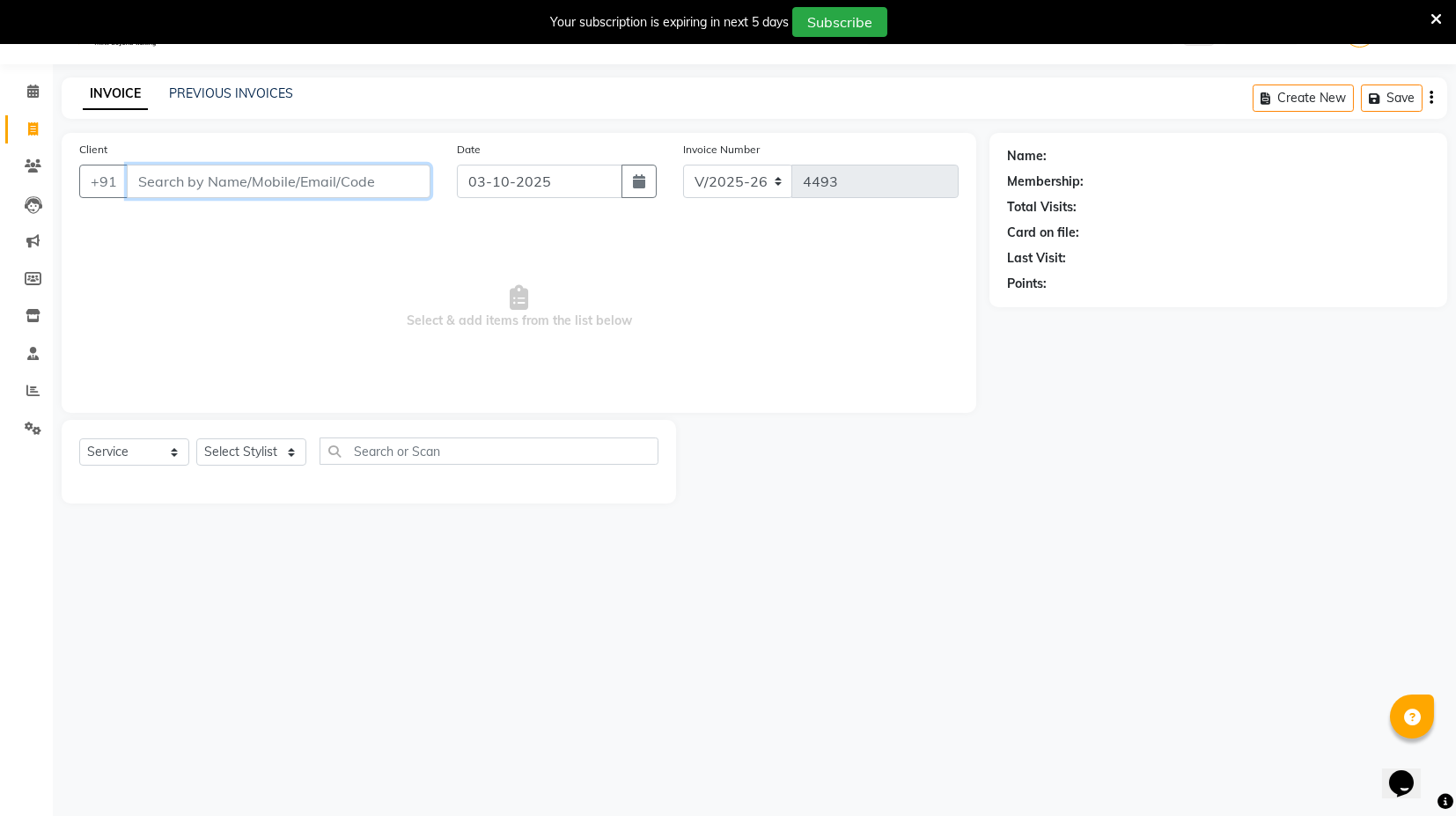
click at [264, 164] on input "Client" at bounding box center [278, 181] width 304 height 33
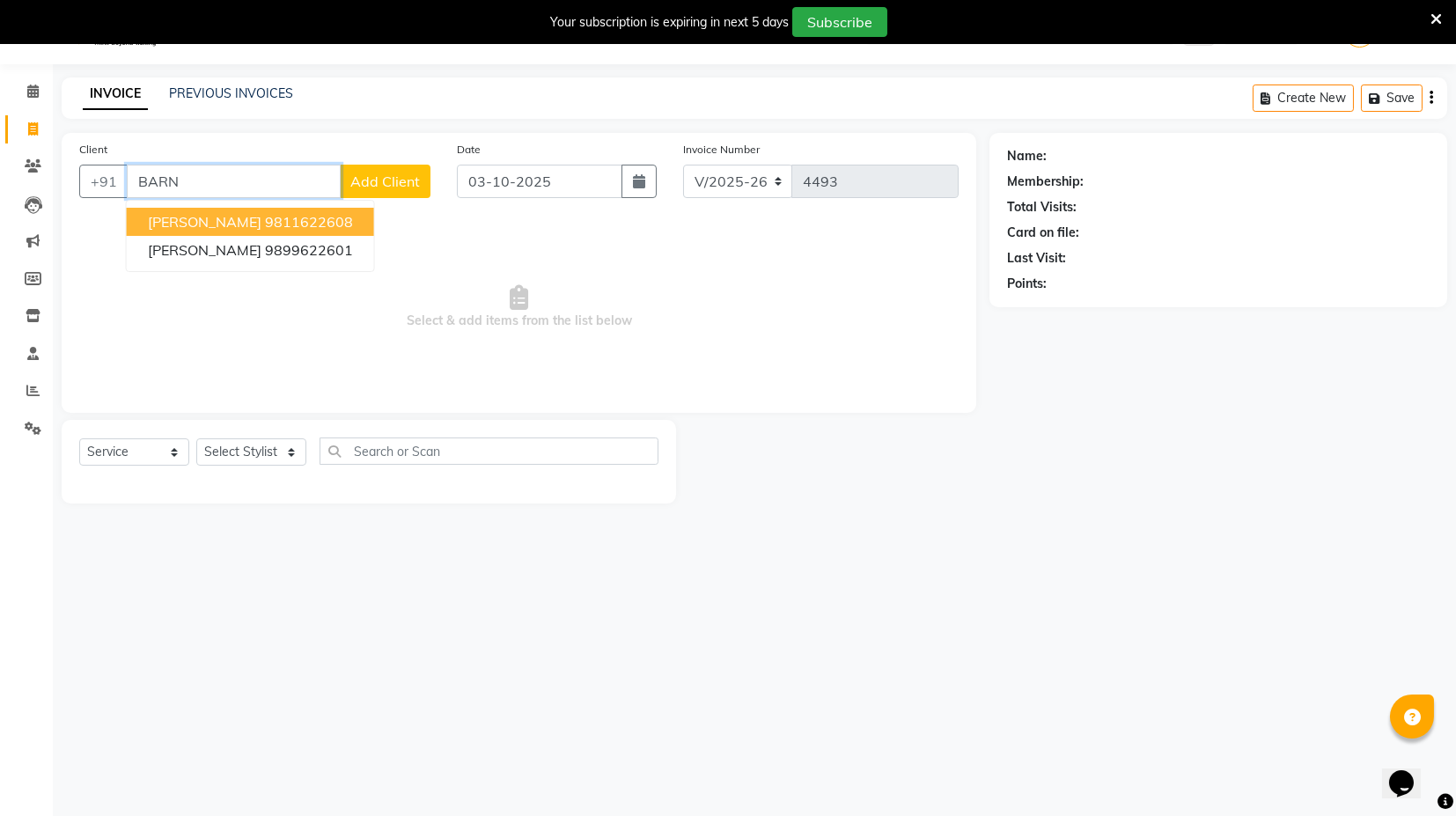
click at [262, 216] on span "Barnali Bhattacharjee" at bounding box center [204, 222] width 113 height 18
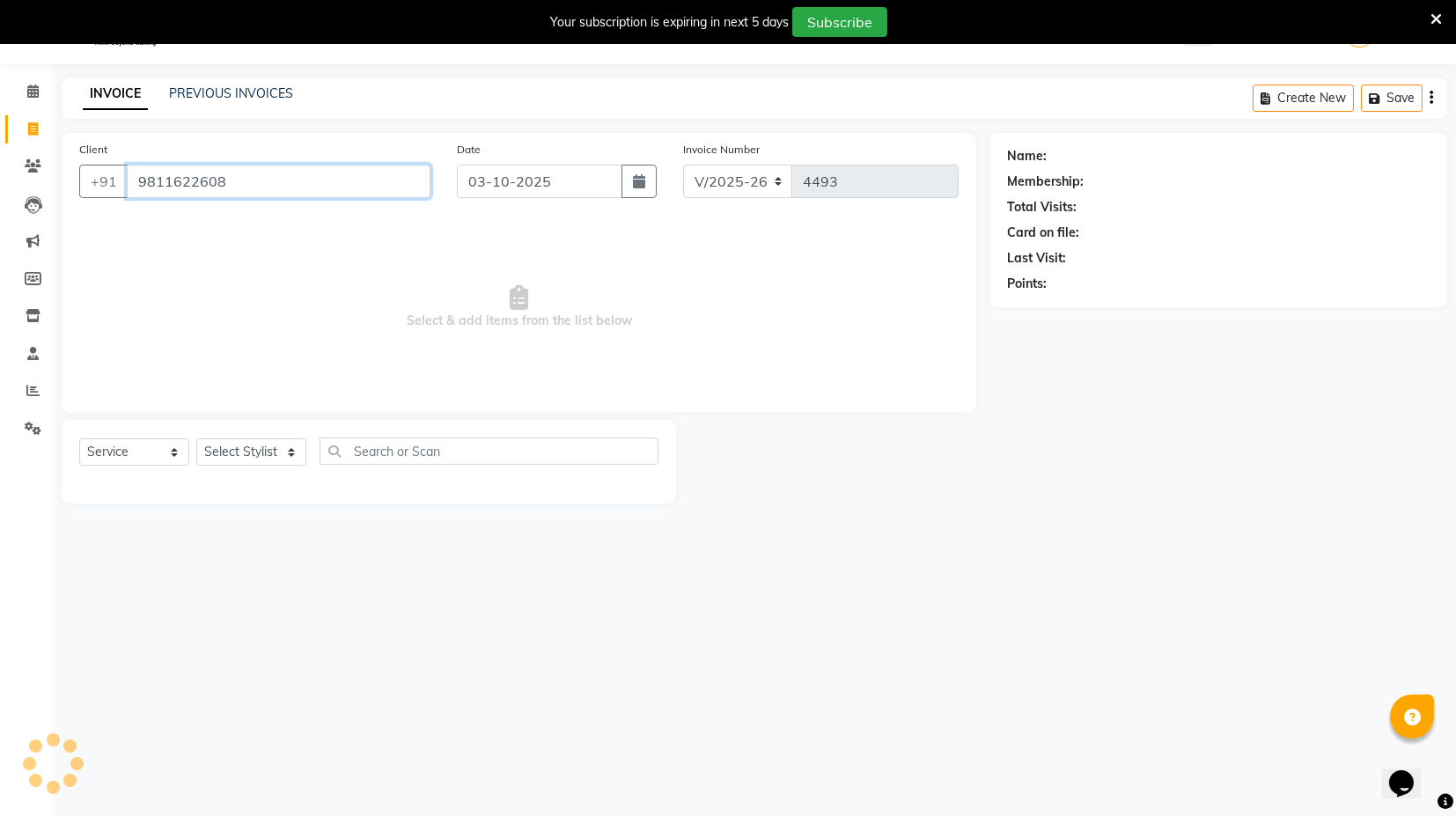
type input "9811622608"
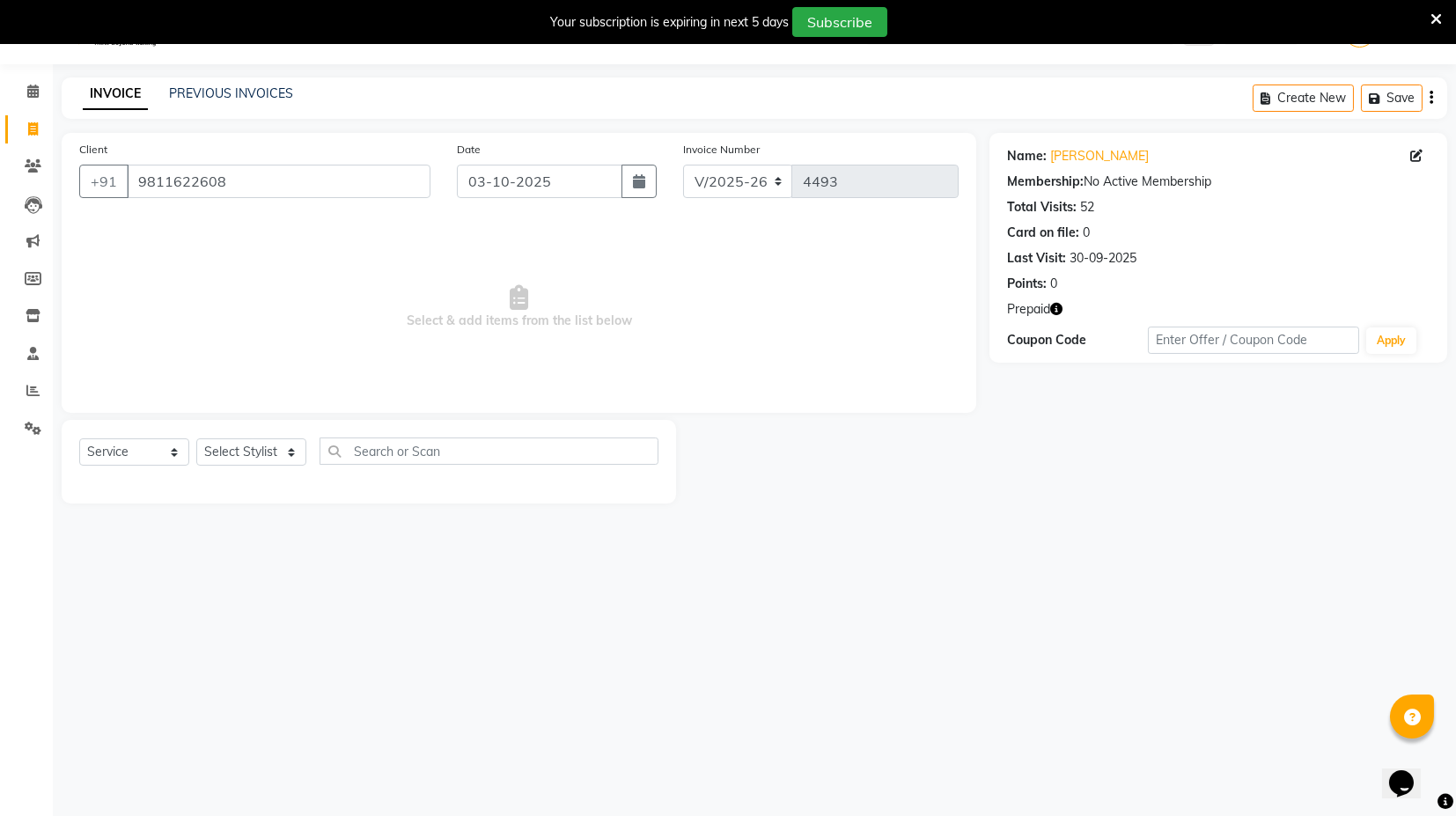
click at [1058, 297] on div "Name: Barnali Bhattacharjee Membership: No Active Membership Total Visits: 52 C…" at bounding box center [1219, 247] width 458 height 230
click at [1064, 312] on div "Prepaid" at bounding box center [1219, 309] width 422 height 19
click at [1058, 308] on icon "button" at bounding box center [1056, 309] width 13 height 13
click at [778, 303] on span "Select & add items from the list below" at bounding box center [519, 307] width 879 height 176
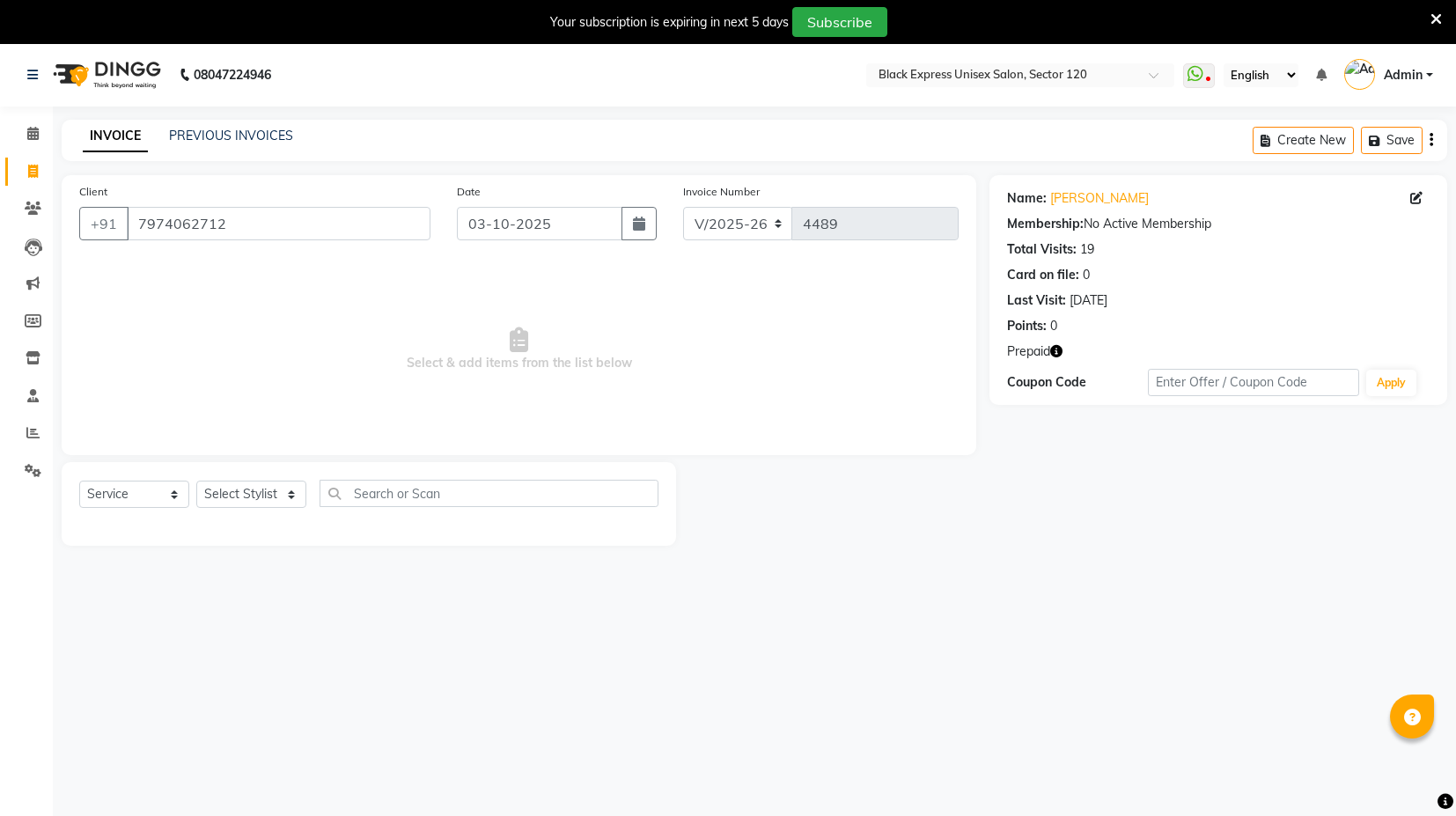
select select "7082"
select select "service"
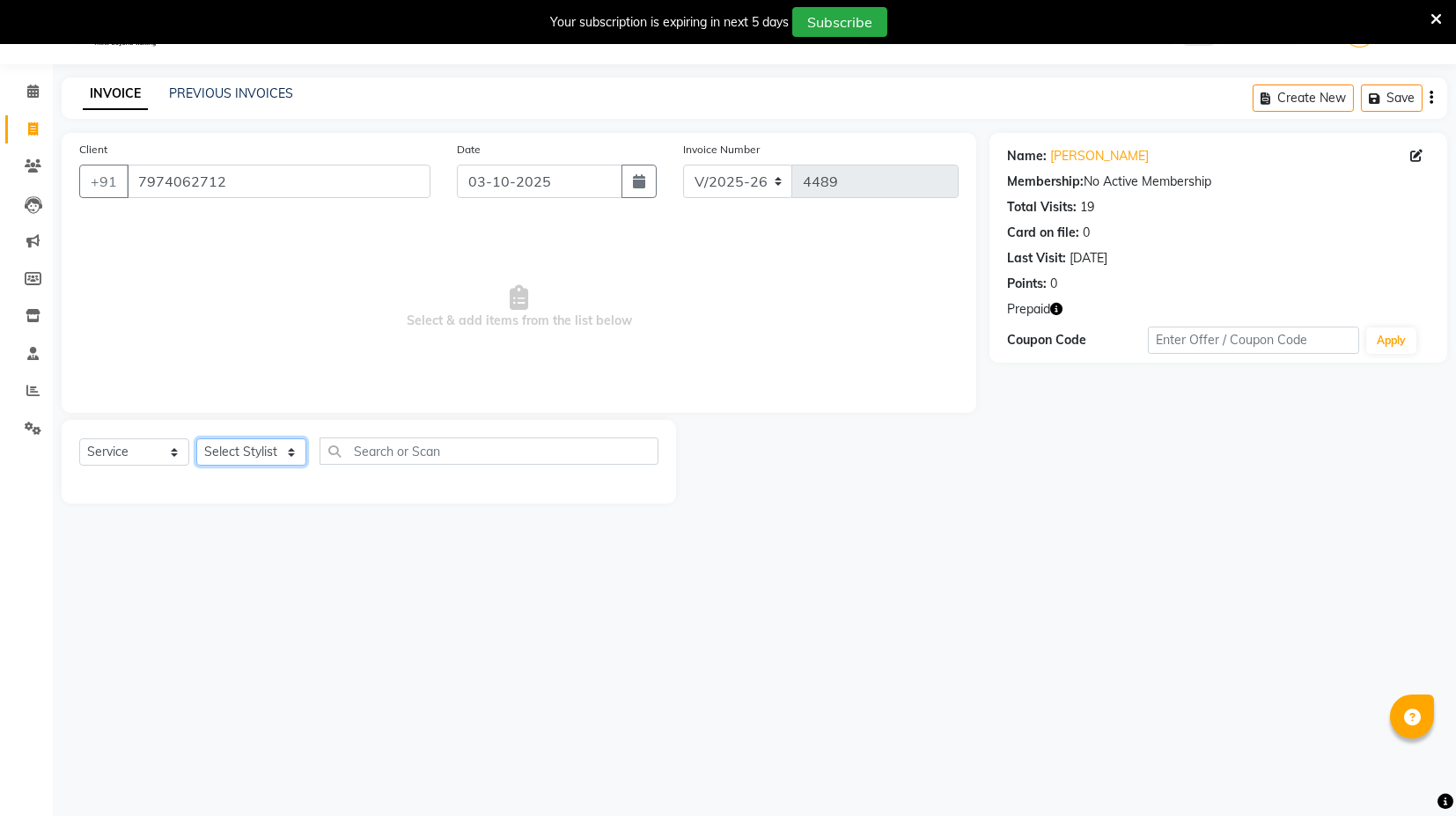
click at [292, 451] on select "Select Stylist ASIF DEEPA [PERSON_NAME] Manager [PERSON_NAME] [PERSON_NAME] [PE…" at bounding box center [251, 452] width 110 height 27
select select "58974"
click at [196, 439] on select "Select Stylist ASIF DEEPA [PERSON_NAME] Manager [PERSON_NAME] [PERSON_NAME] [PE…" at bounding box center [251, 452] width 110 height 27
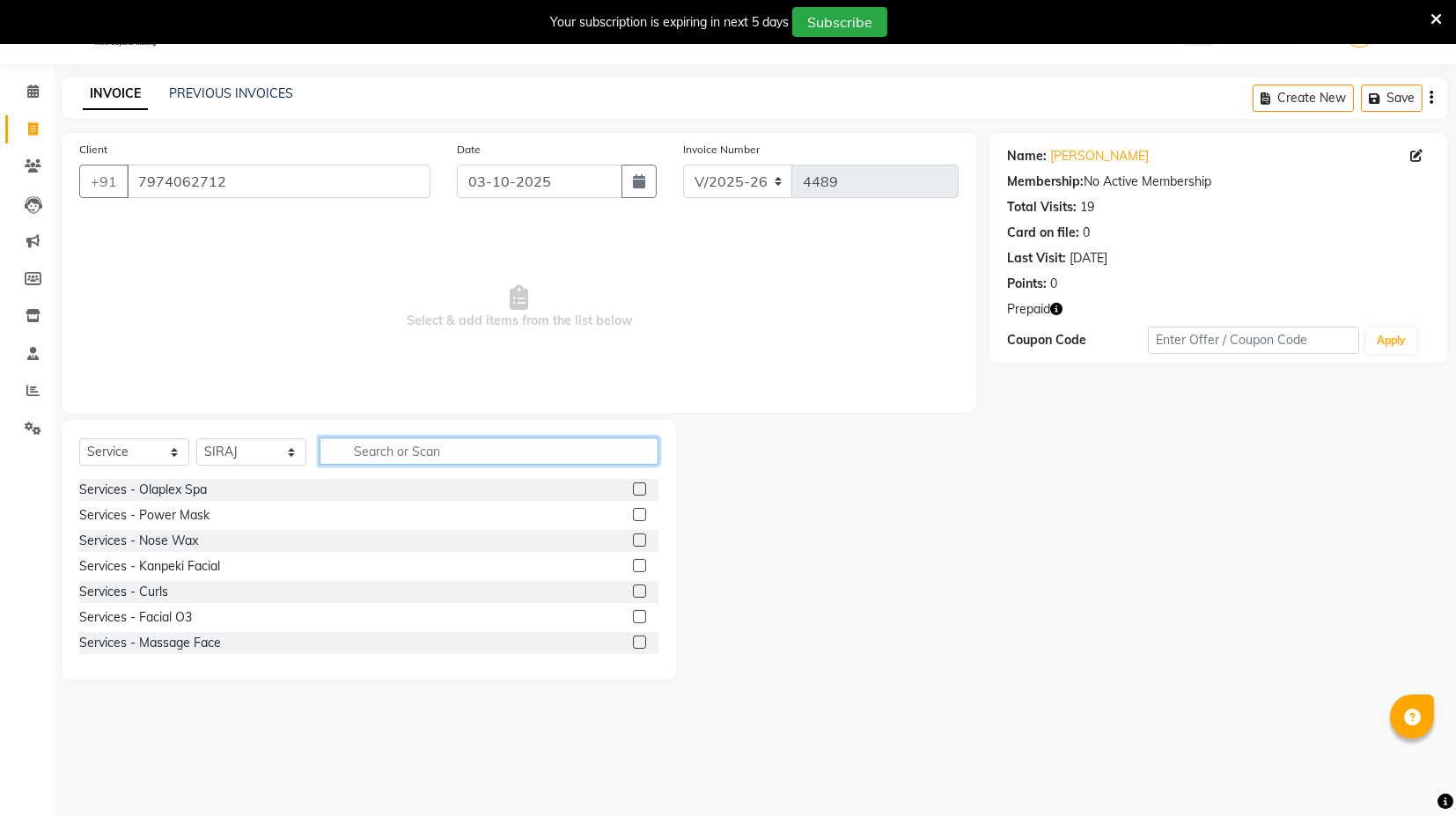
click at [407, 450] on input "text" at bounding box center [489, 451] width 339 height 27
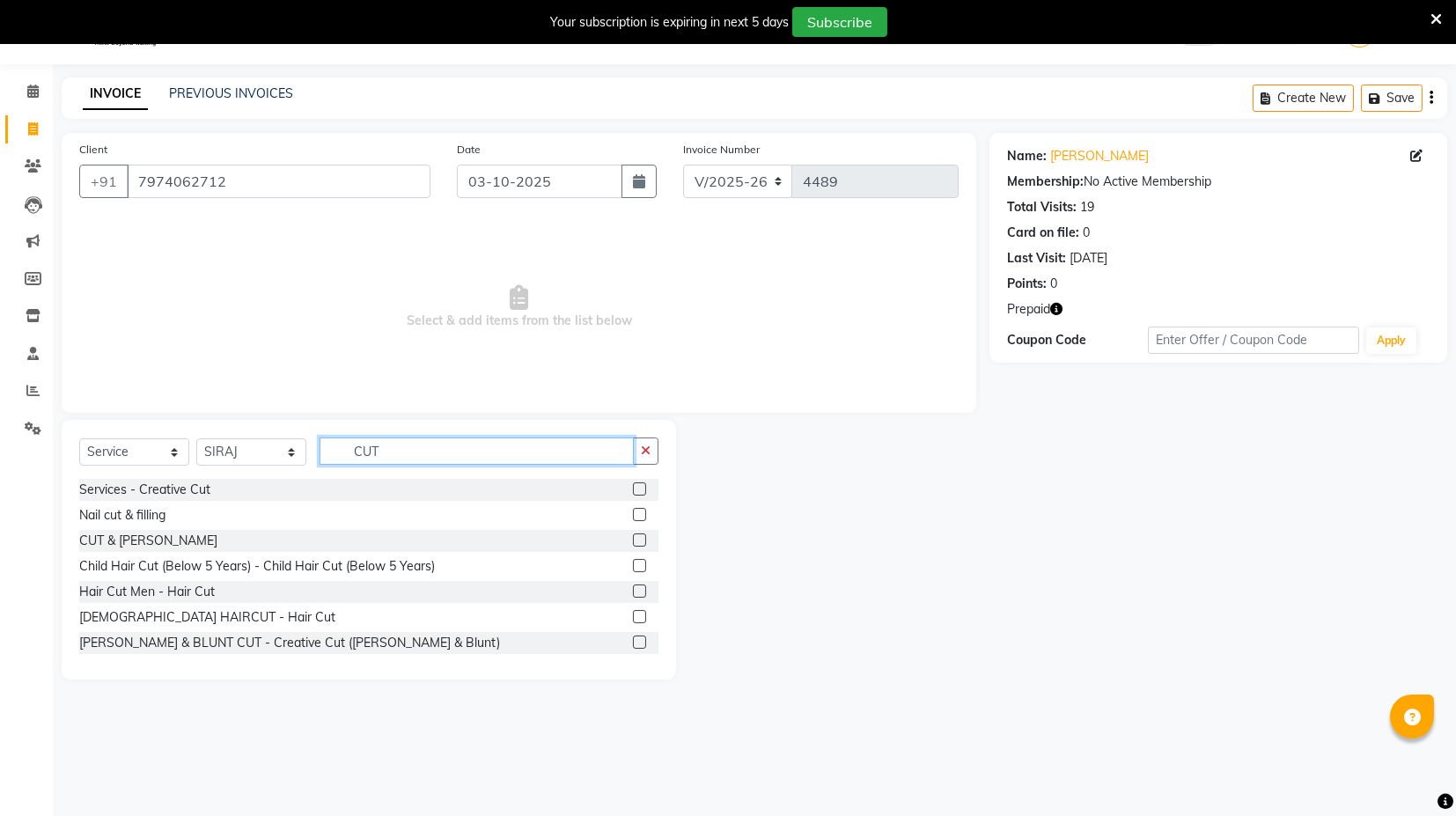
type input "CUT"
drag, startPoint x: 628, startPoint y: 539, endPoint x: 620, endPoint y: 541, distance: 8.2
click at [633, 539] on label at bounding box center [640, 540] width 14 height 14
click at [633, 539] on input "checkbox" at bounding box center [639, 541] width 12 height 12
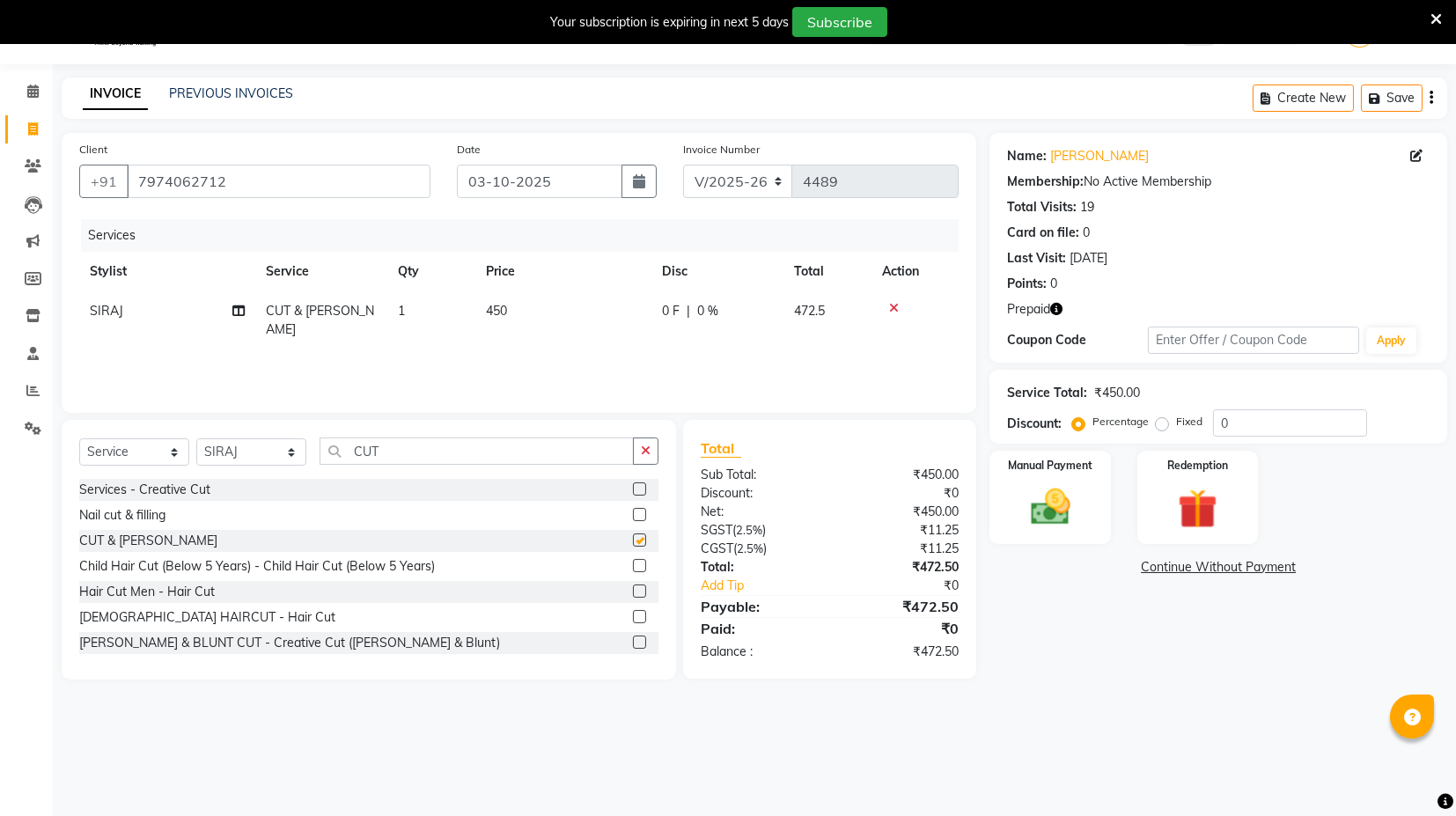
checkbox input "false"
click at [512, 314] on td "450" at bounding box center [564, 320] width 176 height 58
select select "58974"
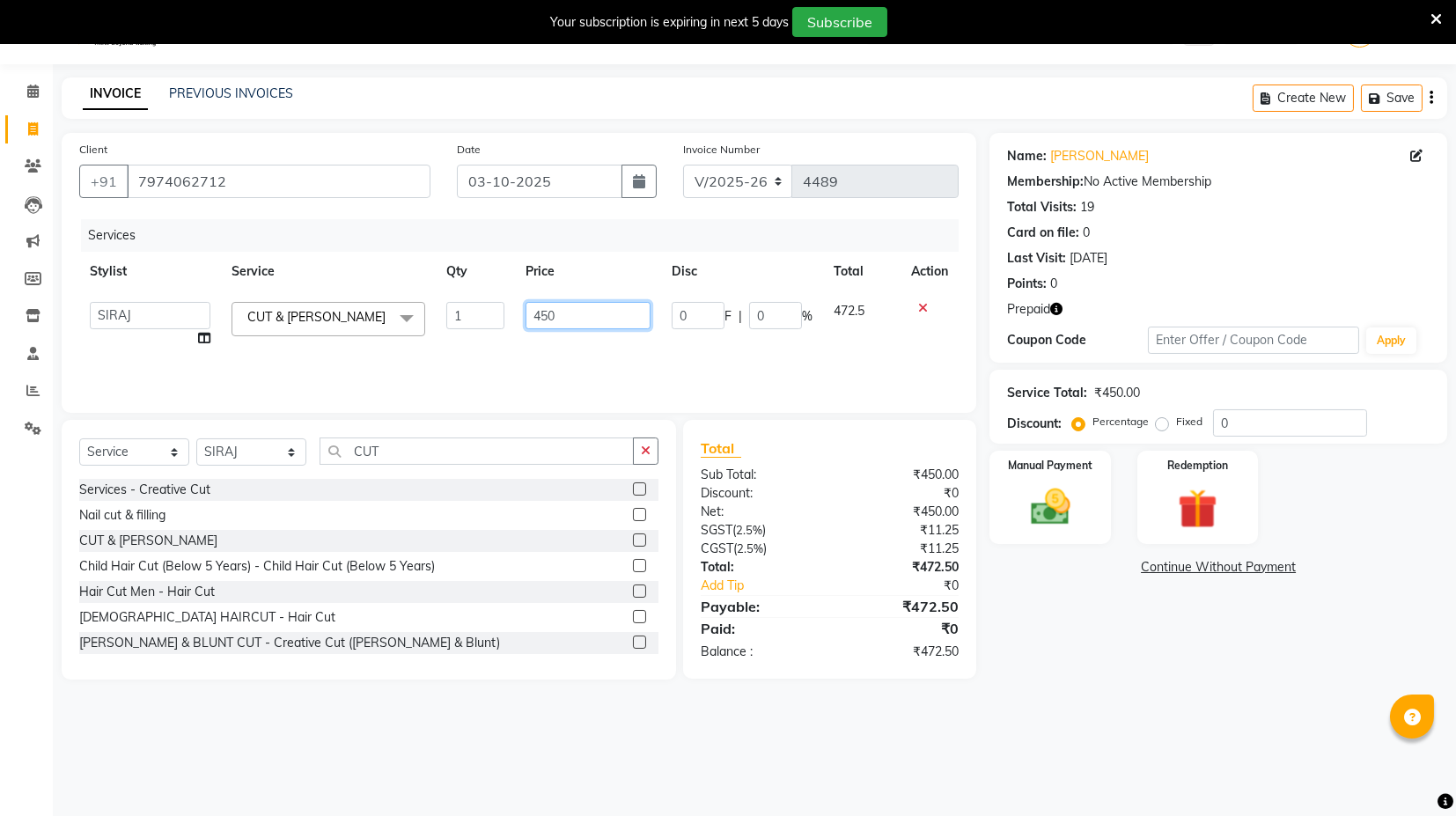
click at [547, 320] on input "450" at bounding box center [588, 316] width 125 height 27
type input "500"
click at [576, 364] on div "Services Stylist Service Qty Price Disc Total Action ASIF DEEPA FAISAL KASIM ma…" at bounding box center [519, 307] width 879 height 176
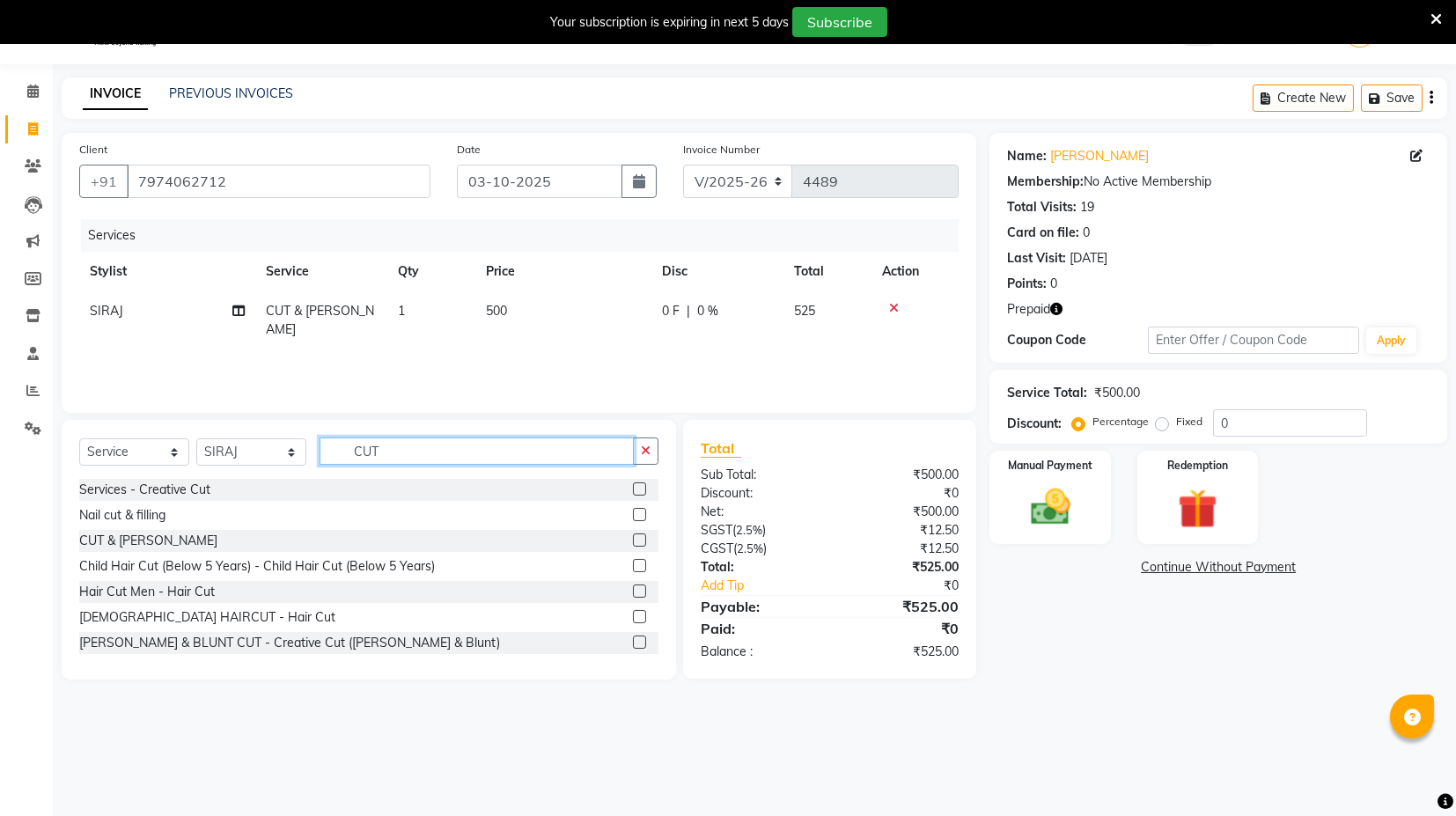
click at [588, 453] on input "CUT" at bounding box center [477, 451] width 315 height 27
type input "C"
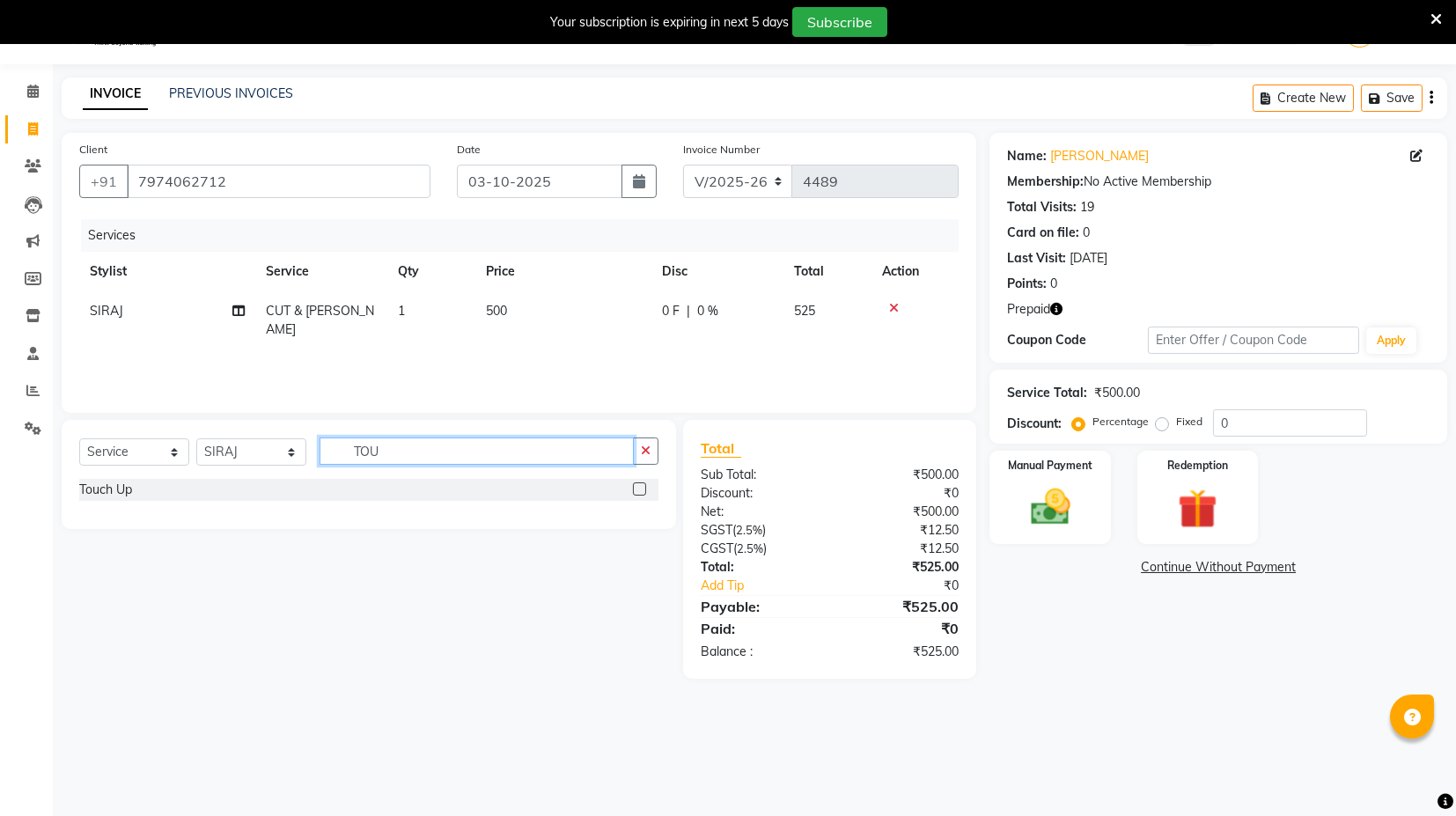
type input "TOU"
click at [637, 491] on label at bounding box center [640, 490] width 14 height 14
click at [637, 491] on input "checkbox" at bounding box center [639, 491] width 12 height 12
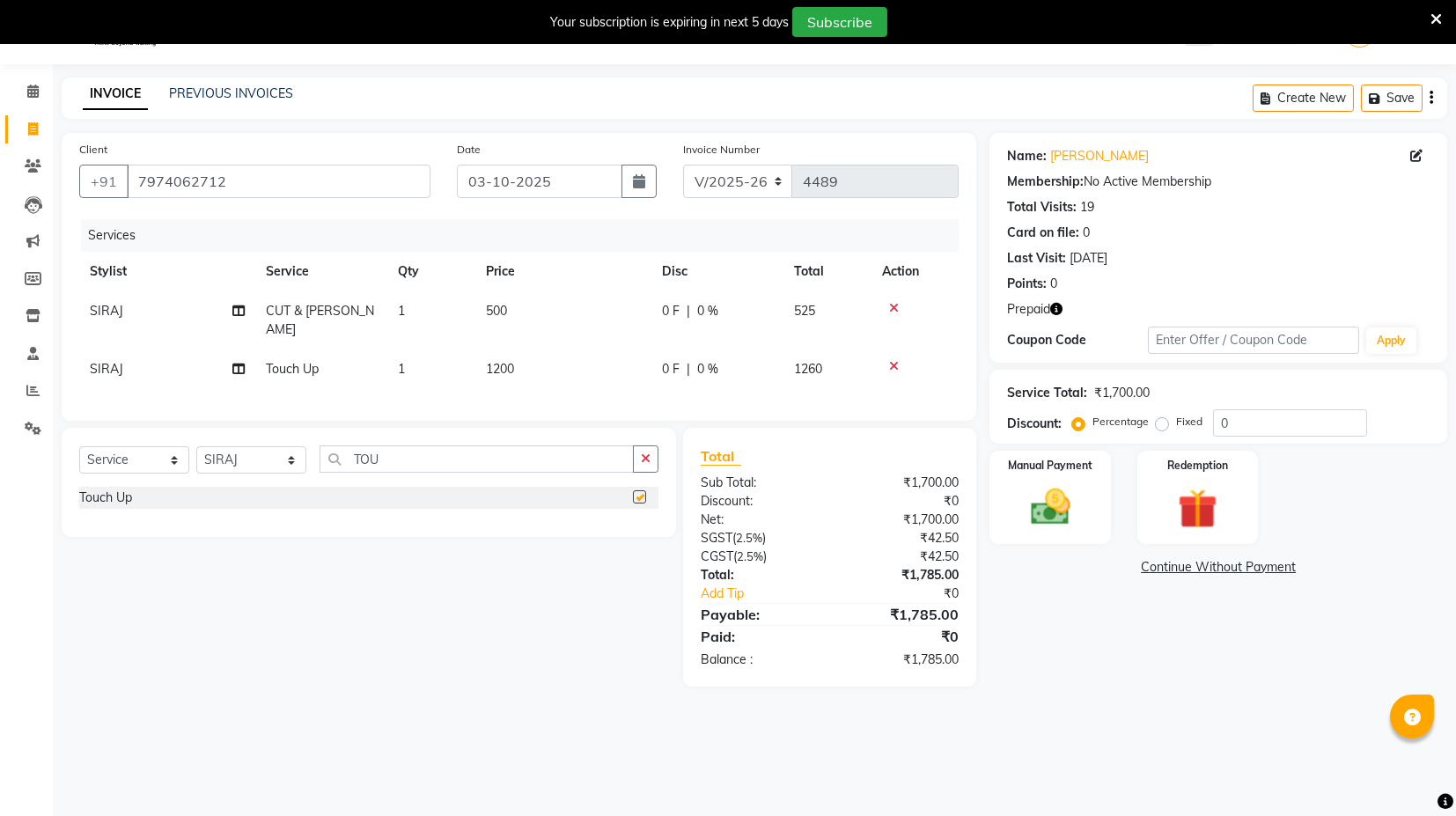
checkbox input "false"
click at [529, 451] on input "TOU" at bounding box center [477, 459] width 315 height 27
type input "T"
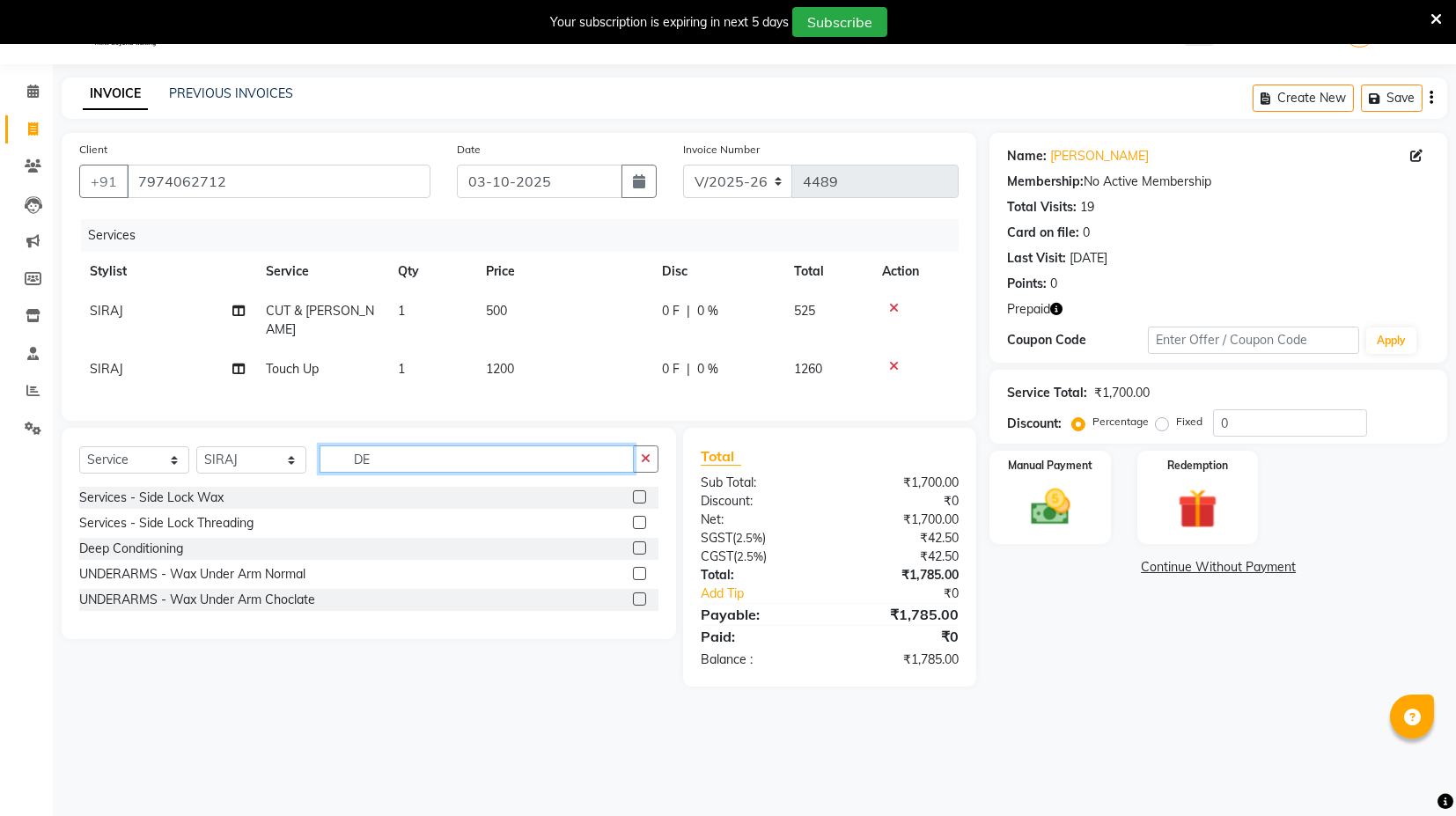
type input "D"
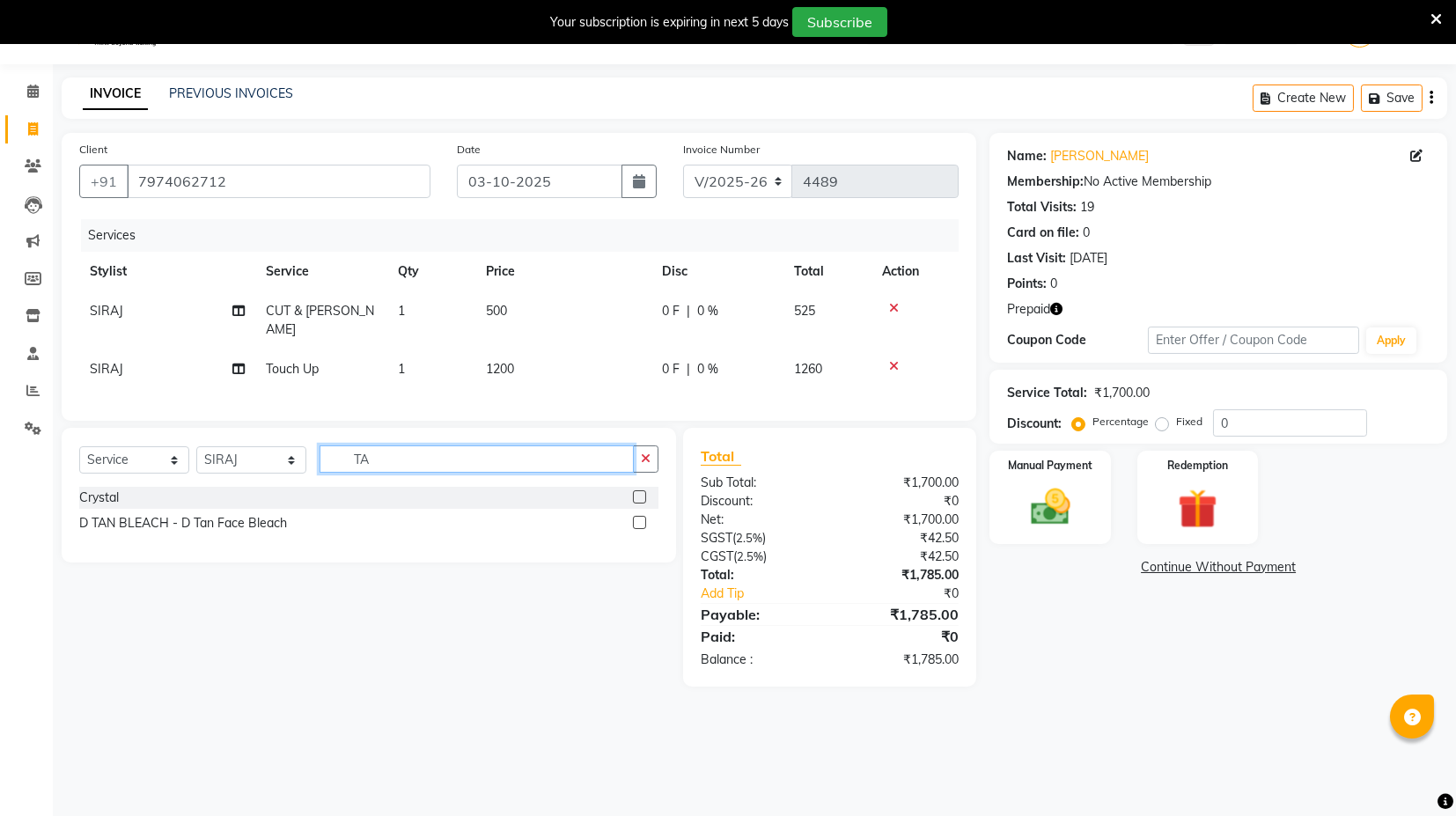
type input "TA"
click at [641, 516] on label at bounding box center [640, 523] width 14 height 14
click at [641, 518] on input "checkbox" at bounding box center [639, 524] width 12 height 12
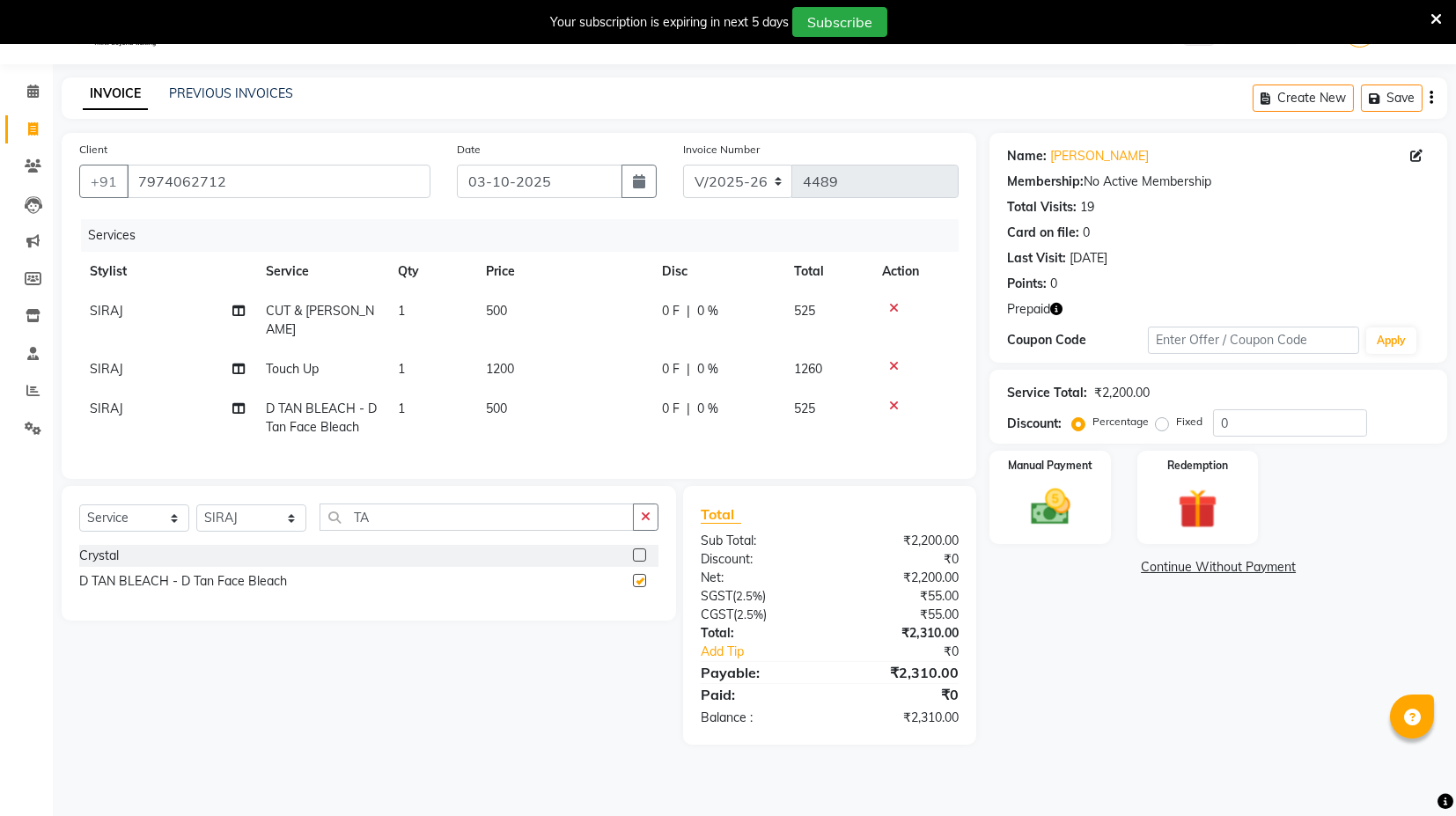
checkbox input "false"
click at [485, 426] on td "500" at bounding box center [564, 417] width 176 height 58
select select "58974"
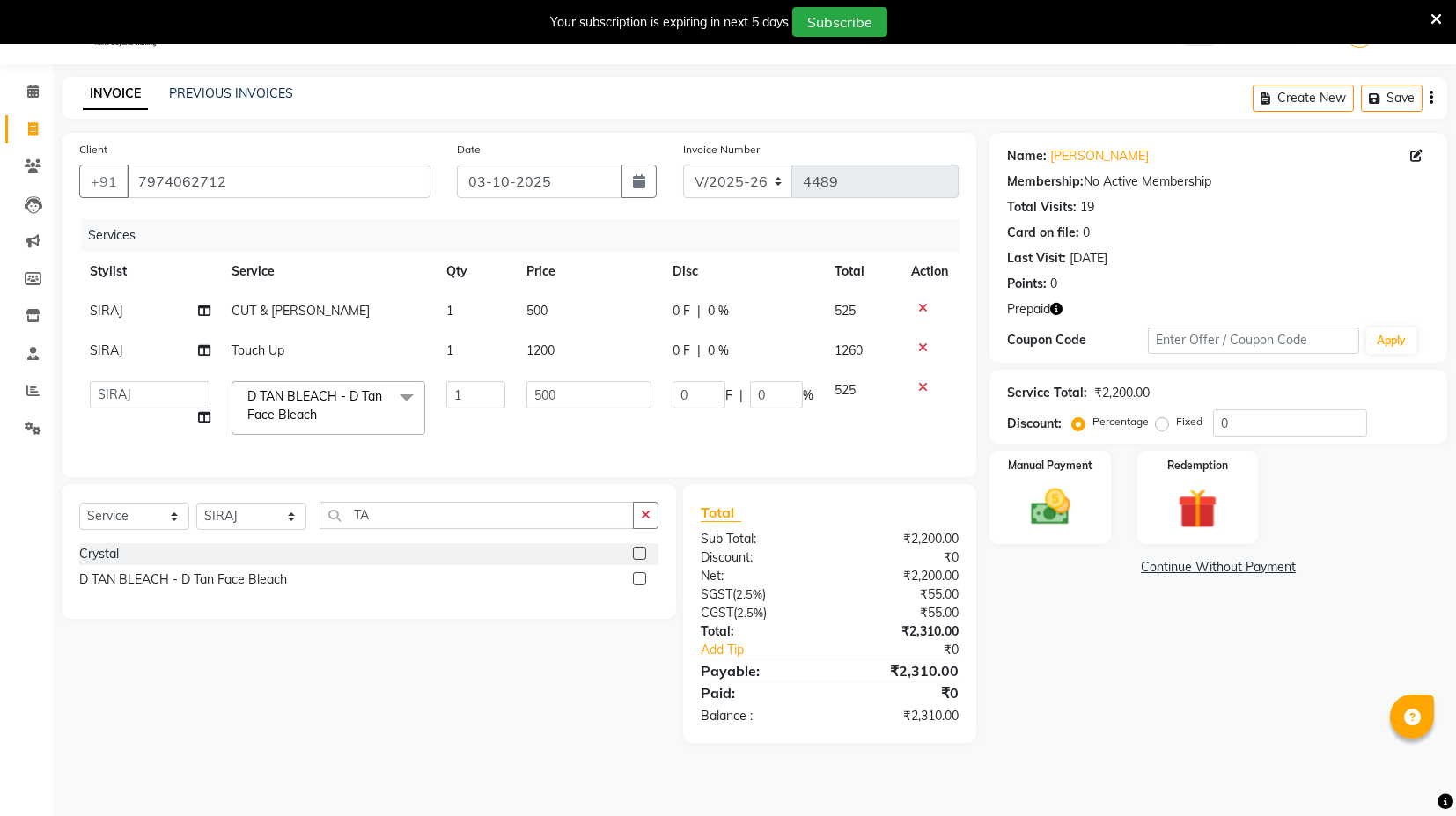
click at [608, 435] on td "500" at bounding box center [589, 408] width 147 height 75
click at [1109, 721] on div "Name: Aditya Ji Membership: No Active Membership Total Visits: 19 Card on file:…" at bounding box center [1225, 438] width 471 height 610
click at [1058, 307] on icon "button" at bounding box center [1056, 309] width 13 height 13
drag, startPoint x: 1124, startPoint y: 699, endPoint x: 1132, endPoint y: 659, distance: 40.8
click at [1121, 698] on div "Name: Aditya Ji Membership: No Active Membership Total Visits: 19 Card on file:…" at bounding box center [1225, 438] width 471 height 610
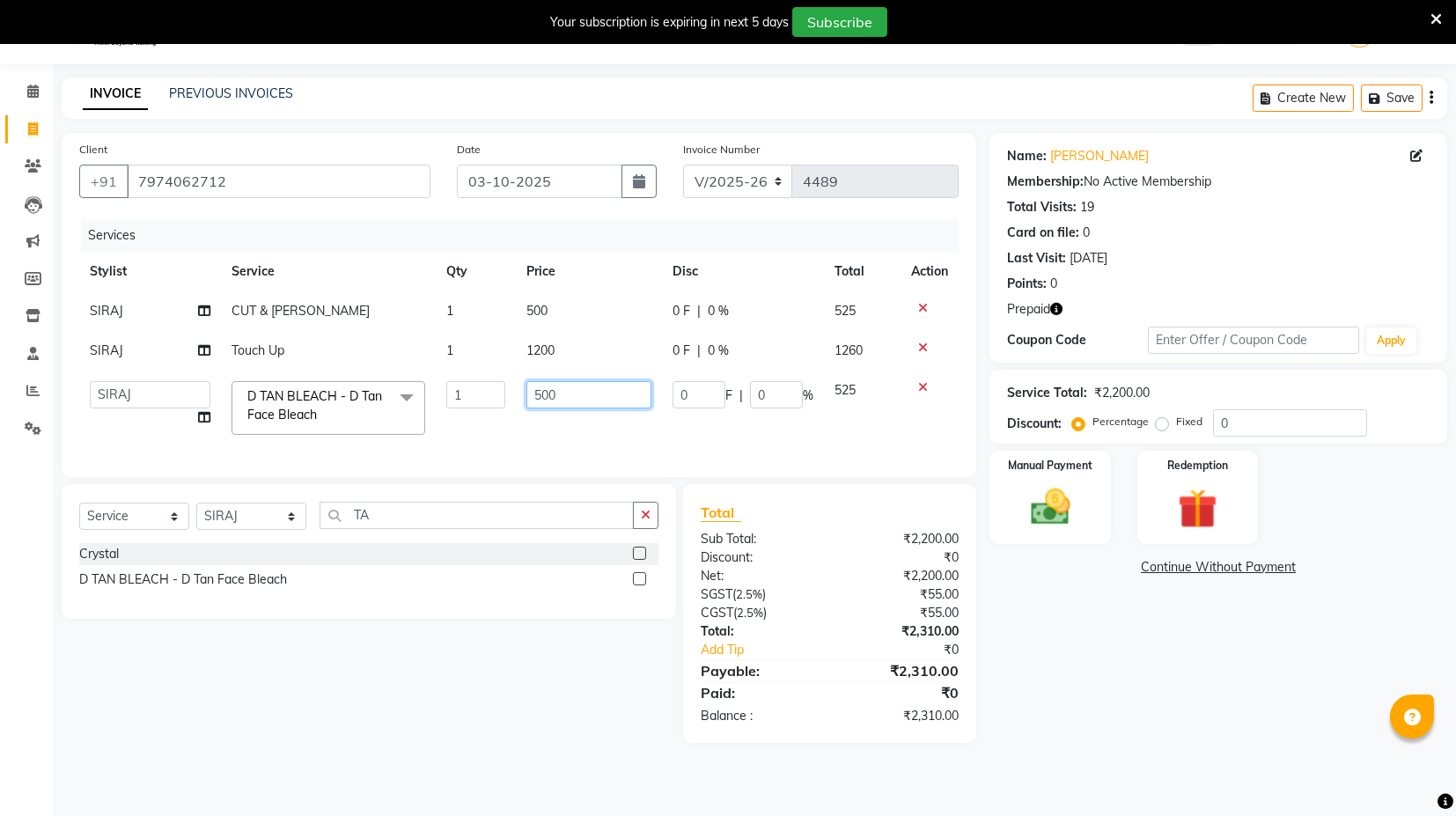
click at [538, 396] on input "500" at bounding box center [589, 395] width 125 height 27
type input "600"
click at [641, 433] on div "Services Stylist Service Qty Price Disc Total Action SIRAJ CUT & BEARD 1 500 0 …" at bounding box center [519, 339] width 879 height 240
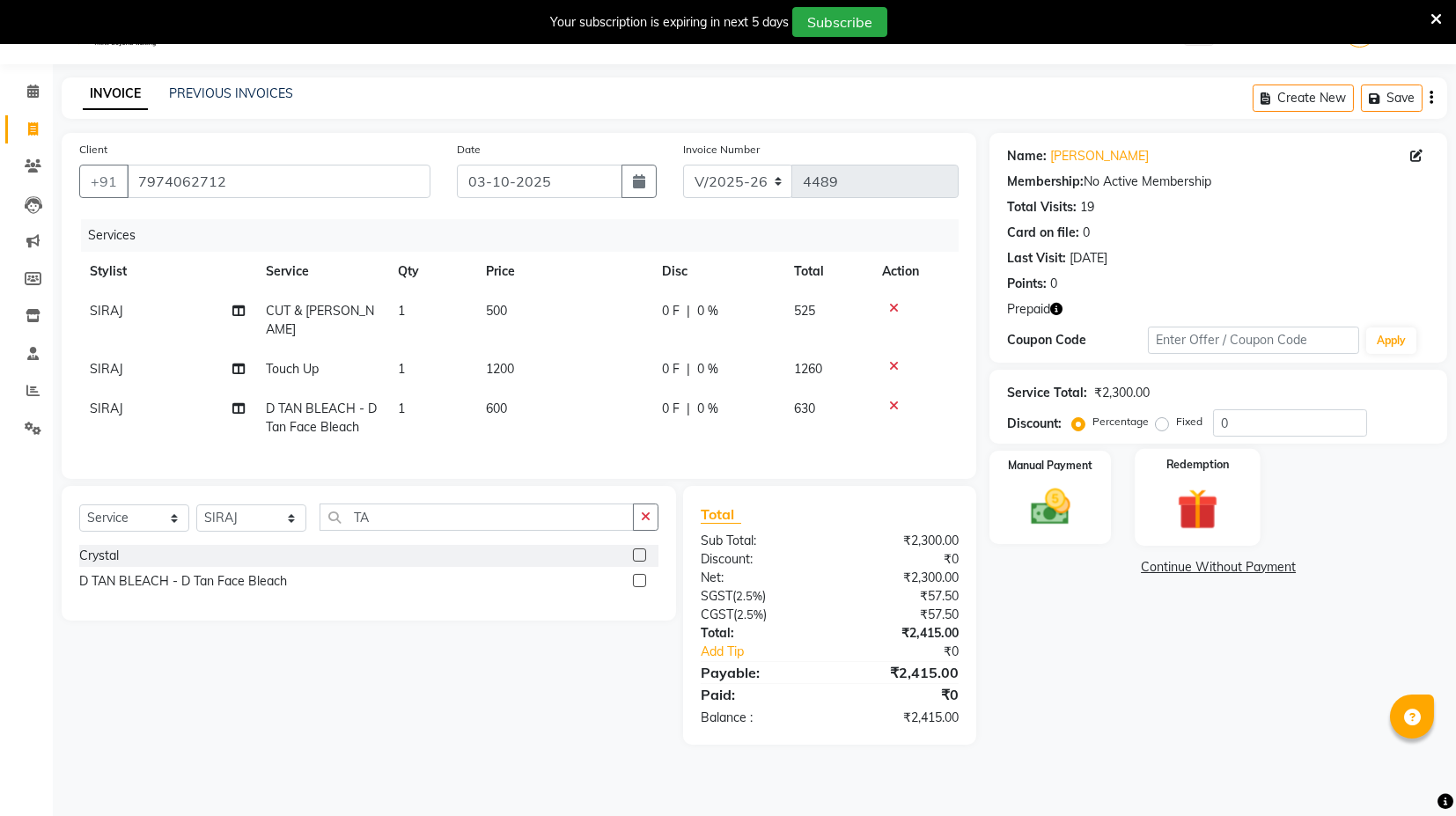
click at [1206, 489] on img at bounding box center [1197, 509] width 66 height 51
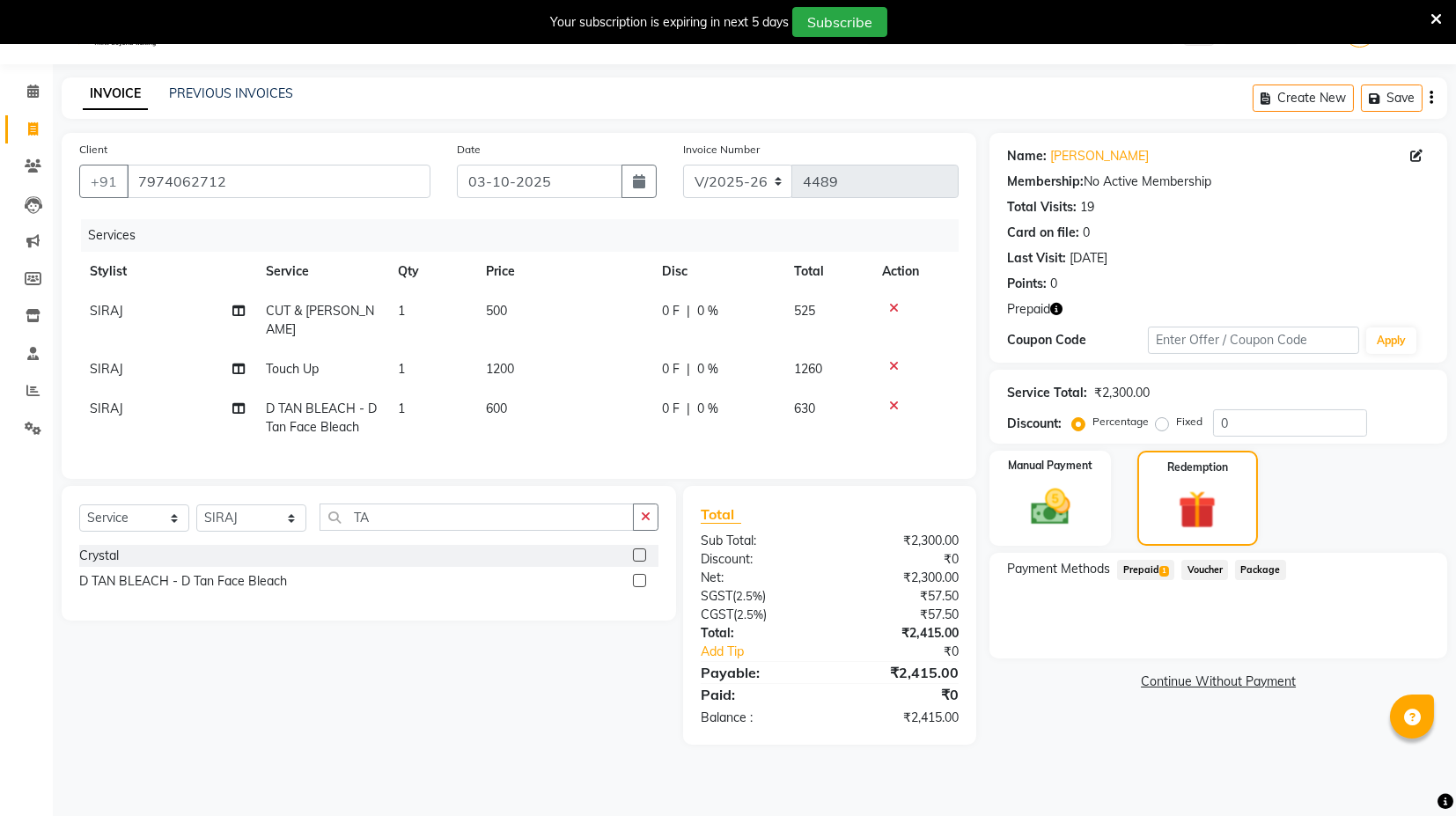
click at [1146, 564] on span "Prepaid 1" at bounding box center [1145, 570] width 58 height 21
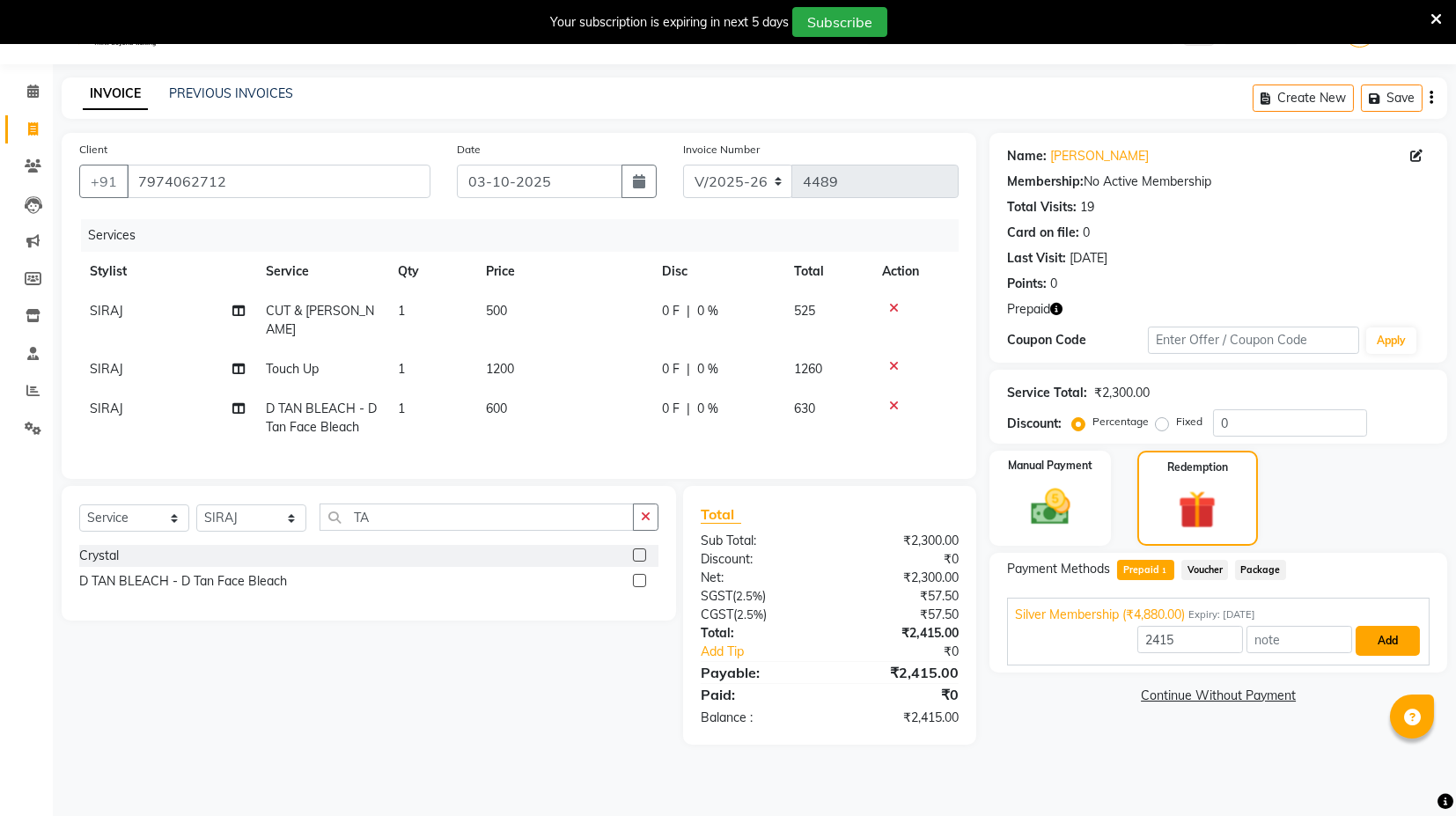
click at [1385, 629] on button "Add" at bounding box center [1389, 641] width 64 height 30
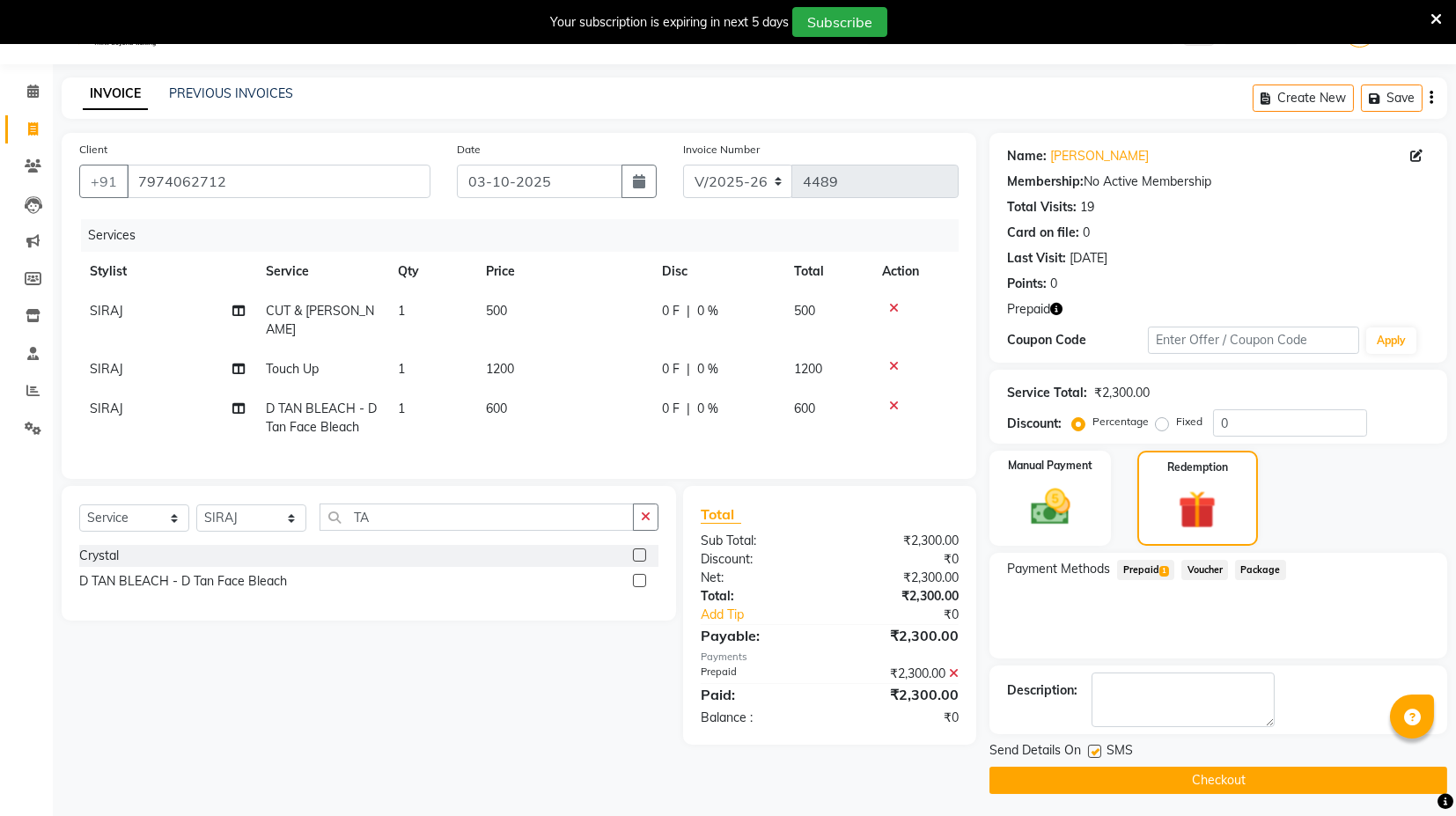
click at [1148, 784] on button "Checkout" at bounding box center [1219, 781] width 458 height 27
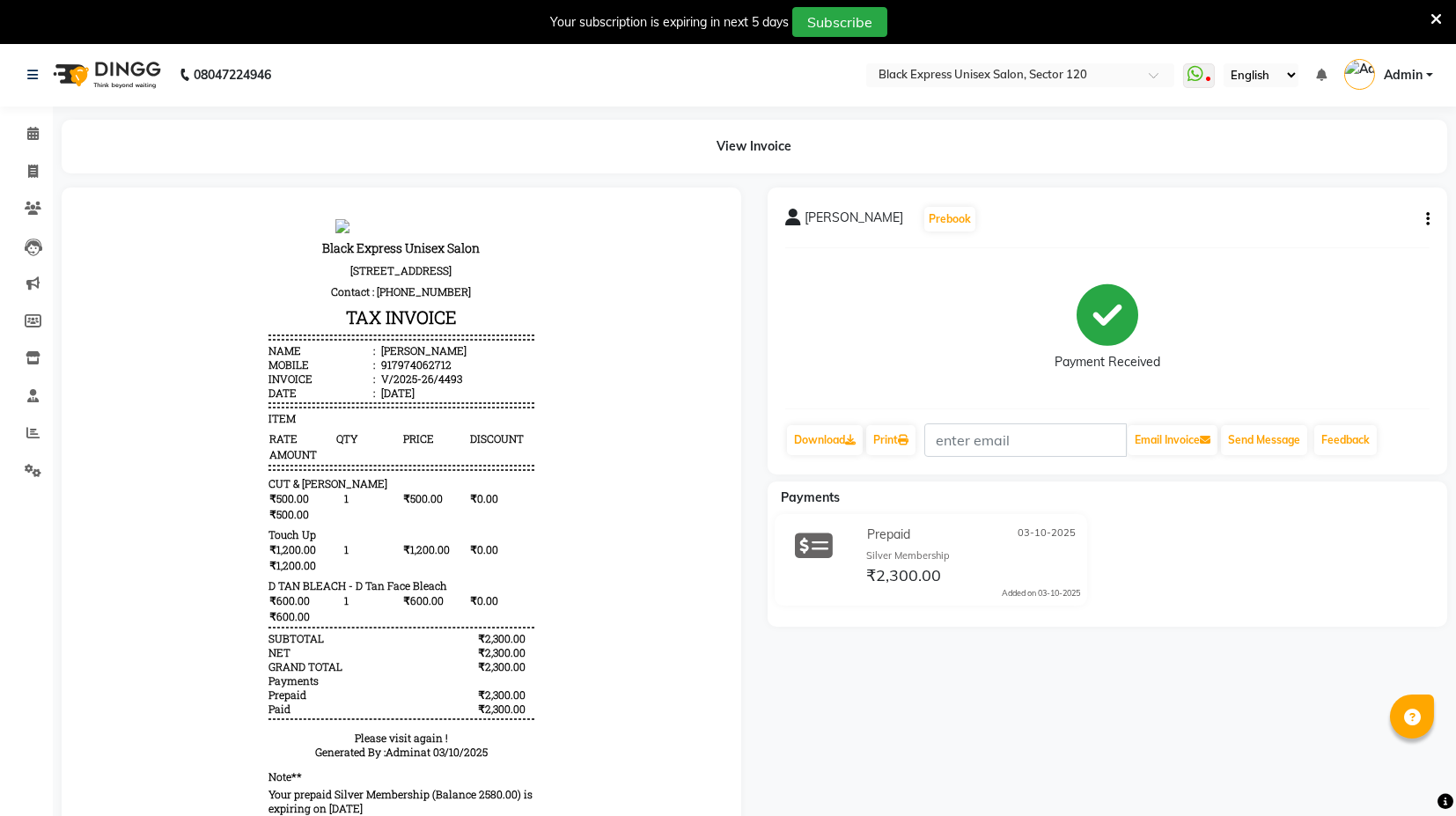
select select "service"
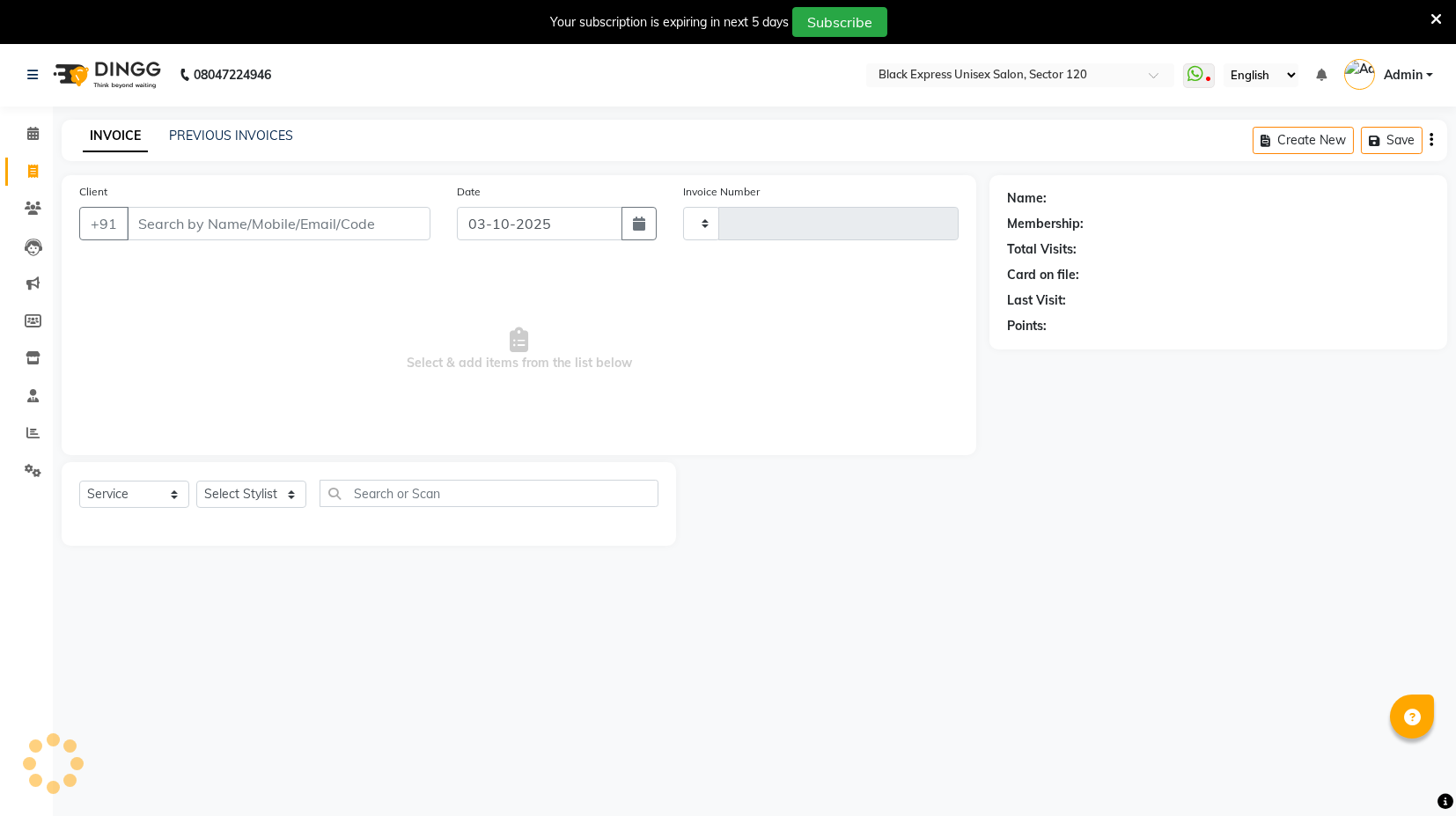
scroll to position [42, 0]
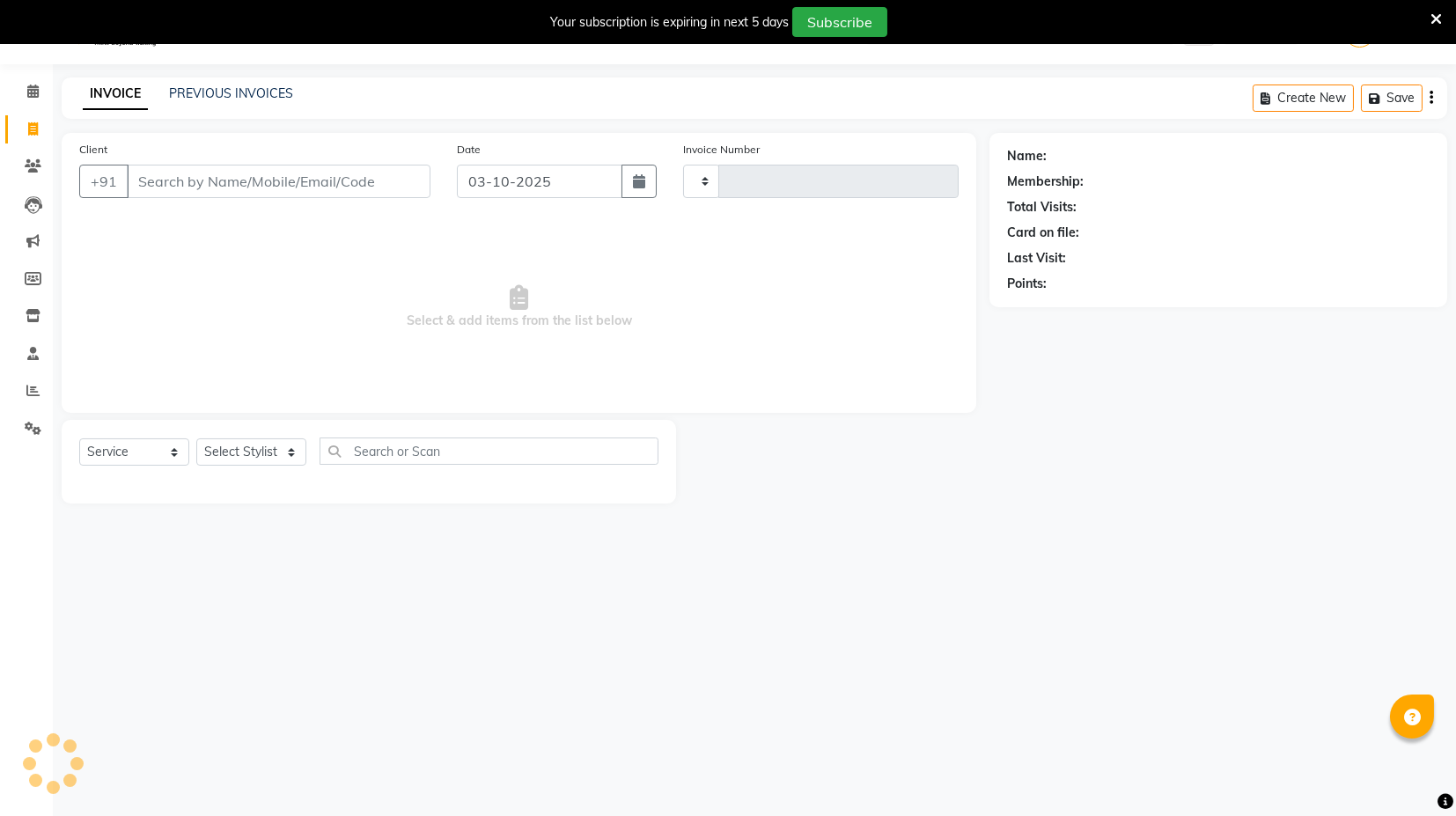
type input "4494"
select select "7082"
click at [193, 103] on div "INVOICE PREVIOUS INVOICES" at bounding box center [188, 94] width 253 height 21
click at [193, 94] on link "PREVIOUS INVOICES" at bounding box center [231, 93] width 124 height 16
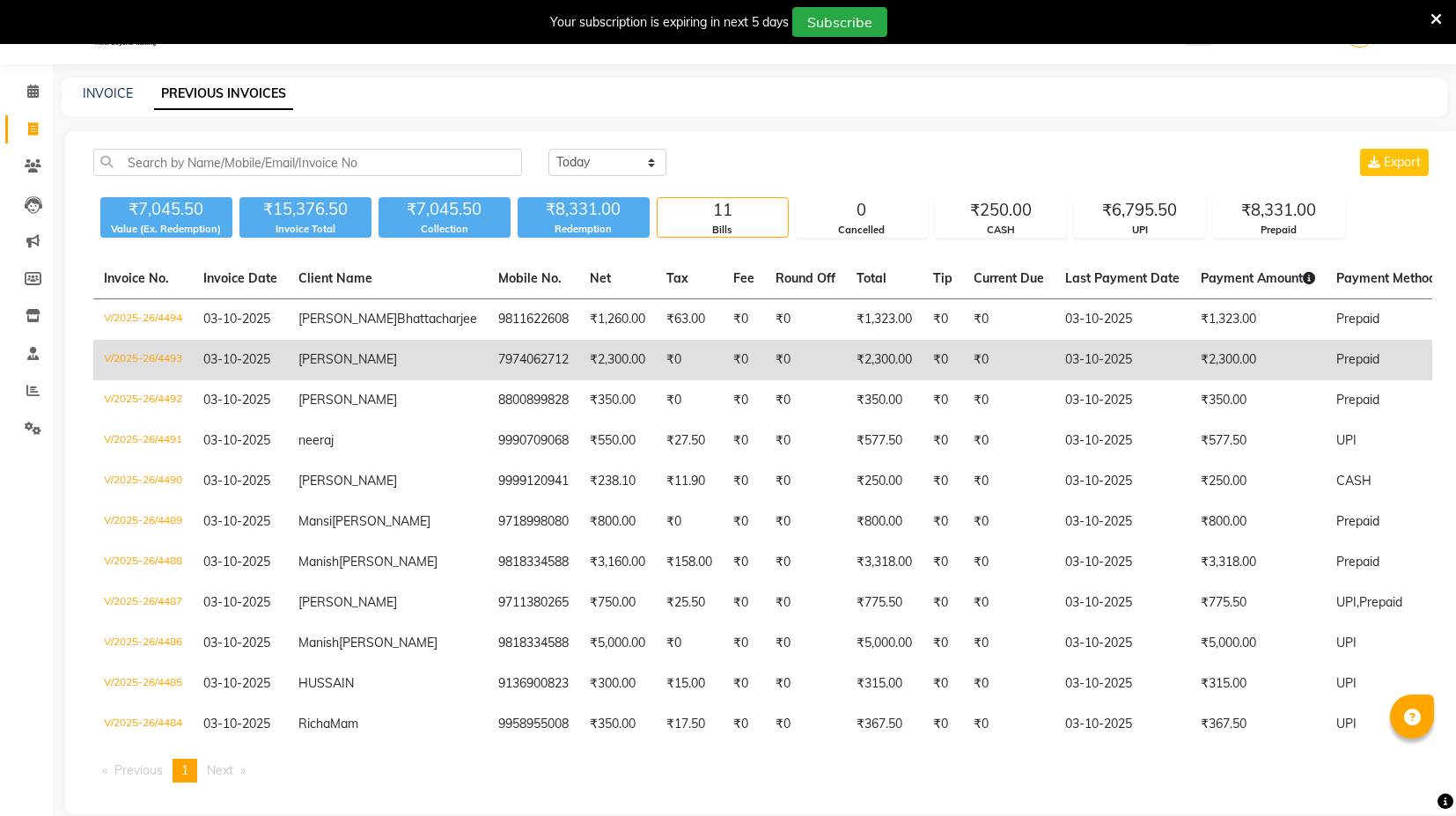
click at [964, 375] on td "₹0" at bounding box center [1009, 360] width 92 height 40
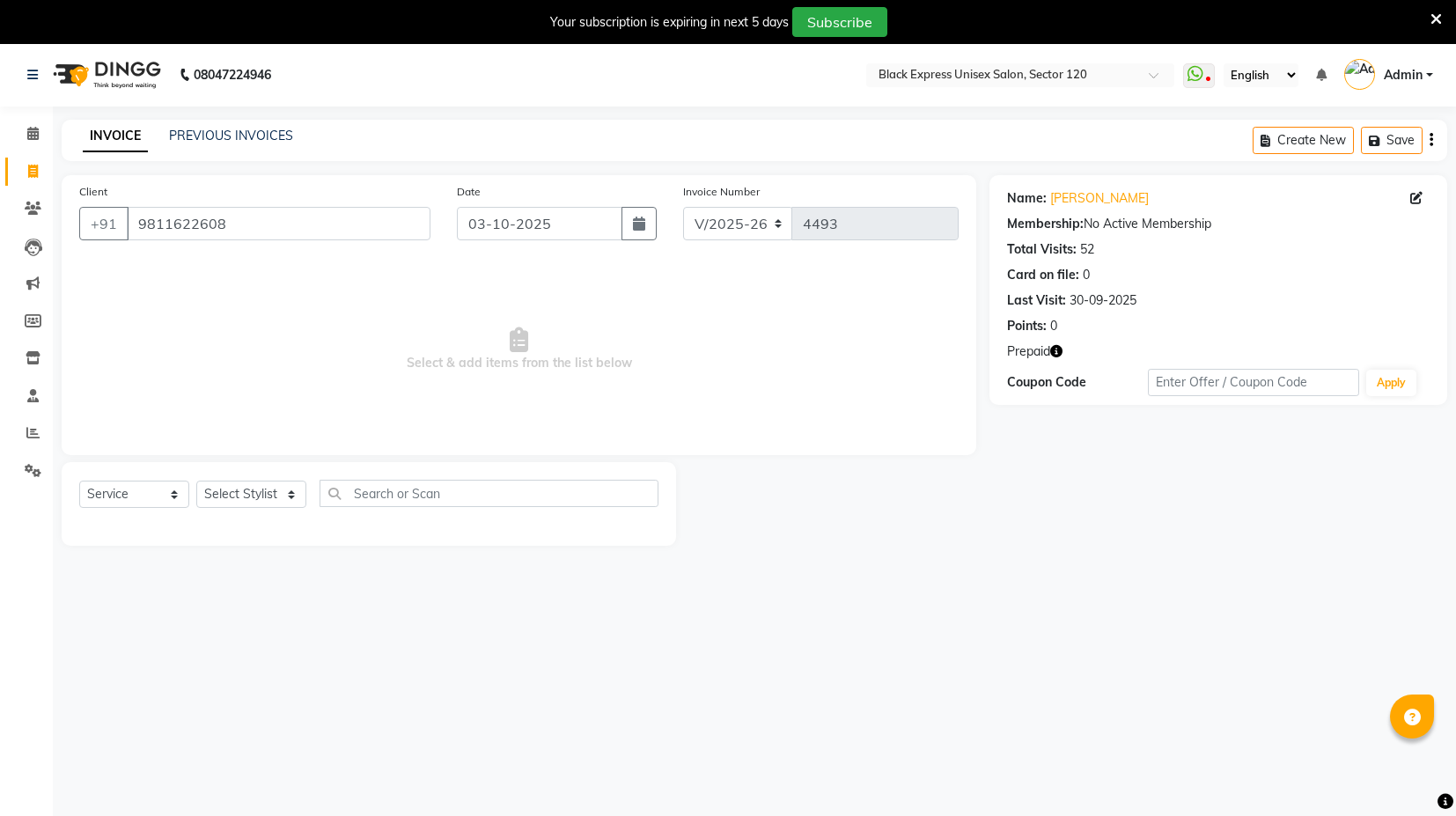
select select "7082"
select select "service"
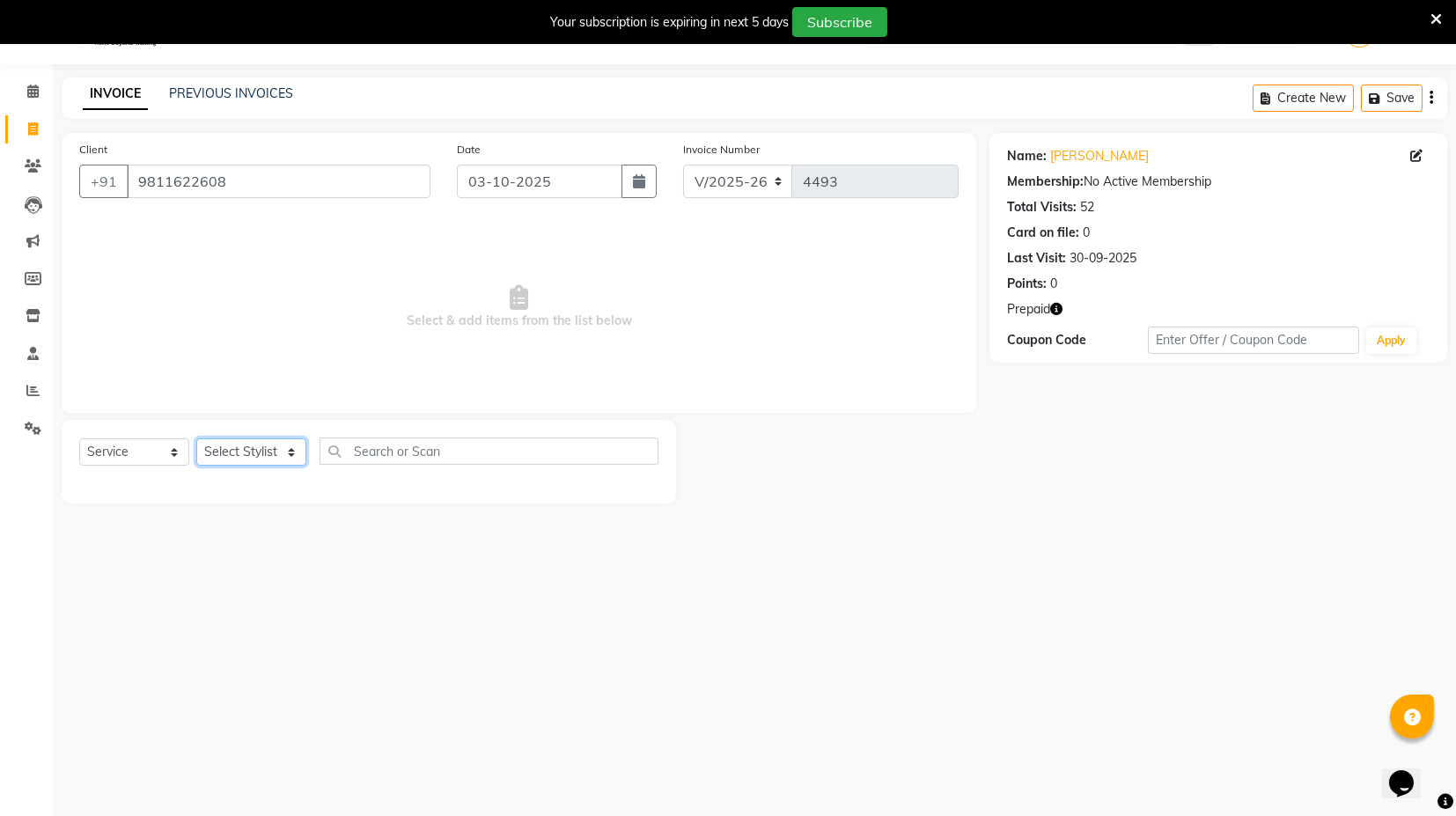
click at [286, 441] on select "Select Stylist ASIF DEEPA [PERSON_NAME] Manager [PERSON_NAME] [PERSON_NAME] [PE…" at bounding box center [251, 452] width 110 height 27
select select "61297"
click at [196, 439] on select "Select Stylist ASIF DEEPA [PERSON_NAME] Manager [PERSON_NAME] [PERSON_NAME] [PE…" at bounding box center [251, 452] width 110 height 27
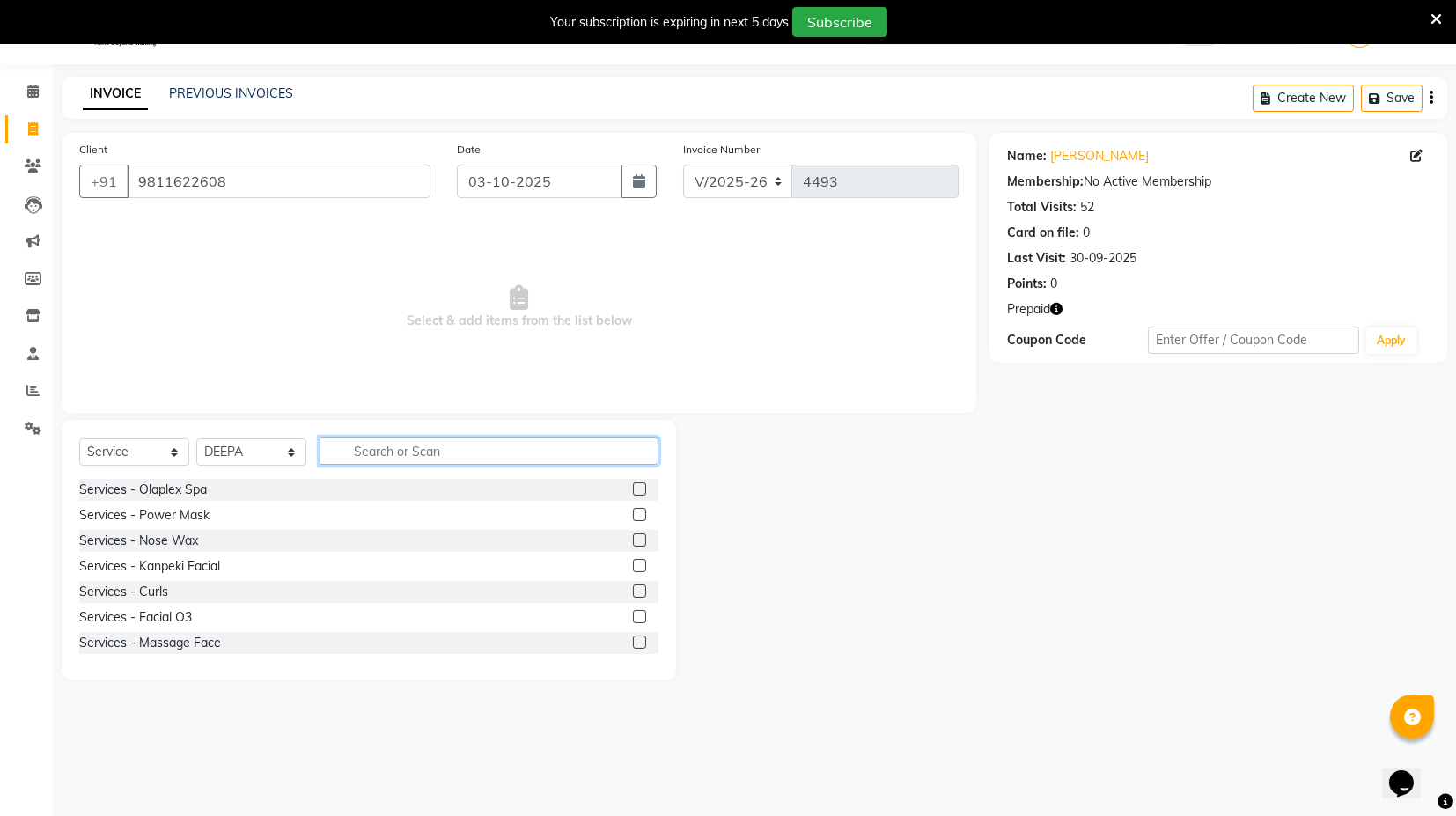
click at [422, 440] on input "text" at bounding box center [489, 451] width 339 height 27
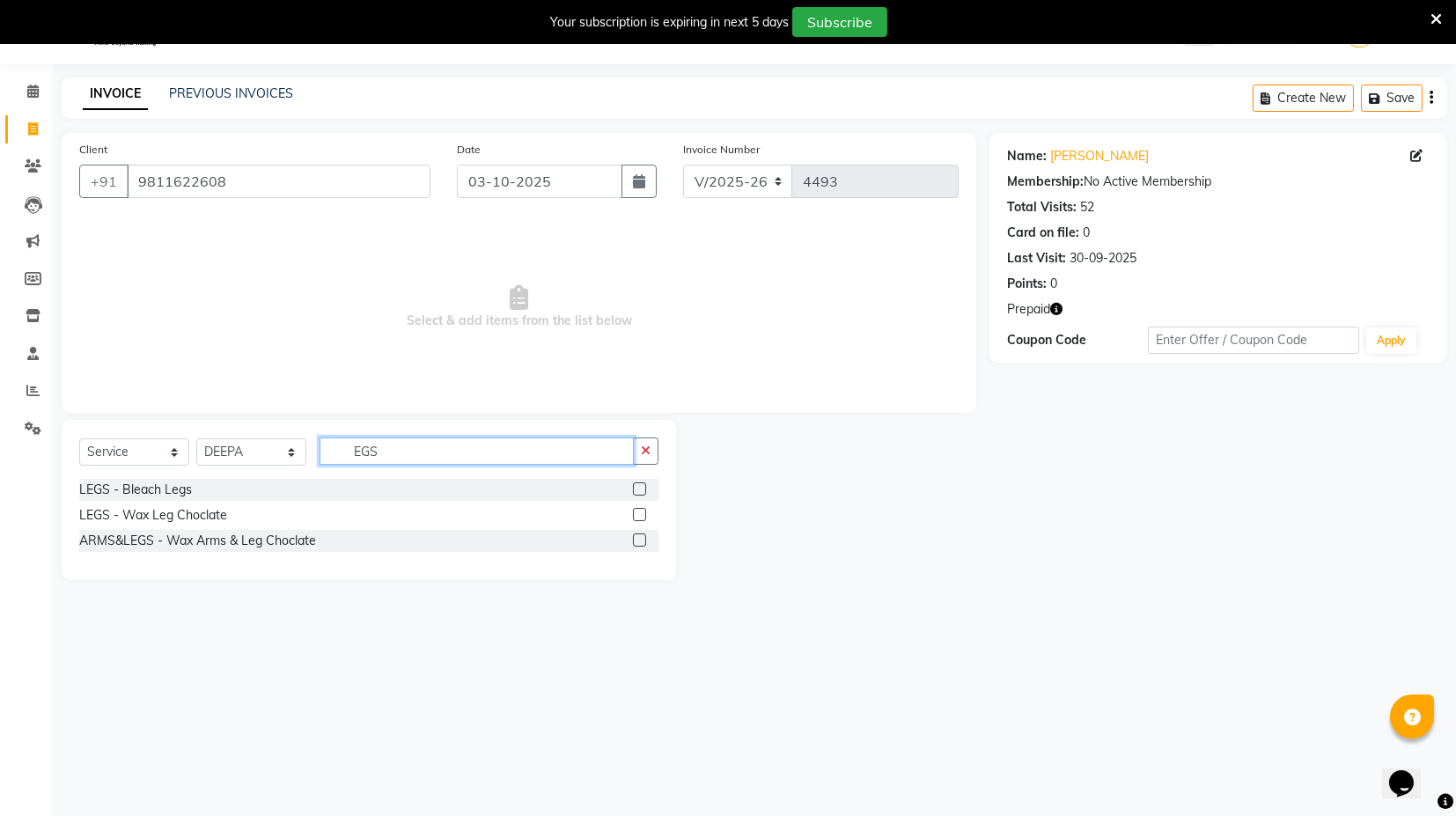
type input "EGS"
click at [639, 510] on label at bounding box center [640, 515] width 14 height 14
click at [639, 510] on input "checkbox" at bounding box center [639, 516] width 12 height 12
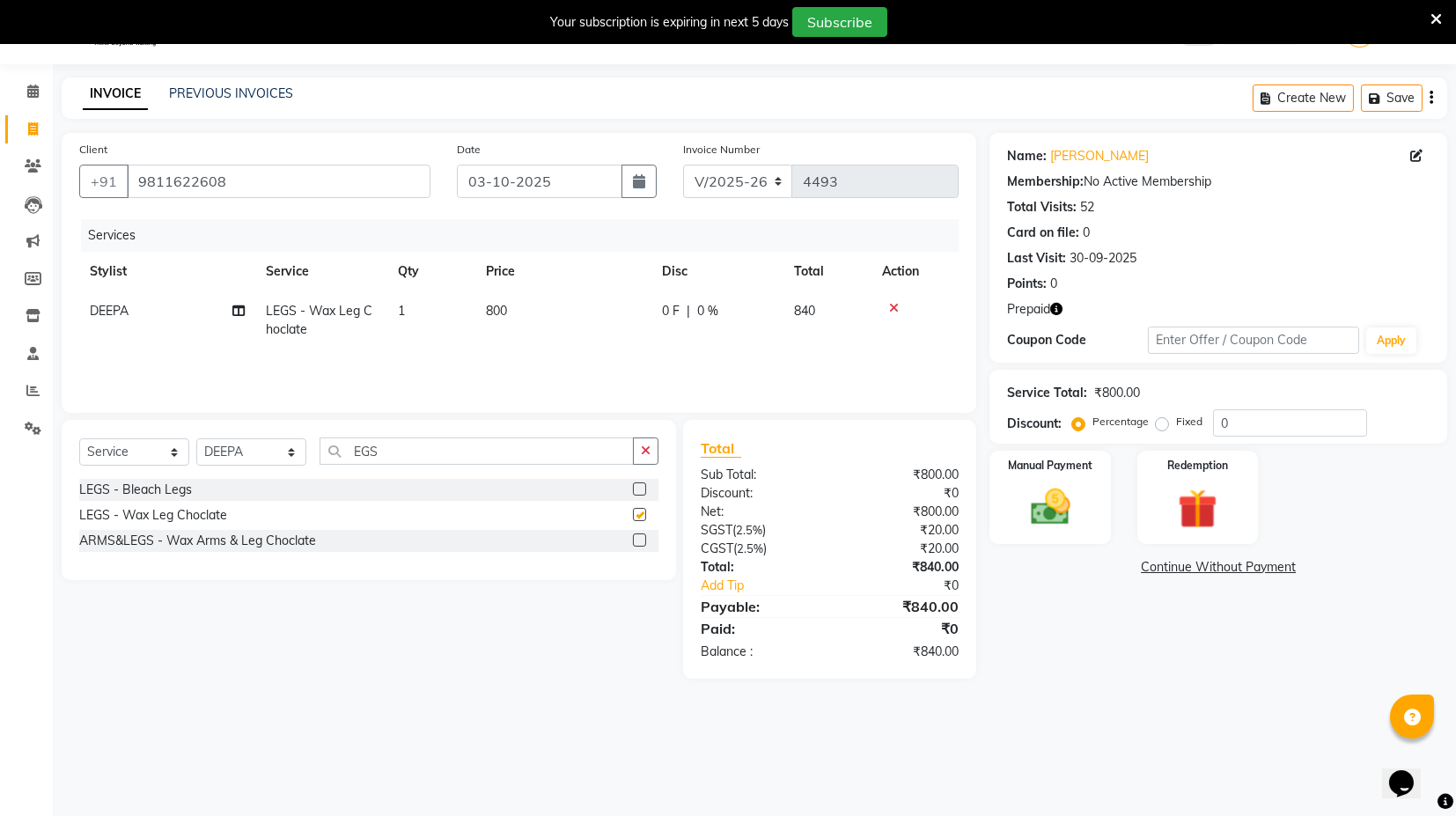
checkbox input "false"
click at [411, 448] on input "EGS" at bounding box center [477, 451] width 315 height 27
type input "E"
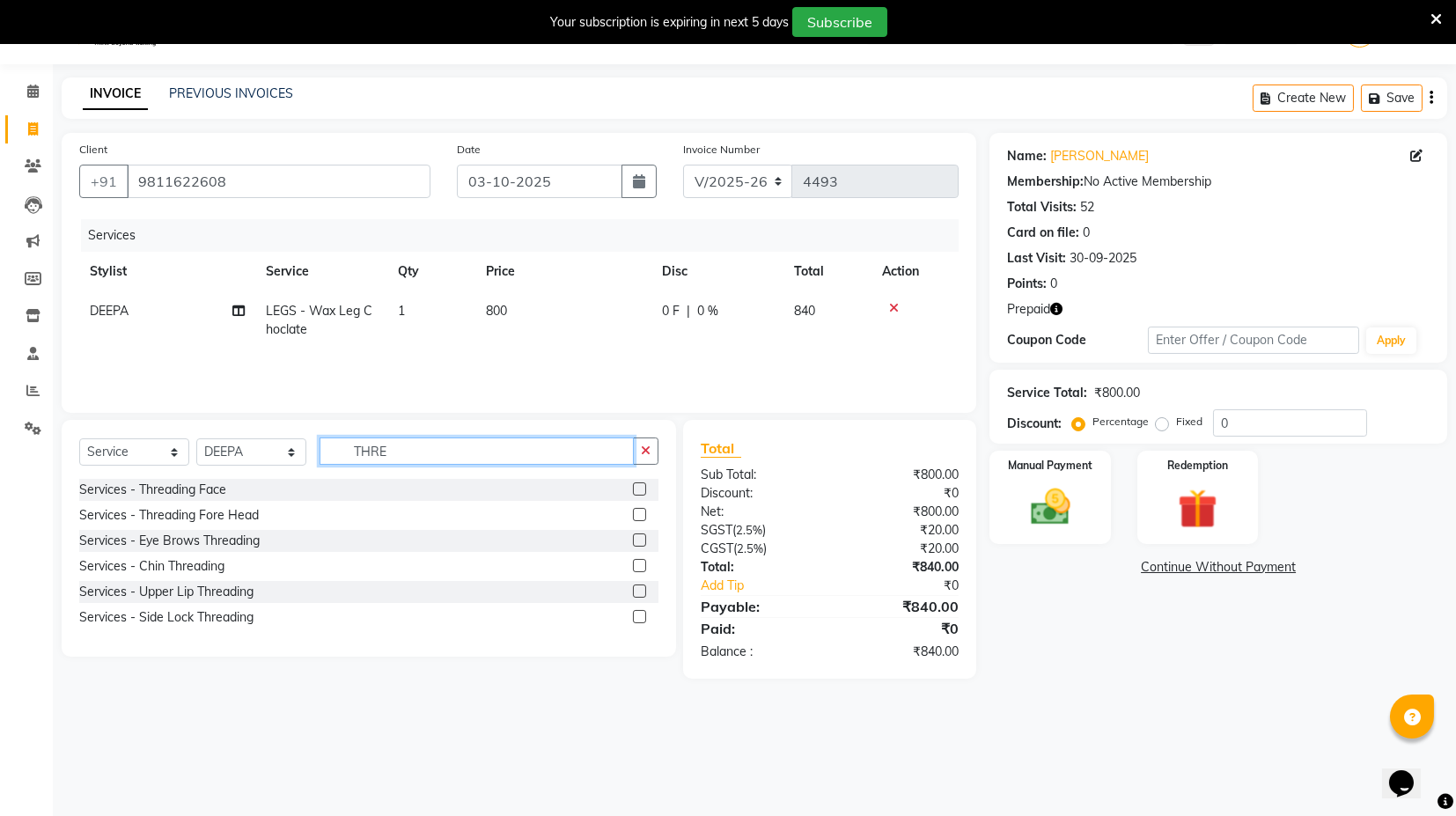
type input "THRE"
click at [637, 537] on label at bounding box center [640, 540] width 14 height 14
click at [637, 537] on input "checkbox" at bounding box center [639, 541] width 12 height 12
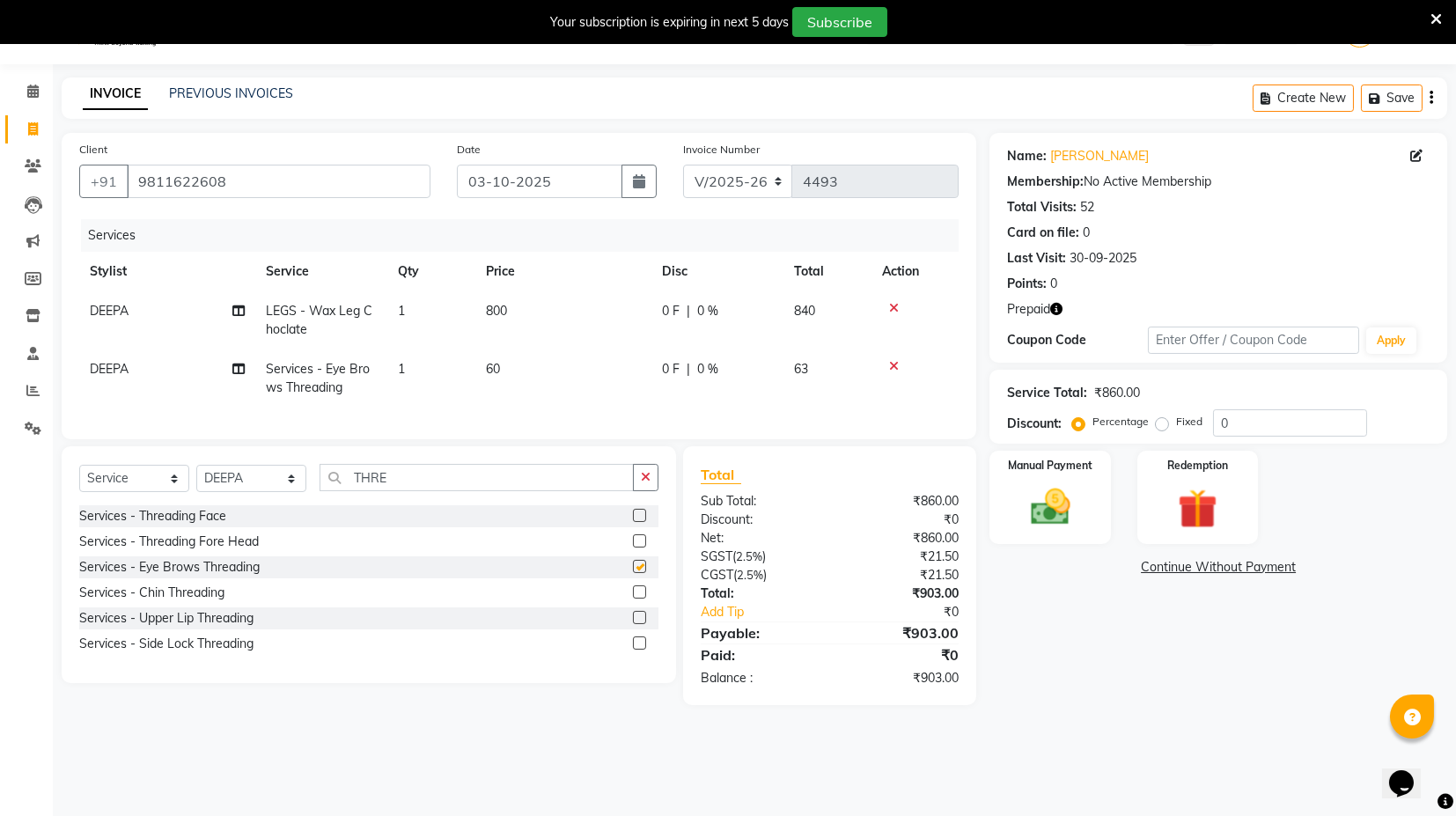
checkbox input "false"
click at [429, 489] on input "THRE" at bounding box center [477, 478] width 315 height 27
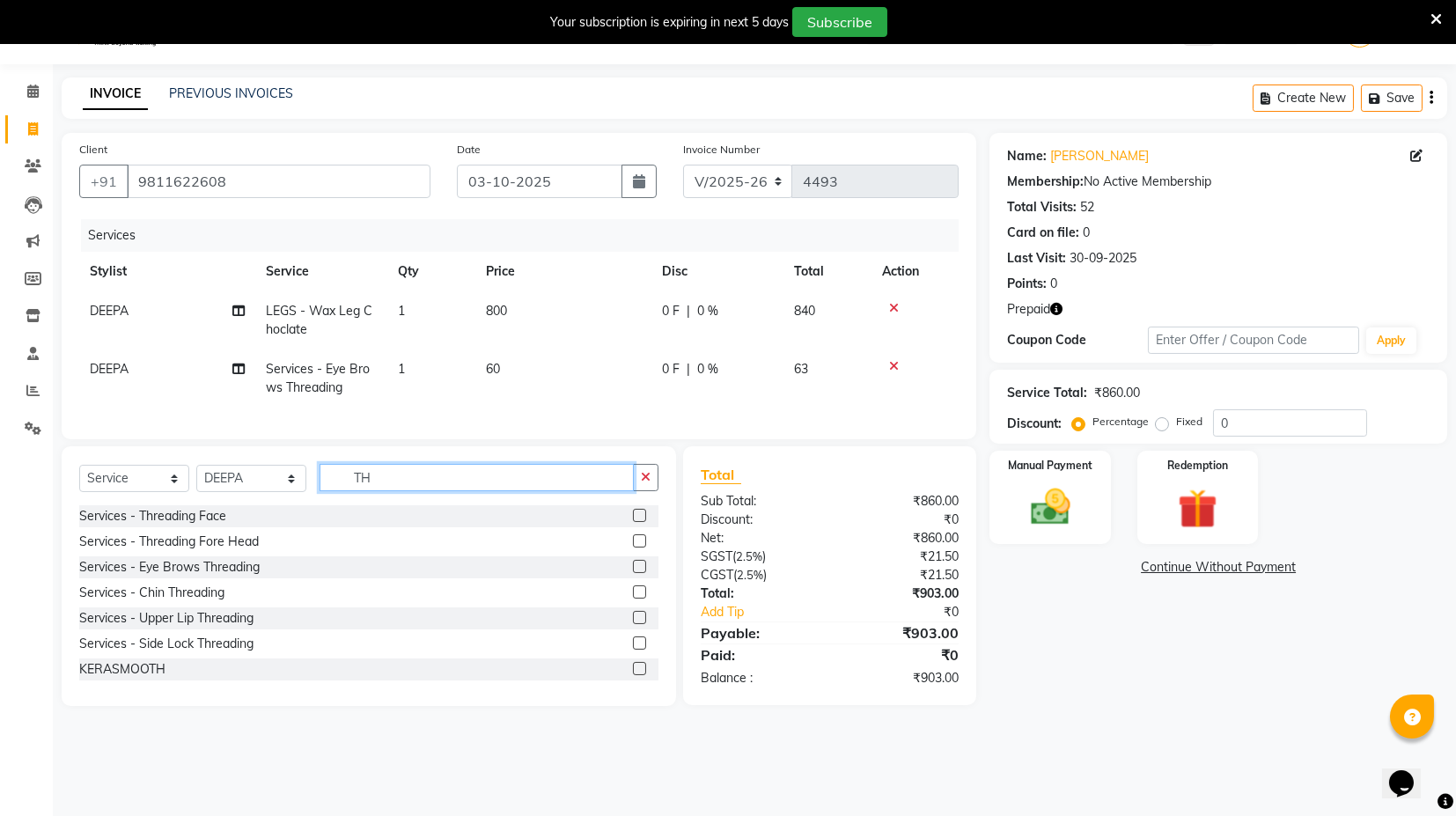
type input "T"
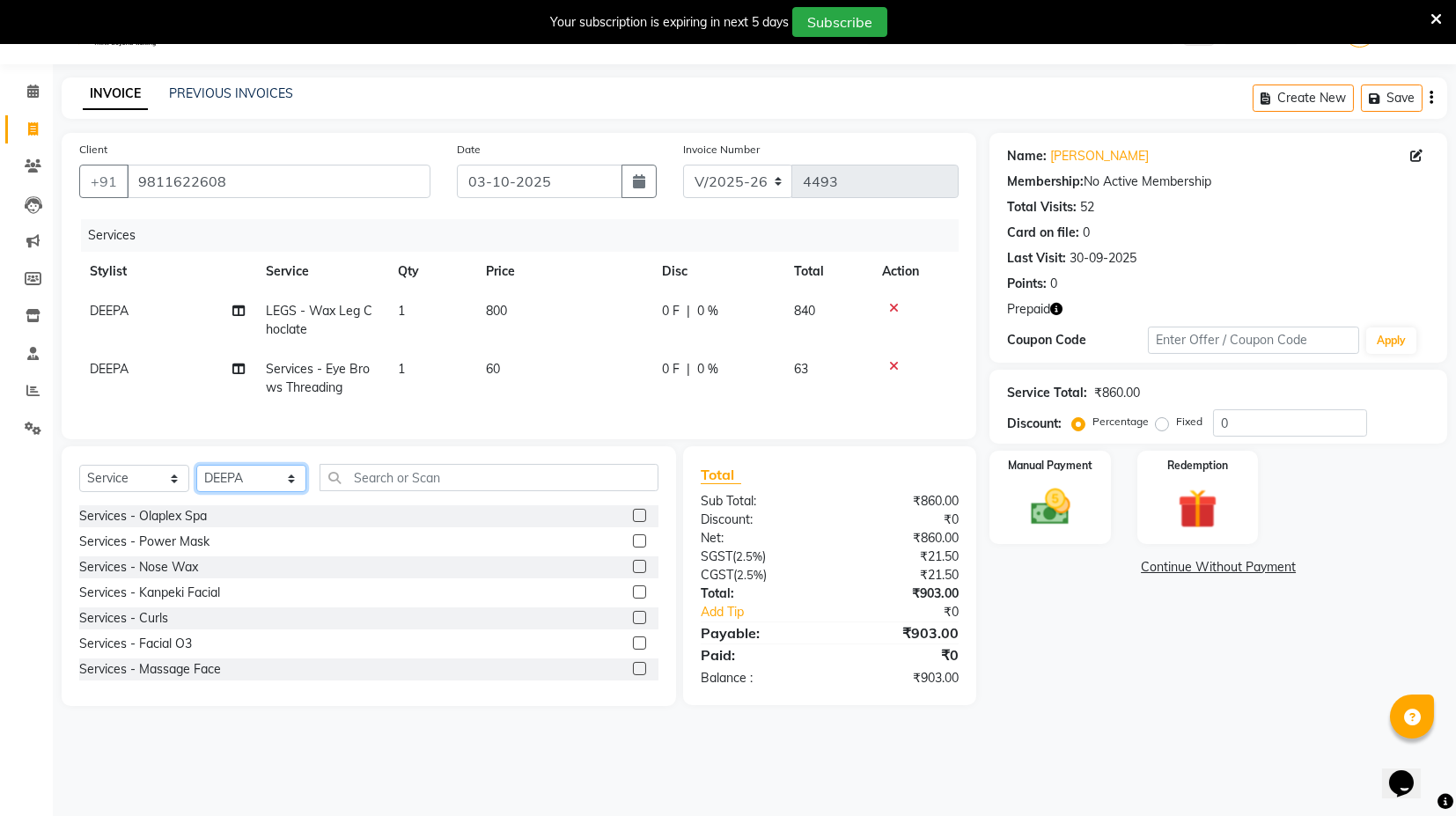
click at [288, 493] on select "Select Stylist ASIF DEEPA [PERSON_NAME] Manager [PERSON_NAME] [PERSON_NAME] [PE…" at bounding box center [251, 479] width 110 height 27
select select "58978"
click at [196, 479] on select "Select Stylist ASIF DEEPA [PERSON_NAME] Manager [PERSON_NAME] [PERSON_NAME] [PE…" at bounding box center [251, 479] width 110 height 27
click at [402, 491] on input "text" at bounding box center [489, 478] width 339 height 27
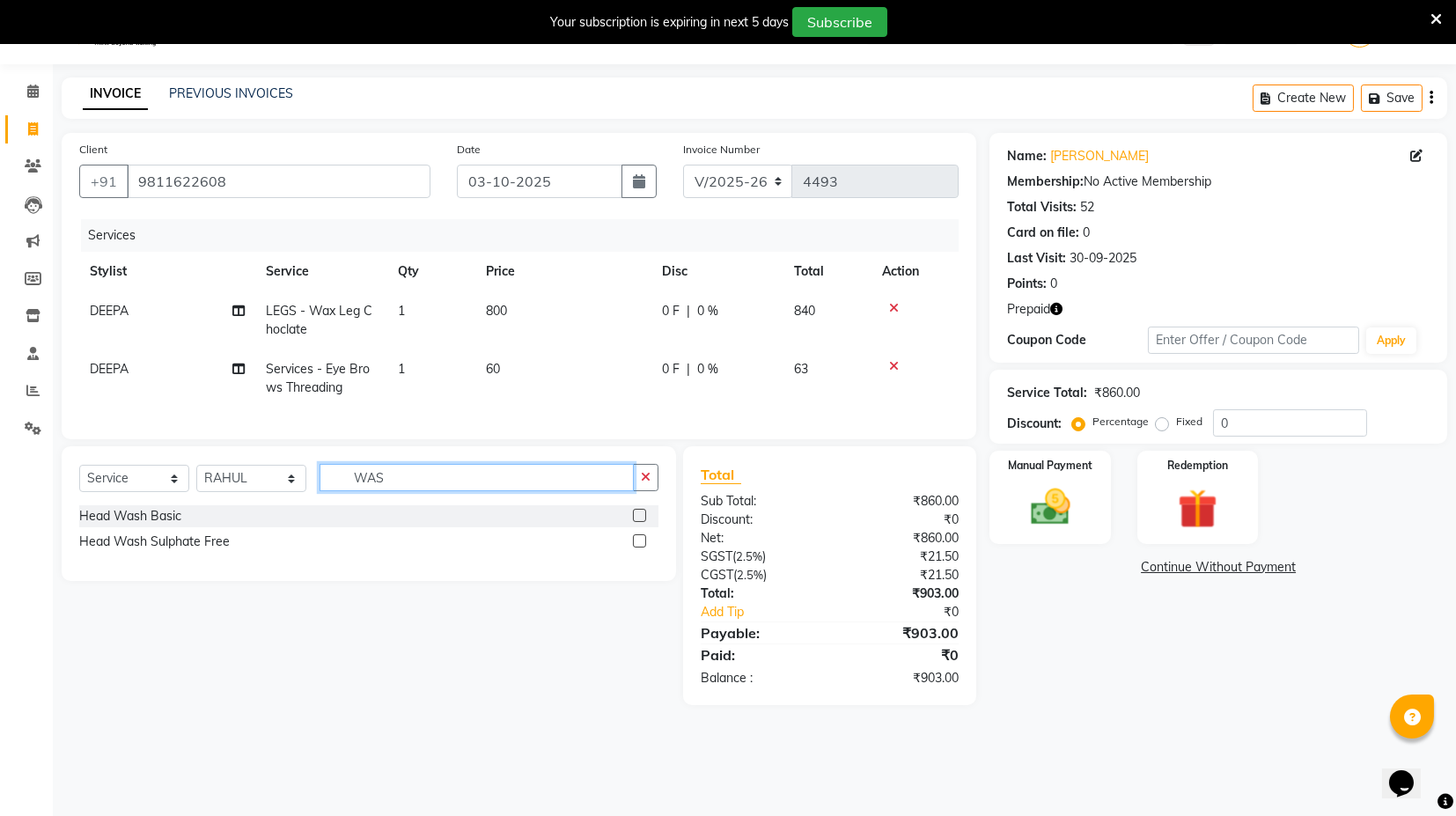
type input "WAS"
click at [636, 547] on label at bounding box center [640, 541] width 14 height 14
click at [636, 547] on input "checkbox" at bounding box center [639, 542] width 12 height 12
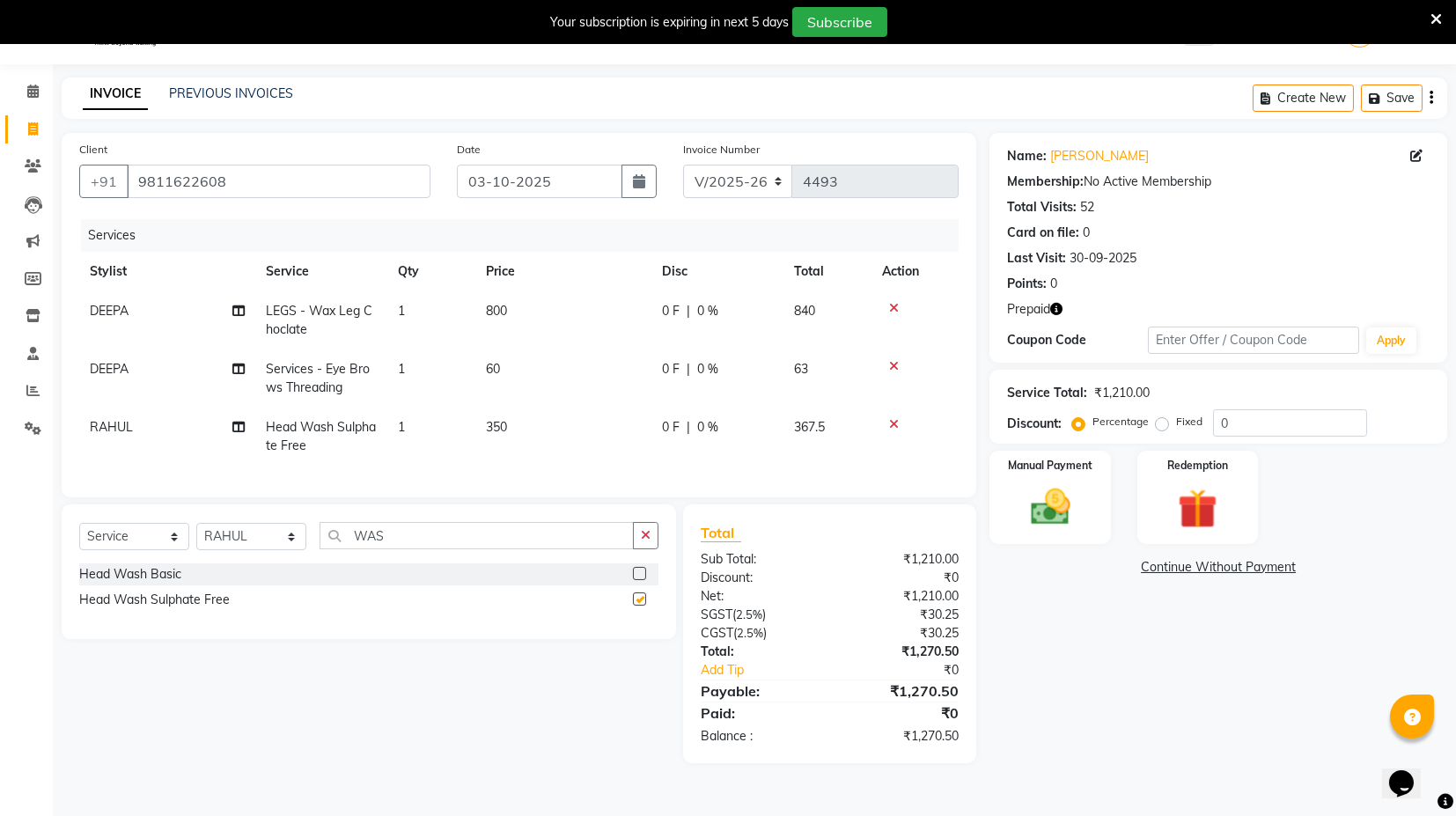
checkbox input "false"
click at [1060, 307] on icon "button" at bounding box center [1056, 309] width 13 height 13
click at [1052, 306] on icon "button" at bounding box center [1056, 309] width 13 height 13
click at [638, 577] on div at bounding box center [646, 575] width 25 height 22
click at [893, 418] on icon at bounding box center [894, 424] width 10 height 13
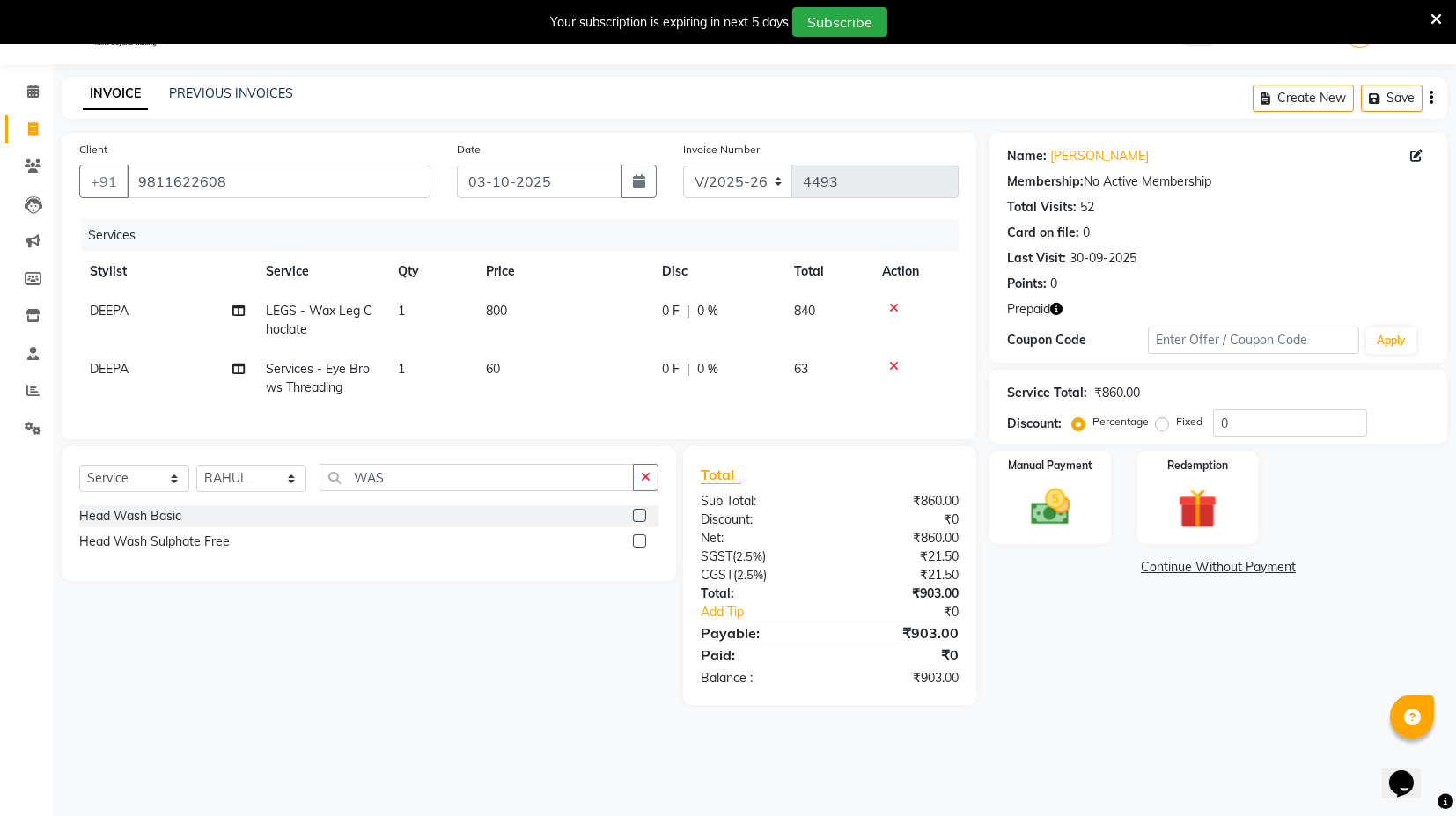
click at [641, 522] on label at bounding box center [640, 516] width 14 height 14
click at [641, 522] on input "checkbox" at bounding box center [639, 517] width 12 height 12
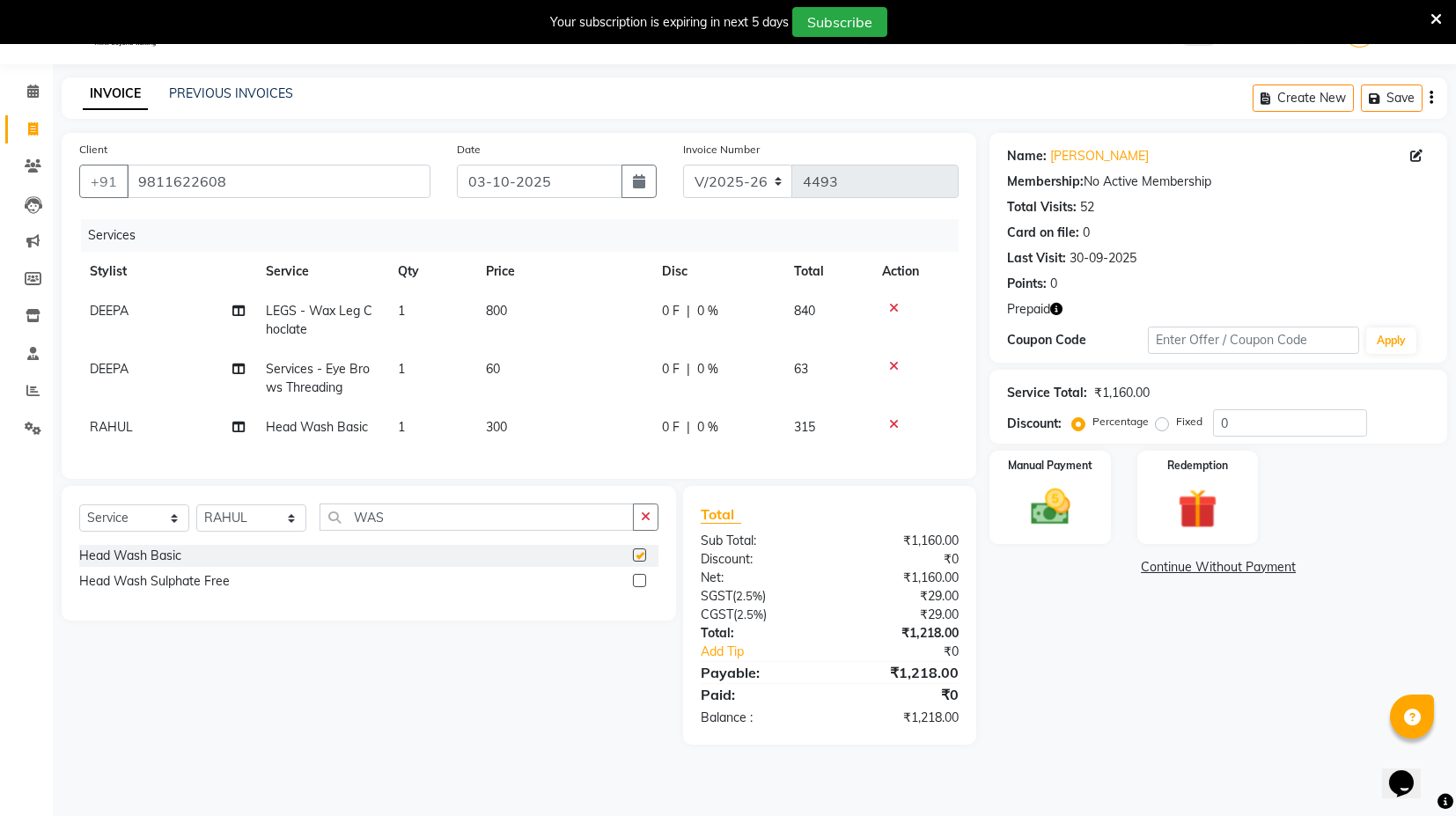
checkbox input "false"
click at [483, 413] on td "300" at bounding box center [564, 427] width 176 height 40
select select "58978"
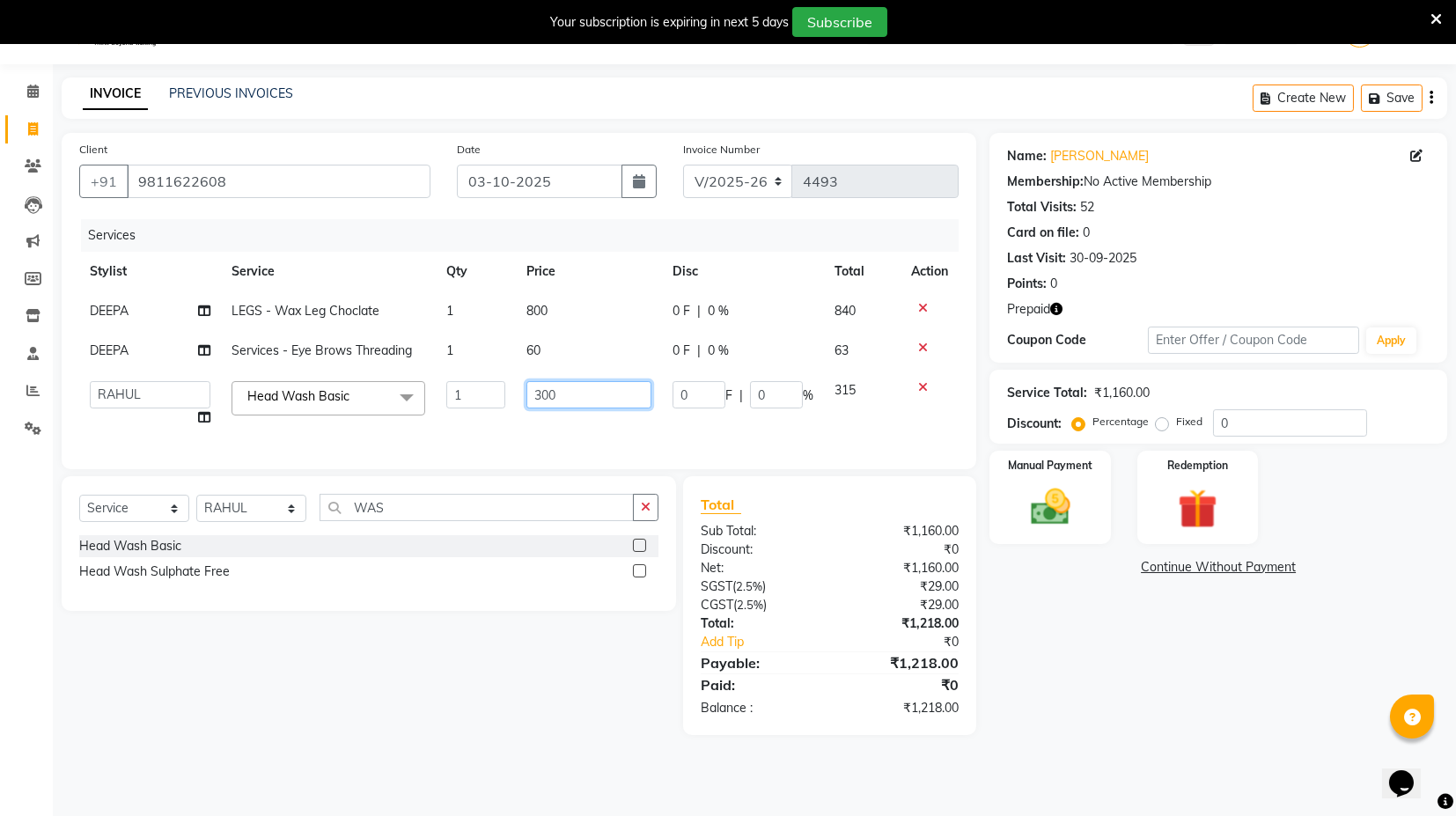
click at [531, 383] on input "300" at bounding box center [589, 395] width 125 height 27
click at [533, 382] on input "300" at bounding box center [589, 395] width 125 height 27
type input "400"
click at [1054, 308] on icon "button" at bounding box center [1056, 309] width 13 height 13
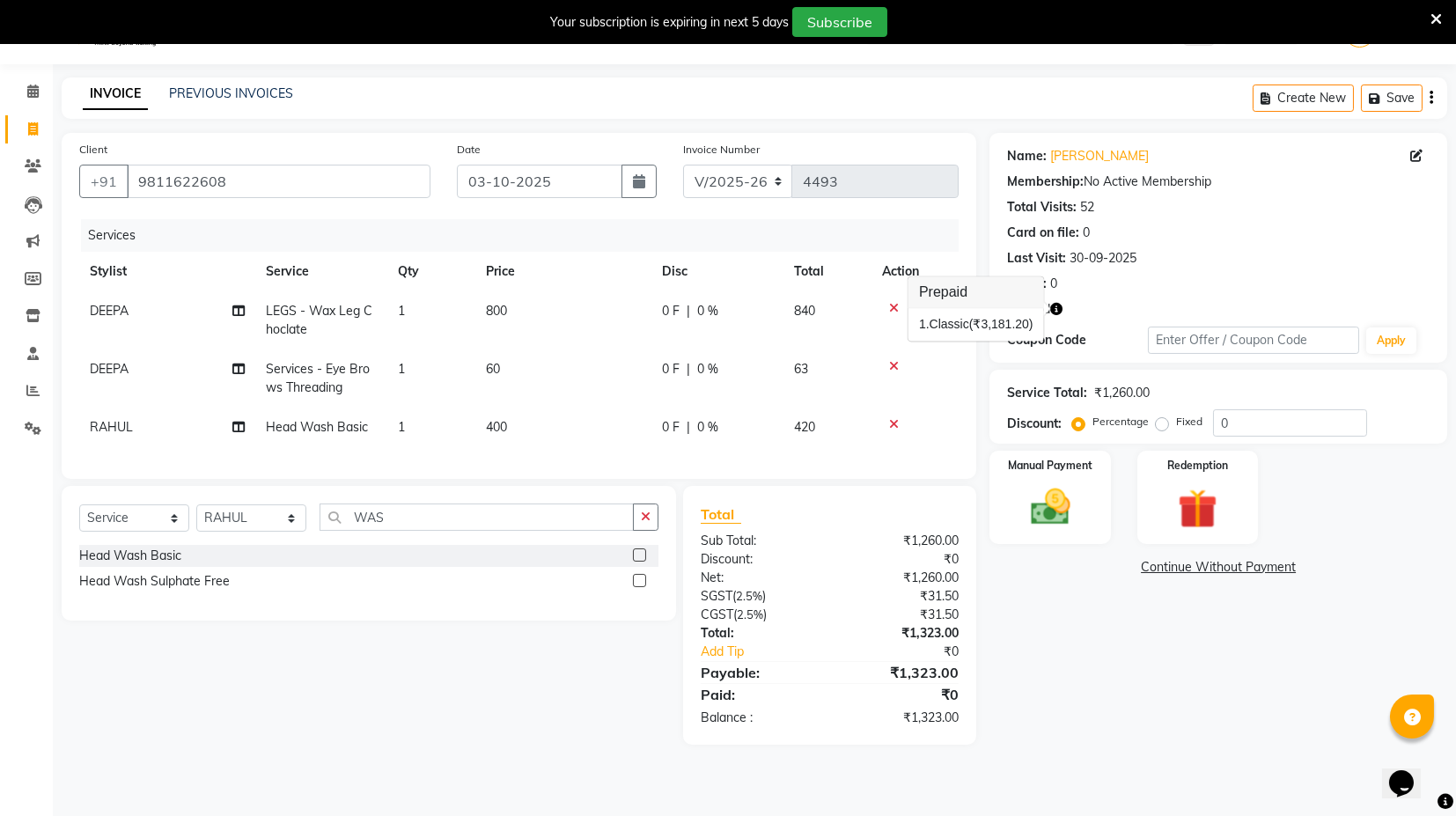
click at [1098, 288] on div "Points: 0" at bounding box center [1219, 283] width 422 height 19
click at [1179, 481] on div "Redemption" at bounding box center [1197, 497] width 126 height 97
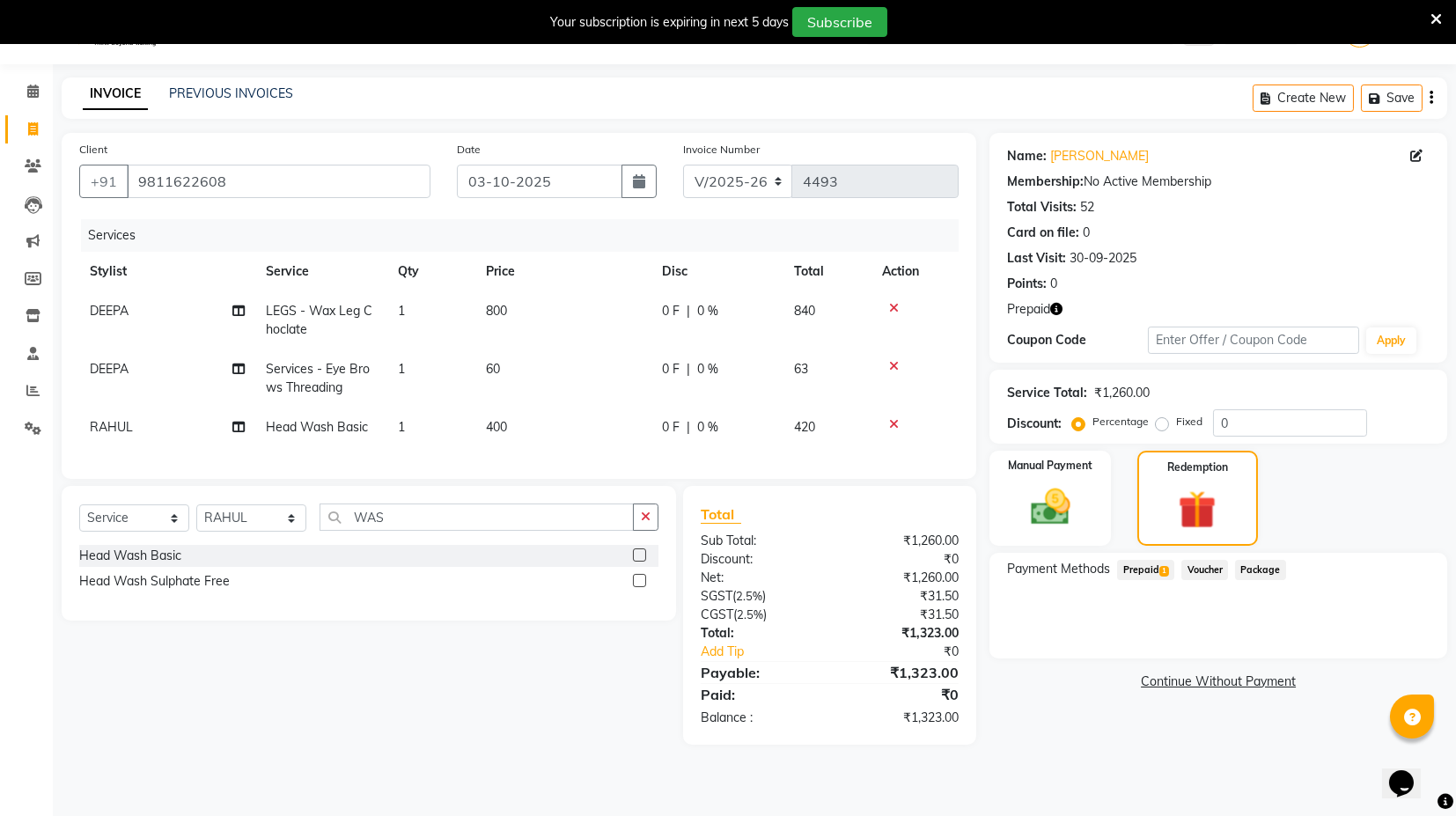
click at [1126, 573] on span "Prepaid 1" at bounding box center [1145, 570] width 58 height 21
click at [1395, 653] on button "Add" at bounding box center [1389, 641] width 64 height 30
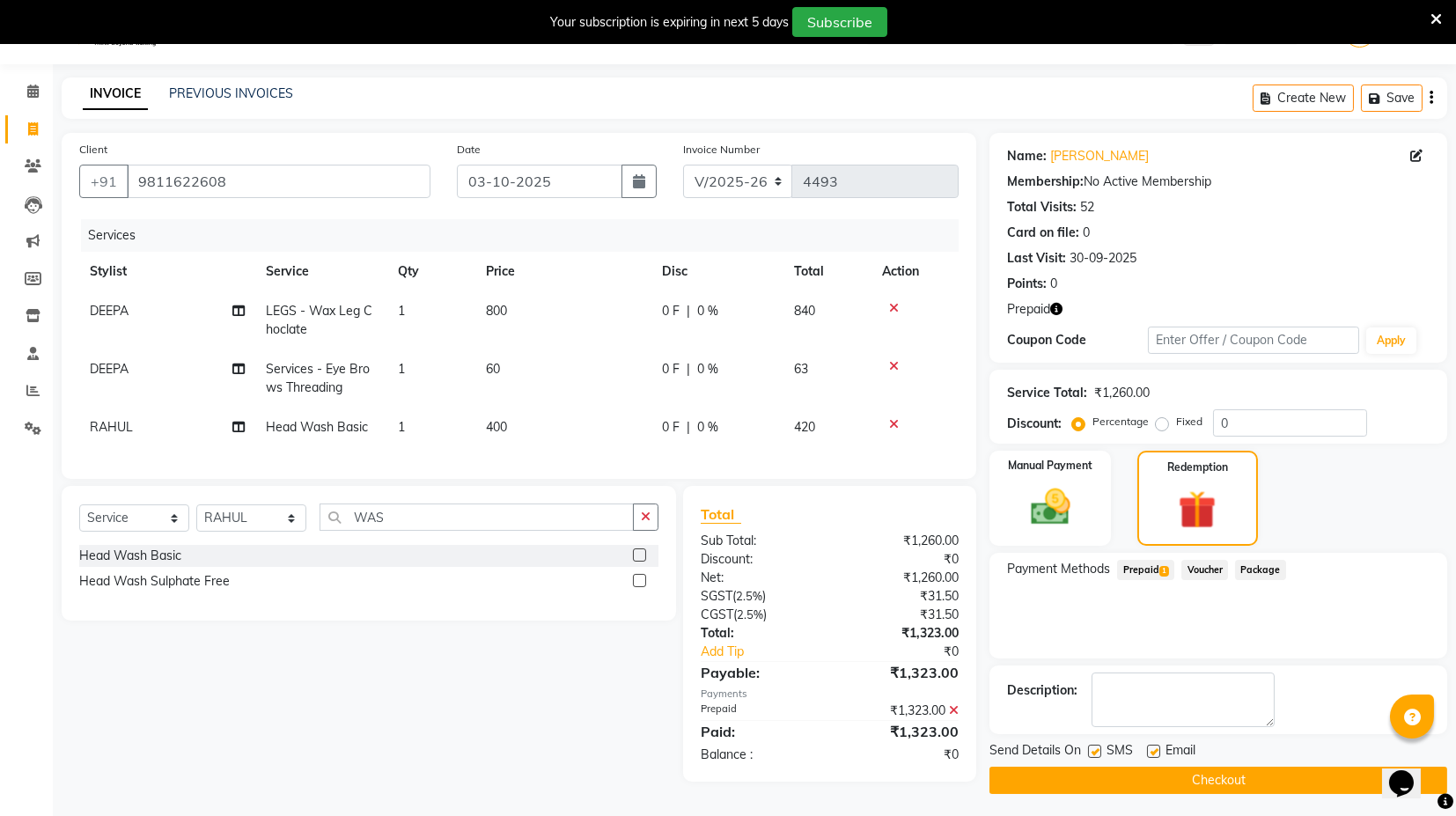
click at [1098, 752] on label at bounding box center [1095, 752] width 14 height 14
click at [1098, 752] on input "checkbox" at bounding box center [1094, 752] width 12 height 12
checkbox input "false"
click at [1160, 755] on div "Email" at bounding box center [1178, 752] width 63 height 22
click at [1155, 747] on label at bounding box center [1154, 752] width 14 height 14
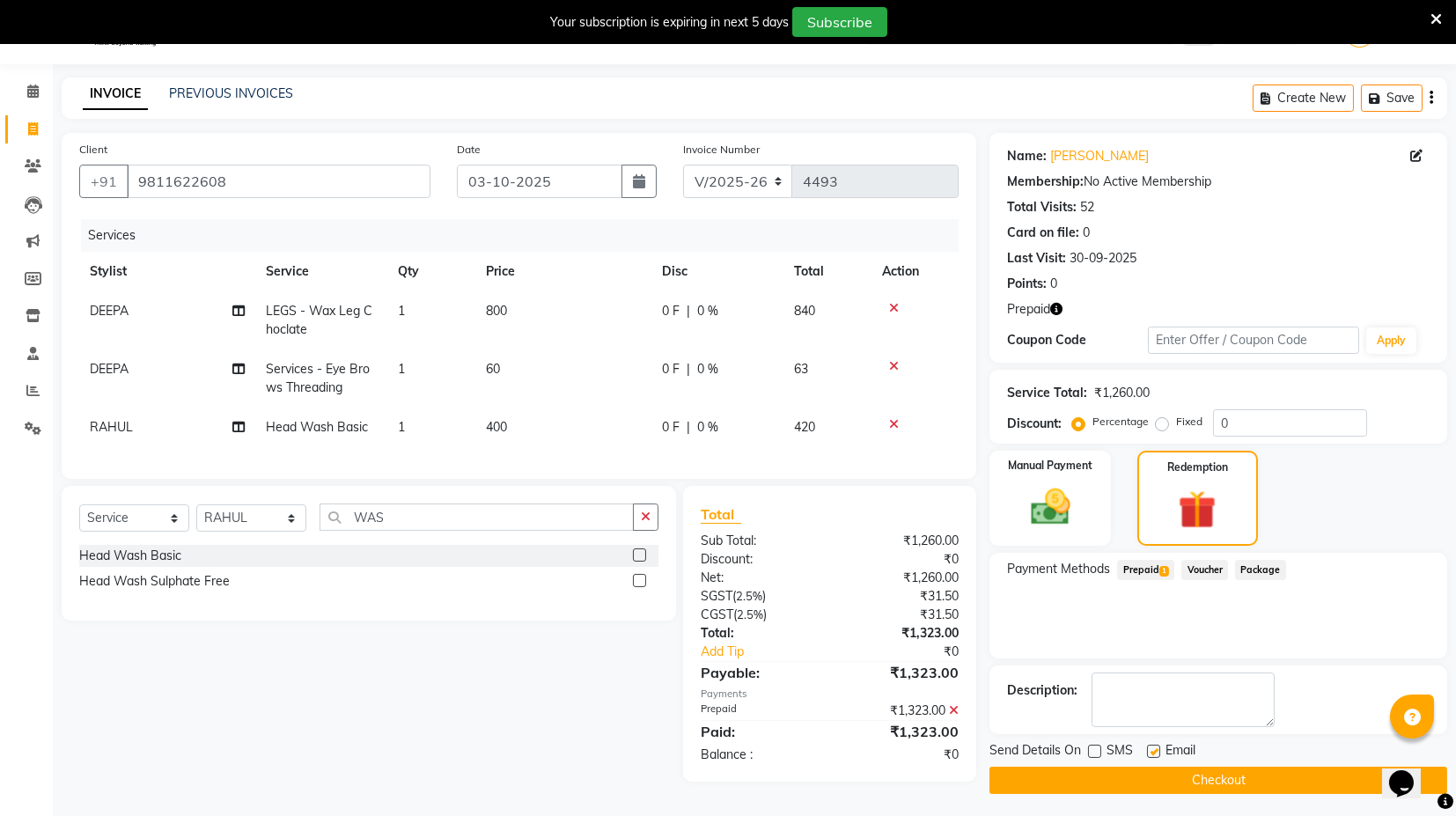
click at [1155, 747] on input "checkbox" at bounding box center [1153, 752] width 12 height 12
checkbox input "false"
click at [1152, 768] on button "Checkout" at bounding box center [1219, 781] width 458 height 27
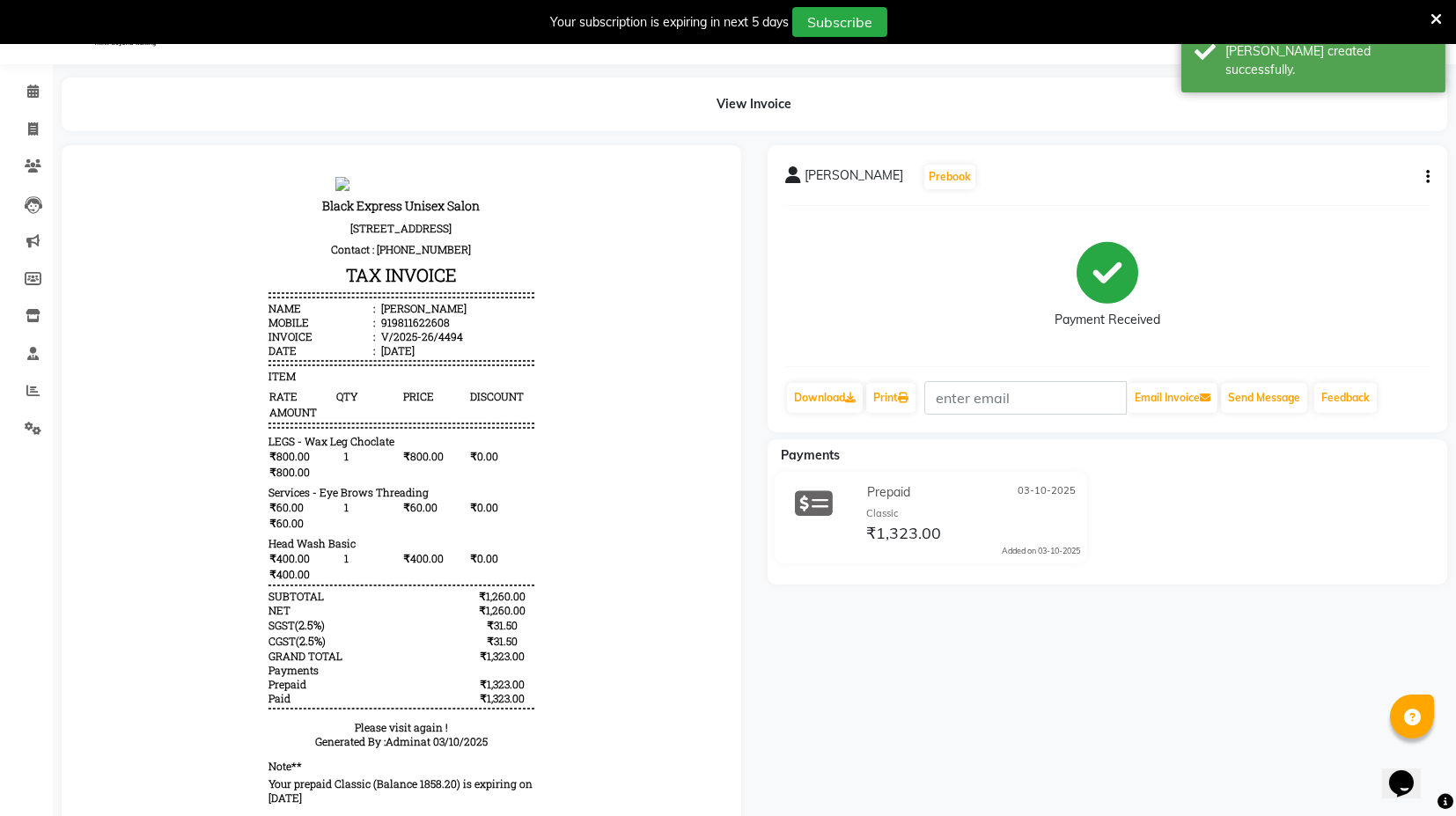
select select "7082"
select select "service"
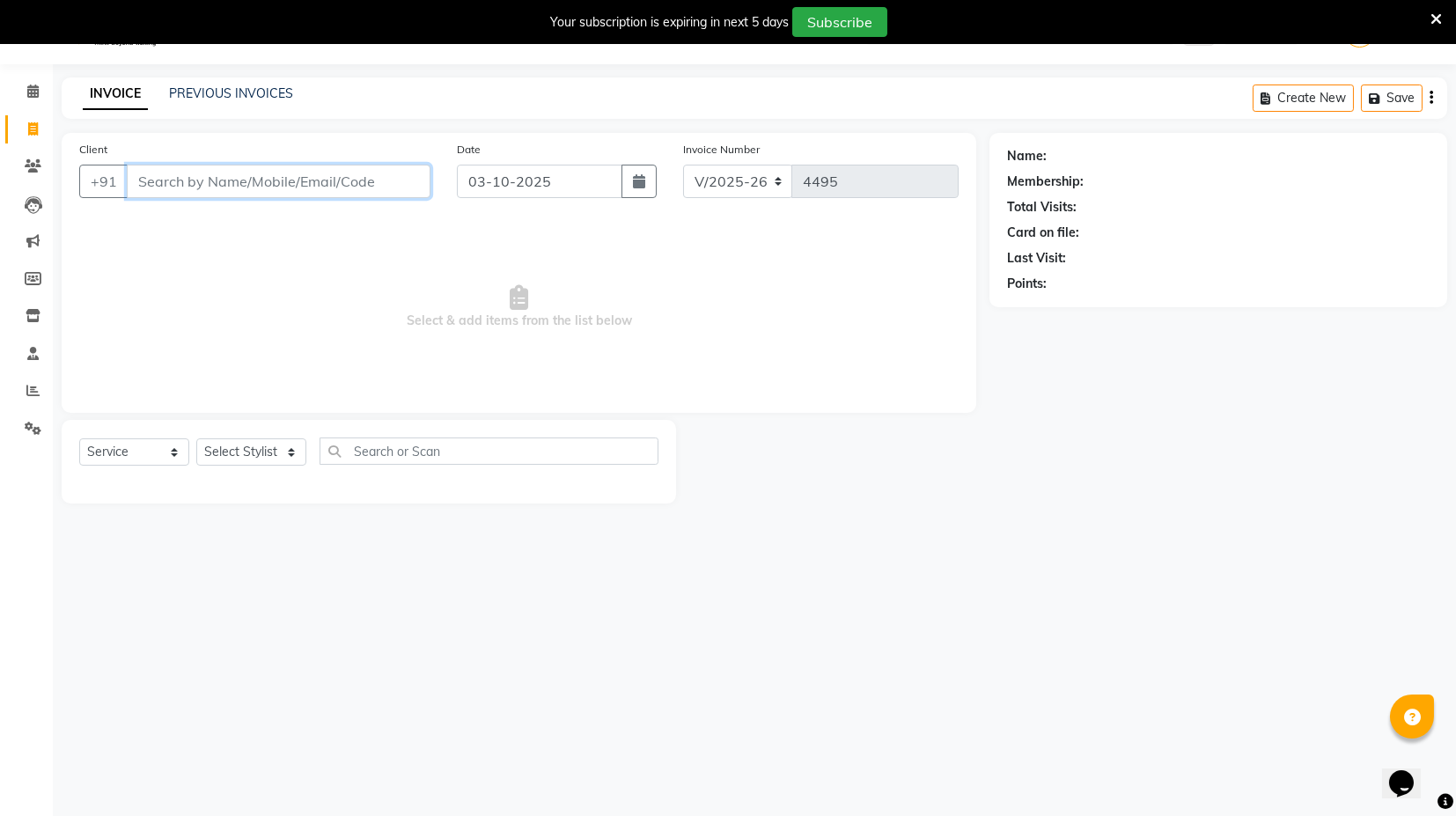
click at [181, 178] on input "Client" at bounding box center [278, 181] width 304 height 33
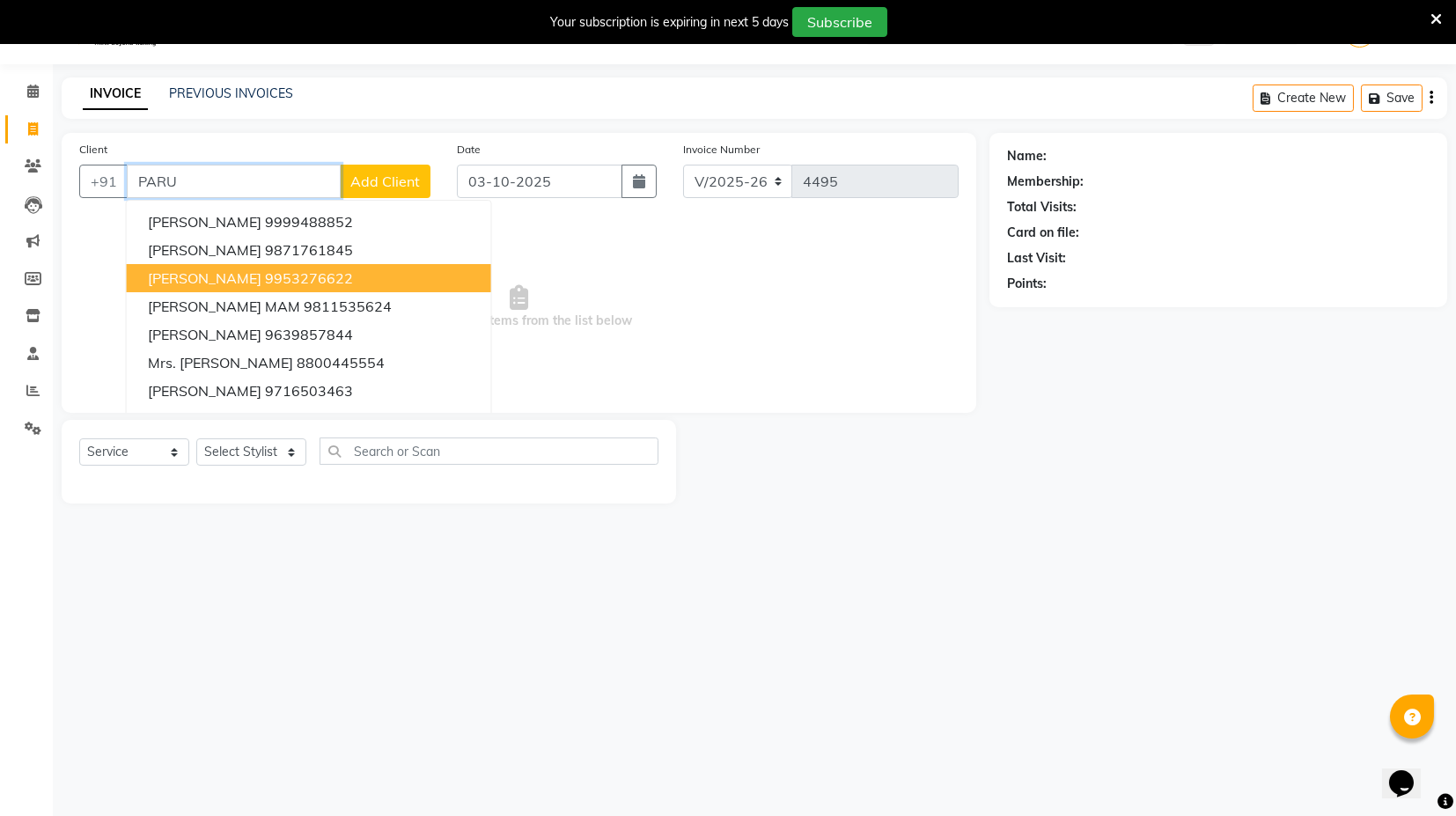
click at [265, 278] on ngb-highlight "9953276622" at bounding box center [309, 279] width 88 height 18
type input "9953276622"
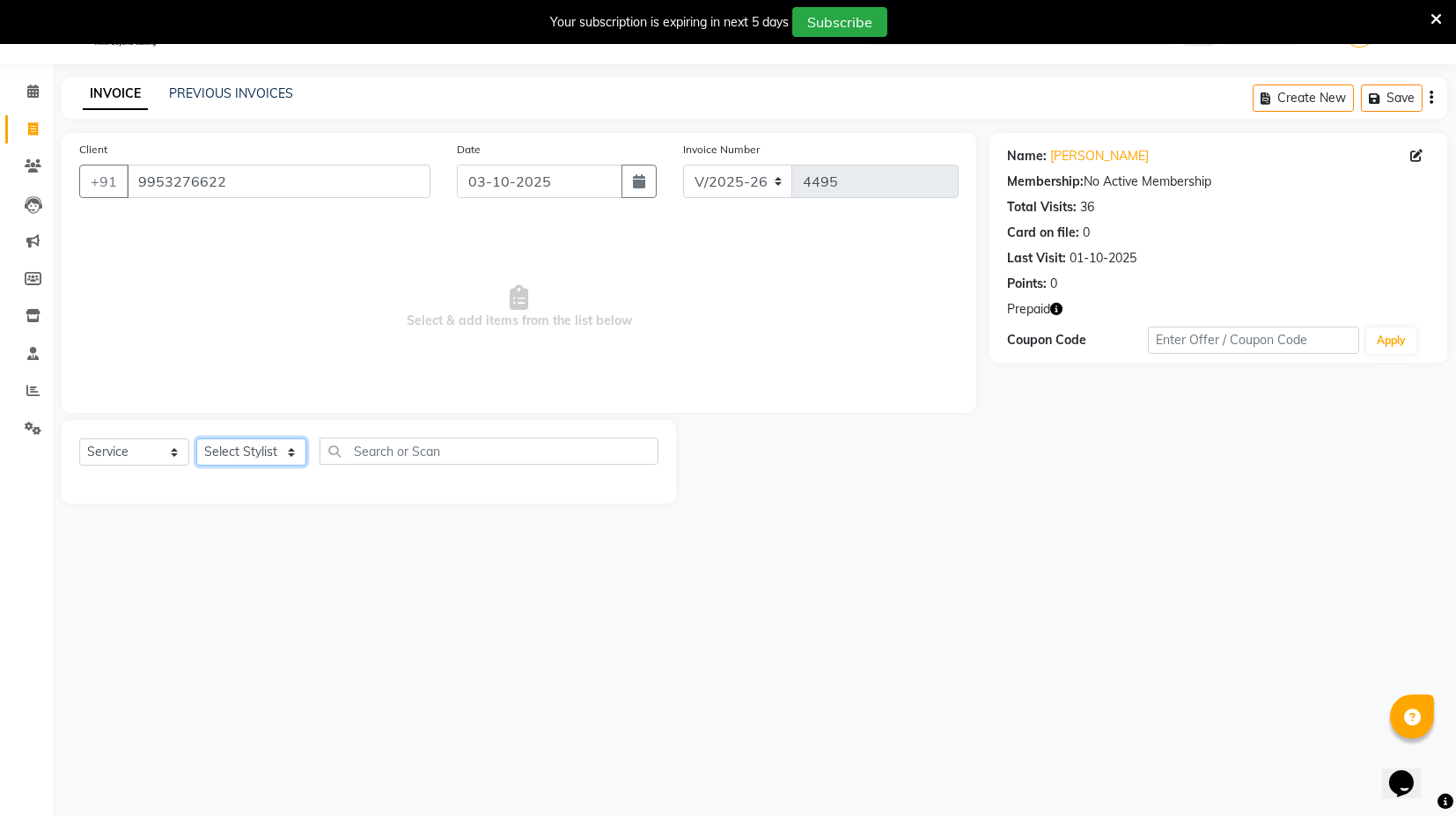
click at [279, 458] on select "Select Stylist ASIF DEEPA [PERSON_NAME] Manager [PERSON_NAME] [PERSON_NAME] [PE…" at bounding box center [251, 452] width 110 height 27
click at [1056, 314] on icon "button" at bounding box center [1056, 309] width 13 height 13
drag, startPoint x: 683, startPoint y: 407, endPoint x: 581, endPoint y: 413, distance: 102.2
click at [680, 407] on div "Client [PHONE_NUMBER] Date [DATE] Invoice Number V/2025 V/[PHONE_NUMBER] Select…" at bounding box center [519, 273] width 915 height 280
drag, startPoint x: 232, startPoint y: 444, endPoint x: 238, endPoint y: 462, distance: 19.0
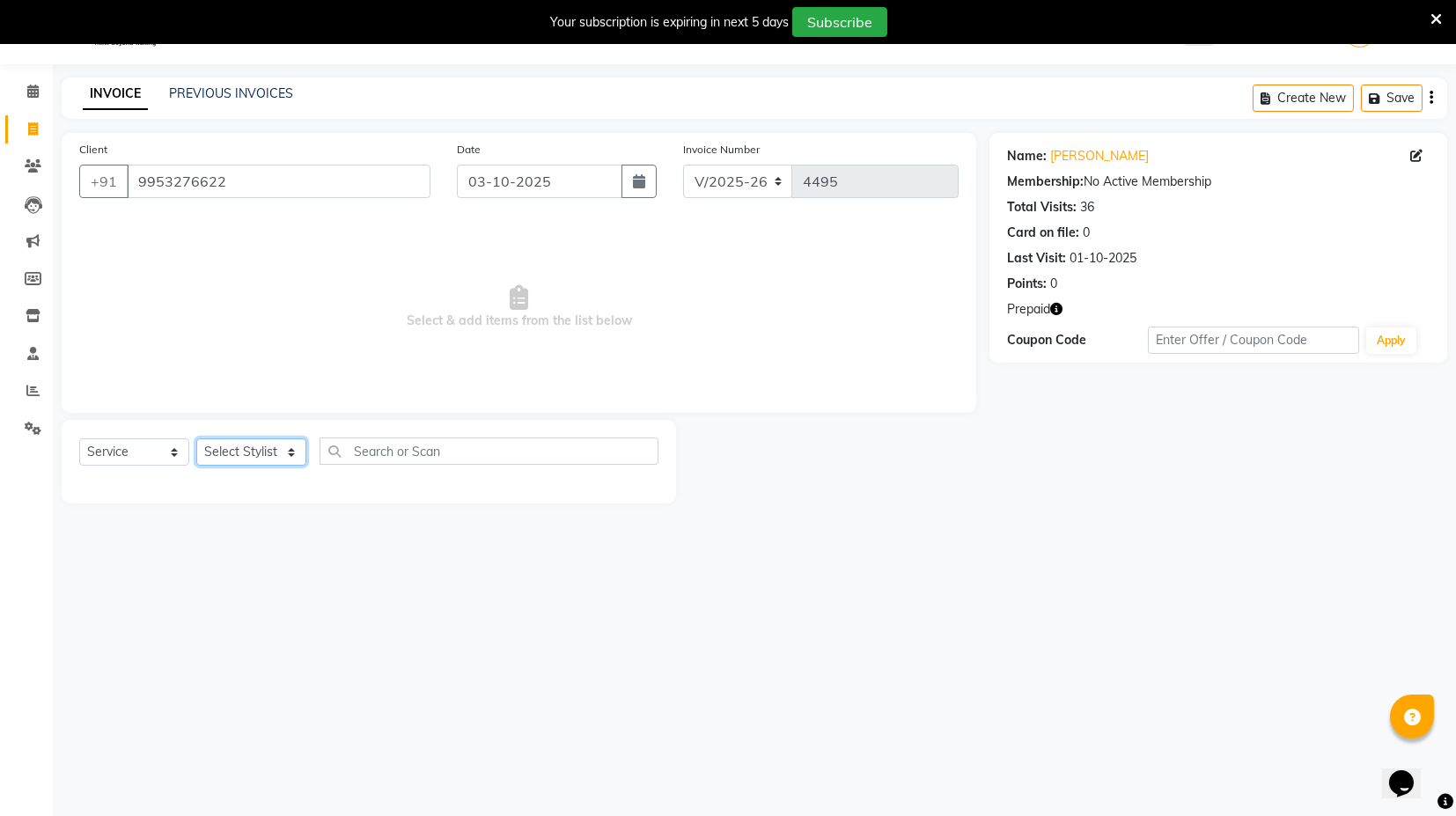
click at [232, 445] on select "Select Stylist ASIF DEEPA [PERSON_NAME] Manager [PERSON_NAME] [PERSON_NAME] [PE…" at bounding box center [251, 452] width 110 height 27
select select "88661"
click at [196, 439] on select "Select Stylist ASIF DEEPA [PERSON_NAME] Manager [PERSON_NAME] [PERSON_NAME] [PE…" at bounding box center [251, 452] width 110 height 27
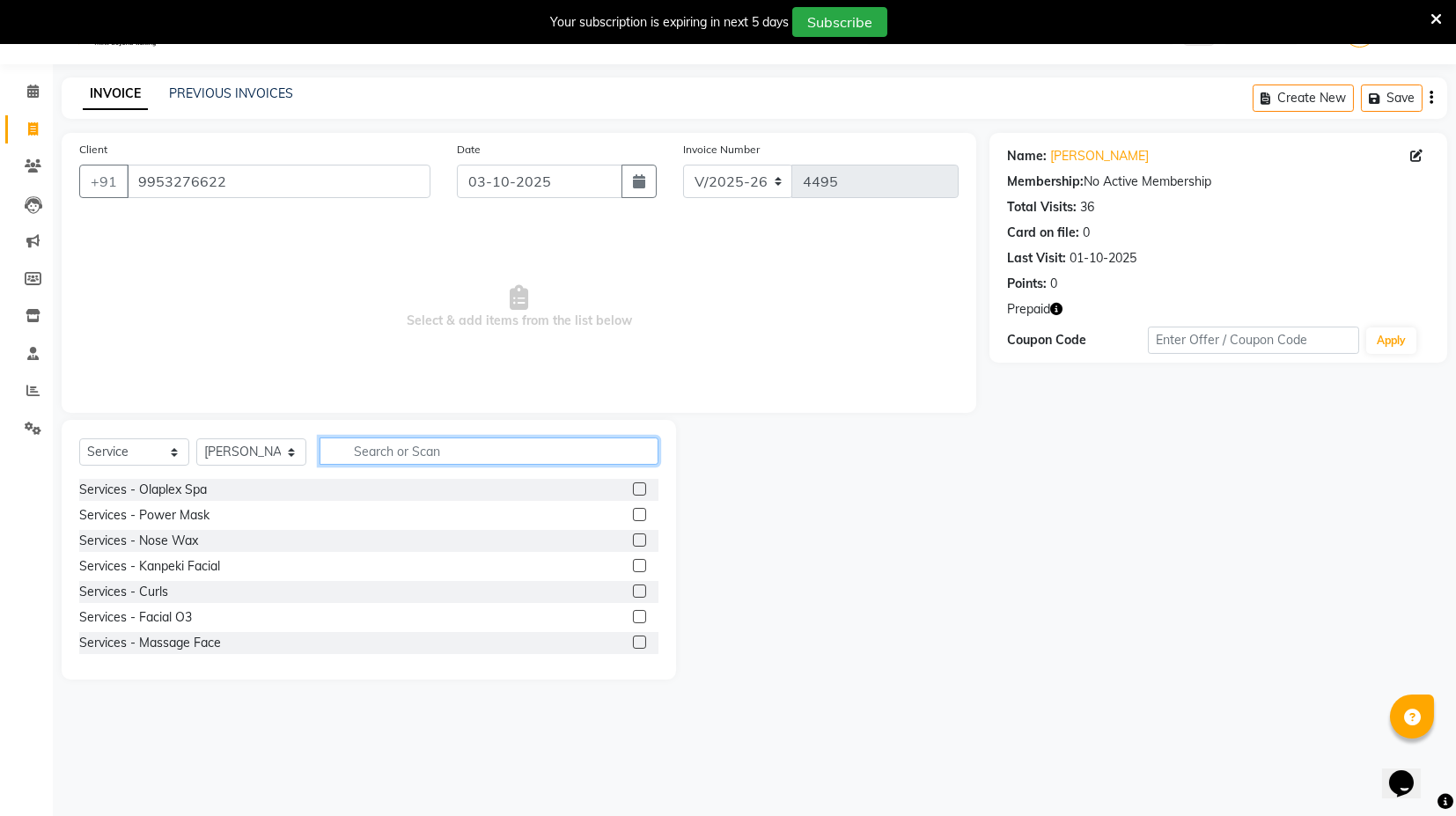
click at [400, 458] on input "text" at bounding box center [489, 451] width 339 height 27
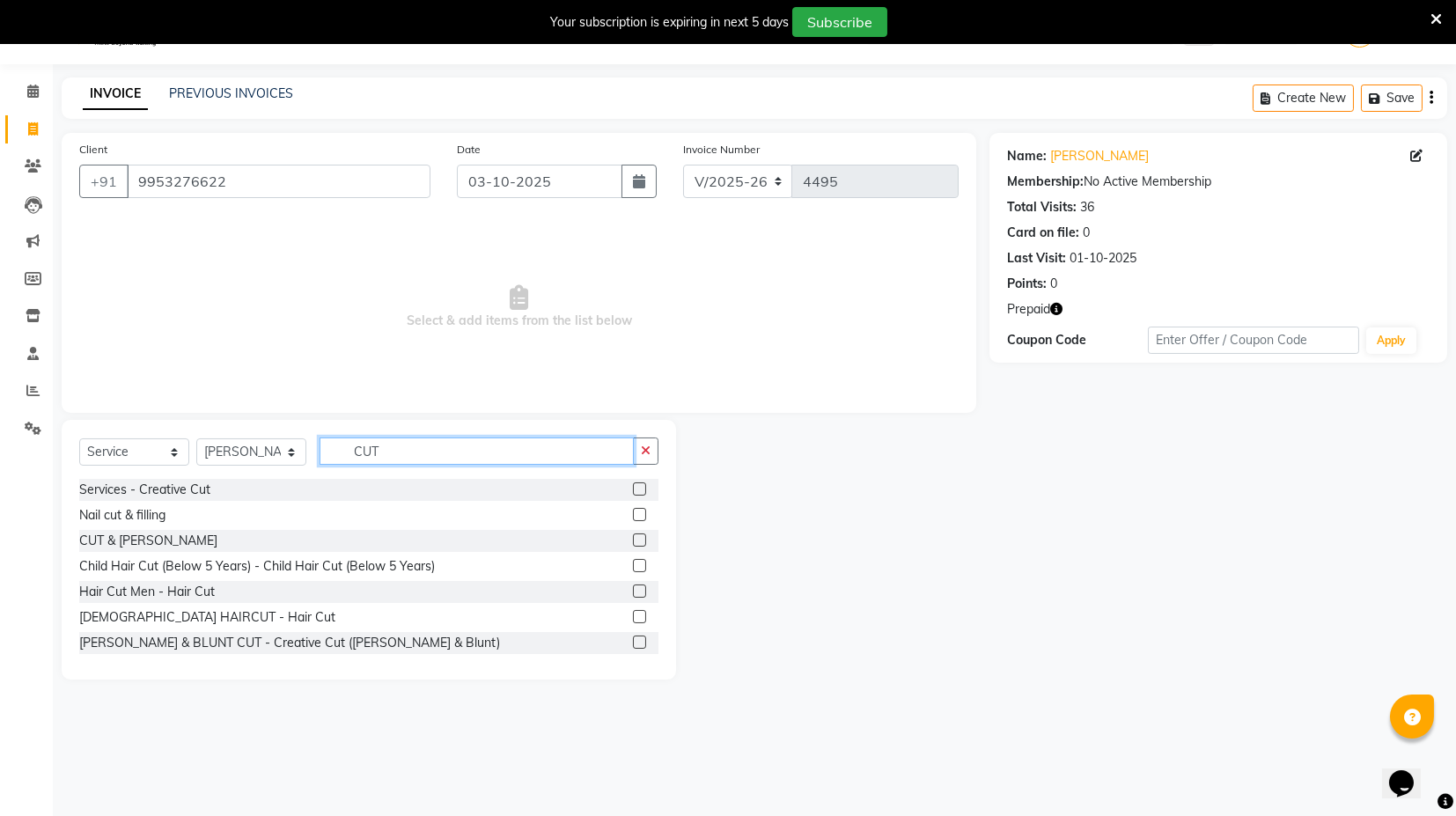
type input "CUT"
drag, startPoint x: 623, startPoint y: 591, endPoint x: 445, endPoint y: 535, distance: 186.6
click at [633, 591] on label at bounding box center [640, 591] width 14 height 14
click at [633, 591] on input "checkbox" at bounding box center [639, 592] width 12 height 12
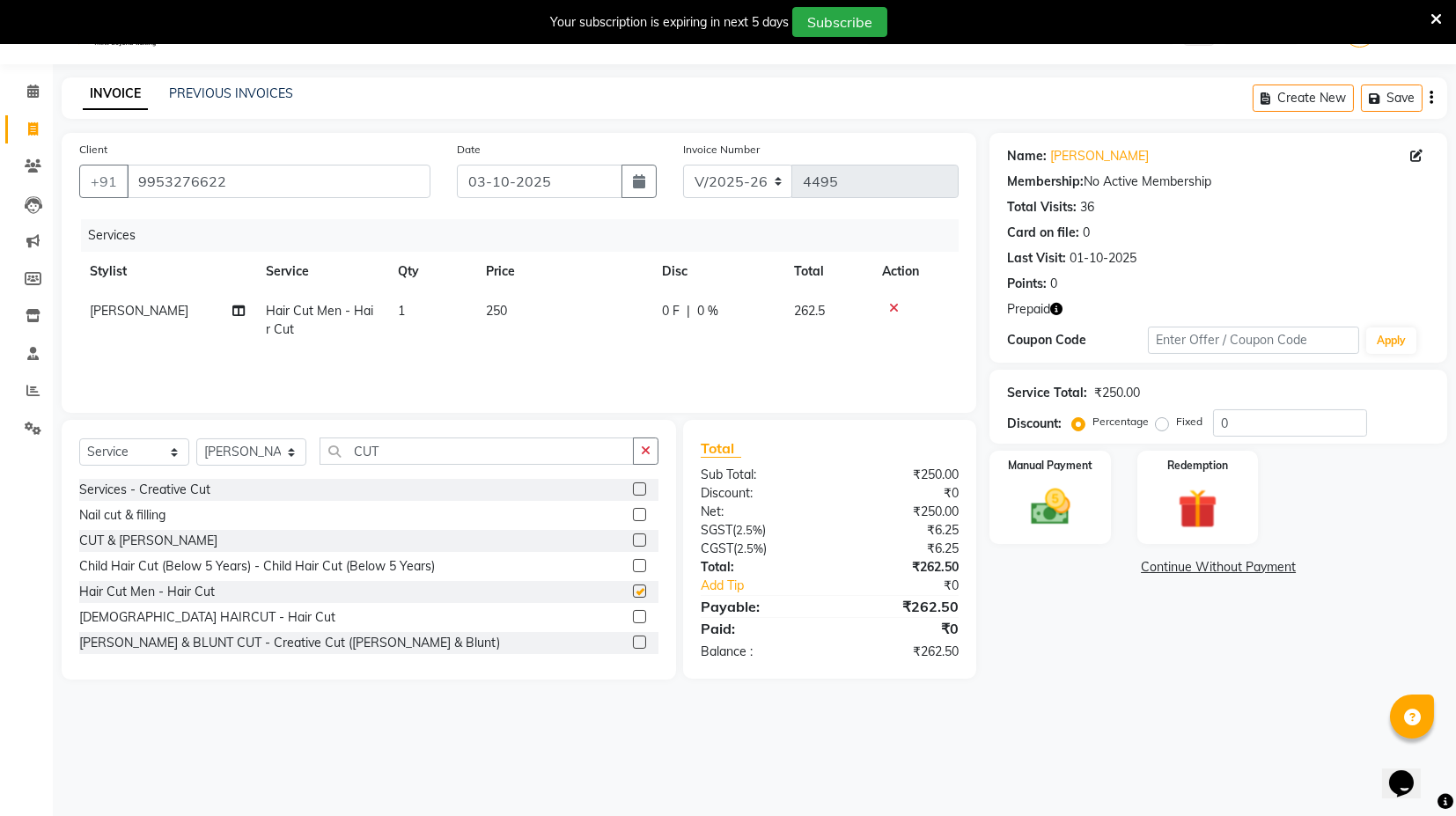
checkbox input "false"
click at [272, 454] on select "Select Stylist ASIF DEEPA [PERSON_NAME] Manager [PERSON_NAME] [PERSON_NAME] [PE…" at bounding box center [251, 452] width 110 height 27
select select "58976"
click at [196, 439] on select "Select Stylist ASIF DEEPA [PERSON_NAME] Manager [PERSON_NAME] [PERSON_NAME] [PE…" at bounding box center [251, 452] width 110 height 27
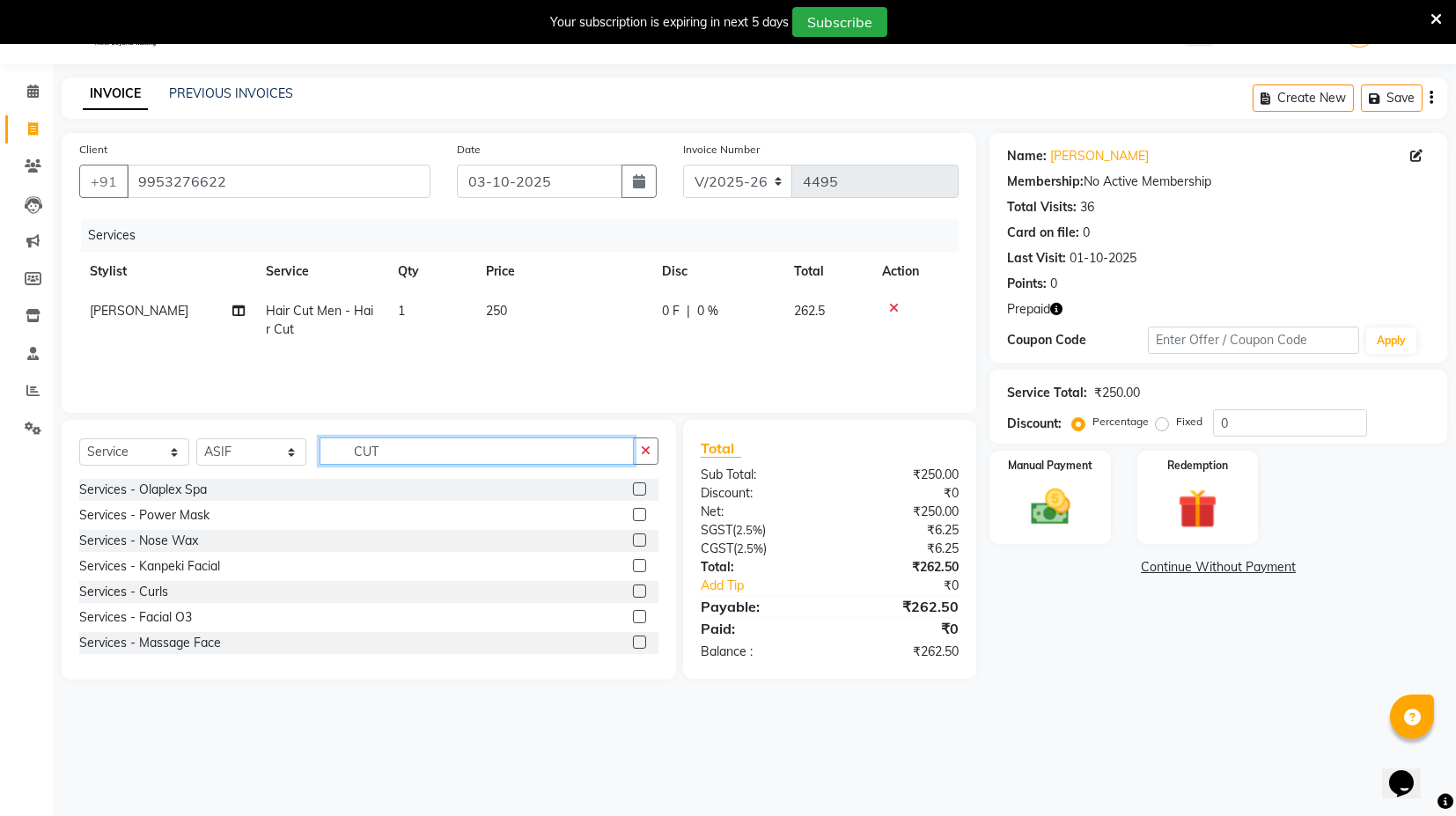
click at [361, 454] on input "CUT" at bounding box center [477, 451] width 315 height 27
click at [408, 450] on input "CUT" at bounding box center [477, 451] width 315 height 27
type input "CUT"
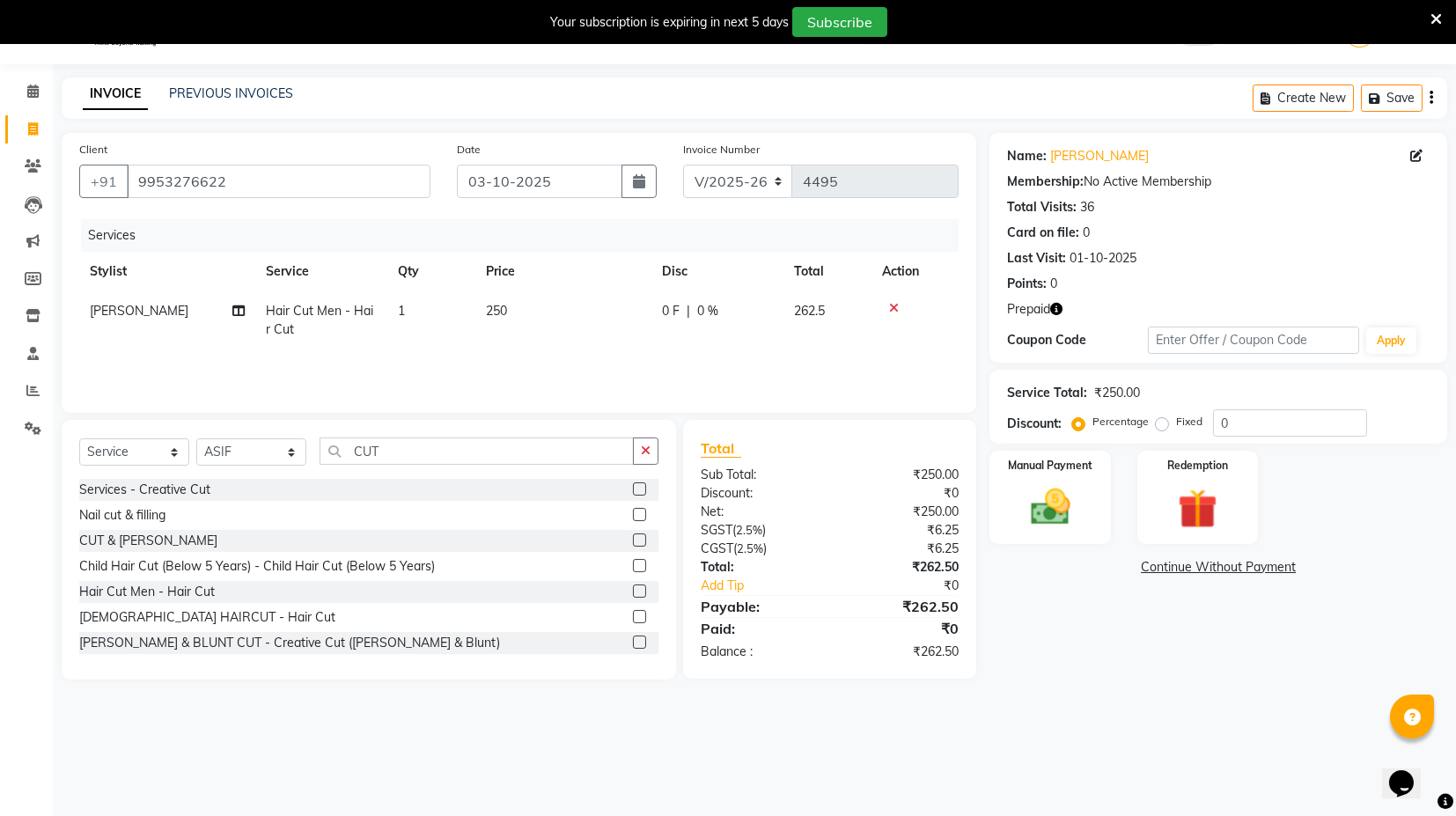
click at [633, 514] on label at bounding box center [640, 515] width 14 height 14
click at [633, 514] on input "checkbox" at bounding box center [639, 516] width 12 height 12
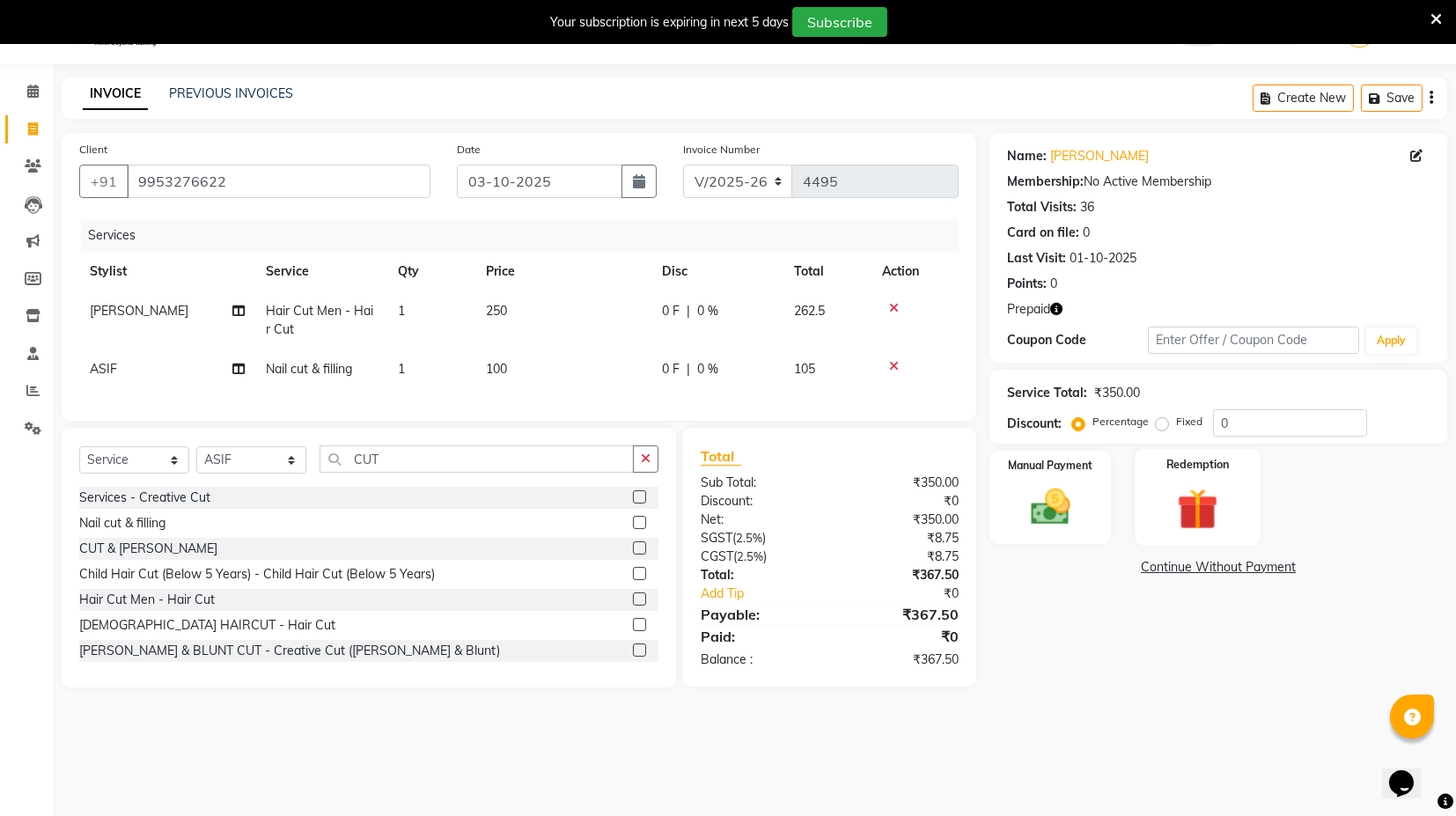
checkbox input "false"
click at [1238, 533] on div "Redemption" at bounding box center [1197, 497] width 126 height 97
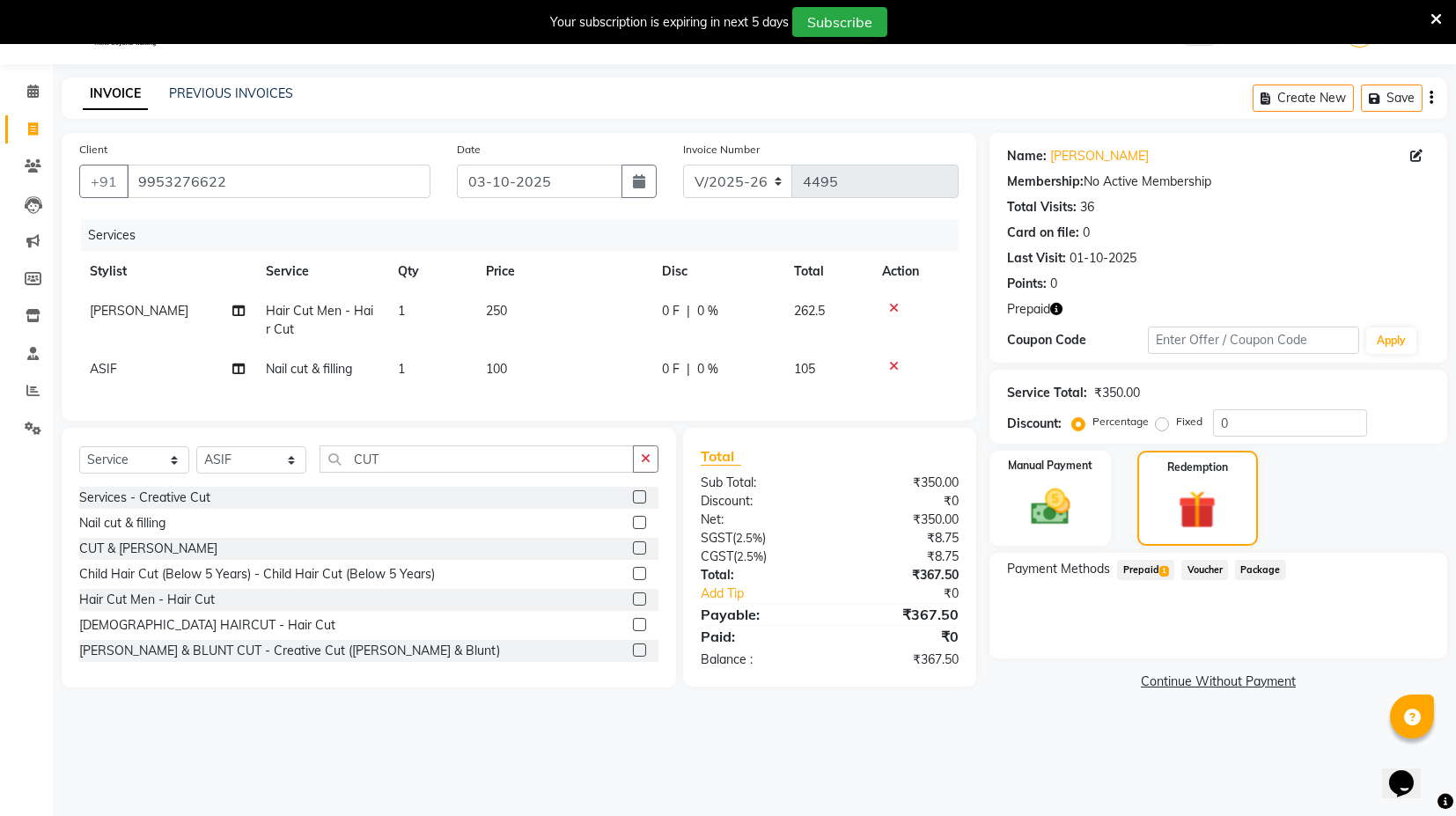
drag, startPoint x: 1126, startPoint y: 565, endPoint x: 1163, endPoint y: 568, distance: 37.1
click at [1127, 565] on span "Prepaid 1" at bounding box center [1145, 570] width 58 height 21
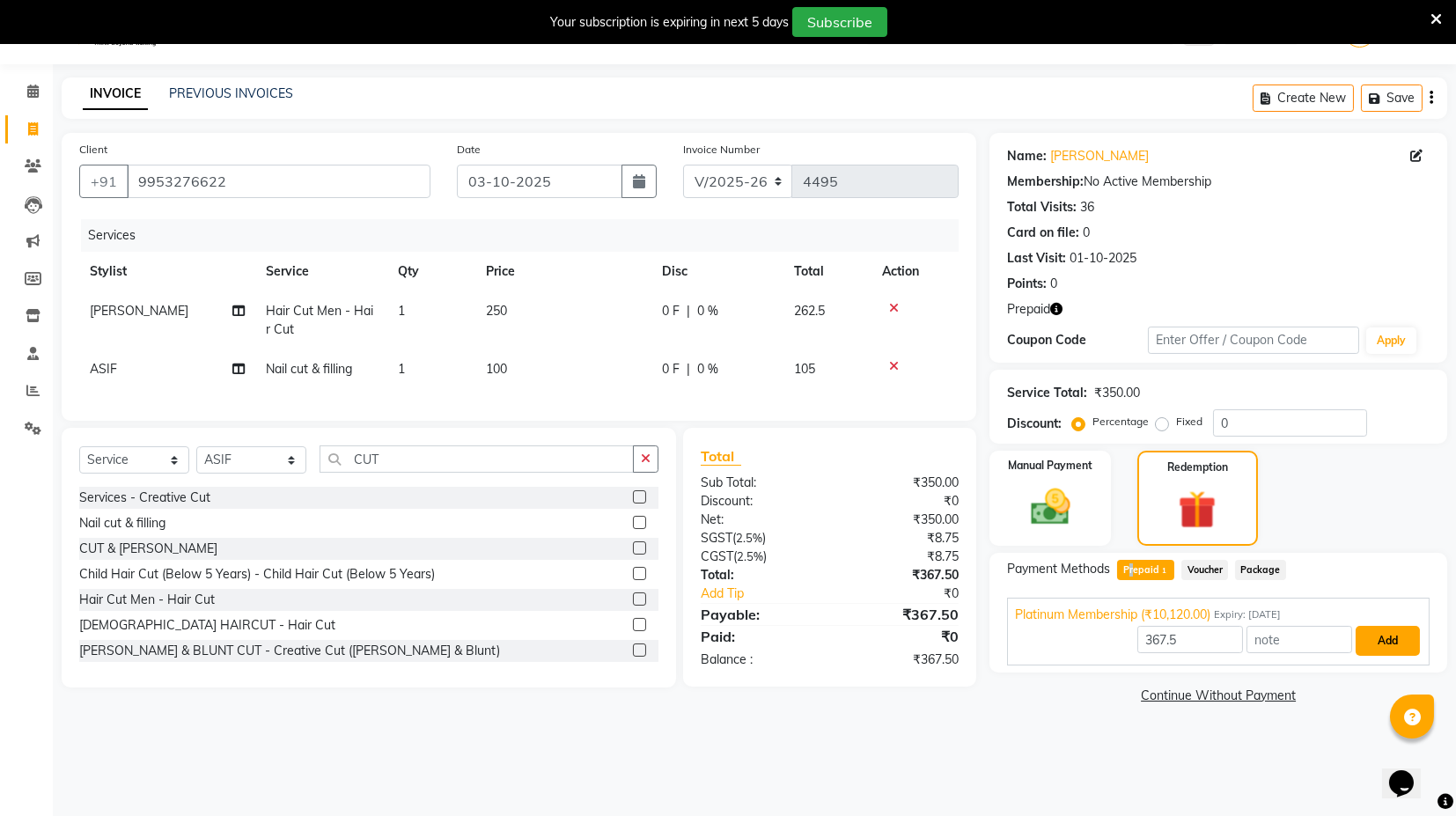
click at [1399, 652] on button "Add" at bounding box center [1389, 641] width 64 height 30
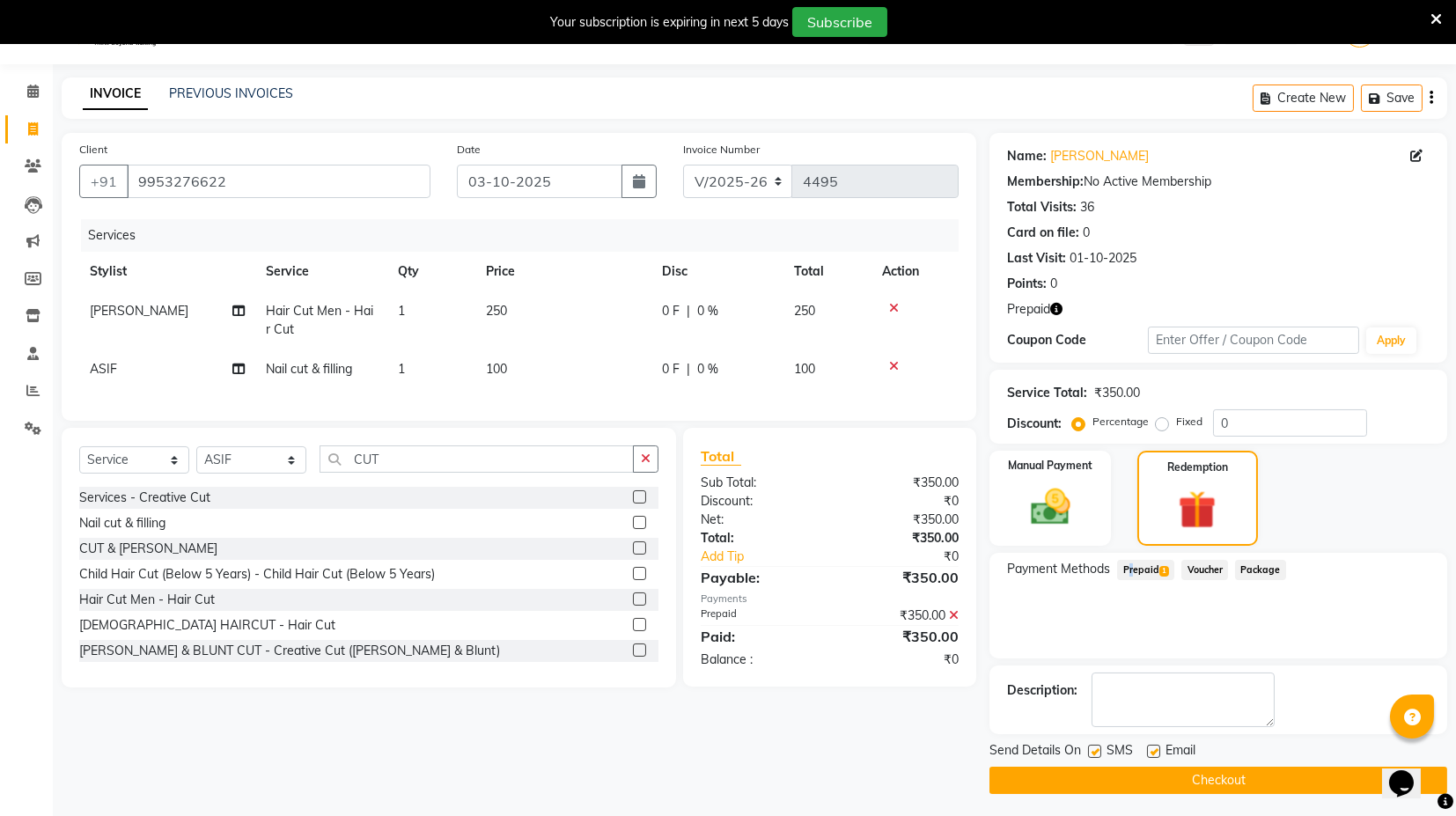
scroll to position [45, 0]
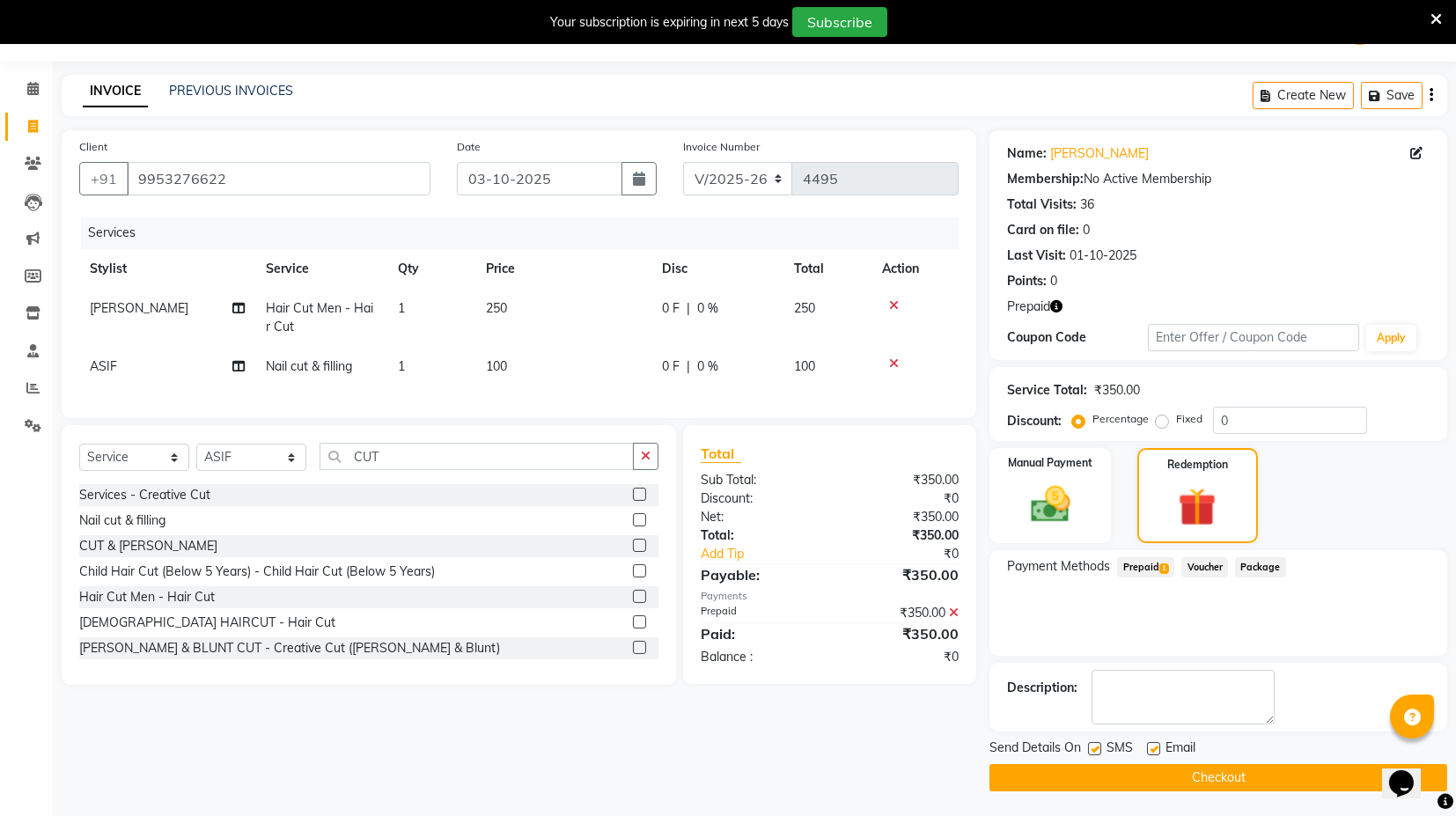
drag, startPoint x: 1093, startPoint y: 746, endPoint x: 1143, endPoint y: 741, distance: 50.2
click at [1107, 746] on div "SMS" at bounding box center [1118, 750] width 59 height 22
click at [1152, 750] on label at bounding box center [1154, 750] width 14 height 14
click at [1152, 750] on input "checkbox" at bounding box center [1153, 750] width 12 height 12
checkbox input "false"
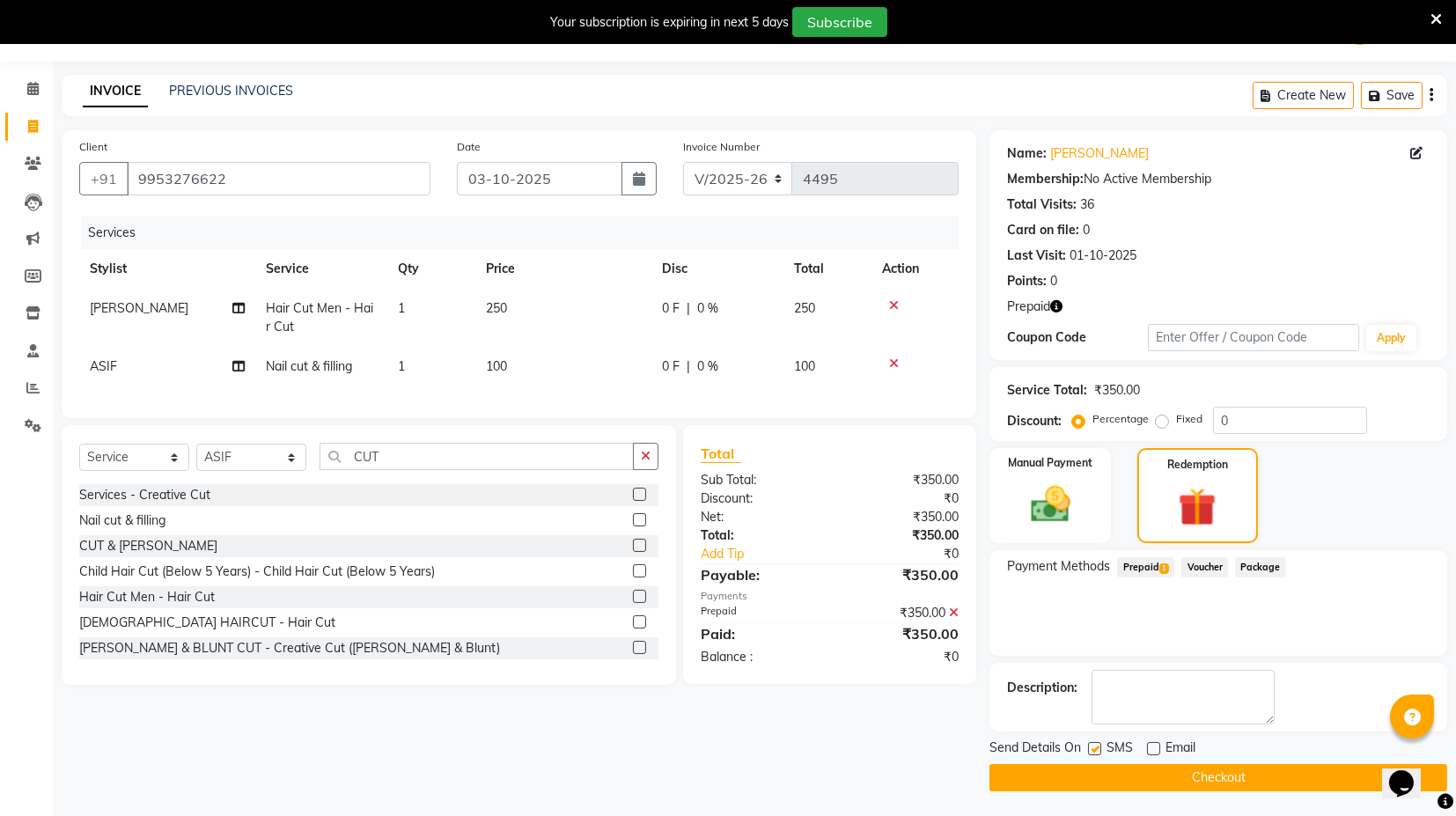
drag, startPoint x: 1089, startPoint y: 751, endPoint x: 1098, endPoint y: 751, distance: 9.0
click at [1094, 752] on label at bounding box center [1095, 750] width 14 height 14
click at [1094, 752] on input "checkbox" at bounding box center [1094, 750] width 12 height 12
checkbox input "false"
click at [1129, 785] on button "Checkout" at bounding box center [1219, 778] width 458 height 27
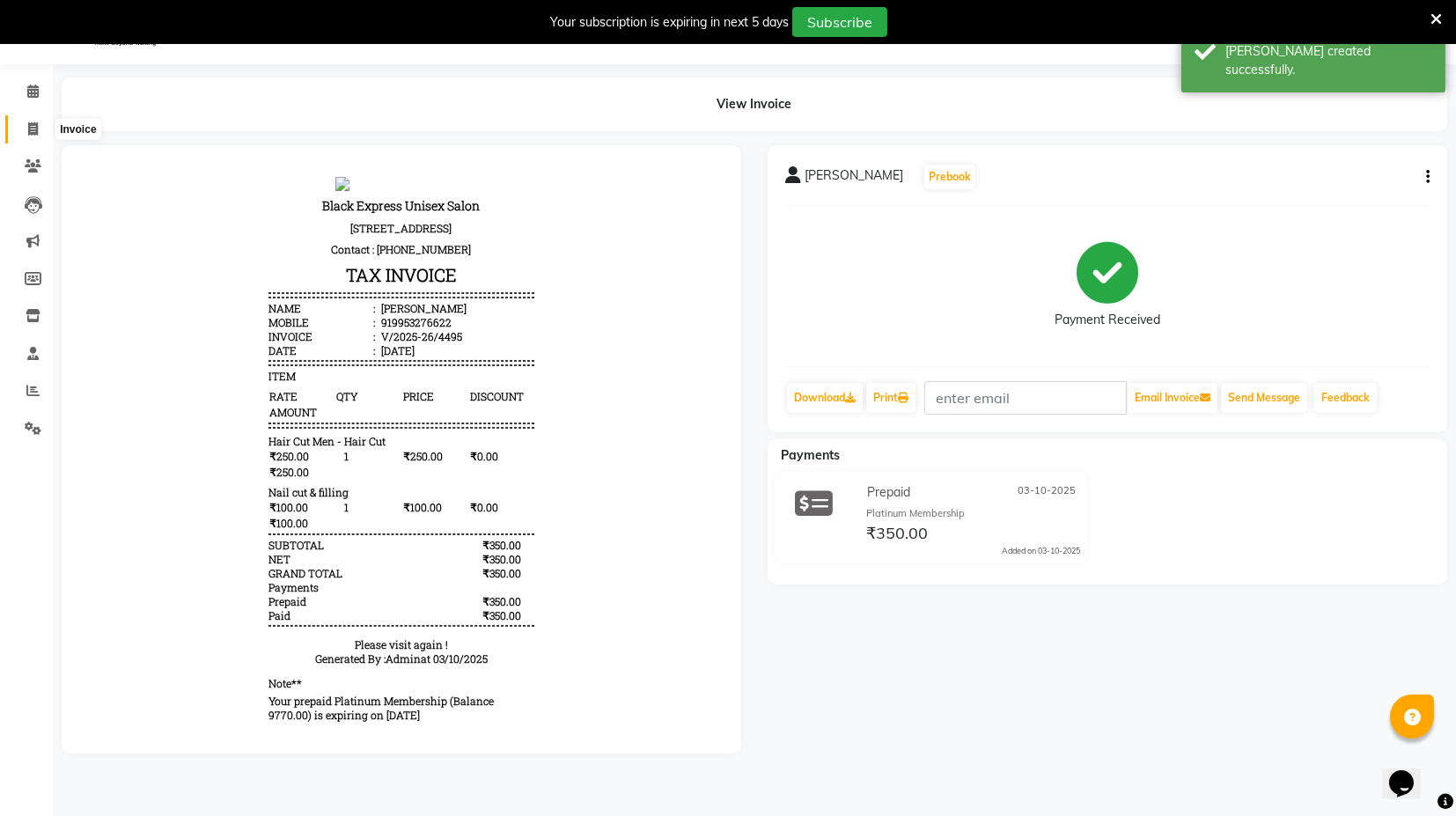
click at [31, 129] on icon at bounding box center [33, 129] width 10 height 14
select select "7082"
select select "service"
